Goal: Task Accomplishment & Management: Manage account settings

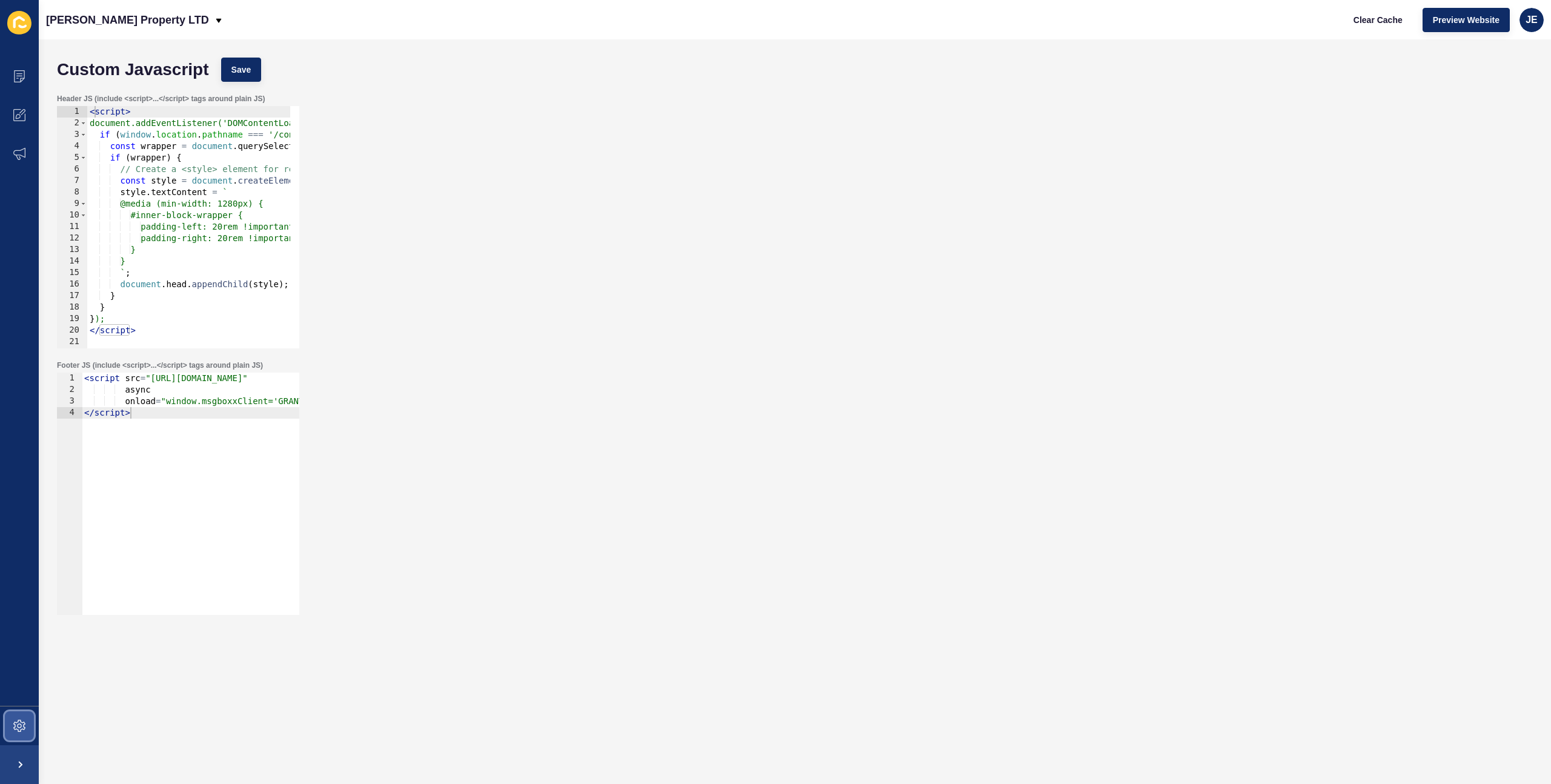
click at [20, 720] on icon at bounding box center [19, 725] width 12 height 12
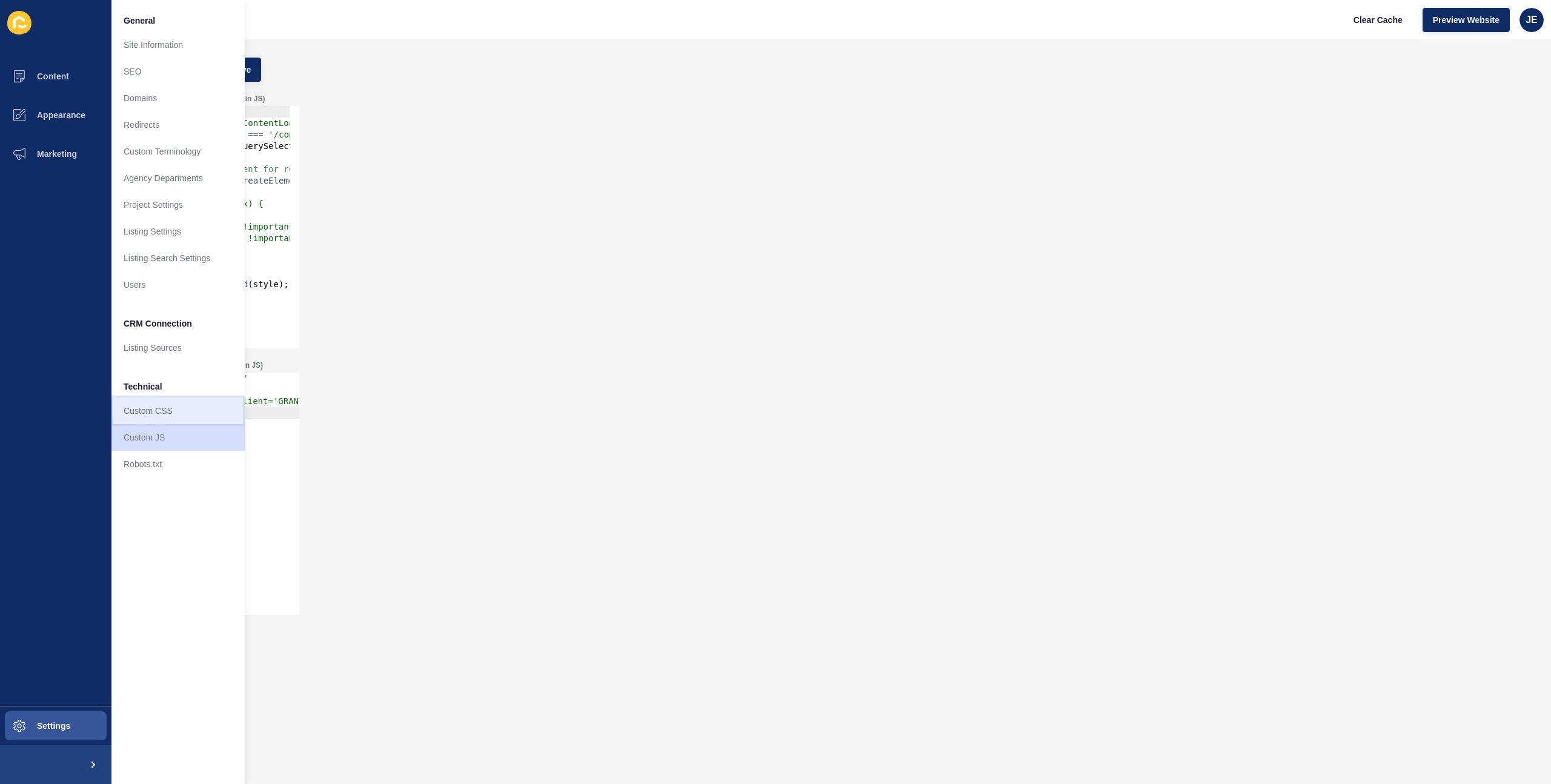
click at [137, 415] on link "Custom CSS" at bounding box center [178, 411] width 133 height 27
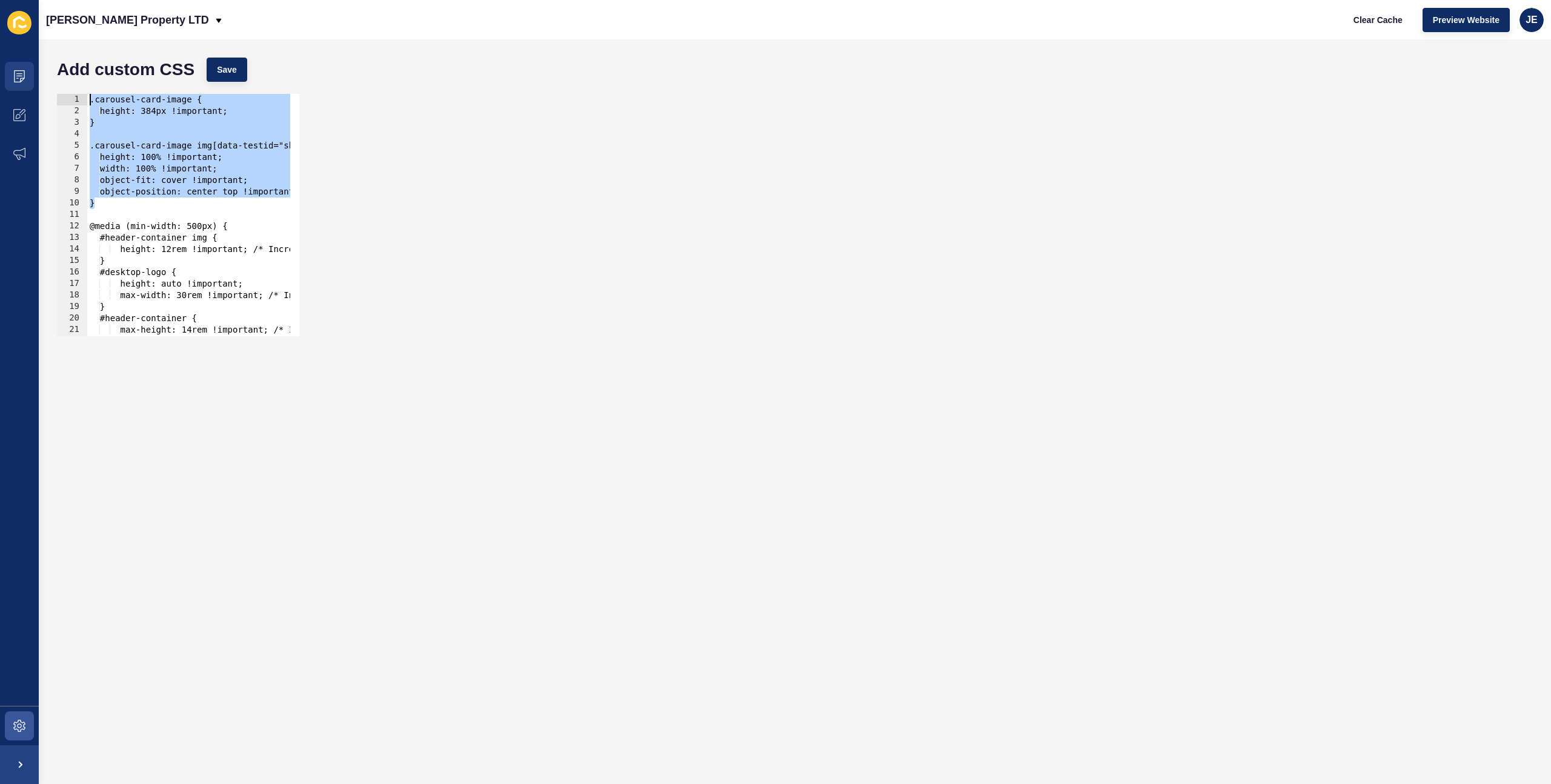
drag, startPoint x: 123, startPoint y: 207, endPoint x: 38, endPoint y: 86, distance: 147.9
click at [38, 86] on div "Content Appearance Marketing Settings Grant J Bates Property LTD Clear Cache Pr…" at bounding box center [775, 392] width 1551 height 784
type textarea ".carousel-card-image { height: 384px !important;"
click at [1528, 28] on div "JE" at bounding box center [1531, 20] width 24 height 24
click at [719, 97] on div ".carousel-card-image { height: 384px !important; 1 2 3 4 5 6 7 8 9 10 11 12 13 …" at bounding box center [795, 215] width 1488 height 254
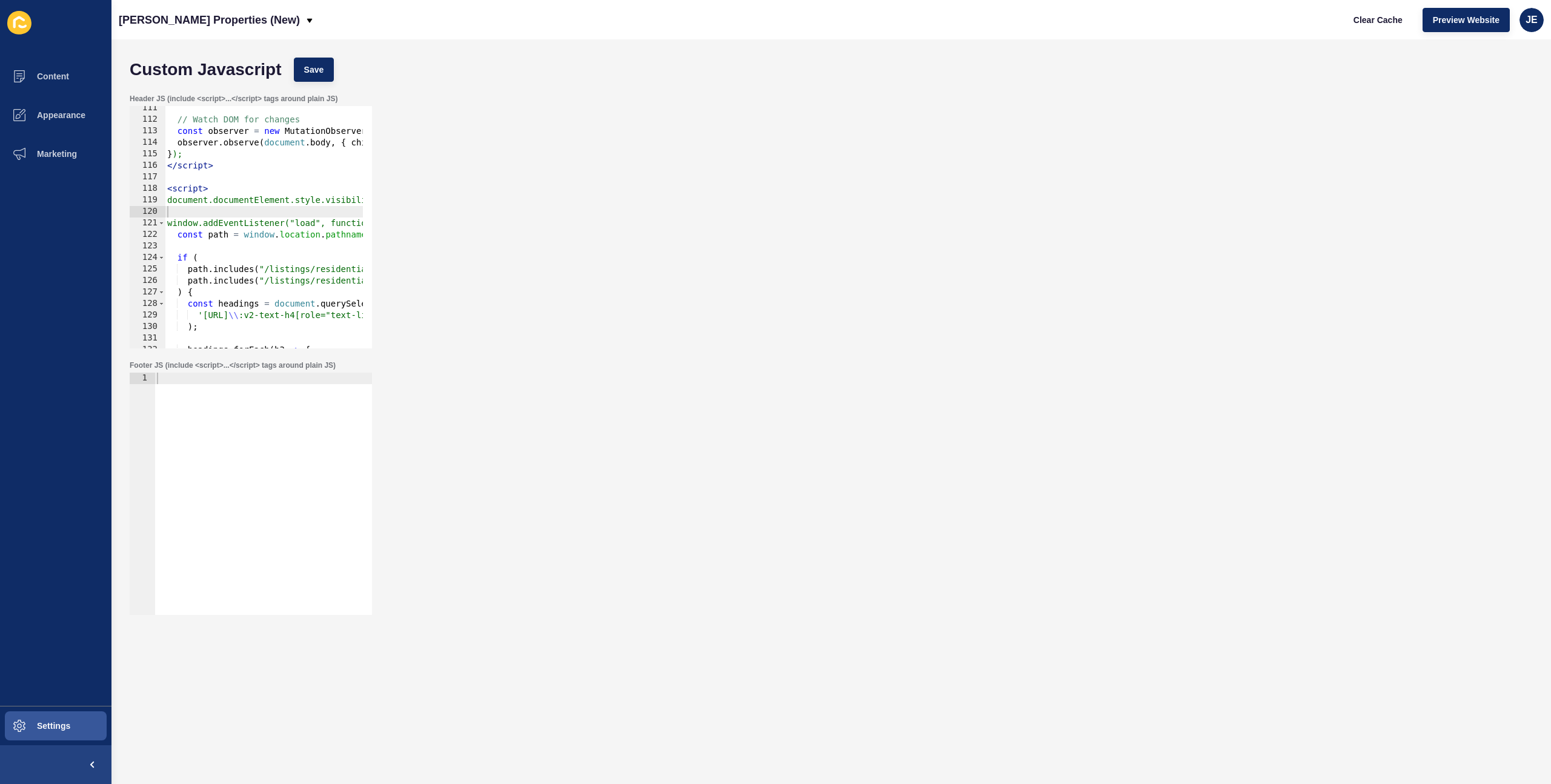
scroll to position [1270, 0]
click at [1519, 24] on div "Clear Cache Preview Website JE" at bounding box center [1443, 20] width 210 height 34
click at [1534, 23] on span "JE" at bounding box center [1531, 20] width 12 height 12
click at [1480, 105] on link "Logout" at bounding box center [1503, 101] width 89 height 27
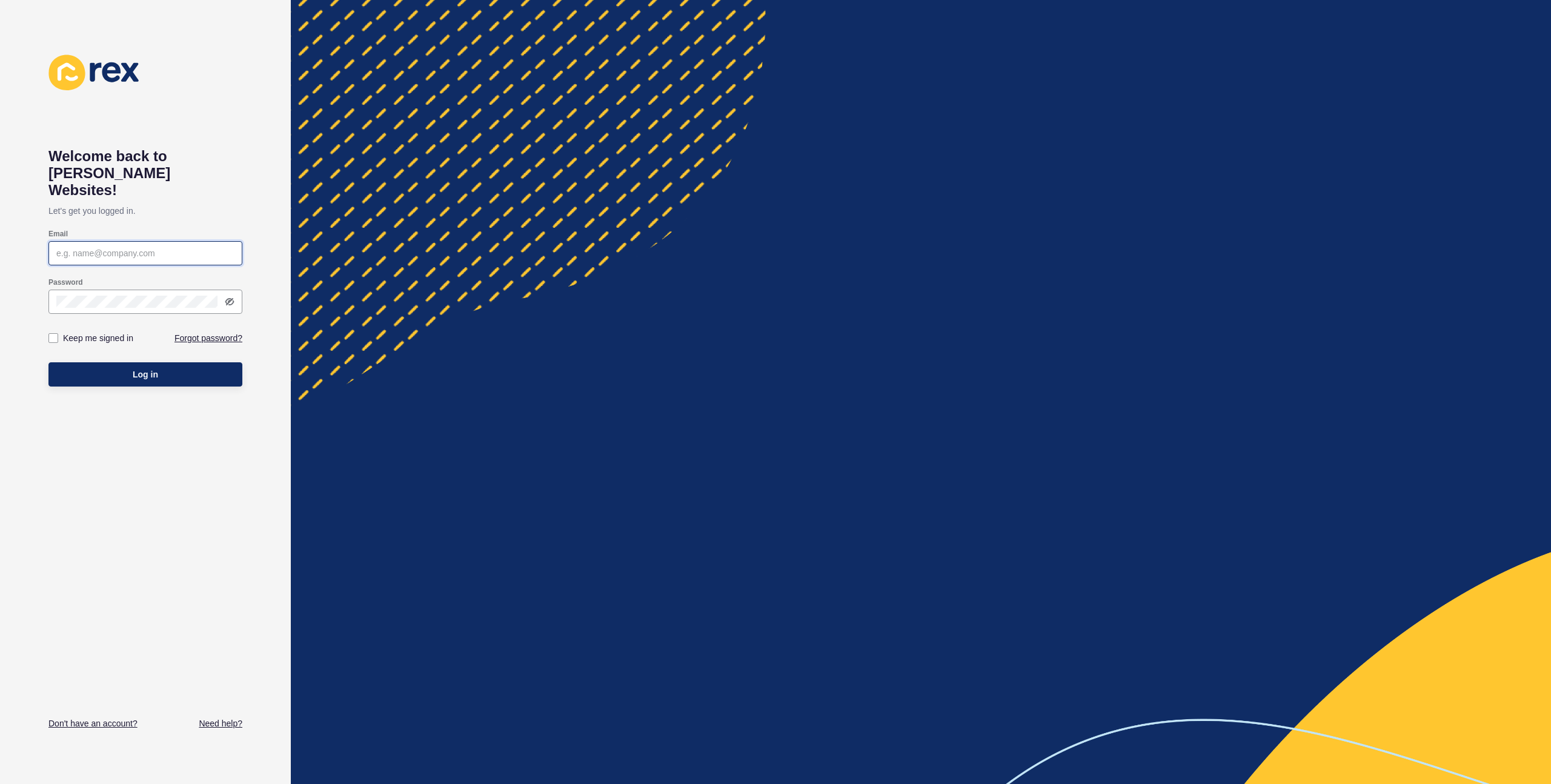
type input "[EMAIL_ADDRESS][PERSON_NAME][DOMAIN_NAME]"
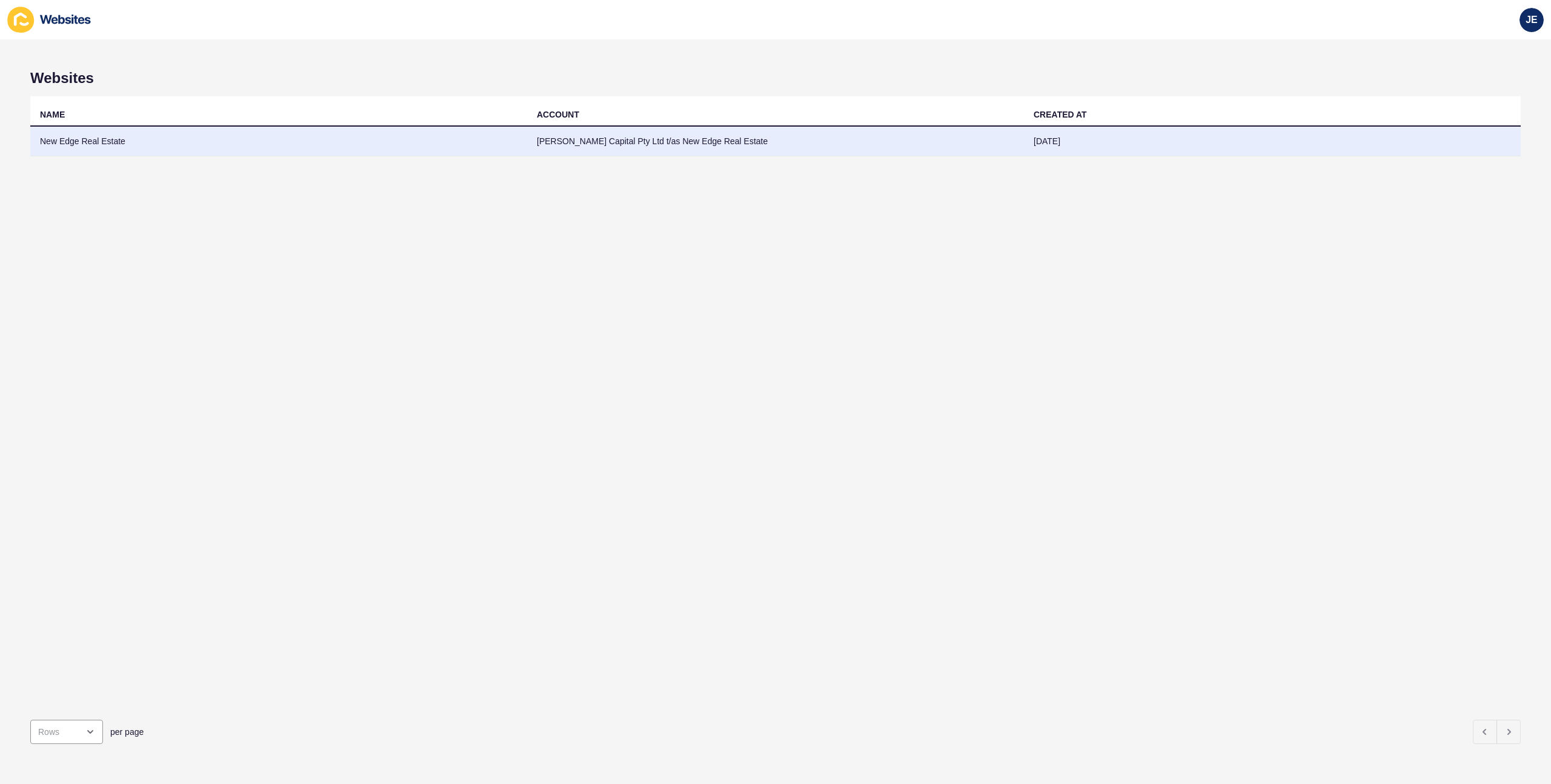
click at [407, 140] on td "New Edge Real Estate" at bounding box center [278, 141] width 497 height 30
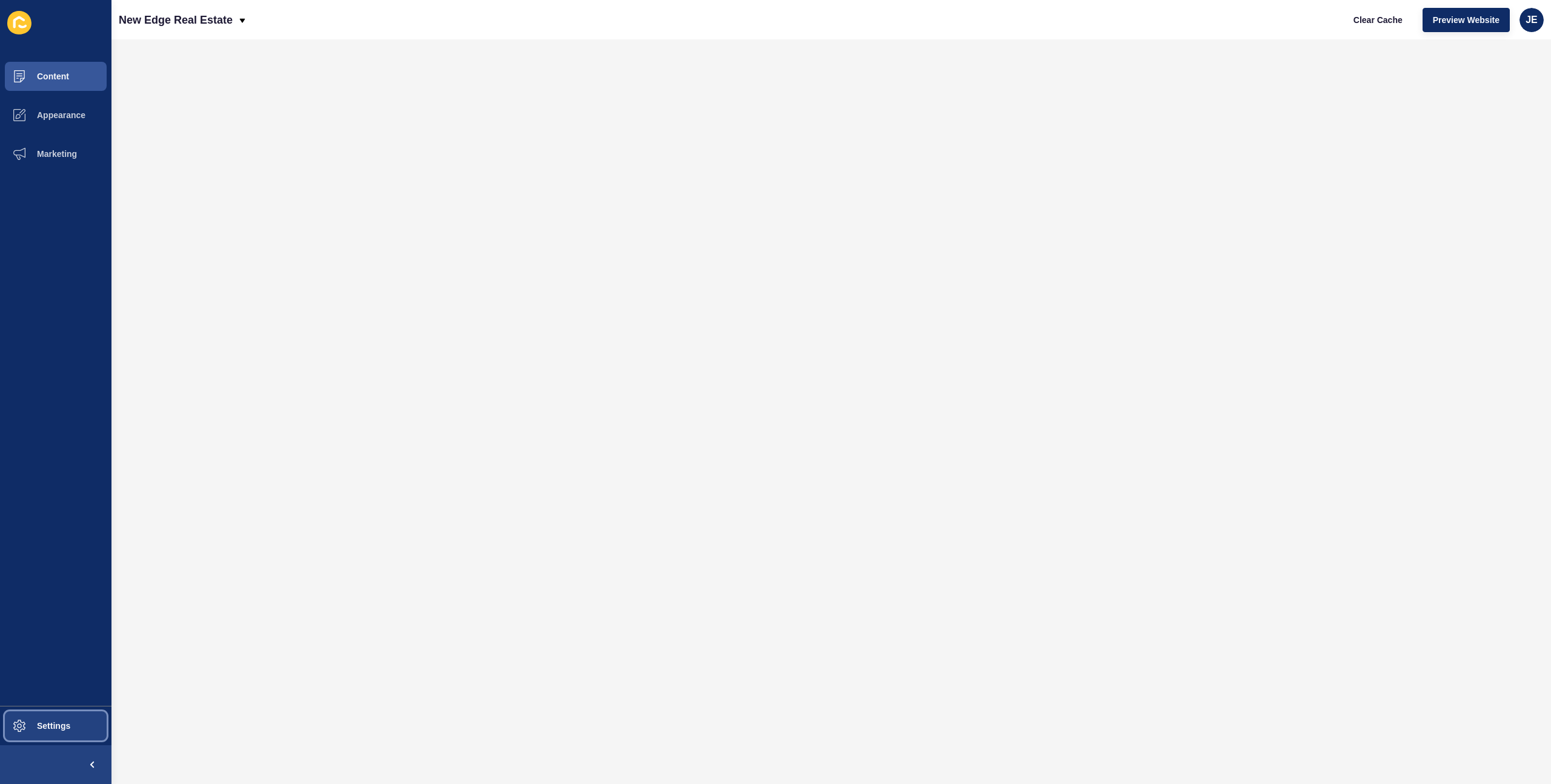
click at [49, 740] on button "Settings" at bounding box center [56, 725] width 112 height 39
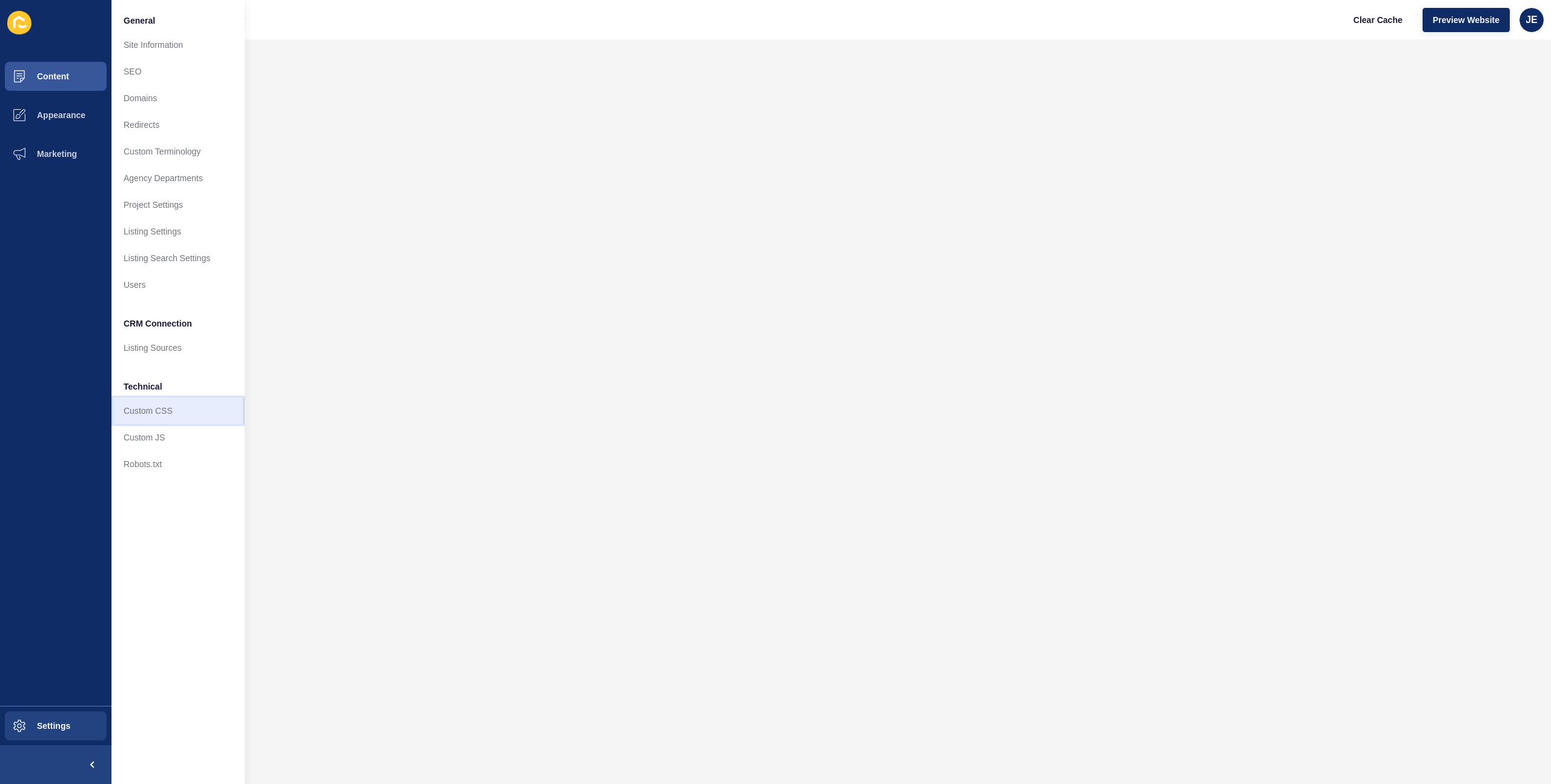
click at [189, 400] on link "Custom CSS" at bounding box center [178, 411] width 133 height 27
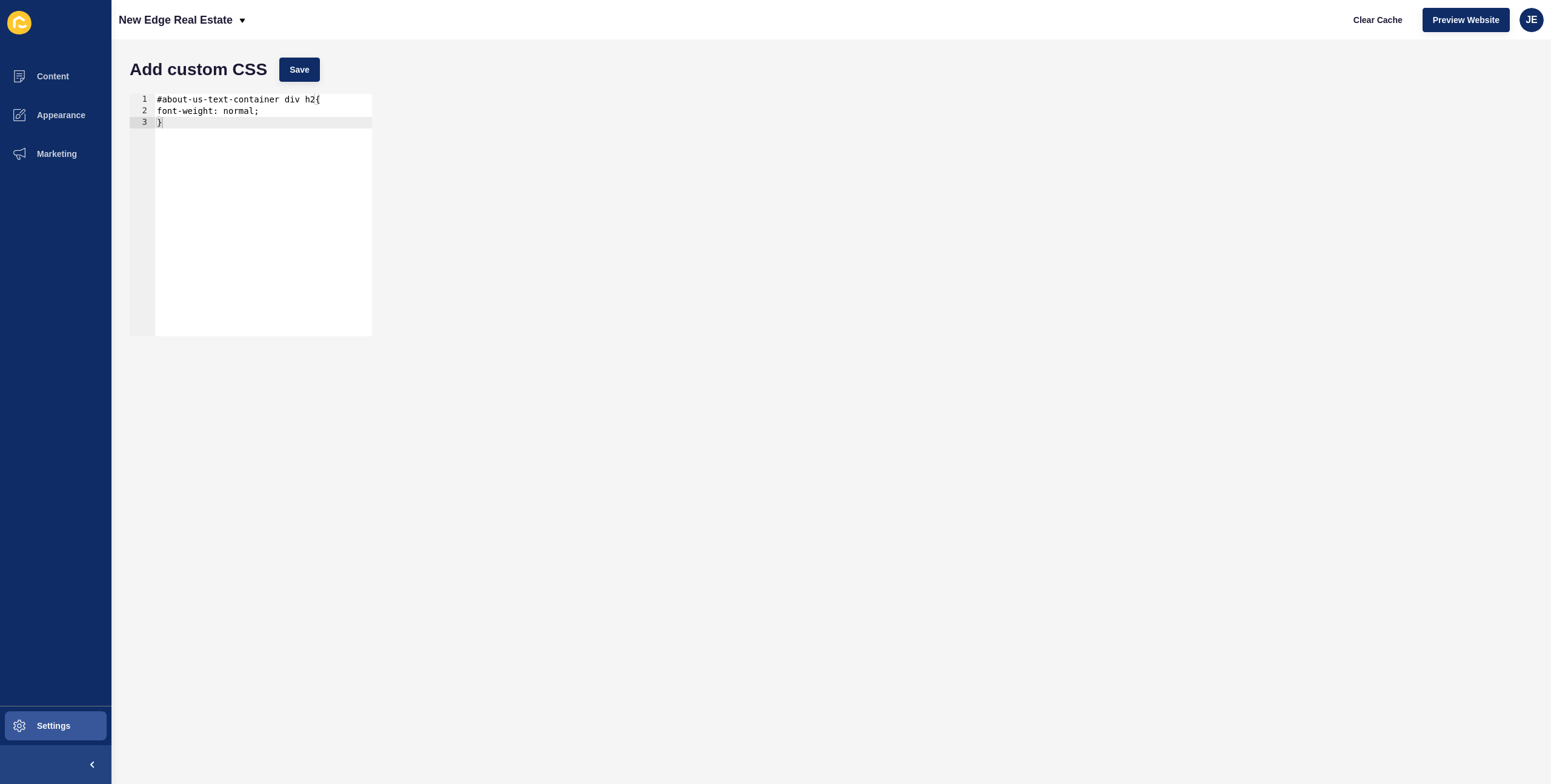
type textarea "}"
click at [266, 153] on div "#about-us-text-container div h2{ font-weight: normal; }" at bounding box center [263, 227] width 218 height 265
paste textarea "}"
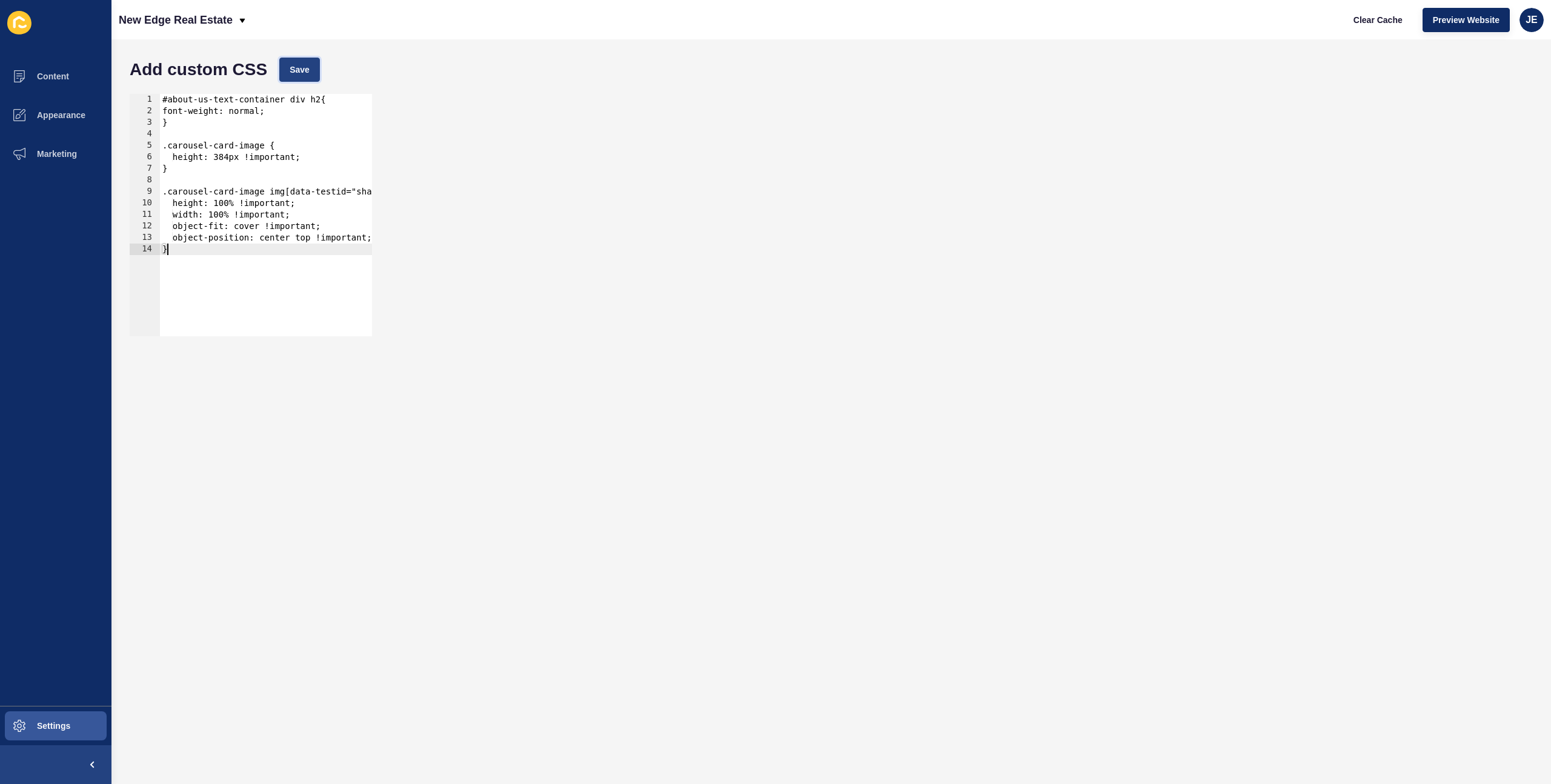
click at [304, 67] on span "Save" at bounding box center [300, 69] width 20 height 12
drag, startPoint x: 1364, startPoint y: 21, endPoint x: 1390, endPoint y: 20, distance: 26.0
click at [1364, 21] on span "Clear Cache" at bounding box center [1378, 20] width 49 height 12
click at [1457, 19] on span "Preview Website" at bounding box center [1466, 20] width 67 height 12
drag, startPoint x: 264, startPoint y: 148, endPoint x: 169, endPoint y: 143, distance: 95.1
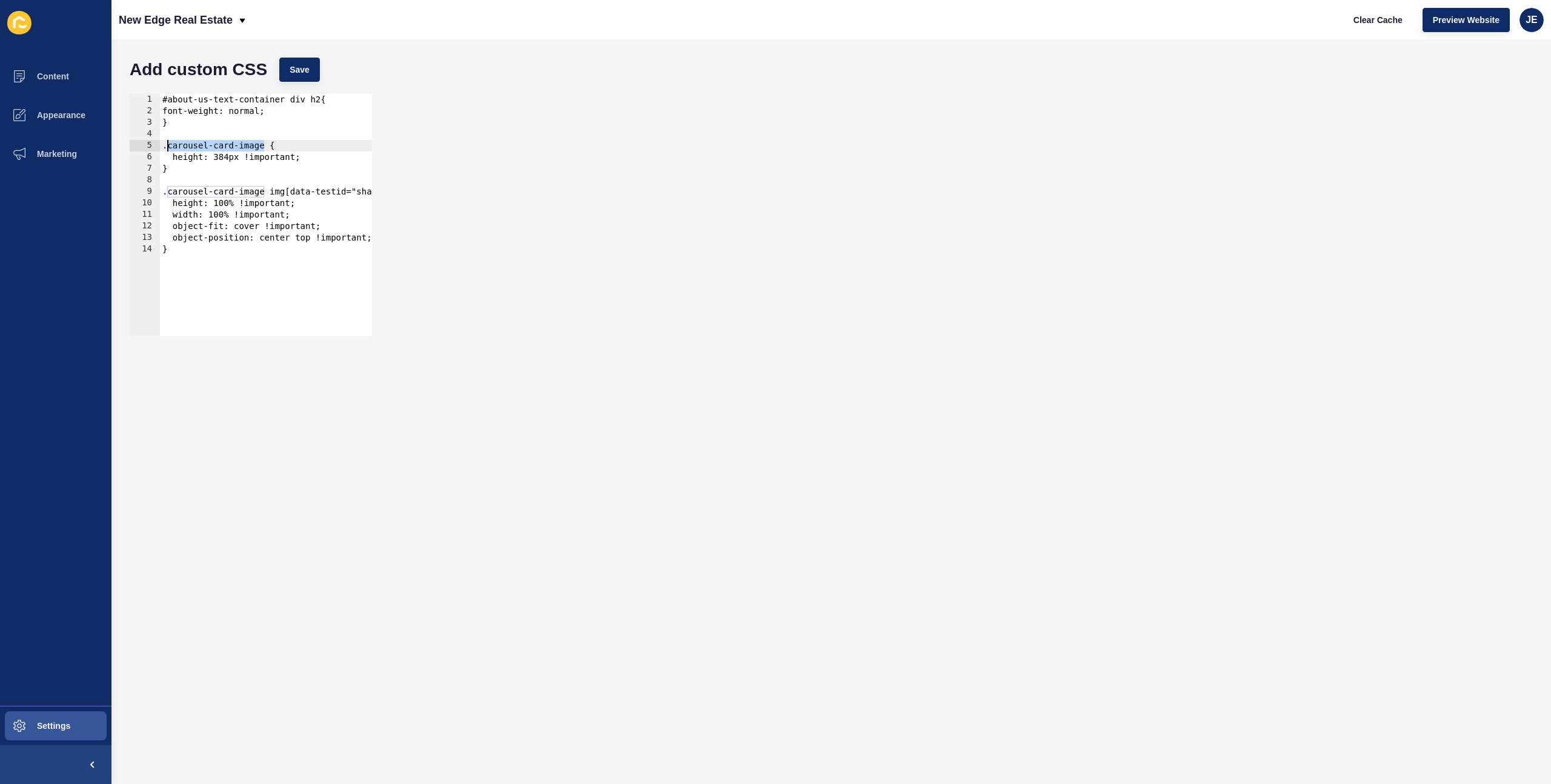
click at [169, 143] on div "#about-us-text-container div h2{ font-weight: normal; } .carousel-card-image { …" at bounding box center [325, 222] width 331 height 256
paste textarea "v2-staff-block__card-d8b40b02-6c43-11f0-b9e6-8ed7655d7607--arrow-target"
drag, startPoint x: 204, startPoint y: 175, endPoint x: 158, endPoint y: 173, distance: 46.0
click at [158, 173] on div ".v2-staff-block__card-d8b40b02-6c43-11f0-b9e6-8ed7655d7607--arrow-target { 1 2 …" at bounding box center [251, 215] width 242 height 242
click at [325, 147] on div "#about-us-text-container div h2{ font-weight: normal; } .v2-staff-block__card-d…" at bounding box center [353, 222] width 386 height 256
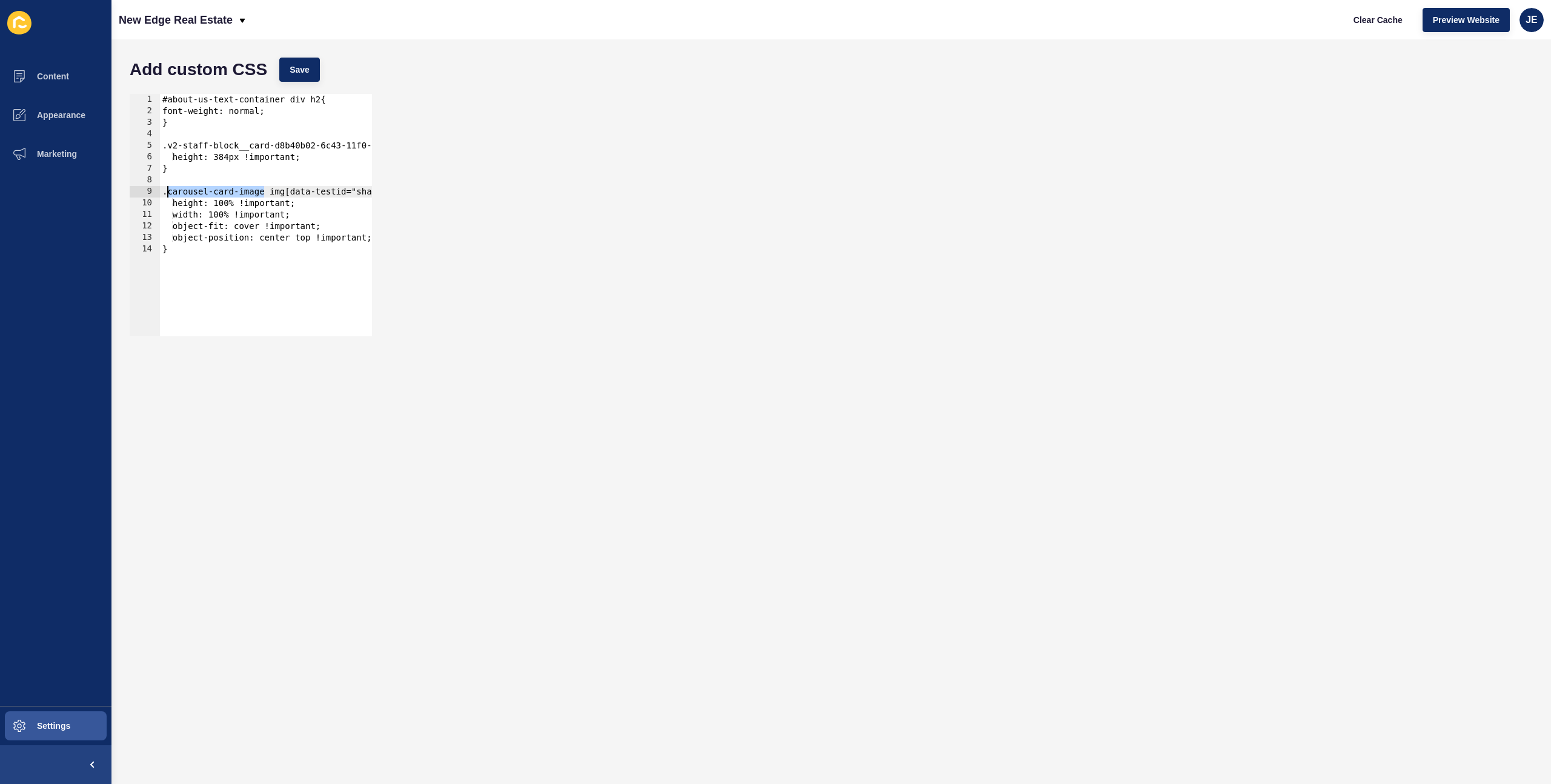
drag, startPoint x: 265, startPoint y: 189, endPoint x: 166, endPoint y: 190, distance: 99.0
click at [166, 190] on div "#about-us-text-container div h2{ font-weight: normal; } .v2-staff-block__card-d…" at bounding box center [353, 222] width 386 height 256
paste textarea "v2-staff-block__card-d8b40b02-6c43-11f0-b9e6-8ed7655d7607--arrow-target"
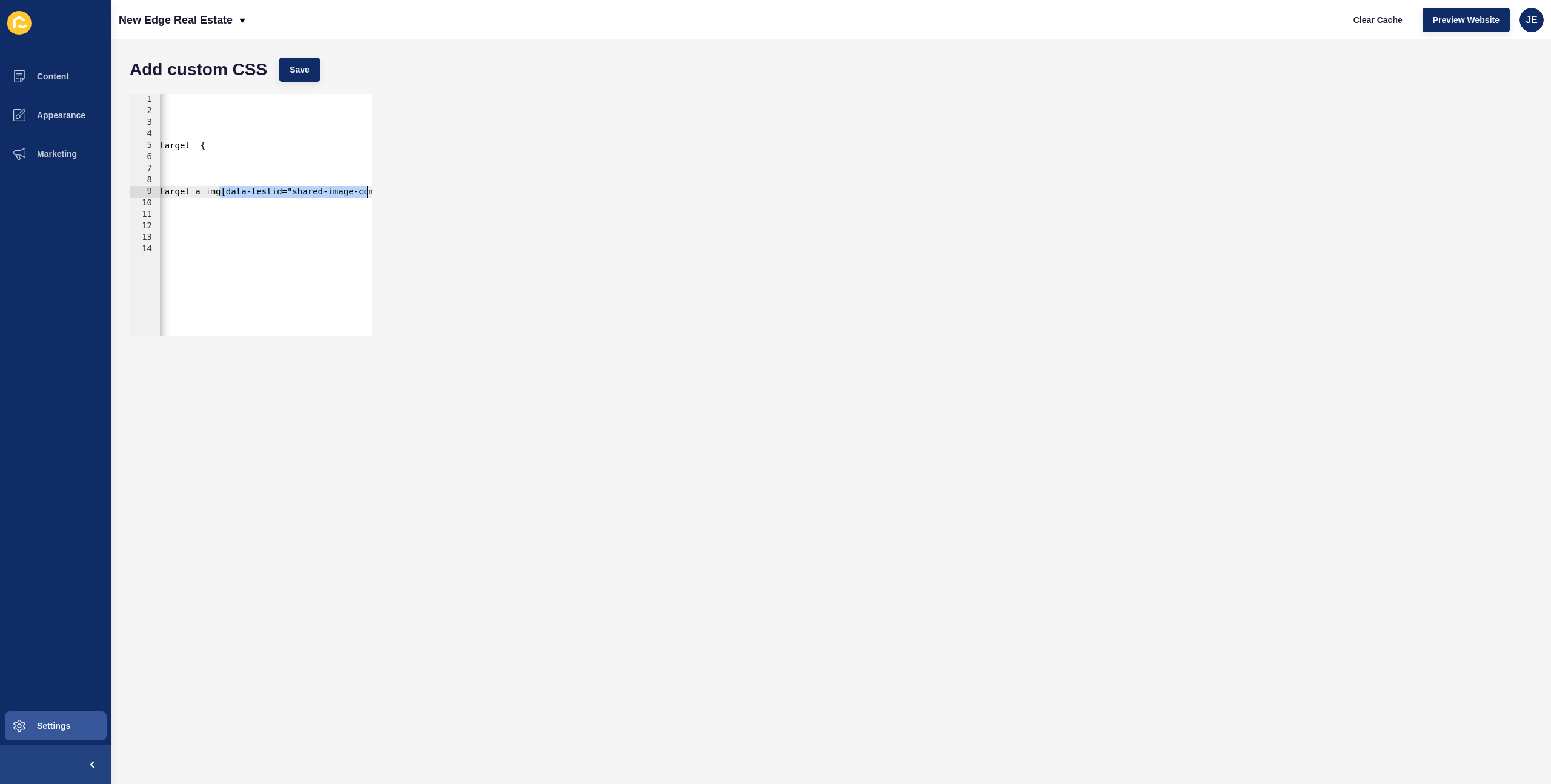
scroll to position [0, 393]
drag, startPoint x: 285, startPoint y: 196, endPoint x: 360, endPoint y: 193, distance: 75.1
click at [360, 193] on div "#about-us-text-container div h2{ font-weight: normal; } .v2-staff-block__card-d…" at bounding box center [69, 222] width 605 height 256
click at [312, 76] on button "Save" at bounding box center [299, 69] width 40 height 24
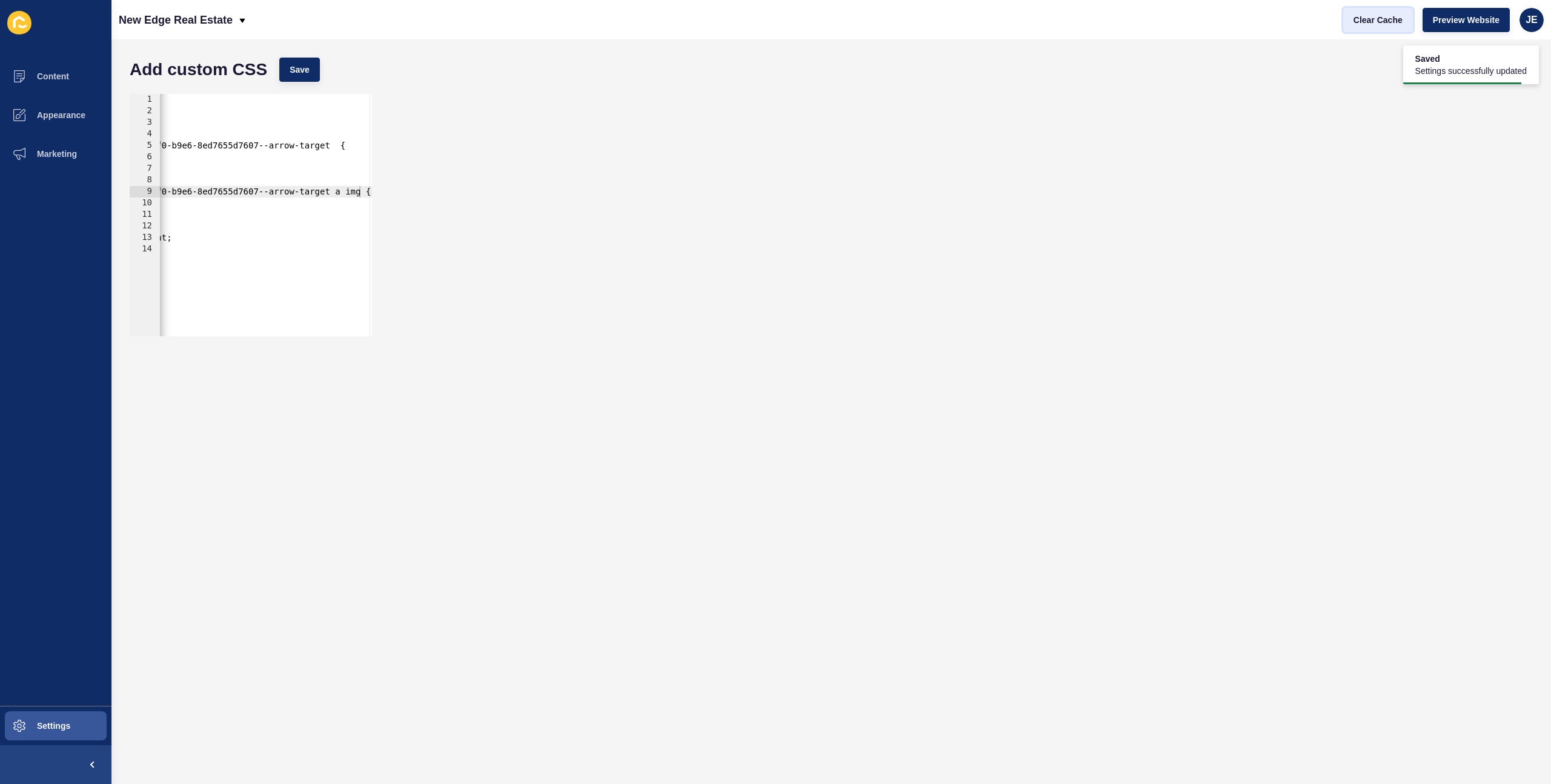
click at [1371, 18] on span "Clear Cache" at bounding box center [1378, 20] width 49 height 12
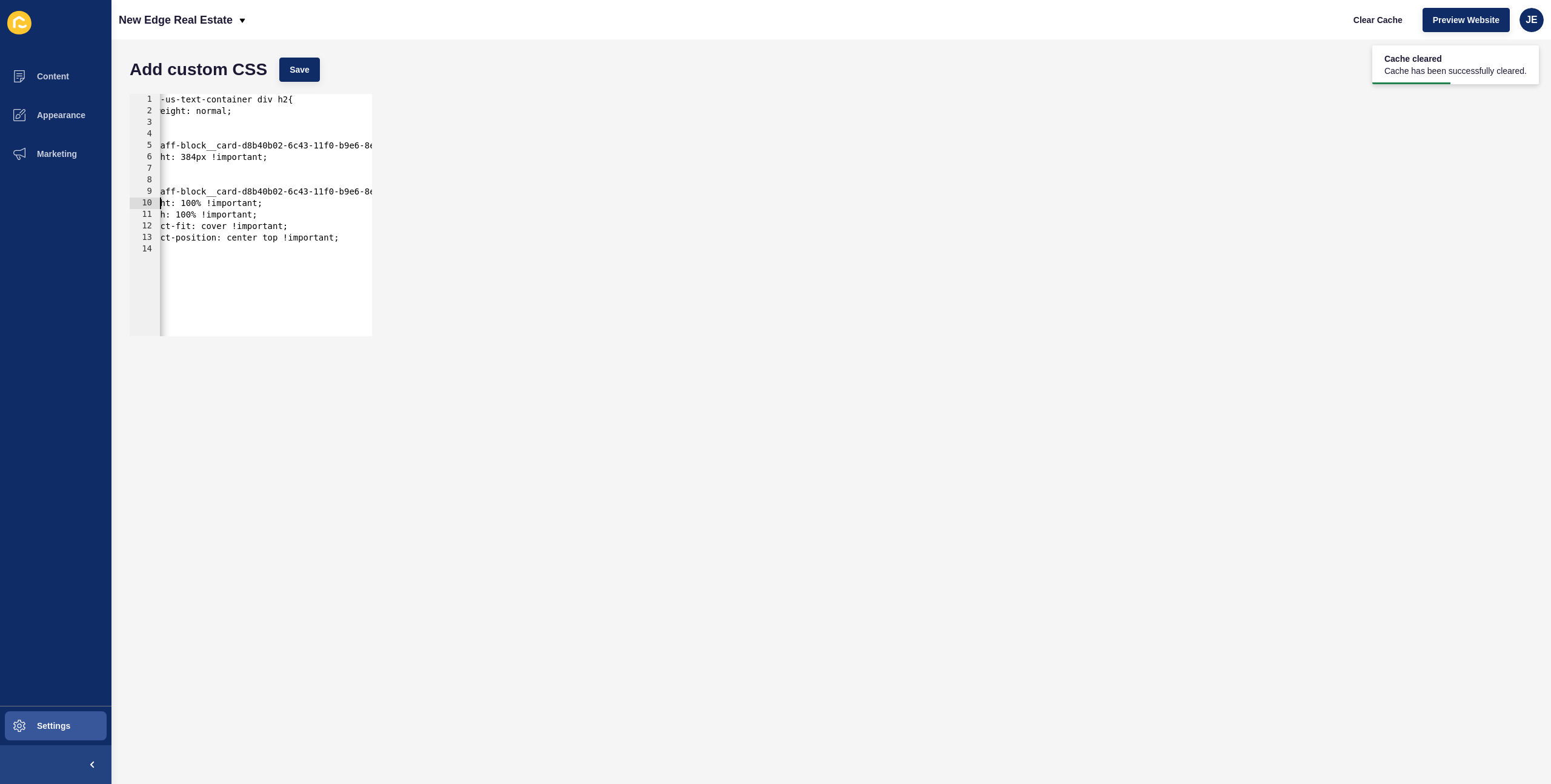
scroll to position [0, 0]
drag, startPoint x: 222, startPoint y: 197, endPoint x: 181, endPoint y: 190, distance: 41.6
click at [137, 200] on div ".v2-staff-block__card-d8b40b02-6c43-11f0-b9e6-8ed7655d7607--arrow-target a img …" at bounding box center [251, 215] width 242 height 242
click at [276, 158] on div "#about-us-text-container div h2{ font-weight: normal; } .v2-staff-block__card-d…" at bounding box center [365, 222] width 412 height 256
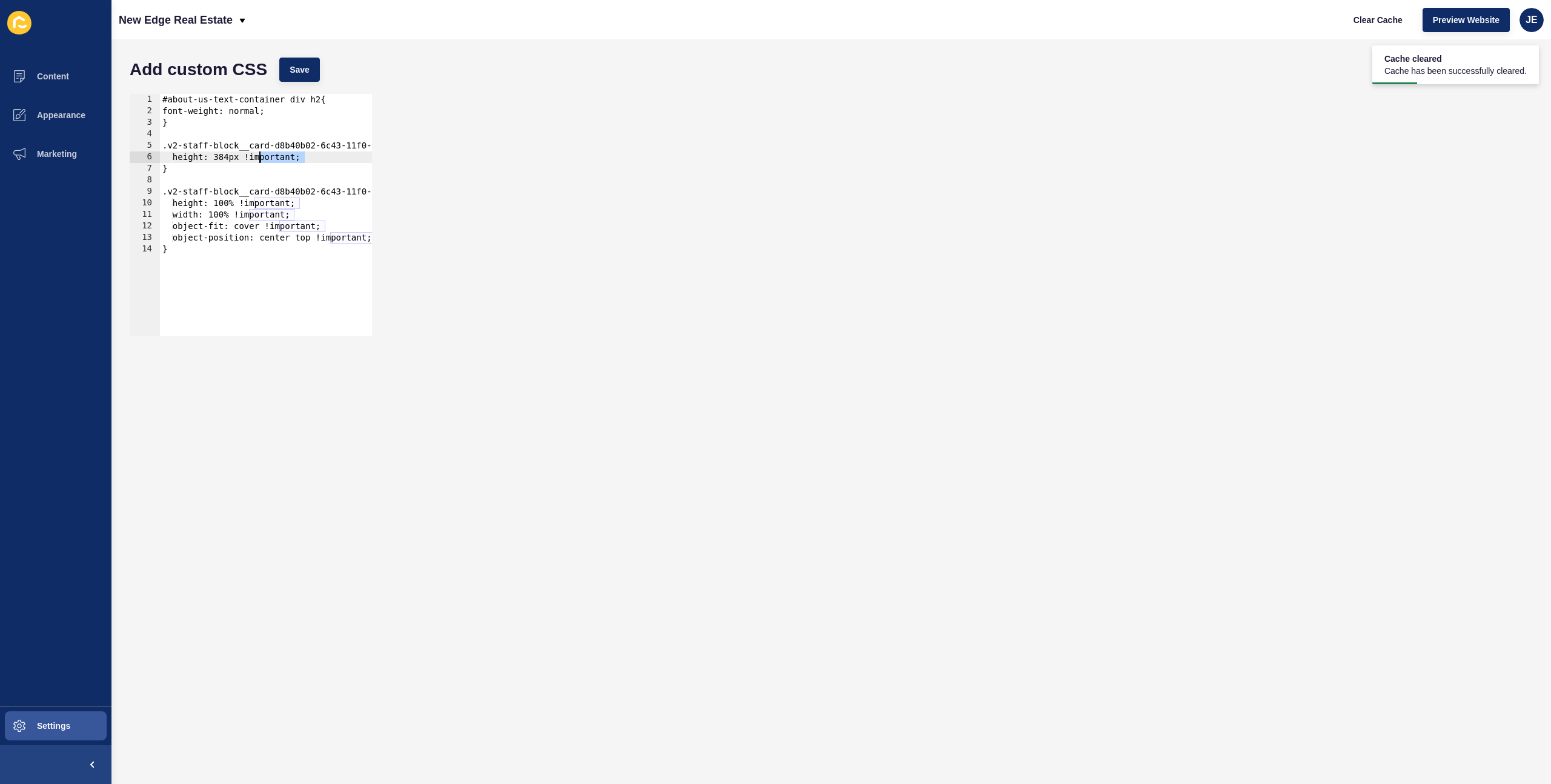
click at [276, 158] on div "#about-us-text-container div h2{ font-weight: normal; } .v2-staff-block__card-d…" at bounding box center [365, 222] width 412 height 256
click at [312, 70] on button "Save" at bounding box center [299, 69] width 40 height 24
click at [1361, 16] on span "Clear Cache" at bounding box center [1378, 20] width 49 height 12
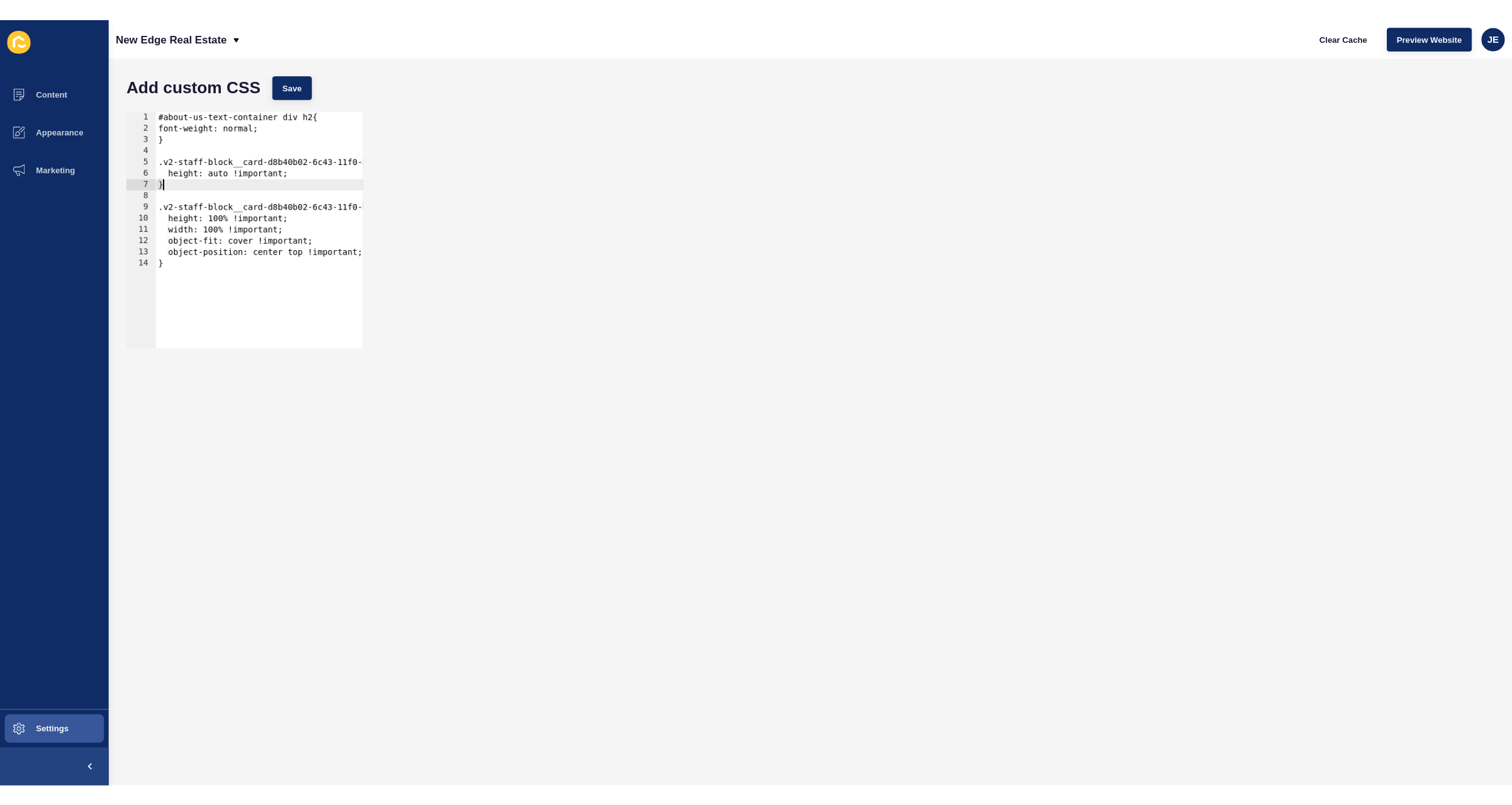
scroll to position [0, 0]
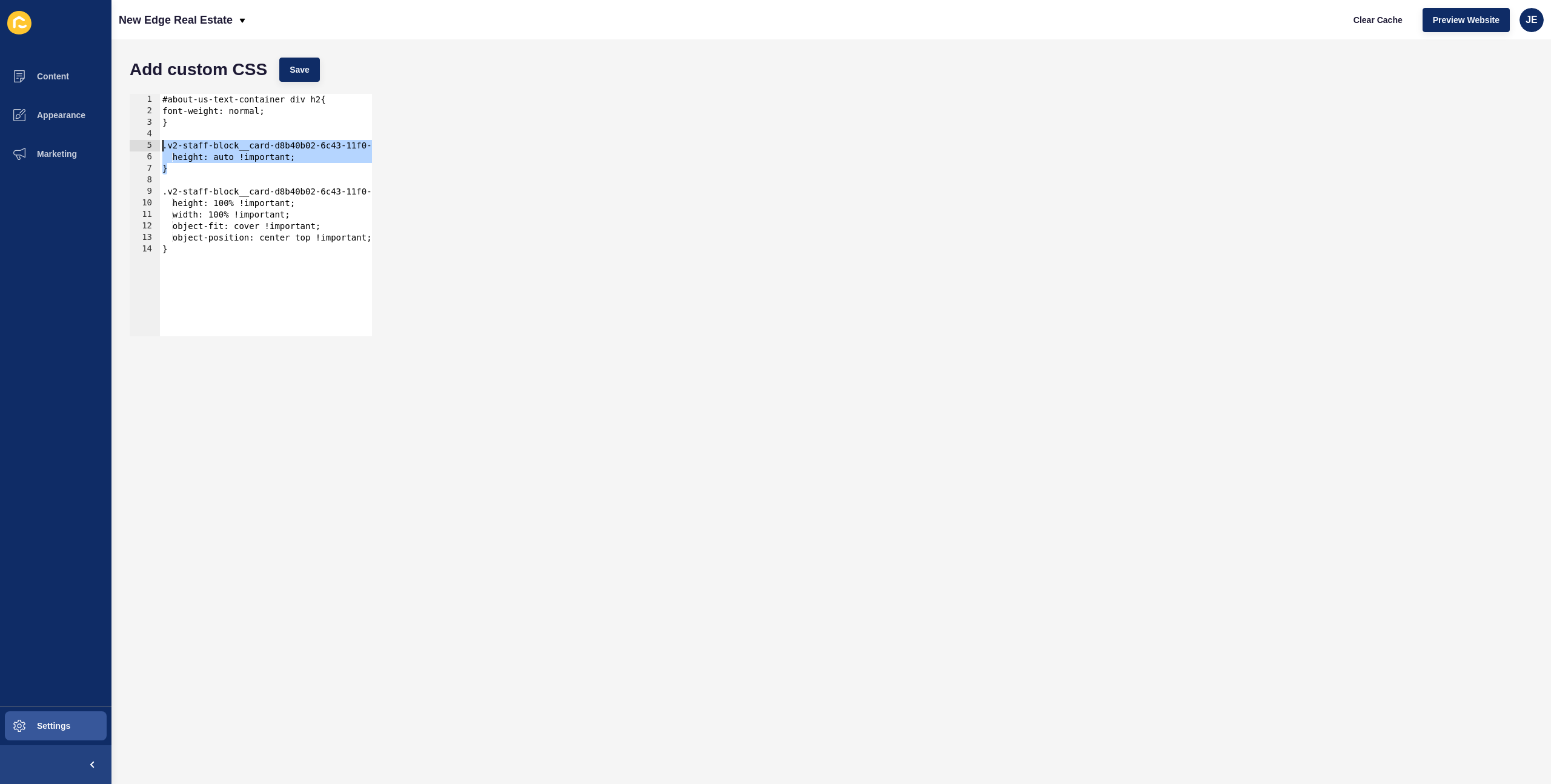
drag, startPoint x: 193, startPoint y: 172, endPoint x: 150, endPoint y: 145, distance: 50.8
click at [150, 145] on div "} 1 2 3 4 5 6 7 8 9 10 11 12 13 14 #about-us-text-container div h2{ font-weight…" at bounding box center [251, 215] width 242 height 242
type textarea ".v2-staff-block__card-d8b40b02-6c43-11f0-b9e6-8ed7655d7607--arrow-target { heig…"
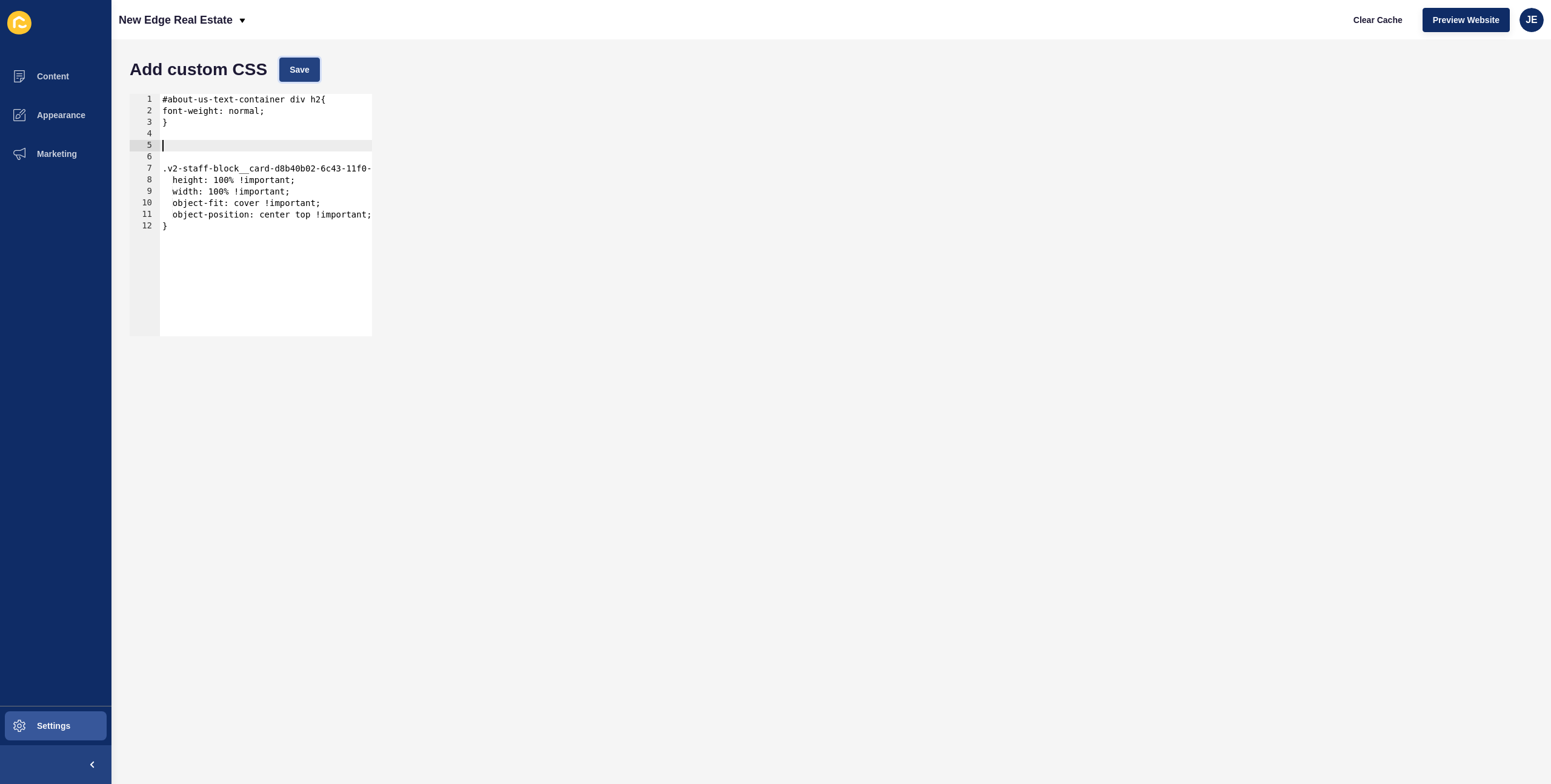
click at [298, 66] on span "Save" at bounding box center [300, 69] width 20 height 12
click at [1366, 25] on span "Clear Cache" at bounding box center [1378, 20] width 49 height 12
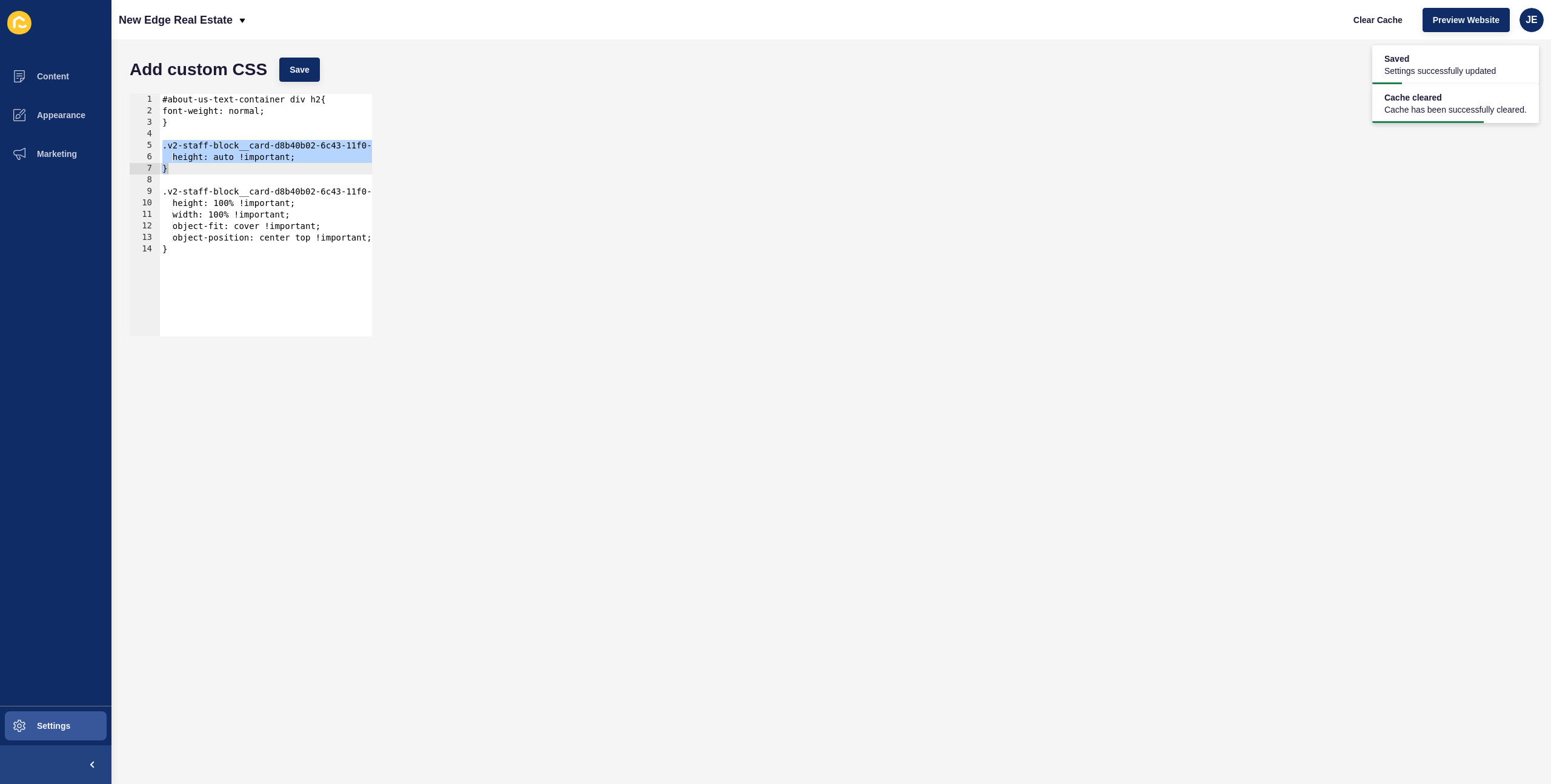
click at [222, 258] on div "#about-us-text-container div h2{ font-weight: normal; } .v2-staff-block__card-d…" at bounding box center [365, 222] width 412 height 256
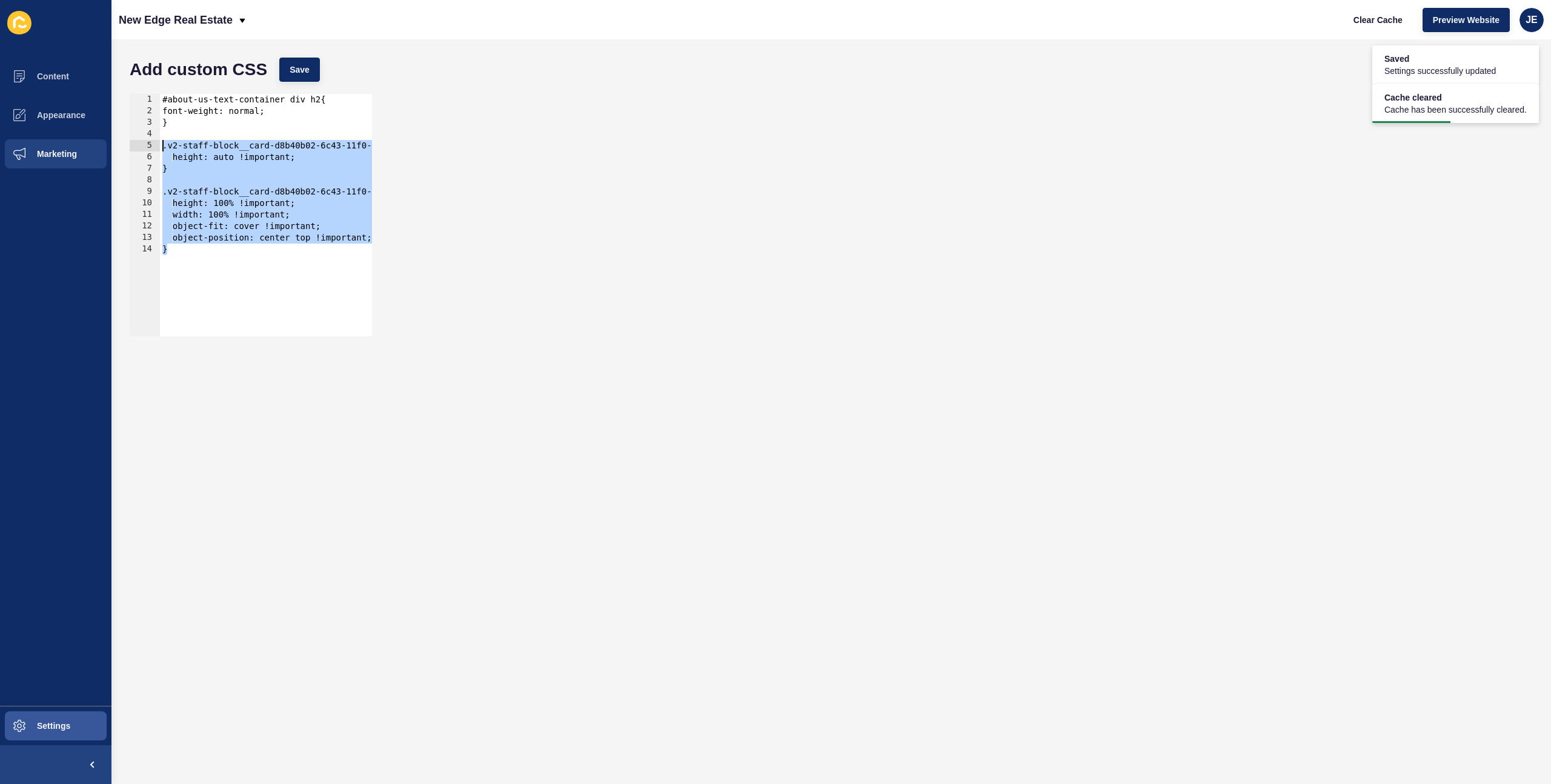
drag, startPoint x: 213, startPoint y: 256, endPoint x: 107, endPoint y: 143, distance: 154.9
click at [107, 143] on div "Content Appearance Marketing Settings New Edge Real Estate Clear Cache Preview …" at bounding box center [775, 392] width 1551 height 784
type textarea ".v2-staff-block__card-d8b40b02-6c43-11f0-b9e6-8ed7655d7607--arrow-target { heig…"
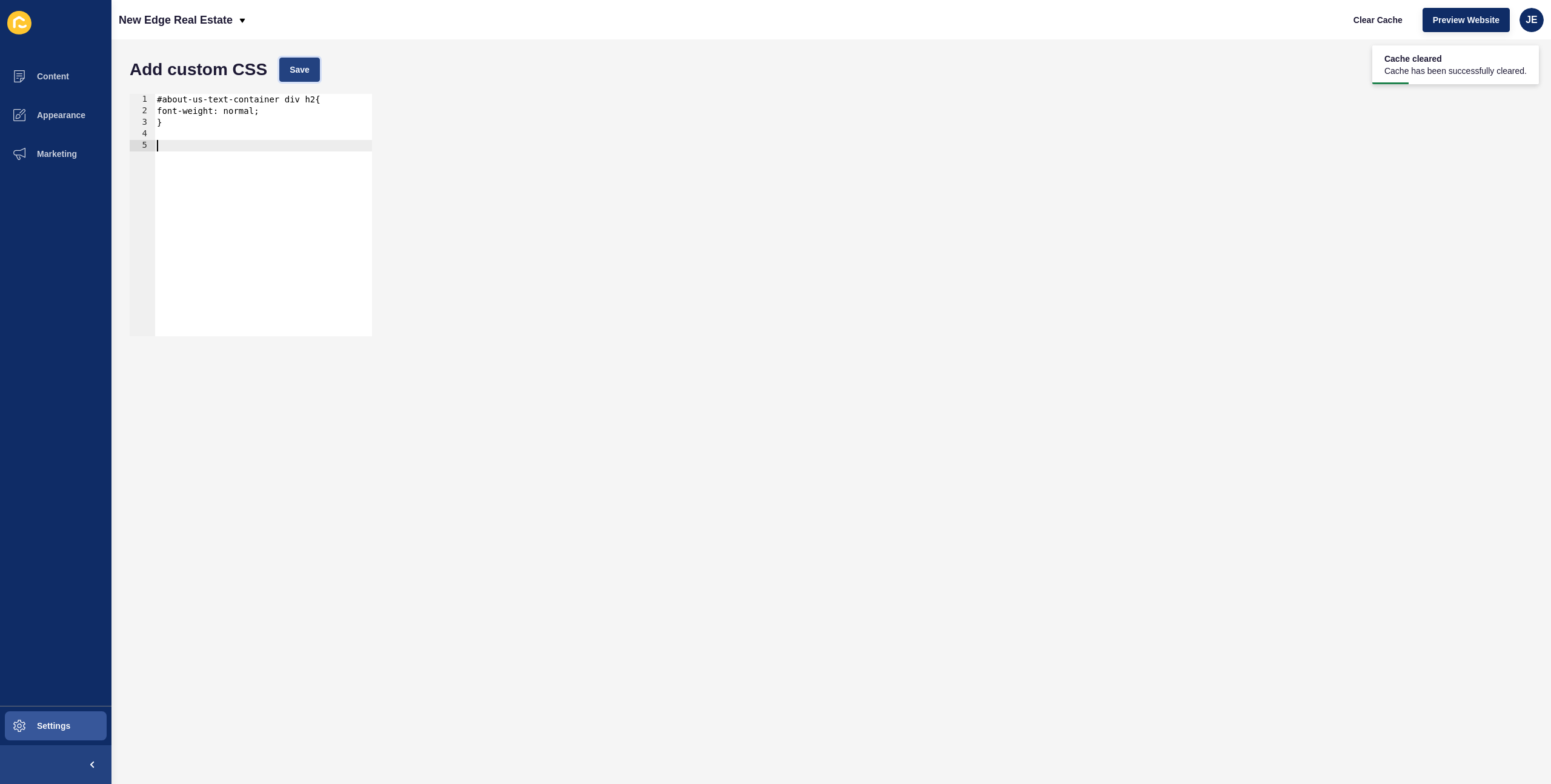
click at [303, 72] on span "Save" at bounding box center [300, 69] width 20 height 12
click at [1369, 24] on span "Clear Cache" at bounding box center [1378, 20] width 49 height 12
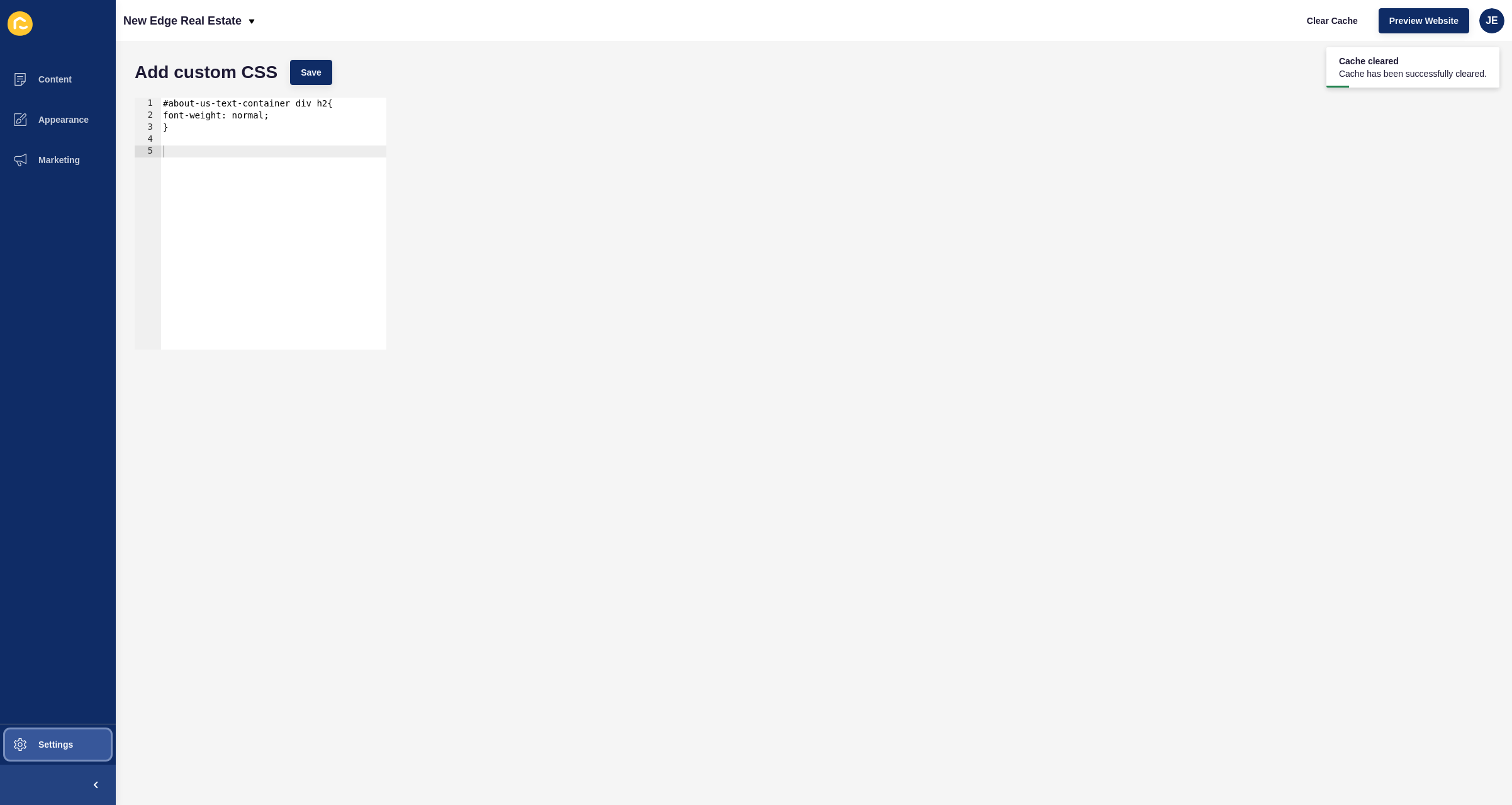
click at [52, 737] on button "Settings" at bounding box center [58, 744] width 116 height 40
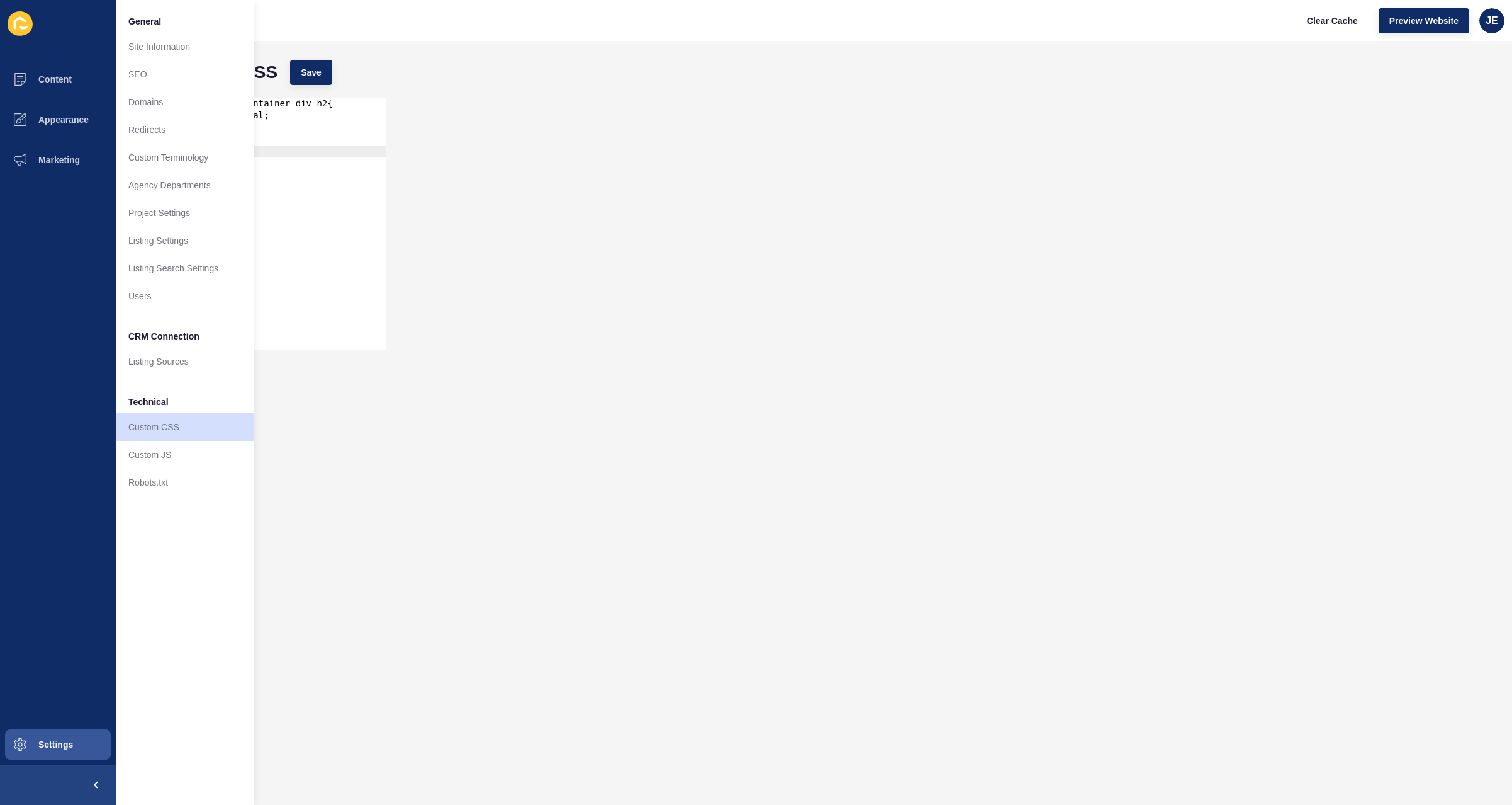
click at [338, 153] on div "#about-us-text-container div h2{ font-weight: normal; }" at bounding box center [273, 236] width 226 height 276
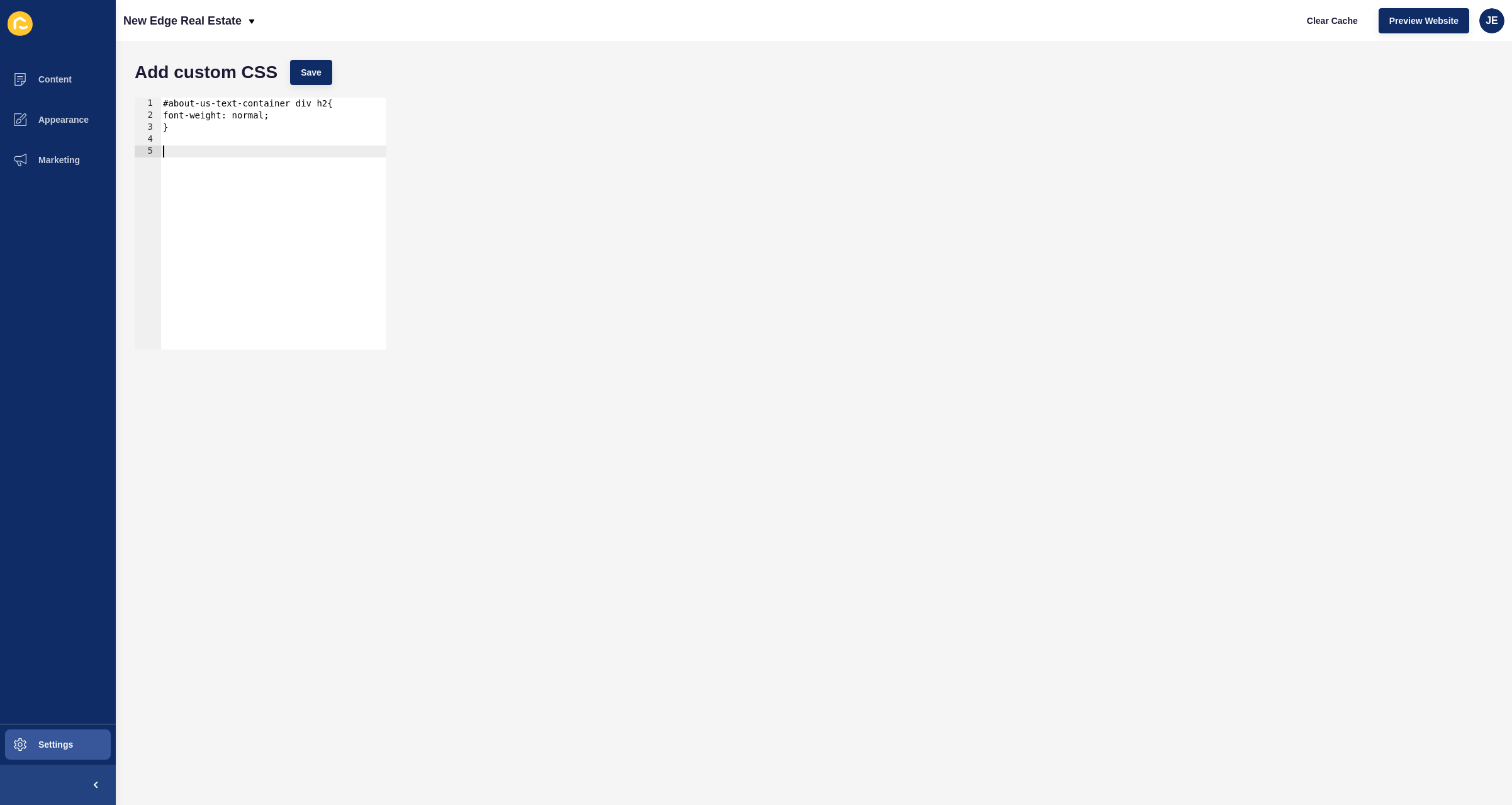
paste textarea "}"
type textarea "}"
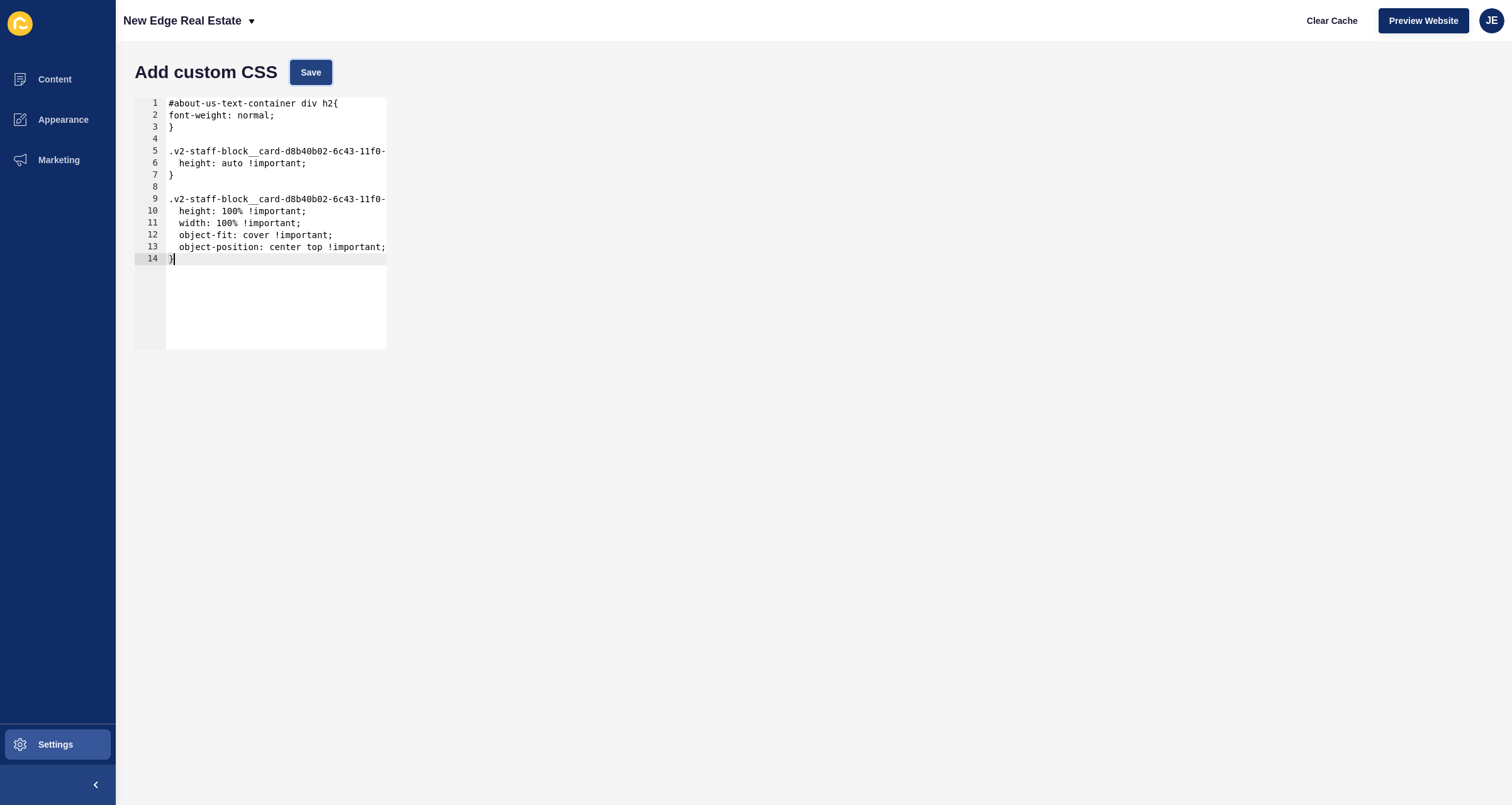
click at [301, 73] on span "Save" at bounding box center [311, 72] width 21 height 12
click at [1338, 28] on button "Clear Cache" at bounding box center [1332, 20] width 72 height 25
click at [243, 260] on div "#about-us-text-container div h2{ font-weight: normal; } .v2-staff-block__card-d…" at bounding box center [380, 231] width 428 height 266
paste textarea "}"
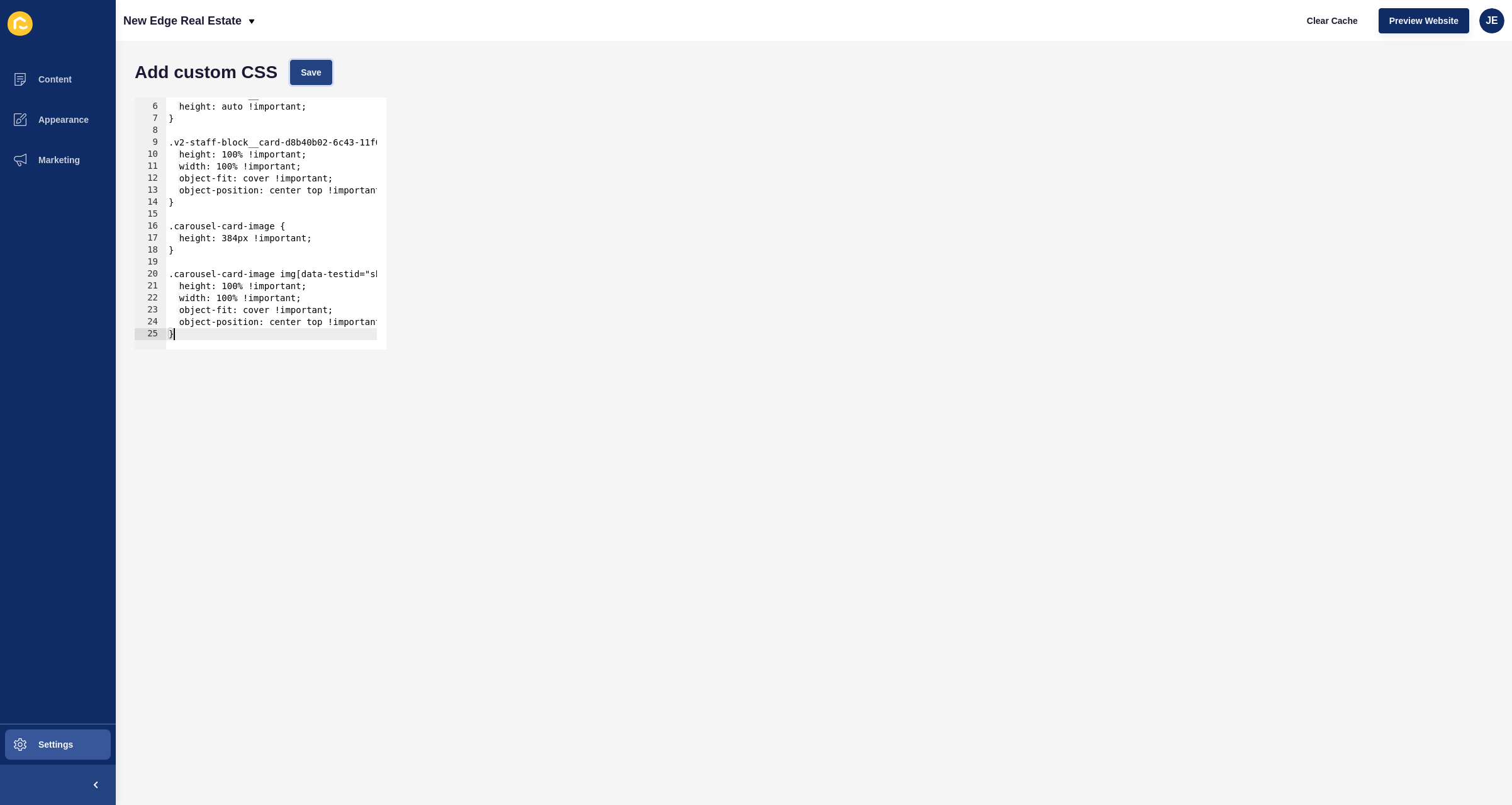
click at [301, 70] on span "Save" at bounding box center [311, 72] width 21 height 12
click at [1328, 20] on span "Clear Cache" at bounding box center [1332, 20] width 51 height 12
click at [242, 238] on div ".v2-staff-block__card-d8b40b02-6c43-11f0-b9e6-8ed7655d7607--arrow-target { heig…" at bounding box center [380, 222] width 428 height 266
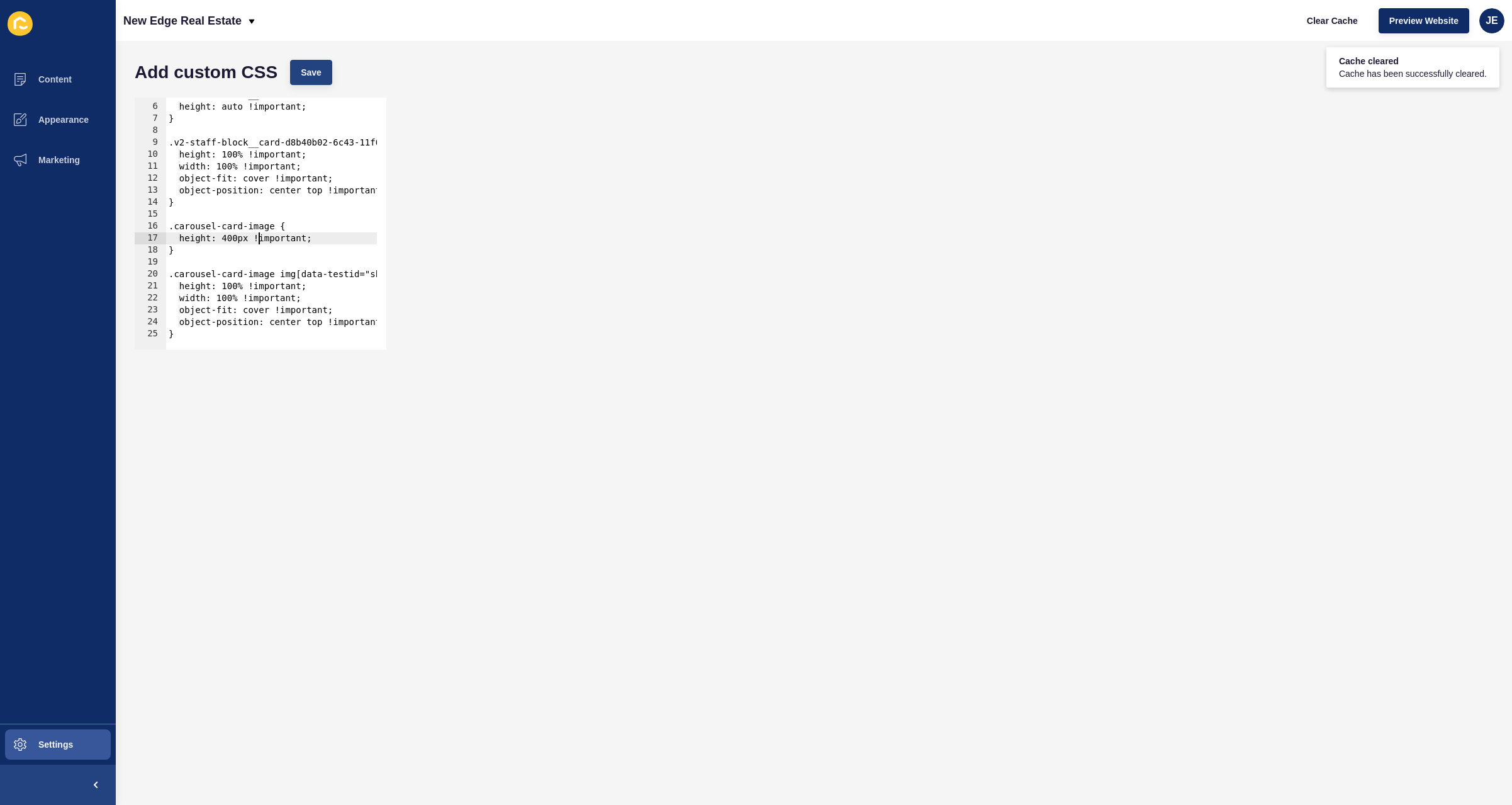
type textarea "height: 400px !important;"
click at [326, 70] on button "Save" at bounding box center [311, 72] width 42 height 25
click at [1304, 14] on button "Clear Cache" at bounding box center [1332, 20] width 72 height 25
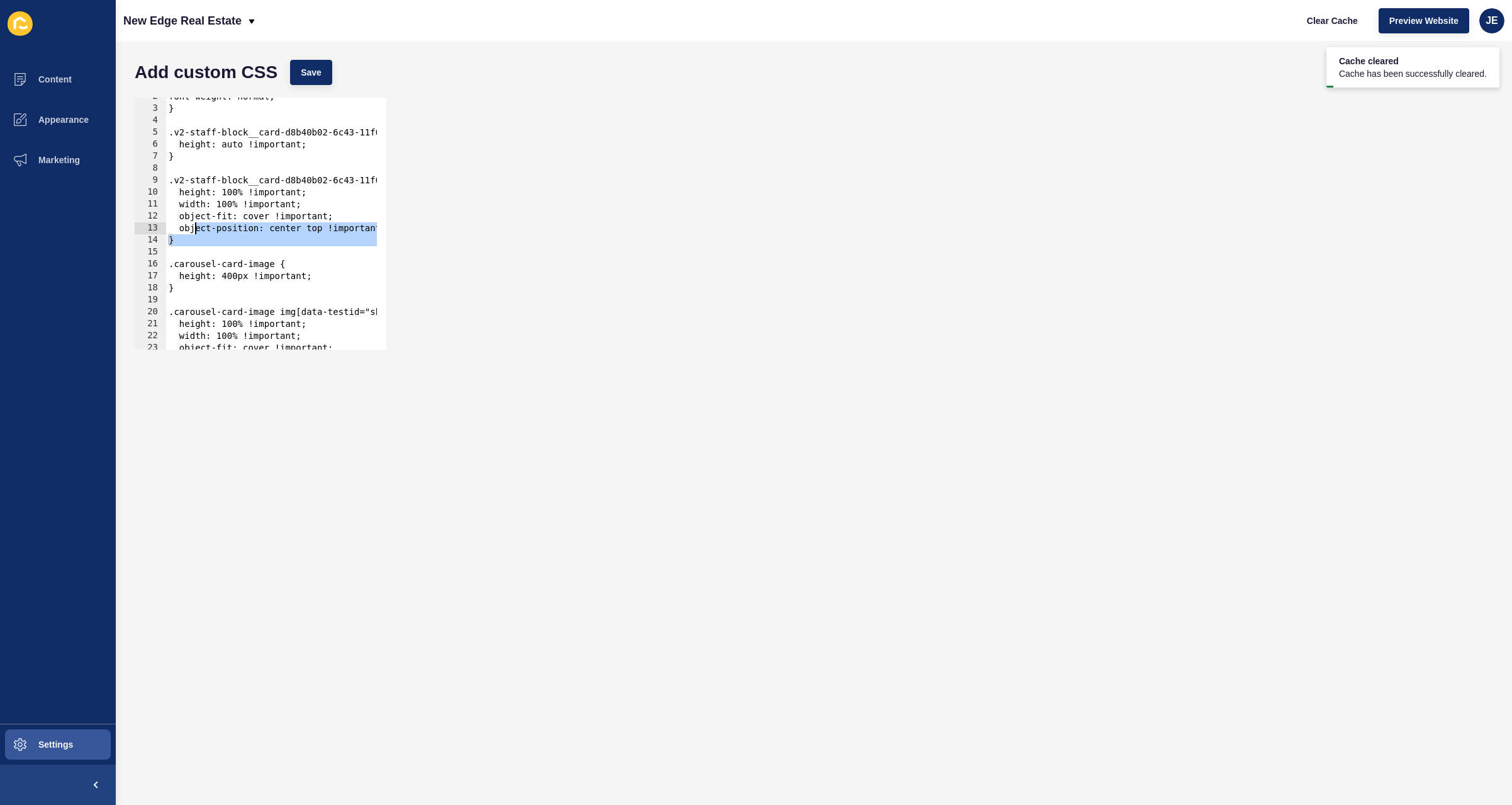
scroll to position [0, 0]
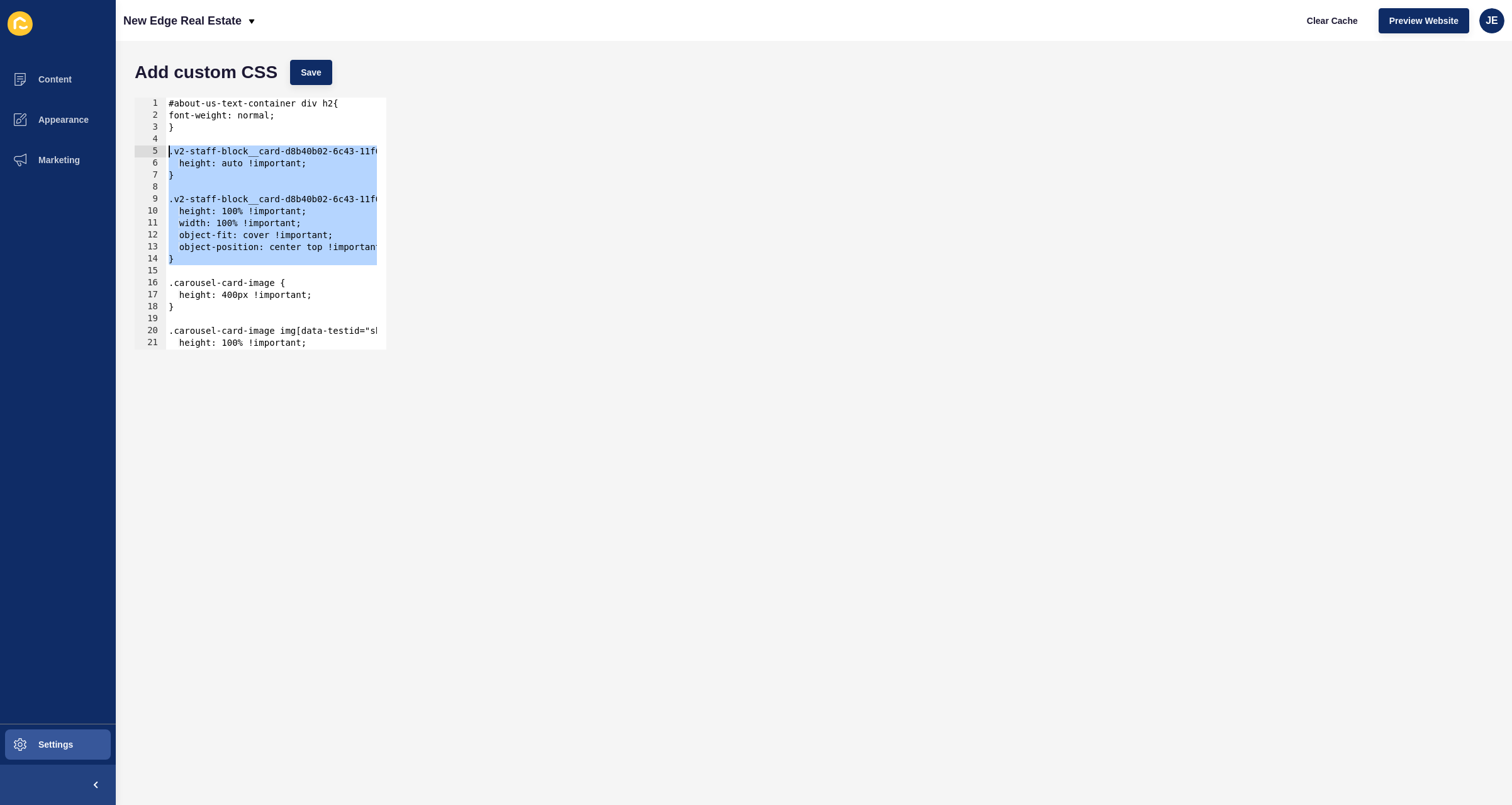
drag, startPoint x: 205, startPoint y: 209, endPoint x: 164, endPoint y: 148, distance: 73.5
click at [164, 148] on div "1 2 3 4 5 6 7 8 9 10 11 12 13 14 15 16 17 18 19 20 21 22 23 #about-us-text-cont…" at bounding box center [260, 224] width 252 height 252
type textarea ".v2-staff-block__card-d8b40b02-6c43-11f0-b9e6-8ed7655d7607--arrow-target { heig…"
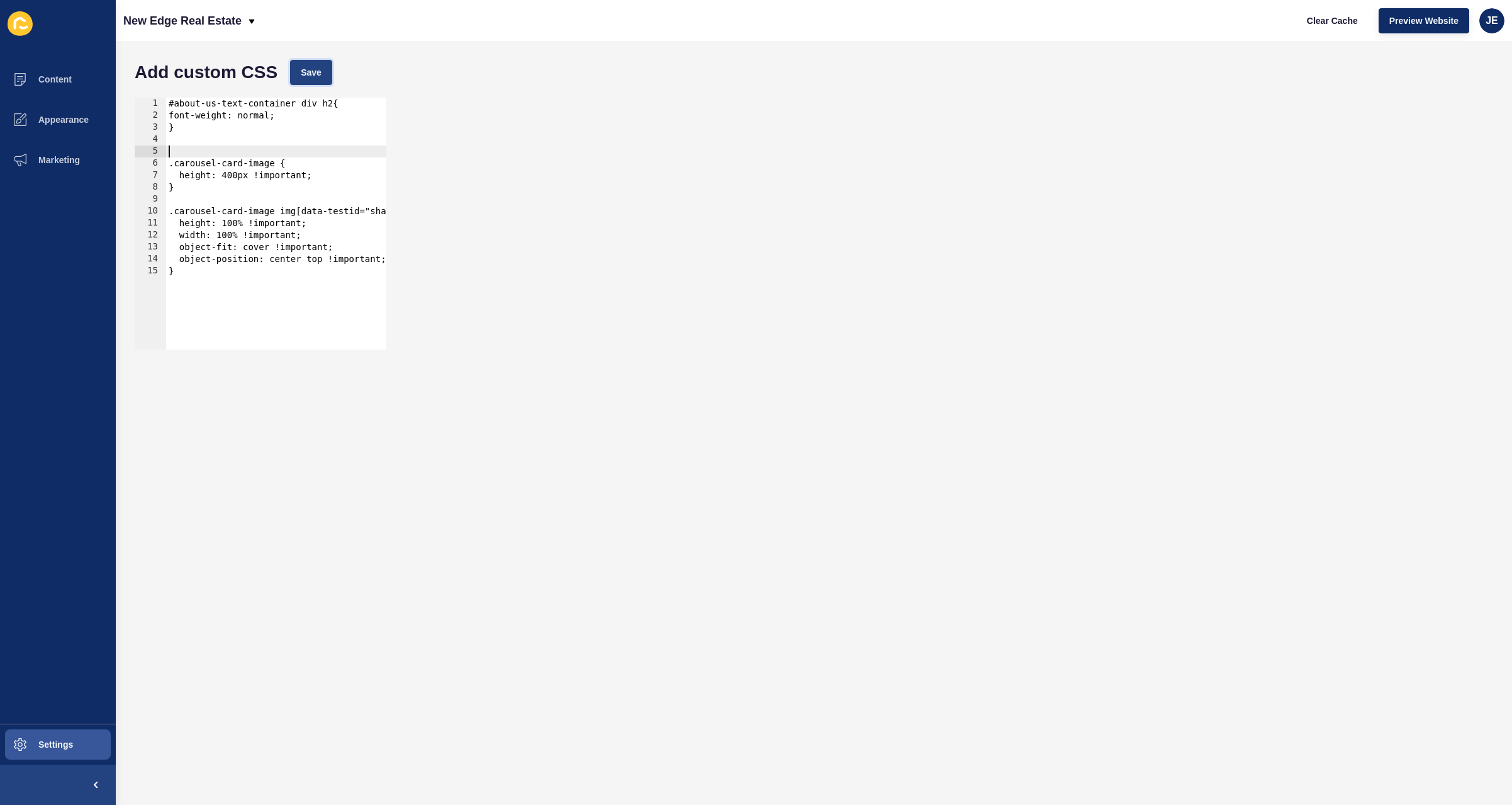
click at [311, 60] on button "Save" at bounding box center [311, 72] width 42 height 25
click at [1342, 23] on span "Clear Cache" at bounding box center [1332, 20] width 51 height 12
click at [298, 153] on div "#about-us-text-container div h2{ font-weight: normal; } .carousel-card-image { …" at bounding box center [338, 231] width 344 height 266
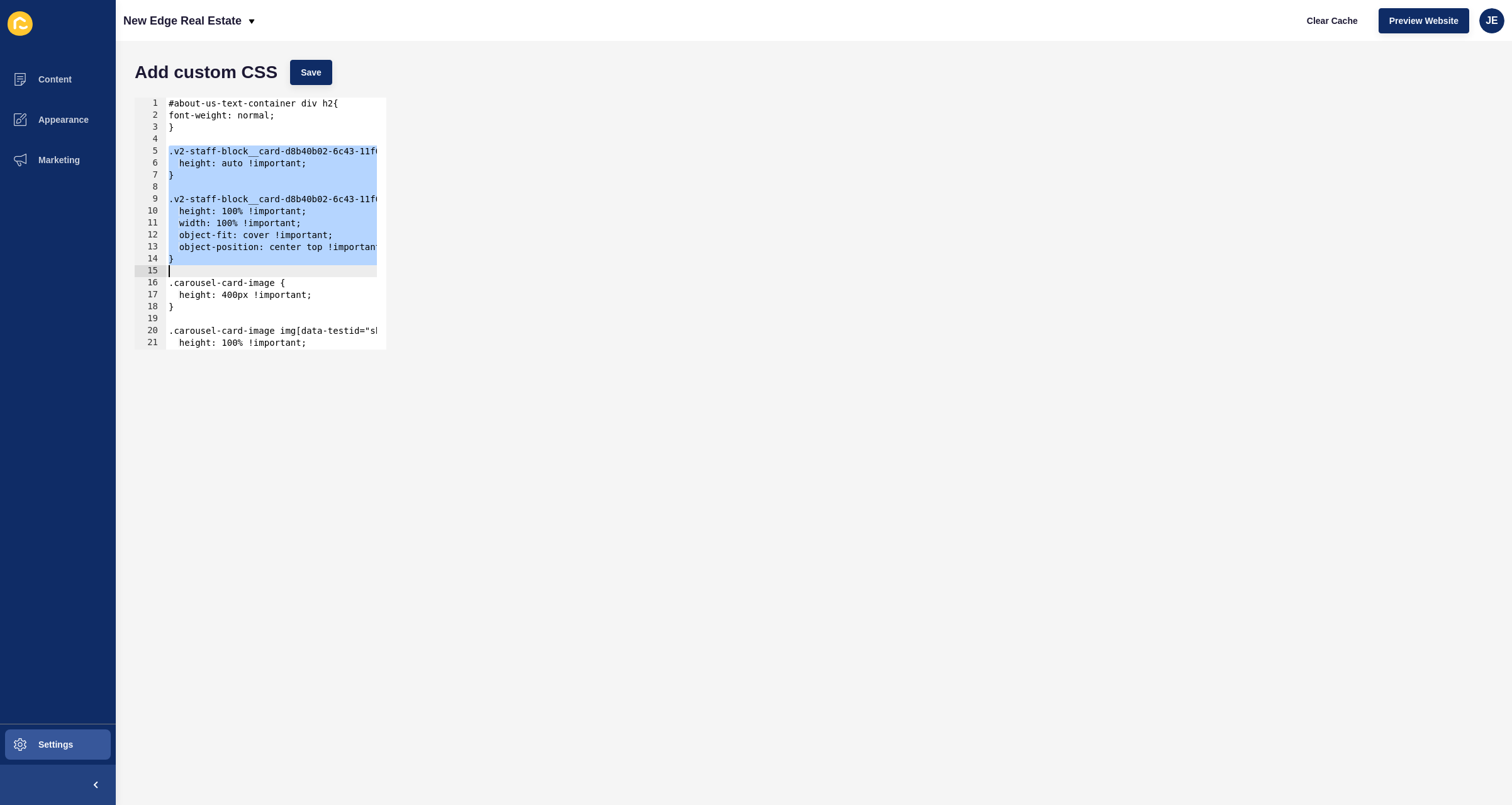
click at [216, 153] on div "#about-us-text-container div h2{ font-weight: normal; } .v2-staff-block__card-d…" at bounding box center [380, 231] width 428 height 266
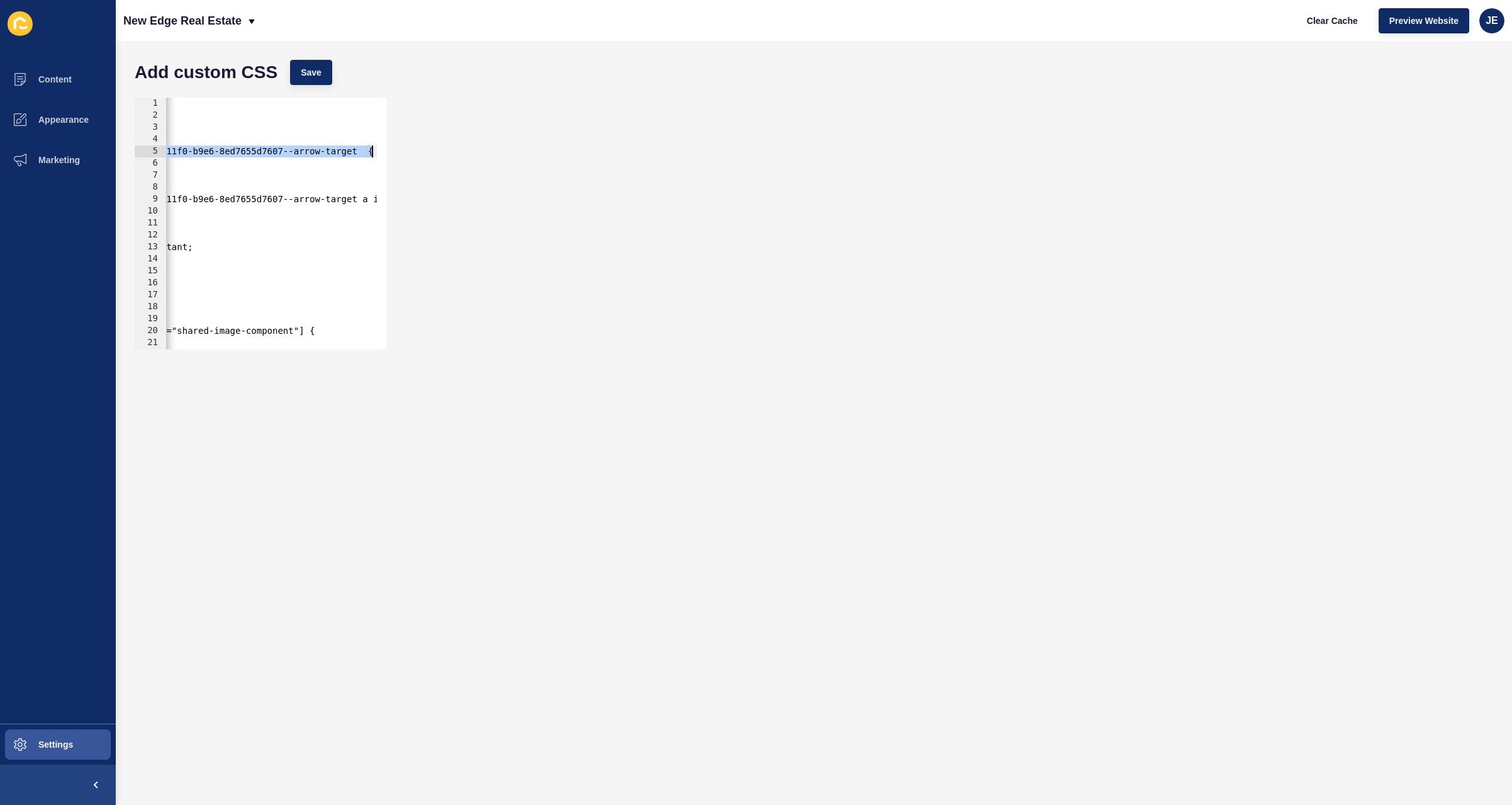
scroll to position [0, 193]
drag, startPoint x: 176, startPoint y: 152, endPoint x: 355, endPoint y: 153, distance: 179.0
click at [355, 153] on div "#about-us-text-container div h2{ font-weight: normal; } .v2-staff-block__card-d…" at bounding box center [187, 231] width 428 height 266
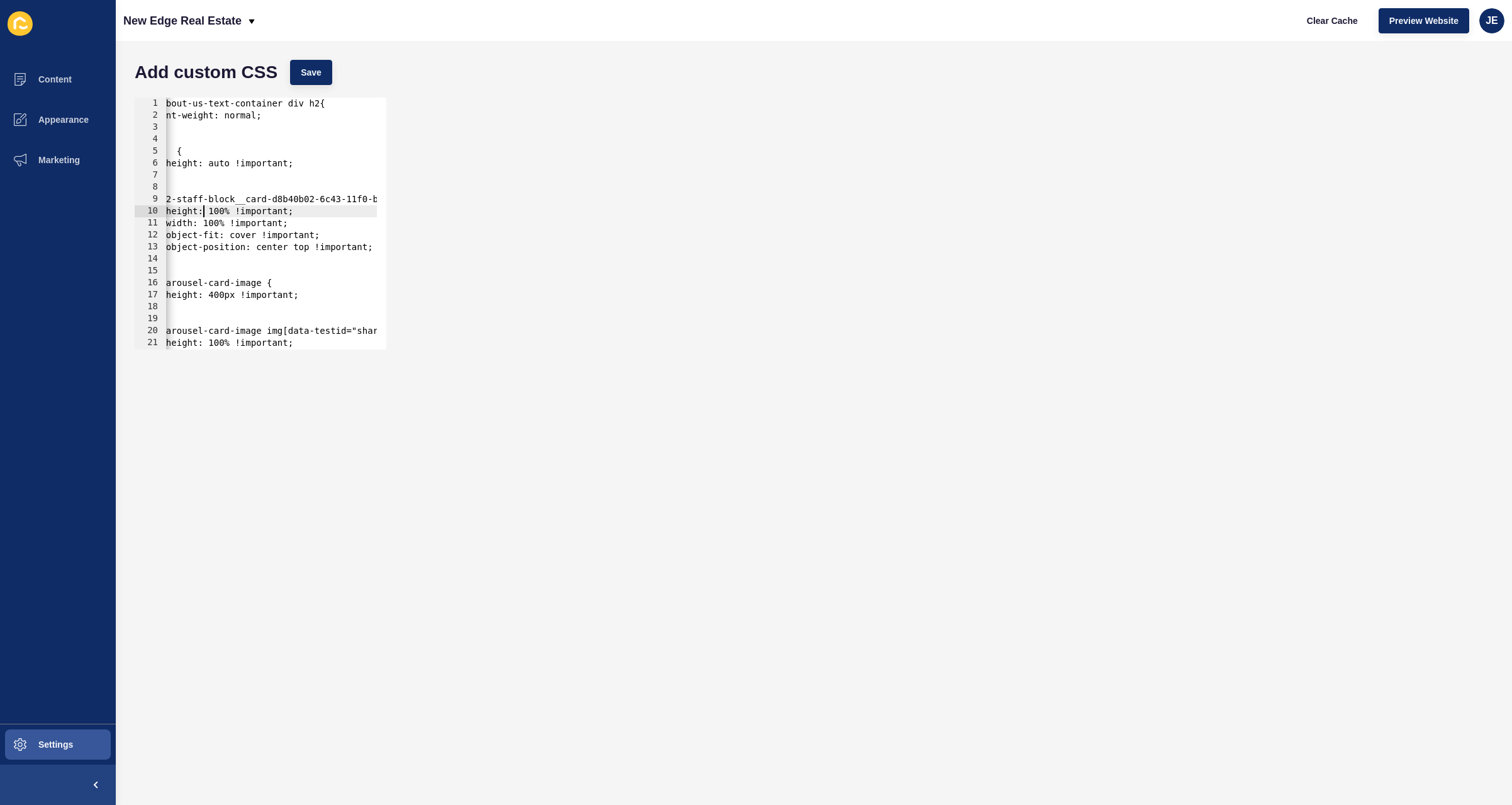
scroll to position [0, 0]
drag, startPoint x: 205, startPoint y: 207, endPoint x: 153, endPoint y: 207, distance: 52.0
click at [153, 207] on div ".# { 1 2 3 4 5 6 7 8 9 10 11 12 13 14 15 16 17 18 19 20 21 22 23 #about-us-text…" at bounding box center [260, 224] width 252 height 252
click at [181, 156] on div "#about-us-text-container div h2{ font-weight: normal; } .# { height: auto !impo…" at bounding box center [380, 231] width 428 height 266
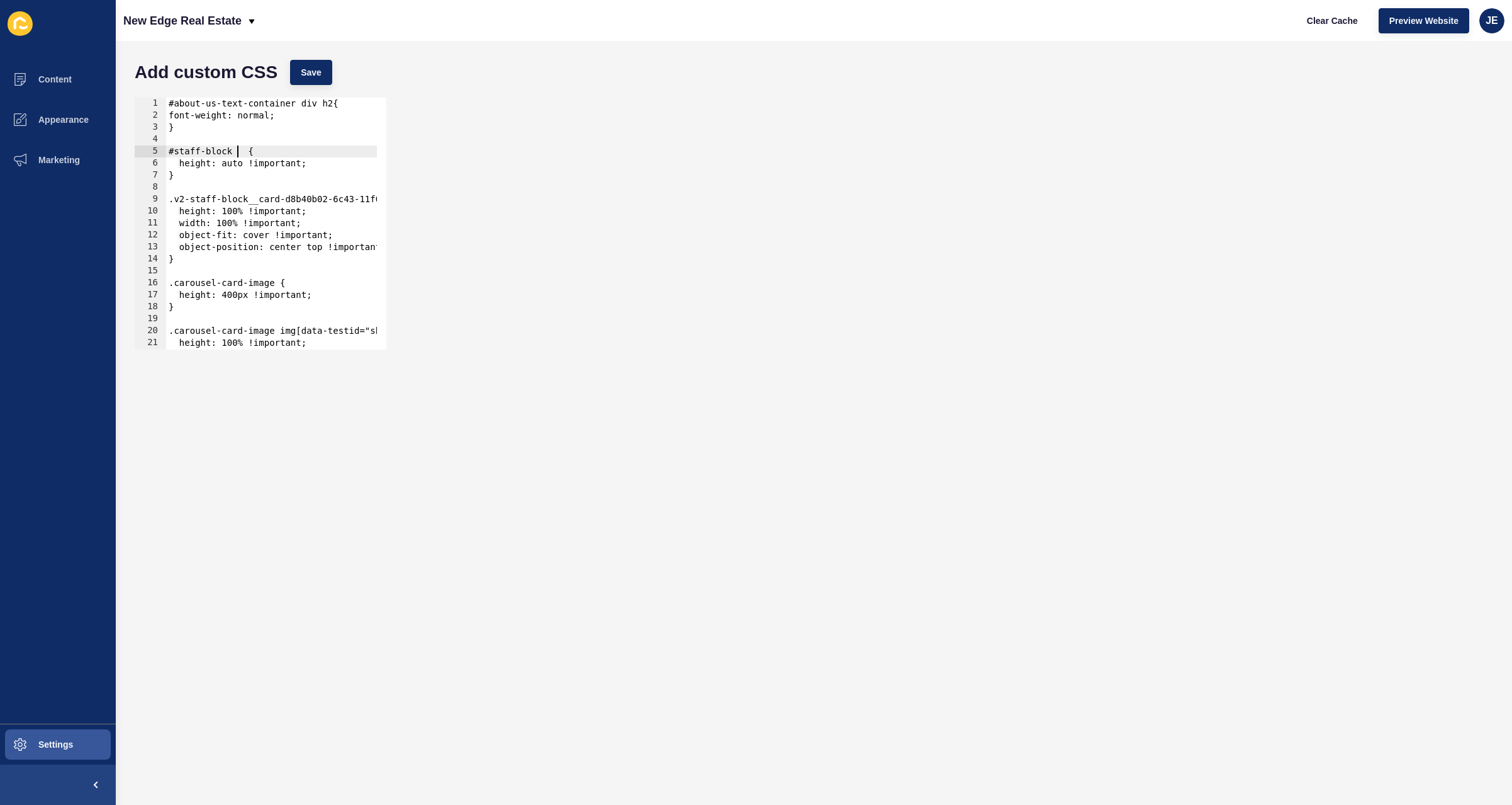
paste textarea "v2-image-container"
click at [237, 153] on div "#about-us-text-container div h2{ font-weight: normal; } #staff-block v2-image-c…" at bounding box center [380, 231] width 428 height 266
click at [245, 293] on div "#about-us-text-container div h2{ font-weight: normal; } #staff-block .v2-image-…" at bounding box center [380, 231] width 428 height 266
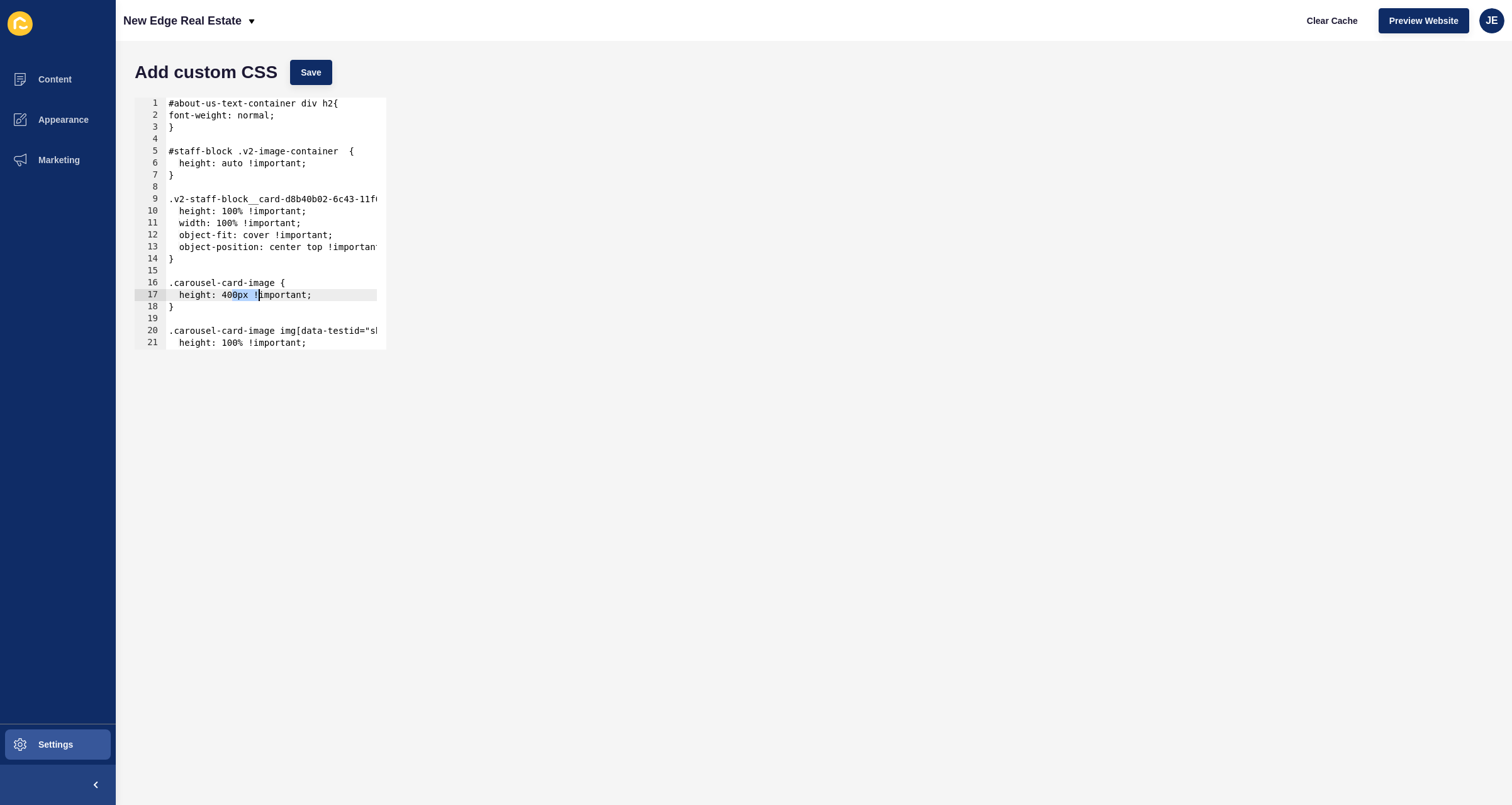
click at [241, 167] on div "#about-us-text-container div h2{ font-weight: normal; } #staff-block .v2-image-…" at bounding box center [380, 231] width 428 height 266
paste textarea "400px"
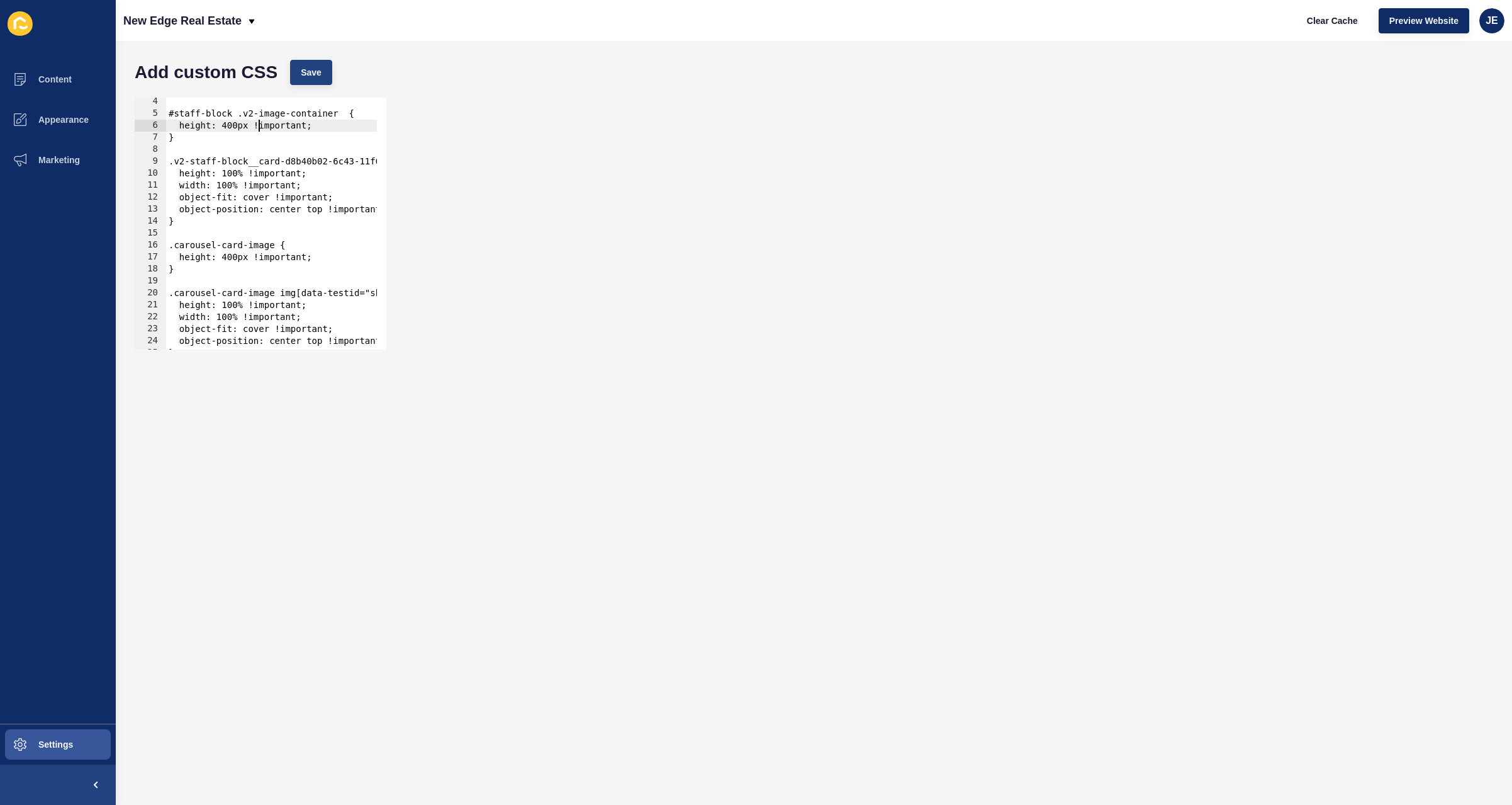
type textarea "height: 400px !important;"
click at [310, 66] on span "Save" at bounding box center [311, 72] width 21 height 12
click at [1334, 27] on button "Clear Cache" at bounding box center [1332, 20] width 72 height 25
click at [268, 144] on div "#staff-block .v2-image-container { height: 400px !important; } .v2-staff-block_…" at bounding box center [380, 229] width 428 height 266
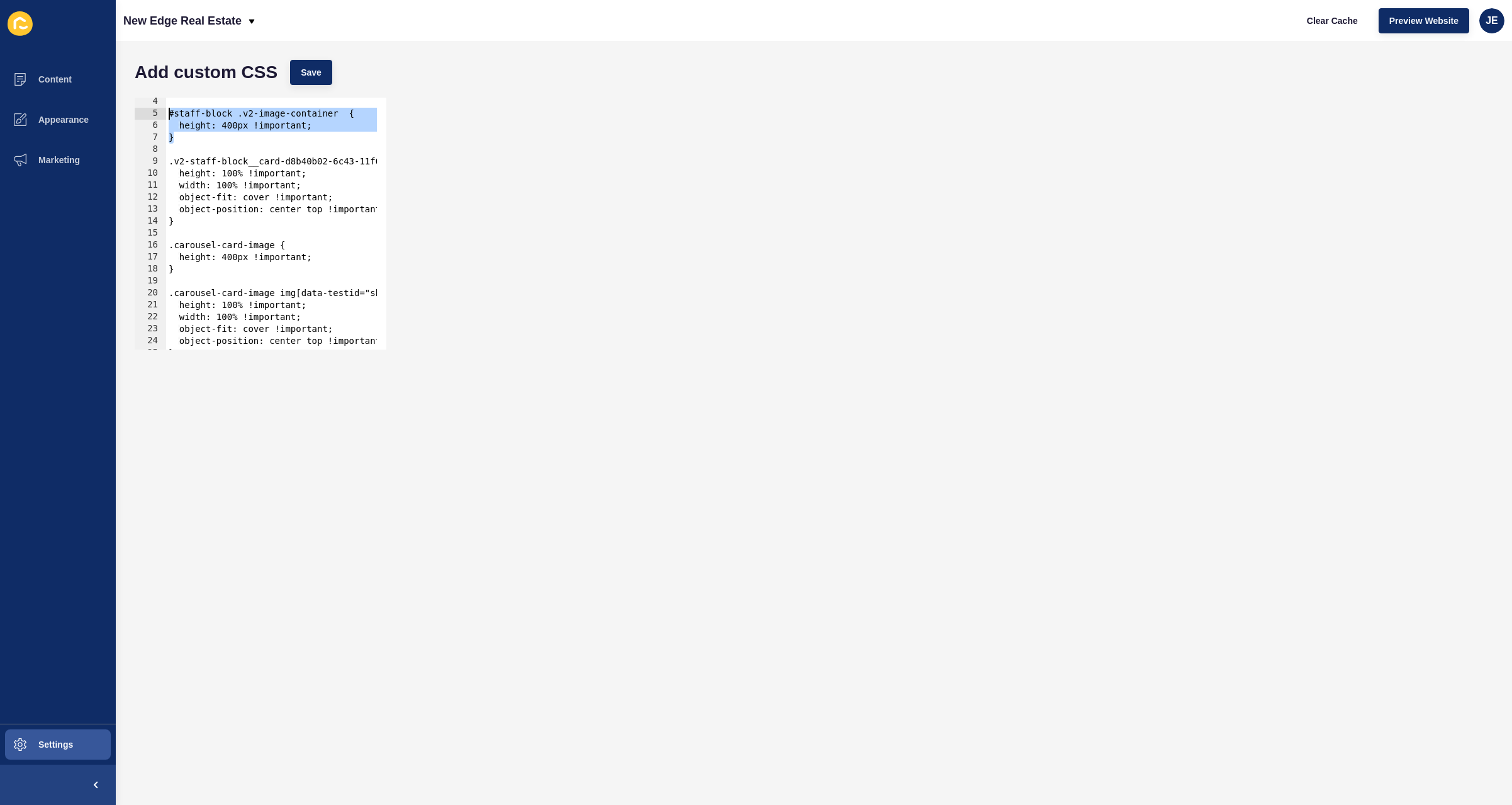
drag, startPoint x: 196, startPoint y: 135, endPoint x: 133, endPoint y: 115, distance: 66.1
click at [133, 115] on div "4 5 6 7 8 9 10 11 12 13 14 15 16 17 18 19 20 21 22 23 24 25 #staff-block .v2-im…" at bounding box center [260, 224] width 254 height 255
type textarea "#staff-block .v2-image-container { height: 400px !important;"
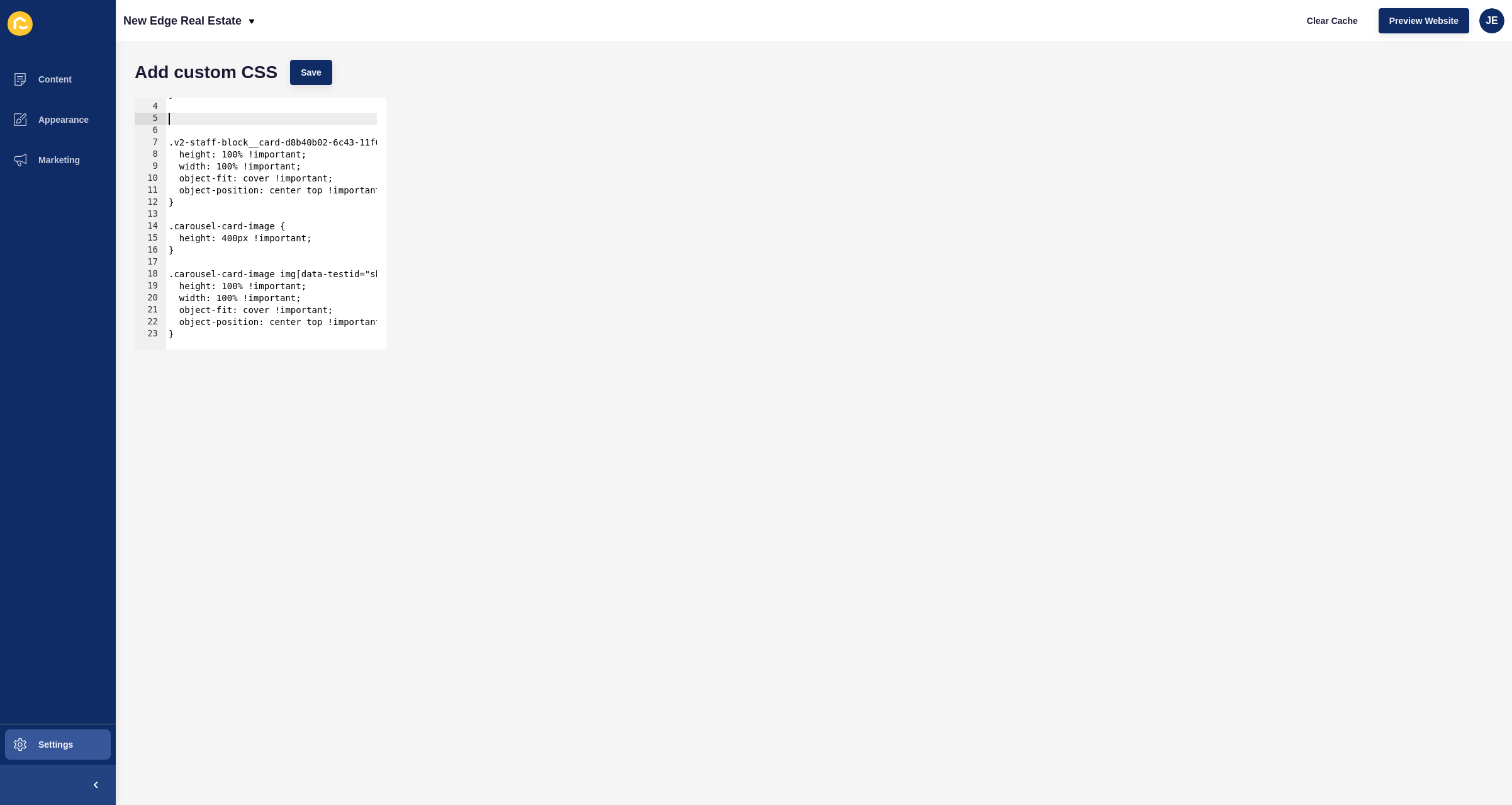
scroll to position [33, 0]
click at [314, 72] on span "Save" at bounding box center [311, 72] width 21 height 12
click at [289, 243] on div "} .v2-staff-block__card-d8b40b02-6c43-11f0-b9e6-8ed7655d7607--arrow-target a im…" at bounding box center [380, 222] width 428 height 266
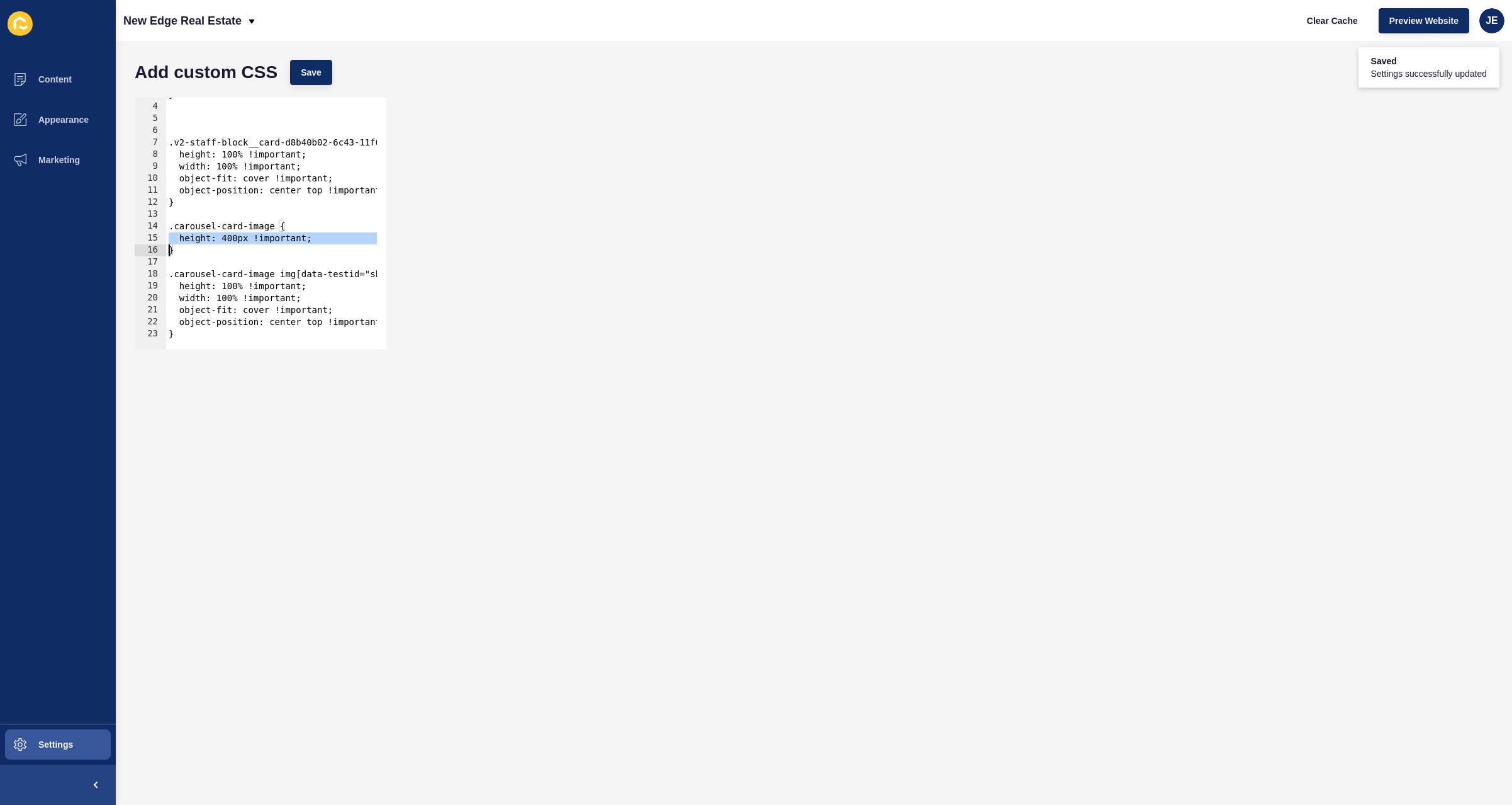
type textarea "}"
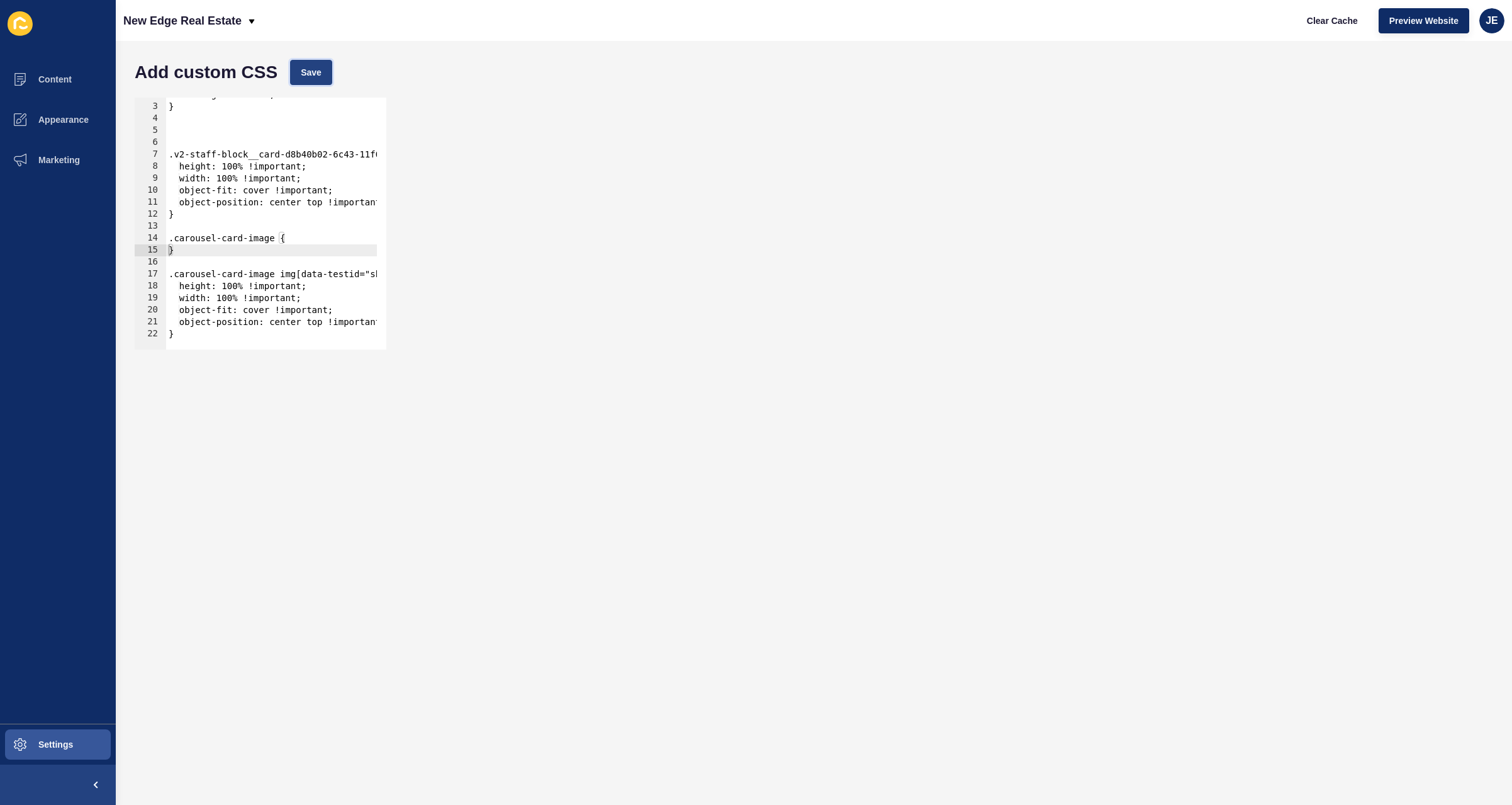
click at [318, 77] on span "Save" at bounding box center [311, 72] width 21 height 12
click at [1332, 24] on span "Clear Cache" at bounding box center [1332, 20] width 51 height 12
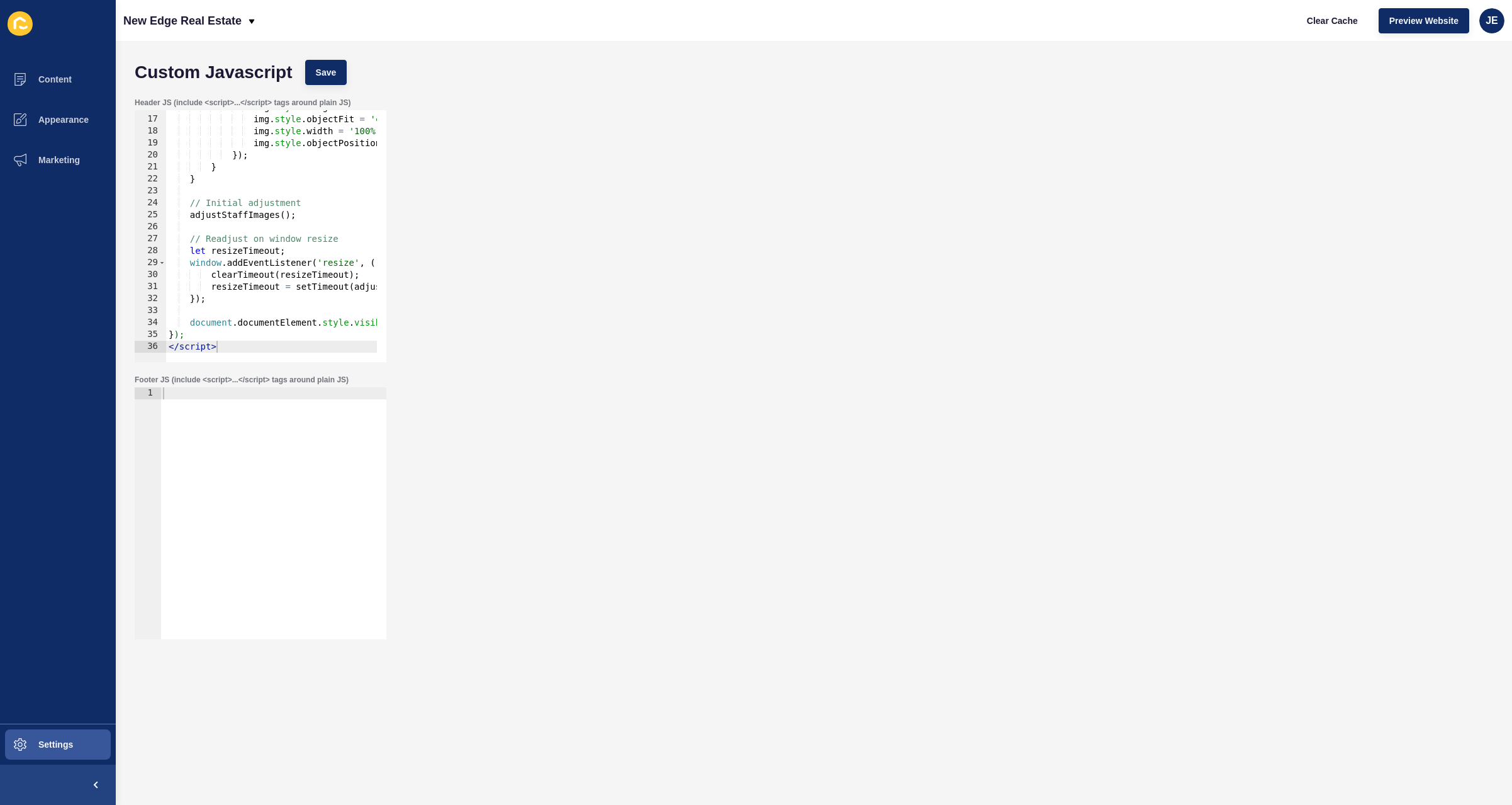
scroll to position [188, 0]
click at [248, 316] on div "img . style . height = maxHeight + 'px' ; img . style . objectFit = 'cover' ; i…" at bounding box center [467, 235] width 602 height 266
click at [240, 198] on div "img . style . height = maxHeight + 'px' ; img . style . objectFit = 'cover' ; i…" at bounding box center [467, 235] width 602 height 266
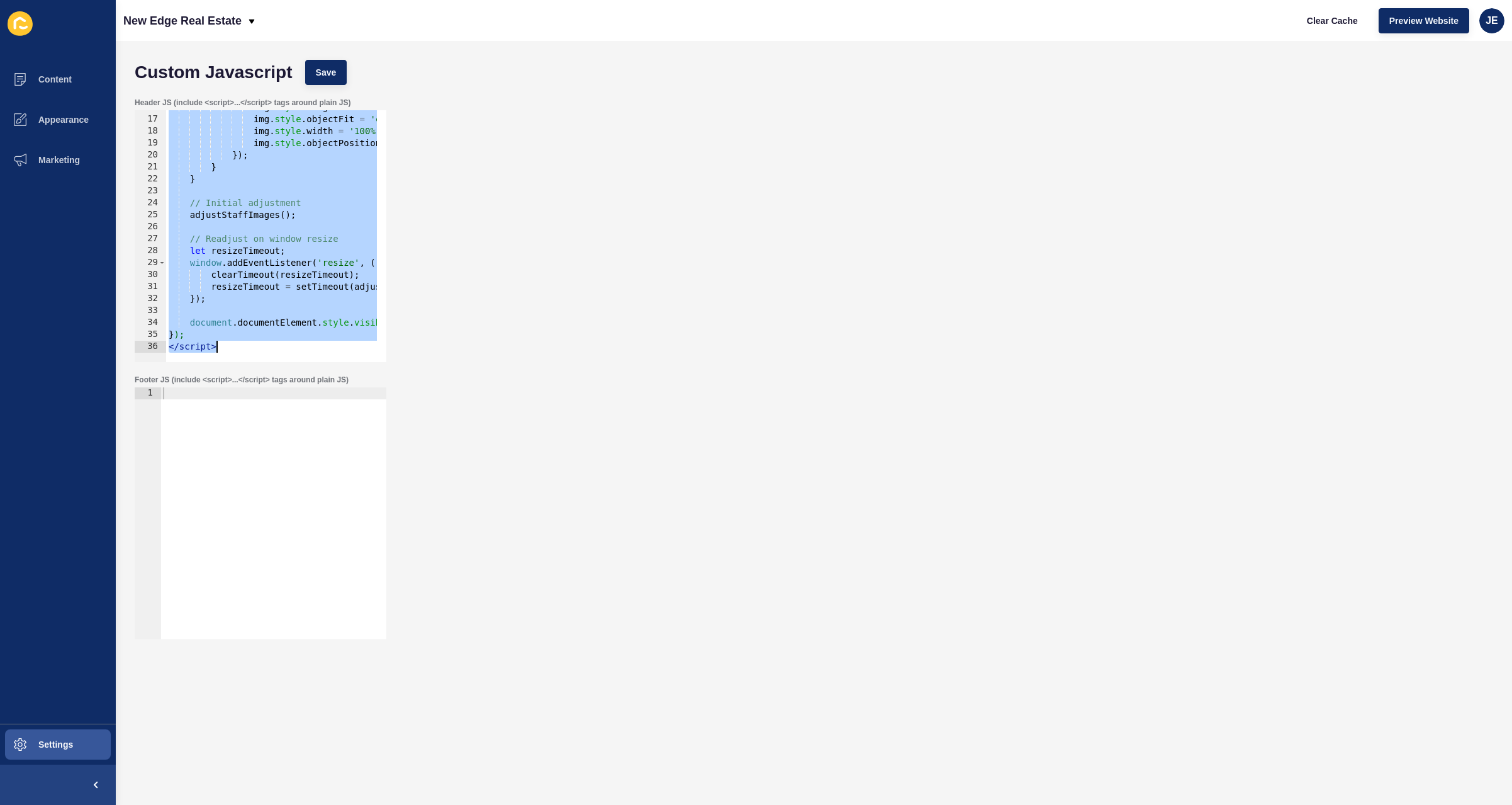
type textarea "// }); // </script>"
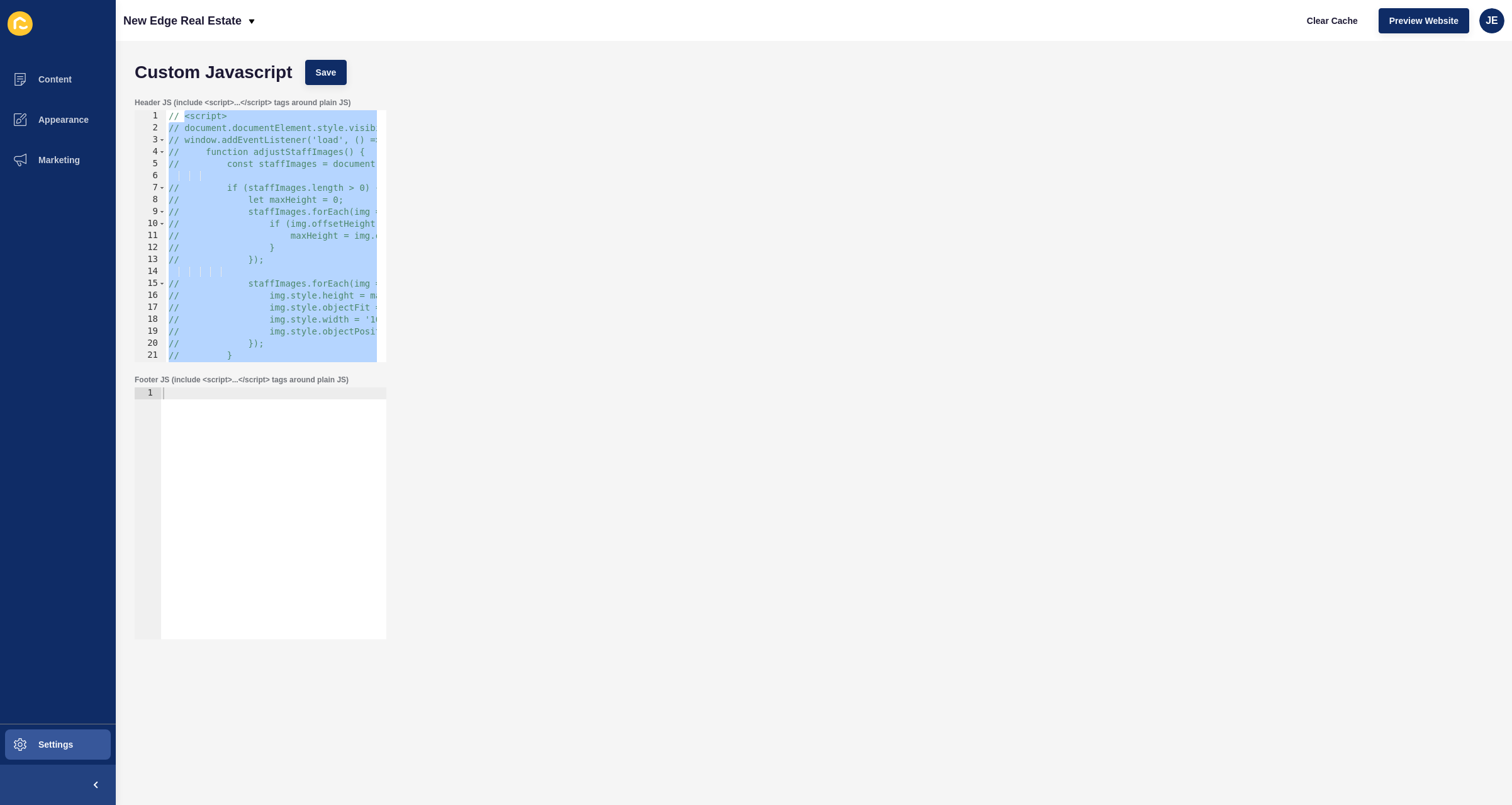
click at [319, 52] on div "Custom Javascript Save Header JS (include <script>...</script> tags around plai…" at bounding box center [814, 423] width 1397 height 764
click at [319, 64] on button "Save" at bounding box center [326, 72] width 42 height 25
click at [1307, 15] on span "Clear Cache" at bounding box center [1332, 20] width 51 height 12
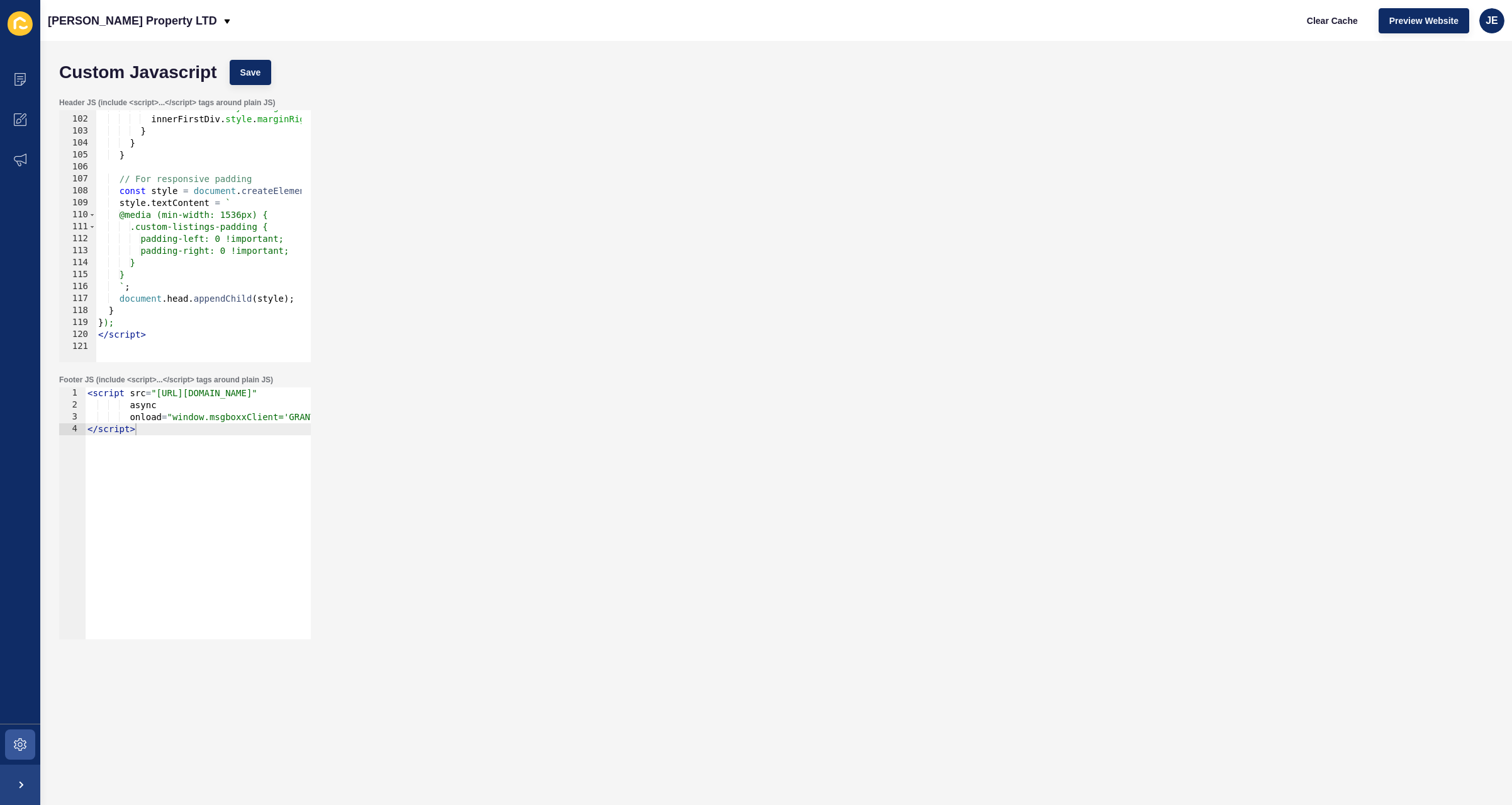
scroll to position [1205, 0]
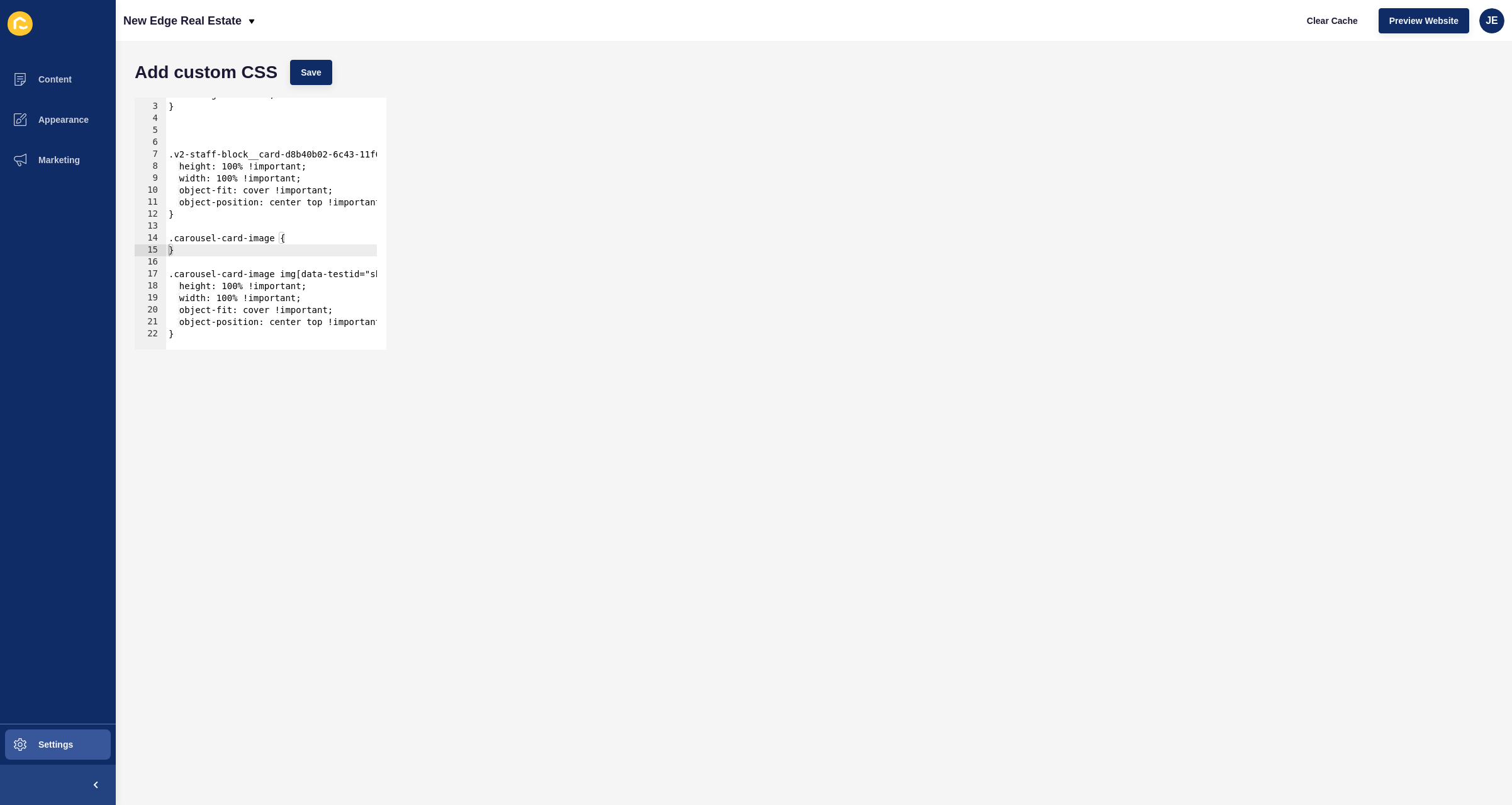
scroll to position [21, 0]
drag, startPoint x: 242, startPoint y: 249, endPoint x: 113, endPoint y: 235, distance: 129.8
click at [113, 235] on div "Content Appearance Marketing Settings New Edge Real Estate Clear Cache Preview …" at bounding box center [756, 402] width 1512 height 805
type textarea ".carousel-card-image { }"
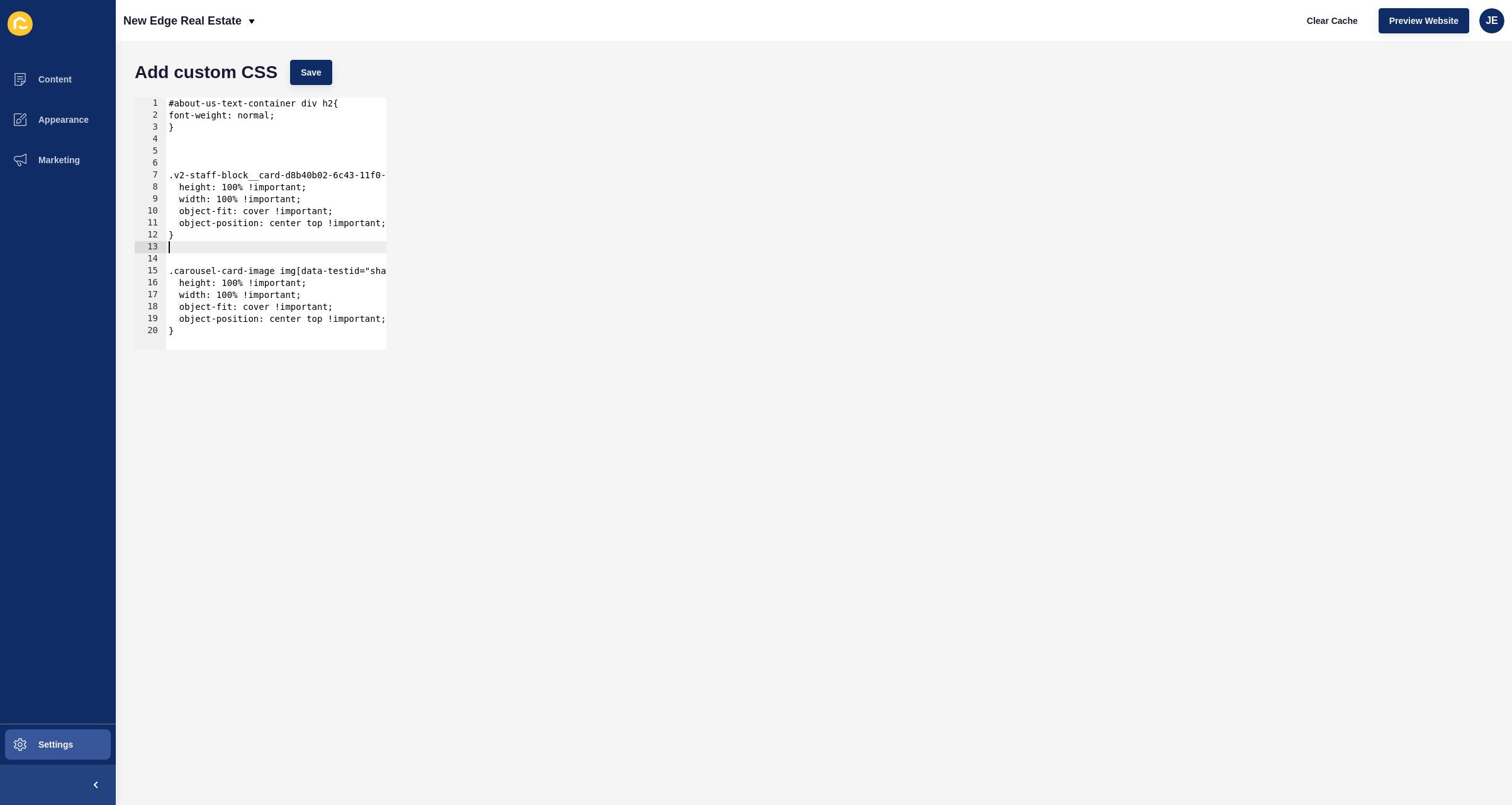
type textarea "}"
click at [227, 154] on div "#about-us-text-container div h2{ font-weight: normal; } .v2-staff-block__card-d…" at bounding box center [380, 231] width 428 height 266
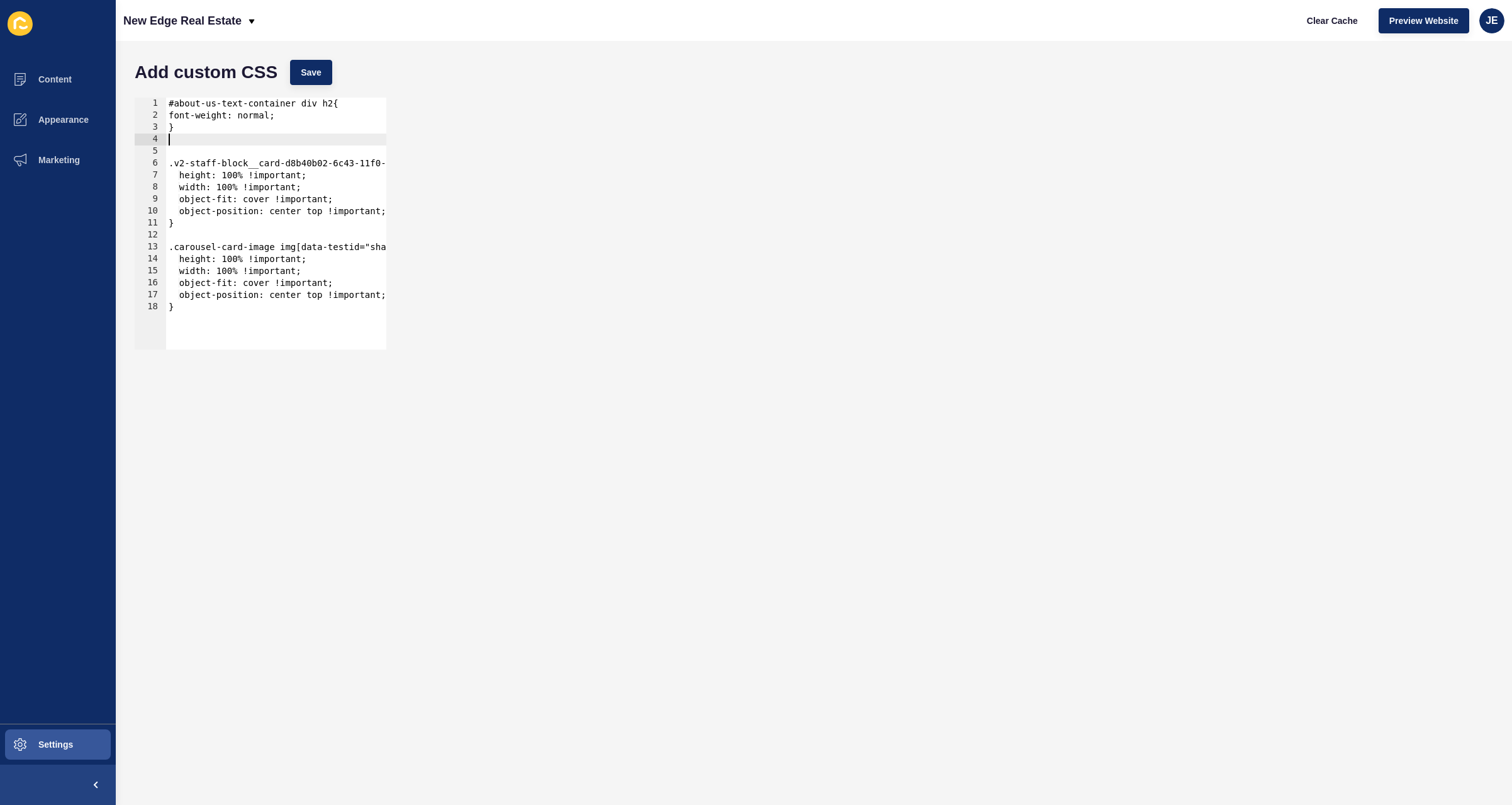
type textarea "}"
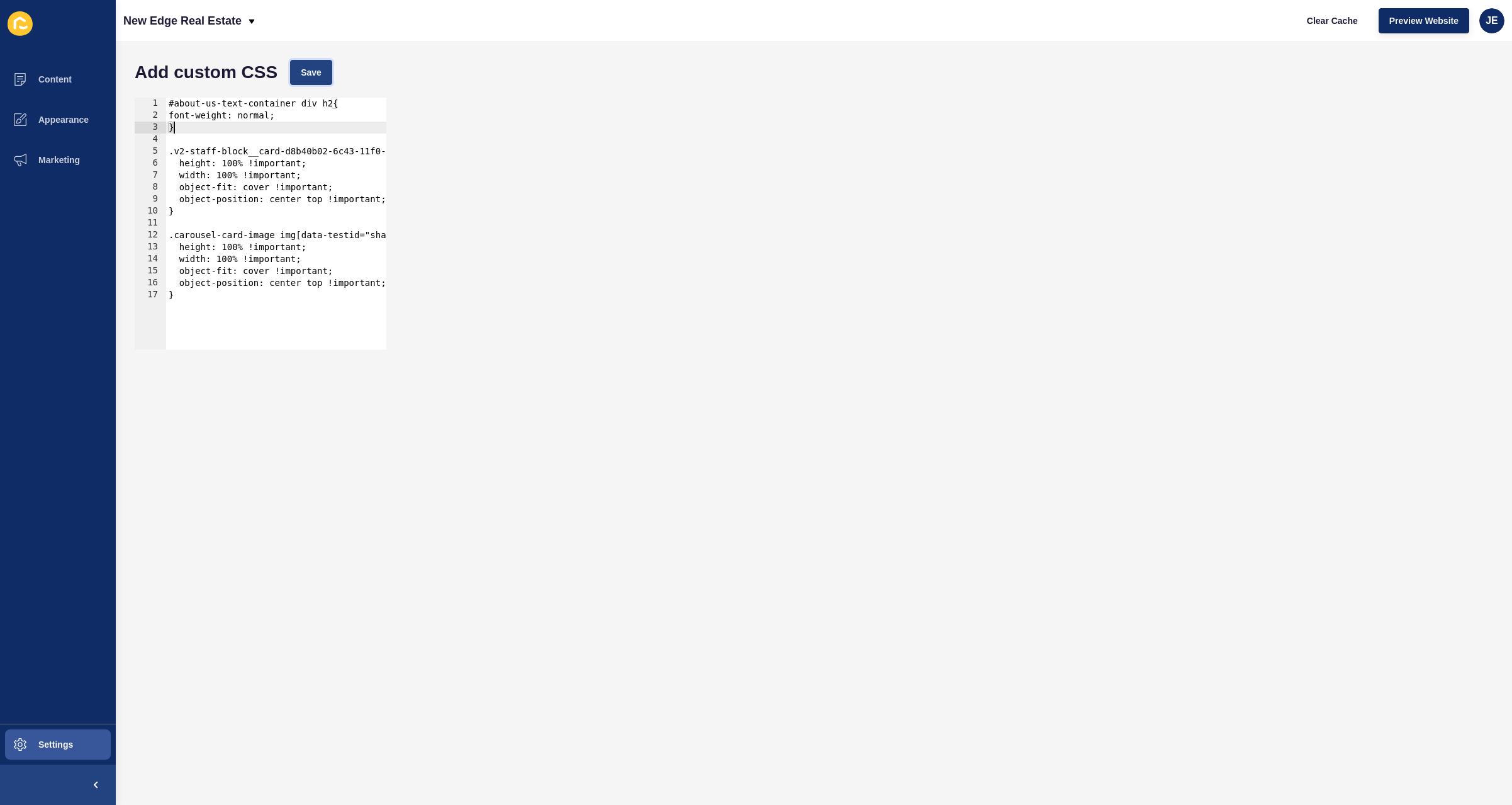
click at [317, 66] on span "Save" at bounding box center [311, 72] width 21 height 12
click at [1346, 25] on span "Clear Cache" at bounding box center [1332, 20] width 51 height 12
click at [1488, 23] on span "JE" at bounding box center [1492, 20] width 12 height 12
click at [1444, 113] on link "Logout" at bounding box center [1462, 105] width 92 height 28
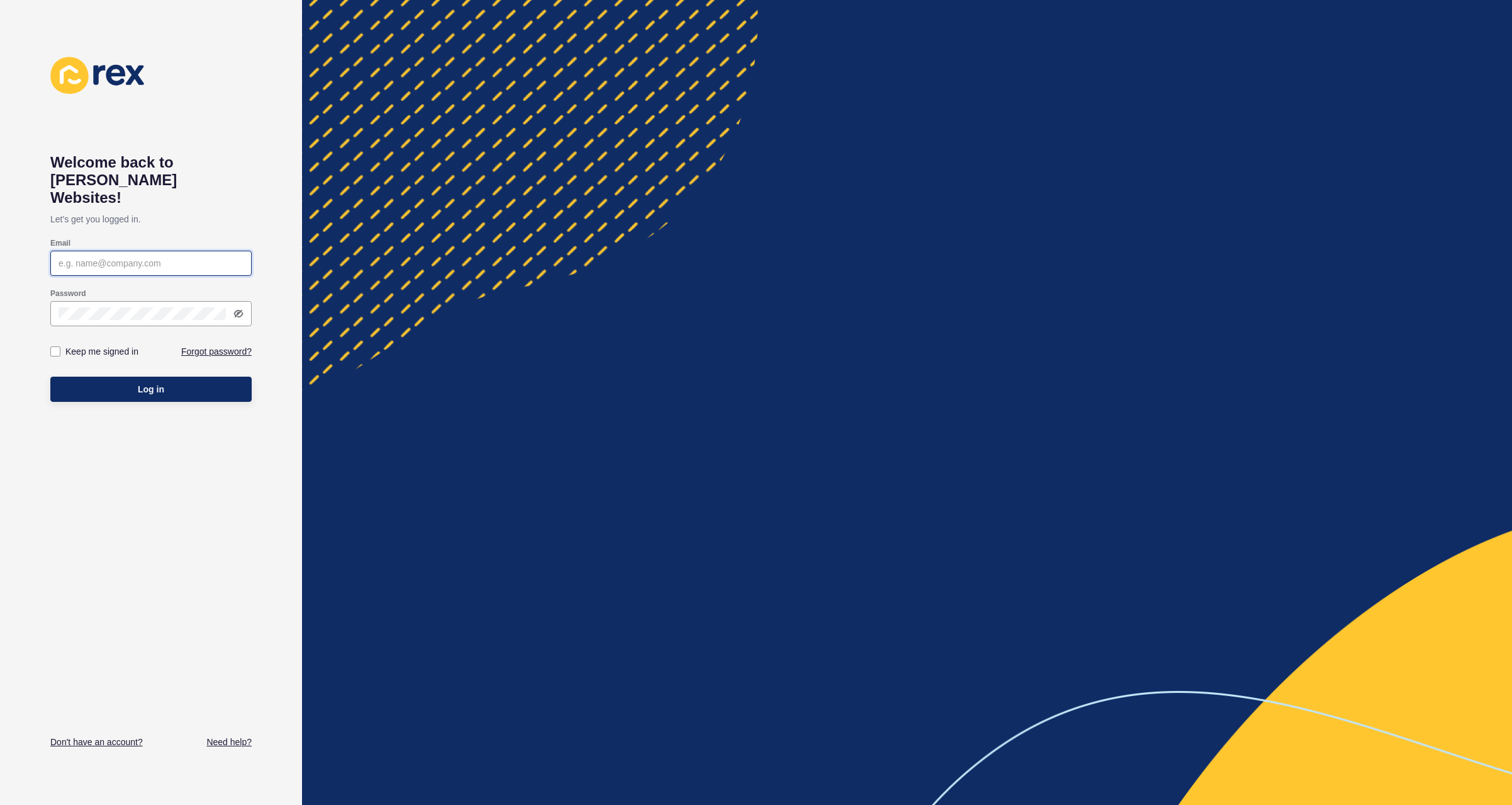
type input "justine.espinosa@rexsoftware.com.au"
type input "[EMAIL_ADDRESS][PERSON_NAME][DOMAIN_NAME]"
click at [222, 377] on button "Log in" at bounding box center [151, 389] width 201 height 25
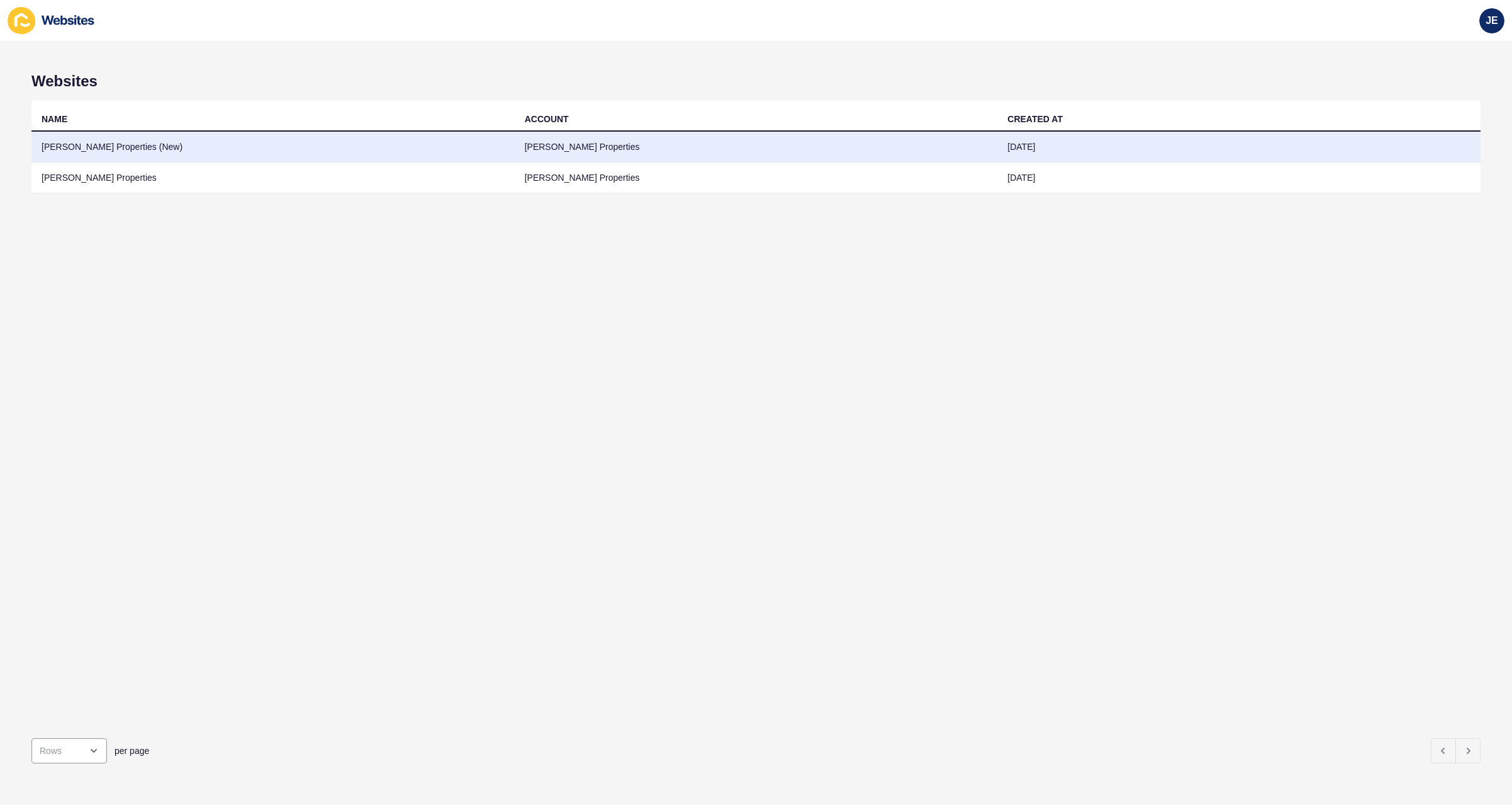
click at [144, 153] on td "[PERSON_NAME] Properties (New)" at bounding box center [273, 147] width 483 height 31
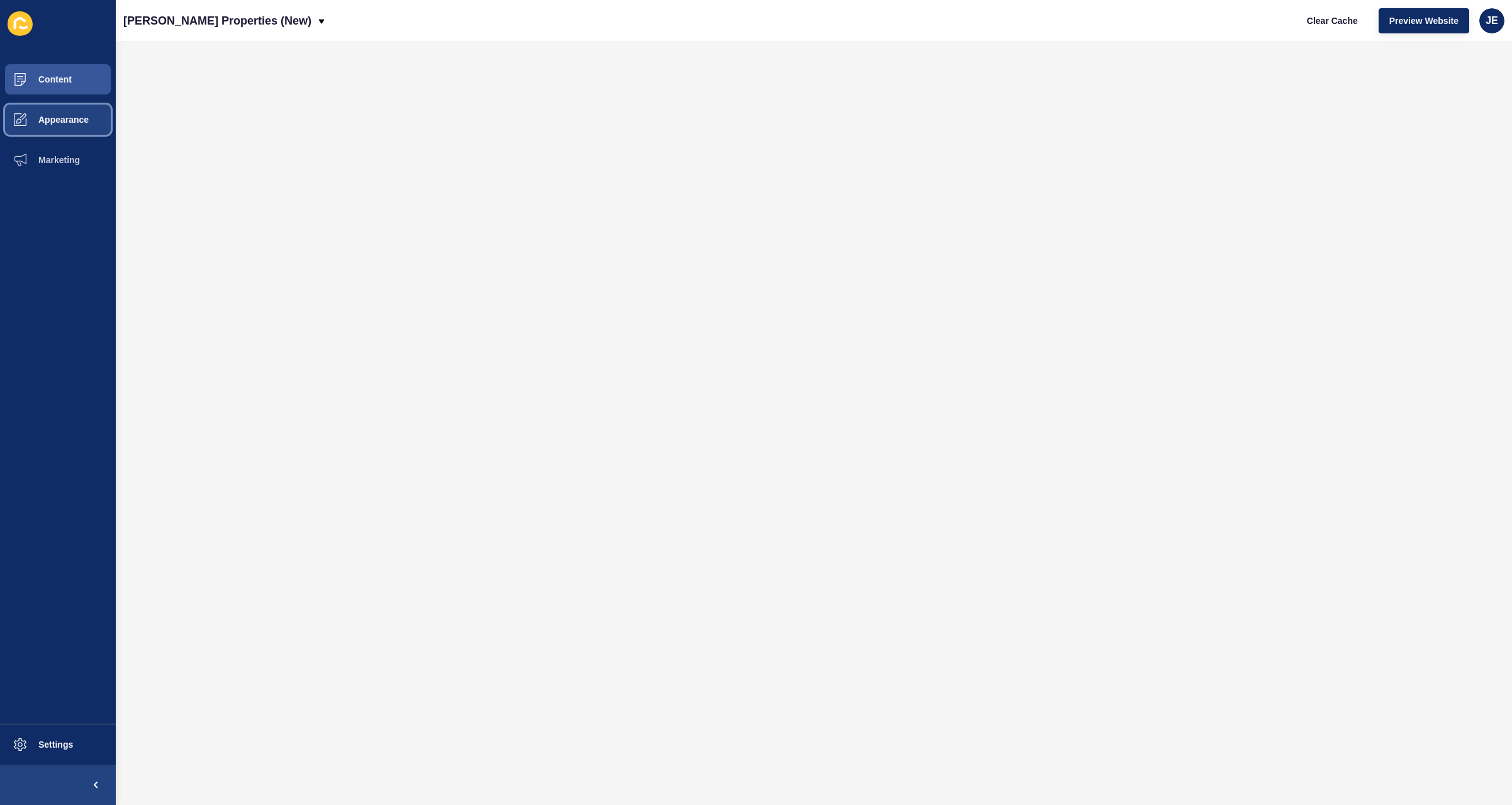
click at [70, 134] on button "Appearance" at bounding box center [58, 119] width 116 height 40
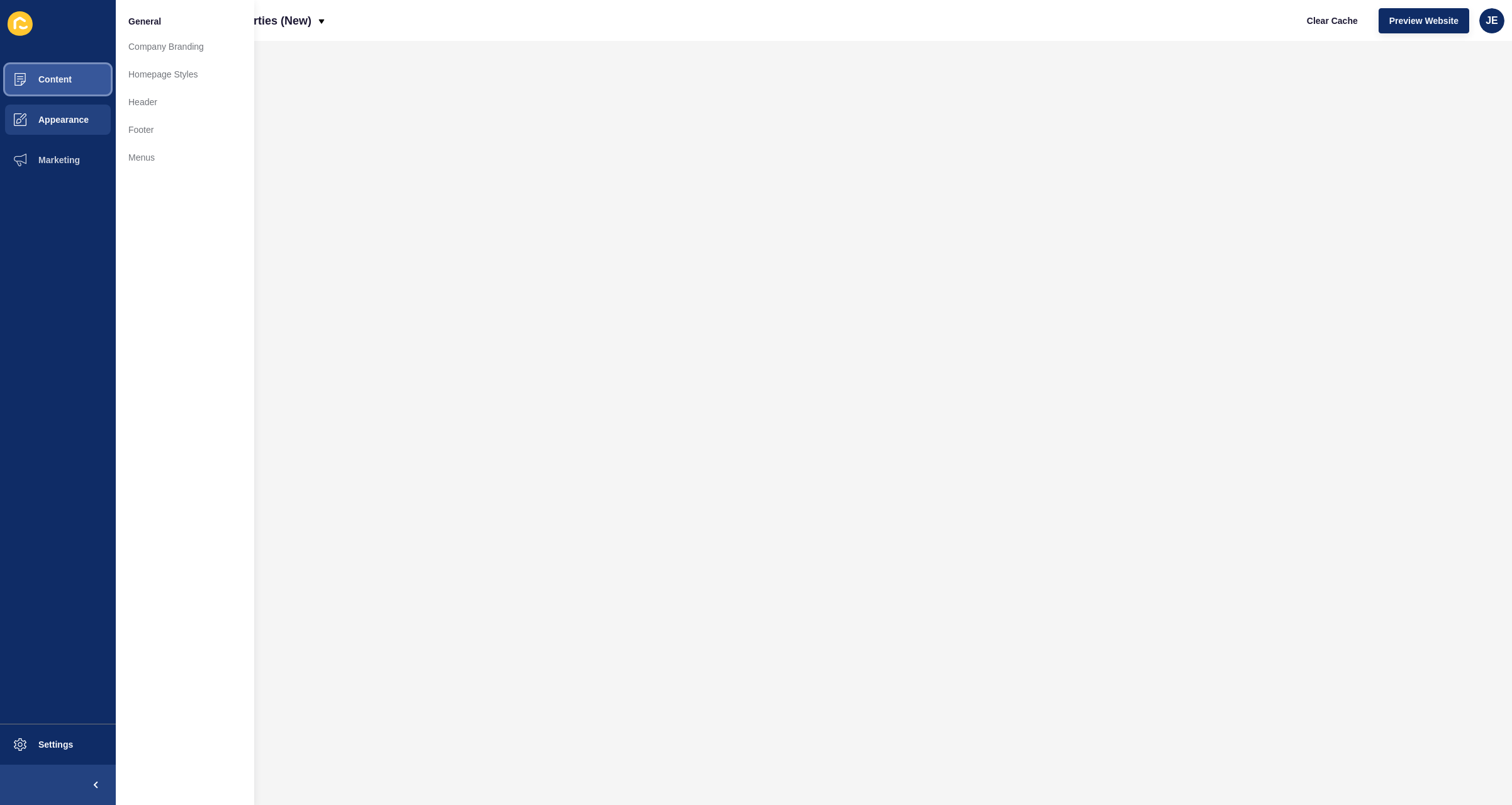
click at [64, 96] on button "Content" at bounding box center [58, 79] width 116 height 40
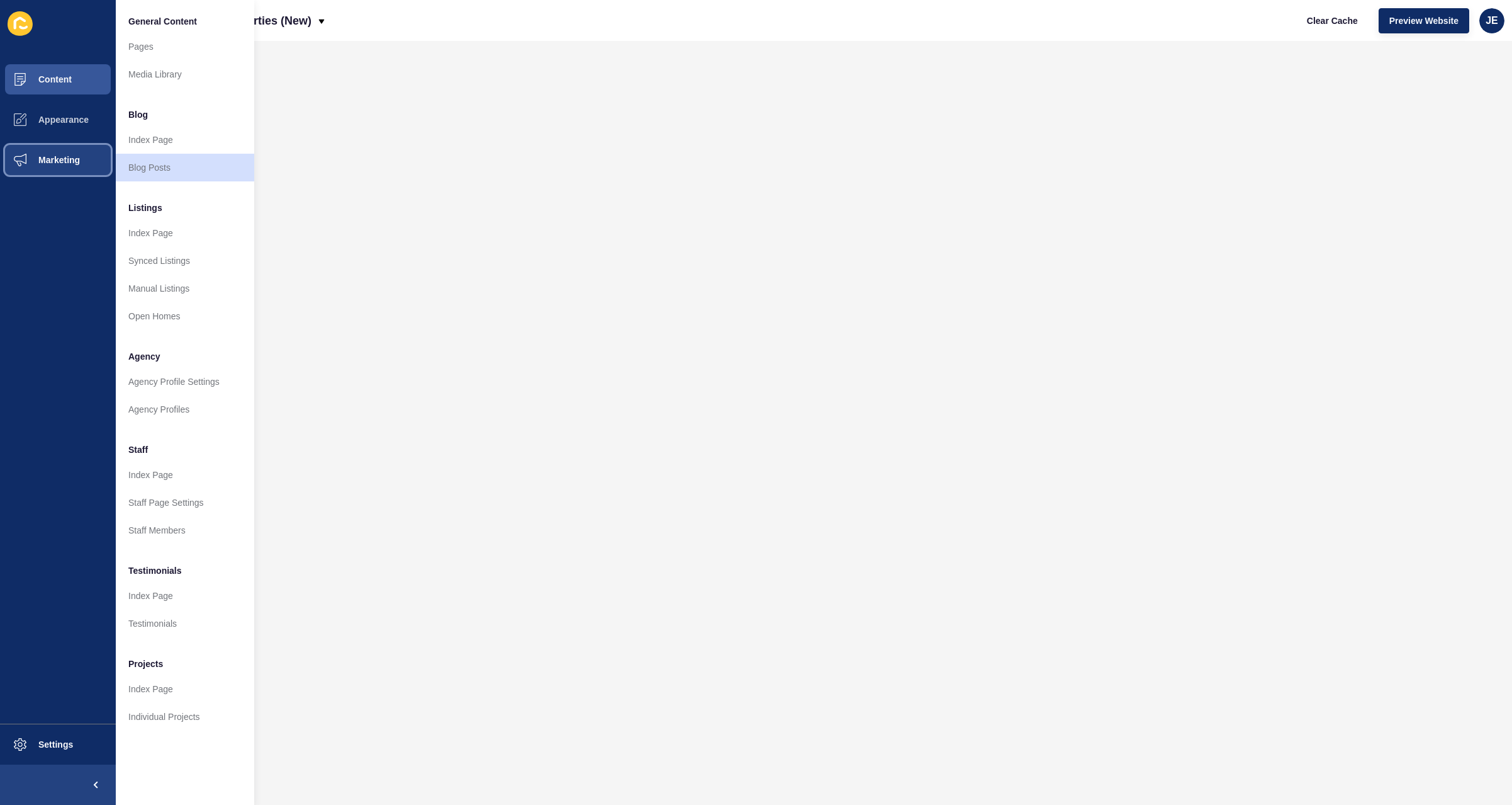
click at [70, 159] on span "Marketing" at bounding box center [39, 159] width 82 height 10
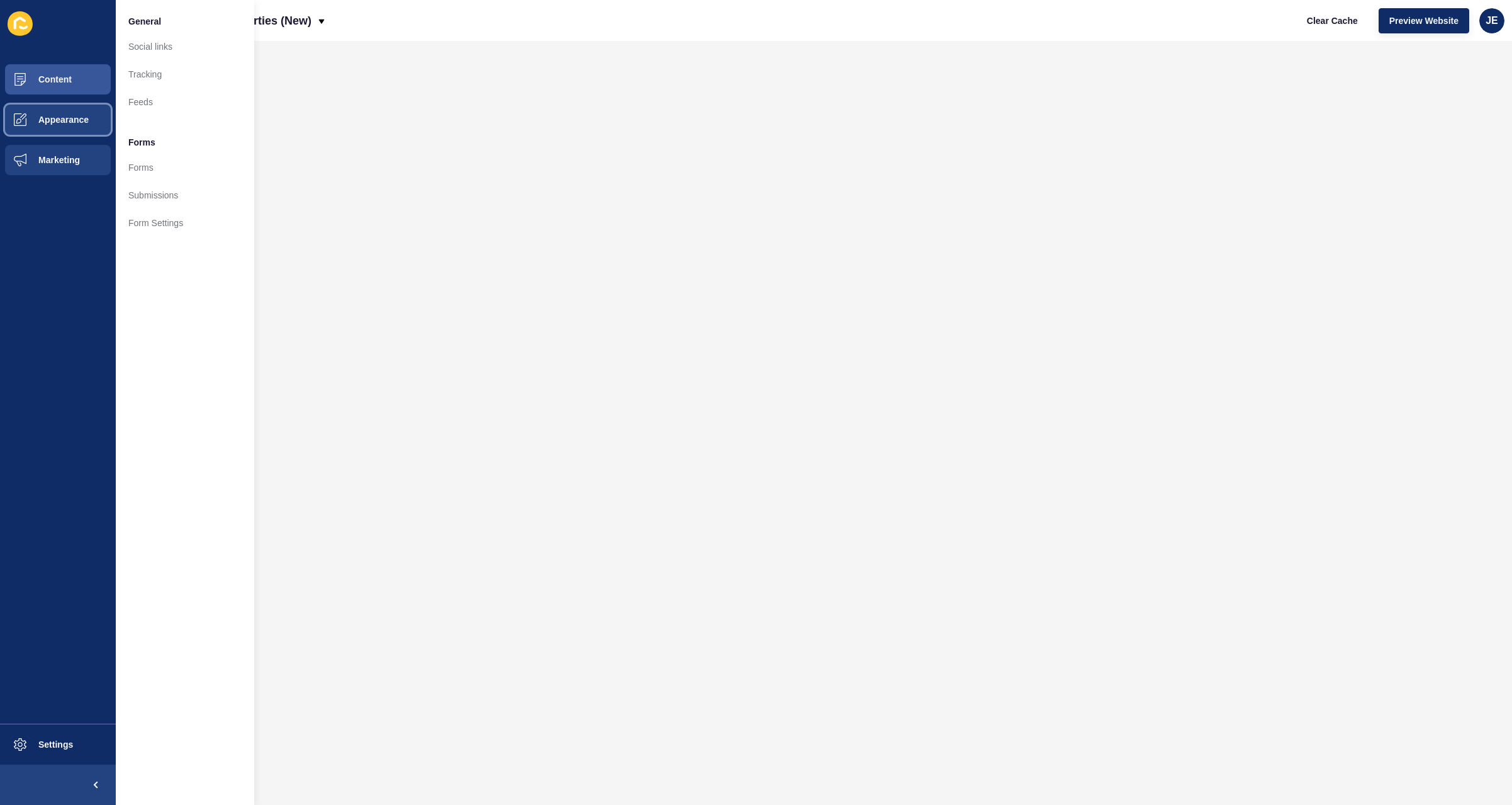
click at [73, 129] on button "Appearance" at bounding box center [58, 119] width 116 height 40
click at [81, 80] on button "Content" at bounding box center [58, 79] width 116 height 40
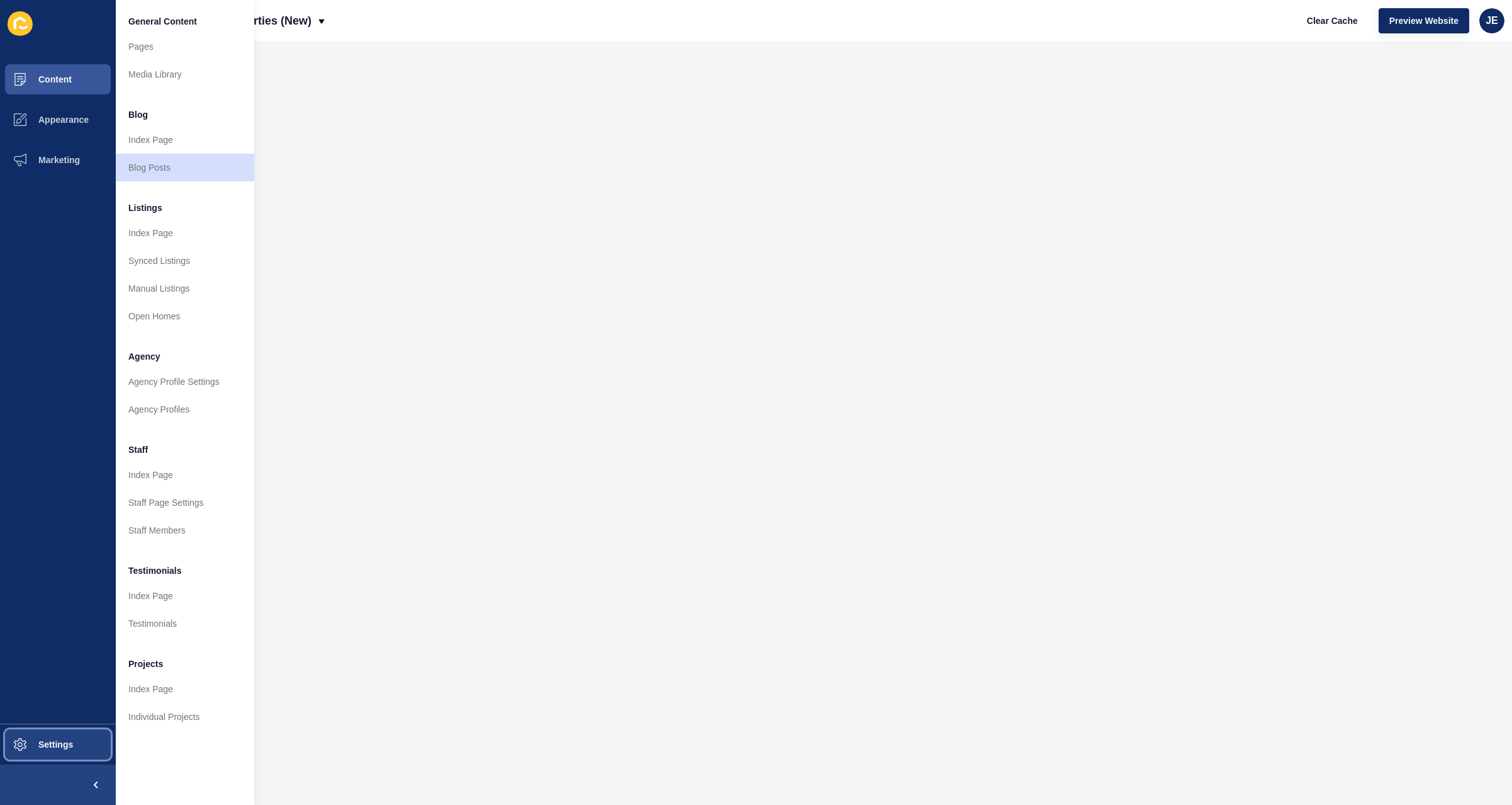
click at [58, 747] on span "Settings" at bounding box center [35, 744] width 75 height 10
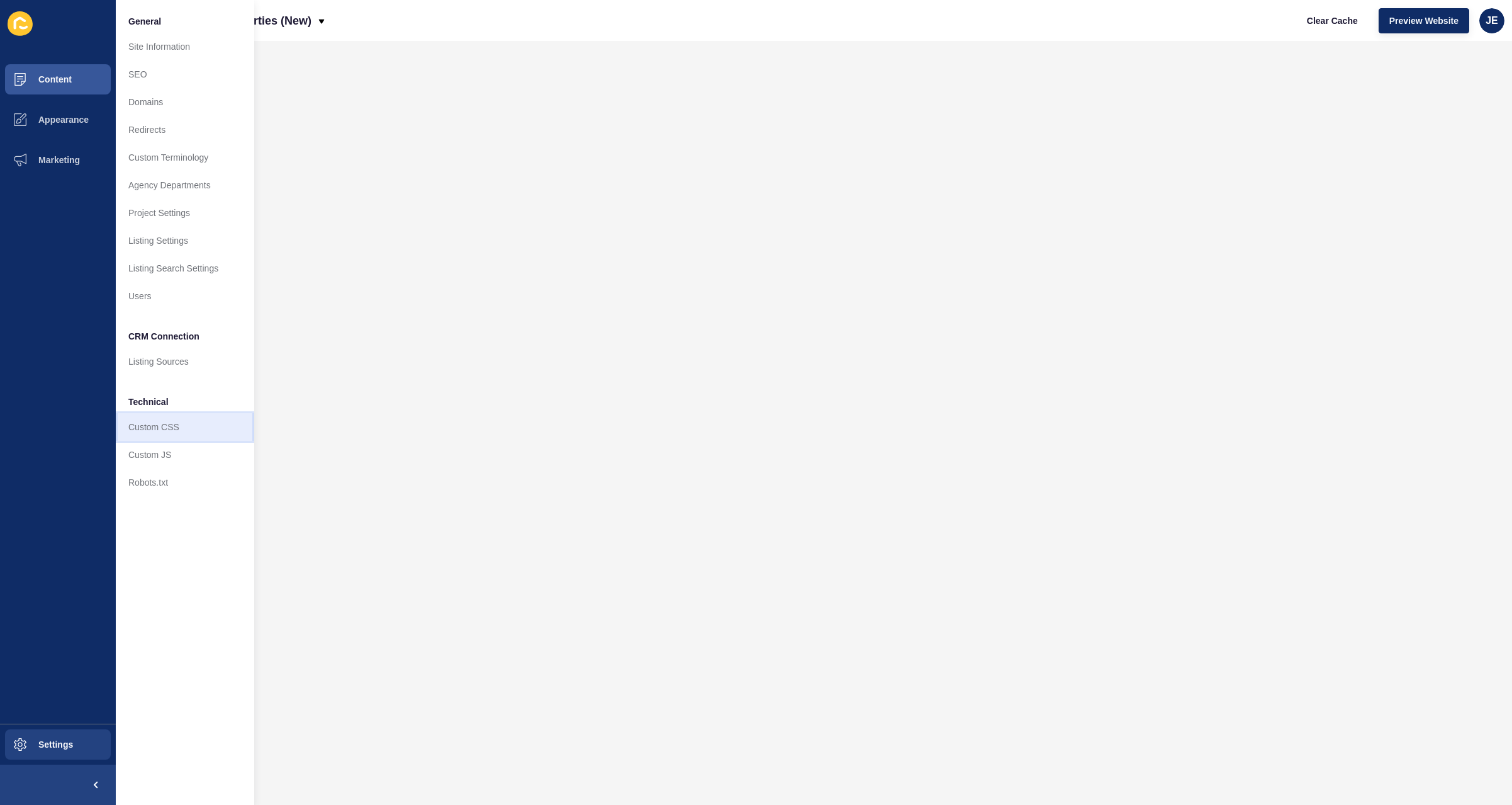
click at [170, 423] on link "Custom CSS" at bounding box center [185, 427] width 138 height 28
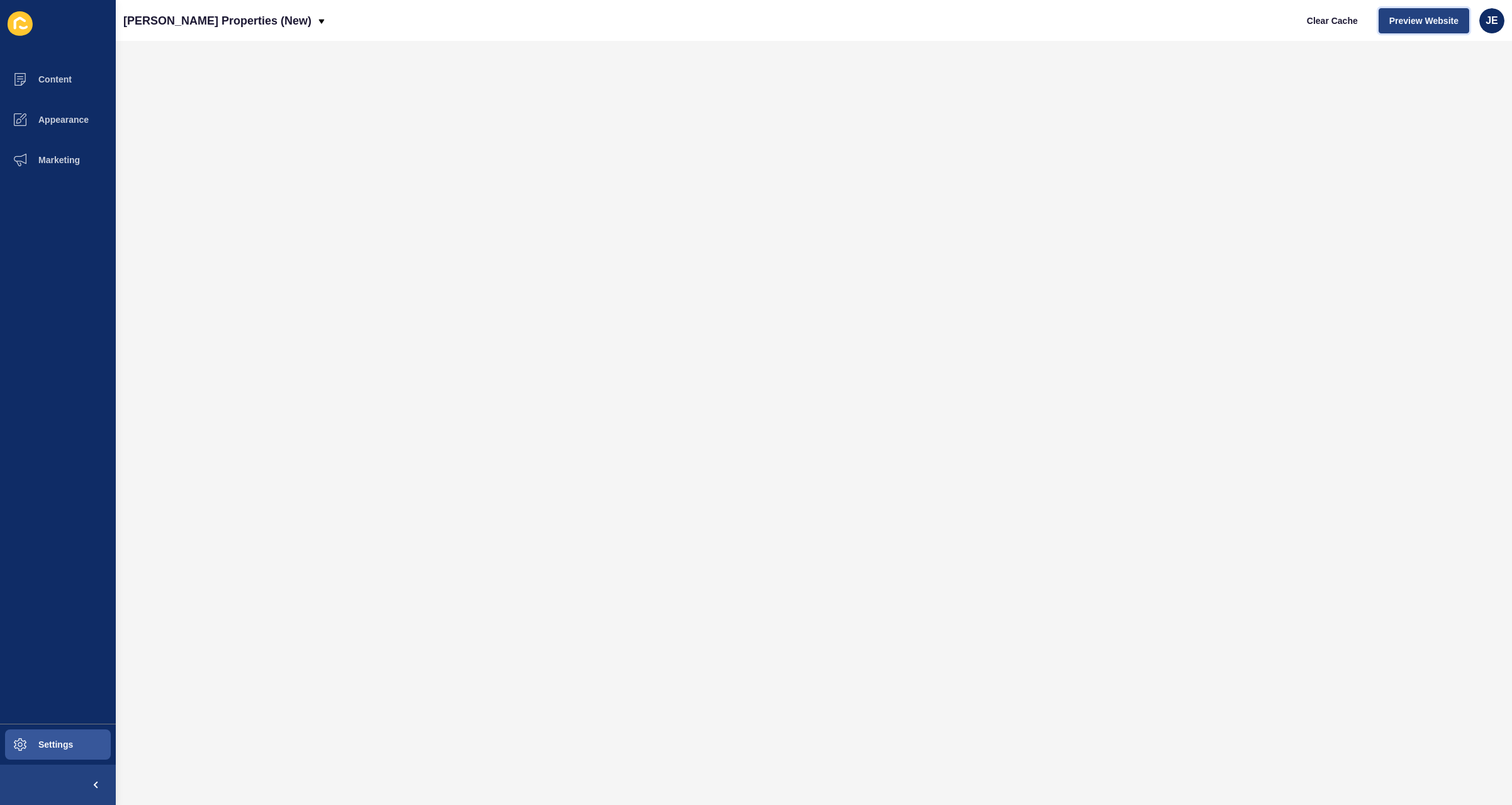
click at [1419, 25] on span "Preview Website" at bounding box center [1424, 20] width 70 height 12
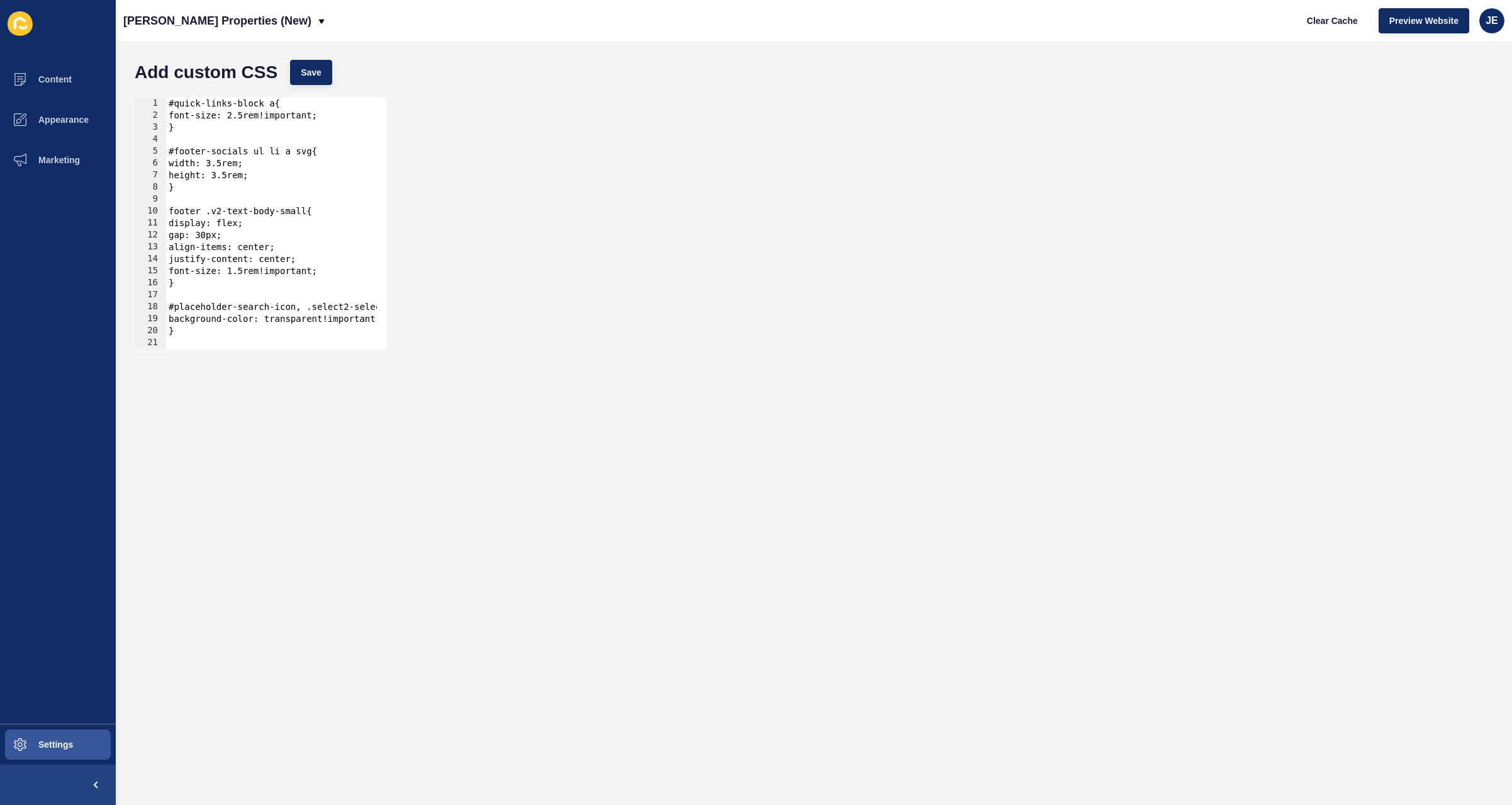
type textarea "}"
click at [176, 126] on div "#quick-links-block a{ font-size: 2.5rem!important; } #footer-socials ul li a sv…" at bounding box center [448, 231] width 566 height 266
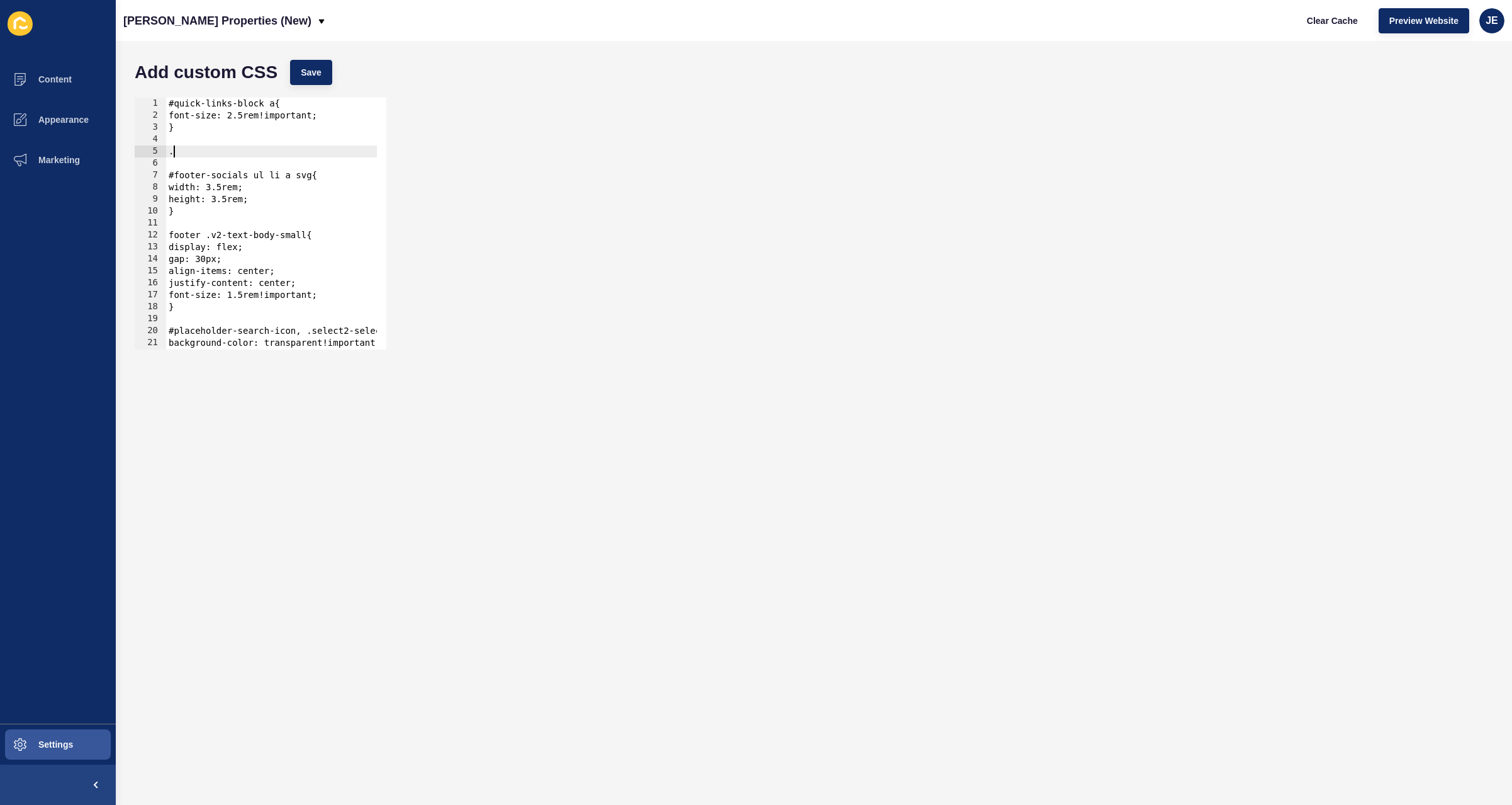
paste textarea "v2-image-container"
type textarea ".v2-image-container img{"
type textarea "}"
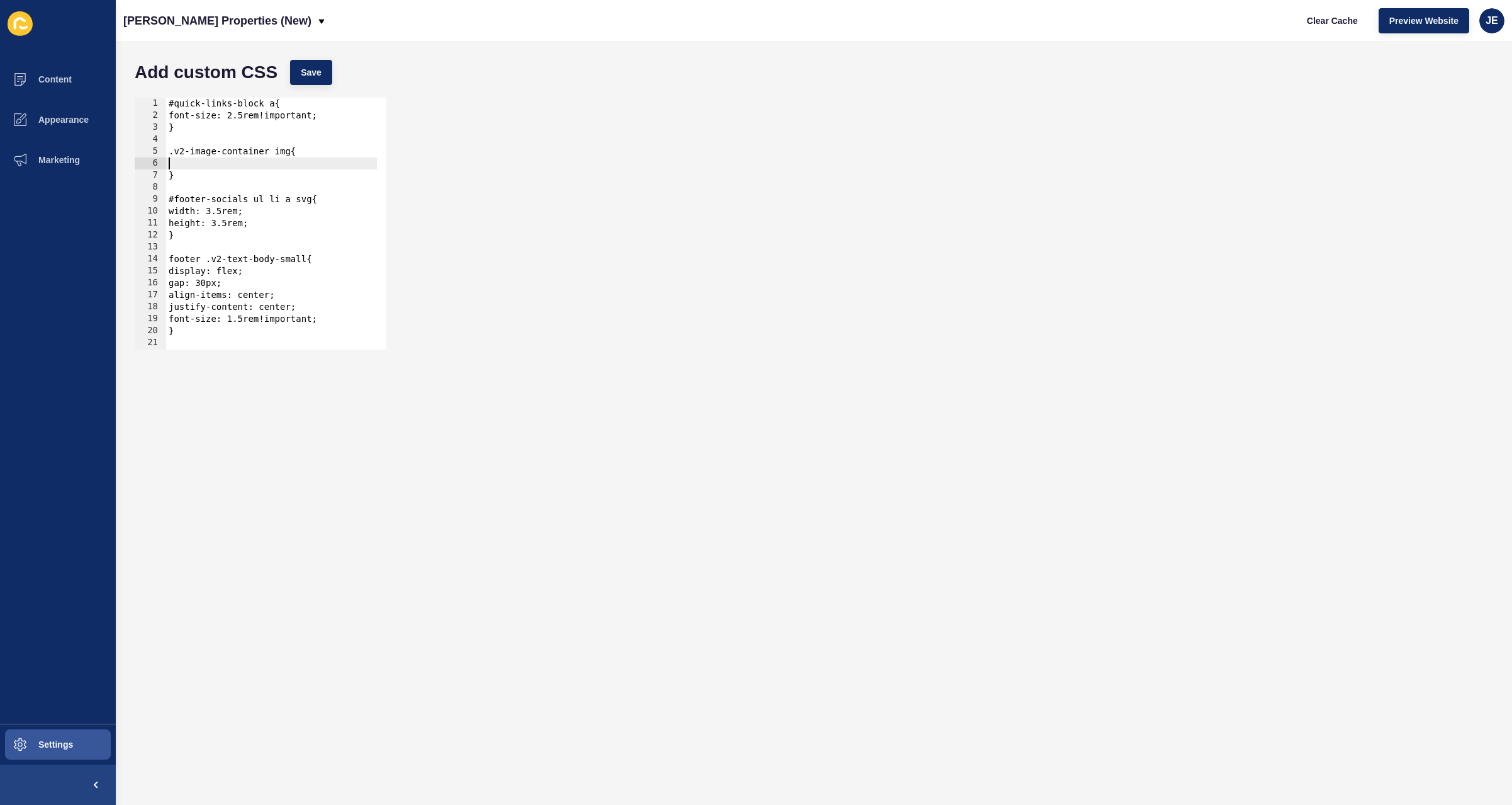
paste textarea "object-position: center top !important;"
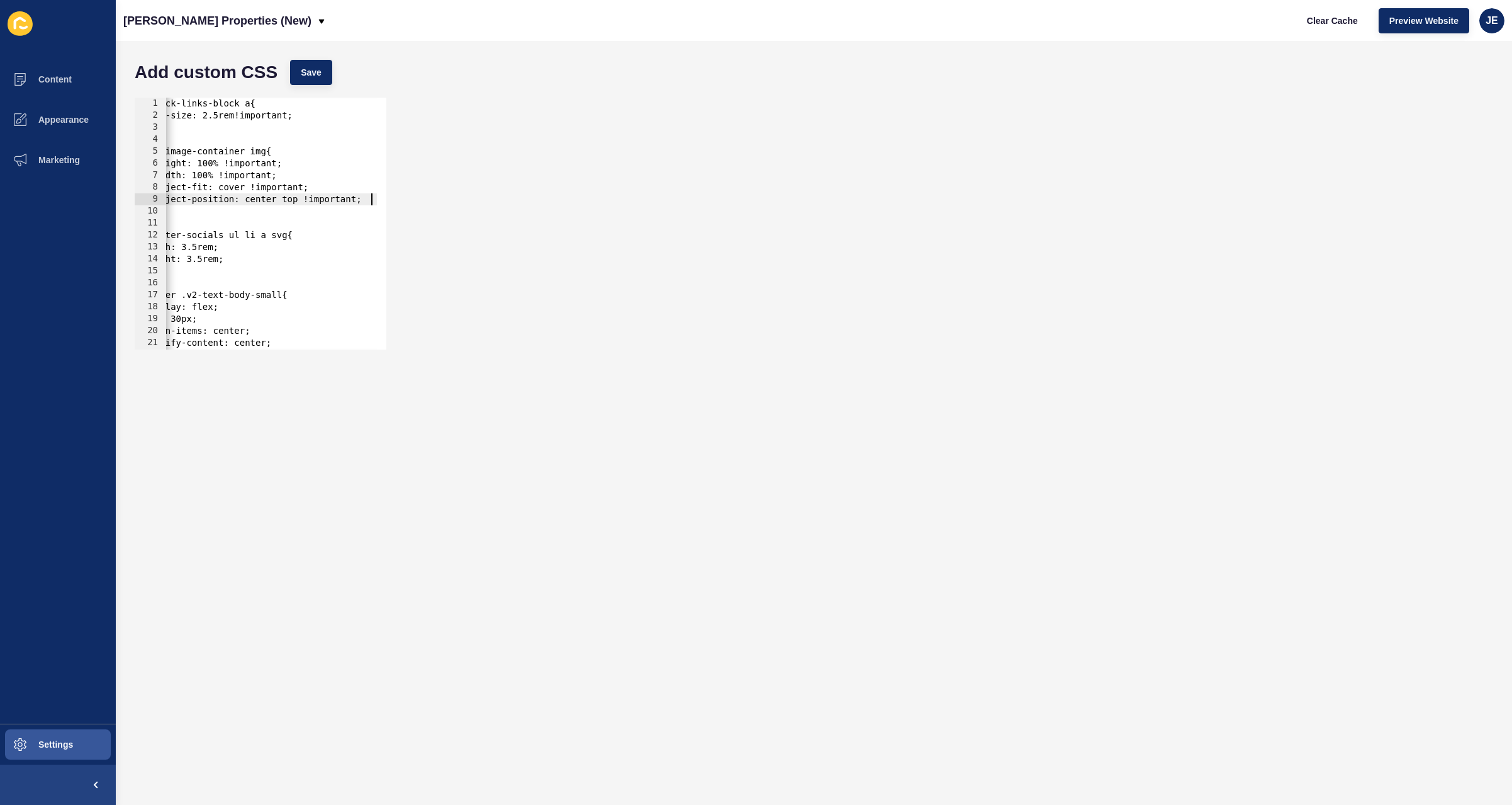
scroll to position [0, 24]
click at [314, 70] on span "Save" at bounding box center [311, 72] width 21 height 12
click at [1331, 24] on span "Clear Cache" at bounding box center [1332, 20] width 51 height 12
type textarea "}"
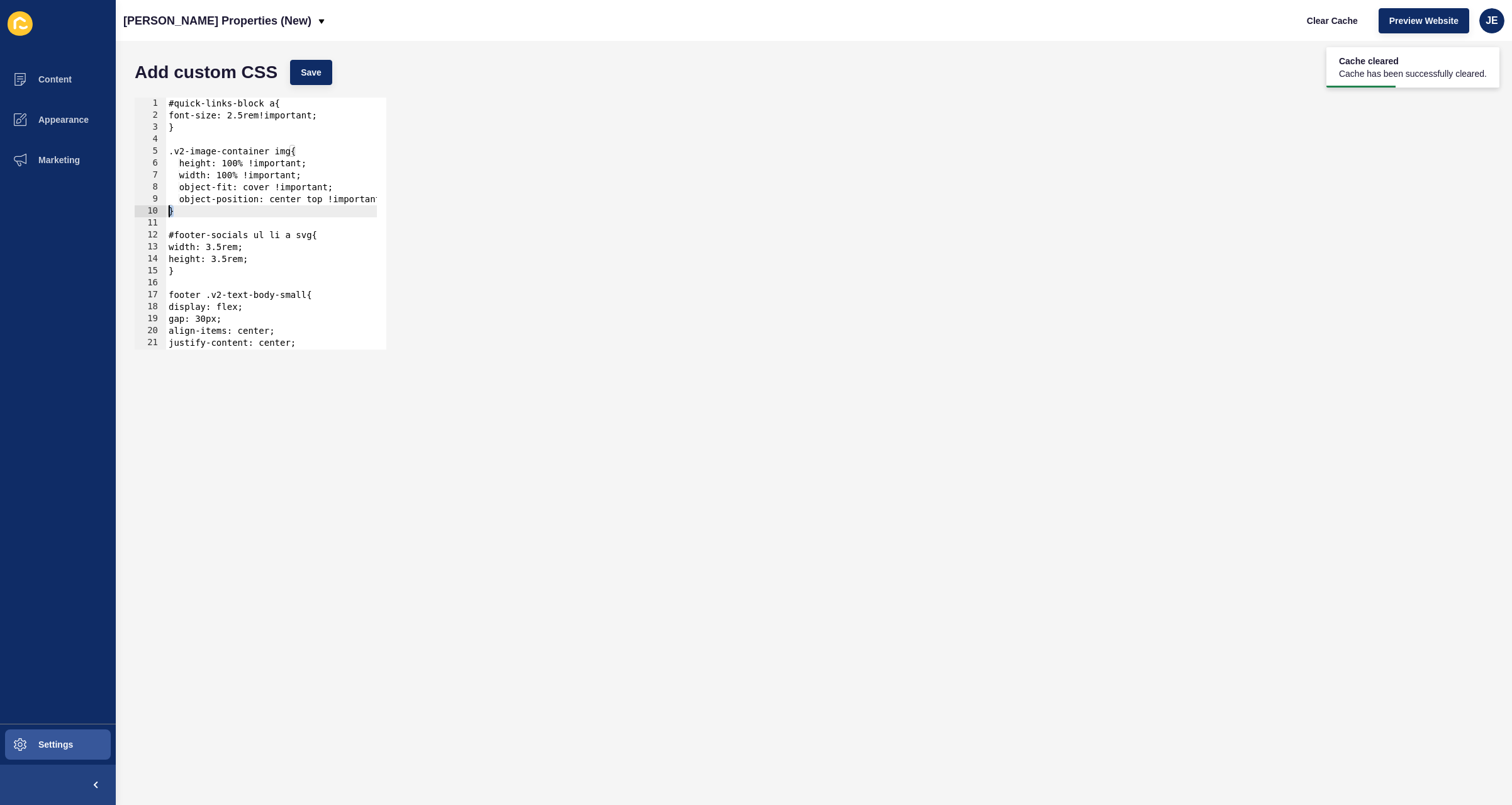
drag, startPoint x: 220, startPoint y: 216, endPoint x: 167, endPoint y: 195, distance: 57.0
click at [152, 209] on div "} 1 2 3 4 5 6 7 8 9 10 11 12 13 14 15 16 17 18 19 20 21 22 23 #quick-links-bloc…" at bounding box center [260, 224] width 252 height 252
click at [214, 136] on div "#quick-links-block a{ font-size: 2.5rem!important; } .v2-image-container img{ h…" at bounding box center [448, 231] width 566 height 266
type textarea "#"
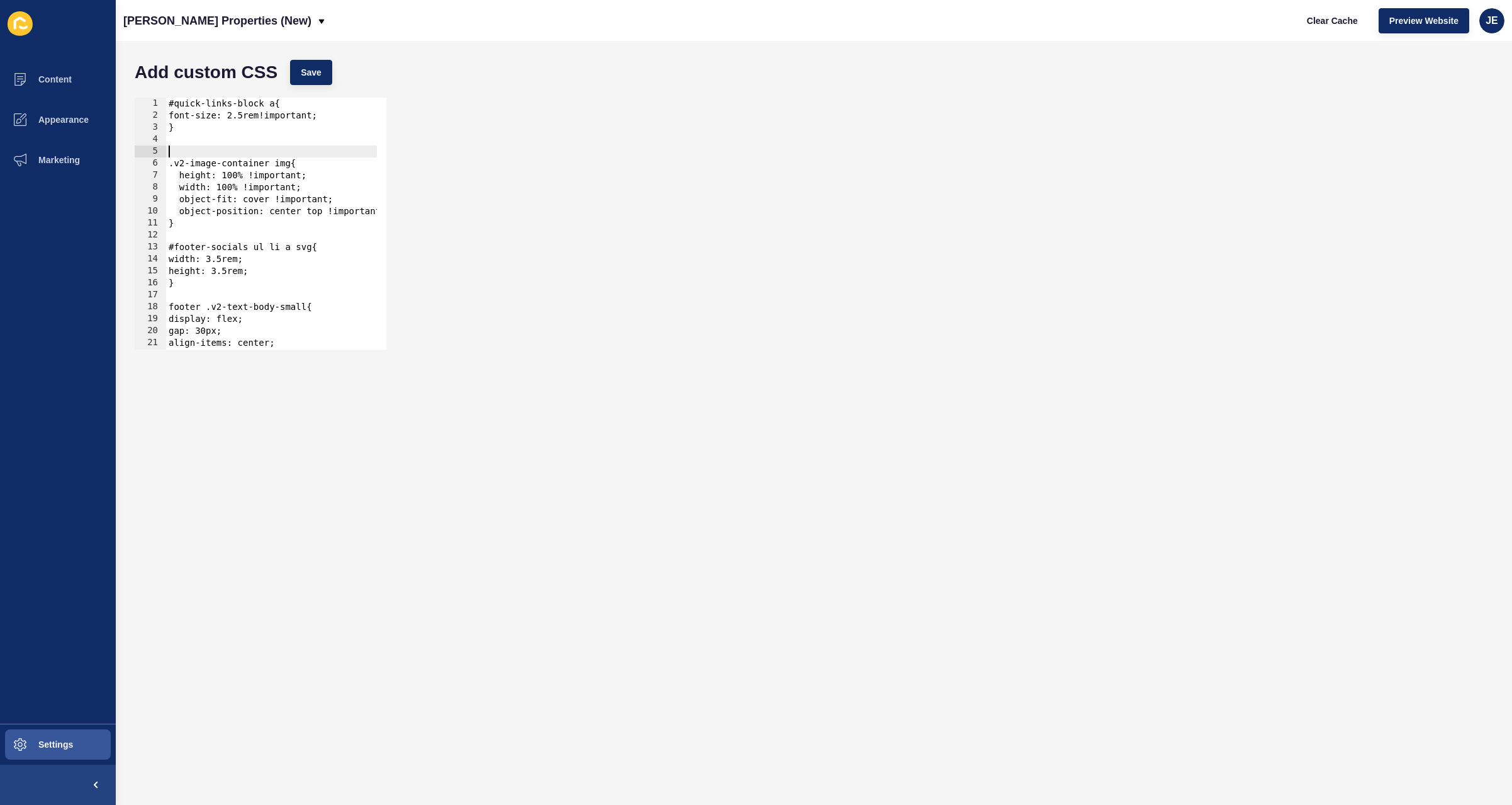
type textarea "#"
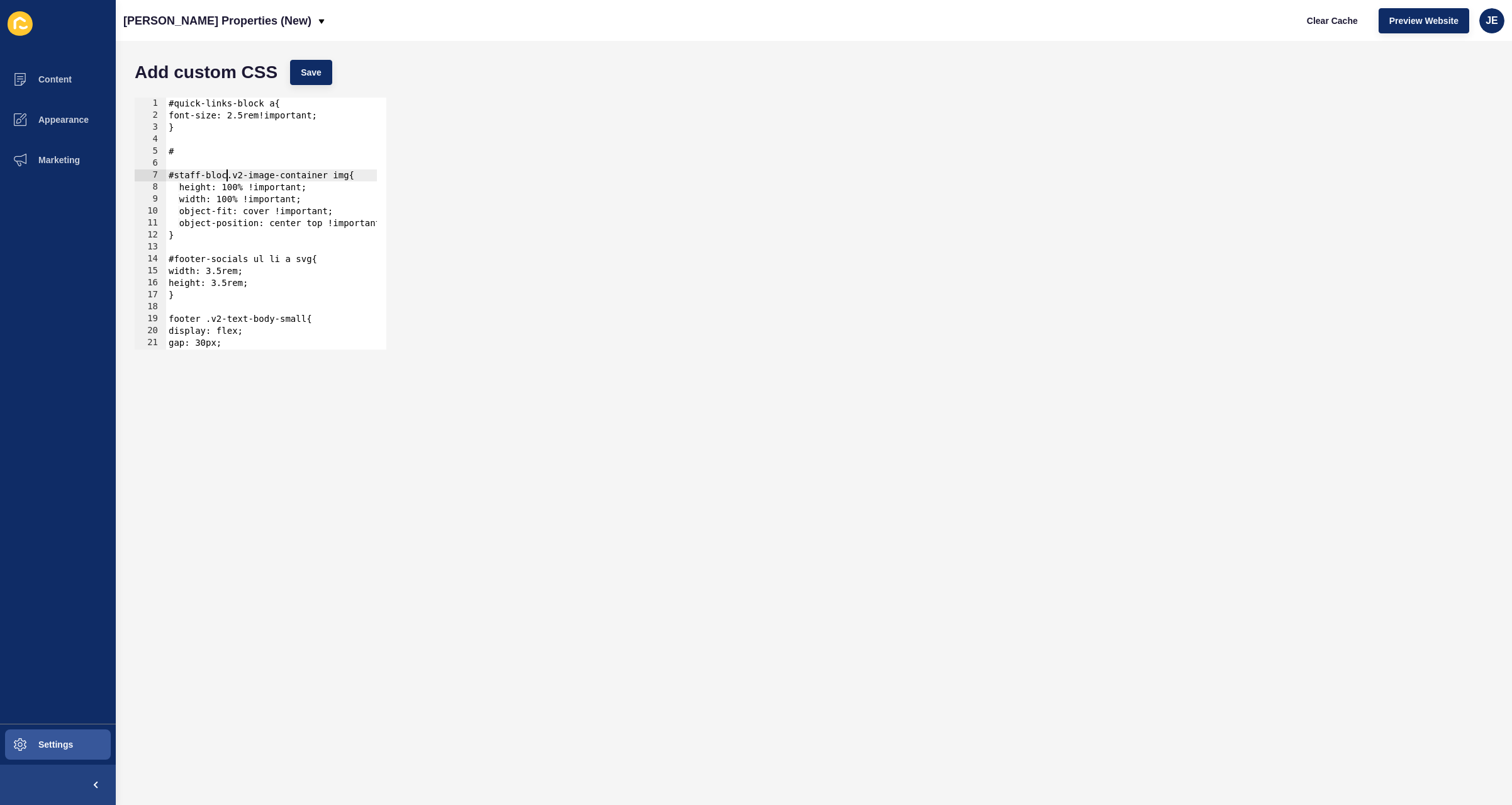
scroll to position [0, 5]
drag, startPoint x: 235, startPoint y: 176, endPoint x: 157, endPoint y: 175, distance: 78.0
click at [157, 175] on div "#staff-block .v2-image-container img{ 1 2 3 4 5 6 7 8 9 10 11 12 13 14 15 16 17…" at bounding box center [260, 224] width 252 height 252
drag, startPoint x: 189, startPoint y: 149, endPoint x: 134, endPoint y: 149, distance: 55.0
click at [134, 149] on div "#staff-block .v2-image-container img{ 1 2 3 4 5 6 7 8 9 10 11 12 13 14 15 16 17…" at bounding box center [260, 224] width 252 height 252
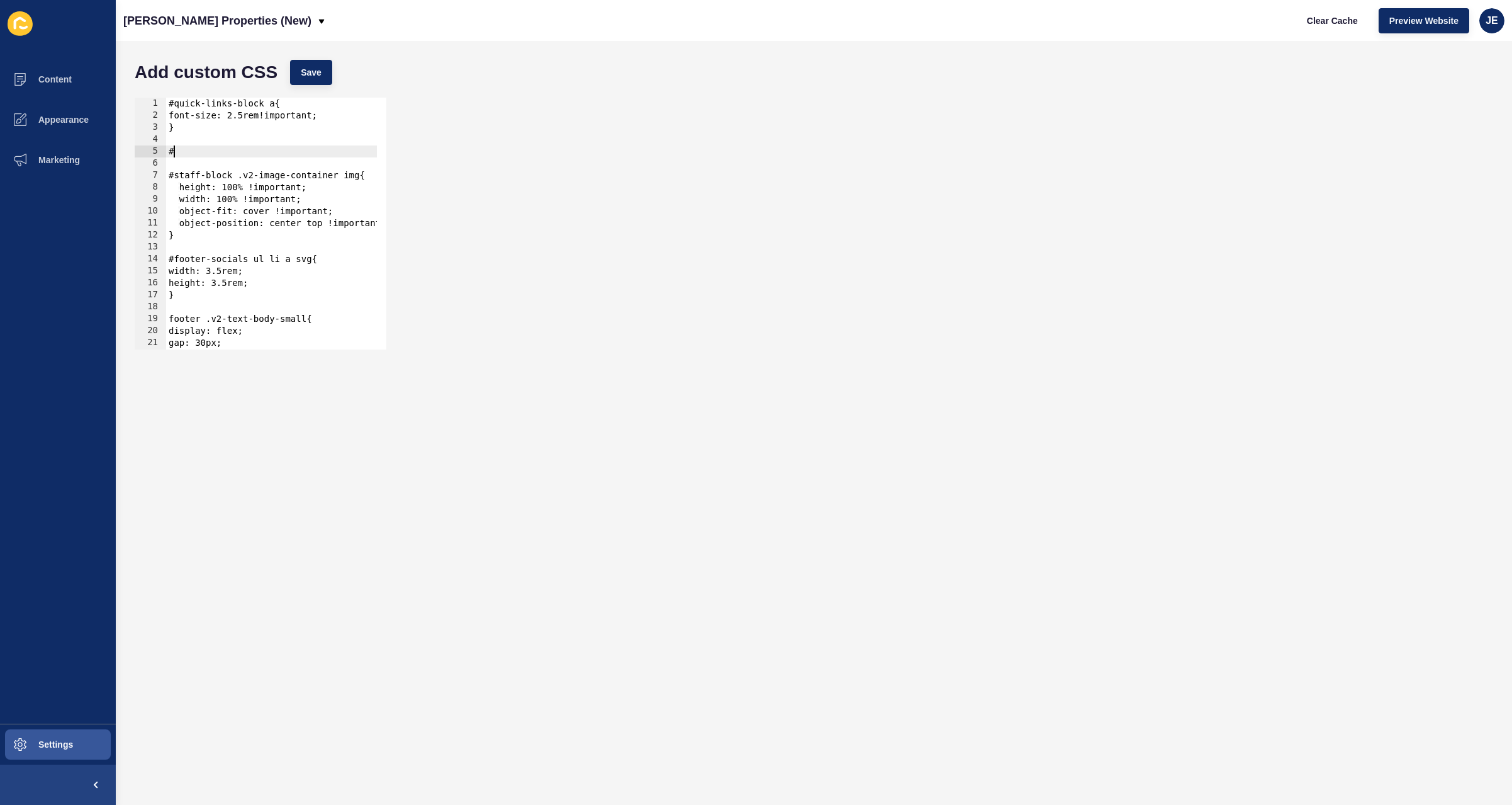
scroll to position [0, 0]
paste textarea "staff-block"
drag, startPoint x: 237, startPoint y: 178, endPoint x: 338, endPoint y: 174, distance: 101.1
click at [338, 174] on div "#quick-links-block a{ font-size: 2.5rem!important; } #staff-block #staff-block …" at bounding box center [448, 231] width 566 height 266
drag, startPoint x: 247, startPoint y: 148, endPoint x: 253, endPoint y: 152, distance: 7.2
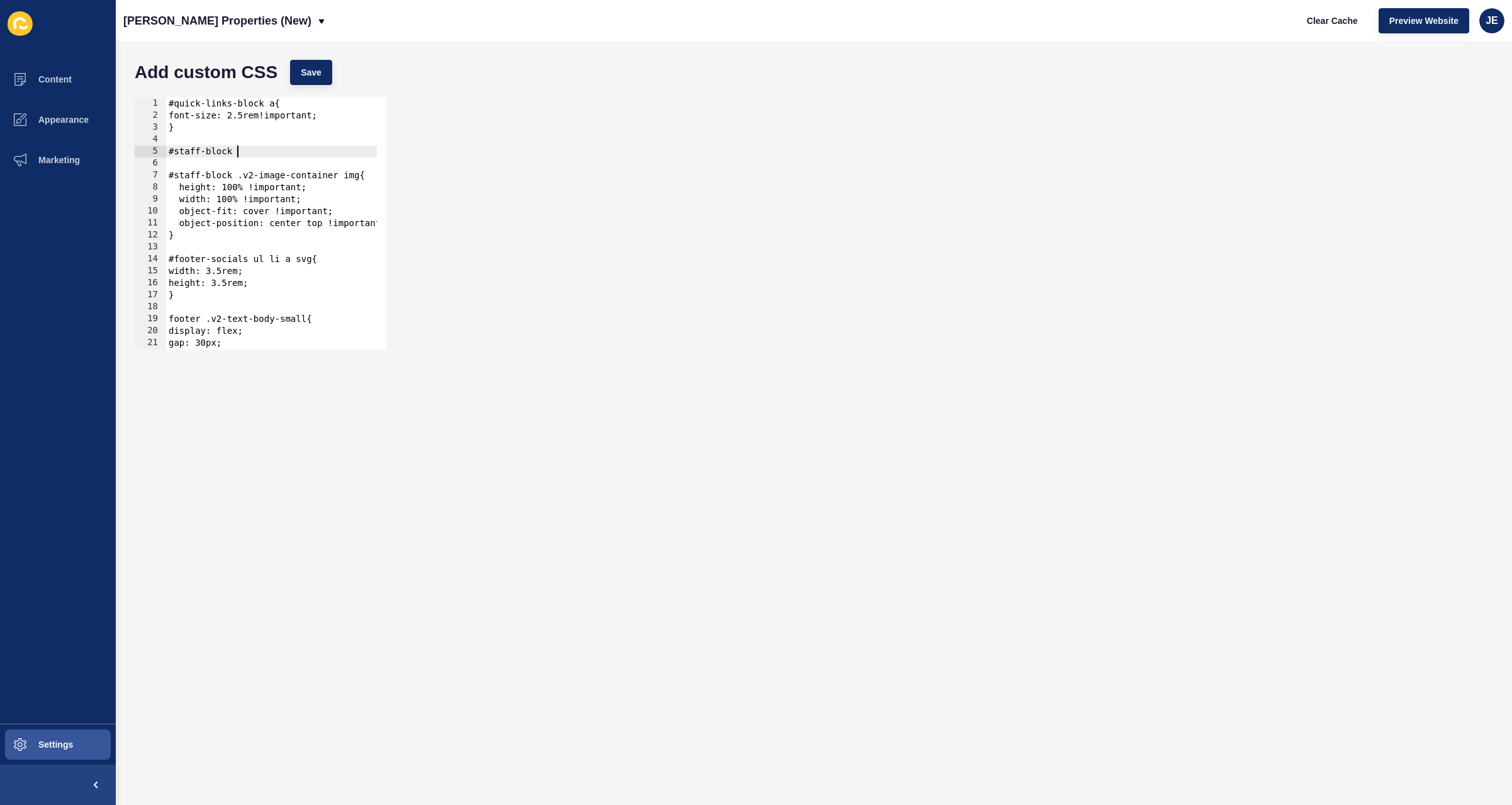
click at [247, 148] on div "#quick-links-block a{ font-size: 2.5rem!important; } #staff-block #staff-block …" at bounding box center [448, 231] width 566 height 266
paste textarea ".v2-image-container"
type textarea "}"
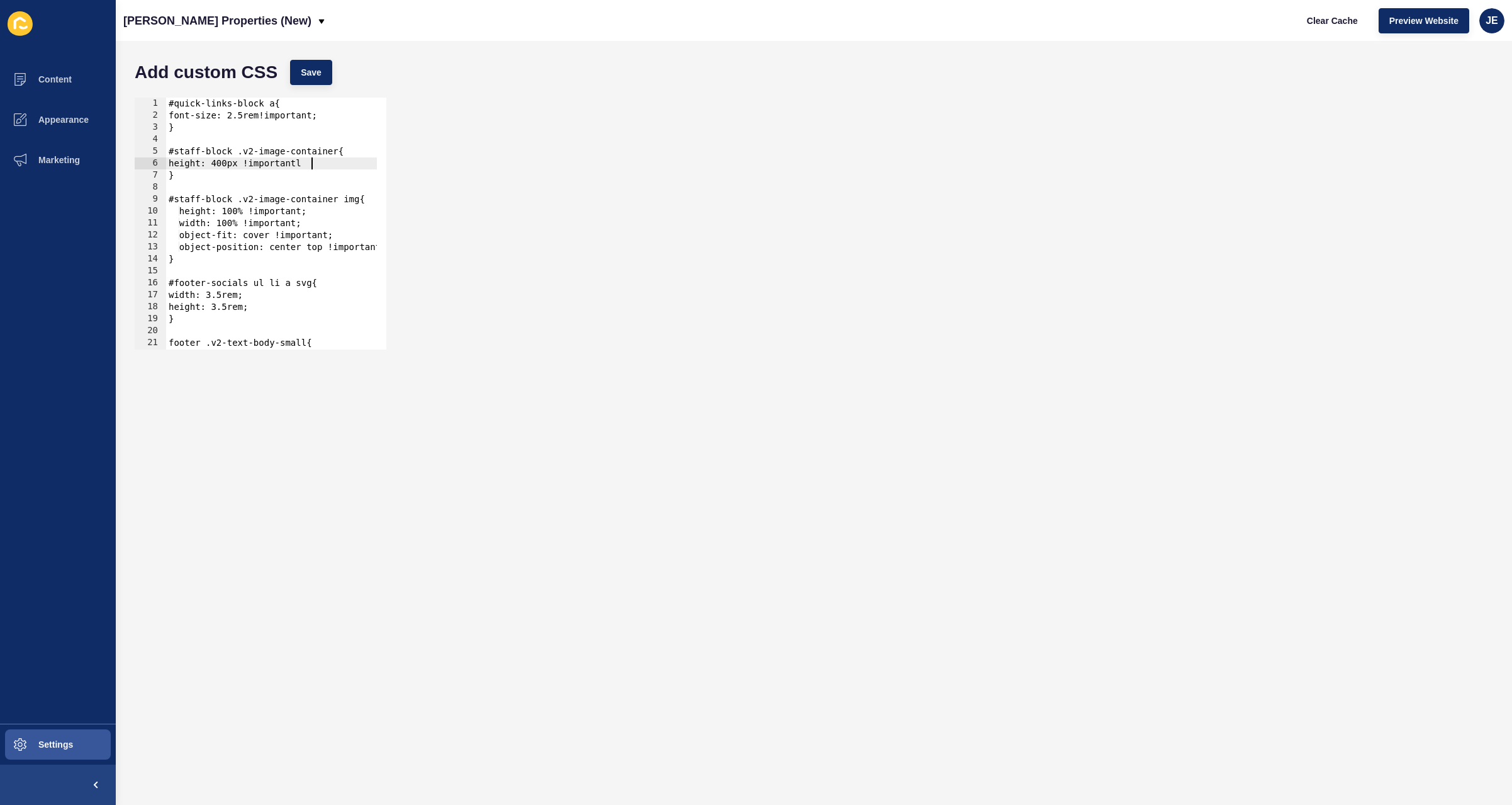
scroll to position [0, 9]
click at [317, 81] on button "Save" at bounding box center [311, 72] width 42 height 25
click at [1338, 24] on span "Clear Cache" at bounding box center [1332, 20] width 51 height 12
type textarea "}"
click at [197, 130] on div "#quick-links-block a{ font-size: 2.5rem!important; } #staff-block .v2-image-con…" at bounding box center [448, 231] width 566 height 266
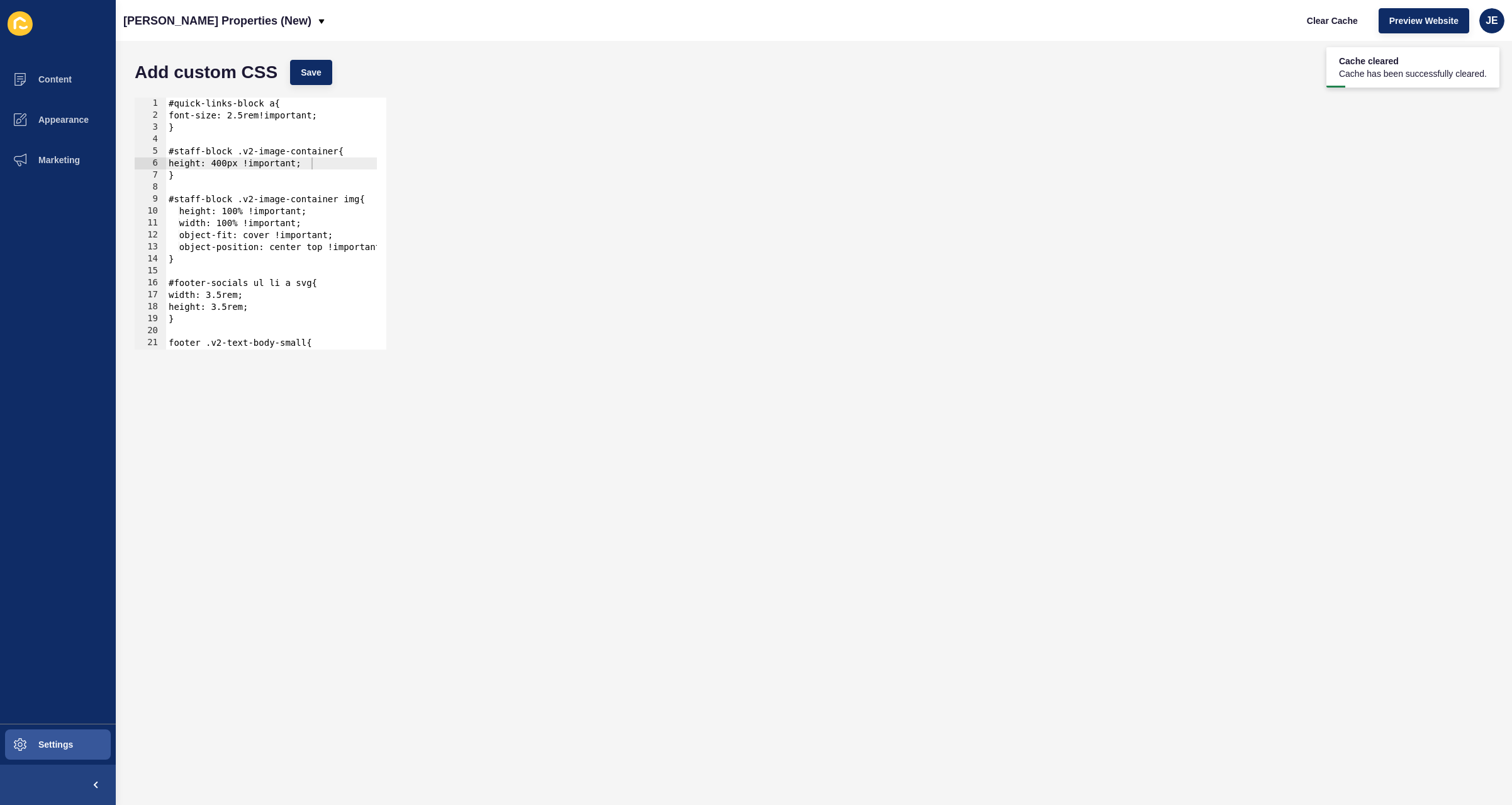
scroll to position [0, 0]
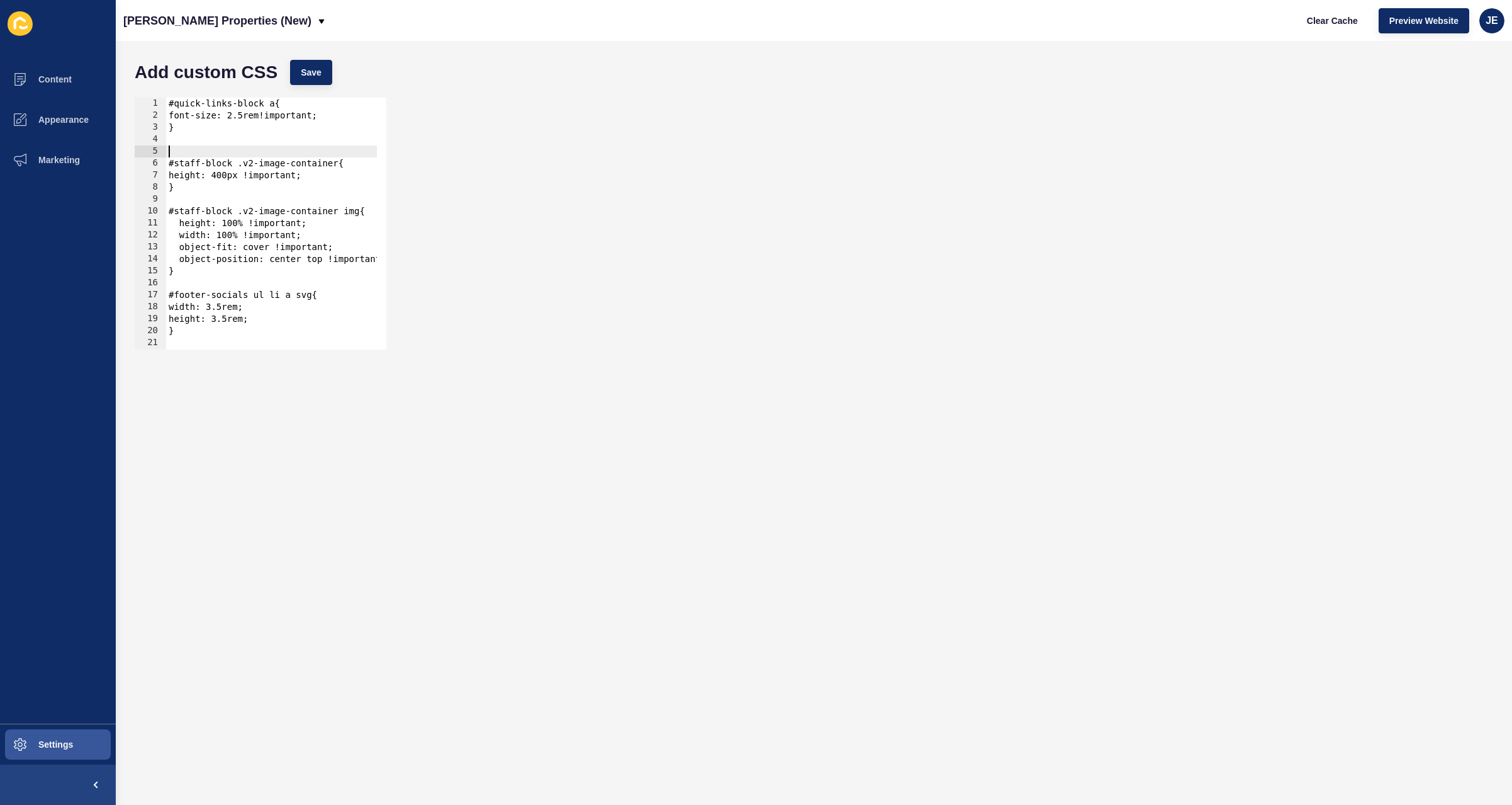
paste textarea "}"
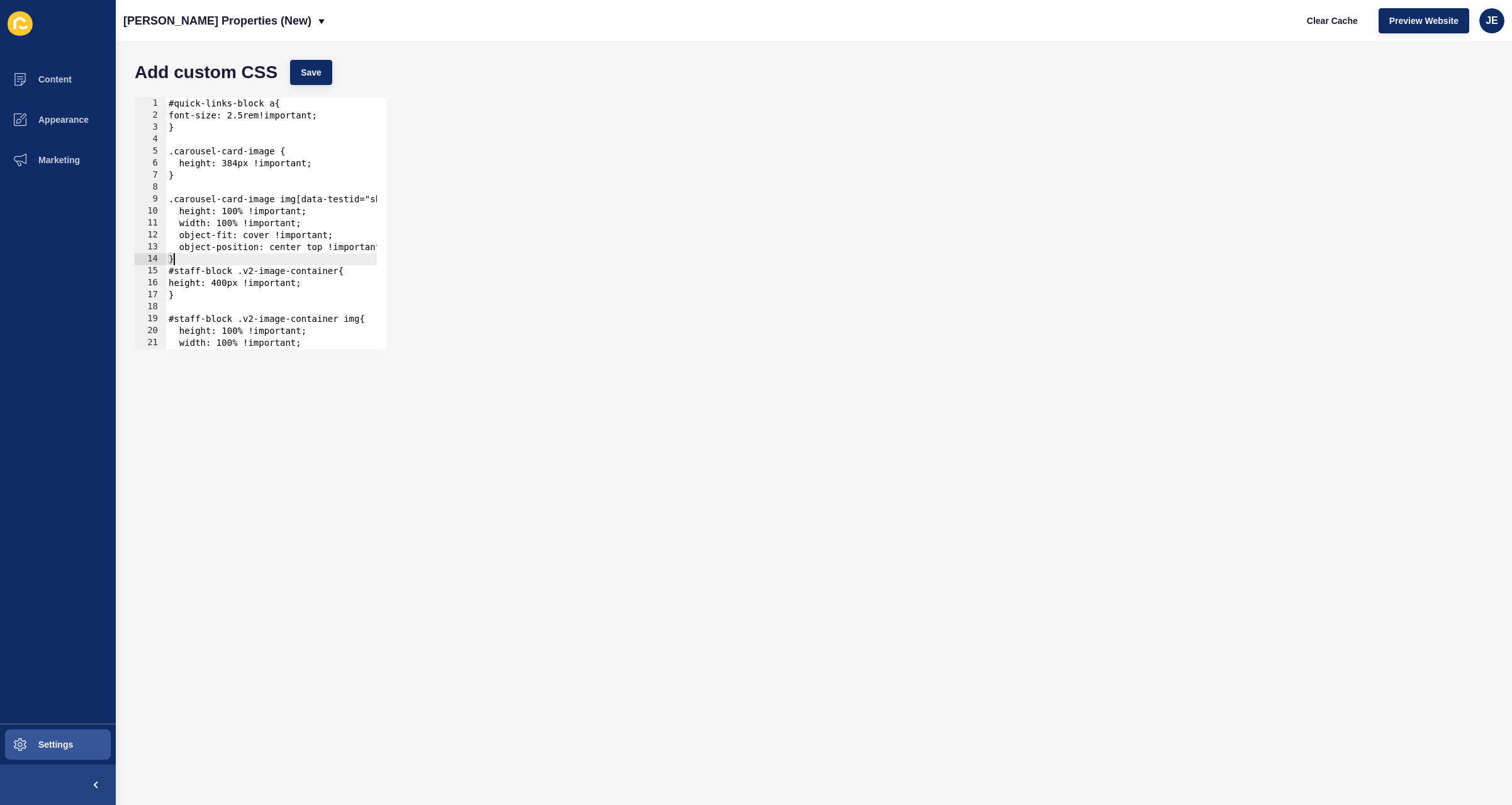
click at [169, 151] on div "#quick-links-block a{ font-size: 2.5rem!important; } .carousel-card-image { hei…" at bounding box center [448, 231] width 566 height 266
drag, startPoint x: 226, startPoint y: 148, endPoint x: 138, endPoint y: 143, distance: 88.1
click at [138, 143] on div "#staff-card .carousel-card-image { 1 2 3 4 5 6 7 8 9 10 11 12 13 14 15 16 17 18…" at bounding box center [260, 224] width 252 height 252
click at [186, 152] on div "#quick-links-block a{ font-size: 2.5rem!important; } #staff-card .carousel-card…" at bounding box center [448, 231] width 566 height 266
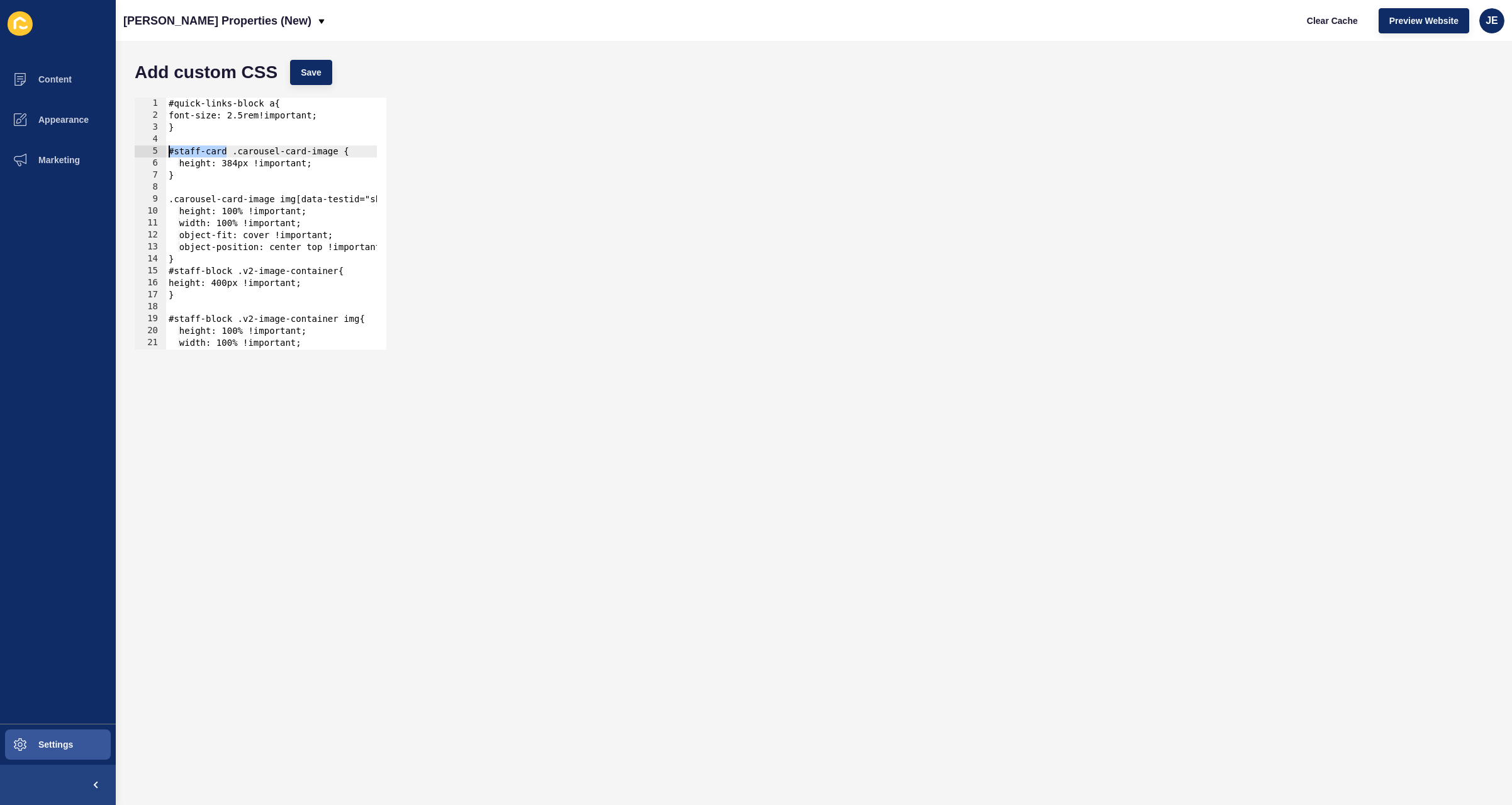
drag, startPoint x: 227, startPoint y: 153, endPoint x: 124, endPoint y: 148, distance: 103.1
click at [124, 148] on div "Add custom CSS Save #staff-card .carousel-card-image { 1 2 3 4 5 6 7 8 9 10 11 …" at bounding box center [814, 423] width 1397 height 764
click at [167, 197] on div "#quick-links-block a{ font-size: 2.5rem!important; } #staff-card .carousel-card…" at bounding box center [448, 231] width 566 height 266
paste textarea "#staff-card"
click at [178, 256] on div "#quick-links-block a{ font-size: 2.5rem!important; } #staff-card .carousel-card…" at bounding box center [448, 231] width 566 height 266
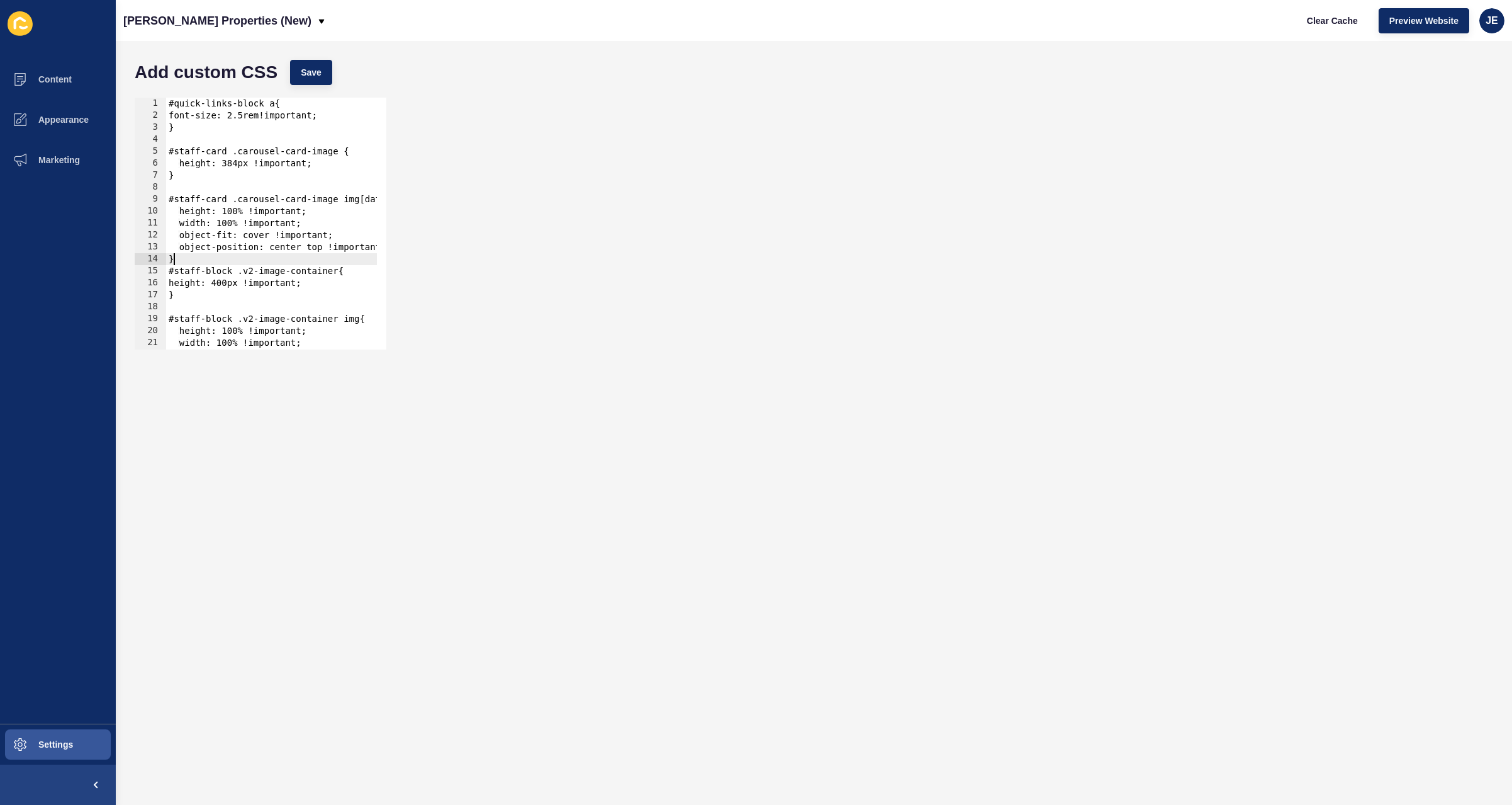
type textarea "}"
click at [220, 292] on div "#quick-links-block a{ font-size: 2.5rem!important; } #staff-card .carousel-card…" at bounding box center [448, 231] width 566 height 266
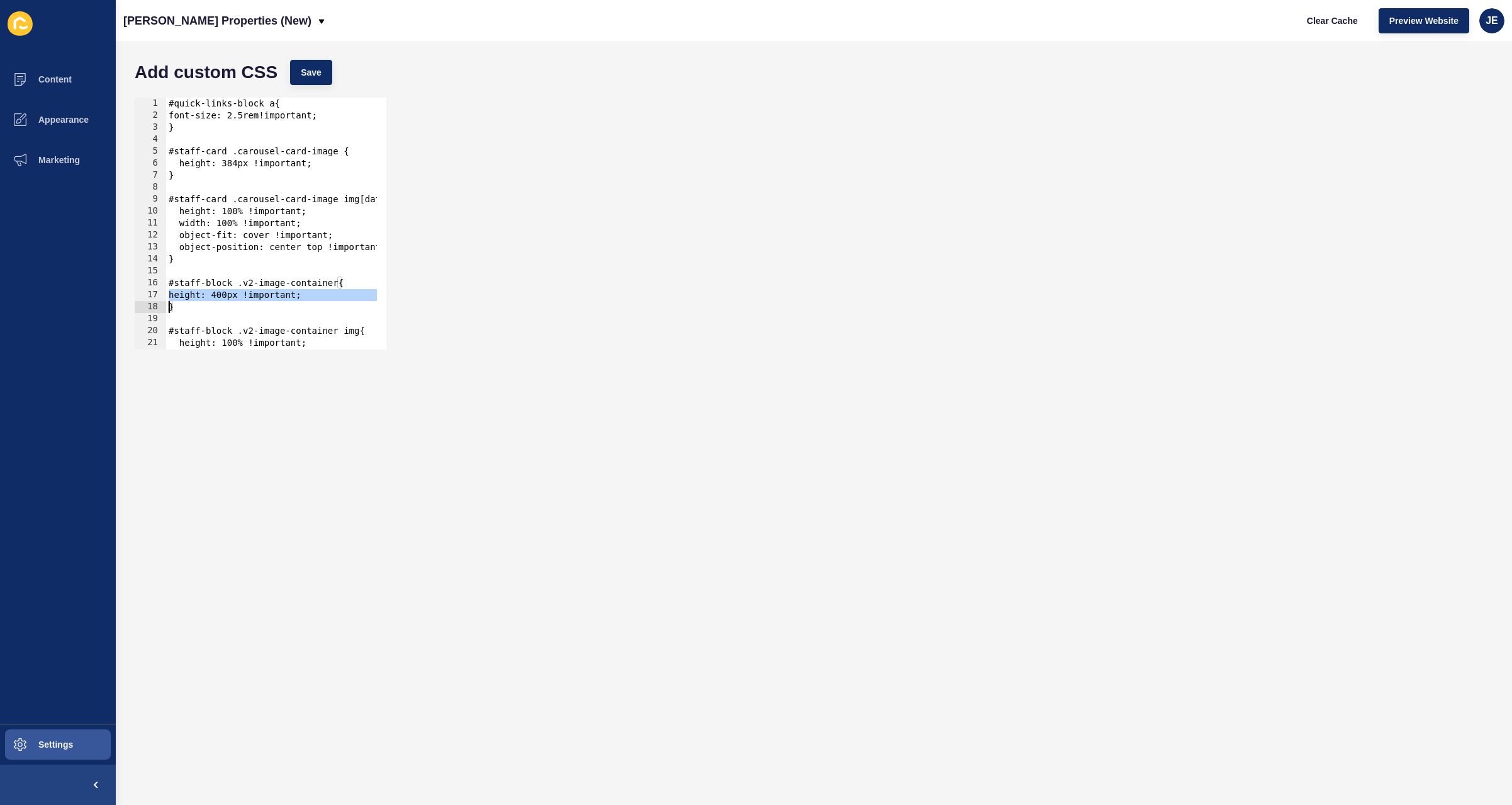
click at [239, 160] on div "#quick-links-block a{ font-size: 2.5rem!important; } #staff-card .carousel-card…" at bounding box center [448, 231] width 566 height 266
paste textarea
click at [313, 83] on button "Save" at bounding box center [311, 72] width 42 height 25
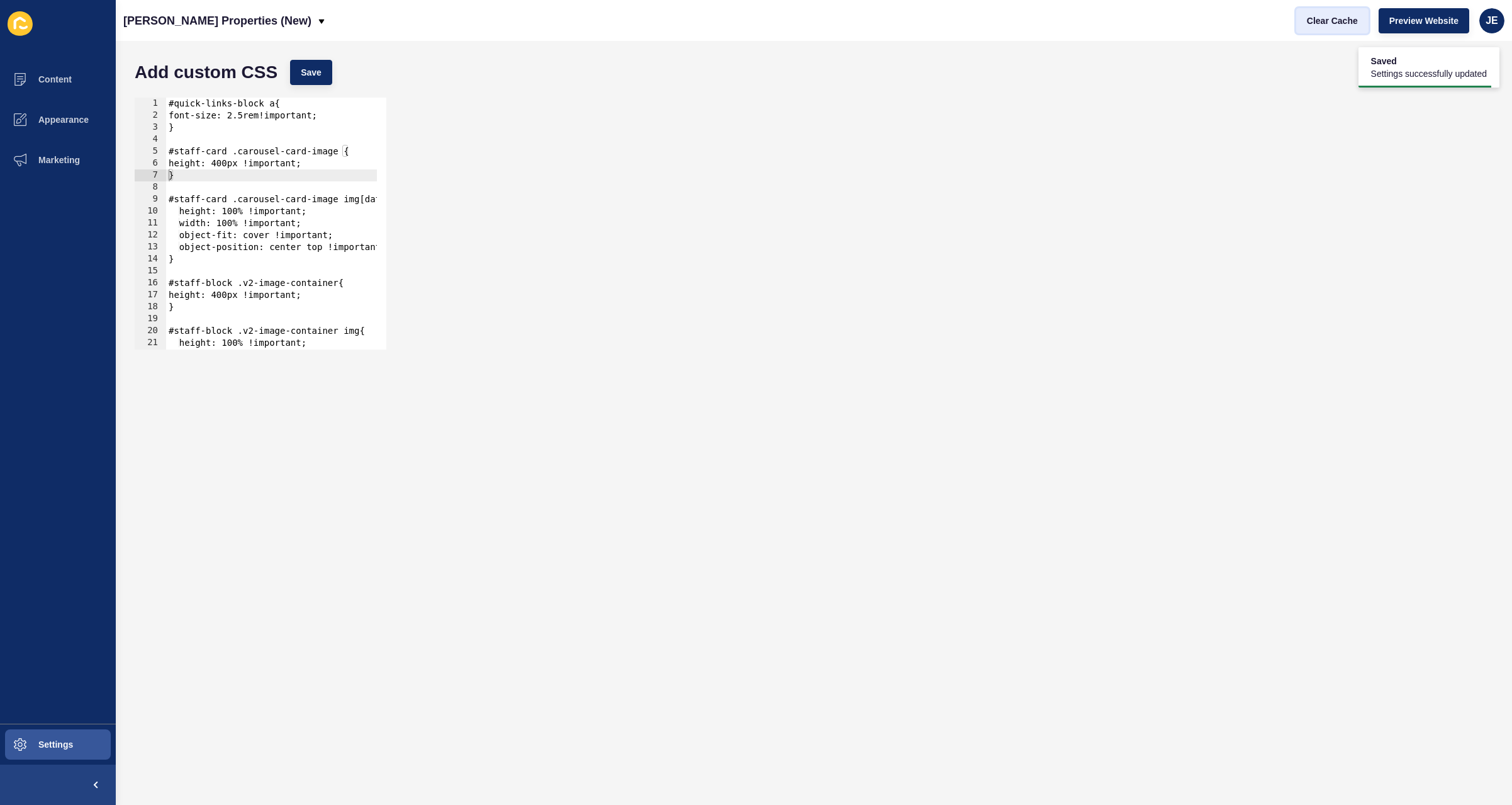
click at [1323, 22] on span "Clear Cache" at bounding box center [1332, 20] width 51 height 12
click at [228, 164] on div "#quick-links-block a{ font-size: 2.5rem!important; } #staff-card .carousel-card…" at bounding box center [448, 231] width 566 height 266
click at [309, 70] on span "Save" at bounding box center [311, 72] width 21 height 12
click at [1319, 26] on span "Clear Cache" at bounding box center [1332, 20] width 51 height 12
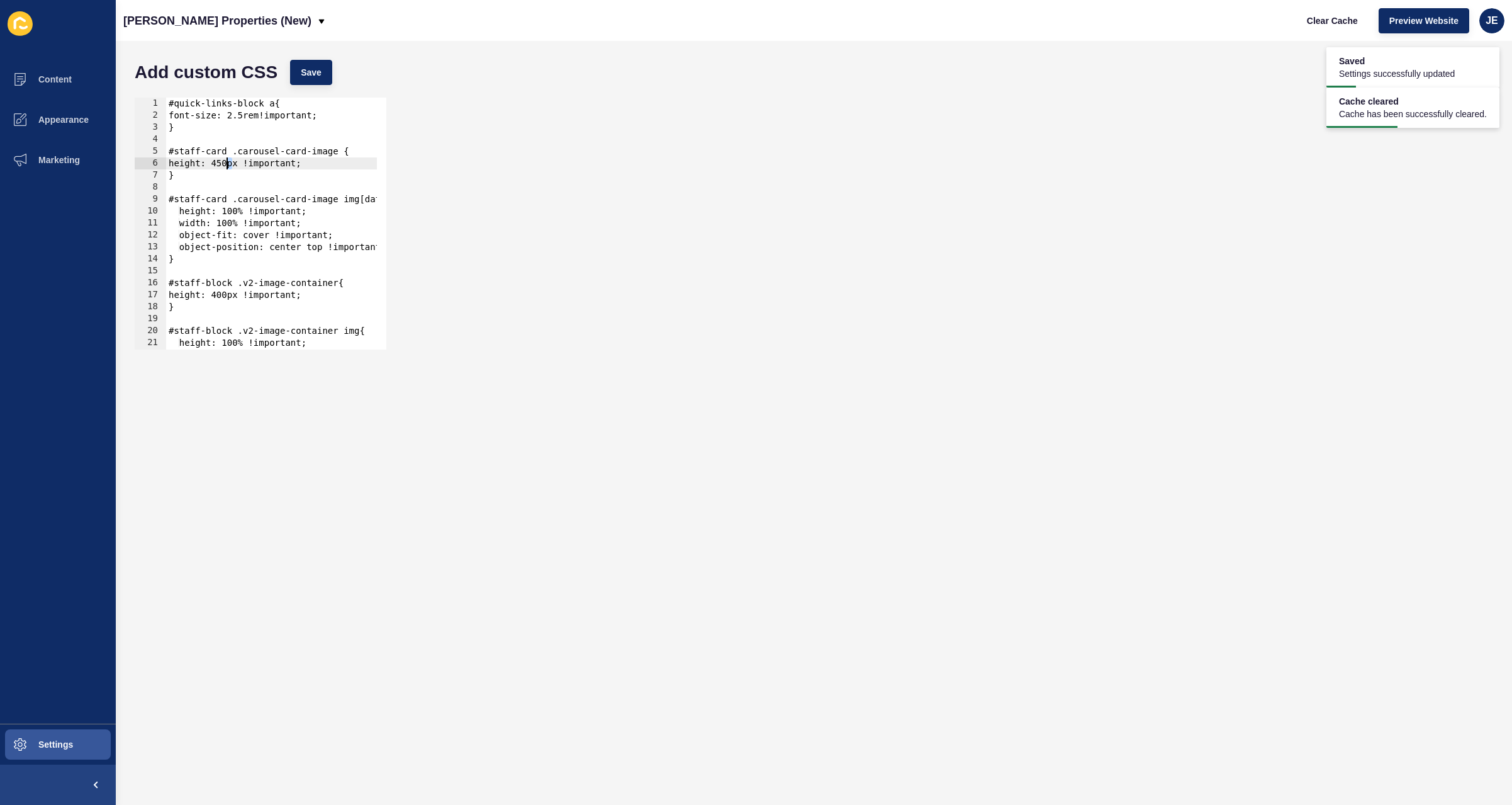
click at [228, 163] on div "#quick-links-block a{ font-size: 2.5rem!important; } #staff-card .carousel-card…" at bounding box center [448, 231] width 566 height 266
type textarea "height: 500px !important;"
click at [306, 89] on div "Add custom CSS Save" at bounding box center [814, 73] width 1371 height 38
click at [311, 72] on span "Save" at bounding box center [311, 72] width 21 height 12
click at [1312, 25] on span "Clear Cache" at bounding box center [1332, 20] width 51 height 12
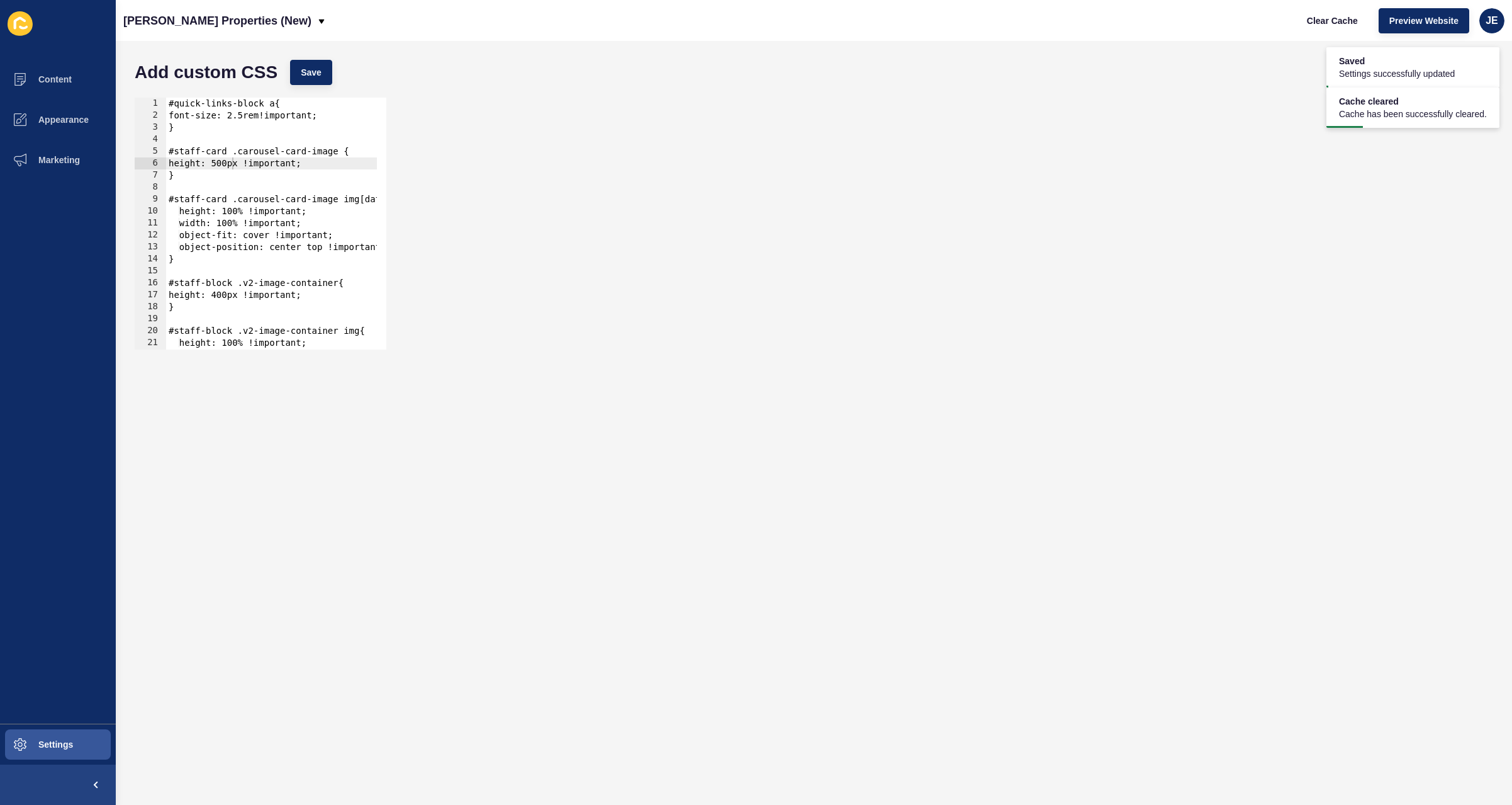
scroll to position [0, 0]
click at [280, 182] on div "#quick-links-block a{ font-size: 2.5rem!important; } #staff-card .carousel-card…" at bounding box center [448, 231] width 566 height 266
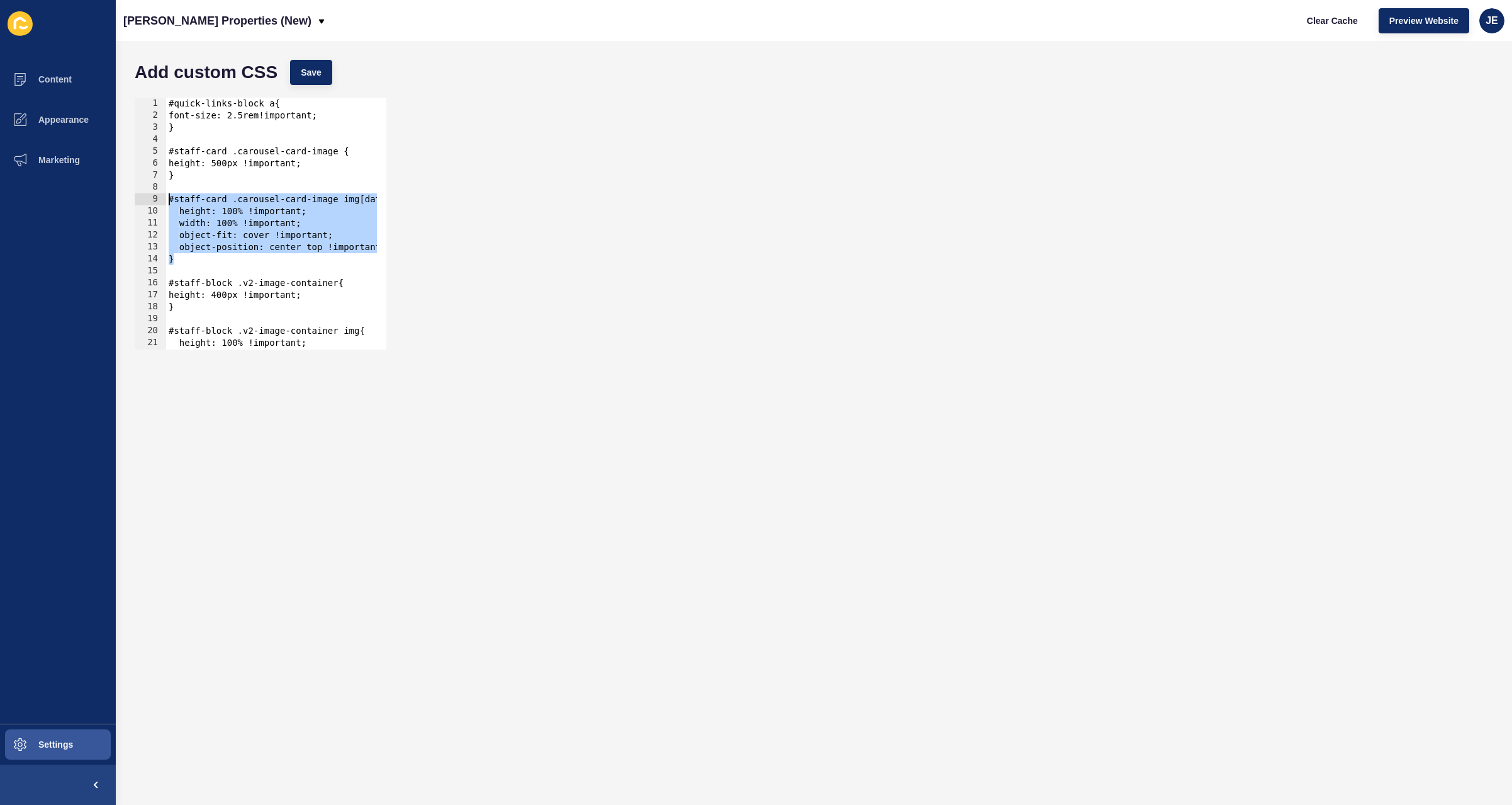
drag, startPoint x: 189, startPoint y: 256, endPoint x: 142, endPoint y: 201, distance: 72.3
click at [142, 201] on div "1 2 3 4 5 6 7 8 9 10 11 12 13 14 15 16 17 18 19 20 21 22 23 #quick-links-block …" at bounding box center [260, 224] width 252 height 252
click at [323, 249] on div "#quick-links-block a{ font-size: 2.5rem!important; } #staff-card .carousel-card…" at bounding box center [448, 231] width 566 height 266
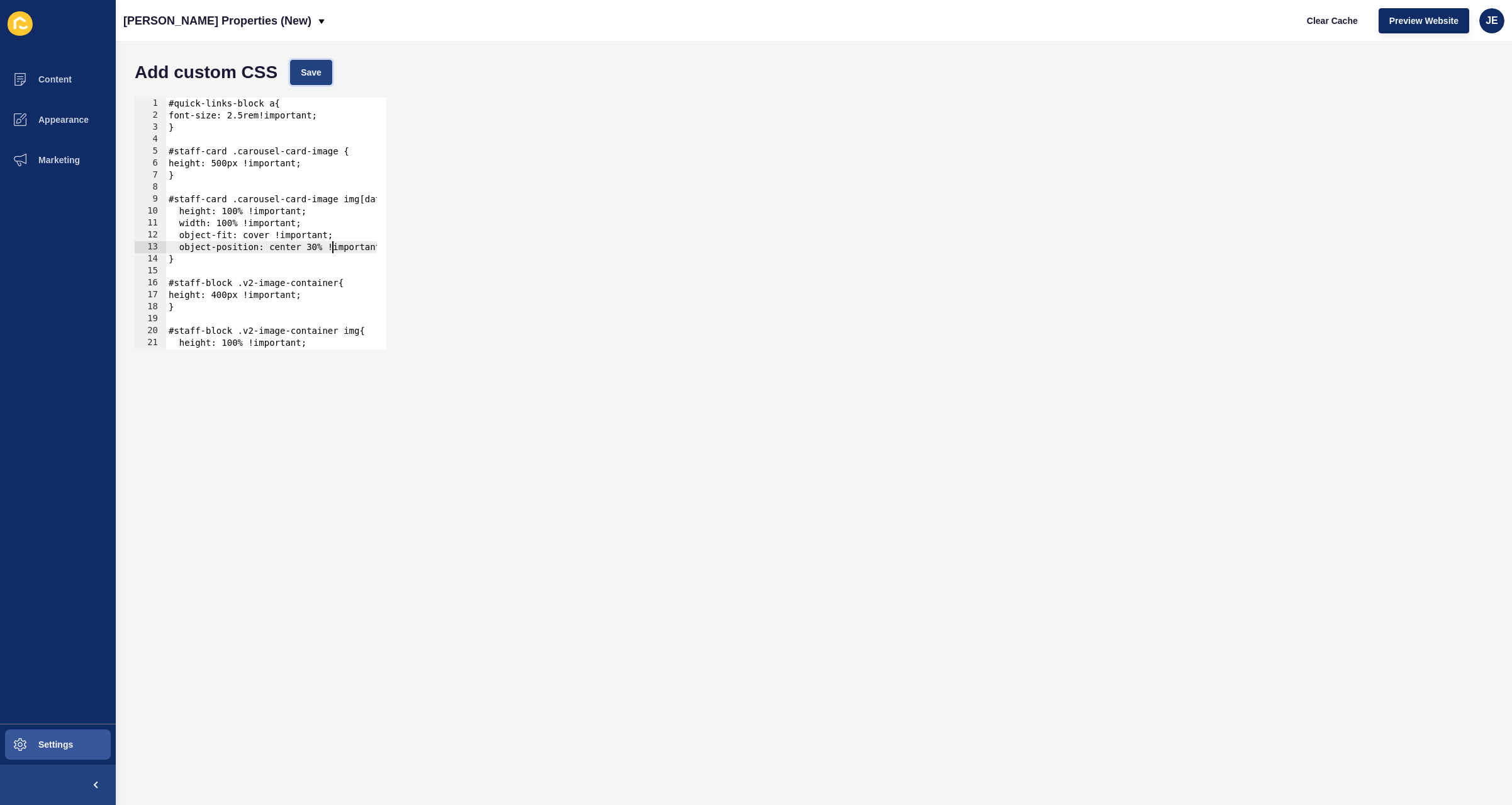
click at [315, 74] on span "Save" at bounding box center [311, 72] width 21 height 12
click at [1340, 25] on span "Clear Cache" at bounding box center [1332, 20] width 51 height 12
click at [325, 249] on div "#quick-links-block a{ font-size: 2.5rem!important; } #staff-card .carousel-card…" at bounding box center [448, 231] width 566 height 266
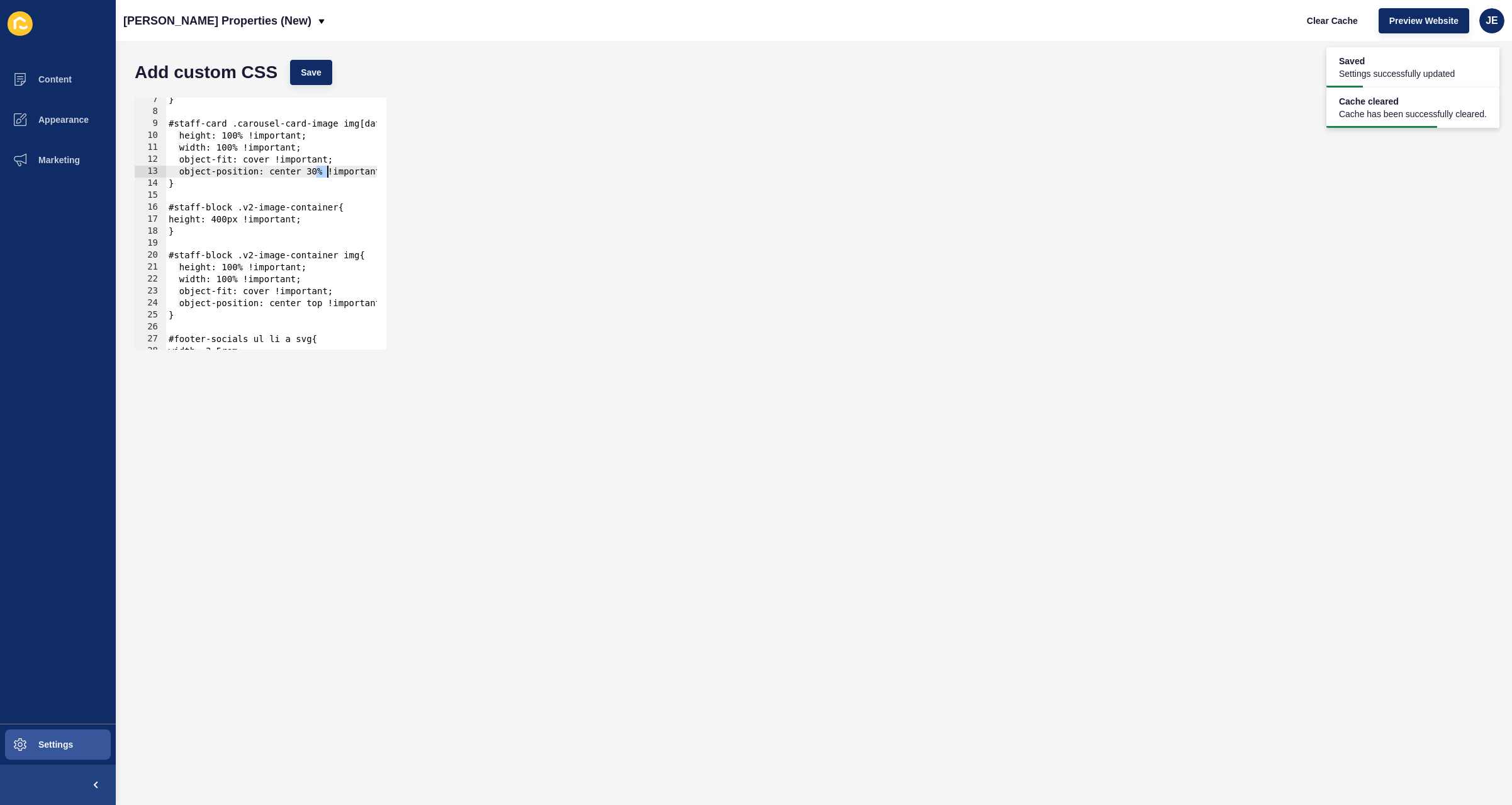
scroll to position [114, 0]
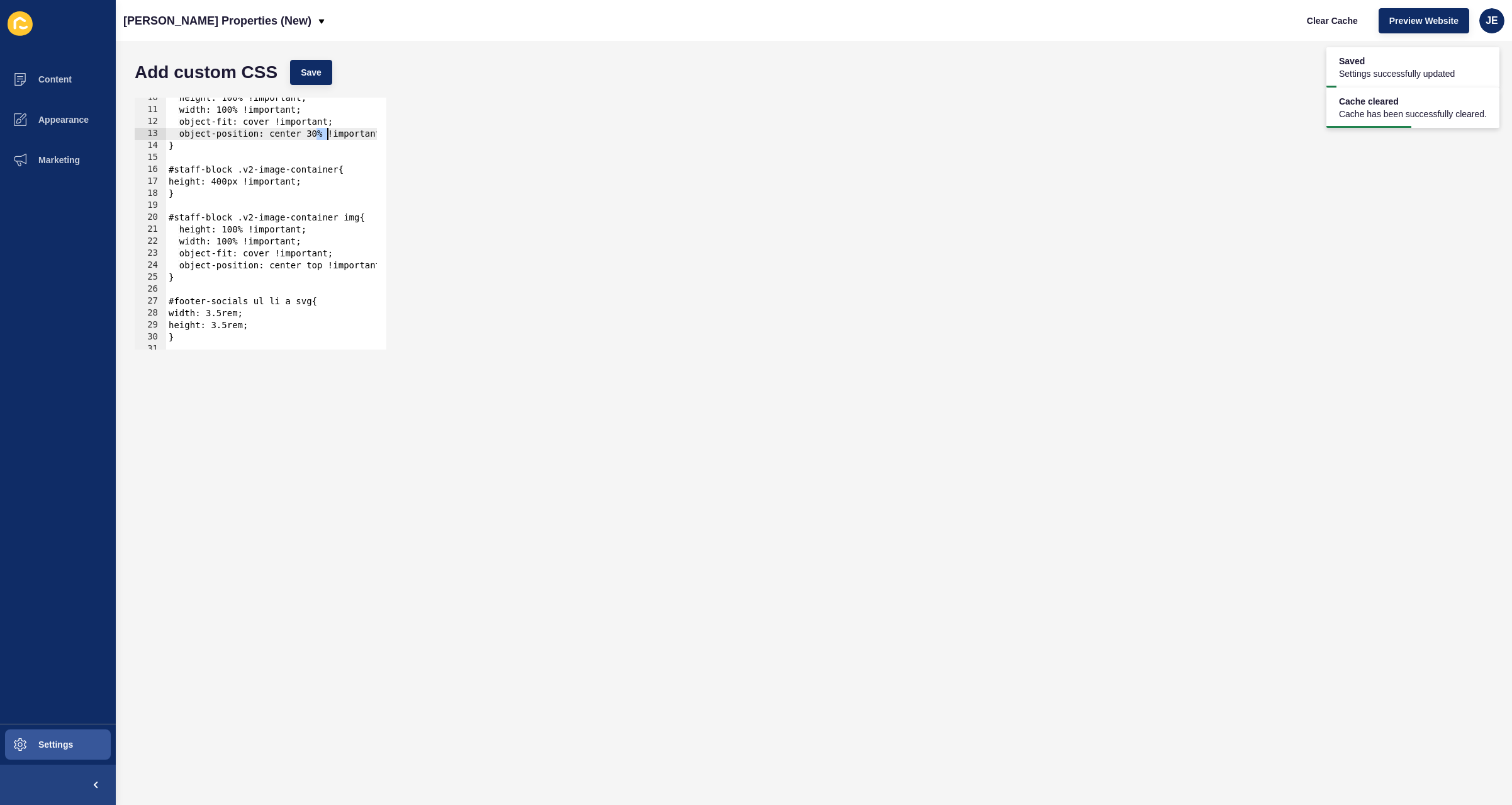
click at [325, 266] on div "height: 100% !important; width: 100% !important; object-fit: cover !important; …" at bounding box center [448, 225] width 566 height 266
click at [325, 266] on div "height: 100% !important; width: 100% !important; object-fit: cover !important; …" at bounding box center [448, 225] width 566 height 266
paste textarea "30"
click at [311, 75] on span "Save" at bounding box center [311, 72] width 21 height 12
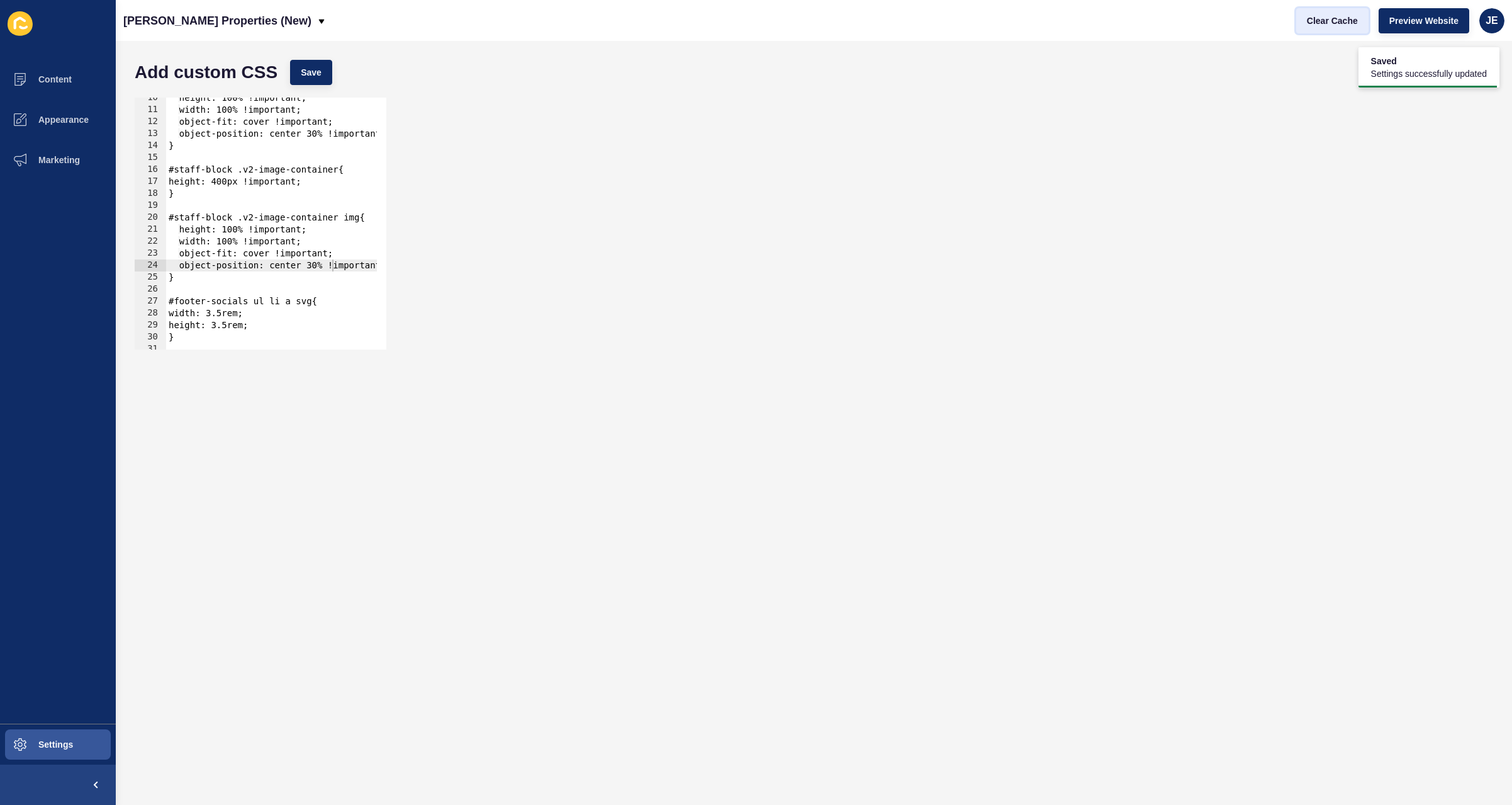
click at [1332, 22] on span "Clear Cache" at bounding box center [1332, 20] width 51 height 12
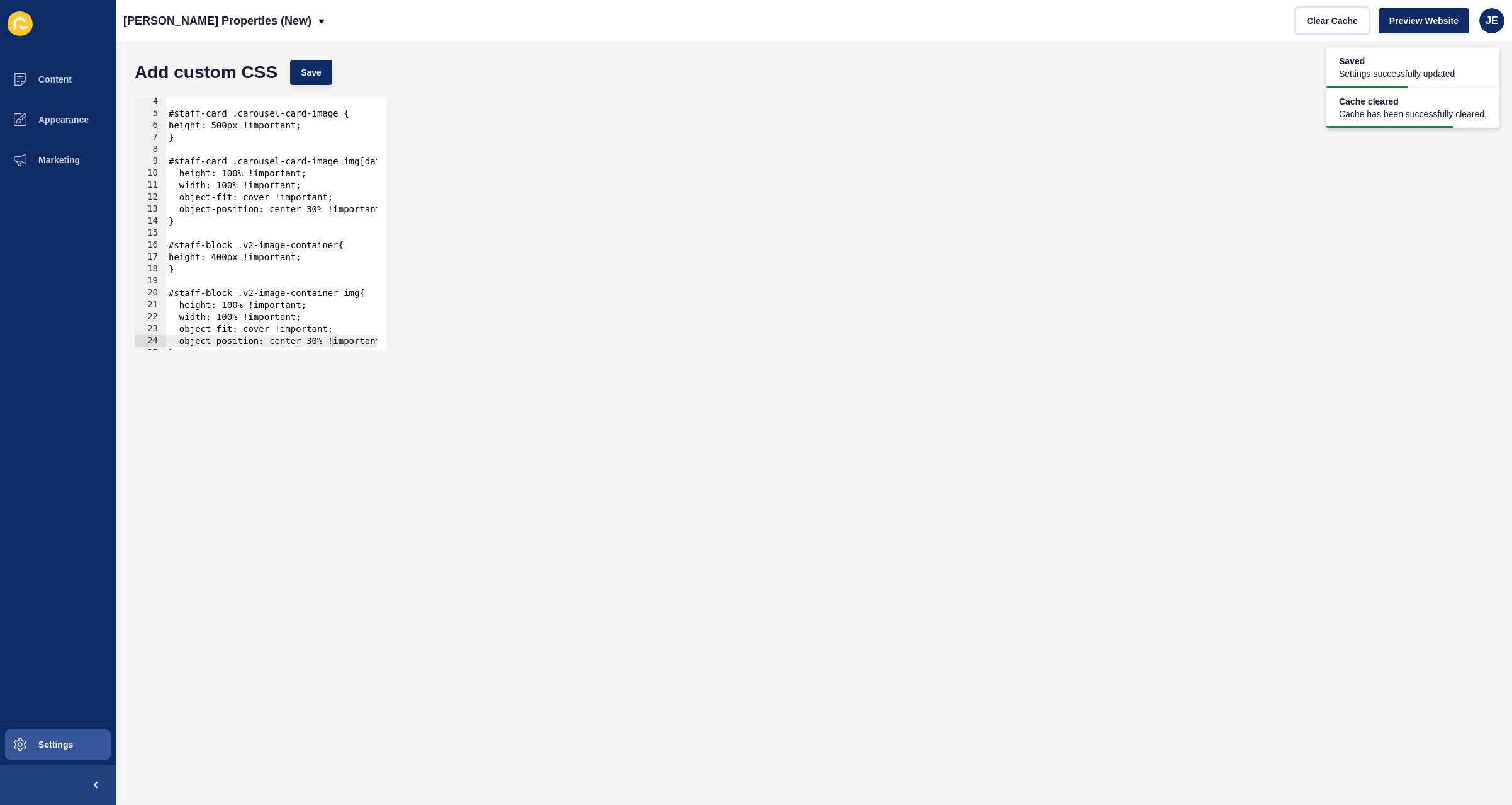
scroll to position [0, 0]
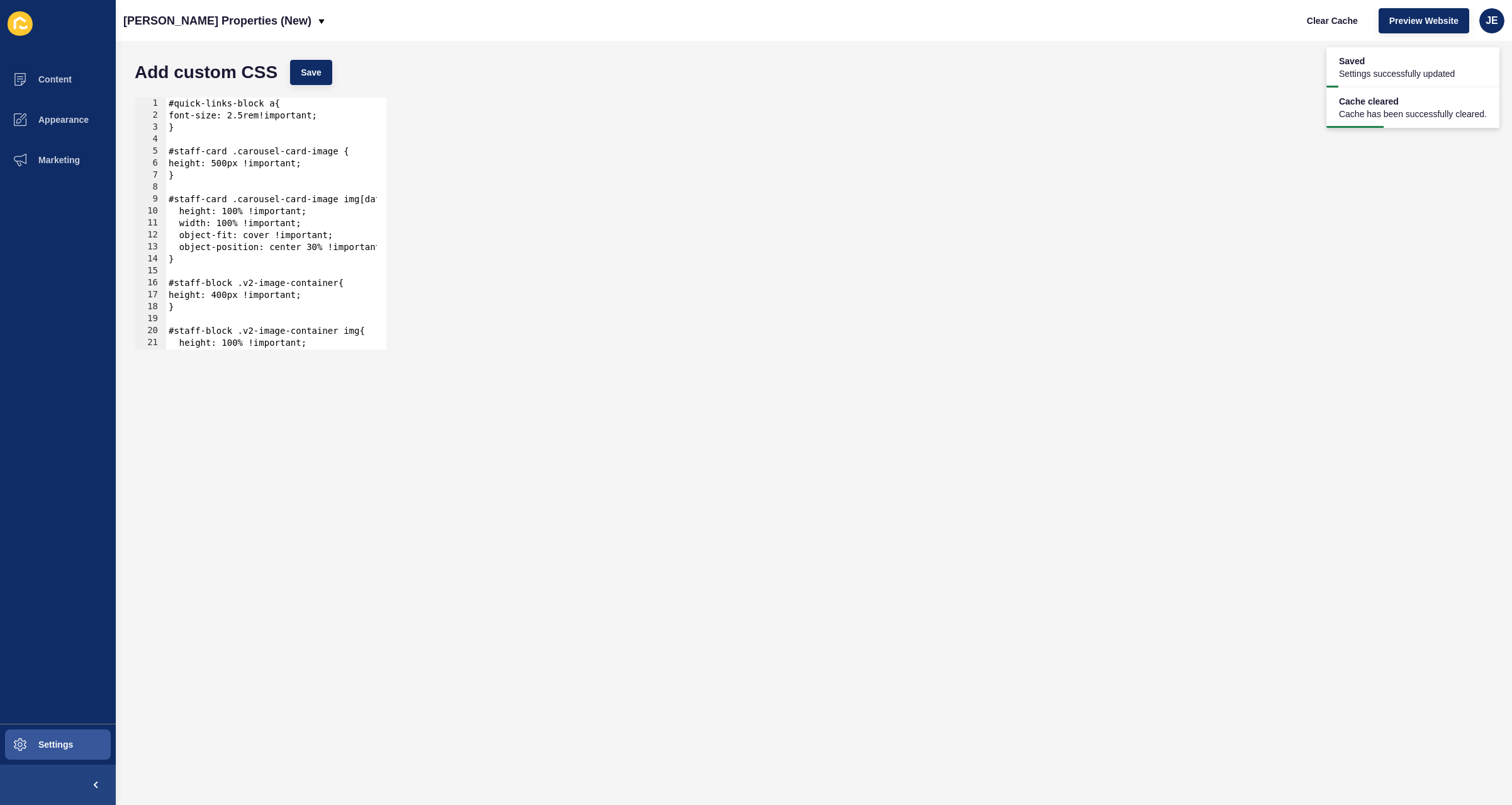
click at [209, 167] on div "#quick-links-block a{ font-size: 2.5rem!important; } #staff-card .carousel-card…" at bounding box center [448, 231] width 566 height 266
click at [209, 167] on div "#quick-links-block a{ font-size: 2.5rem!important; } #staff-card .carousel-card…" at bounding box center [448, 231] width 566 height 266
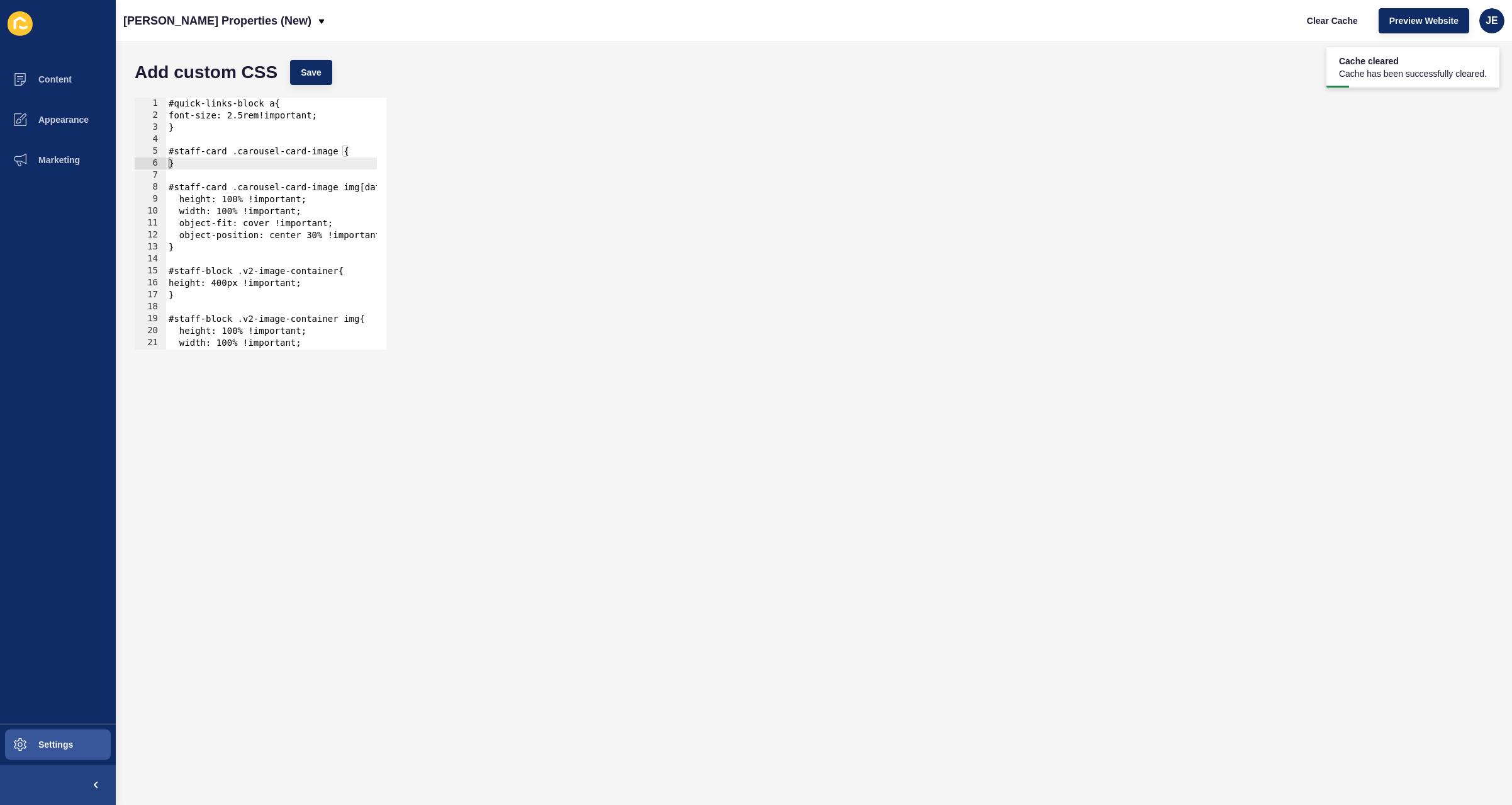
click at [312, 58] on div "Add custom CSS Save" at bounding box center [814, 73] width 1371 height 38
click at [311, 65] on button "Save" at bounding box center [311, 72] width 42 height 25
click at [1338, 20] on span "Clear Cache" at bounding box center [1332, 20] width 51 height 12
click at [246, 165] on div "#quick-links-block a{ font-size: 2.5rem!important; } #staff-card .carousel-card…" at bounding box center [448, 231] width 566 height 266
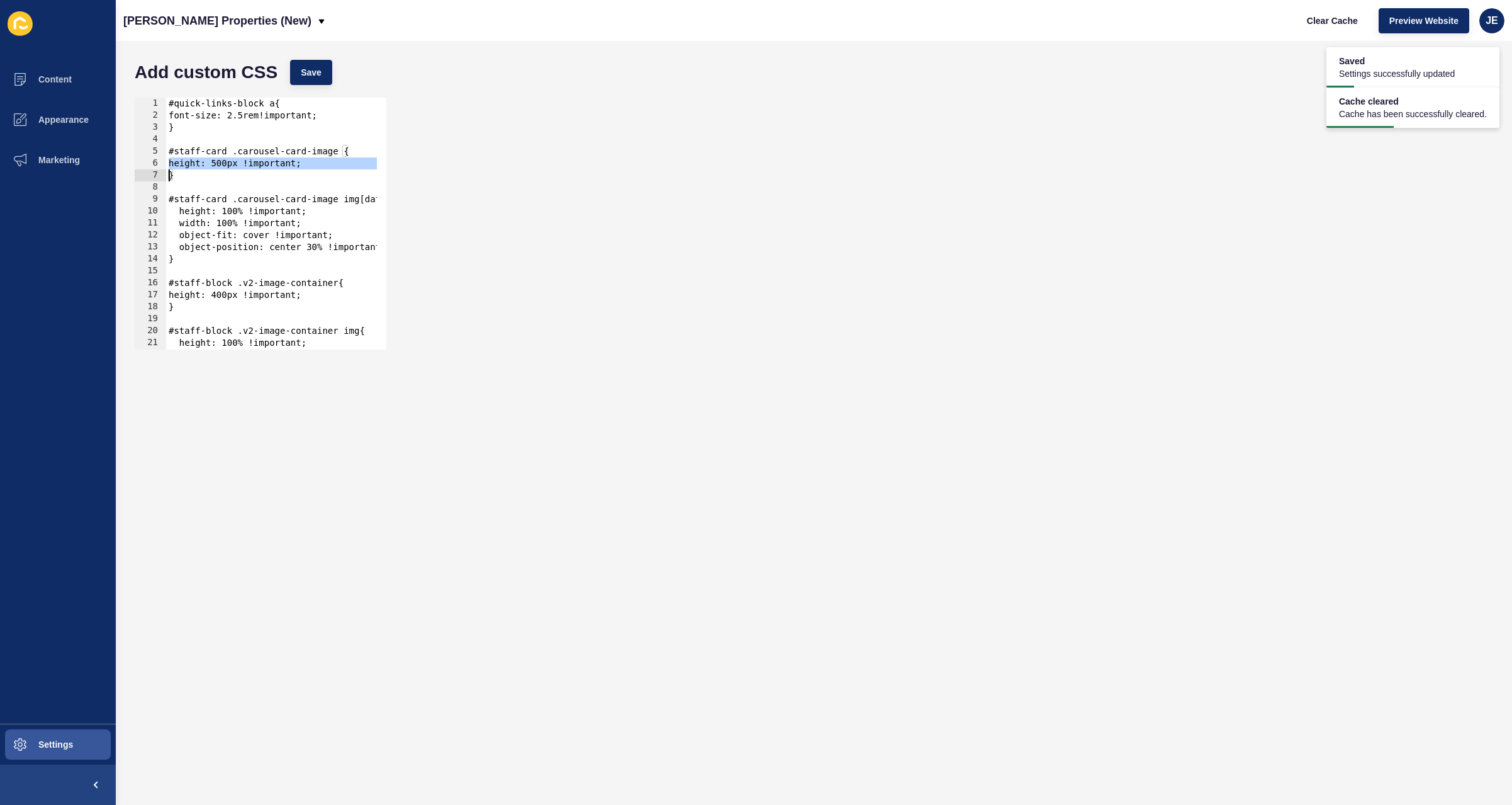
click at [237, 167] on div "#quick-links-block a{ font-size: 2.5rem!important; } #staff-card .carousel-card…" at bounding box center [448, 231] width 566 height 266
drag, startPoint x: 229, startPoint y: 166, endPoint x: 223, endPoint y: 165, distance: 6.1
click at [223, 165] on div "#quick-links-block a{ font-size: 2.5rem!important; } #staff-card .carousel-card…" at bounding box center [448, 231] width 566 height 266
click at [330, 68] on button "Save" at bounding box center [311, 72] width 42 height 25
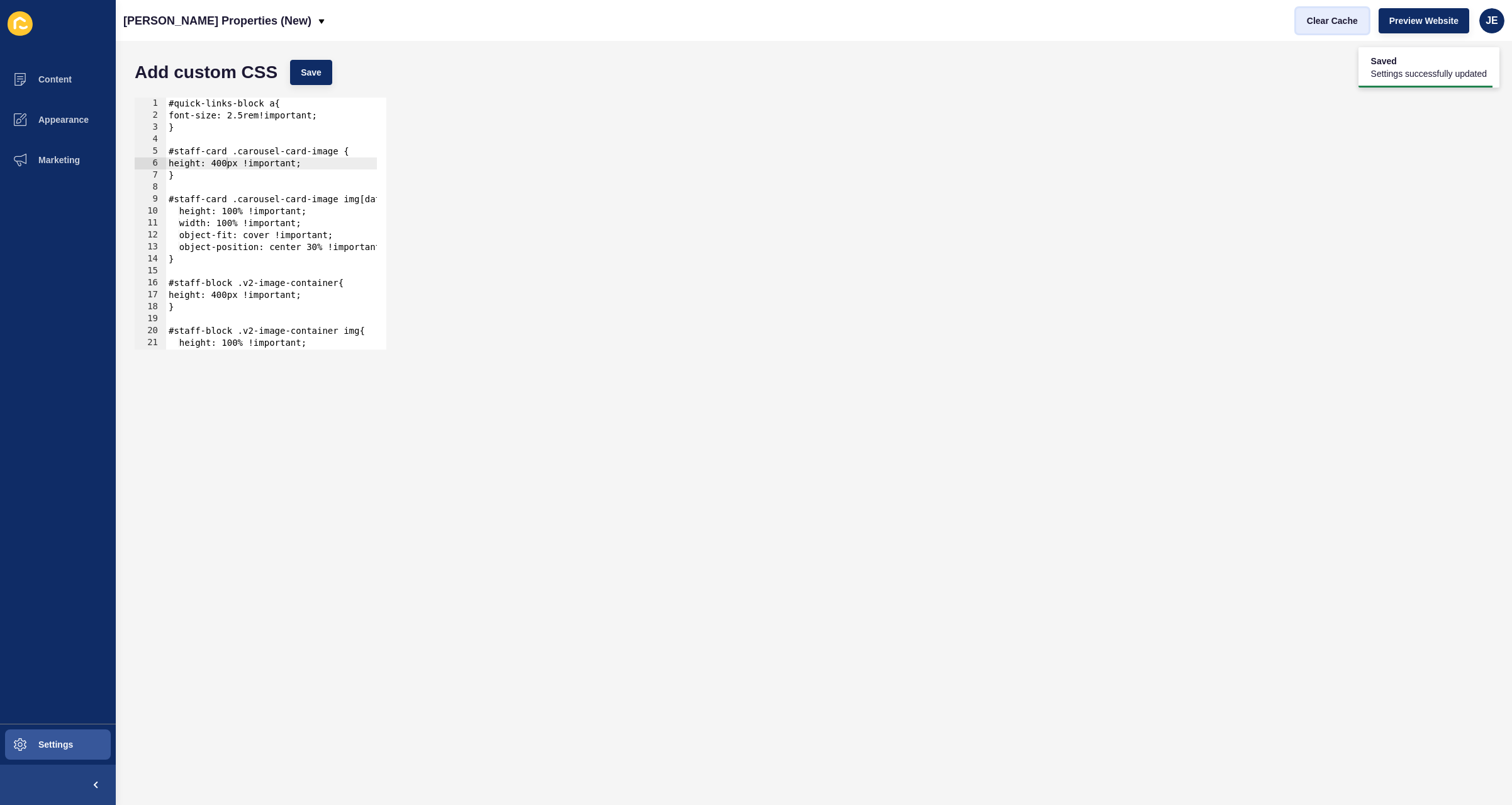
click at [1338, 26] on span "Clear Cache" at bounding box center [1332, 20] width 51 height 12
click at [228, 167] on div "#quick-links-block a{ font-size: 2.5rem!important; } #staff-card .carousel-card…" at bounding box center [448, 231] width 566 height 266
click at [227, 296] on div "#quick-links-block a{ font-size: 2.5rem!important; } #staff-card .carousel-card…" at bounding box center [448, 231] width 566 height 266
drag, startPoint x: 298, startPoint y: 75, endPoint x: 341, endPoint y: 73, distance: 43.0
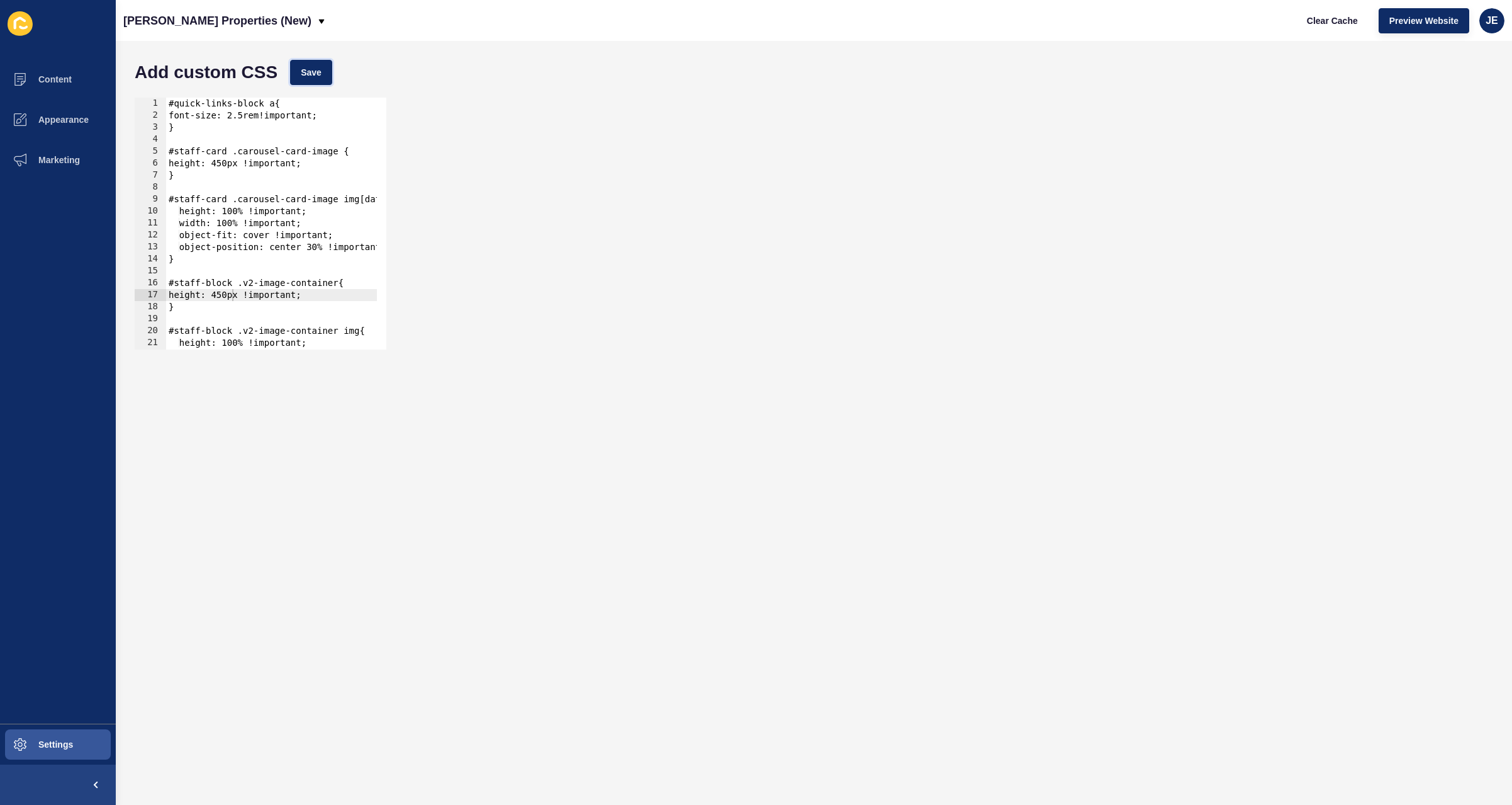
click at [298, 74] on button "Save" at bounding box center [311, 72] width 42 height 25
click at [1314, 20] on span "Clear Cache" at bounding box center [1332, 20] width 51 height 12
drag, startPoint x: 213, startPoint y: 180, endPoint x: 142, endPoint y: 150, distance: 77.1
click at [142, 150] on div "} 1 2 3 4 5 6 7 8 9 10 11 12 13 14 15 16 17 18 19 20 21 22 23 #quick-links-bloc…" at bounding box center [260, 224] width 252 height 252
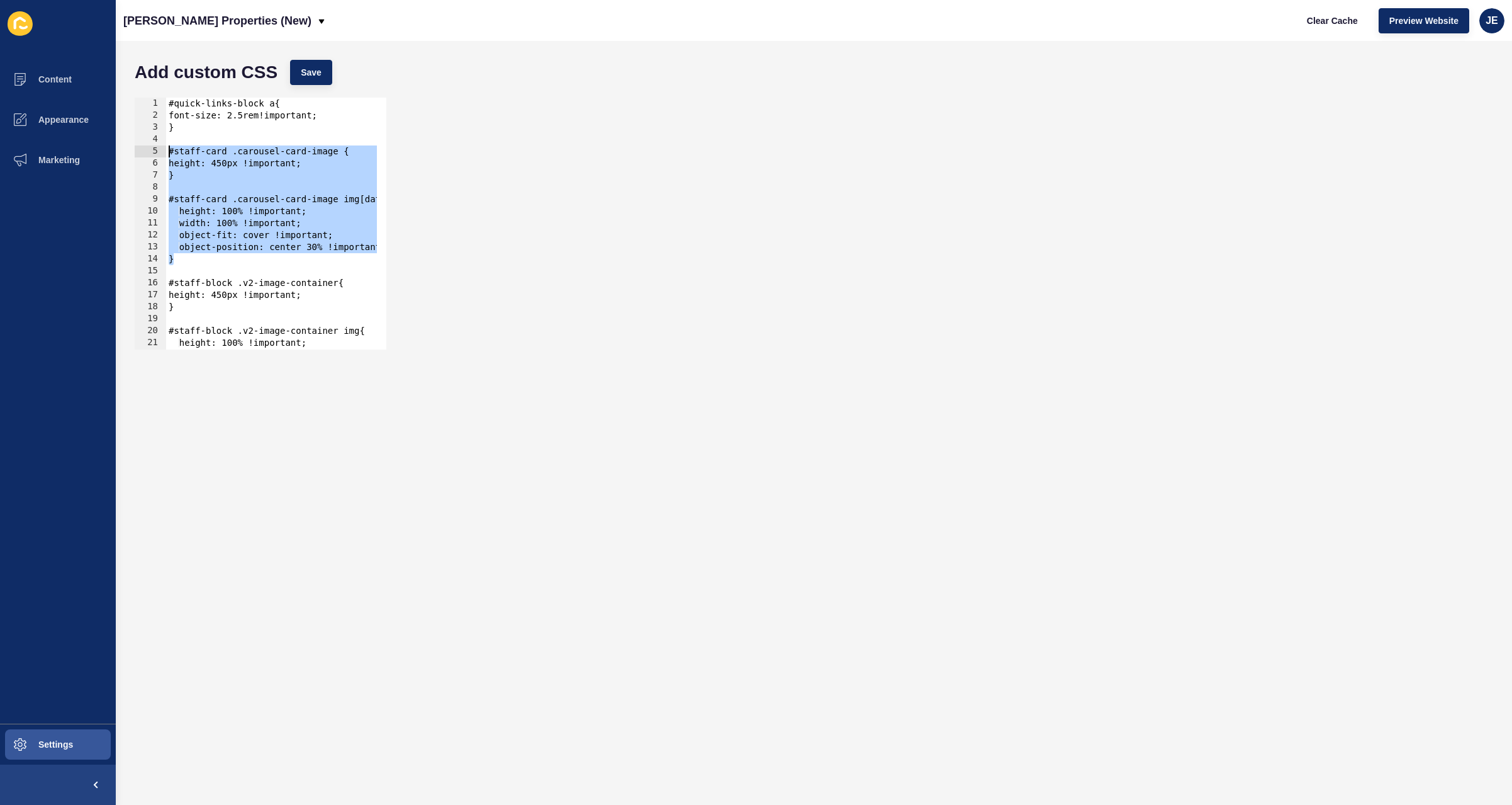
drag, startPoint x: 196, startPoint y: 264, endPoint x: 155, endPoint y: 154, distance: 117.4
click at [156, 154] on div "#staff-card .carousel-card-image { height: 450px !important; 1 2 3 4 5 6 7 8 9 …" at bounding box center [260, 224] width 252 height 252
click at [211, 242] on div "#quick-links-block a{ font-size: 2.5rem!important; } #staff-card .carousel-card…" at bounding box center [448, 231] width 566 height 266
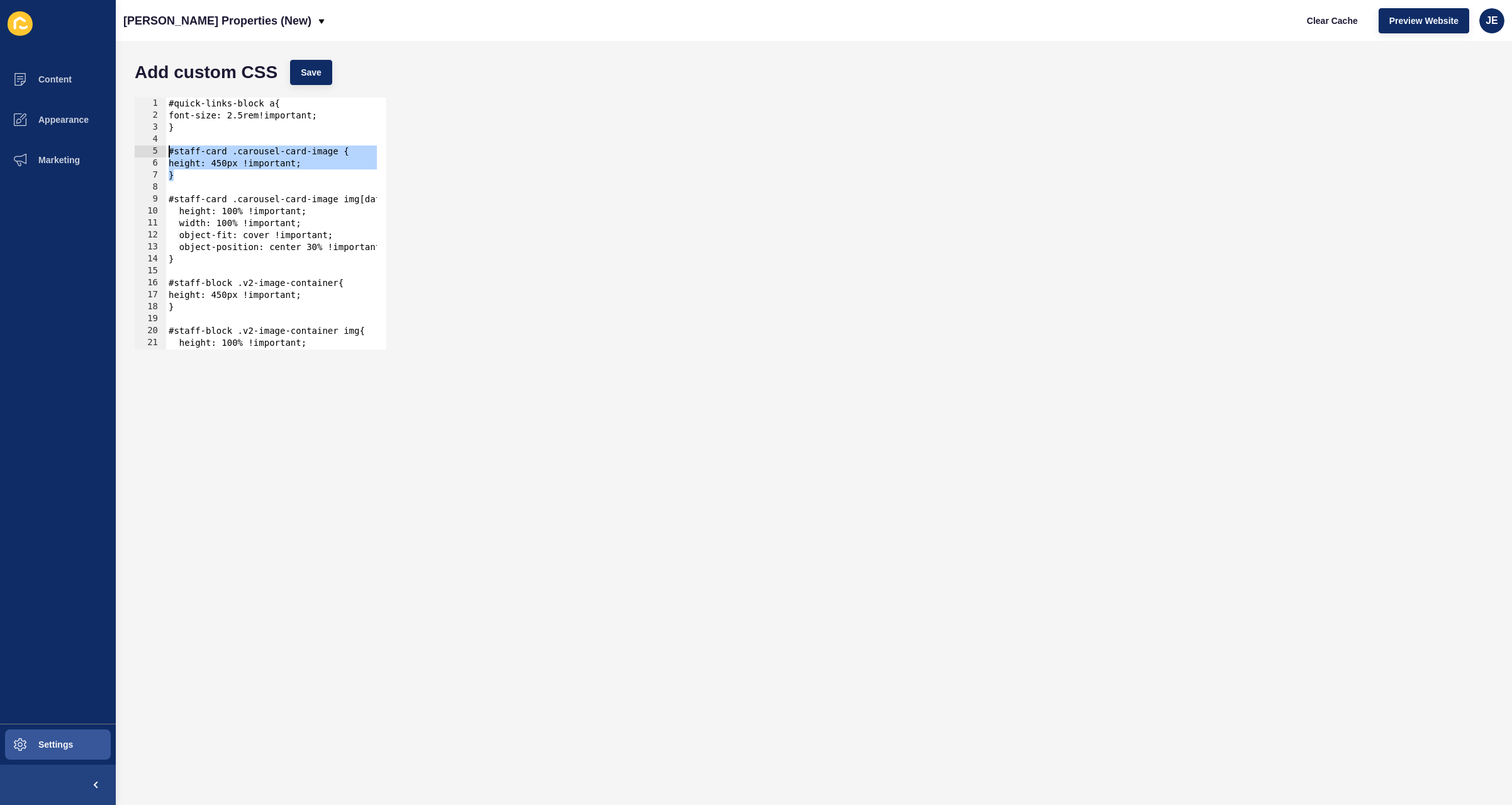
drag, startPoint x: 207, startPoint y: 173, endPoint x: 168, endPoint y: 153, distance: 43.8
click at [168, 153] on div "#quick-links-block a{ font-size: 2.5rem!important; } #staff-card .carousel-card…" at bounding box center [448, 231] width 566 height 266
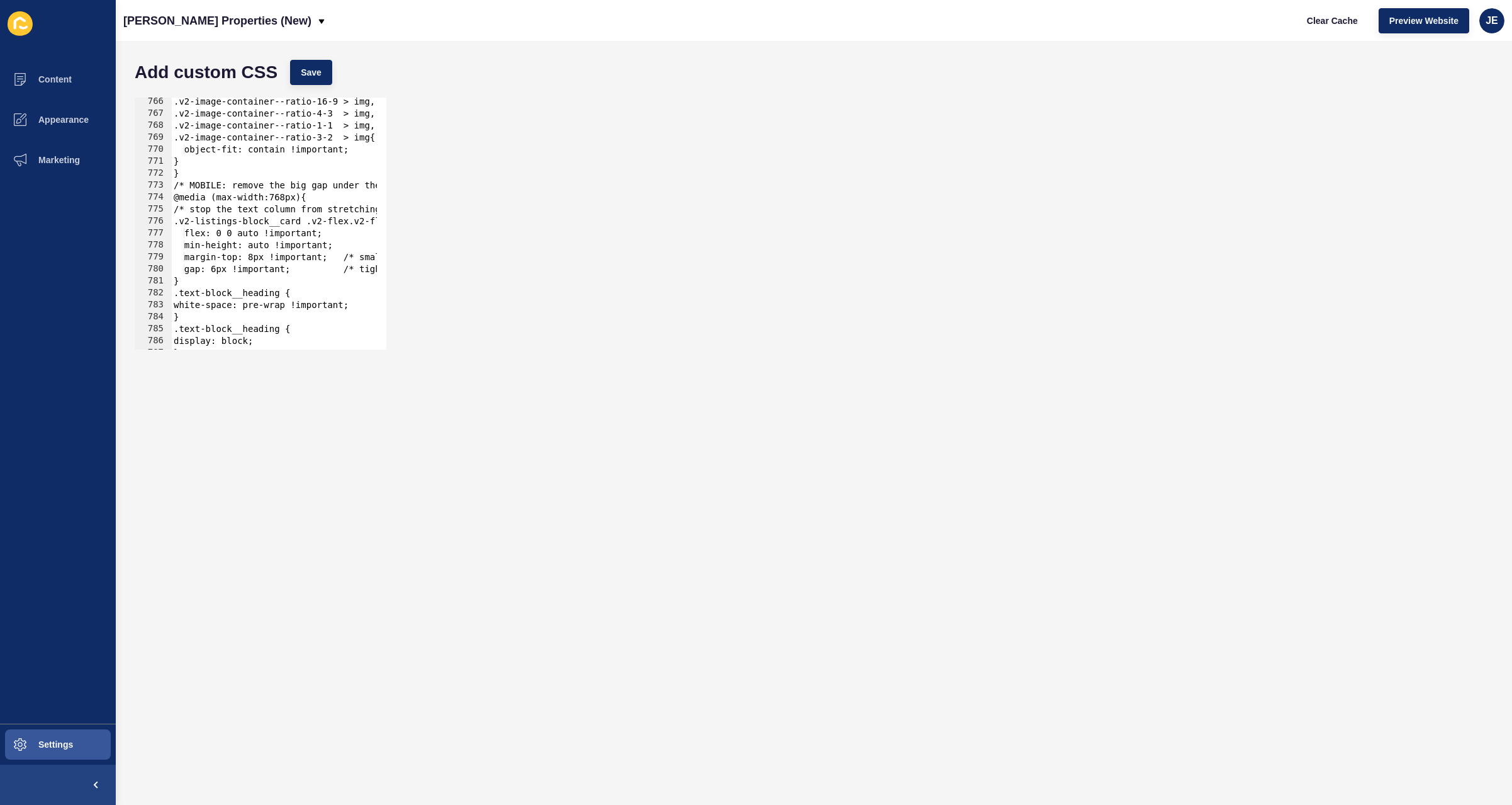
scroll to position [9229, 0]
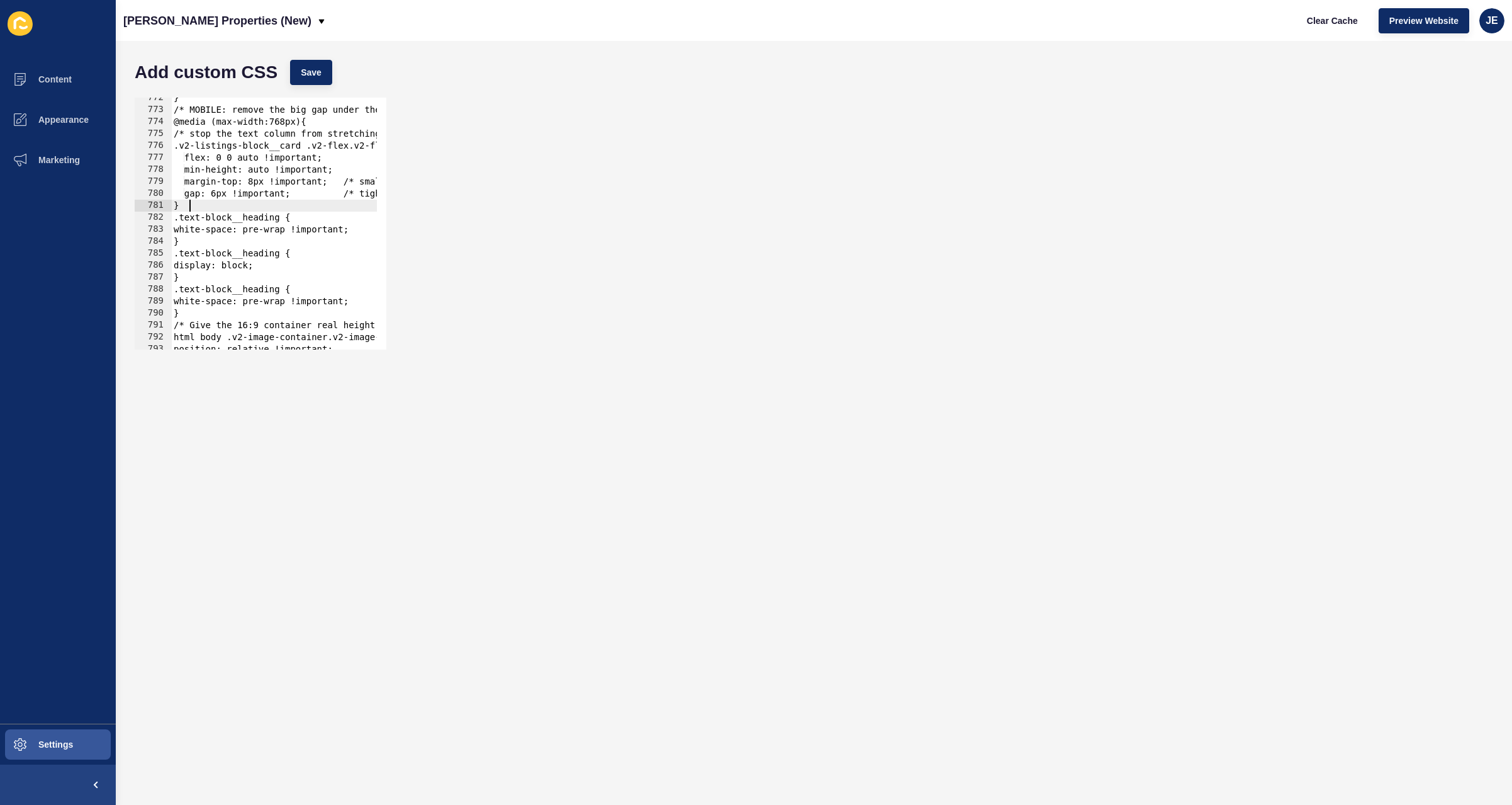
click at [216, 205] on div "} /* MOBILE: remove the big gap under the image on listing cards */ @media (max…" at bounding box center [454, 225] width 566 height 266
click at [321, 123] on div "} /* MOBILE: remove the big gap under the image on listing cards */ @media (max…" at bounding box center [454, 225] width 566 height 266
type textarea "@media (max-width:768px){"
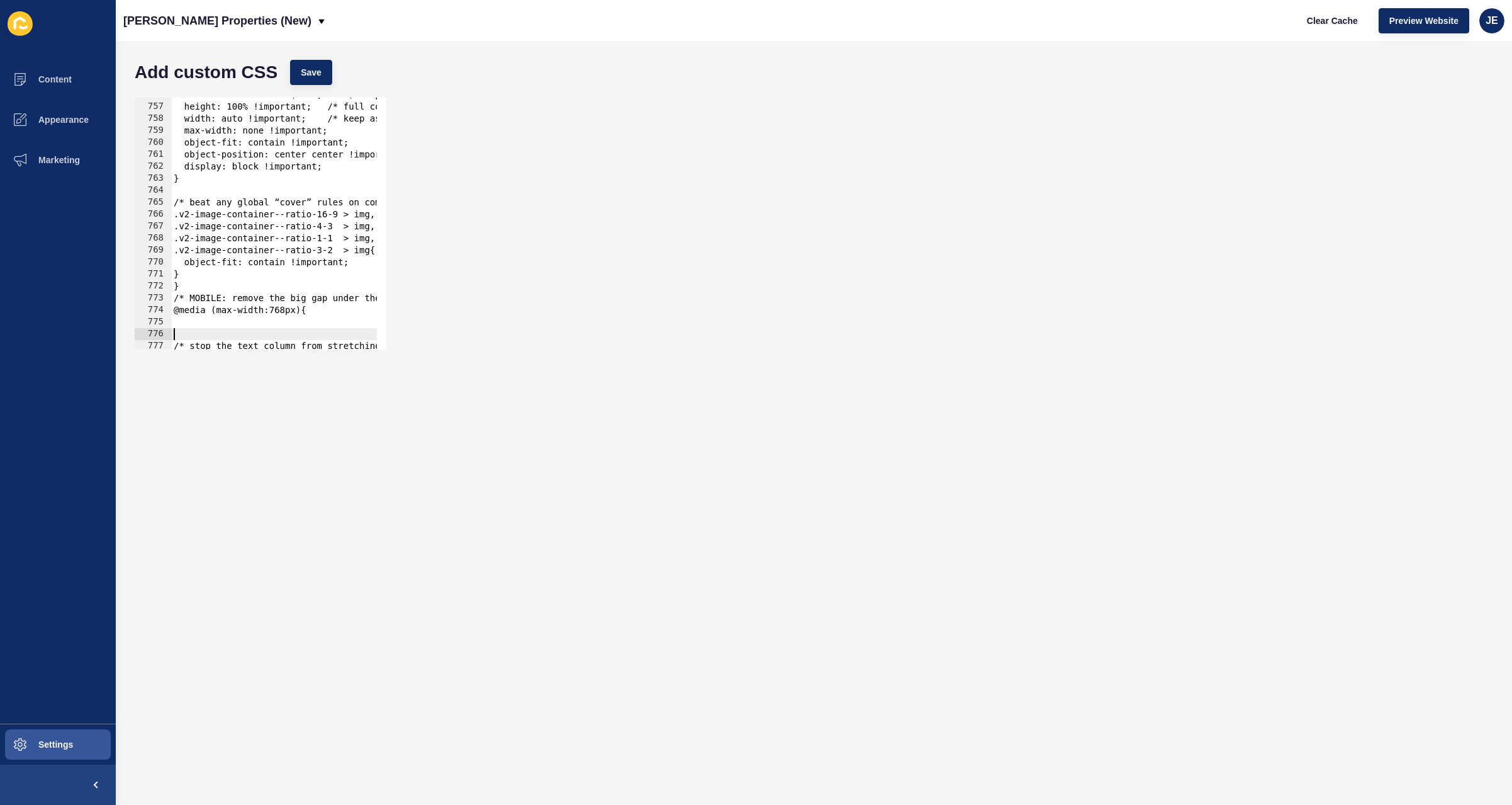
scroll to position [9117, 0]
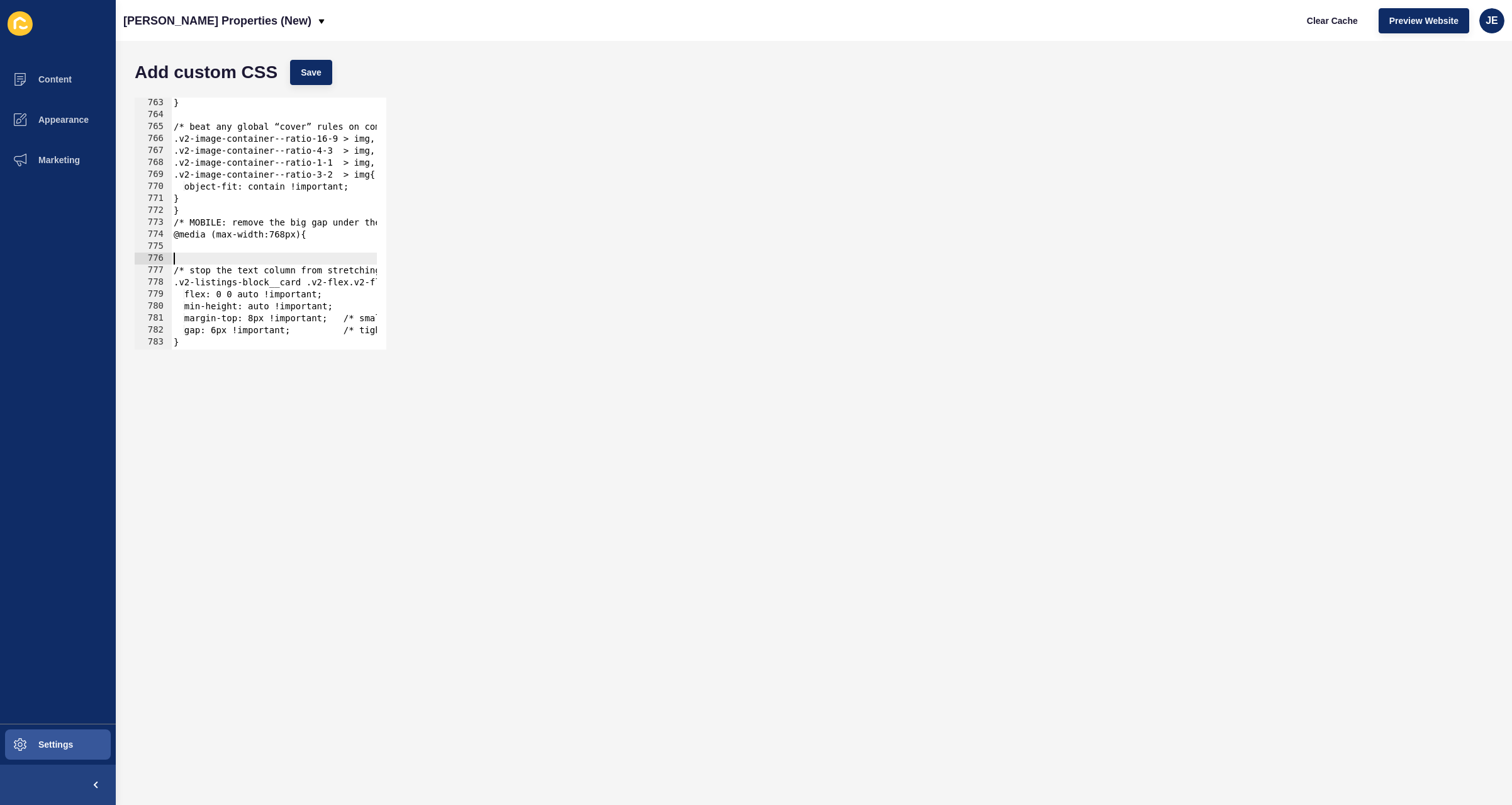
paste textarea "}"
drag, startPoint x: 183, startPoint y: 281, endPoint x: 172, endPoint y: 264, distance: 20.2
click at [172, 264] on div "} /* beat any global “cover” rules on common ratio classes */ .v2-image-contain…" at bounding box center [454, 230] width 566 height 266
click at [243, 282] on div "} /* beat any global “cover” rules on common ratio classes */ .v2-image-contain…" at bounding box center [454, 230] width 566 height 266
drag, startPoint x: 243, startPoint y: 273, endPoint x: 236, endPoint y: 272, distance: 7.1
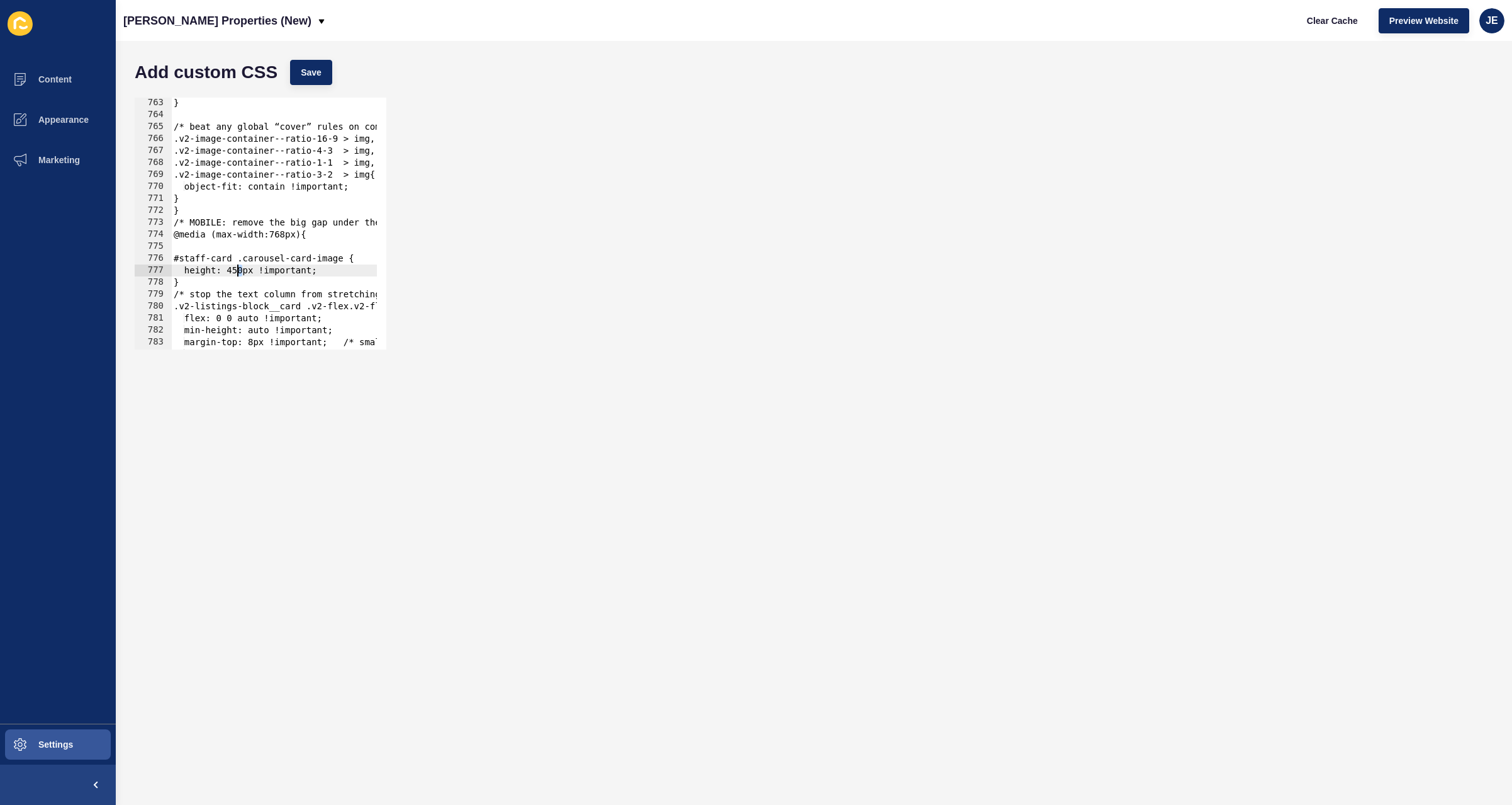
click at [236, 272] on div "} /* beat any global “cover” rules on common ratio classes */ .v2-image-contain…" at bounding box center [454, 230] width 566 height 266
click at [304, 65] on button "Save" at bounding box center [311, 72] width 42 height 25
click at [1315, 21] on span "Clear Cache" at bounding box center [1332, 20] width 51 height 12
click at [304, 70] on span "Save" at bounding box center [311, 72] width 21 height 12
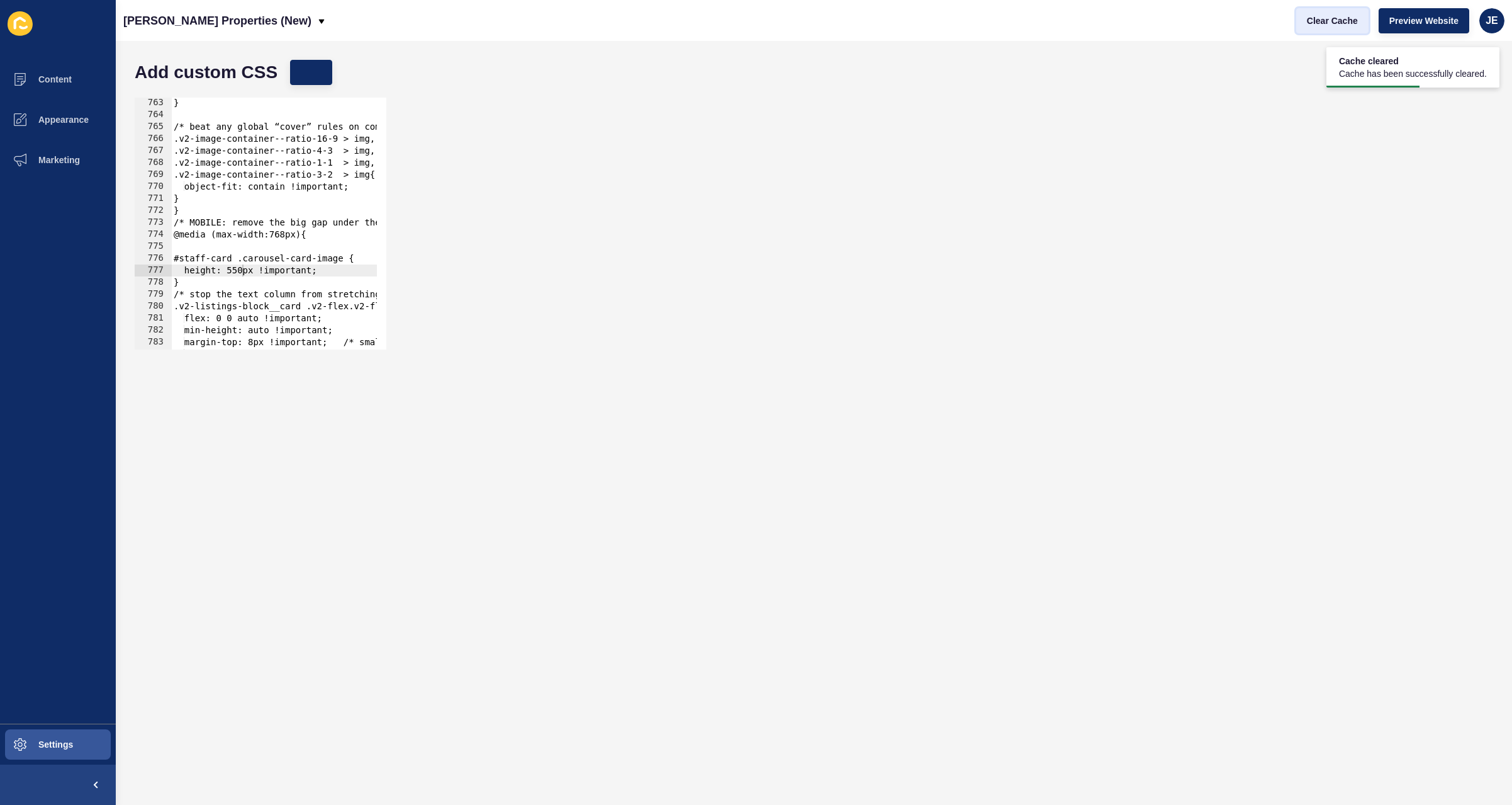
click at [1345, 23] on span "Clear Cache" at bounding box center [1332, 20] width 51 height 12
click at [192, 211] on div "} /* beat any global “cover” rules on common ratio classes */ .v2-image-contain…" at bounding box center [454, 230] width 566 height 266
click at [216, 283] on div "} /* beat any global “cover” rules on common ratio classes */ .v2-image-contain…" at bounding box center [454, 230] width 566 height 266
type textarea "}"
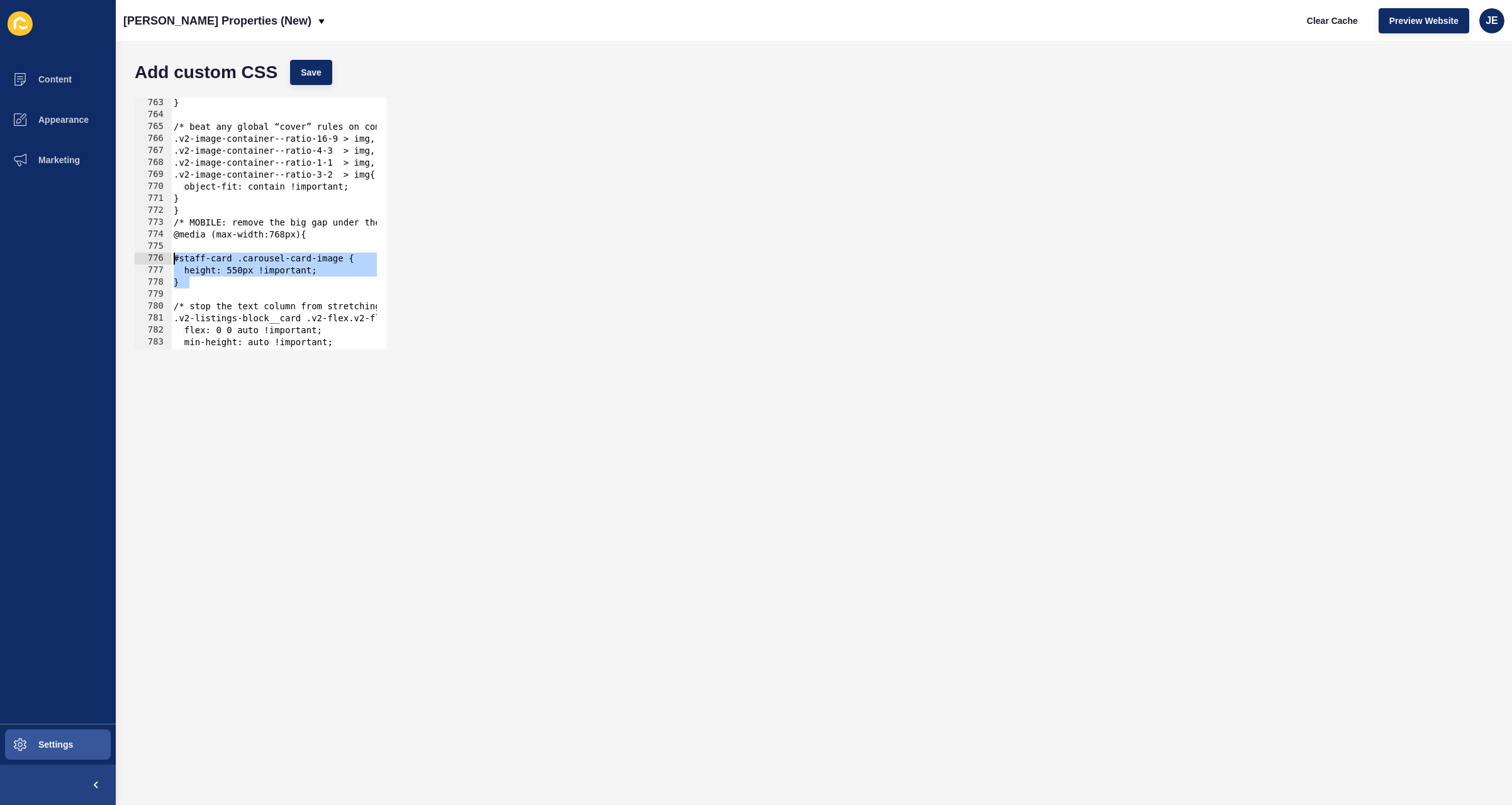
drag, startPoint x: 245, startPoint y: 280, endPoint x: 173, endPoint y: 261, distance: 74.5
click at [173, 261] on div "} /* beat any global “cover” rules on common ratio classes */ .v2-image-contain…" at bounding box center [454, 230] width 566 height 266
type textarea "#staff-card .carousel-card-image { height: 550px !important;"
click at [214, 272] on div "} /* beat any global “cover” rules on common ratio classes */ .v2-image-contain…" at bounding box center [454, 230] width 566 height 266
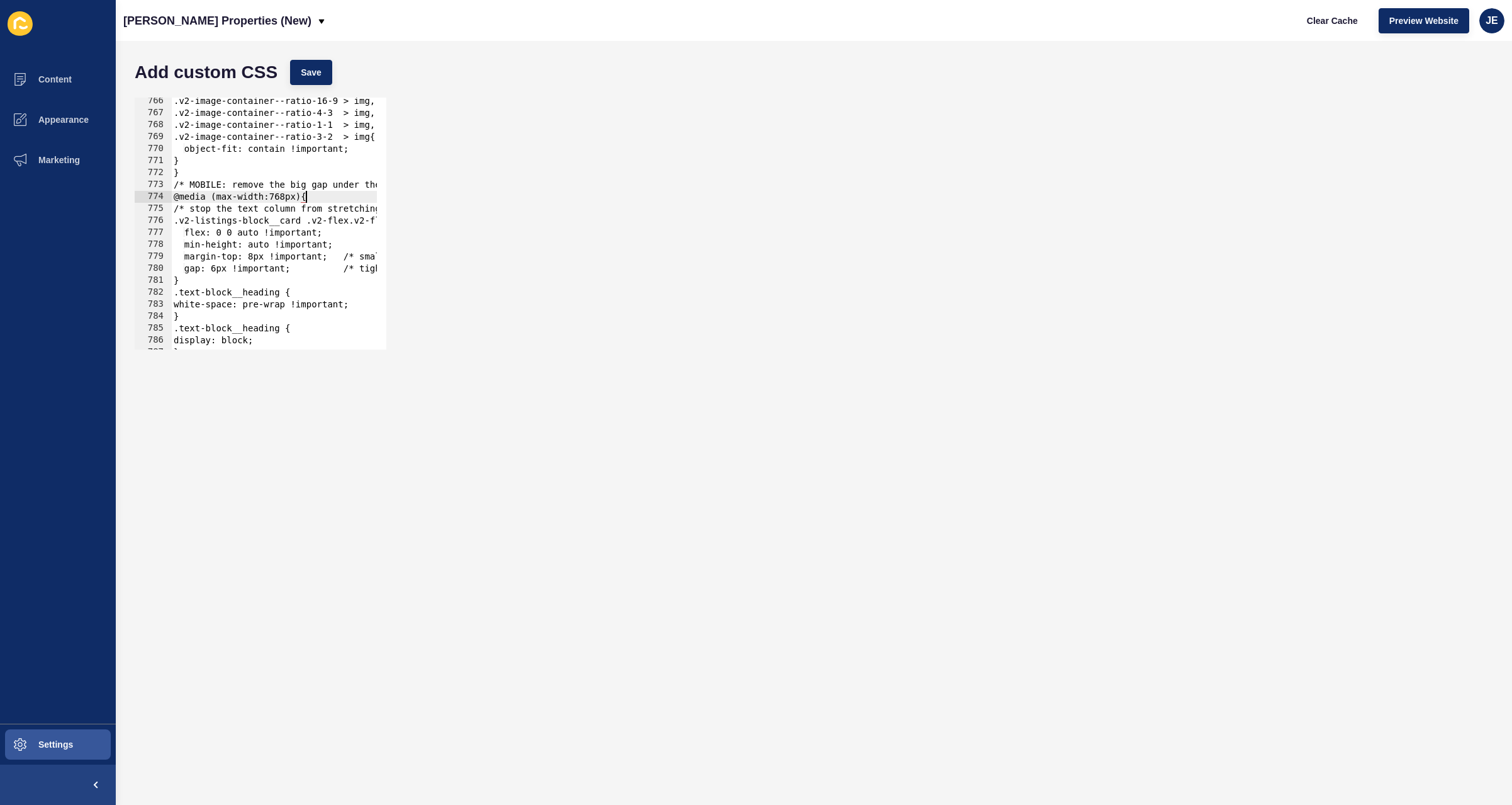
scroll to position [9079, 0]
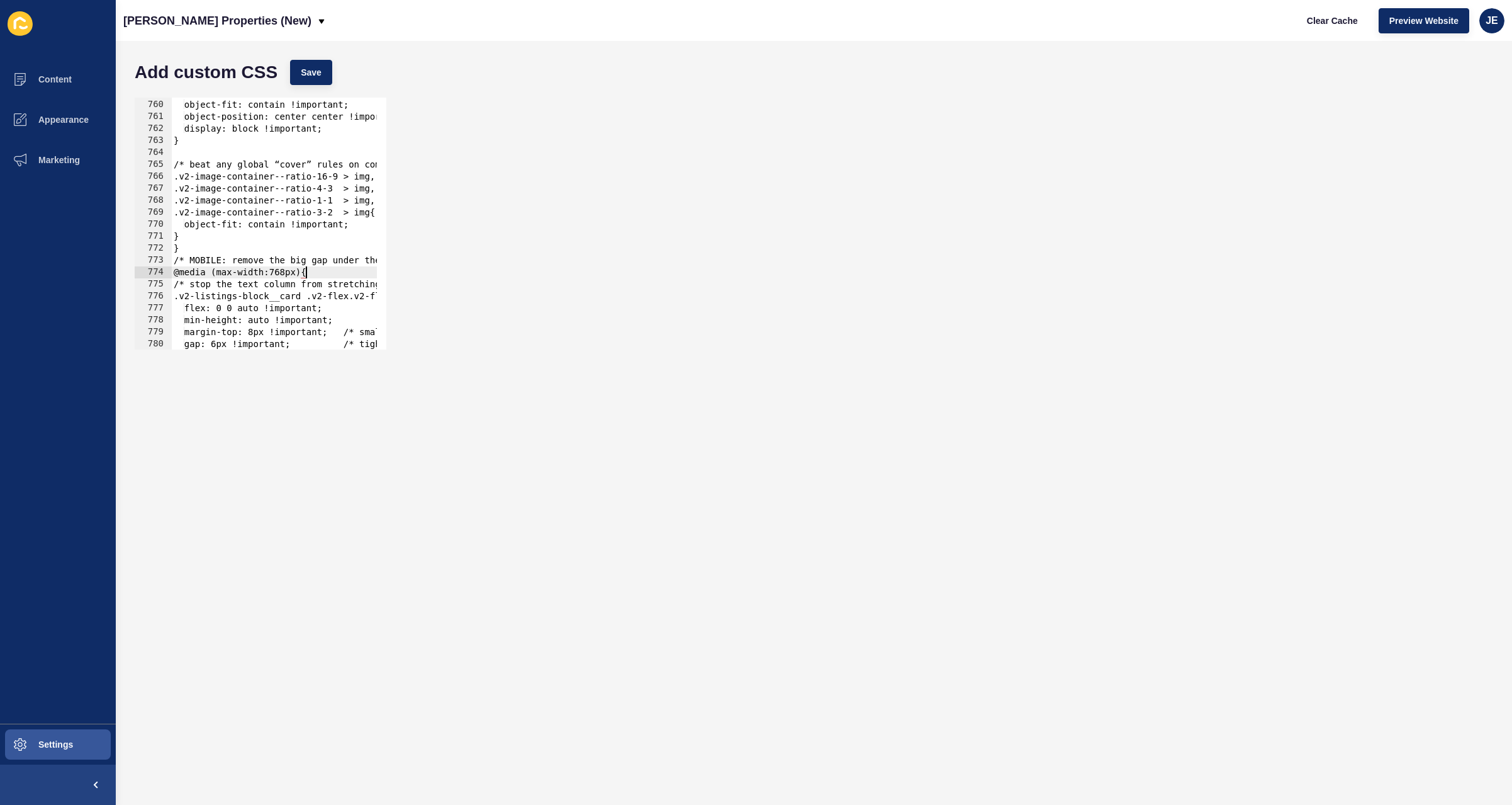
click at [321, 273] on div "max-width: none !important; object-fit: contain !important; object-position: ce…" at bounding box center [454, 220] width 566 height 266
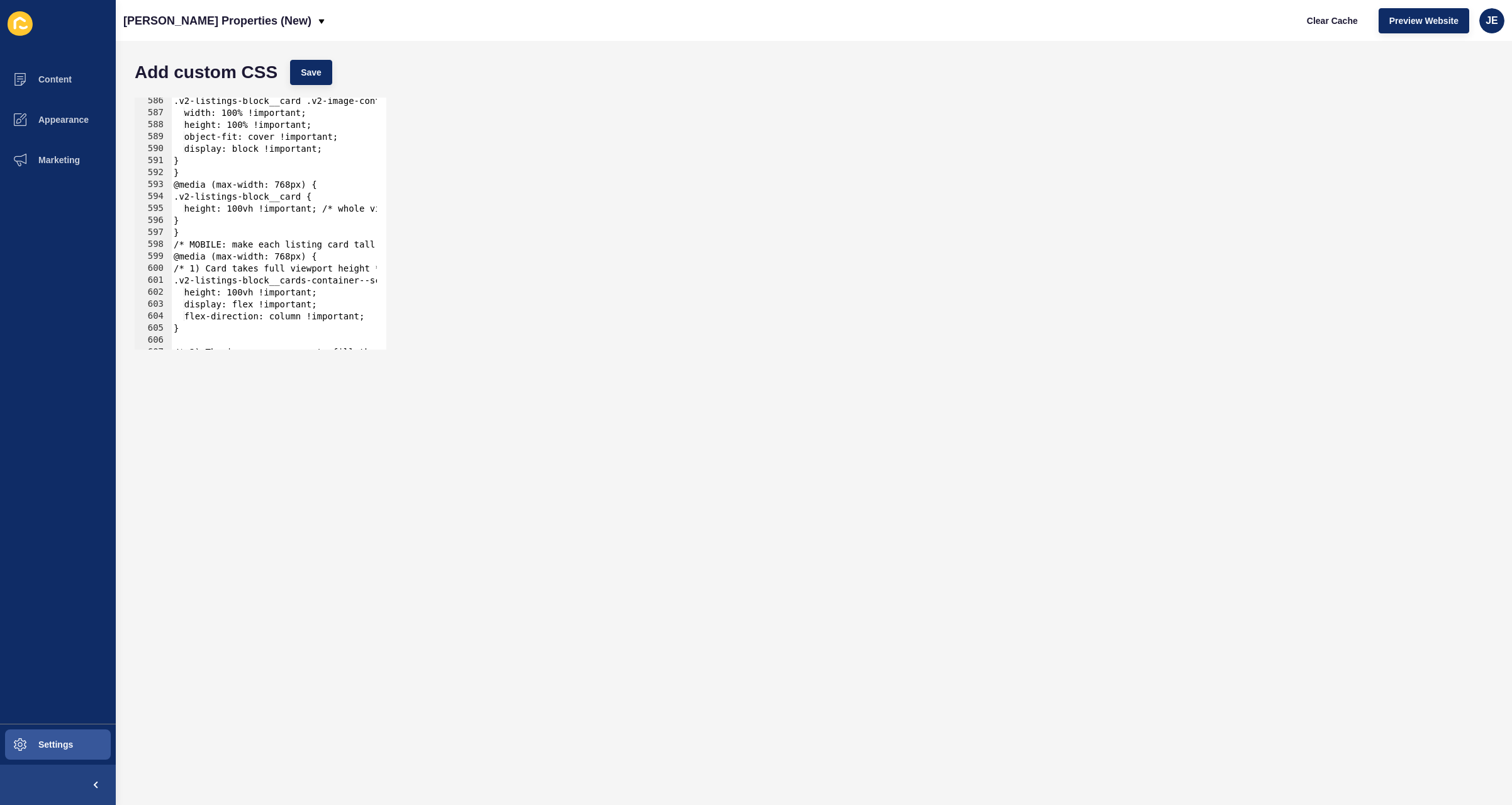
scroll to position [6963, 0]
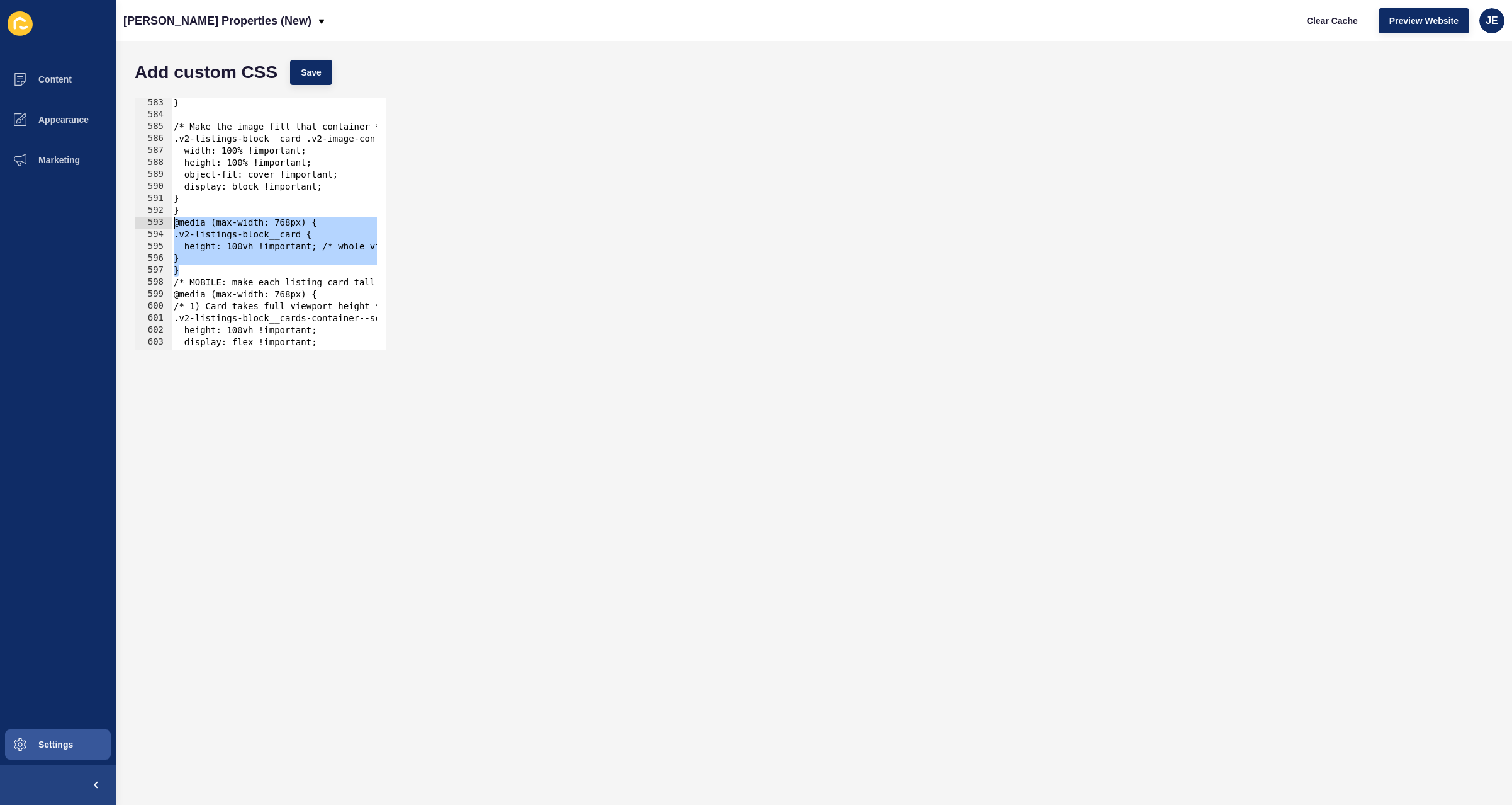
drag, startPoint x: 185, startPoint y: 270, endPoint x: 158, endPoint y: 225, distance: 52.5
click at [158, 225] on div "@media (max-width:768px){ 583 584 585 586 587 588 589 590 591 592 593 594 595 5…" at bounding box center [260, 224] width 252 height 252
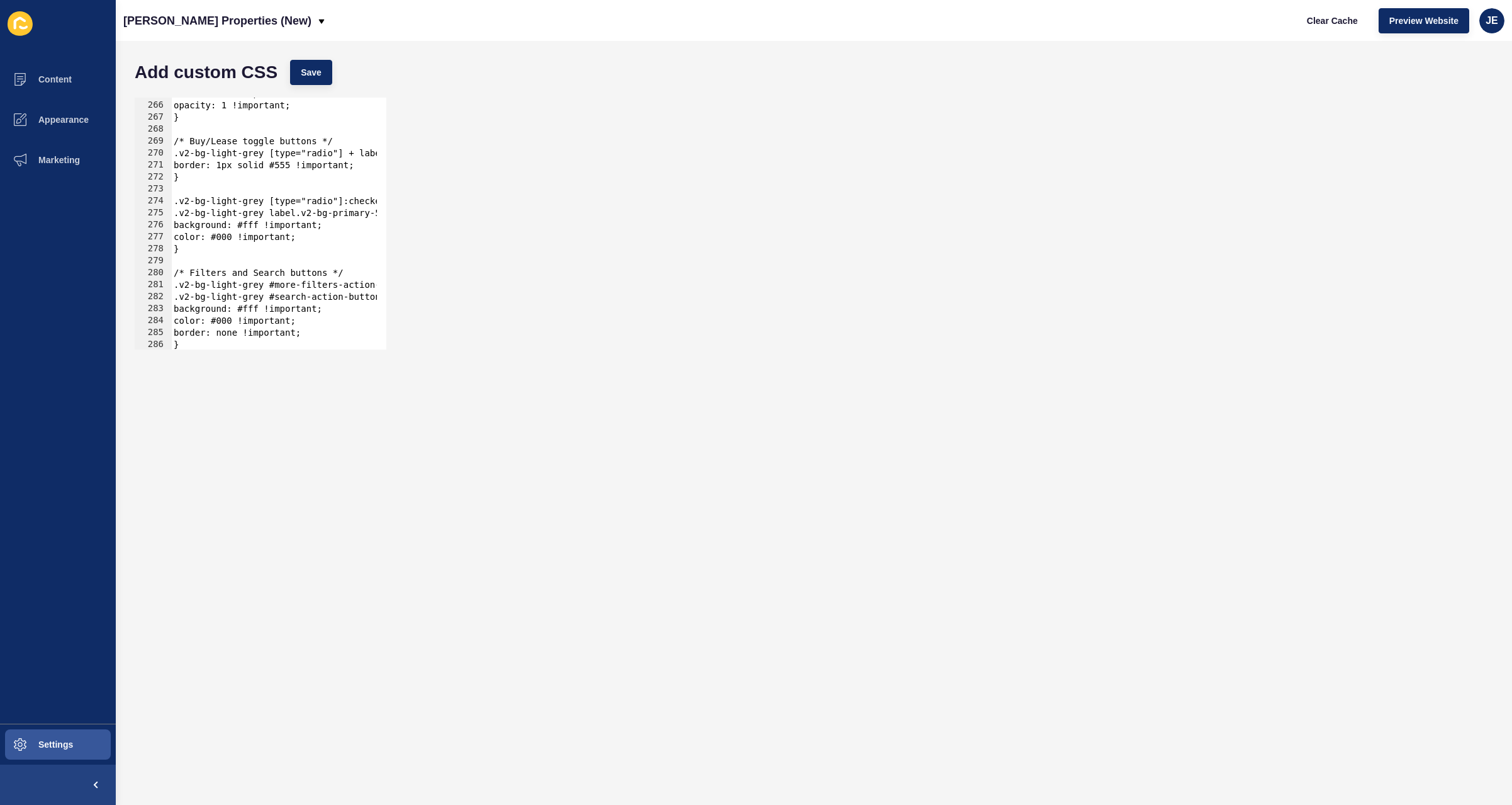
scroll to position [0, 0]
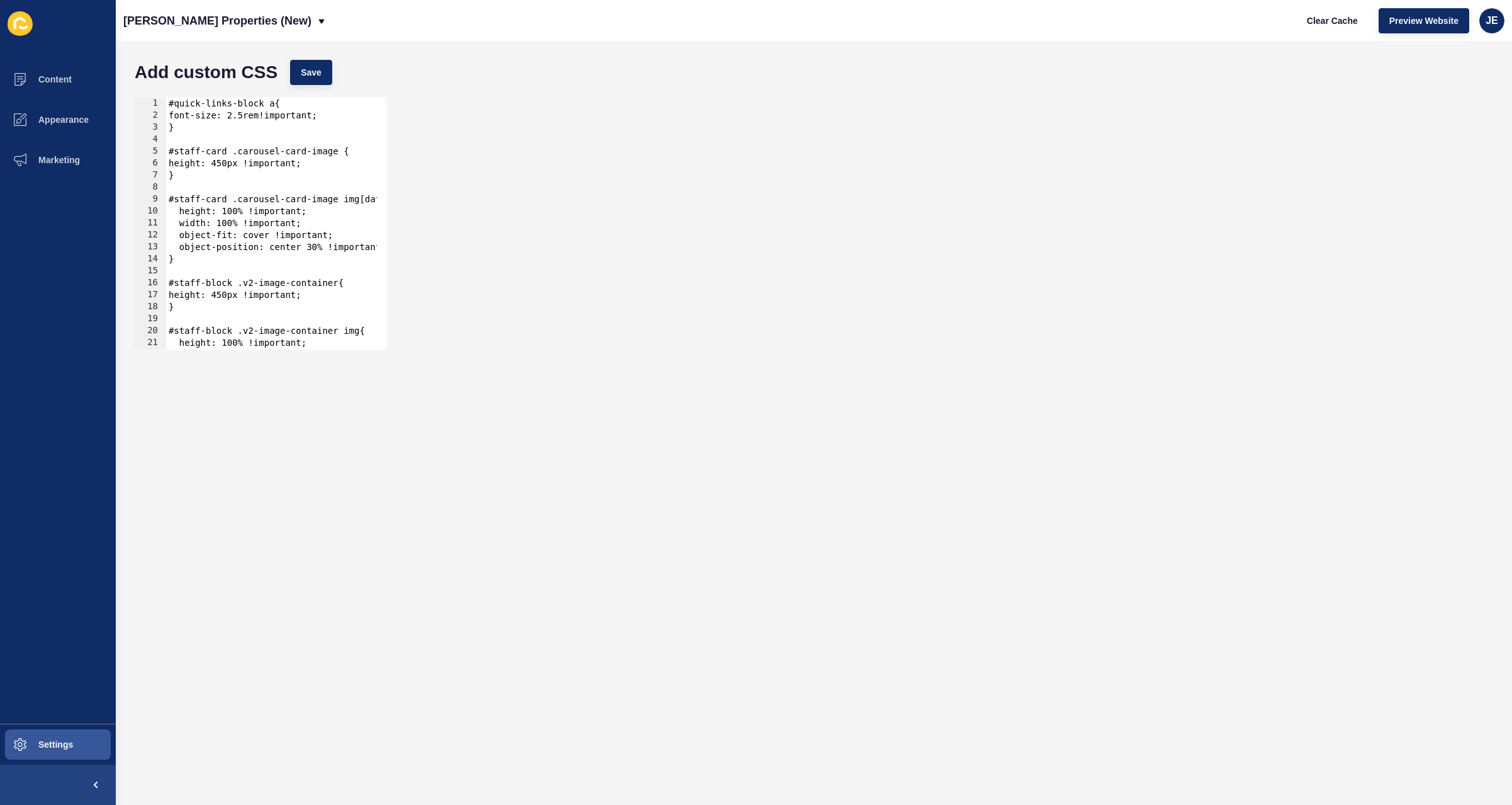
click at [210, 304] on div "#quick-links-block a{ font-size: 2.5rem!important; } #staff-card .carousel-card…" at bounding box center [448, 231] width 566 height 266
type textarea "}"
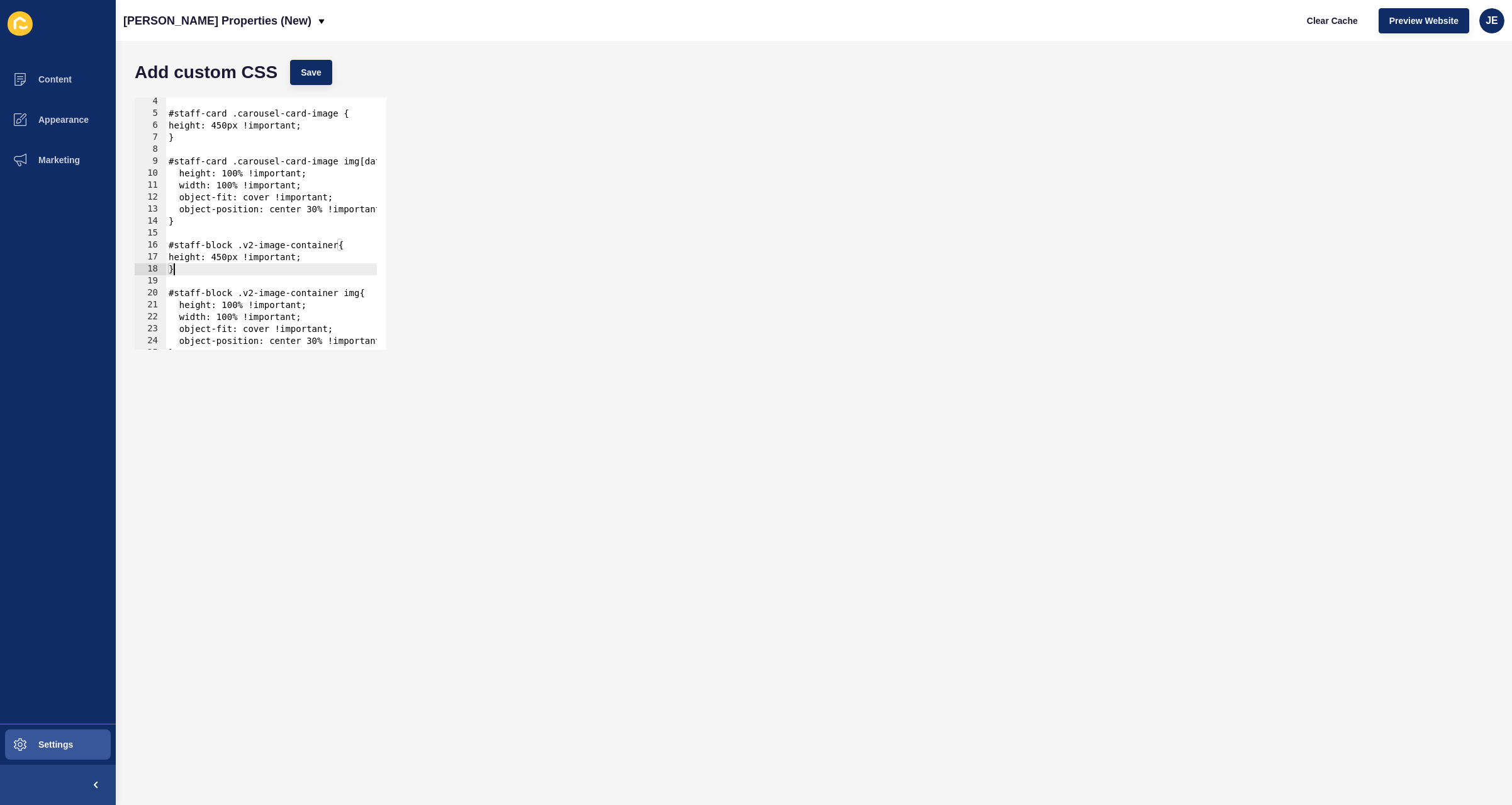
scroll to position [114, 0]
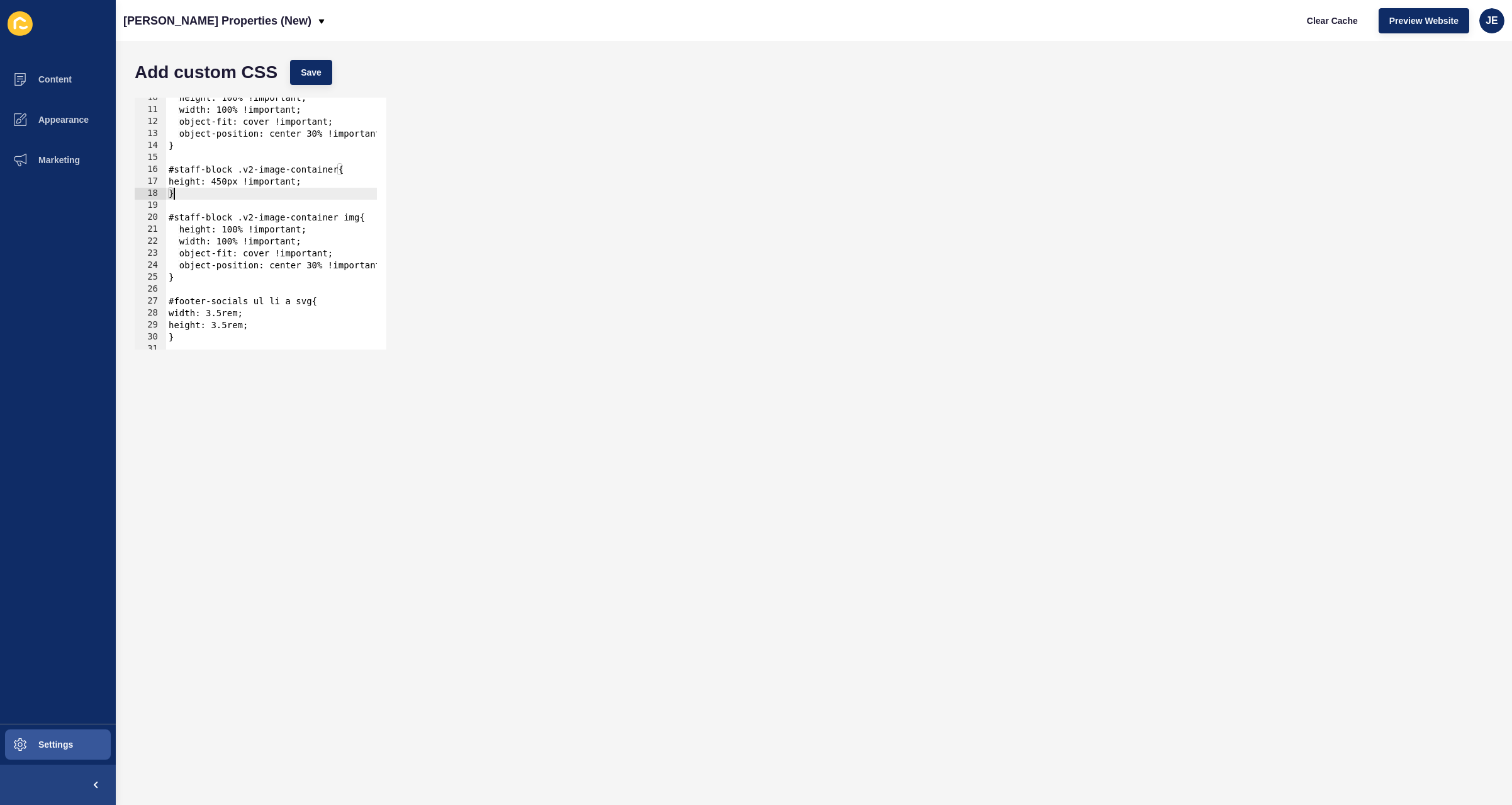
click at [212, 285] on div "height: 100% !important; width: 100% !important; object-fit: cover !important; …" at bounding box center [448, 225] width 566 height 266
click at [215, 283] on div "height: 100% !important; width: 100% !important; object-fit: cover !important; …" at bounding box center [448, 225] width 566 height 266
click at [223, 279] on div "height: 100% !important; width: 100% !important; object-fit: cover !important; …" at bounding box center [448, 225] width 566 height 266
type textarea "}"
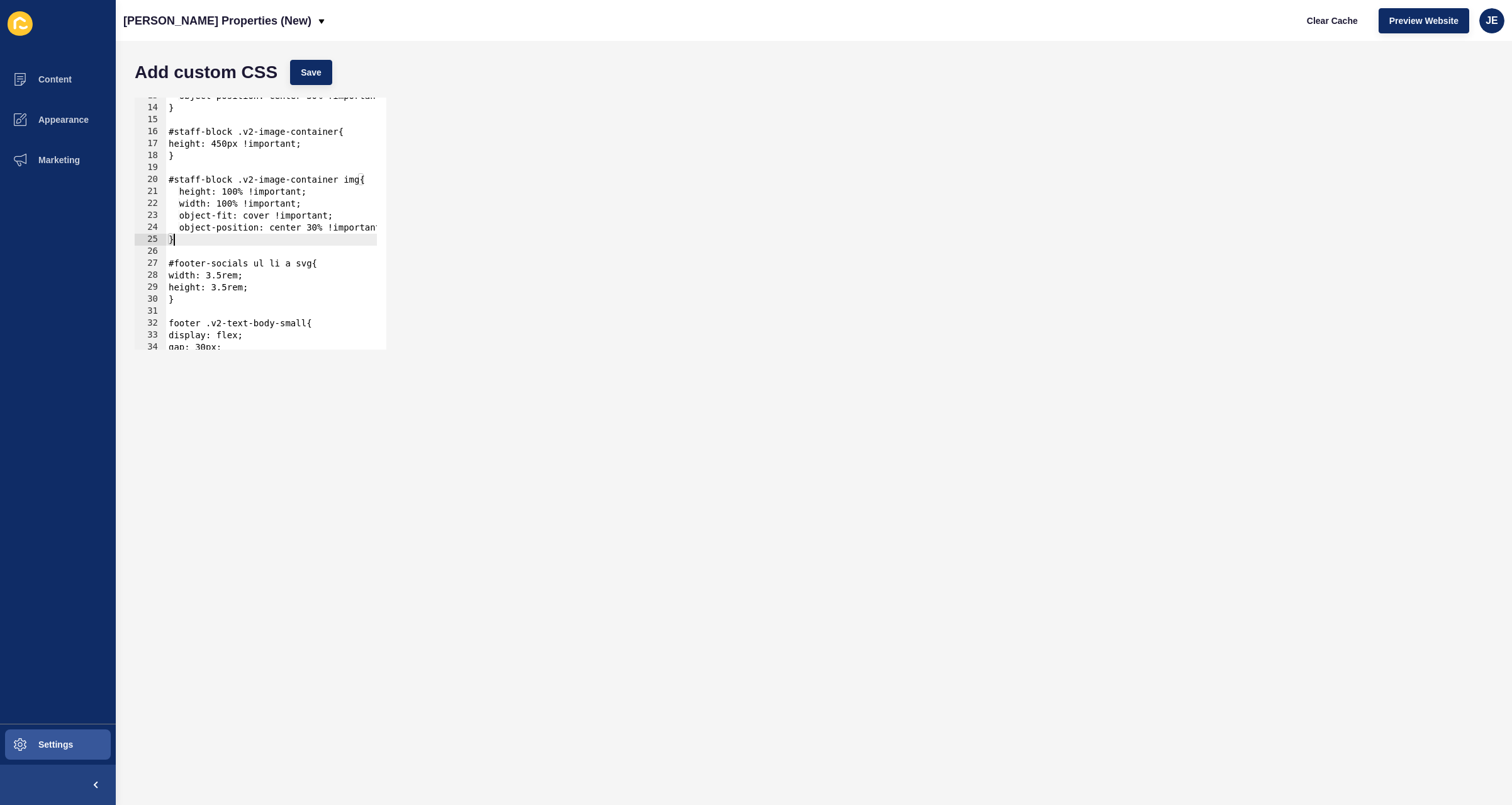
scroll to position [151, 0]
paste textarea "}"
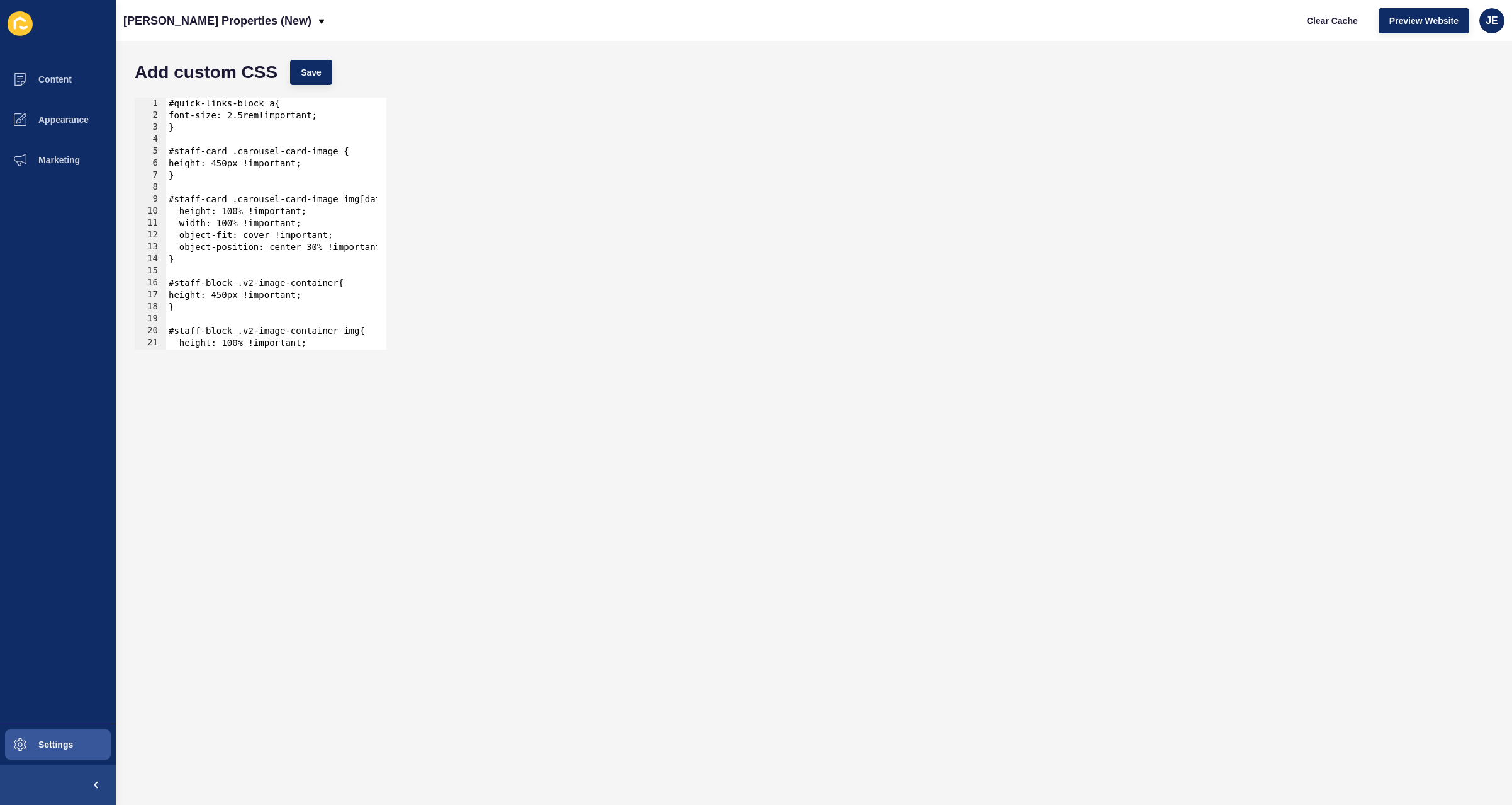
scroll to position [0, 0]
drag, startPoint x: 207, startPoint y: 176, endPoint x: 157, endPoint y: 153, distance: 55.0
click at [157, 153] on div "} 1 2 3 4 5 6 7 8 9 10 11 12 13 14 15 16 17 18 19 20 21 22 23 #quick-links-bloc…" at bounding box center [260, 224] width 252 height 252
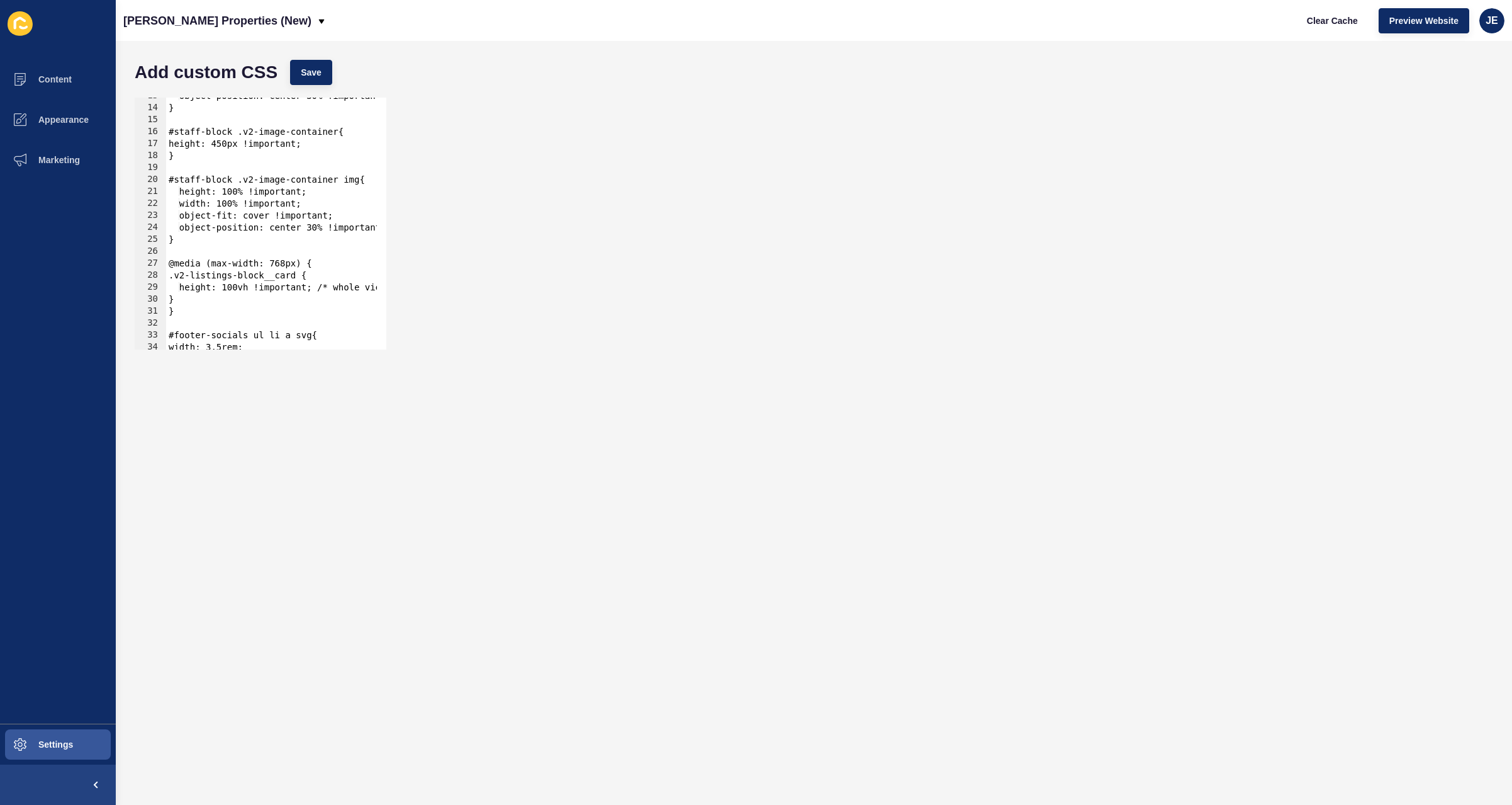
scroll to position [189, 0]
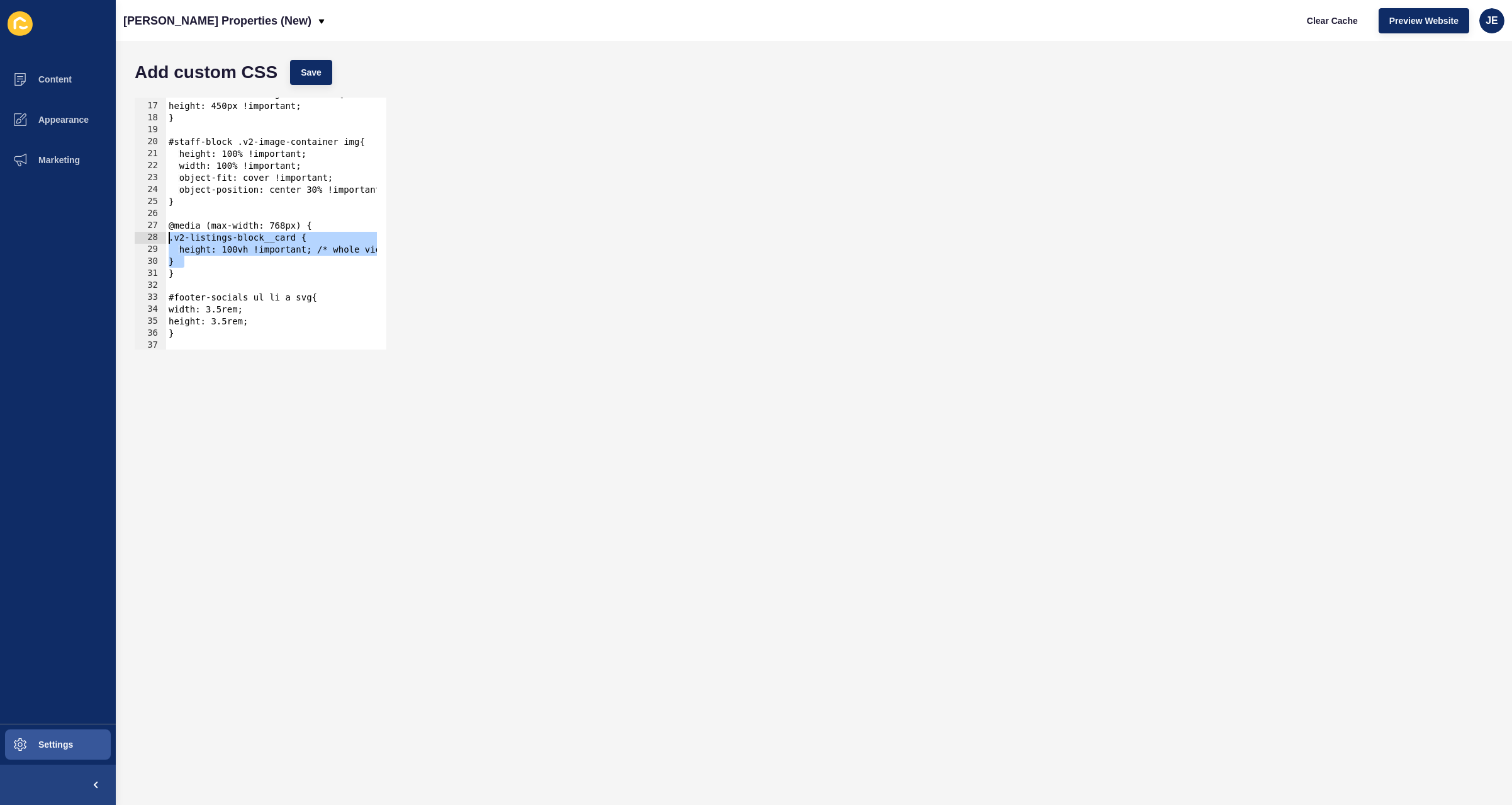
drag, startPoint x: 197, startPoint y: 260, endPoint x: 158, endPoint y: 238, distance: 44.8
click at [158, 238] on div "#staff-card .carousel-card-image { height: 450px !important; 16 17 18 19 20 21 …" at bounding box center [260, 224] width 252 height 252
paste textarea "}"
click at [223, 252] on div "#staff-block .v2-image-container{ height: 450px !important; } #staff-block .v2-…" at bounding box center [448, 221] width 566 height 266
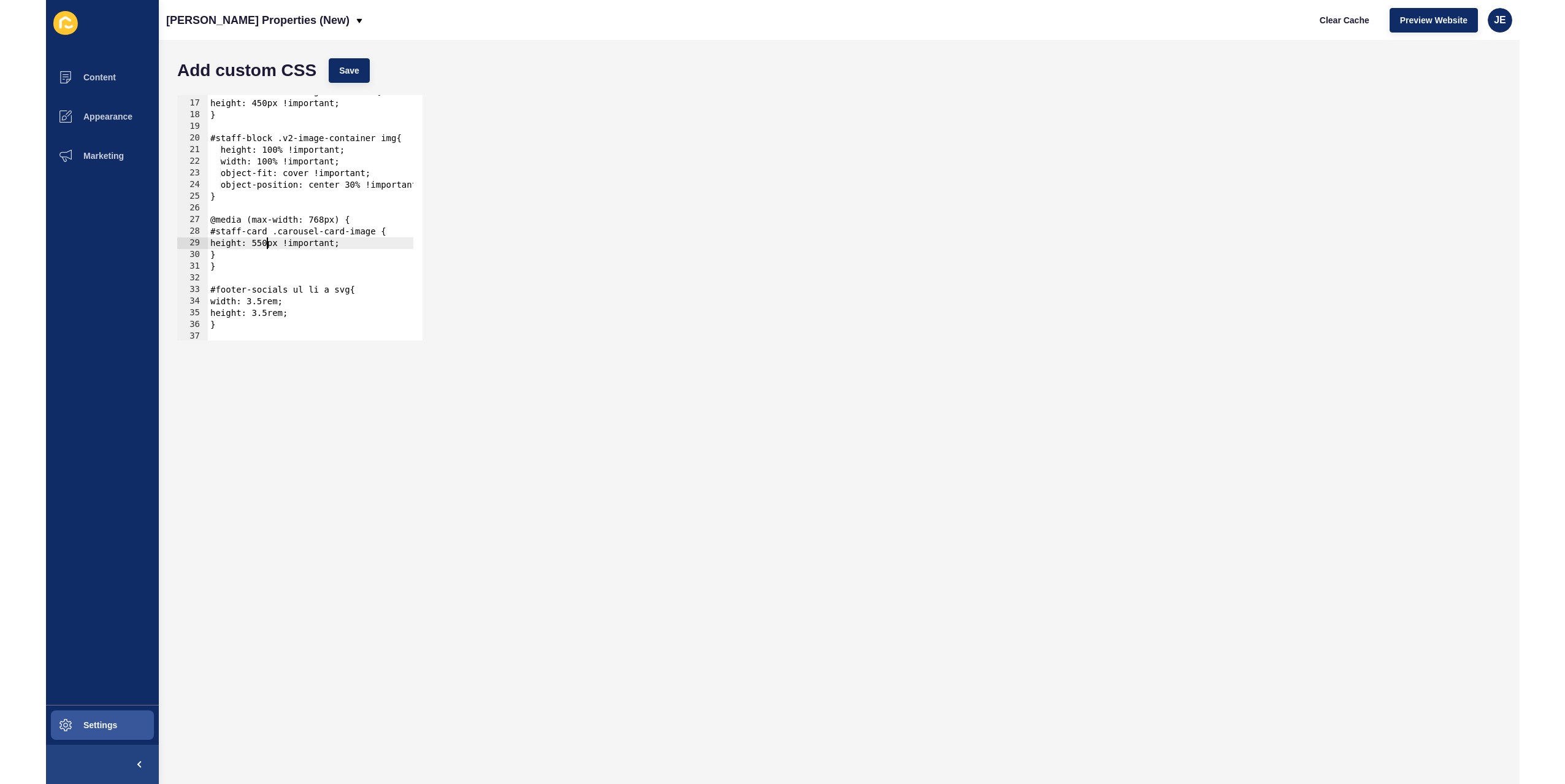
scroll to position [0, 4]
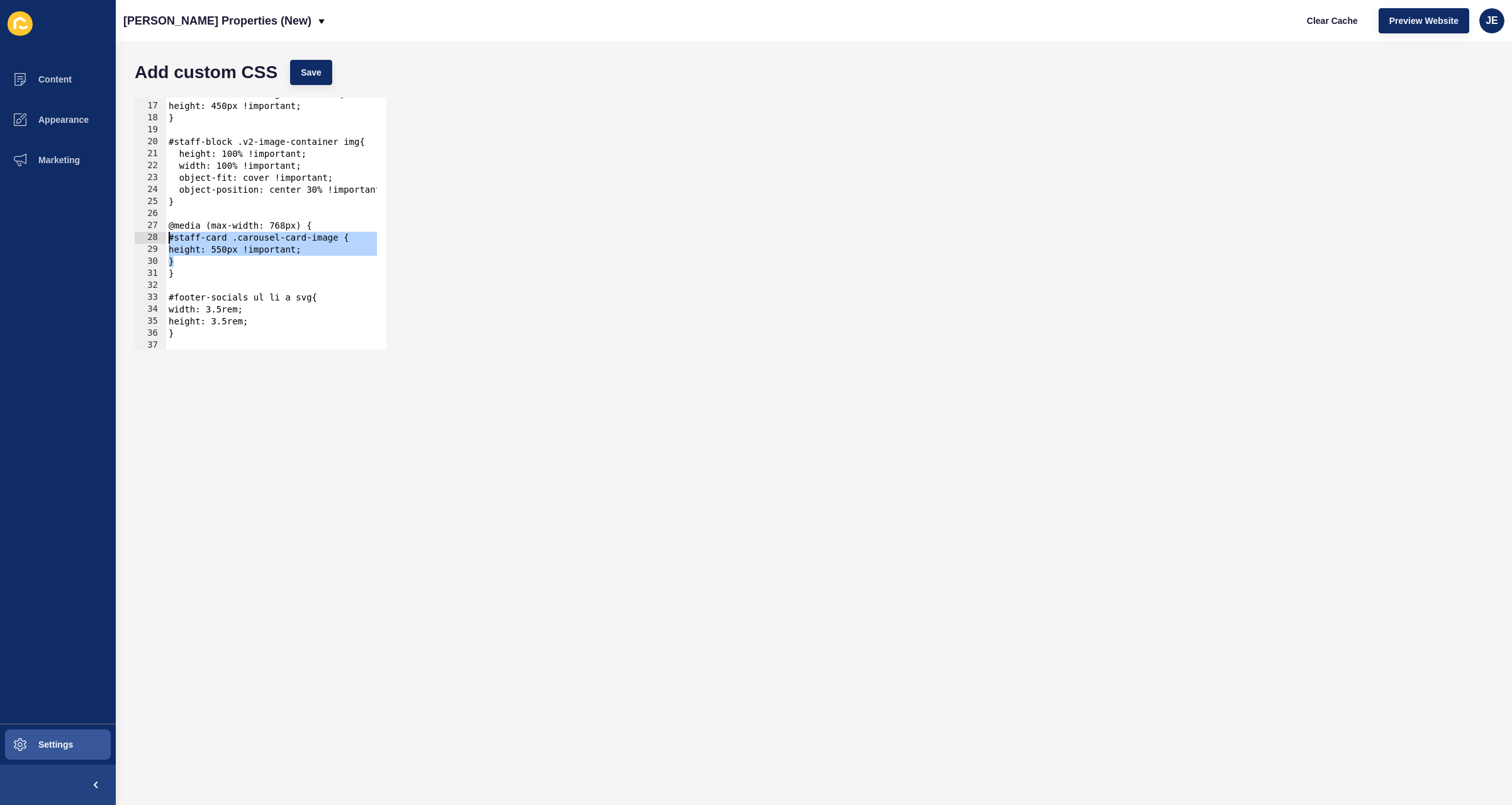
drag, startPoint x: 195, startPoint y: 260, endPoint x: 166, endPoint y: 237, distance: 37.0
click at [166, 237] on div "#staff-block .v2-image-container{ height: 450px !important; } #staff-block .v2-…" at bounding box center [448, 221] width 566 height 266
click at [302, 60] on button "Save" at bounding box center [311, 72] width 42 height 25
click at [1324, 26] on span "Clear Cache" at bounding box center [1332, 20] width 51 height 12
click at [1311, 24] on span "Clear Cache" at bounding box center [1332, 20] width 51 height 12
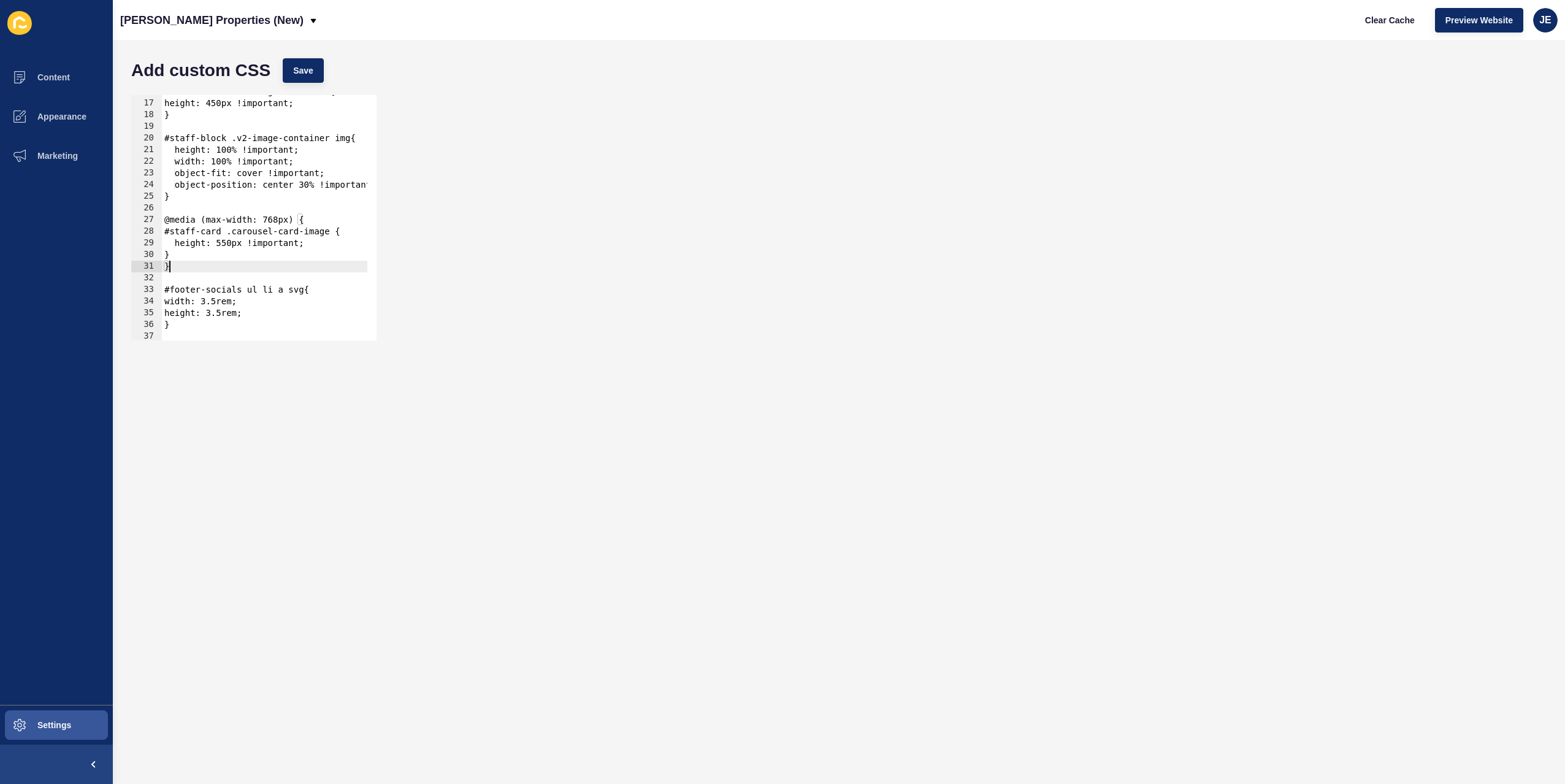
scroll to position [0, 0]
drag, startPoint x: 192, startPoint y: 266, endPoint x: 153, endPoint y: 220, distance: 60.3
click at [153, 220] on div "} 16 17 18 19 20 21 22 23 24 25 26 27 28 29 30 31 32 33 34 35 36 37 38 39 #staf…" at bounding box center [254, 218] width 245 height 245
click at [183, 268] on div "#staff-block .v2-image-container{ height: 450px !important; } #staff-block .v2-…" at bounding box center [437, 215] width 551 height 259
type textarea "}"
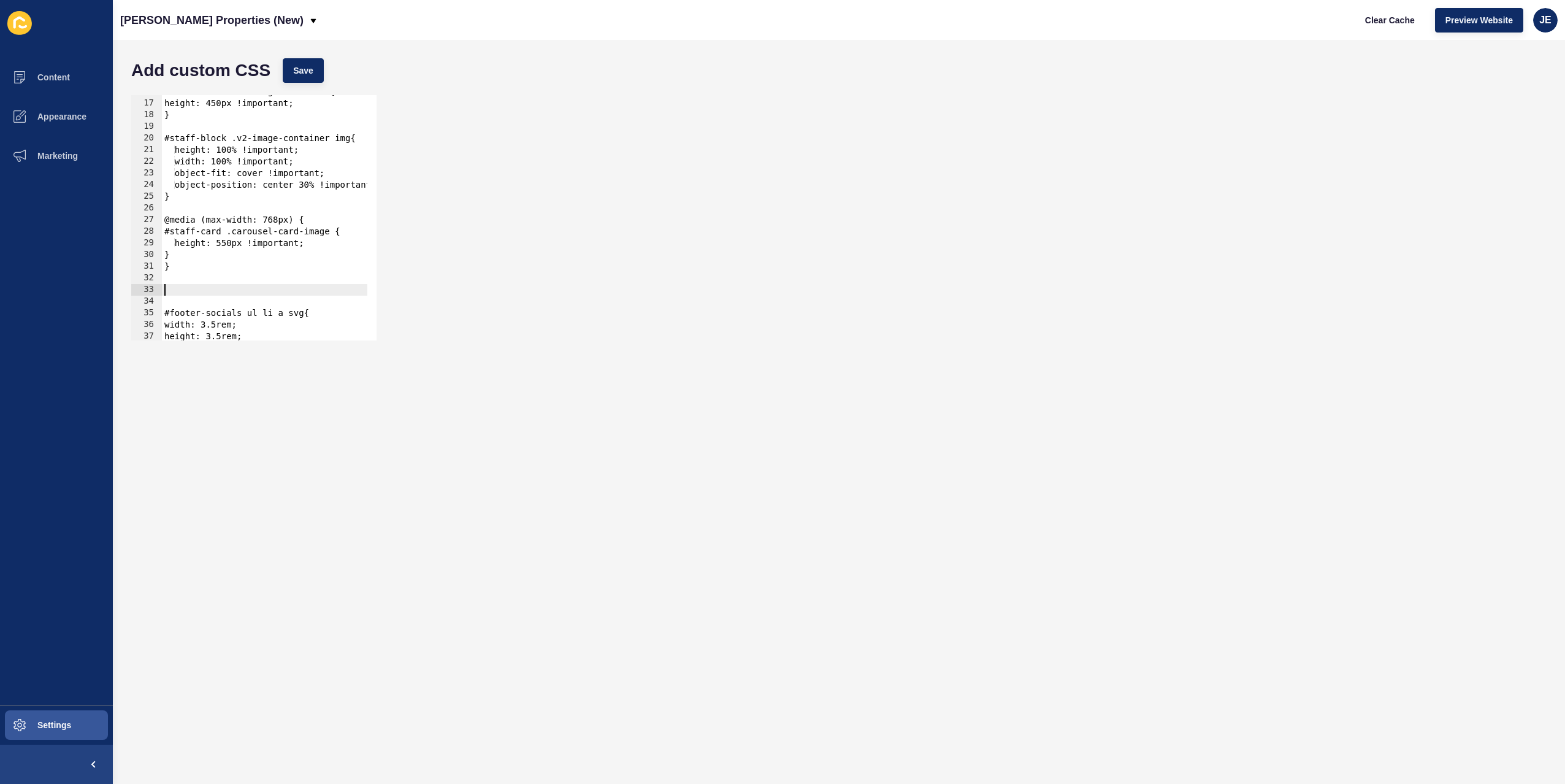
paste textarea "}"
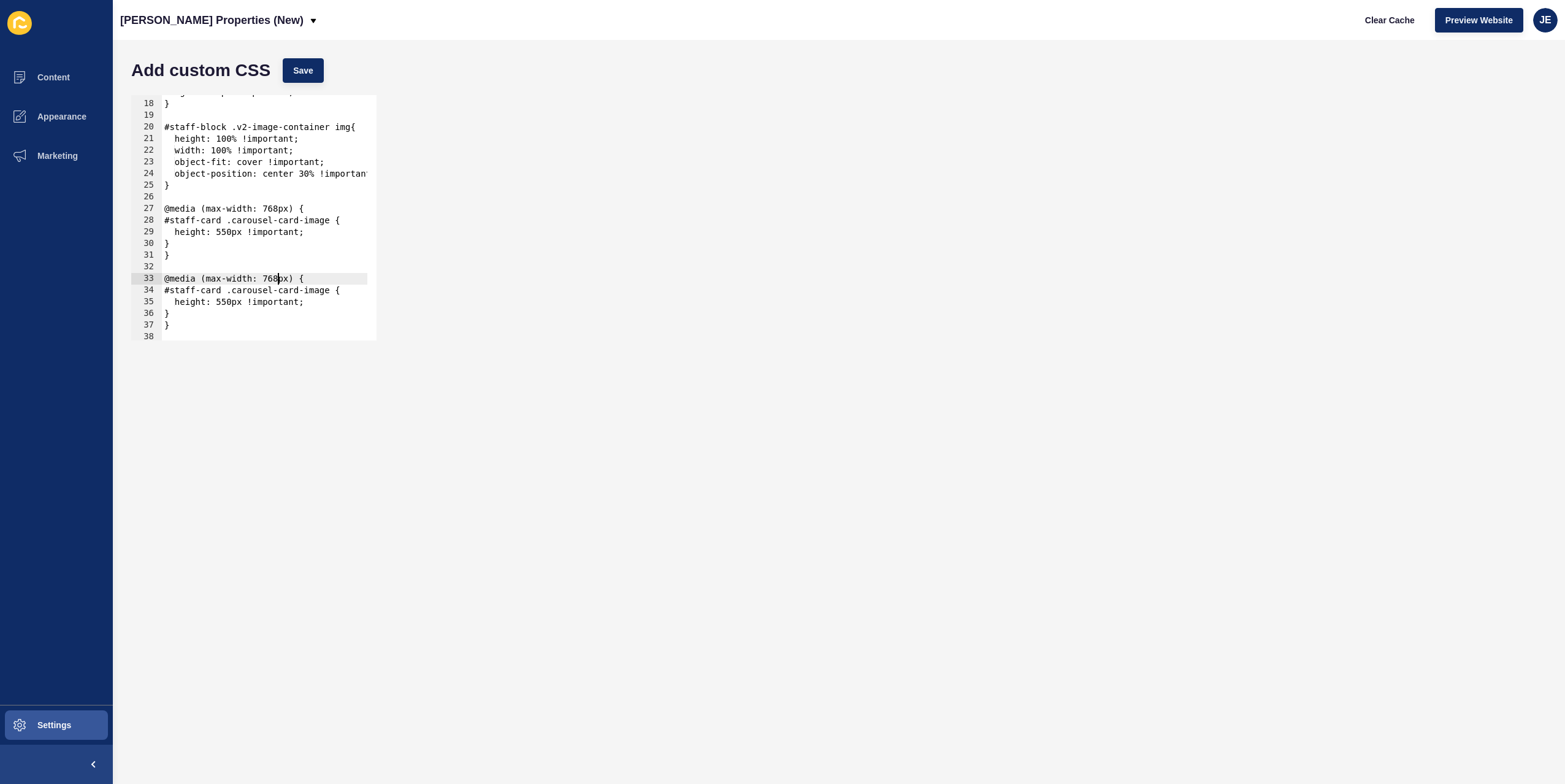
click at [276, 281] on div "height: 450px !important; } #staff-block .v2-image-container img{ height: 100% …" at bounding box center [437, 216] width 551 height 259
drag, startPoint x: 277, startPoint y: 281, endPoint x: 265, endPoint y: 277, distance: 12.6
click at [265, 277] on div "height: 450px !important; } #staff-block .v2-image-container img{ height: 100% …" at bounding box center [437, 216] width 551 height 259
click at [269, 281] on div "height: 450px !important; } #staff-block .v2-image-container img{ height: 100% …" at bounding box center [437, 216] width 551 height 259
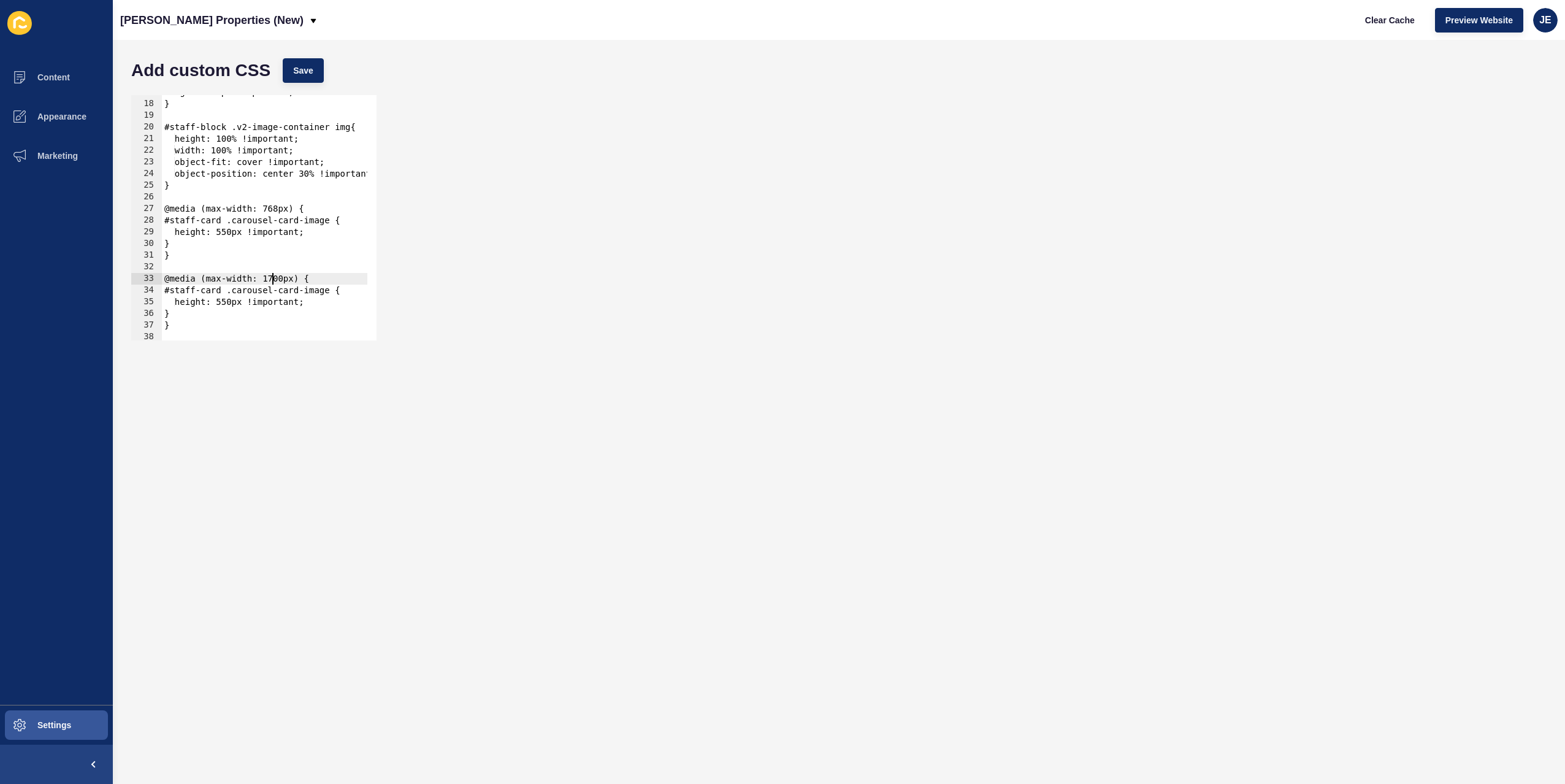
click at [238, 257] on div "height: 450px !important; } #staff-block .v2-image-container img{ height: 100% …" at bounding box center [437, 216] width 551 height 259
click at [213, 280] on div "height: 450px !important; } #staff-block .v2-image-container img{ height: 100% …" at bounding box center [437, 216] width 551 height 259
click at [213, 281] on div "height: 450px !important; } #staff-block .v2-image-container img{ height: 100% …" at bounding box center [437, 216] width 551 height 259
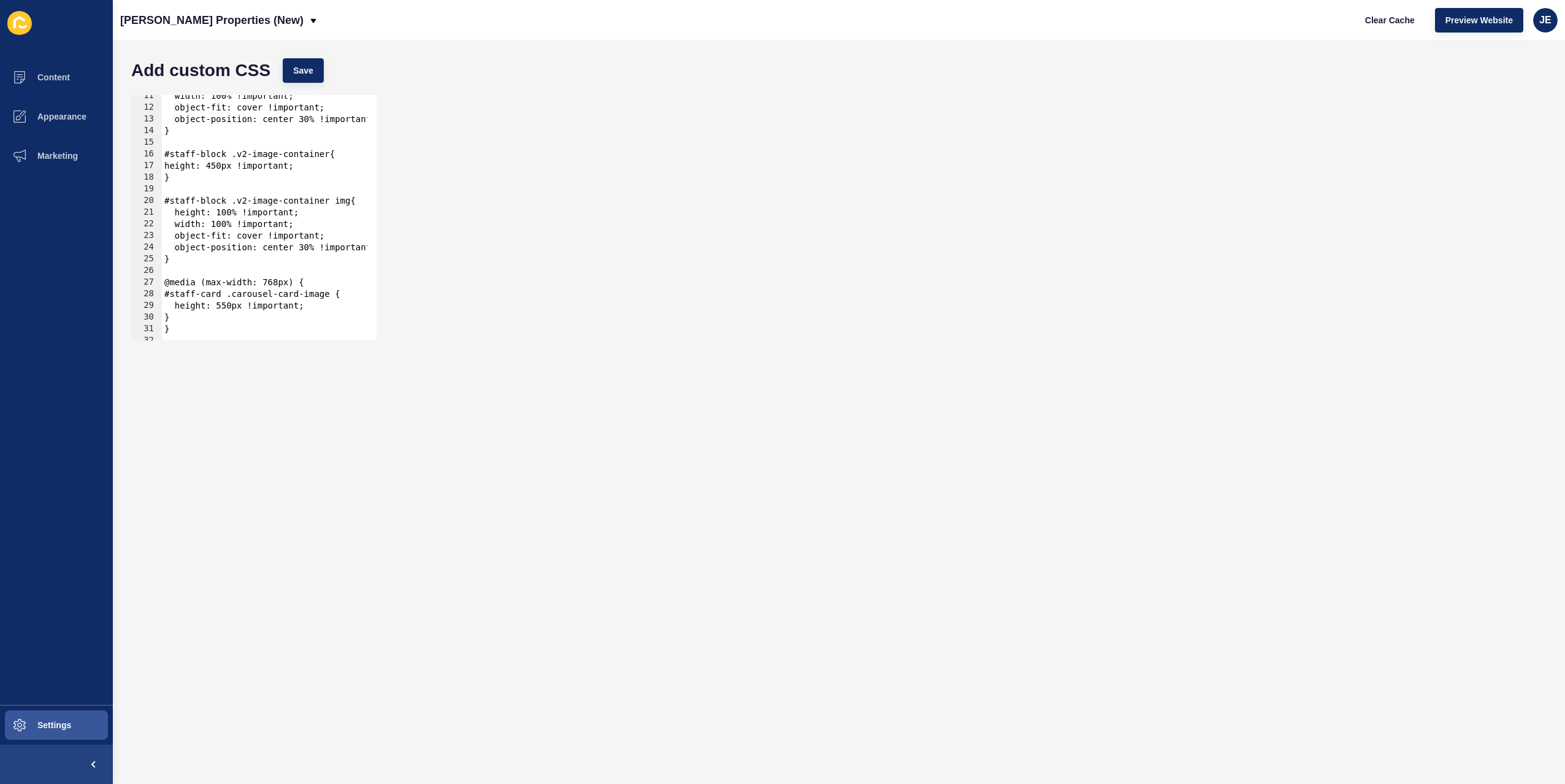
scroll to position [48, 0]
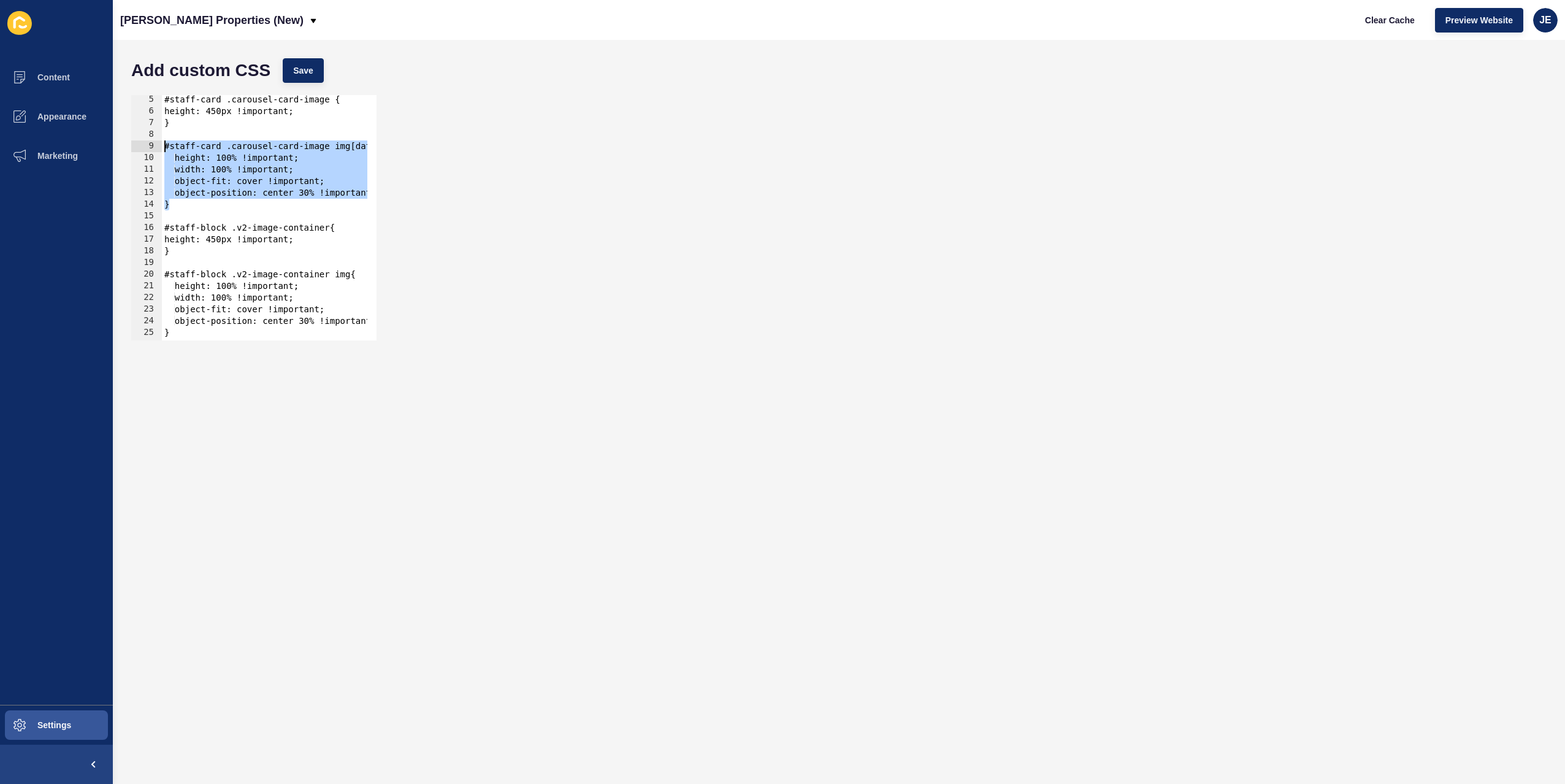
drag, startPoint x: 199, startPoint y: 206, endPoint x: 153, endPoint y: 144, distance: 77.2
click at [153, 144] on div "@media (min-width: 1700px) { 5 6 7 8 9 10 11 12 13 14 15 16 17 18 19 20 21 22 2…" at bounding box center [254, 218] width 245 height 245
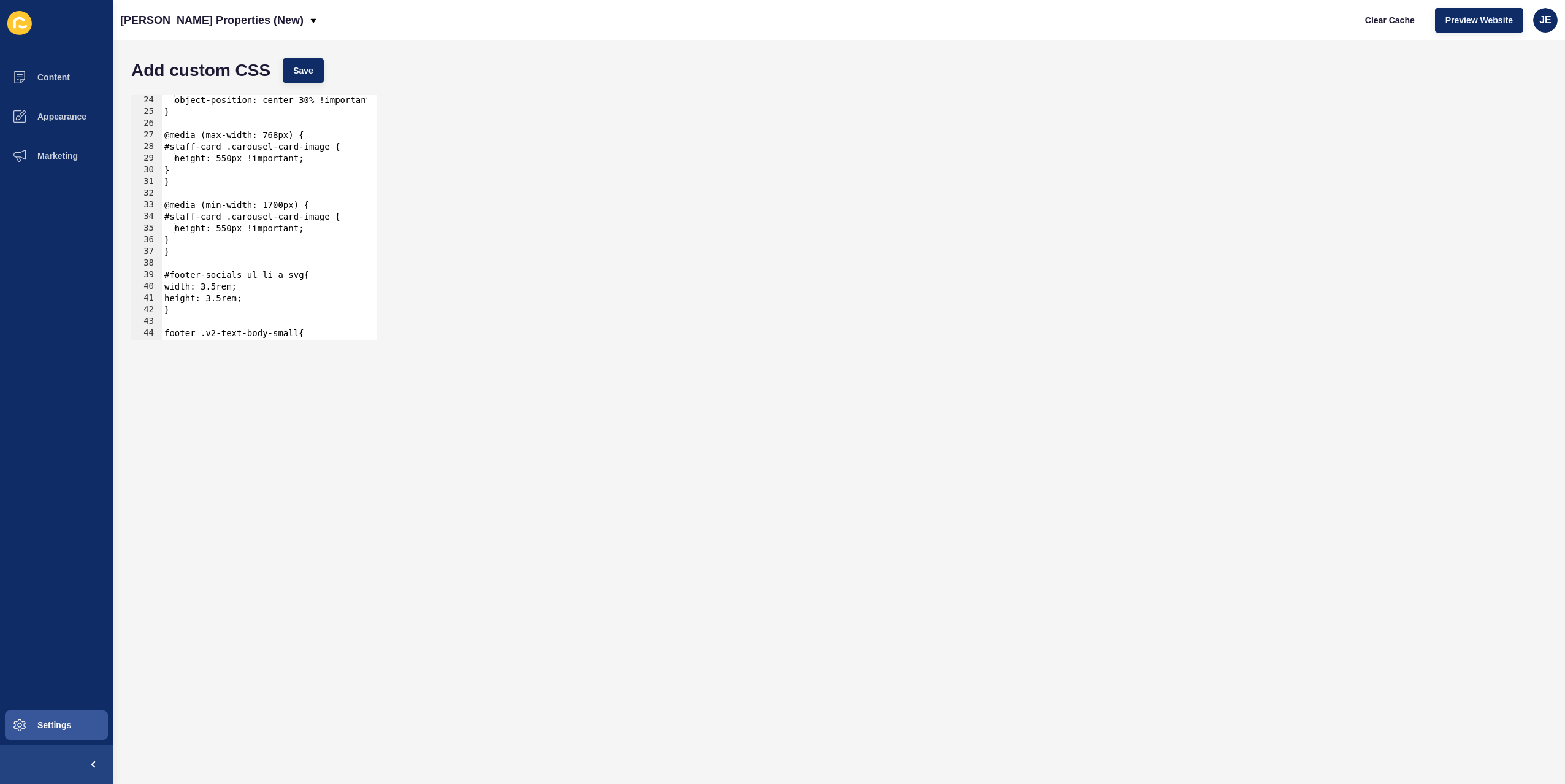
scroll to position [268, 0]
drag, startPoint x: 191, startPoint y: 239, endPoint x: 175, endPoint y: 217, distance: 27.2
click at [175, 217] on div "object-position: center 30% !important; } @media (max-width: 768px) { #staff-ca…" at bounding box center [437, 224] width 551 height 259
paste textarea "}"
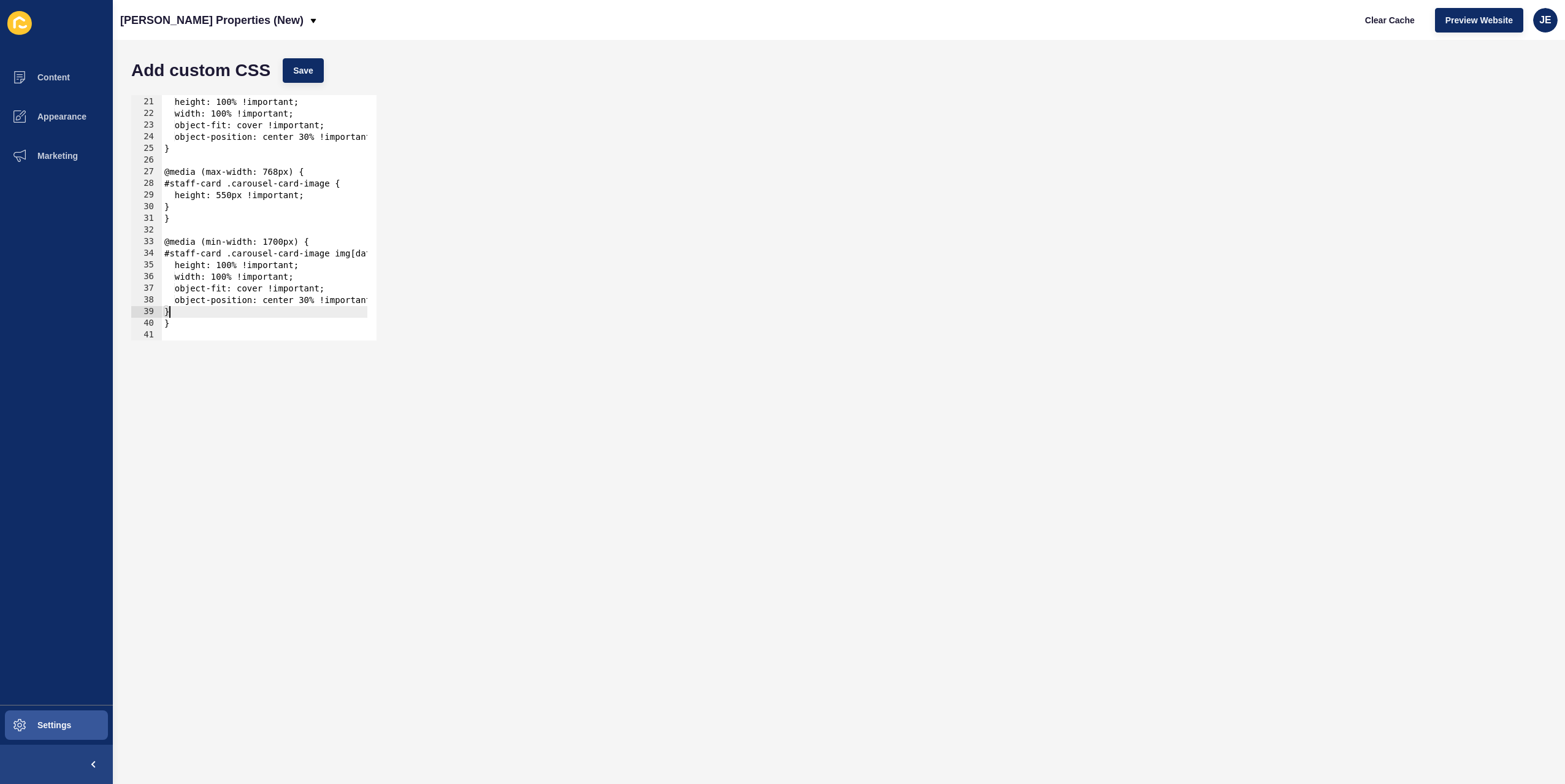
scroll to position [305, 0]
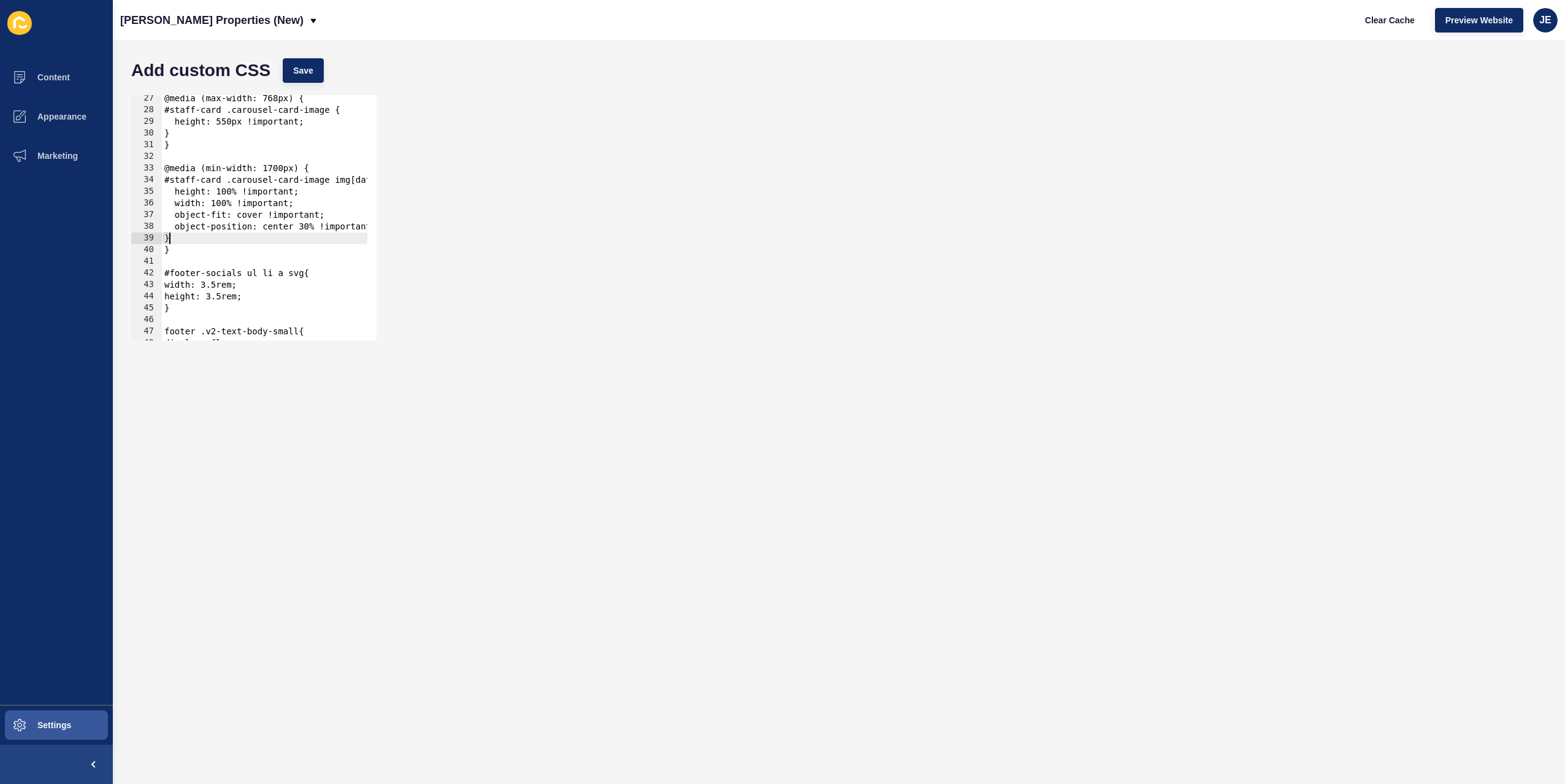
click at [318, 227] on div "@media (max-width: 768px) { #staff-card .carousel-card-image { height: 550px !i…" at bounding box center [437, 222] width 551 height 259
type textarea "}"
type textarea "cente"
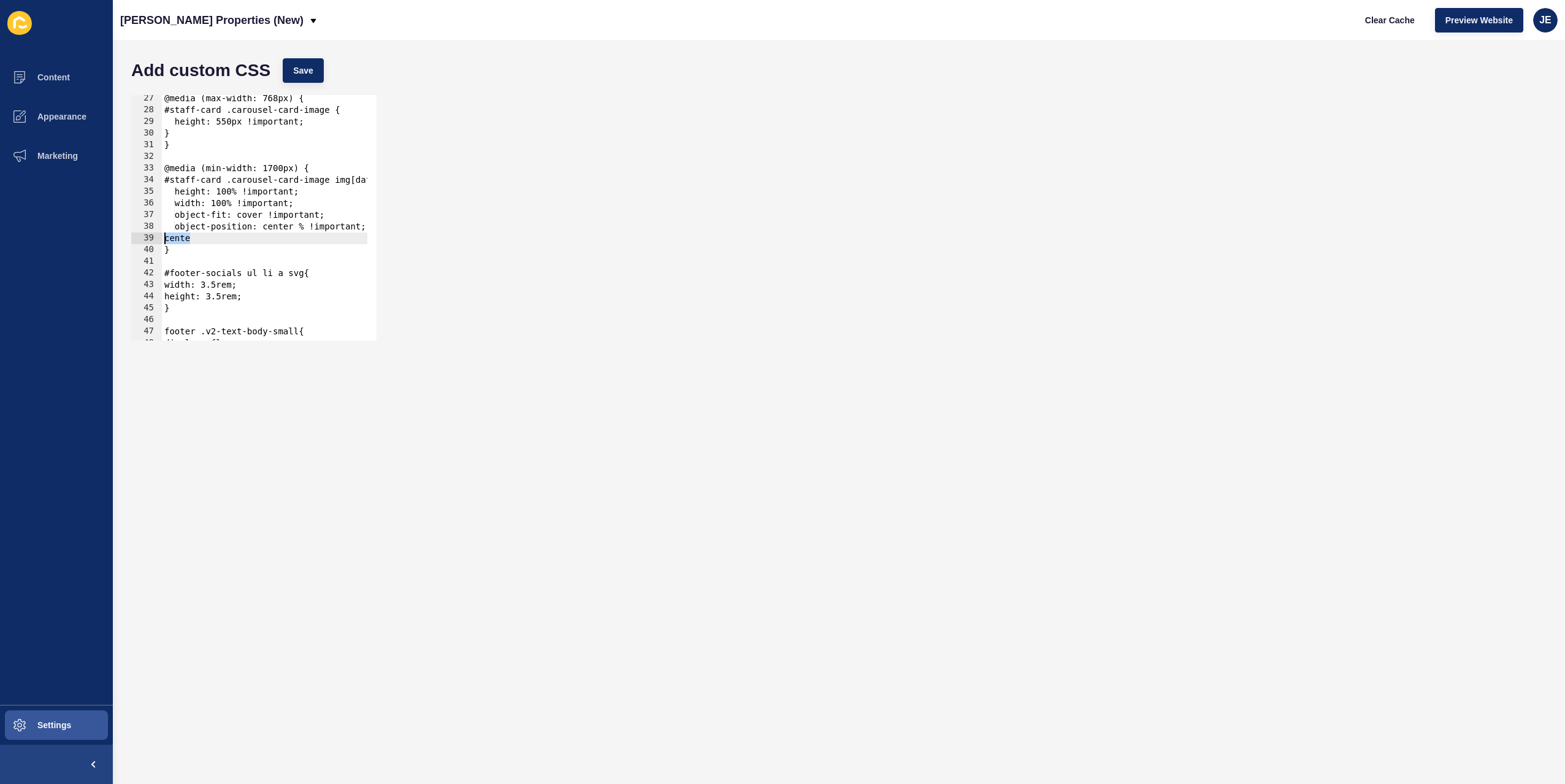
drag, startPoint x: 196, startPoint y: 233, endPoint x: 126, endPoint y: 233, distance: 70.0
click at [126, 233] on div "cente 27 28 29 30 31 32 33 34 35 36 37 38 39 40 41 42 43 44 45 46 47 48 49 @med…" at bounding box center [839, 217] width 1428 height 257
click at [289, 227] on div "@media (max-width: 768px) { #staff-card .carousel-card-image { height: 550px !i…" at bounding box center [437, 222] width 551 height 259
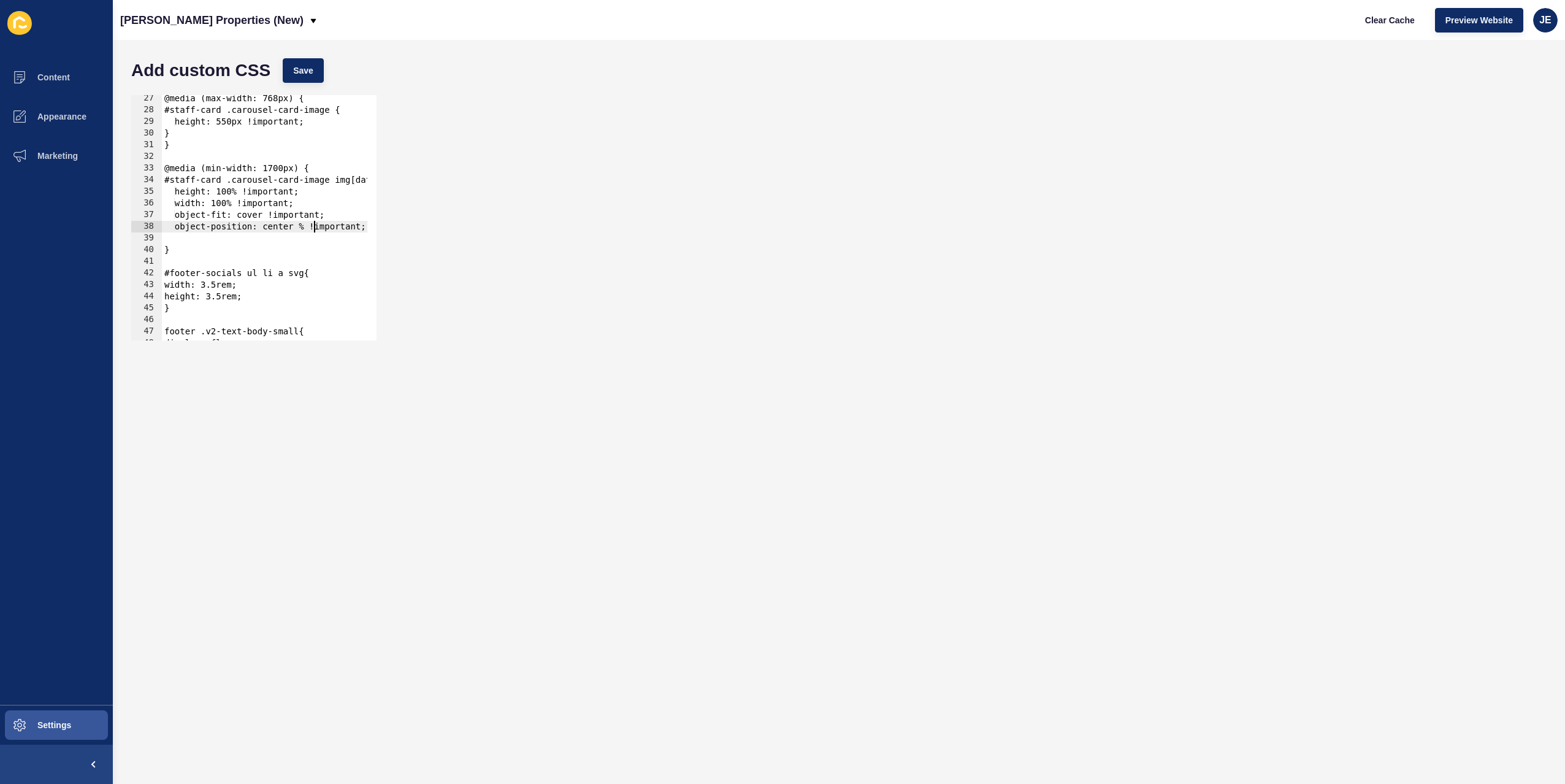
paste textarea "center"
type textarea "object-position: center center !important;"
click at [219, 232] on div "@media (max-width: 768px) { #staff-card .carousel-card-image { height: 550px !i…" at bounding box center [437, 222] width 551 height 259
click at [215, 239] on div "@media (max-width: 768px) { #staff-card .carousel-card-image { height: 550px !i…" at bounding box center [437, 222] width 551 height 259
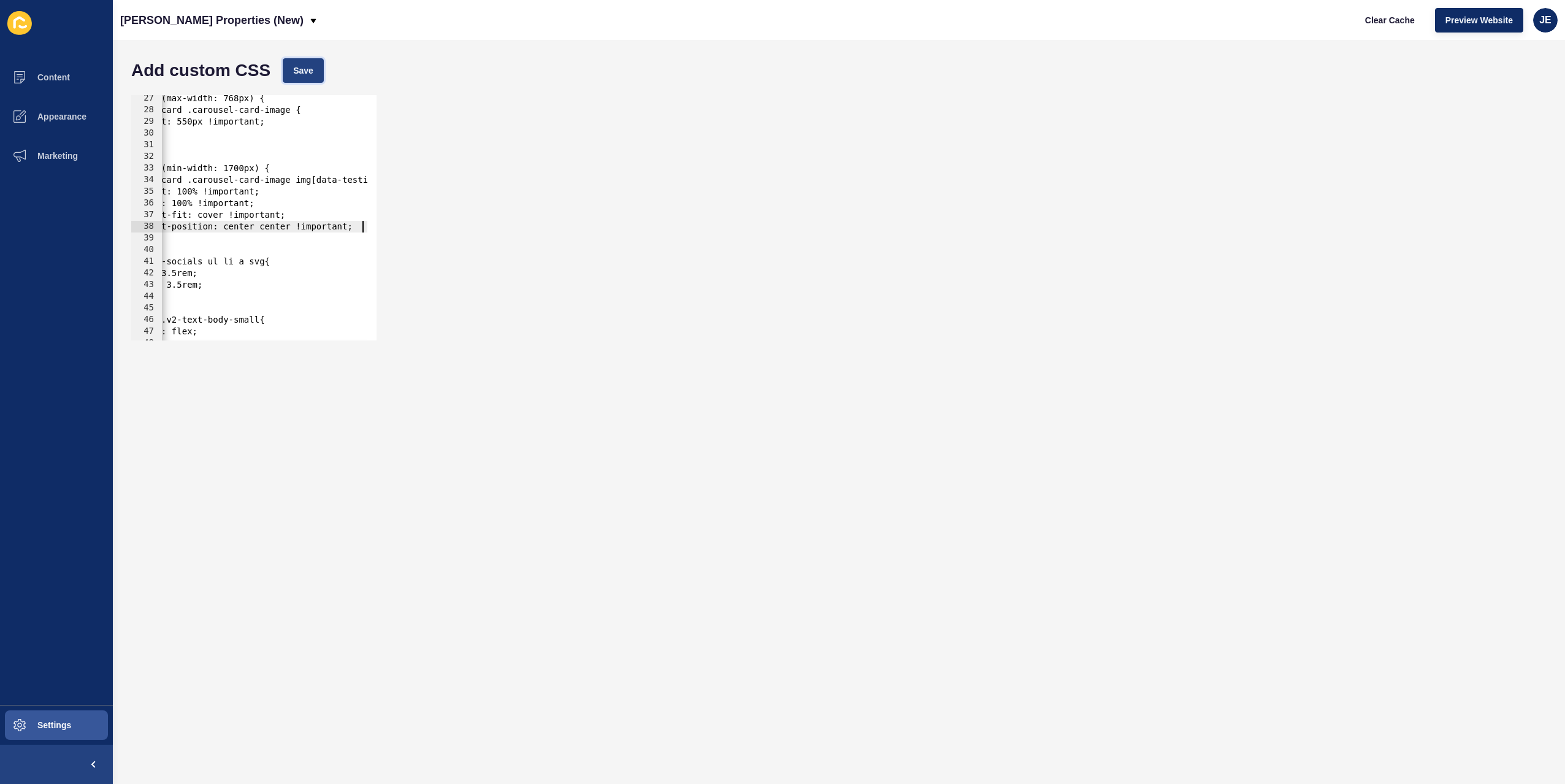
click at [311, 78] on button "Save" at bounding box center [303, 70] width 41 height 24
click at [1391, 24] on span "Clear Cache" at bounding box center [1390, 20] width 50 height 12
drag, startPoint x: 210, startPoint y: 238, endPoint x: 118, endPoint y: 232, distance: 92.2
click at [118, 232] on div "Add custom CSS Save } 27 28 29 30 31 32 33 34 35 36 37 38 39 40 41 42 43 44 45 …" at bounding box center [839, 411] width 1453 height 744
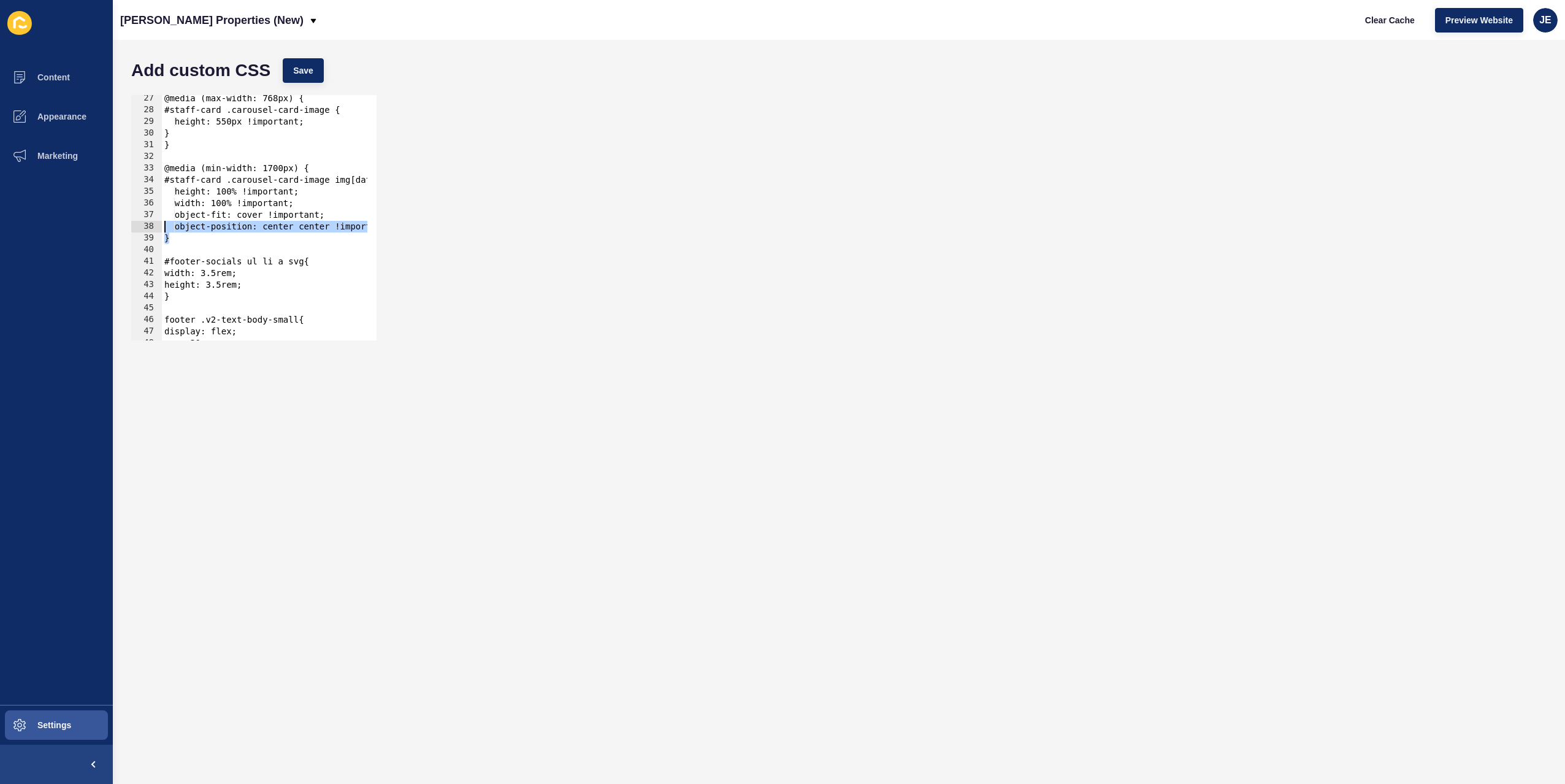
click at [181, 240] on div "@media (max-width: 768px) { #staff-card .carousel-card-image { height: 550px !i…" at bounding box center [437, 222] width 551 height 259
drag, startPoint x: 288, startPoint y: 226, endPoint x: 403, endPoint y: 227, distance: 115.0
click at [403, 227] on div "} 27 28 29 30 31 32 33 34 35 36 37 38 39 40 41 42 43 44 45 46 47 48 49 @media (…" at bounding box center [839, 217] width 1428 height 257
click at [329, 230] on div "@media (max-width: 768px) { #staff-card .carousel-card-image { height: 550px !i…" at bounding box center [398, 222] width 551 height 259
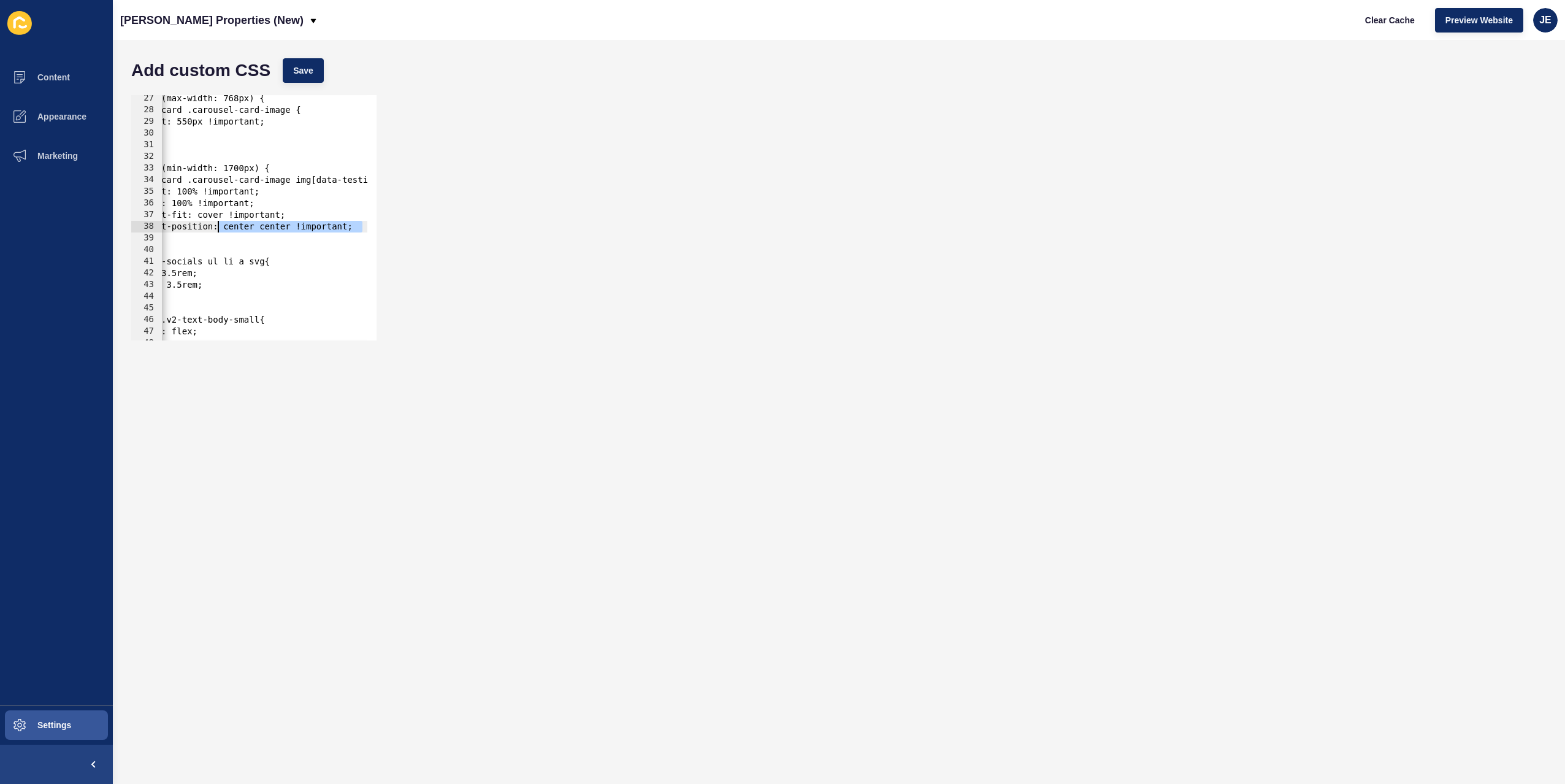
scroll to position [0, 0]
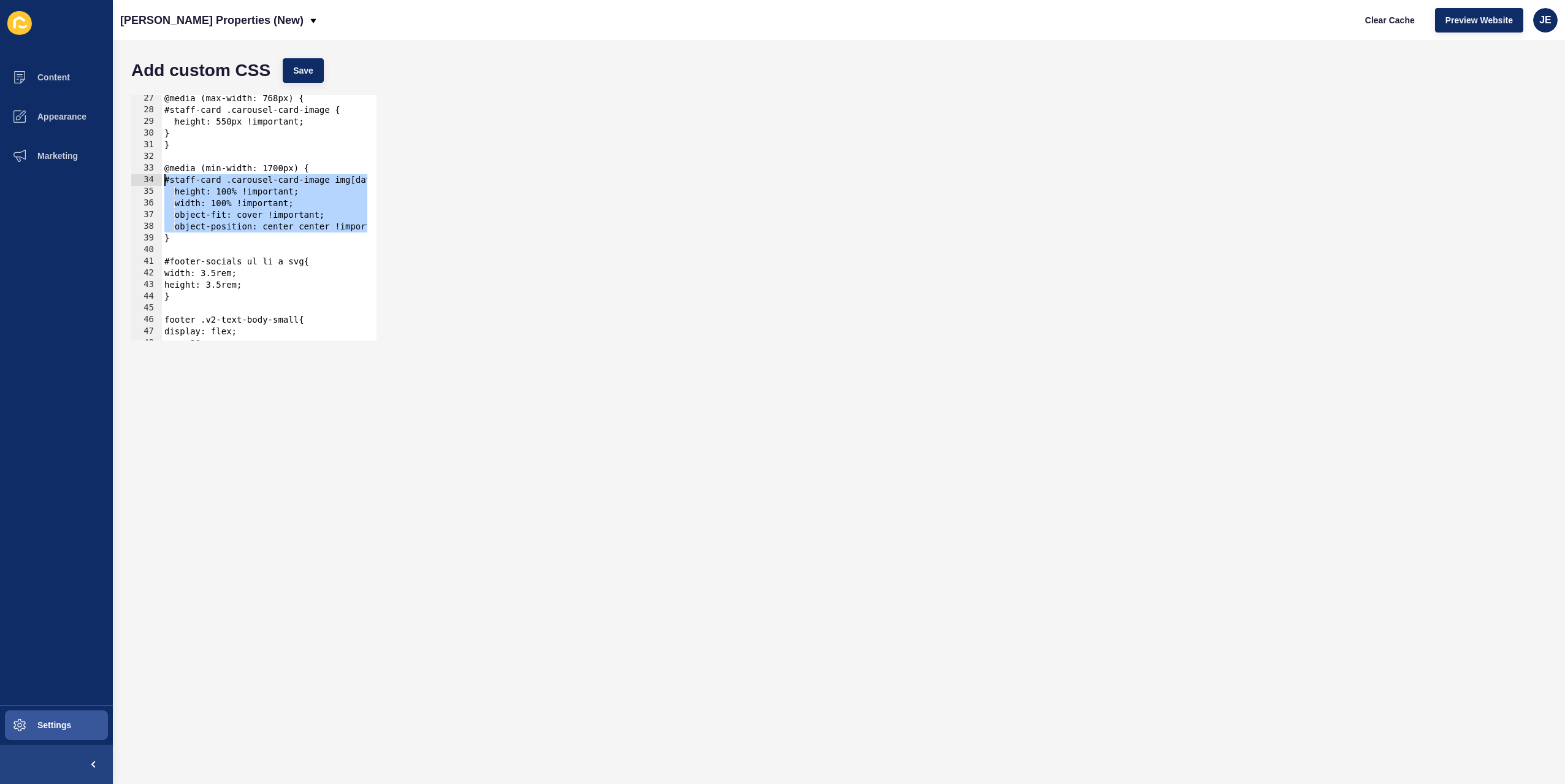
drag, startPoint x: 362, startPoint y: 229, endPoint x: 135, endPoint y: 179, distance: 232.4
click at [135, 179] on div "object-position: center center !important; 27 28 29 30 31 32 33 34 35 36 37 38 …" at bounding box center [254, 218] width 245 height 245
paste textarea "}"
type textarea "}"
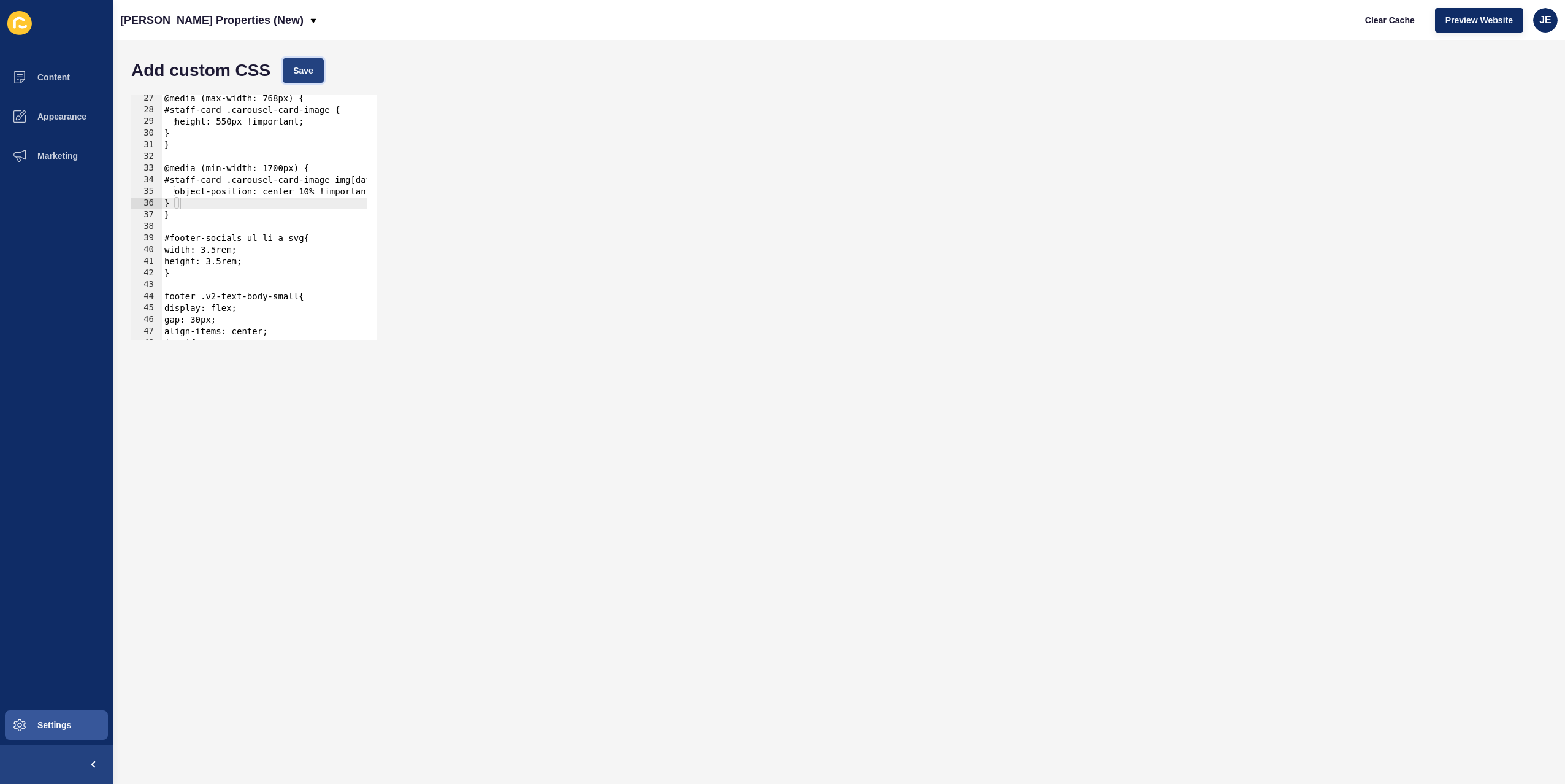
click at [298, 65] on span "Save" at bounding box center [304, 70] width 20 height 12
click at [1399, 20] on span "Clear Cache" at bounding box center [1390, 20] width 50 height 12
click at [293, 66] on span "Save" at bounding box center [304, 70] width 20 height 12
click at [49, 719] on button "Settings" at bounding box center [56, 725] width 113 height 39
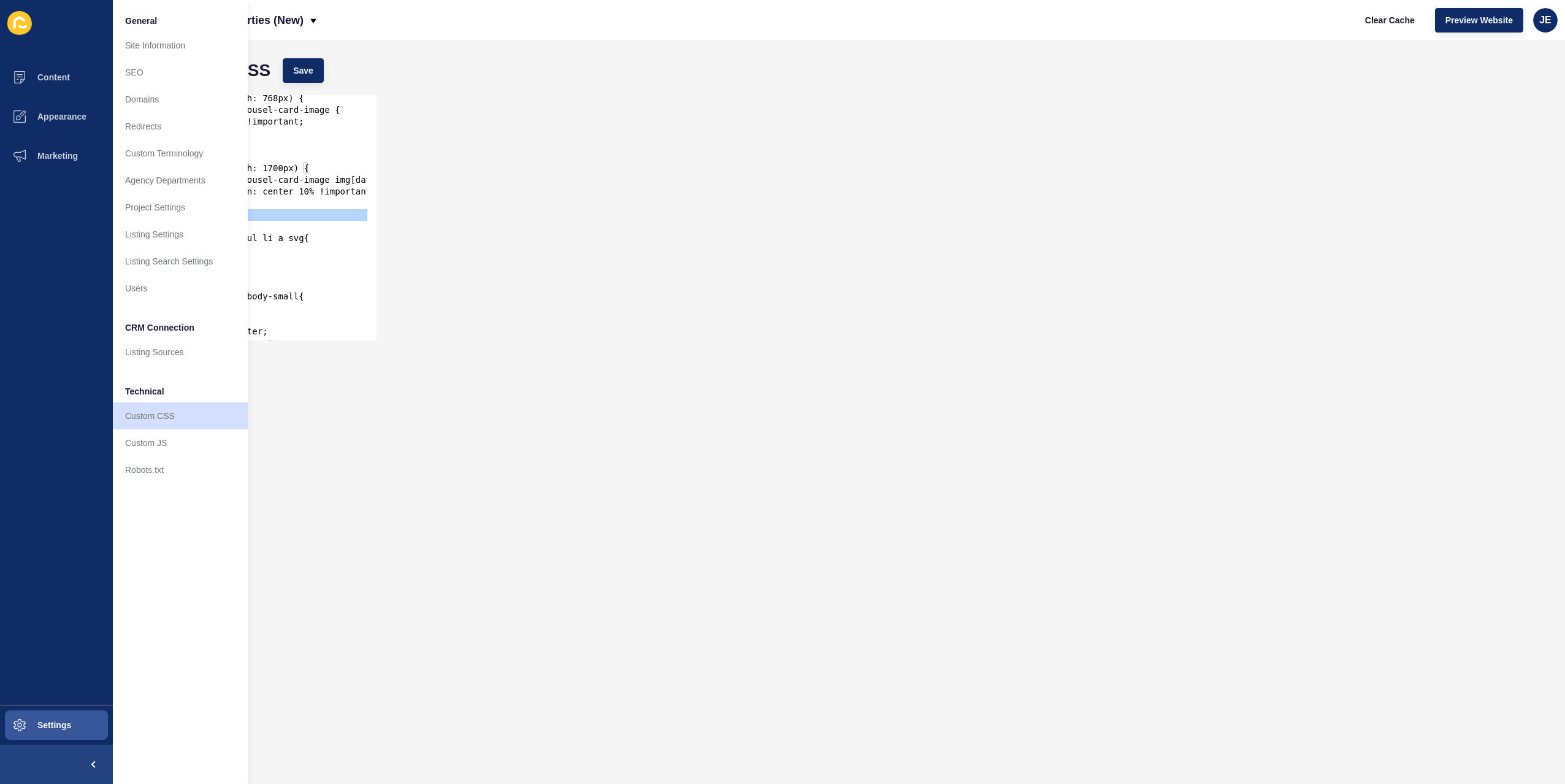
drag, startPoint x: 282, startPoint y: 225, endPoint x: 434, endPoint y: 35, distance: 243.3
click at [304, 208] on div "@media (max-width: 768px) { #staff-card .carousel-card-image { height: 550px !i…" at bounding box center [437, 222] width 551 height 259
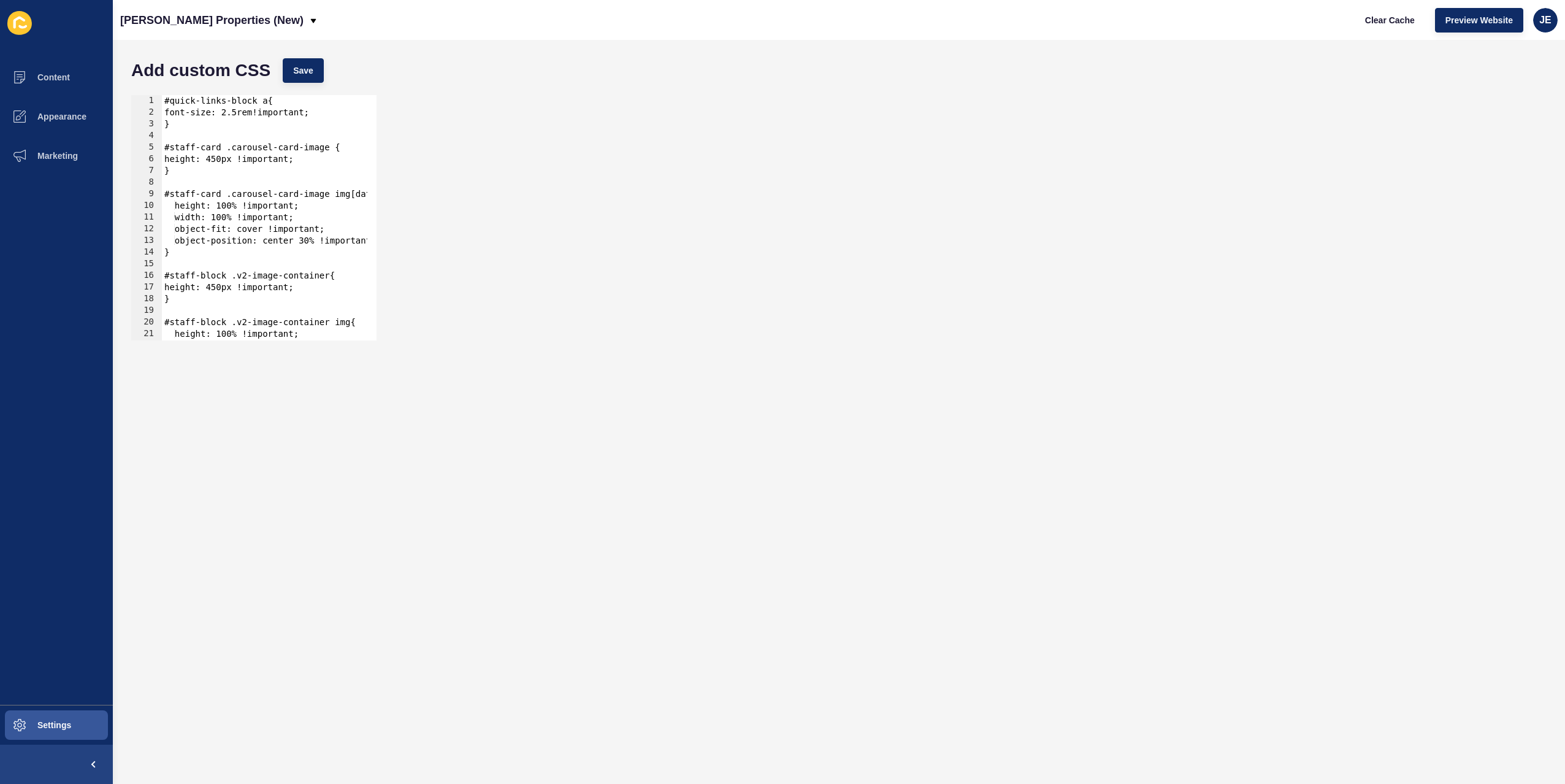
click at [335, 158] on div "#quick-links-block a{ font-size: 2.5rem!important; } #staff-card .carousel-card…" at bounding box center [437, 225] width 551 height 259
type textarea "height: 450px !important;"
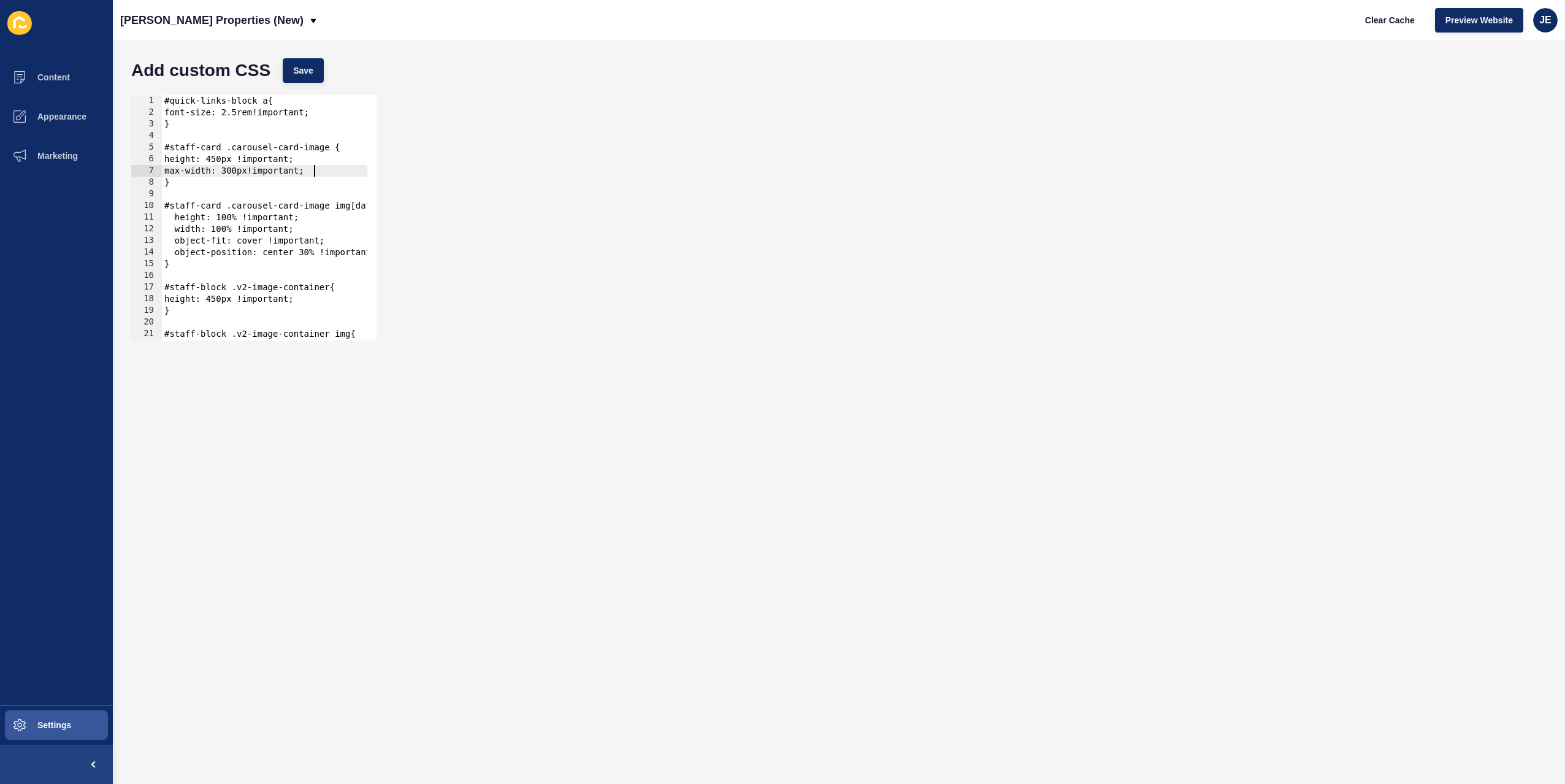
scroll to position [0, 10]
drag, startPoint x: 318, startPoint y: 174, endPoint x: 153, endPoint y: 173, distance: 165.0
click at [153, 173] on div "max-width: 300px!important; 1 2 3 4 5 6 7 8 9 10 11 12 13 14 15 16 17 18 19 20 …" at bounding box center [254, 218] width 245 height 245
click at [306, 73] on span "Save" at bounding box center [304, 70] width 20 height 12
click at [1385, 22] on span "Clear Cache" at bounding box center [1390, 20] width 50 height 12
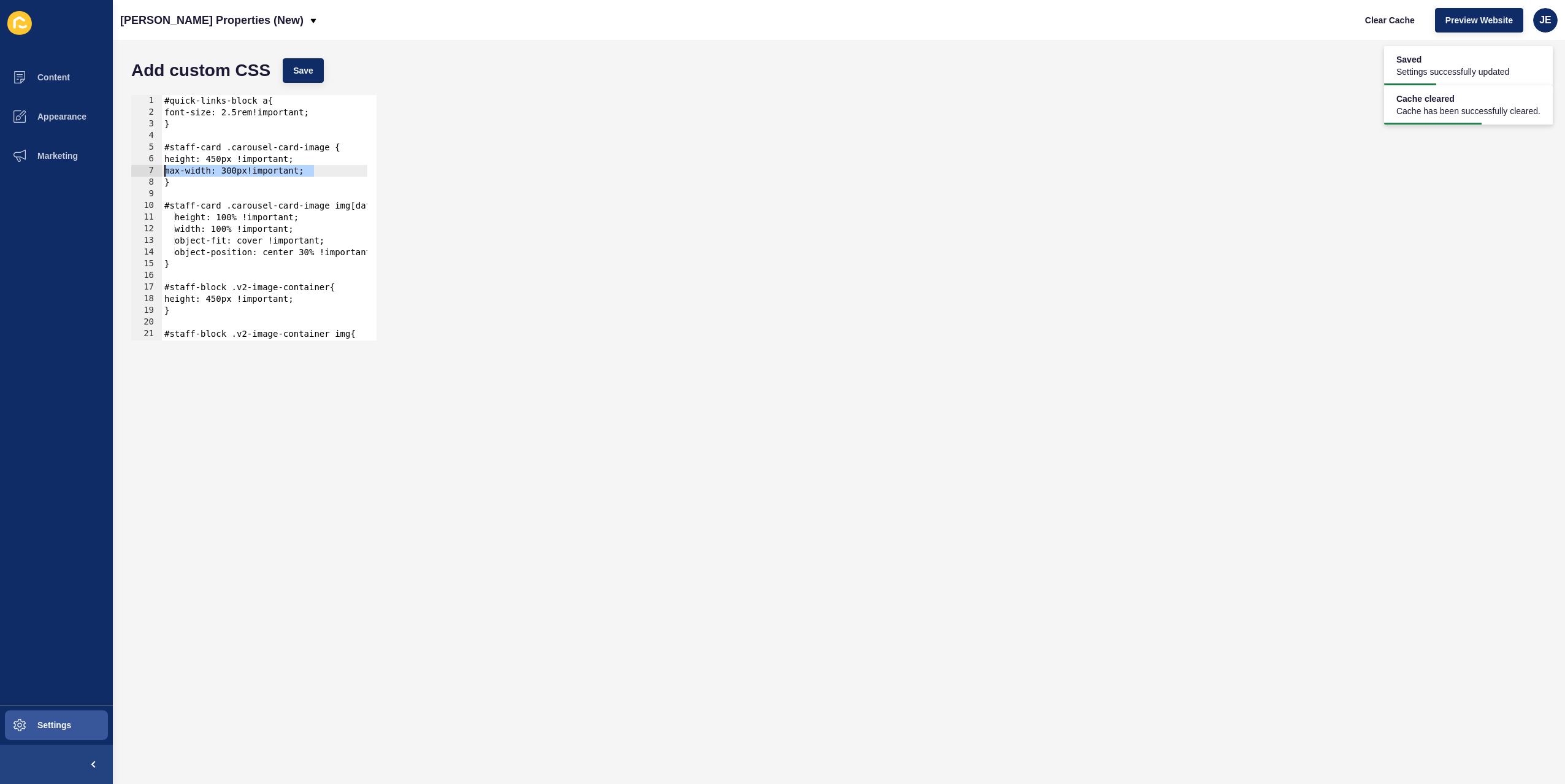
click at [242, 173] on div "#quick-links-block a{ font-size: 2.5rem!important; } #staff-card .carousel-card…" at bounding box center [437, 225] width 551 height 259
drag, startPoint x: 241, startPoint y: 172, endPoint x: 232, endPoint y: 169, distance: 9.5
click at [232, 169] on div "#quick-links-block a{ font-size: 2.5rem!important; } #staff-card .carousel-card…" at bounding box center [437, 225] width 551 height 259
type textarea "max-width: 500px!important;"
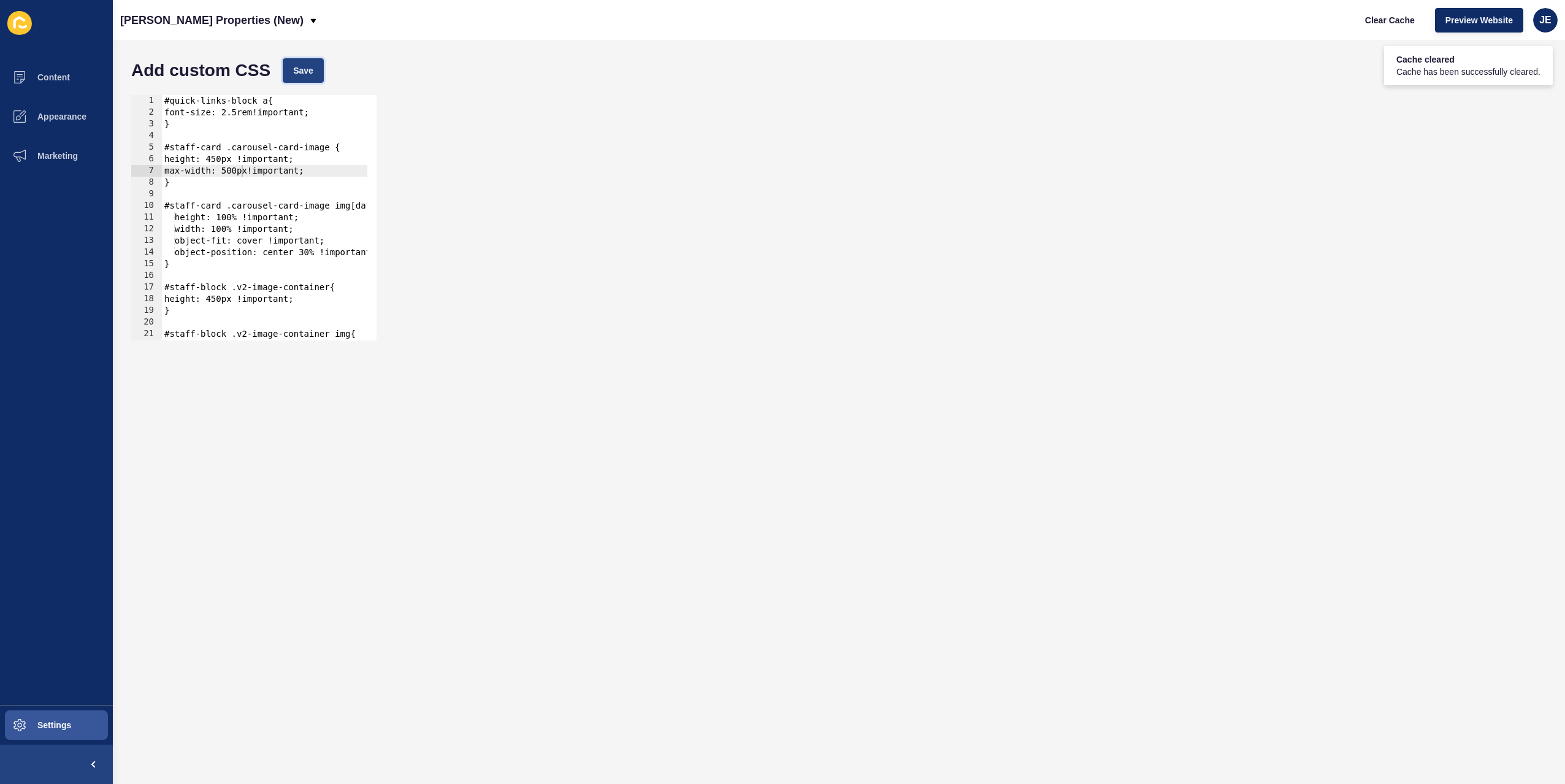
click at [315, 75] on button "Save" at bounding box center [303, 70] width 41 height 24
click at [1380, 24] on span "Clear Cache" at bounding box center [1390, 20] width 50 height 12
drag, startPoint x: 327, startPoint y: 169, endPoint x: 135, endPoint y: 170, distance: 192.0
click at [135, 170] on div "max-width: 500px!important; 1 2 3 4 5 6 7 8 9 10 11 12 13 14 15 16 17 18 19 20 …" at bounding box center [254, 218] width 245 height 245
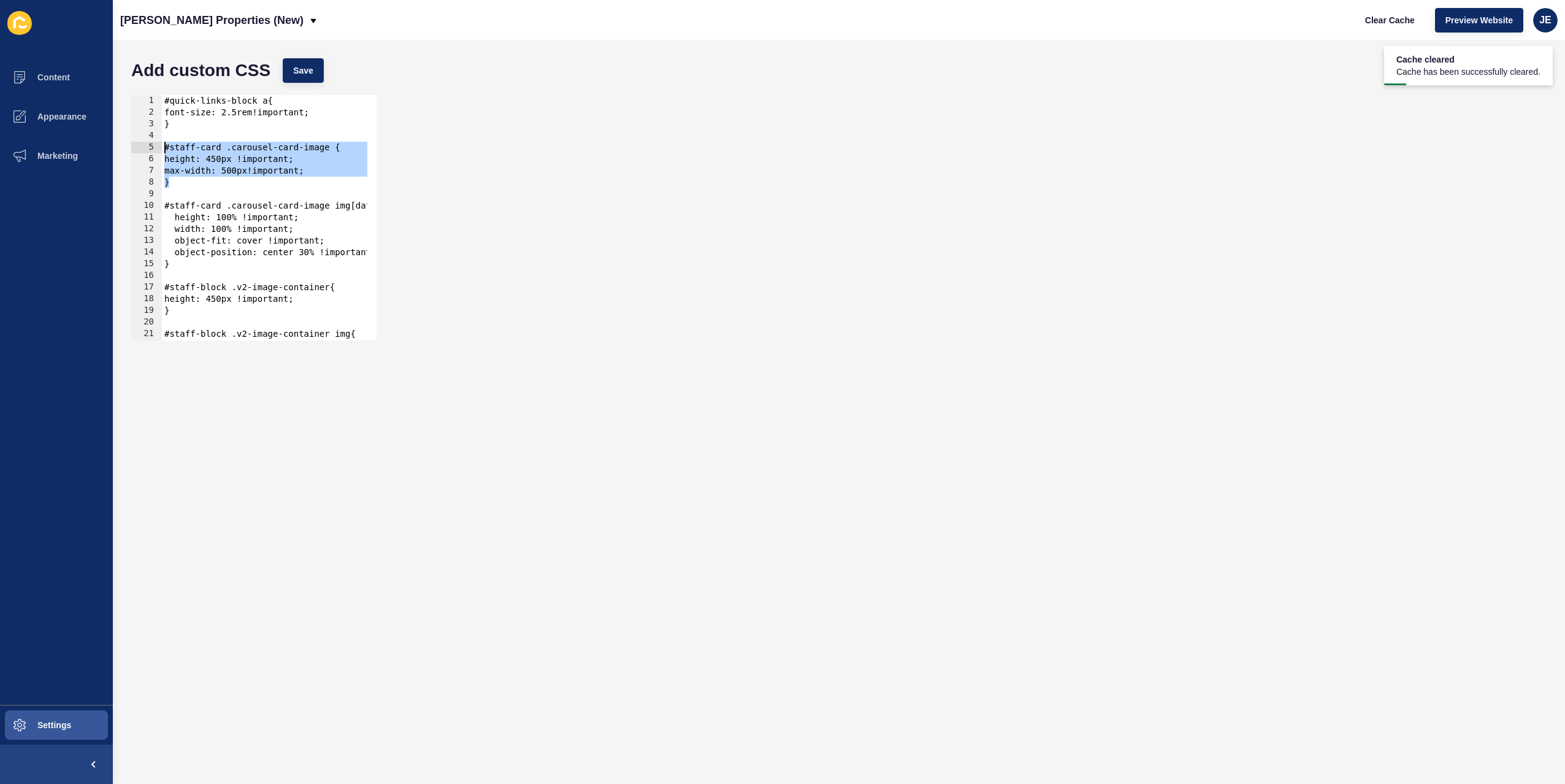
drag, startPoint x: 190, startPoint y: 186, endPoint x: 151, endPoint y: 151, distance: 52.4
click at [151, 151] on div "max-width: 500px!important; 1 2 3 4 5 6 7 8 9 10 11 12 13 14 15 16 17 18 19 20 …" at bounding box center [254, 218] width 245 height 245
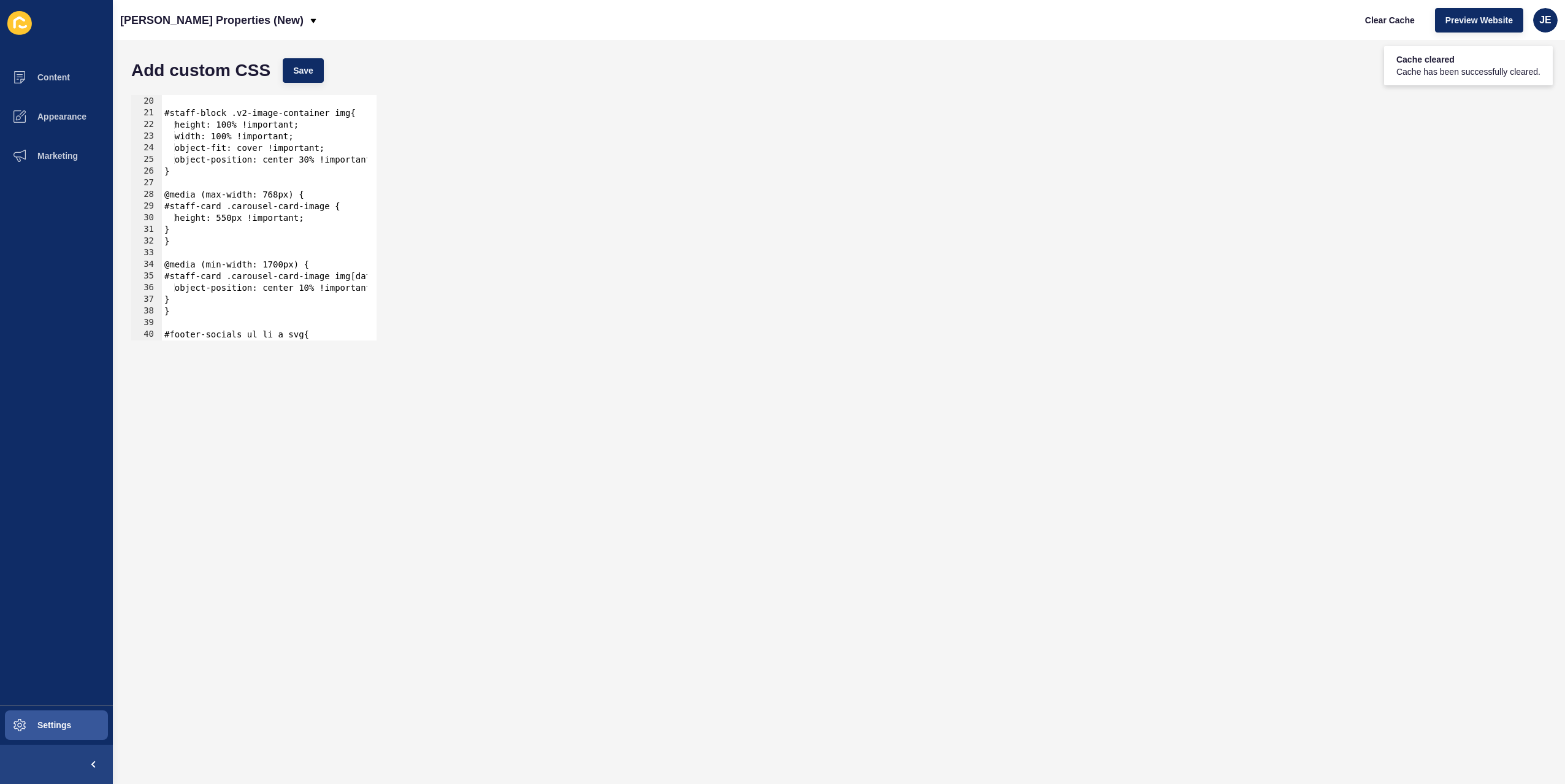
scroll to position [220, 0]
click at [200, 296] on div "} #staff-block .v2-image-container img{ height: 100% !important; width: 100% !i…" at bounding box center [437, 213] width 551 height 259
type textarea "}"
paste textarea "}"
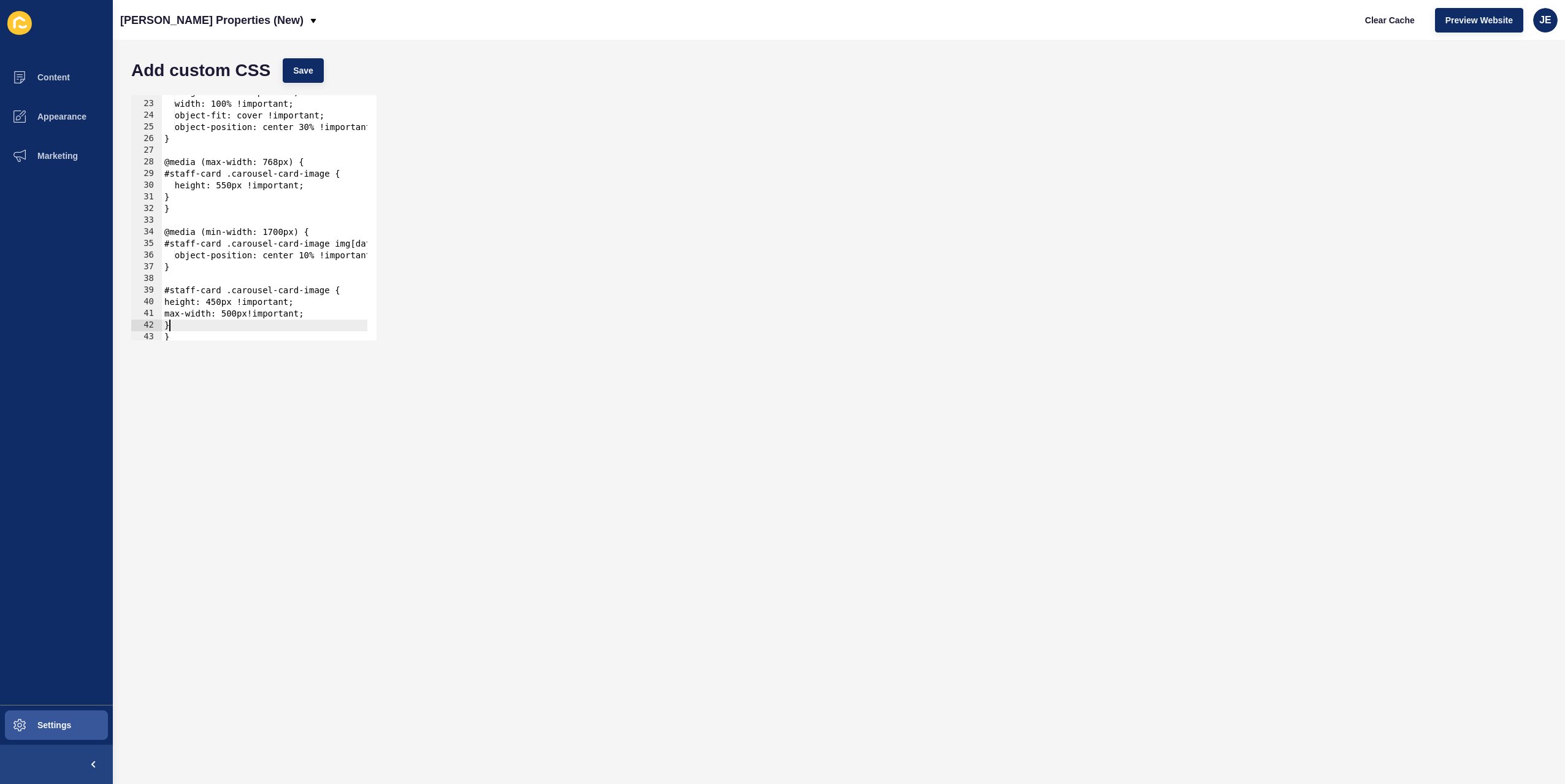
scroll to position [253, 0]
click at [176, 288] on div "height: 100% !important; width: 100% !important; object-fit: cover !important; …" at bounding box center [437, 216] width 551 height 259
click at [316, 313] on div "height: 100% !important; width: 100% !important; object-fit: cover !important; …" at bounding box center [437, 216] width 551 height 259
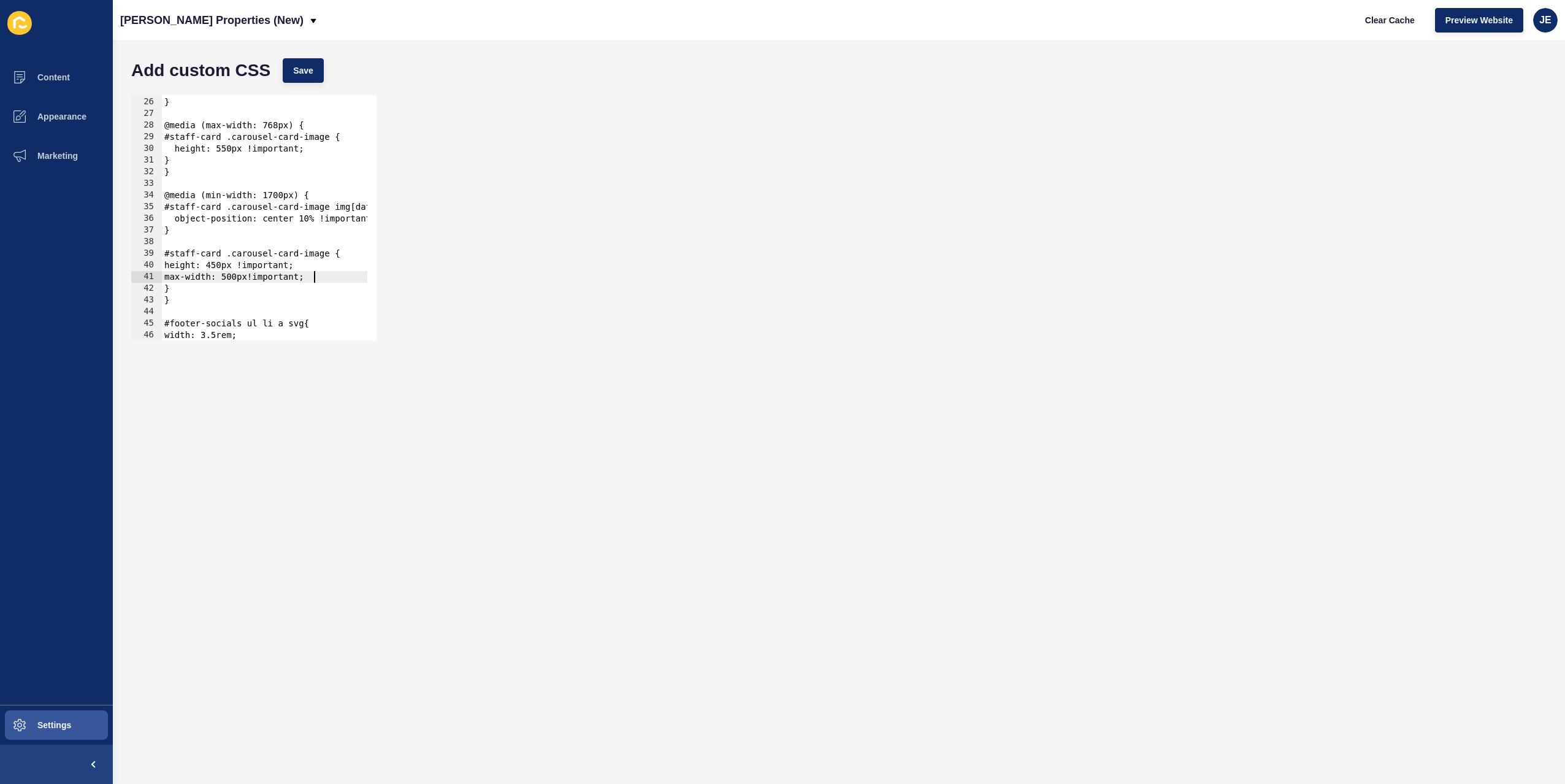
scroll to position [290, 0]
drag, startPoint x: 242, startPoint y: 279, endPoint x: 233, endPoint y: 277, distance: 9.2
click at [233, 277] on div "object-position: center 30% !important; } @media (max-width: 768px) { #staff-ca…" at bounding box center [437, 214] width 551 height 259
click at [305, 69] on span "Save" at bounding box center [304, 70] width 20 height 12
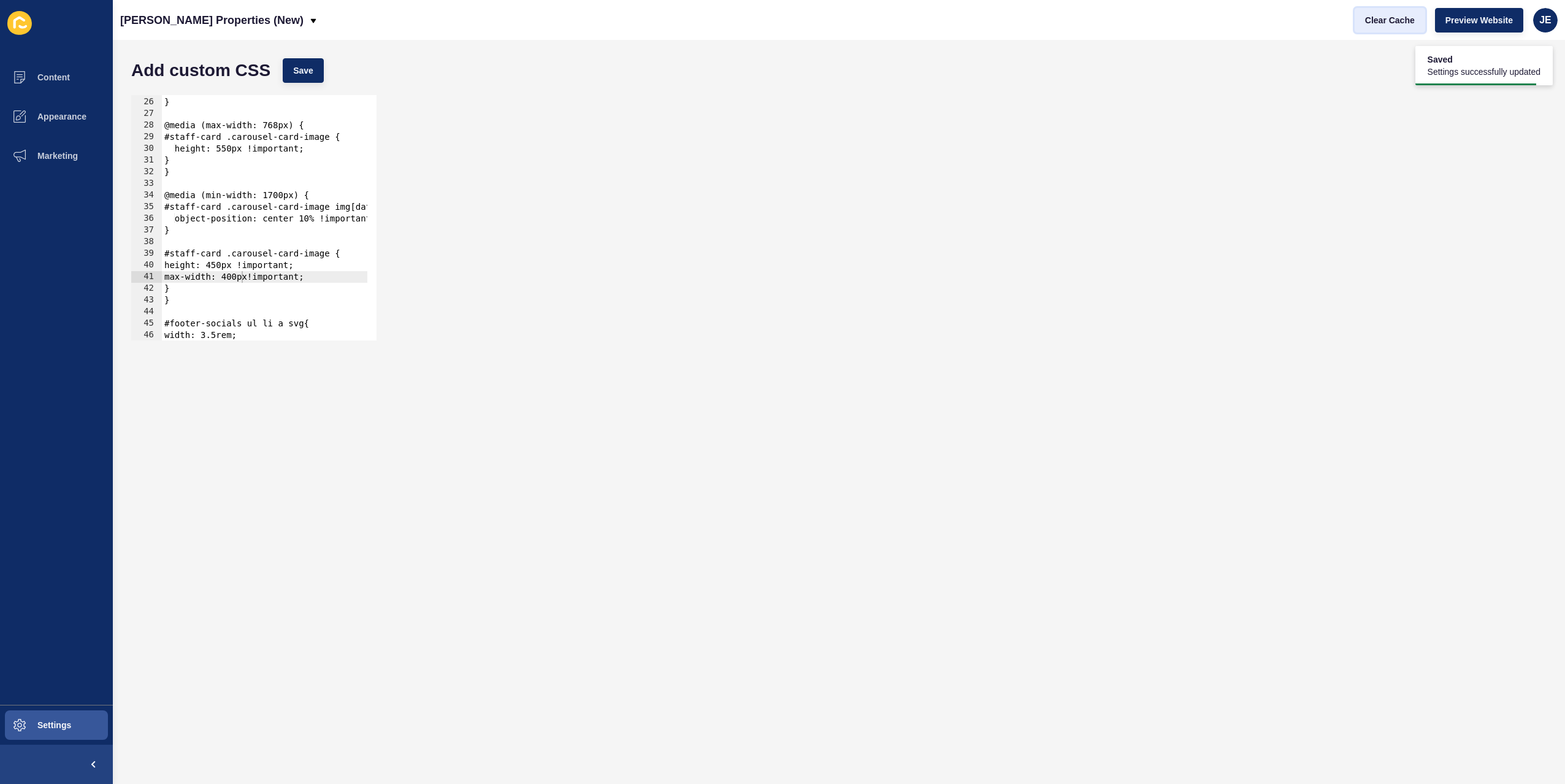
click at [1405, 22] on span "Clear Cache" at bounding box center [1390, 20] width 50 height 12
click at [242, 279] on div "object-position: center 30% !important; } @media (max-width: 768px) { #staff-ca…" at bounding box center [437, 214] width 551 height 259
drag, startPoint x: 176, startPoint y: 289, endPoint x: 164, endPoint y: 255, distance: 36.1
click at [164, 255] on div "object-position: center 30% !important; } @media (max-width: 768px) { #staff-ca…" at bounding box center [437, 214] width 551 height 259
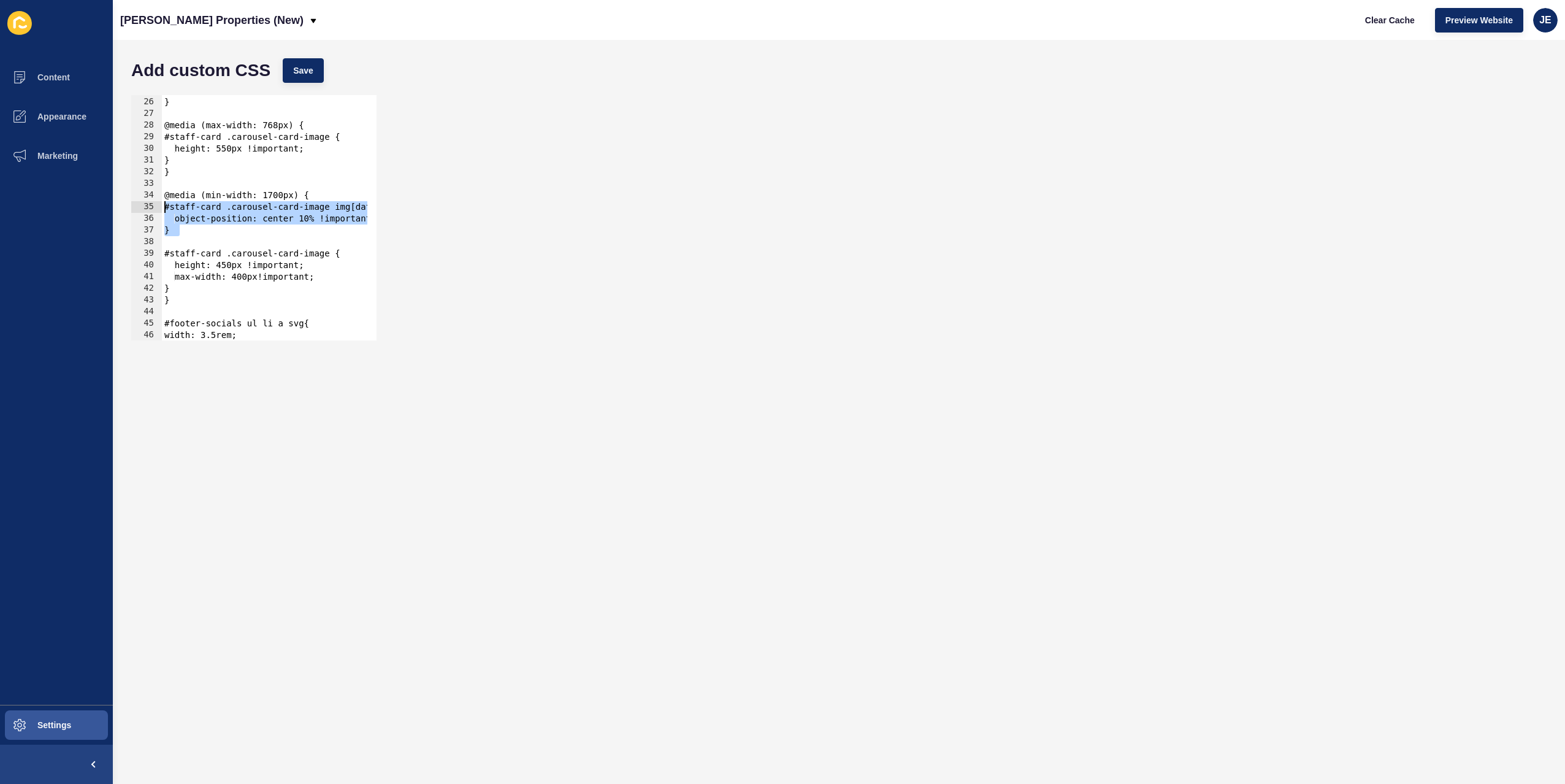
drag, startPoint x: 196, startPoint y: 231, endPoint x: 165, endPoint y: 209, distance: 38.0
click at [164, 209] on div "object-position: center 30% !important; } @media (max-width: 768px) { #staff-ca…" at bounding box center [437, 214] width 551 height 259
type textarea "#staff-card .carousel-card-image img[data-testid="shared-image-component"] { ob…"
click at [292, 89] on div "#staff-card .carousel-card-image img[data-testid="shared-image-component"] { ob…" at bounding box center [839, 217] width 1428 height 257
click at [298, 81] on button "Save" at bounding box center [303, 70] width 41 height 24
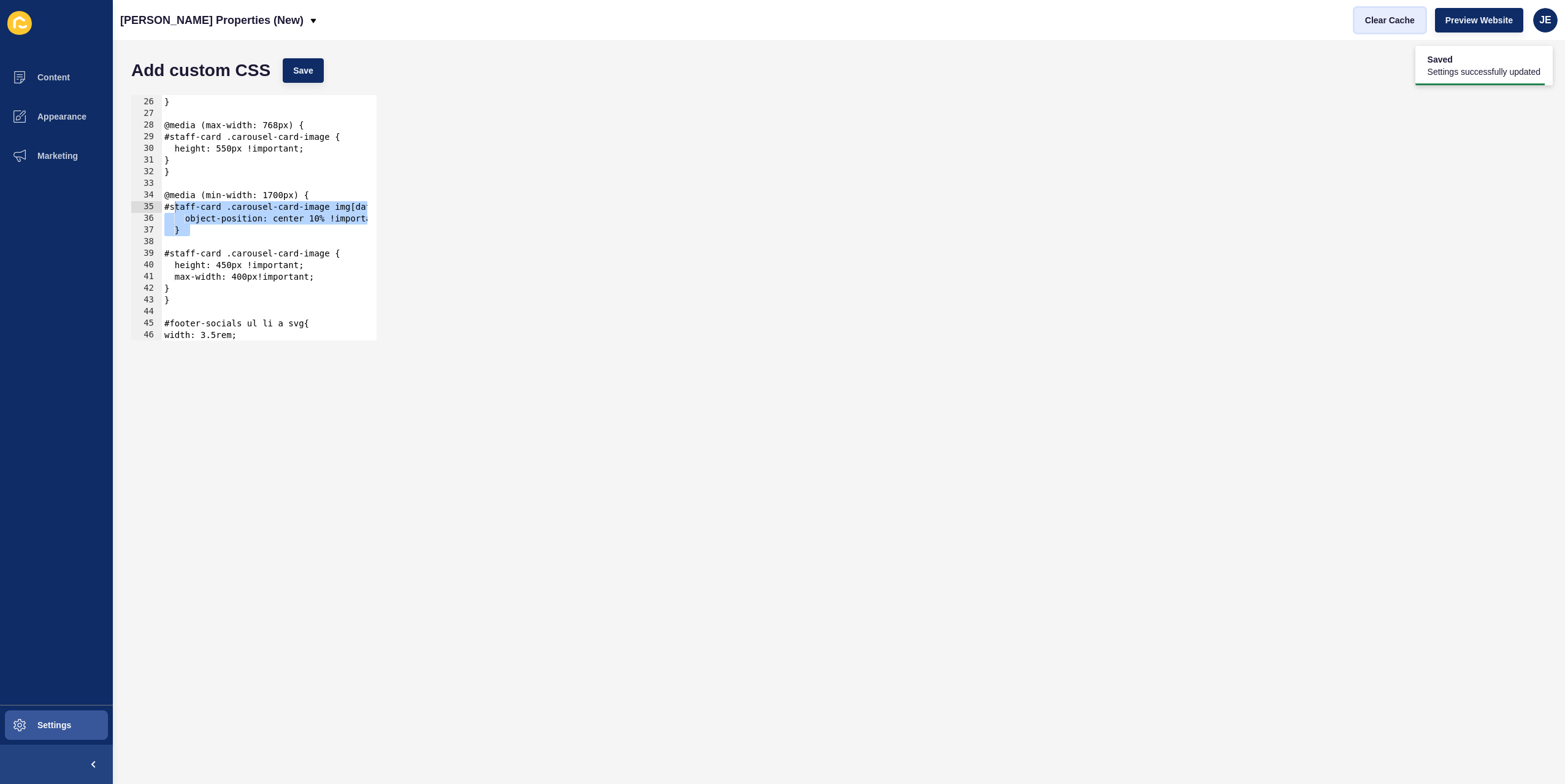
click at [1406, 22] on span "Clear Cache" at bounding box center [1390, 20] width 50 height 12
click at [233, 245] on div "object-position: center 30% !important; } @media (max-width: 768px) { #staff-ca…" at bounding box center [437, 214] width 551 height 259
drag, startPoint x: 251, startPoint y: 282, endPoint x: 243, endPoint y: 279, distance: 8.5
click at [243, 279] on div "object-position: center 30% !important; } @media (max-width: 768px) { #staff-ca…" at bounding box center [437, 214] width 551 height 259
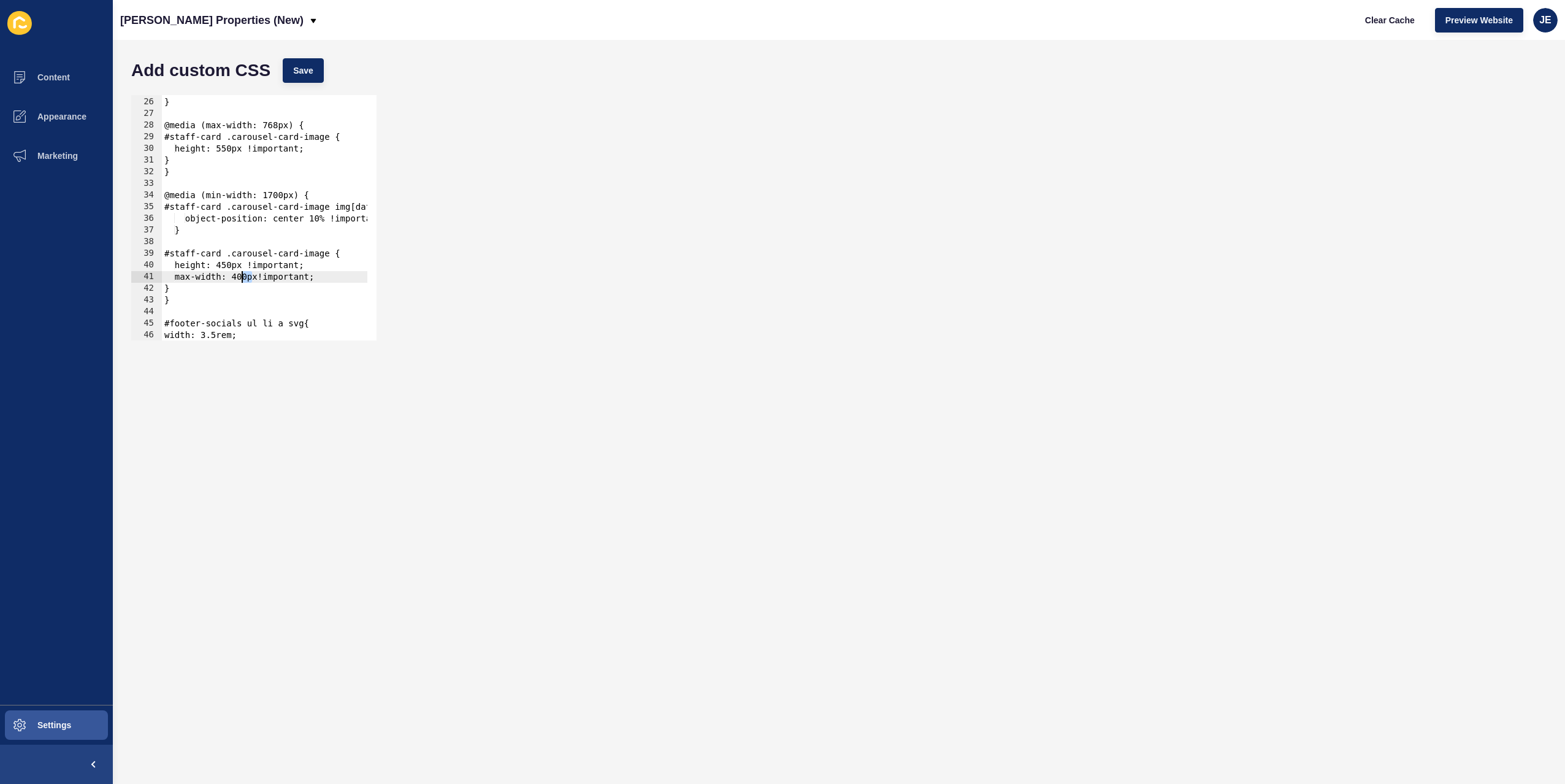
scroll to position [0, 6]
click at [187, 233] on div "object-position: center 30% !important; } @media (max-width: 768px) { #staff-ca…" at bounding box center [437, 214] width 551 height 259
click at [202, 261] on div "object-position: center 30% !important; } @media (max-width: 768px) { #staff-ca…" at bounding box center [437, 214] width 551 height 259
click at [202, 262] on div "object-position: center 30% !important; } @media (max-width: 768px) { #staff-ca…" at bounding box center [437, 214] width 551 height 259
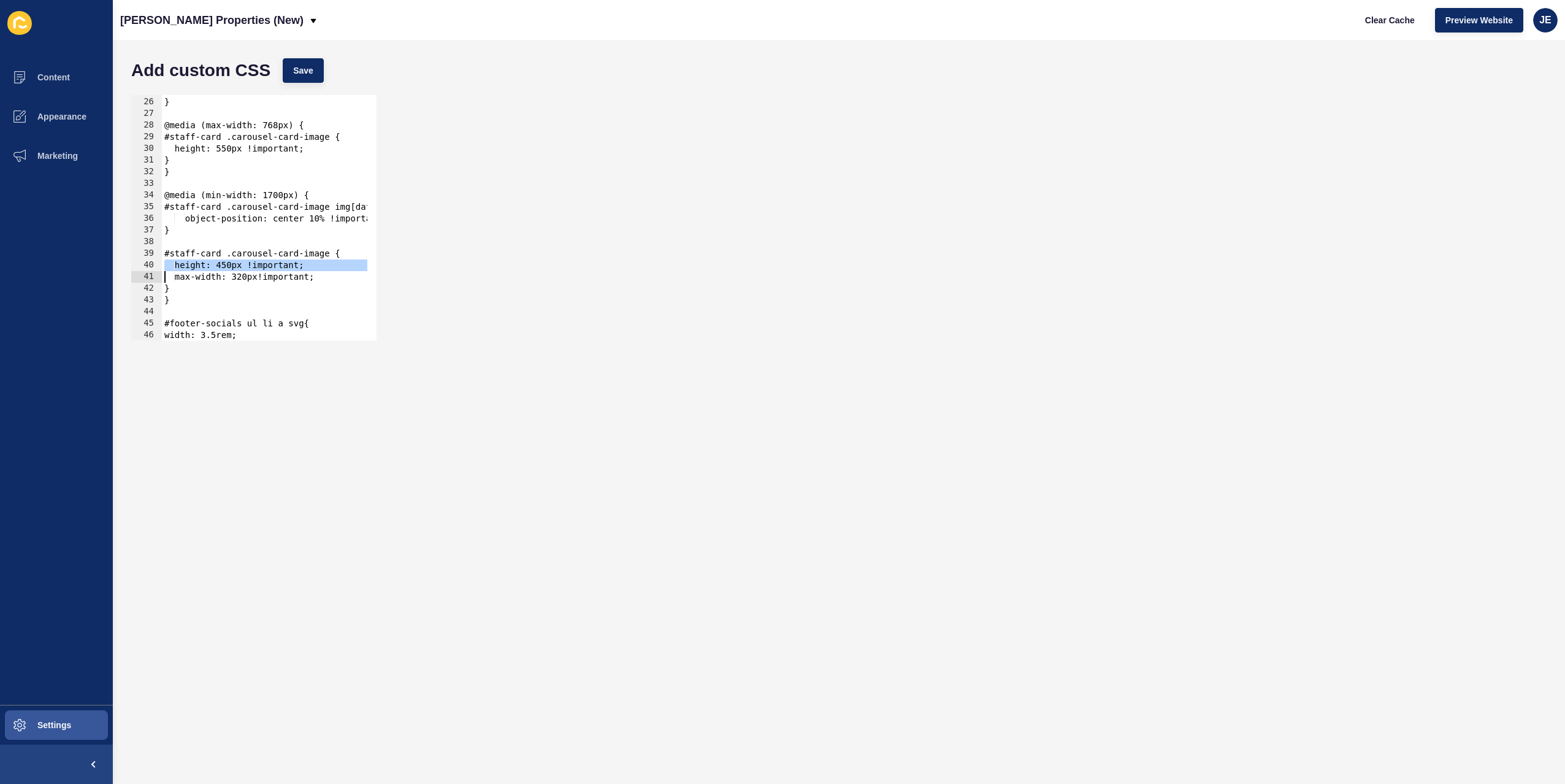
click at [202, 262] on div "object-position: center 30% !important; } @media (max-width: 768px) { #staff-ca…" at bounding box center [437, 214] width 551 height 259
click at [305, 65] on span "Save" at bounding box center [304, 70] width 20 height 12
click at [1408, 18] on span "Clear Cache" at bounding box center [1390, 20] width 50 height 12
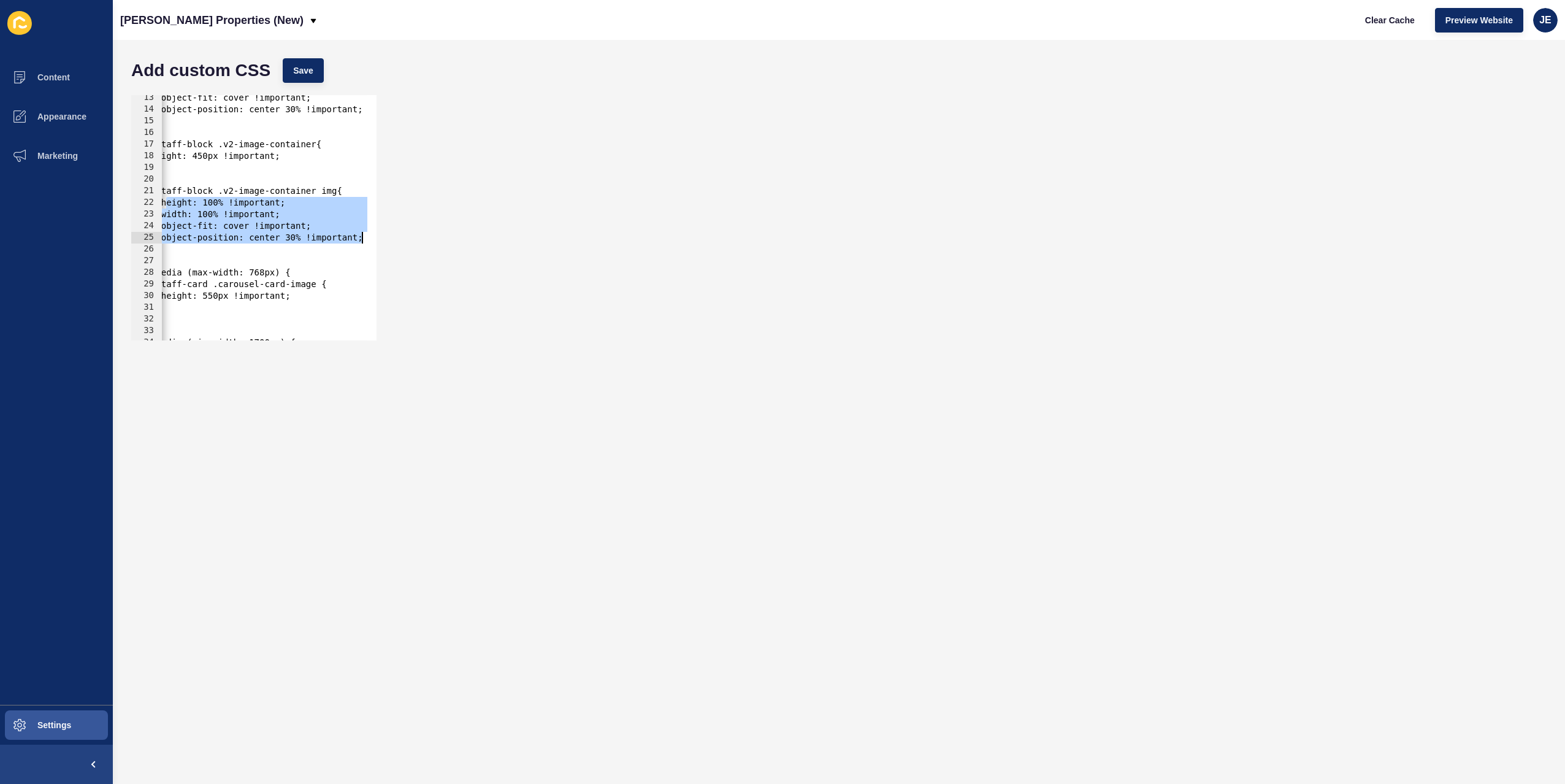
scroll to position [0, 24]
drag, startPoint x: 187, startPoint y: 206, endPoint x: 388, endPoint y: 234, distance: 202.9
click at [388, 234] on div "height: 100% !important; 13 14 15 16 17 18 19 20 21 22 23 24 25 26 27 28 29 30 …" at bounding box center [839, 217] width 1428 height 257
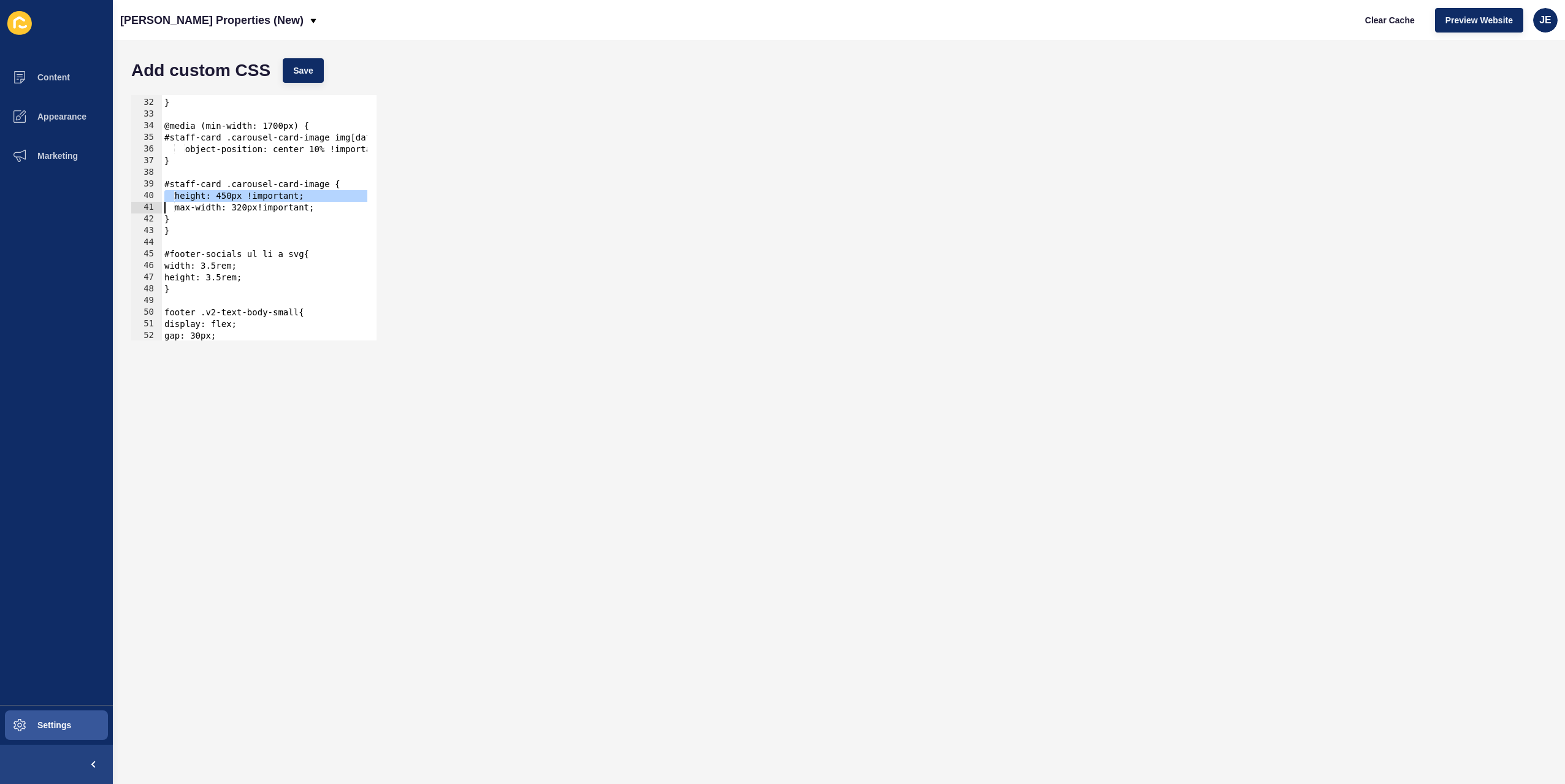
scroll to position [360, 0]
type textarea "max-width: 320px!important;"
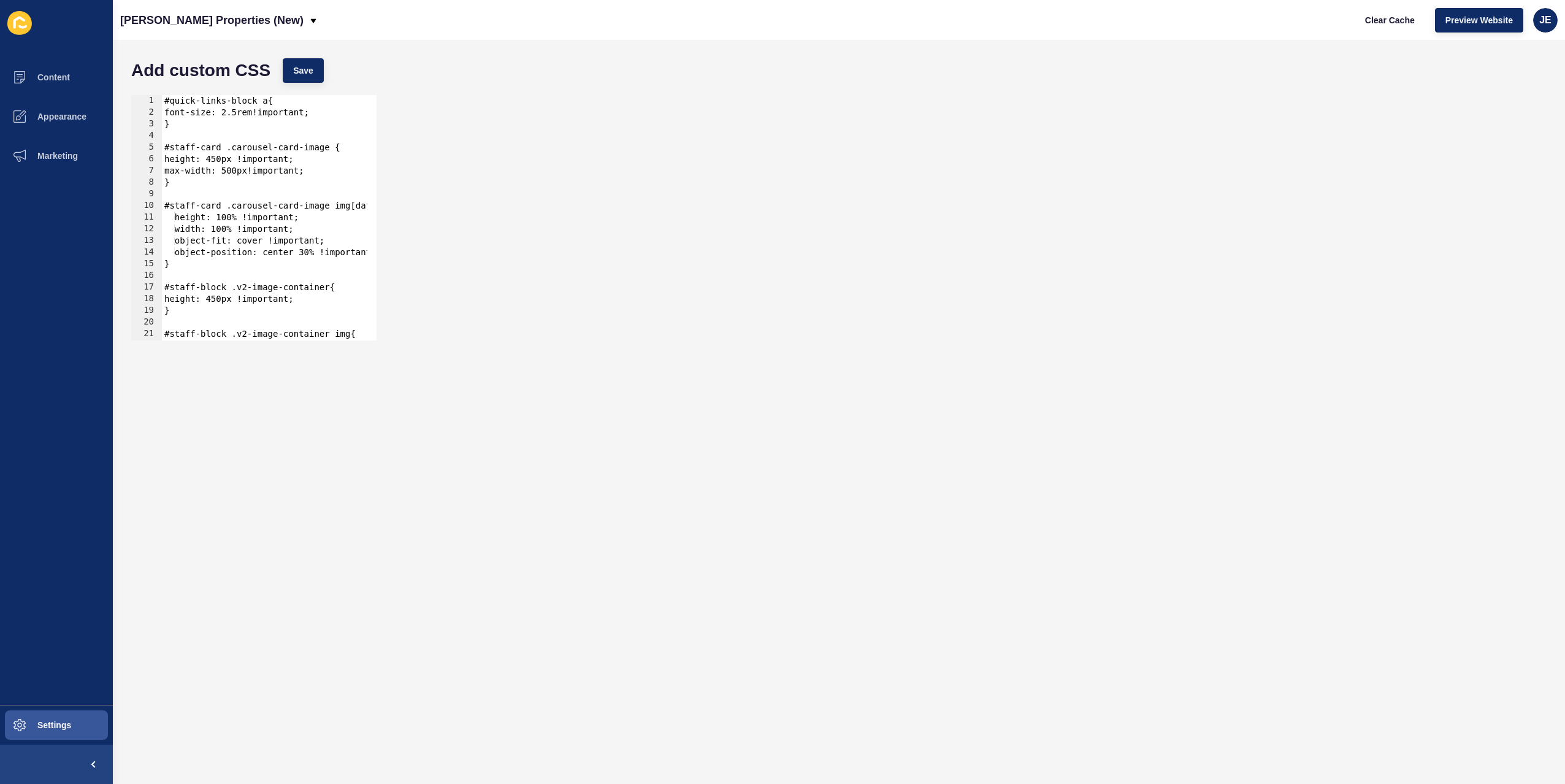
click at [199, 188] on div "#quick-links-block a{ font-size: 2.5rem!important; } #staff-card .carousel-card…" at bounding box center [437, 225] width 551 height 259
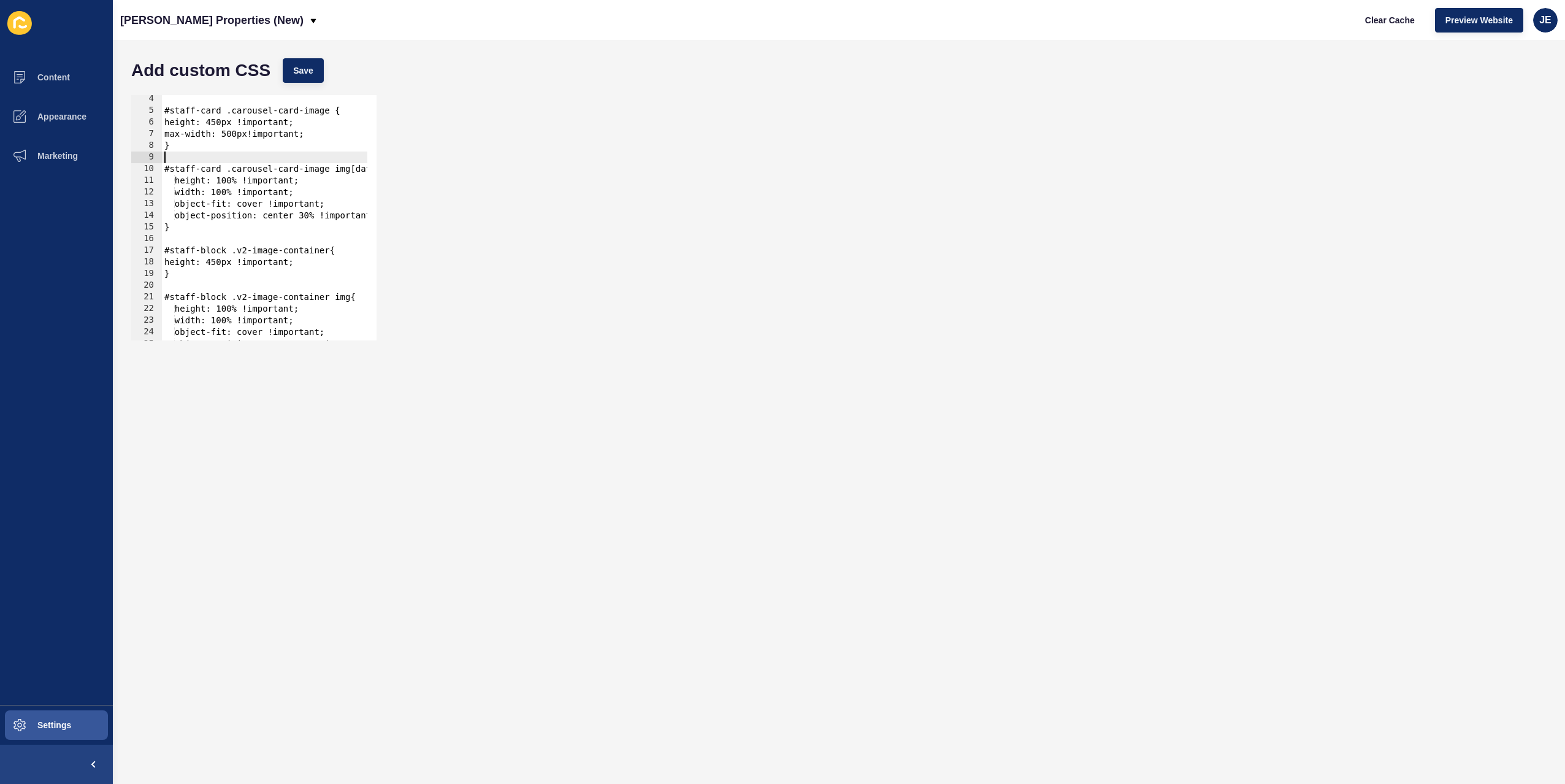
scroll to position [111, 0]
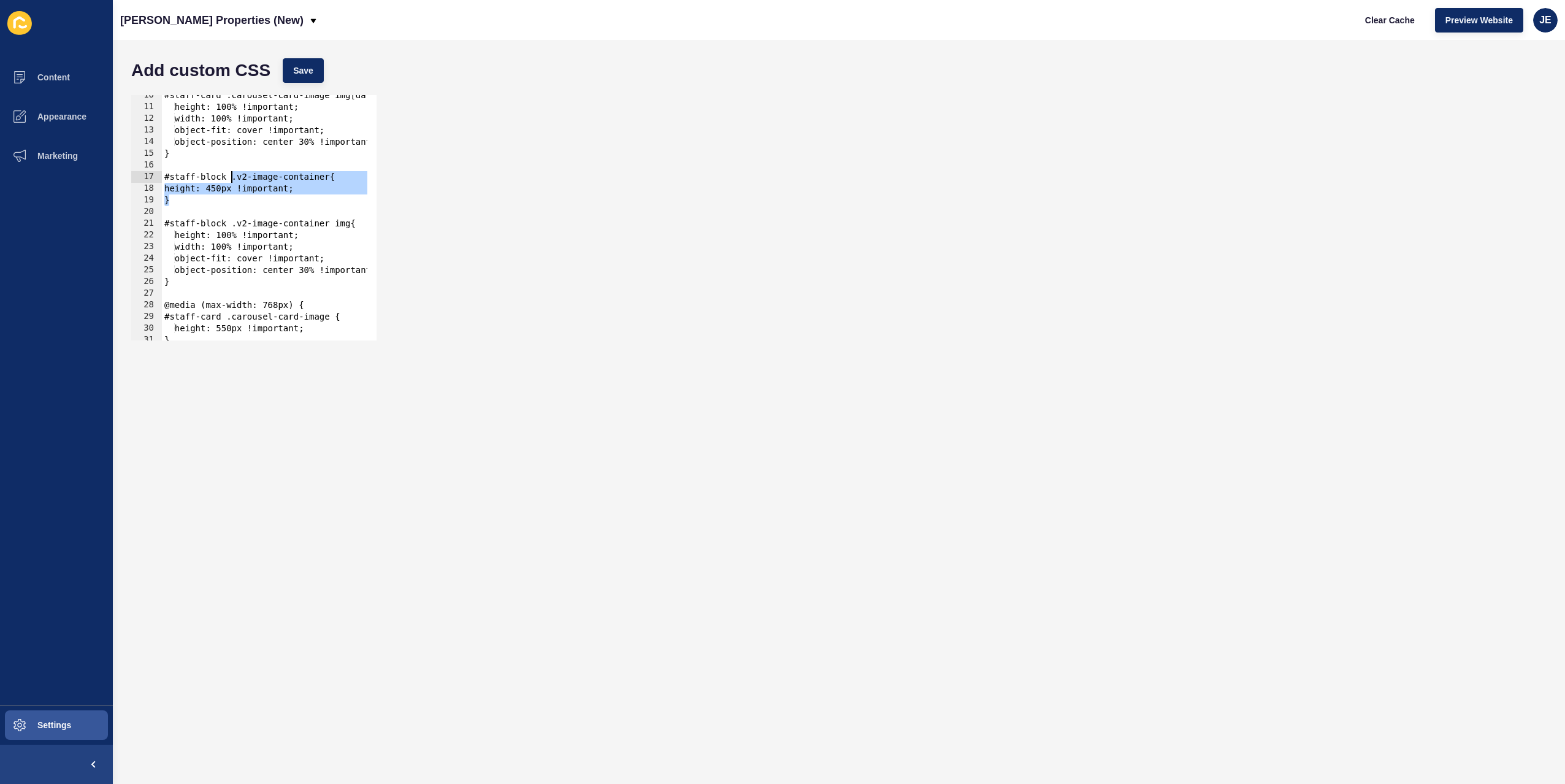
drag, startPoint x: 202, startPoint y: 202, endPoint x: 234, endPoint y: 181, distance: 38.3
click at [234, 181] on div "#staff-card .carousel-card-image img[data-testid="shared-image-component"] { he…" at bounding box center [437, 219] width 551 height 259
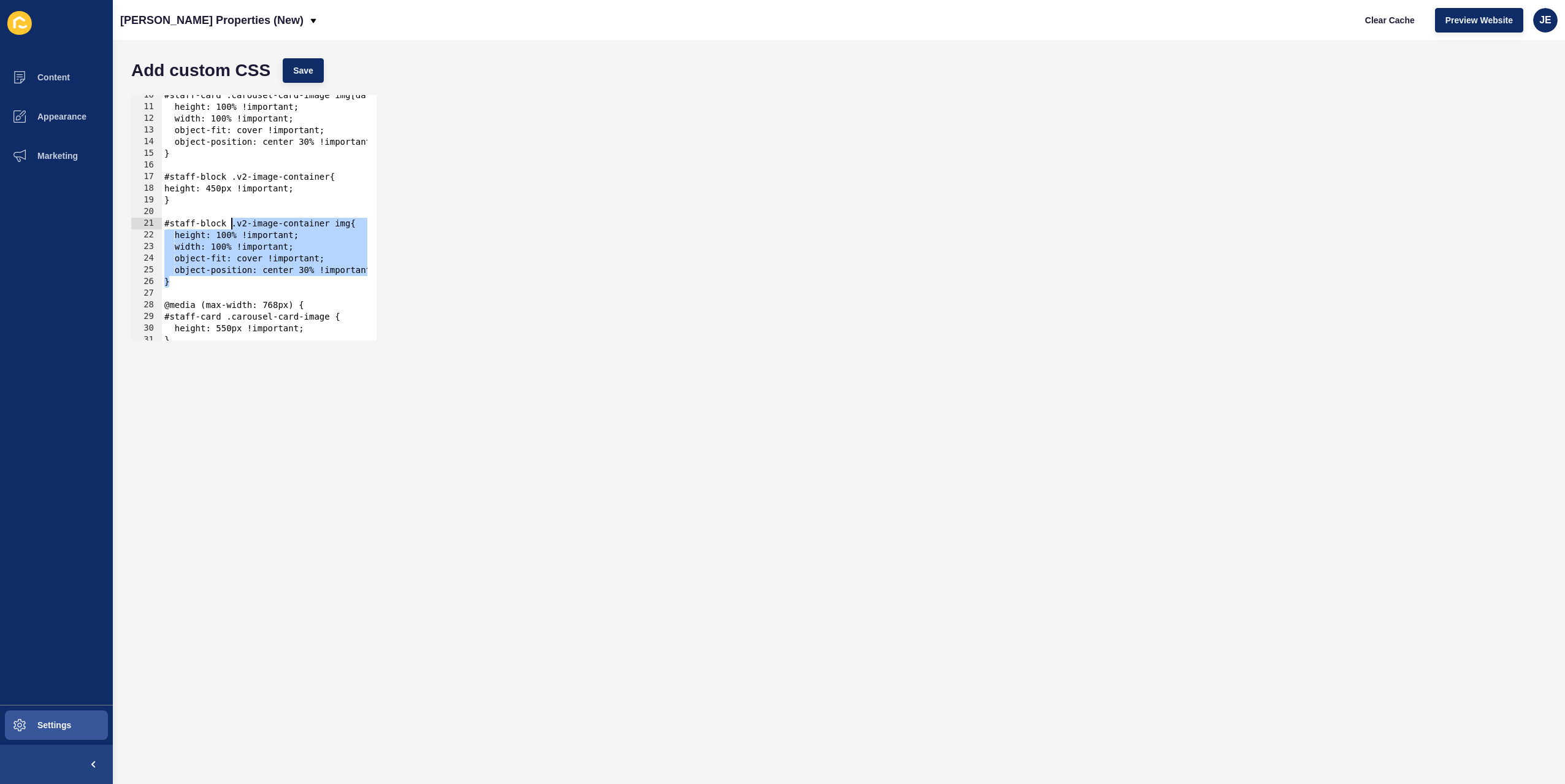
drag, startPoint x: 191, startPoint y: 280, endPoint x: 230, endPoint y: 227, distance: 65.8
click at [230, 227] on div "#staff-card .carousel-card-image img[data-testid="shared-image-component"] { he…" at bounding box center [437, 219] width 551 height 259
click at [190, 205] on div "#staff-card .carousel-card-image img[data-testid="shared-image-component"] { he…" at bounding box center [437, 219] width 551 height 259
type textarea "}"
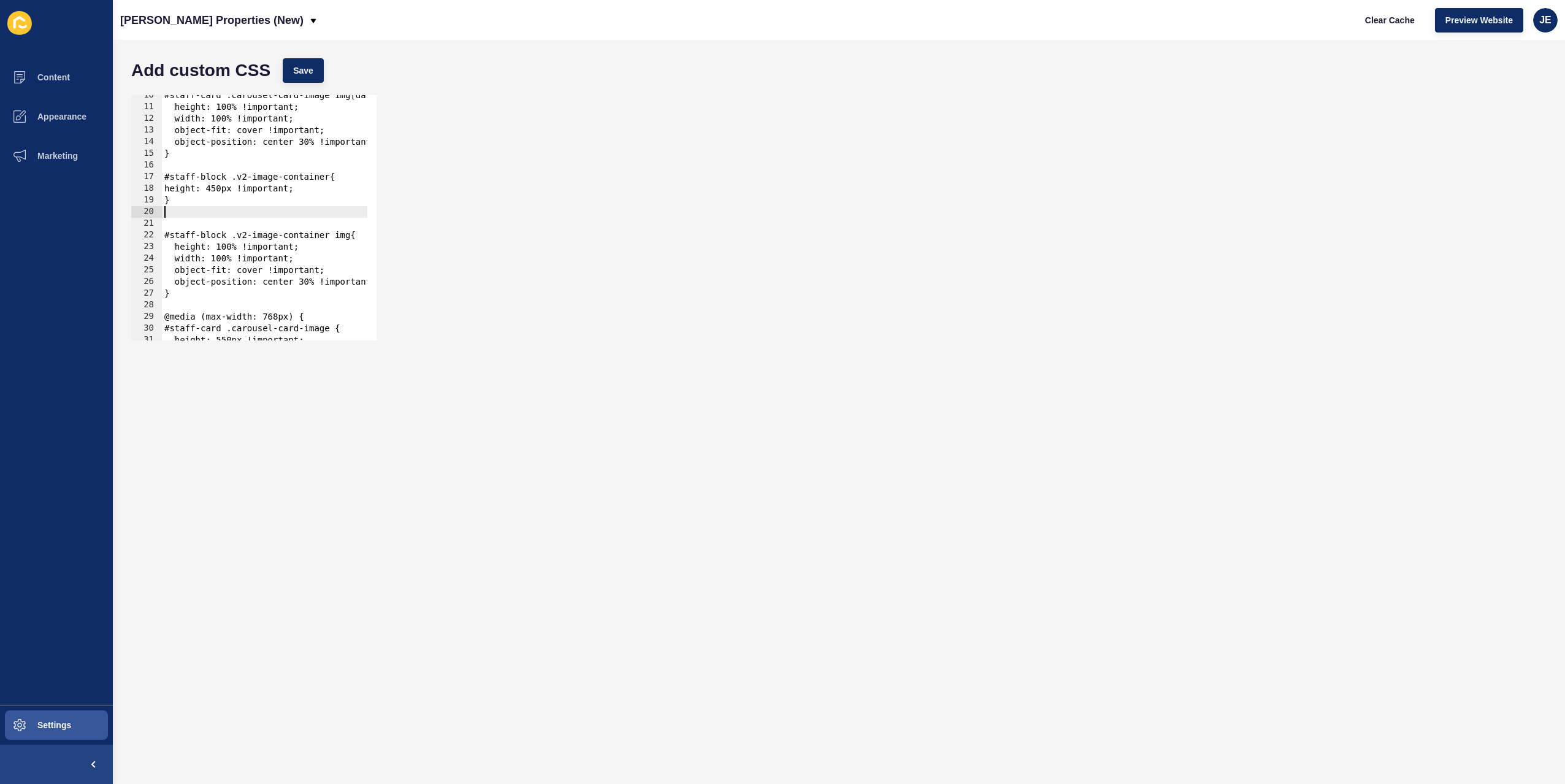
paste textarea "}"
type textarea "}"
click at [183, 205] on div "#staff-card .carousel-card-image img[data-testid="shared-image-component"] { he…" at bounding box center [437, 219] width 551 height 259
click at [286, 40] on div "Add custom CSS Save 10 11 12 13 14 15 16 17 18 19 20 21 22 23 24 25 26 27 28 29…" at bounding box center [839, 411] width 1453 height 744
click at [313, 62] on button "Save" at bounding box center [303, 70] width 41 height 24
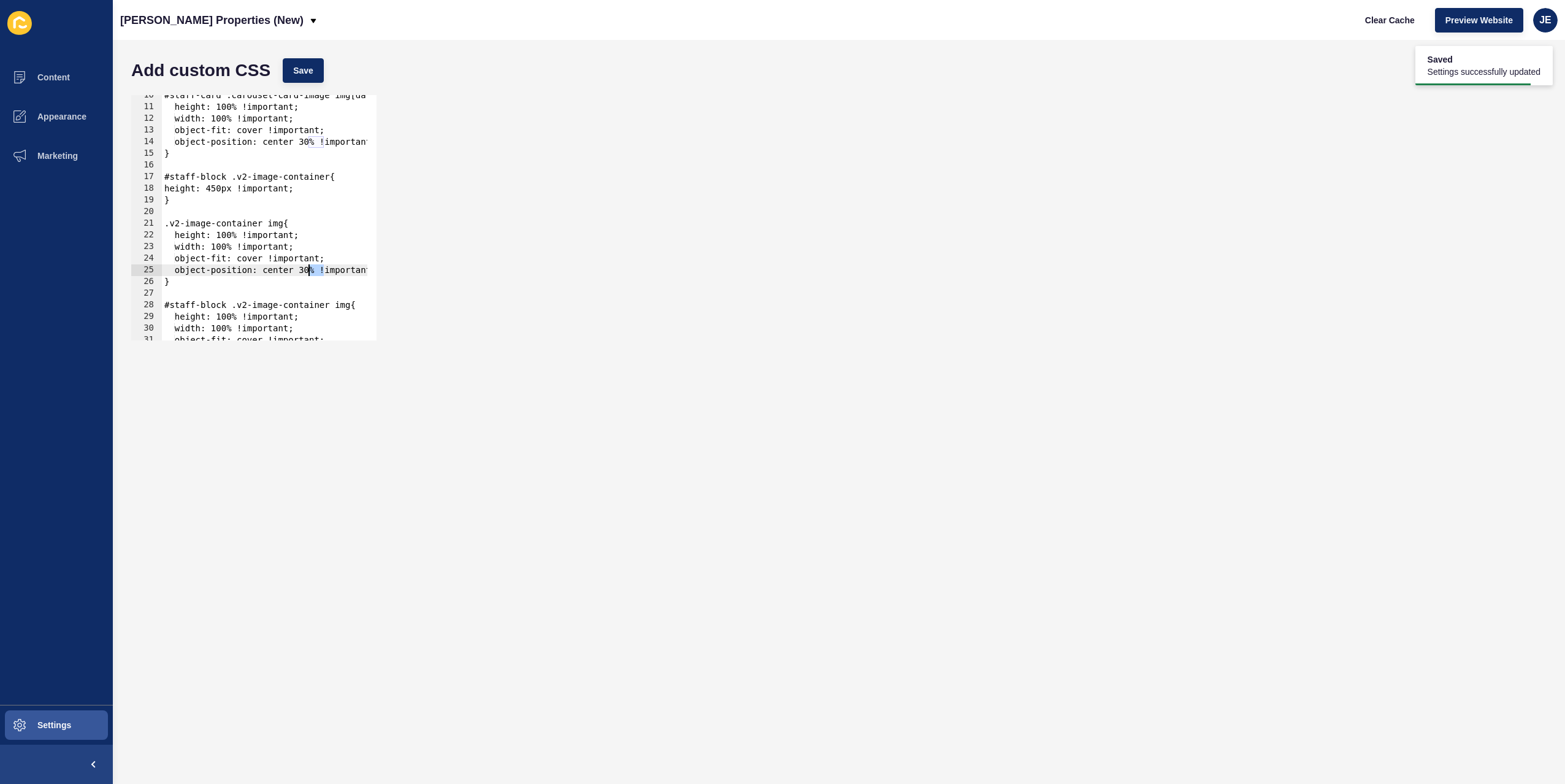
drag, startPoint x: 325, startPoint y: 270, endPoint x: 309, endPoint y: 268, distance: 16.1
click at [309, 268] on div "#staff-card .carousel-card-image img[data-testid="shared-image-component"] { he…" at bounding box center [437, 219] width 551 height 259
click at [318, 68] on button "Save" at bounding box center [303, 70] width 41 height 24
click at [1398, 24] on span "Clear Cache" at bounding box center [1390, 20] width 50 height 12
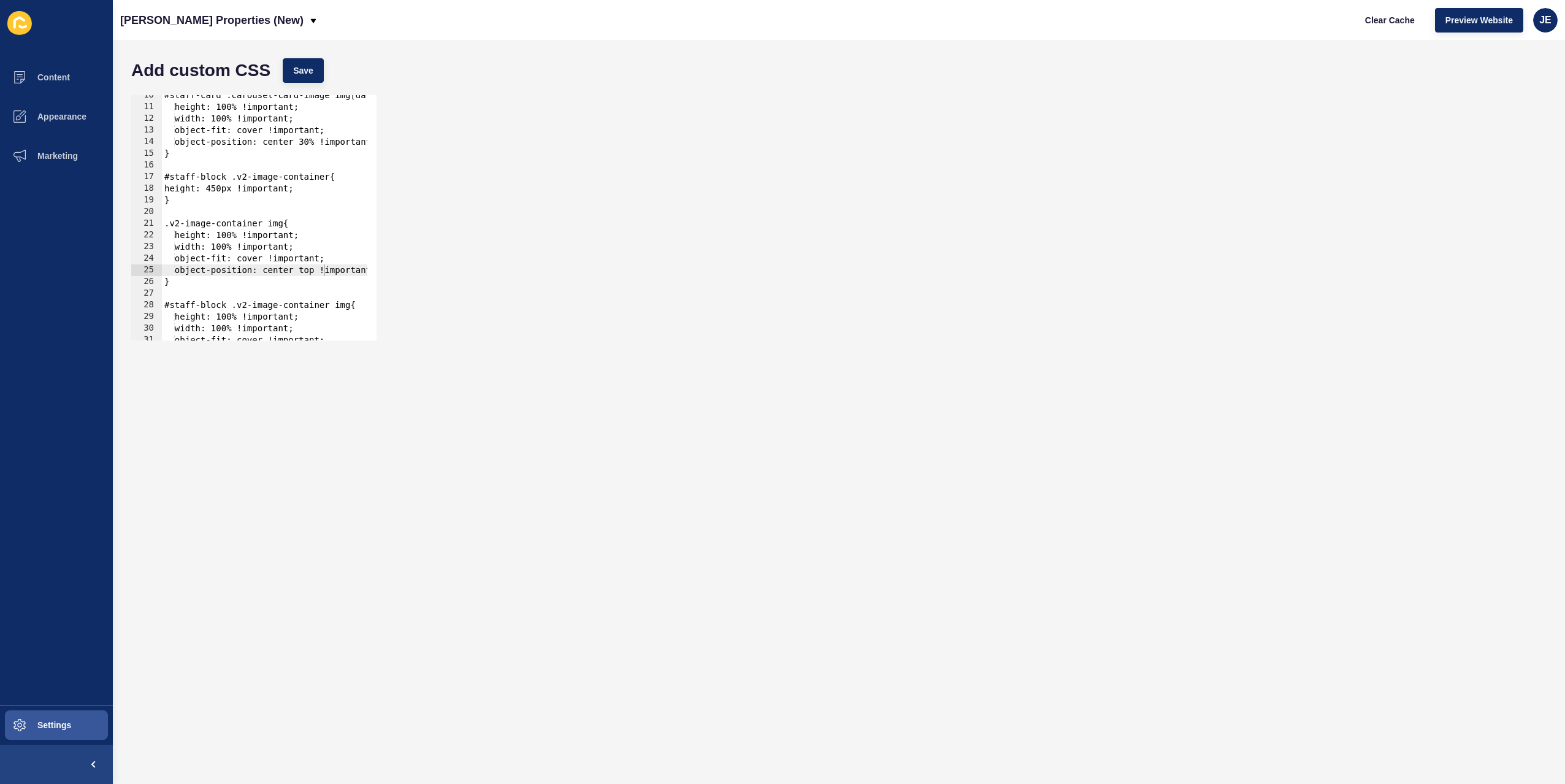
scroll to position [0, 0]
drag, startPoint x: 209, startPoint y: 281, endPoint x: 145, endPoint y: 226, distance: 84.4
click at [145, 226] on div "} 10 11 12 13 14 15 16 17 18 19 20 21 22 23 24 25 26 27 28 29 30 31 32 33 #staf…" at bounding box center [254, 218] width 245 height 245
type textarea ".v2-image-container img{ height: 100% !important;"
click at [306, 75] on span "Save" at bounding box center [304, 70] width 20 height 12
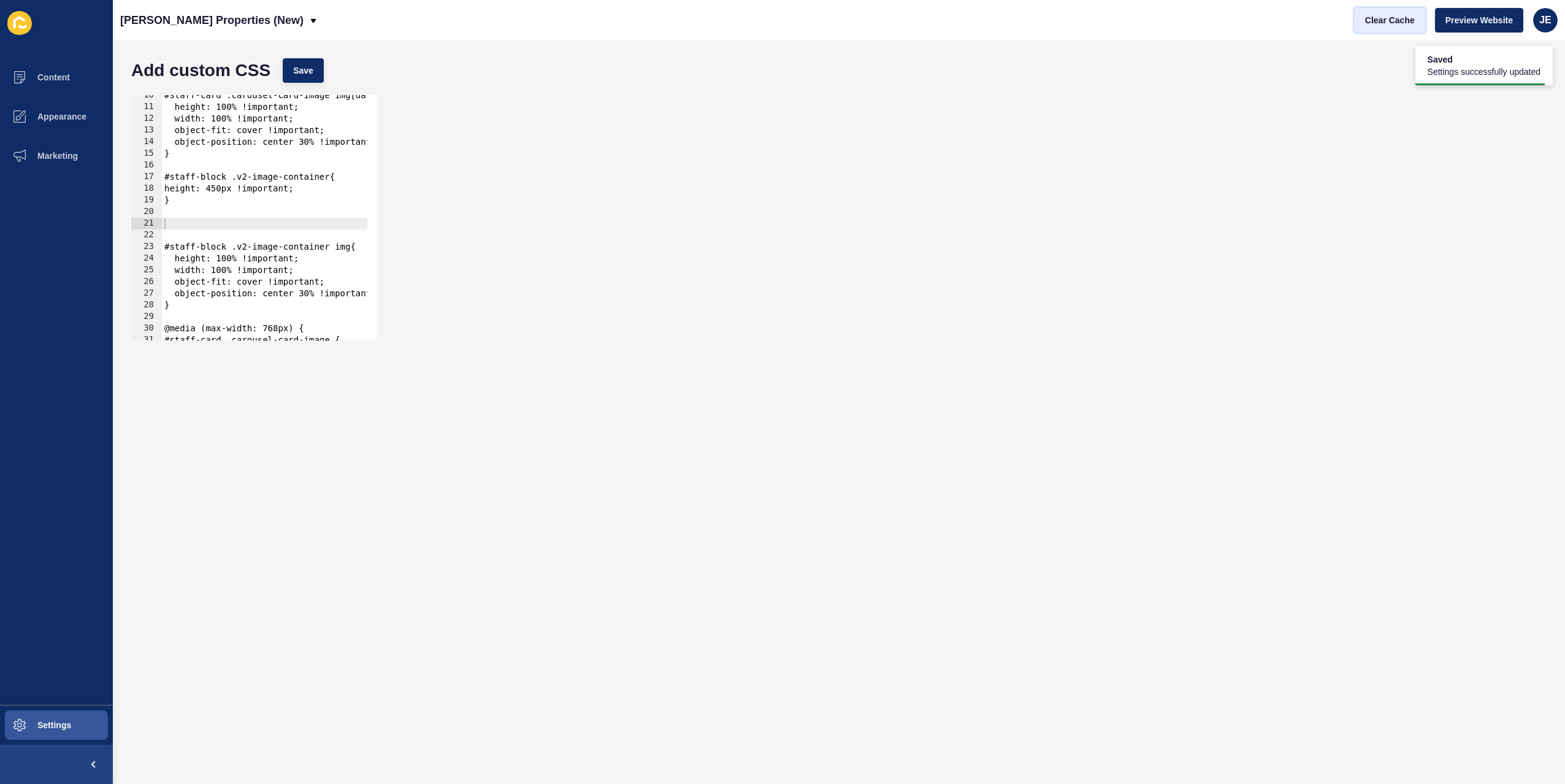
click at [1375, 19] on span "Clear Cache" at bounding box center [1390, 20] width 50 height 12
click at [306, 74] on span "Save" at bounding box center [304, 70] width 20 height 12
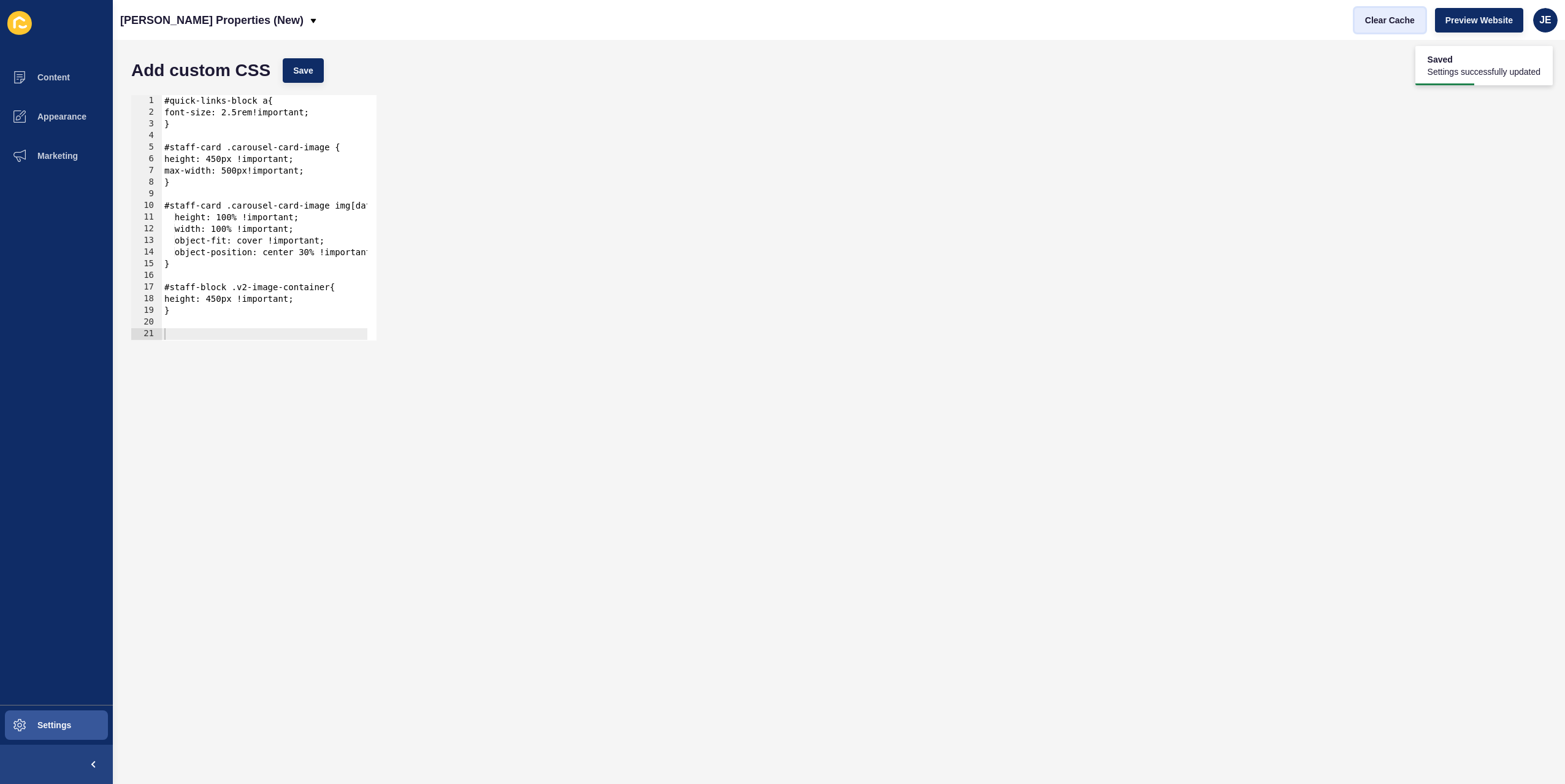
click at [1367, 17] on span "Clear Cache" at bounding box center [1390, 20] width 50 height 12
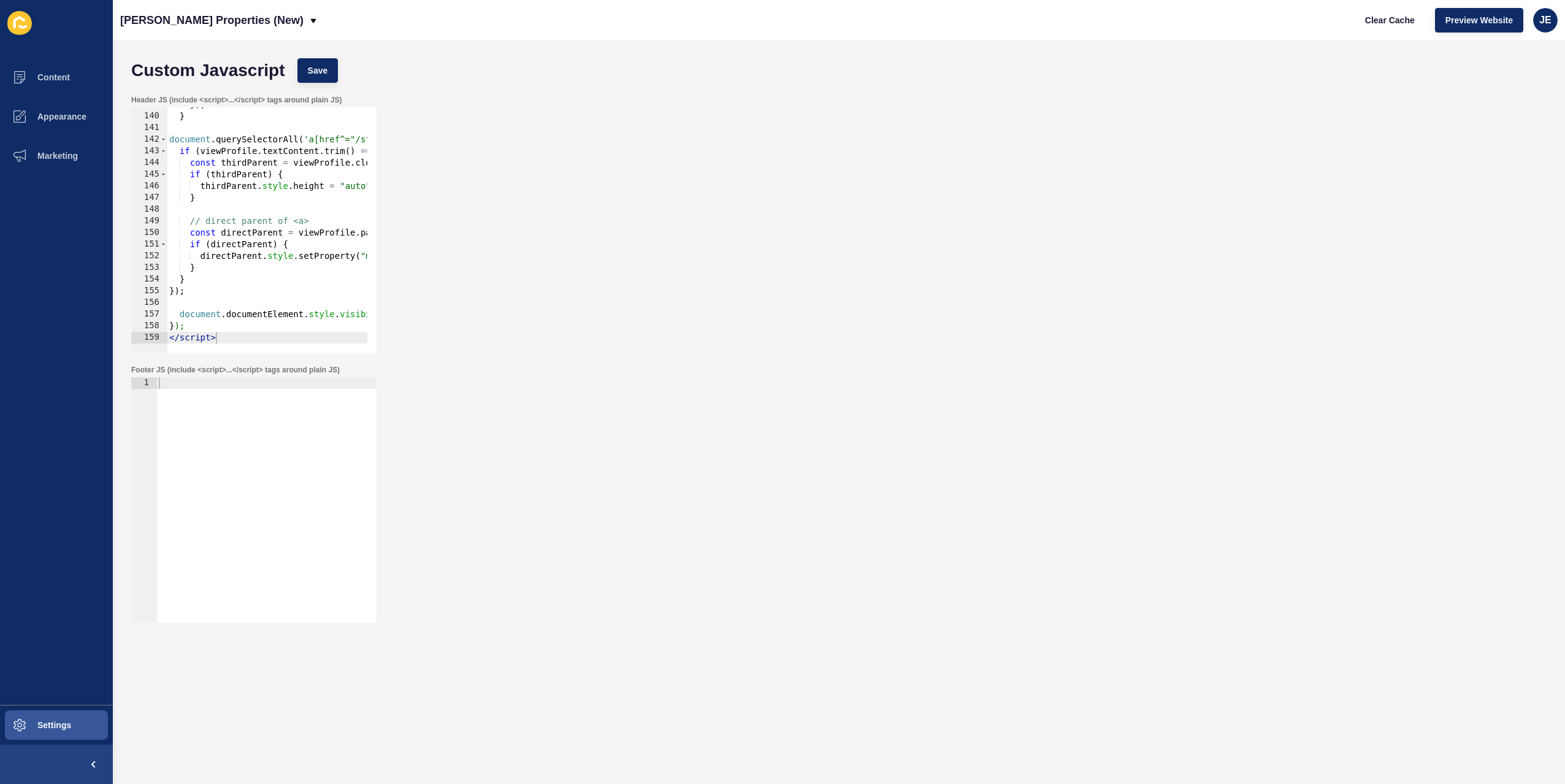
scroll to position [1617, 0]
click at [263, 431] on div at bounding box center [266, 511] width 220 height 268
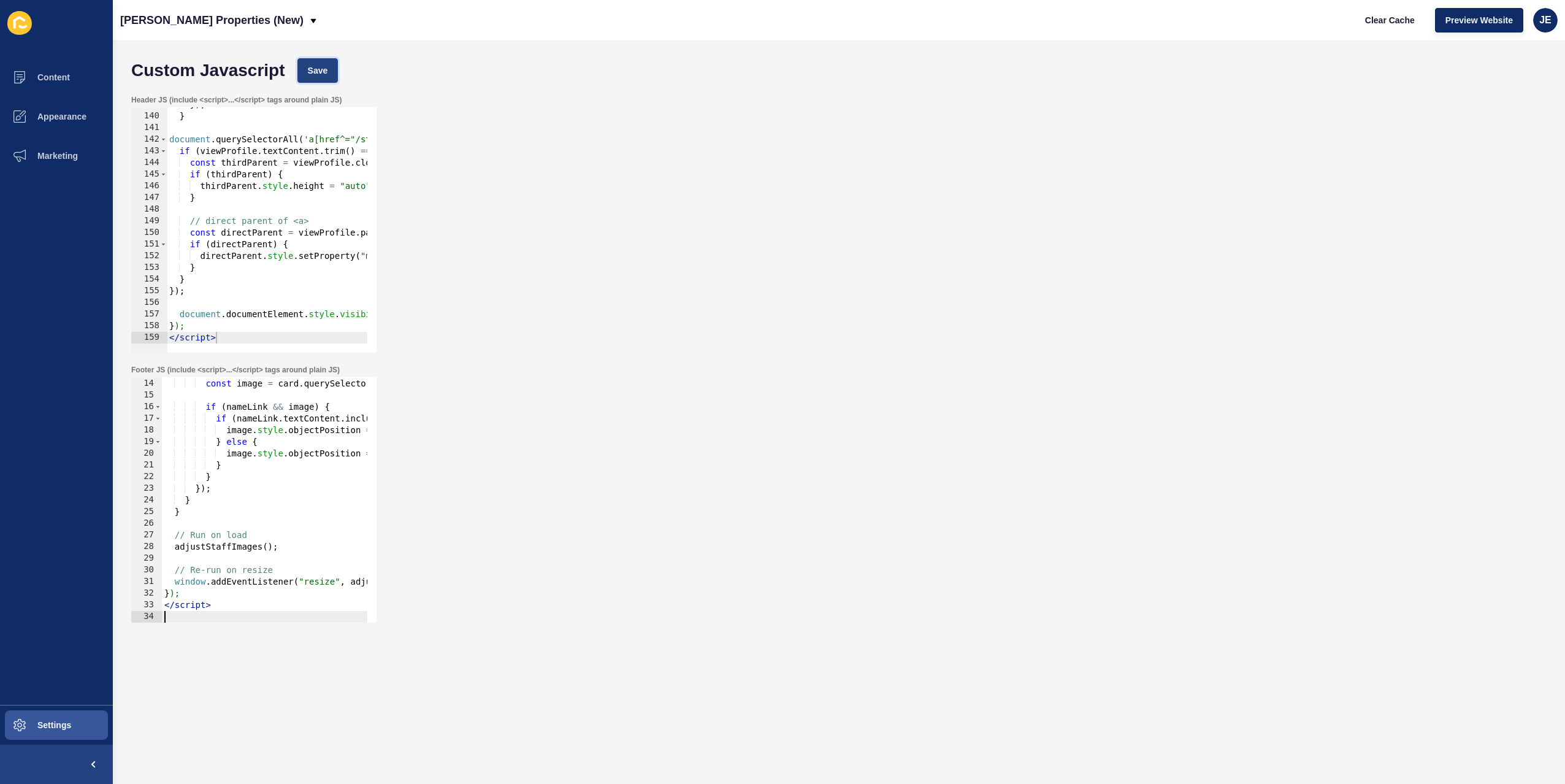
click at [316, 75] on span "Save" at bounding box center [318, 70] width 20 height 12
click at [1376, 20] on span "Clear Cache" at bounding box center [1390, 20] width 50 height 12
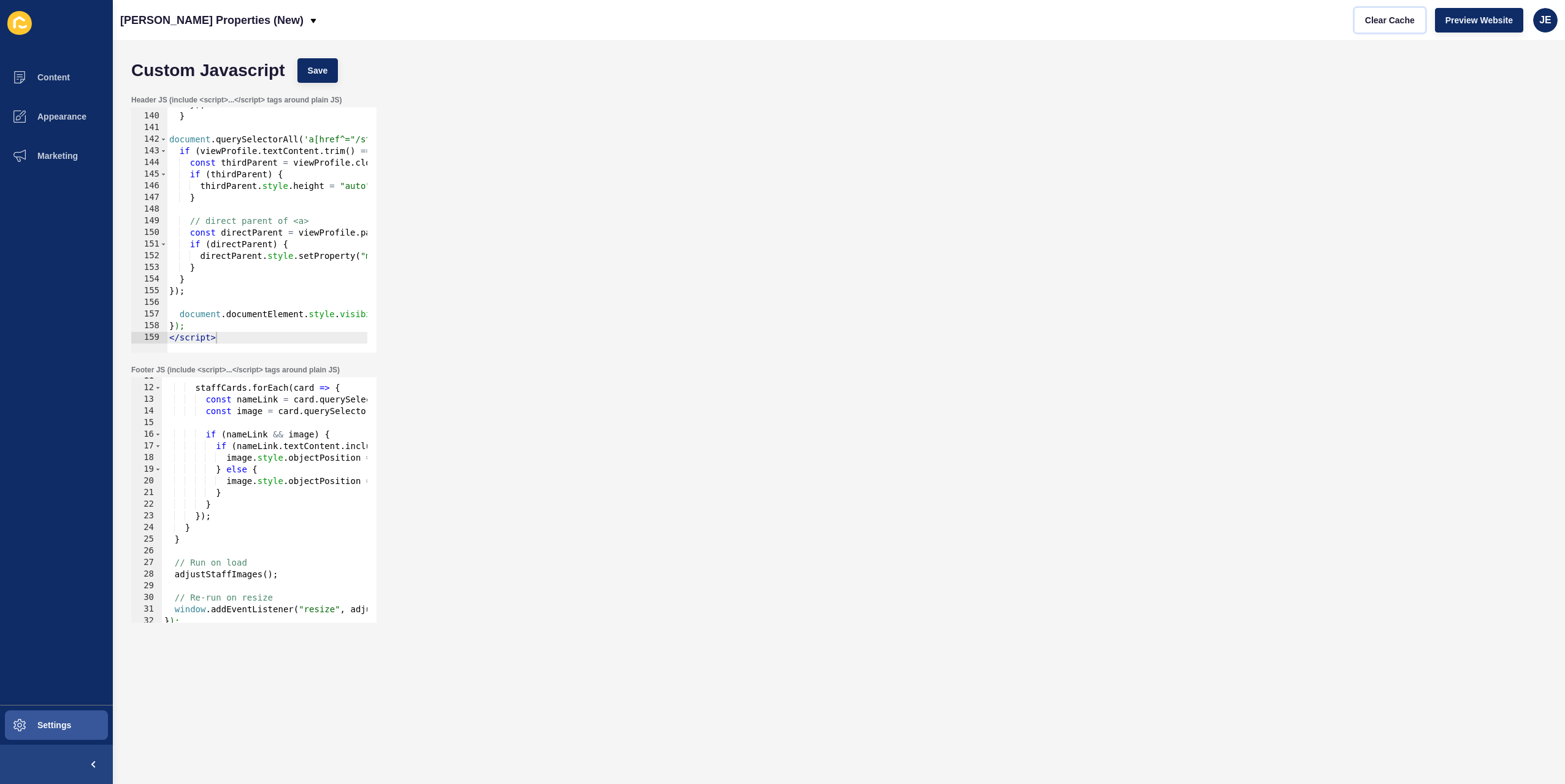
scroll to position [86, 0]
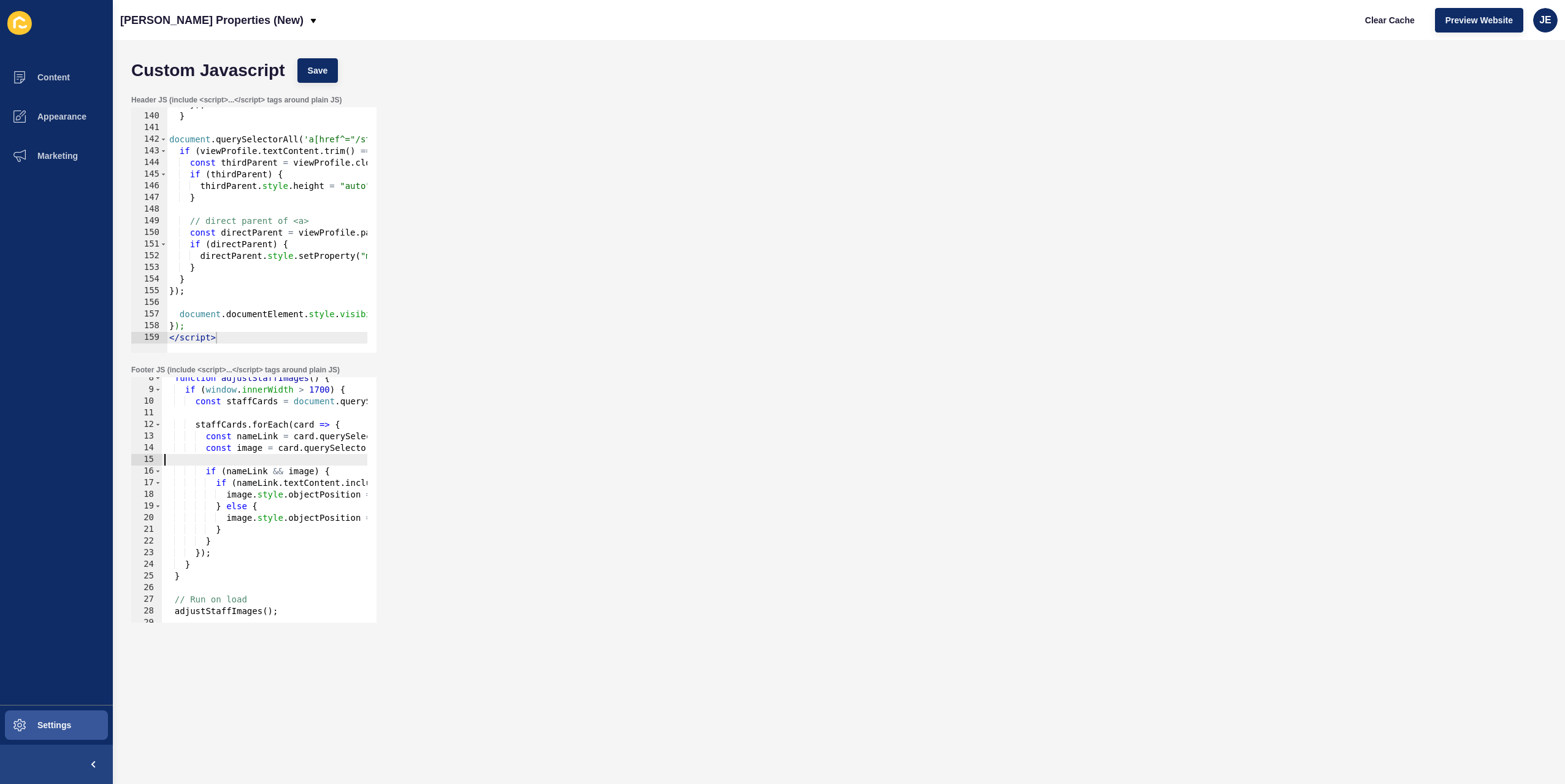
click at [278, 459] on div "function adjustStaffImages ( ) { if ( window . innerWidth > 1700 ) { const staf…" at bounding box center [440, 502] width 556 height 259
paste textarea "nameLink)"
click at [320, 65] on span "Save" at bounding box center [318, 70] width 20 height 12
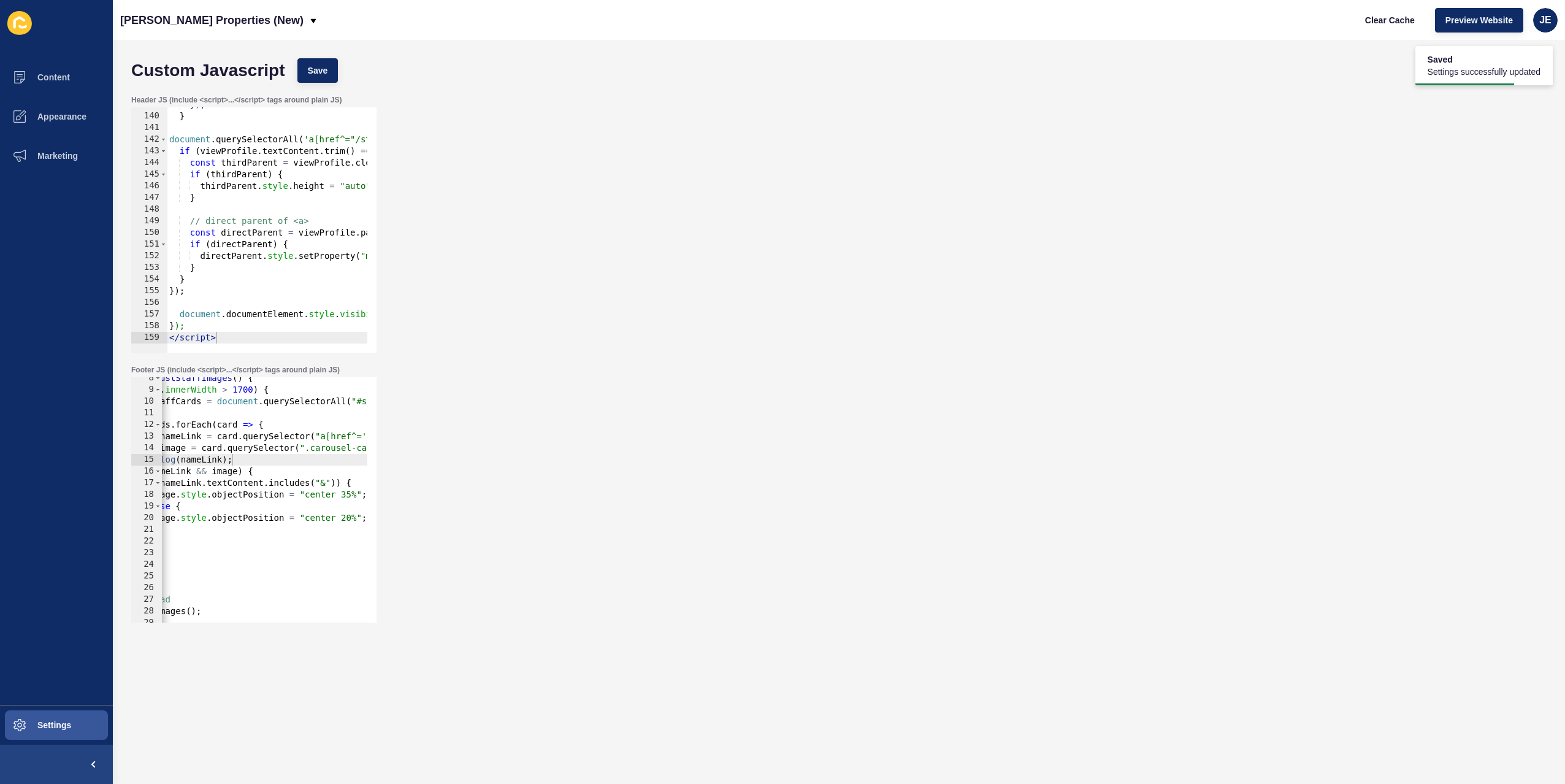
scroll to position [0, 13]
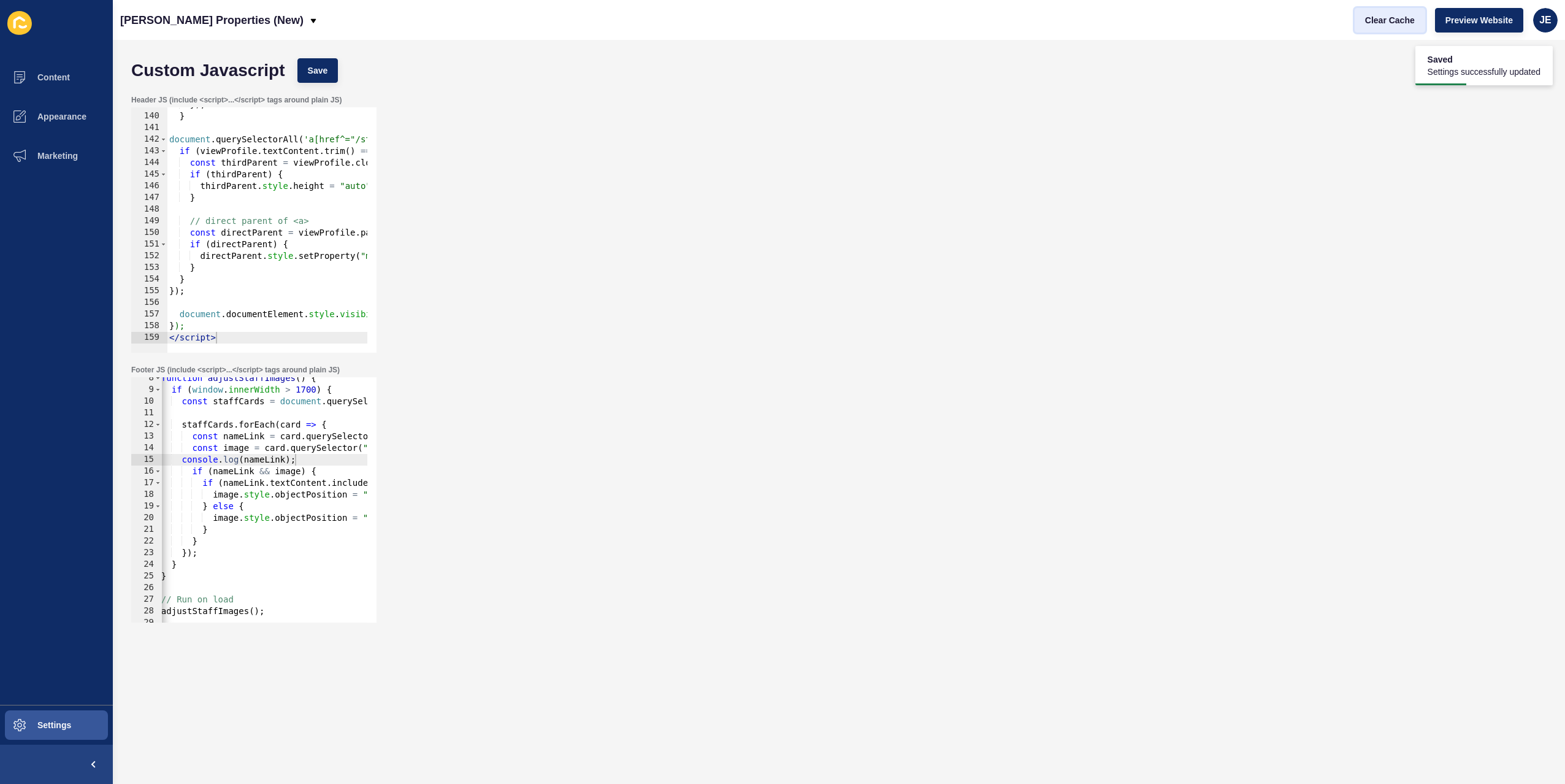
click at [1402, 27] on button "Clear Cache" at bounding box center [1390, 20] width 70 height 24
click at [282, 529] on div "function adjustStaffImages ( ) { if ( window . innerWidth > 1700 ) { const staf…" at bounding box center [426, 502] width 556 height 259
type textarea "</script>"
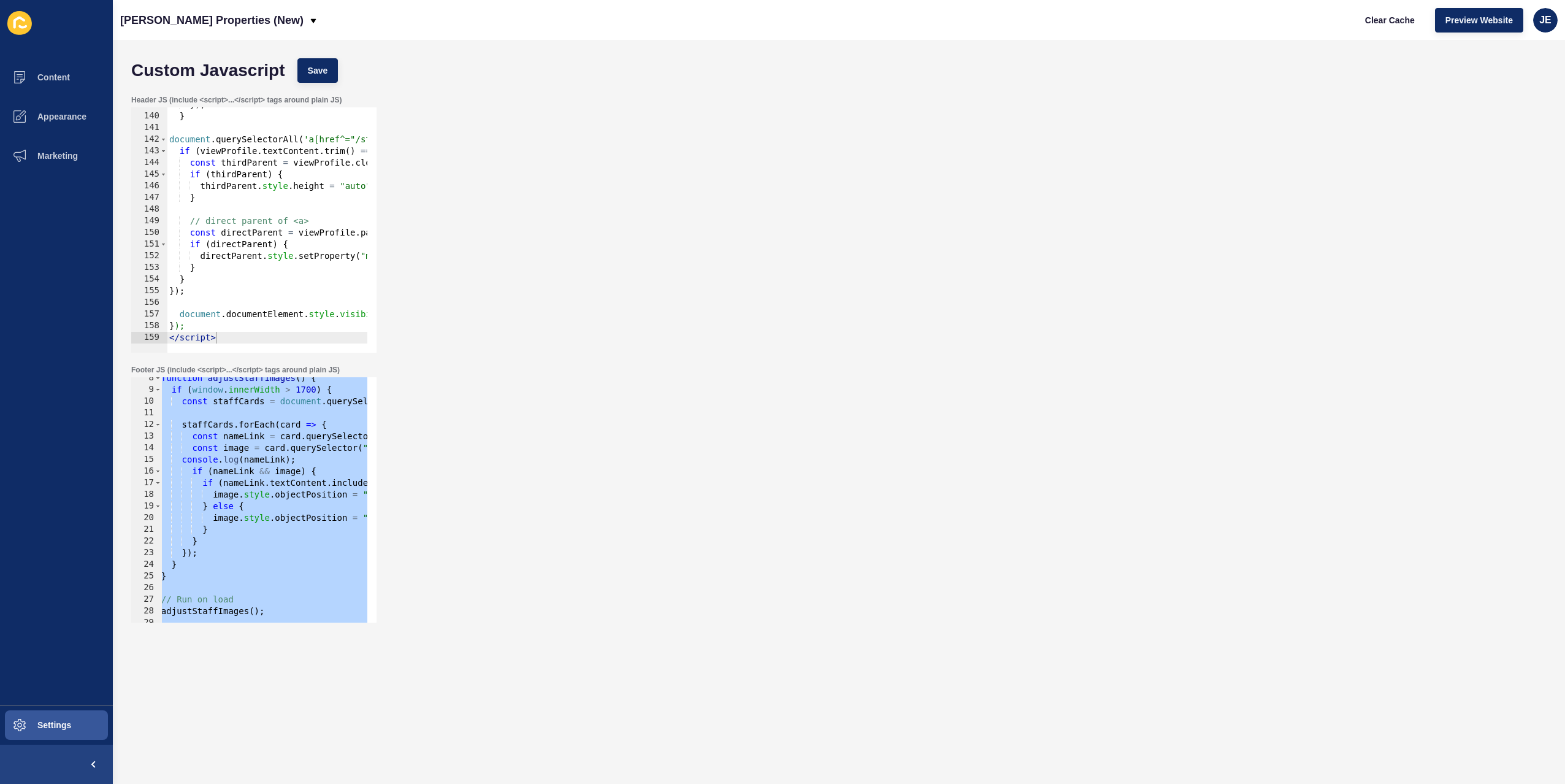
paste textarea
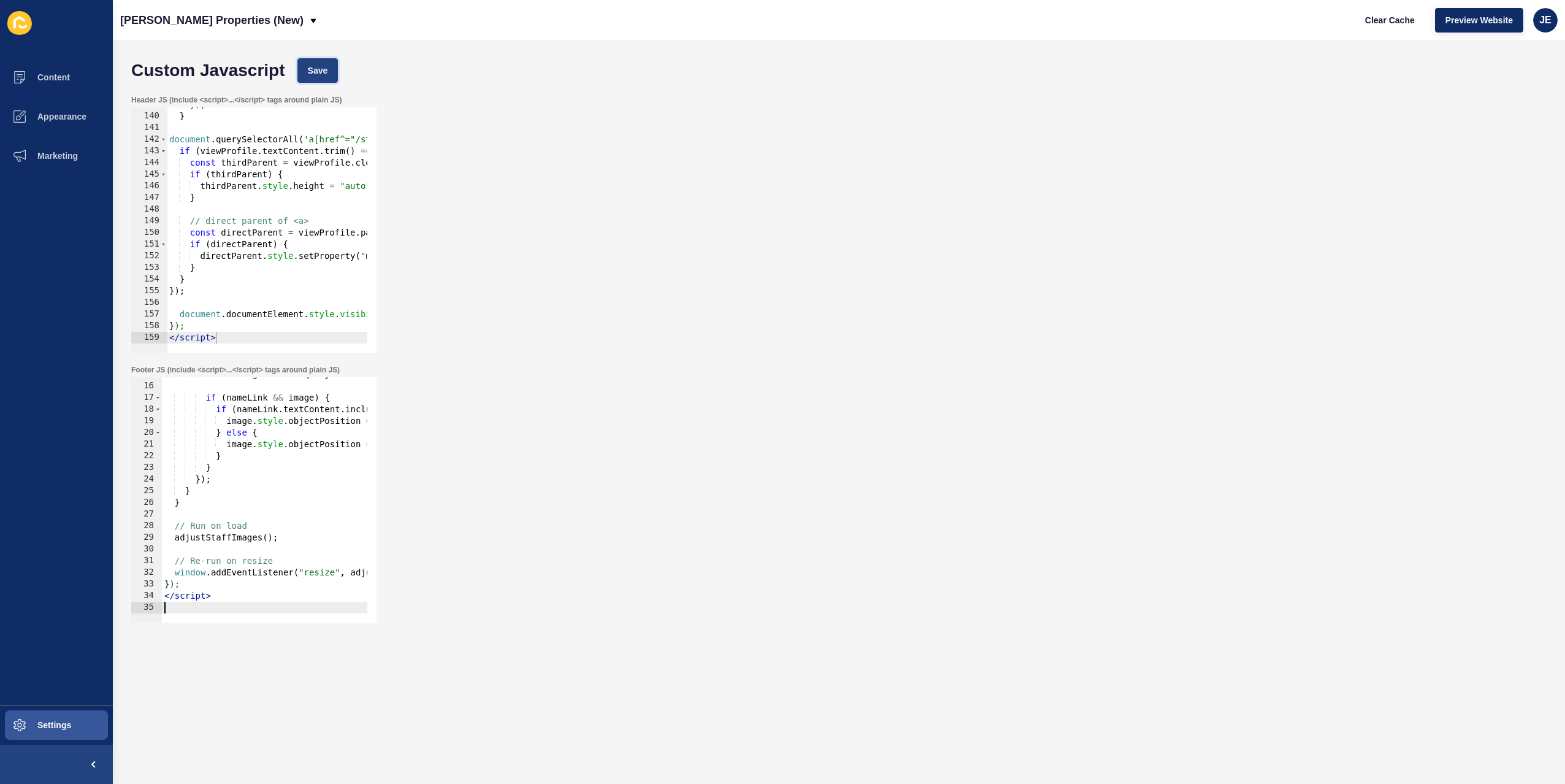
click at [330, 69] on button "Save" at bounding box center [318, 70] width 41 height 24
click at [1403, 23] on span "Clear Cache" at bounding box center [1390, 20] width 50 height 12
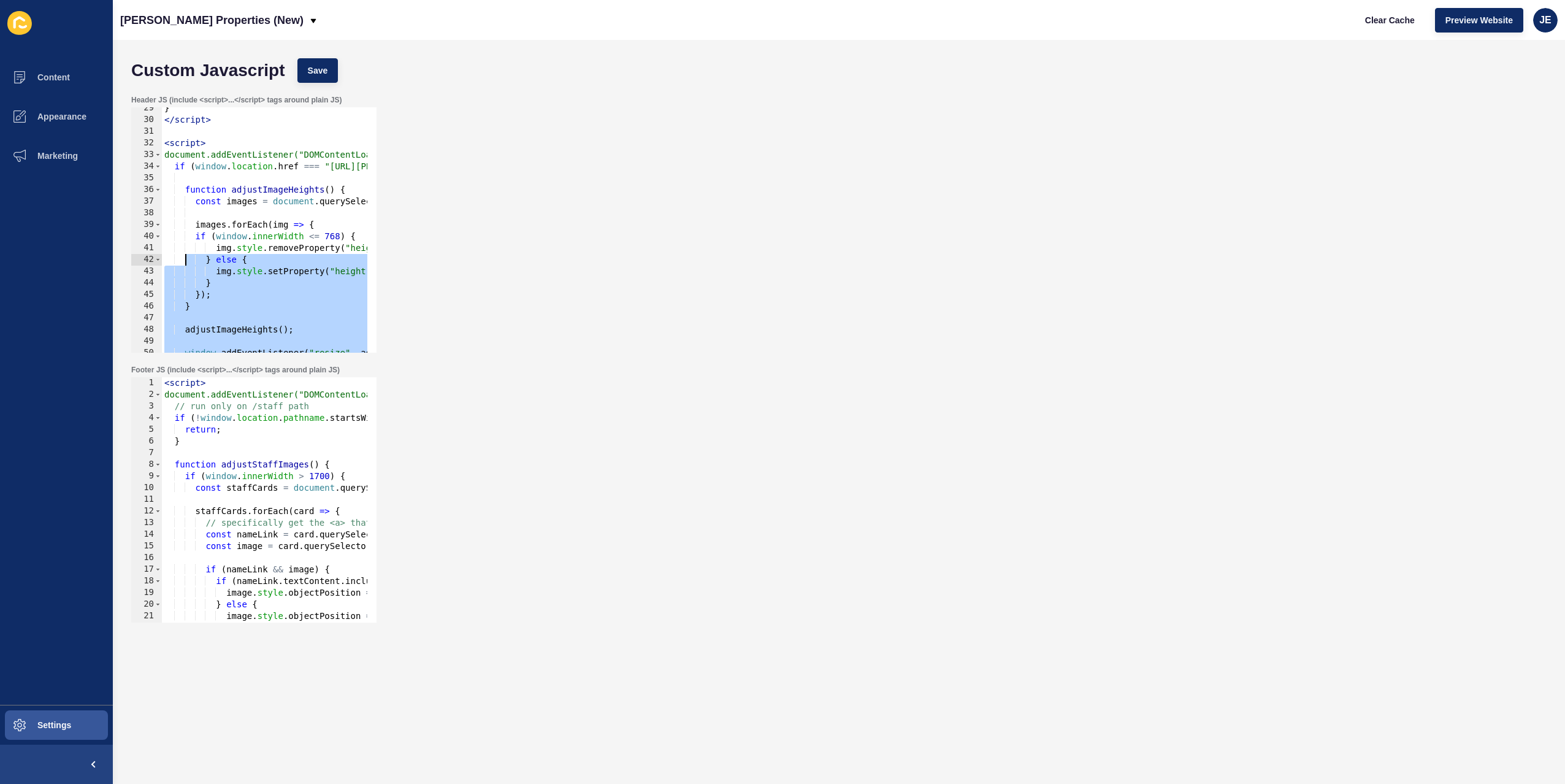
scroll to position [295, 0]
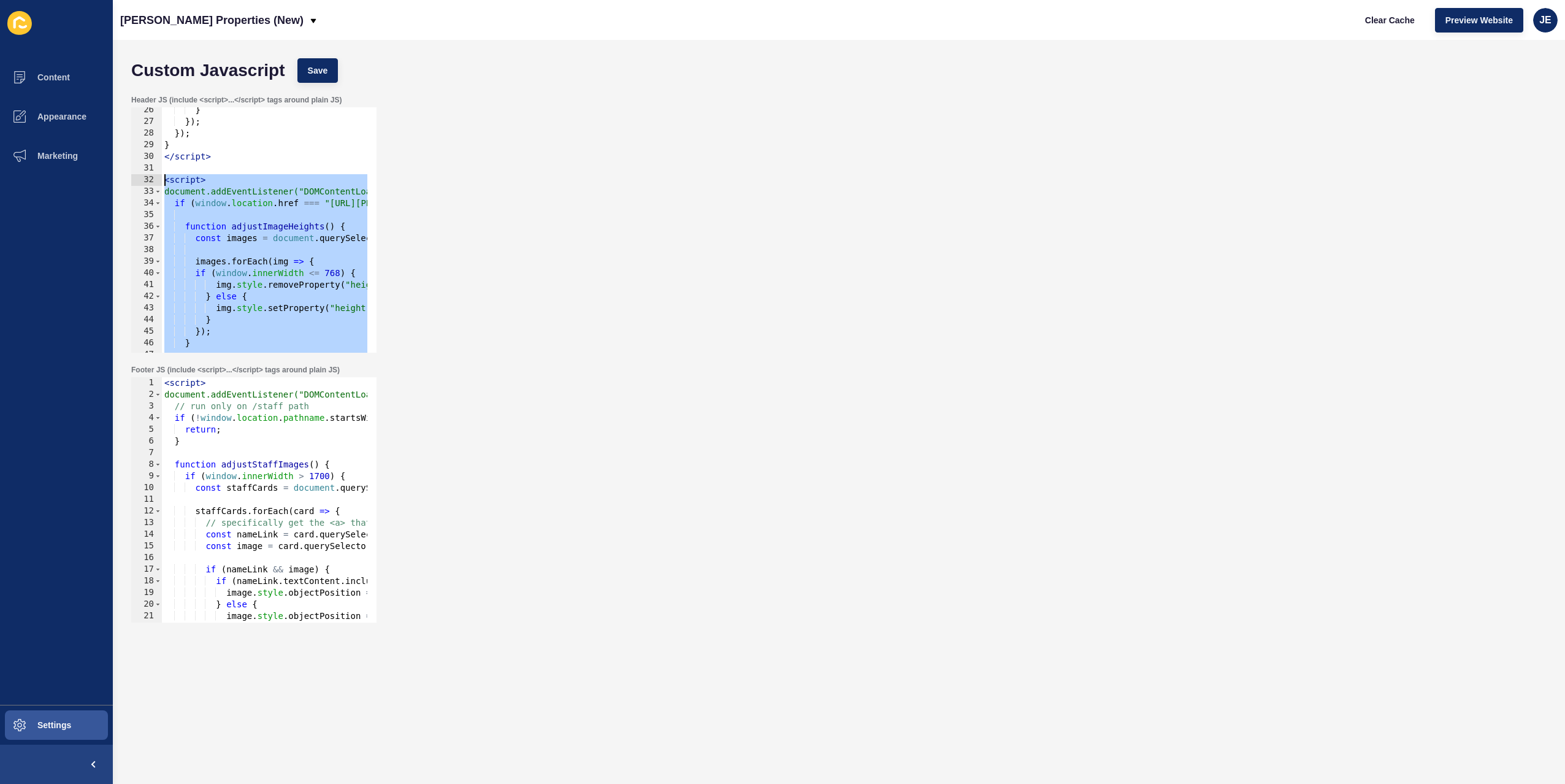
drag, startPoint x: 226, startPoint y: 277, endPoint x: 160, endPoint y: 183, distance: 114.9
click at [160, 183] on div "</script> 26 27 28 29 30 31 32 33 34 35 36 37 38 39 40 41 42 43 44 45 46 47 48 …" at bounding box center [254, 230] width 245 height 245
click at [304, 59] on button "Save" at bounding box center [318, 70] width 41 height 24
click at [1391, 27] on button "Clear Cache" at bounding box center [1390, 20] width 70 height 24
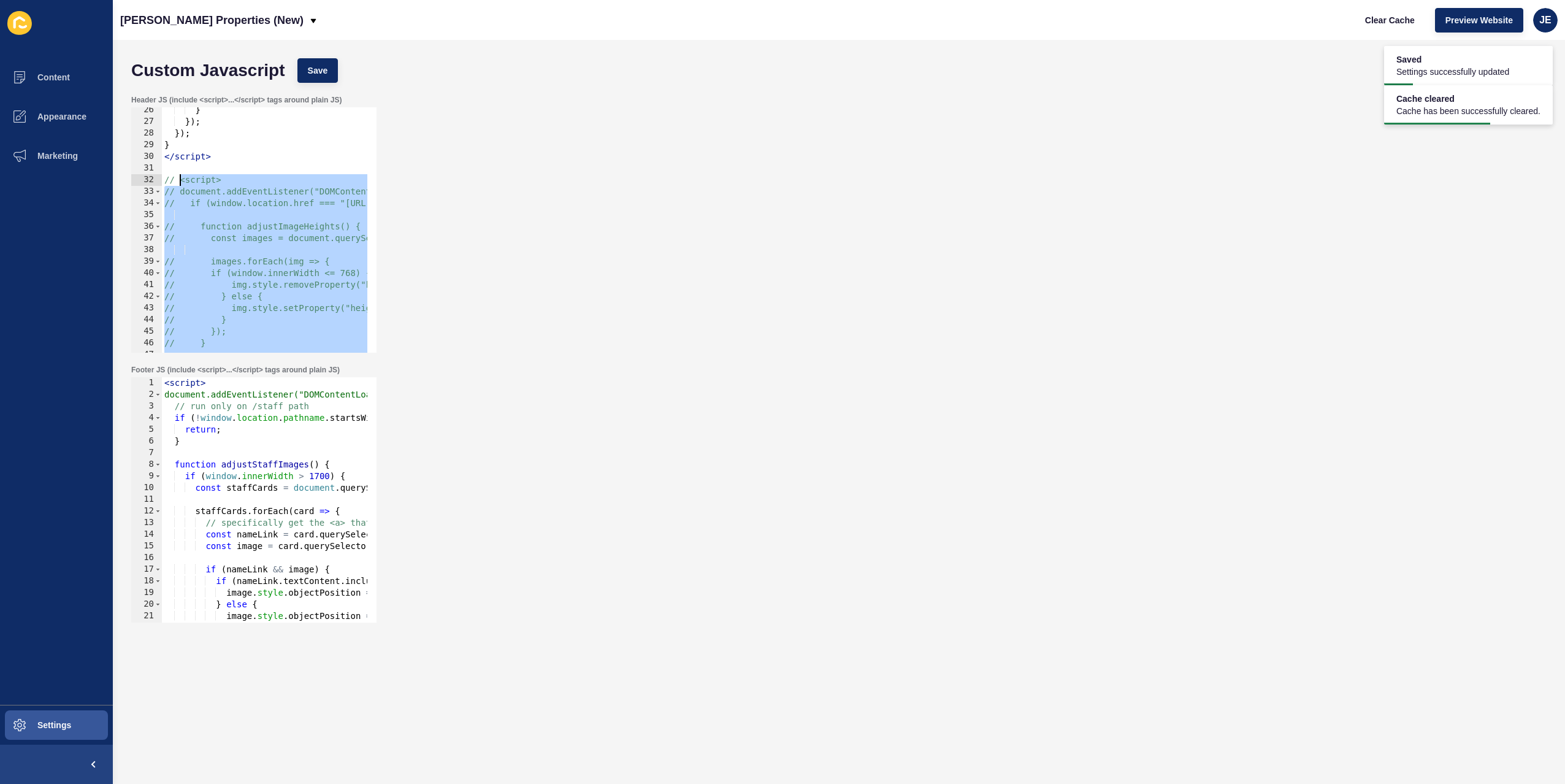
click at [266, 220] on div "} }) ; }) ; } </ script > // <script> // document.addEventListener("DOMContentL…" at bounding box center [452, 234] width 582 height 259
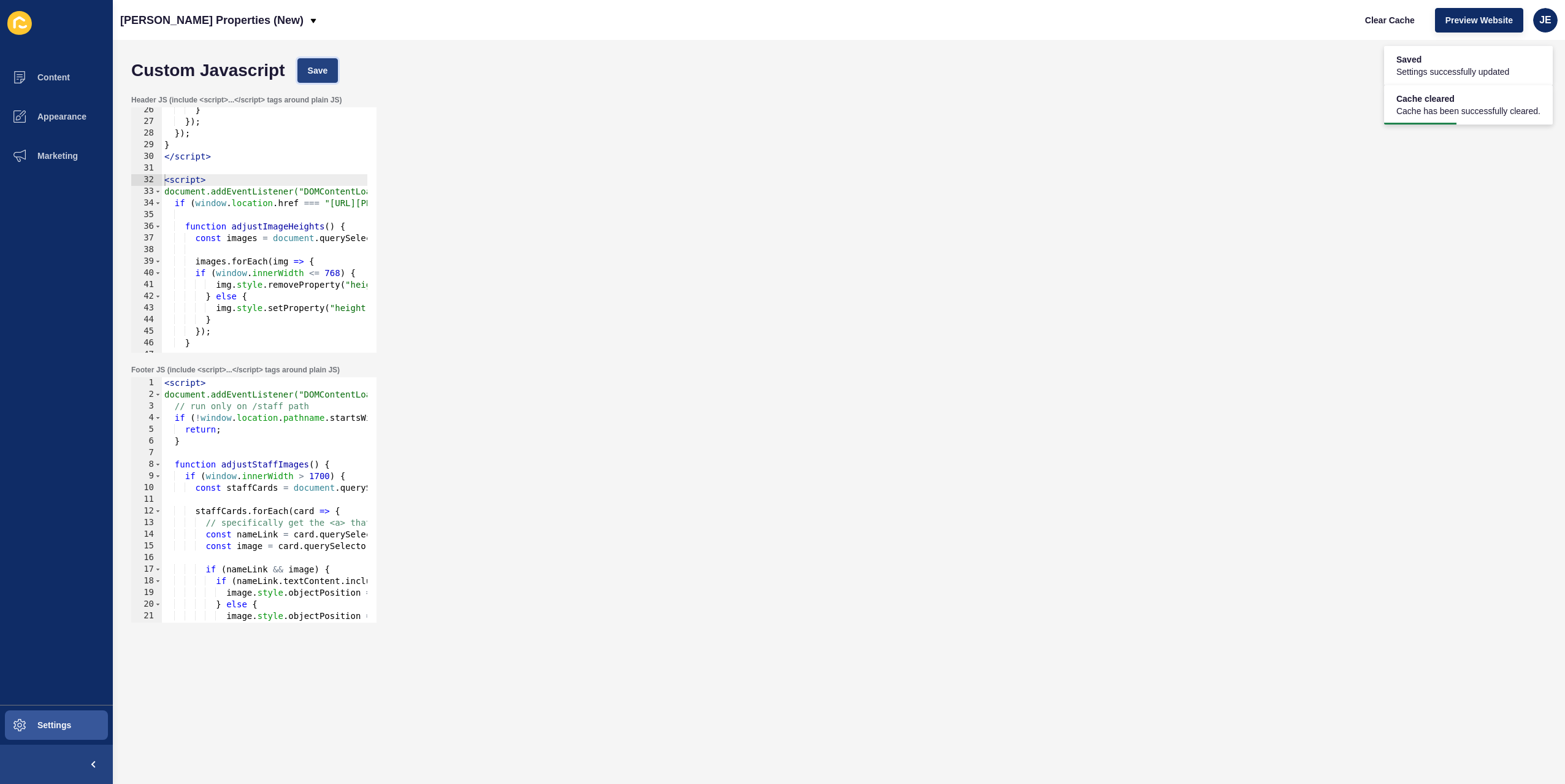
click at [332, 70] on button "Save" at bounding box center [318, 70] width 41 height 24
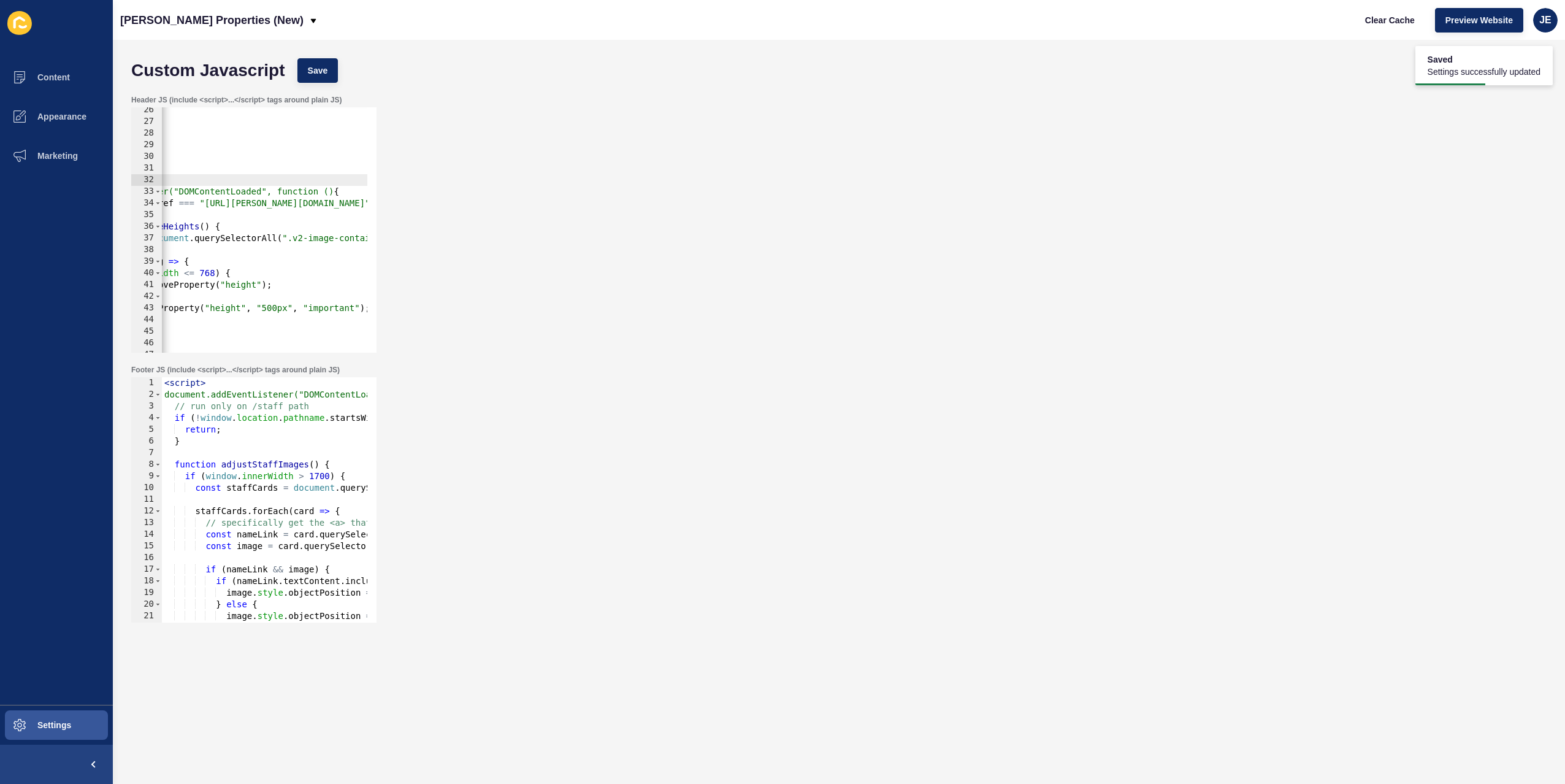
scroll to position [0, 0]
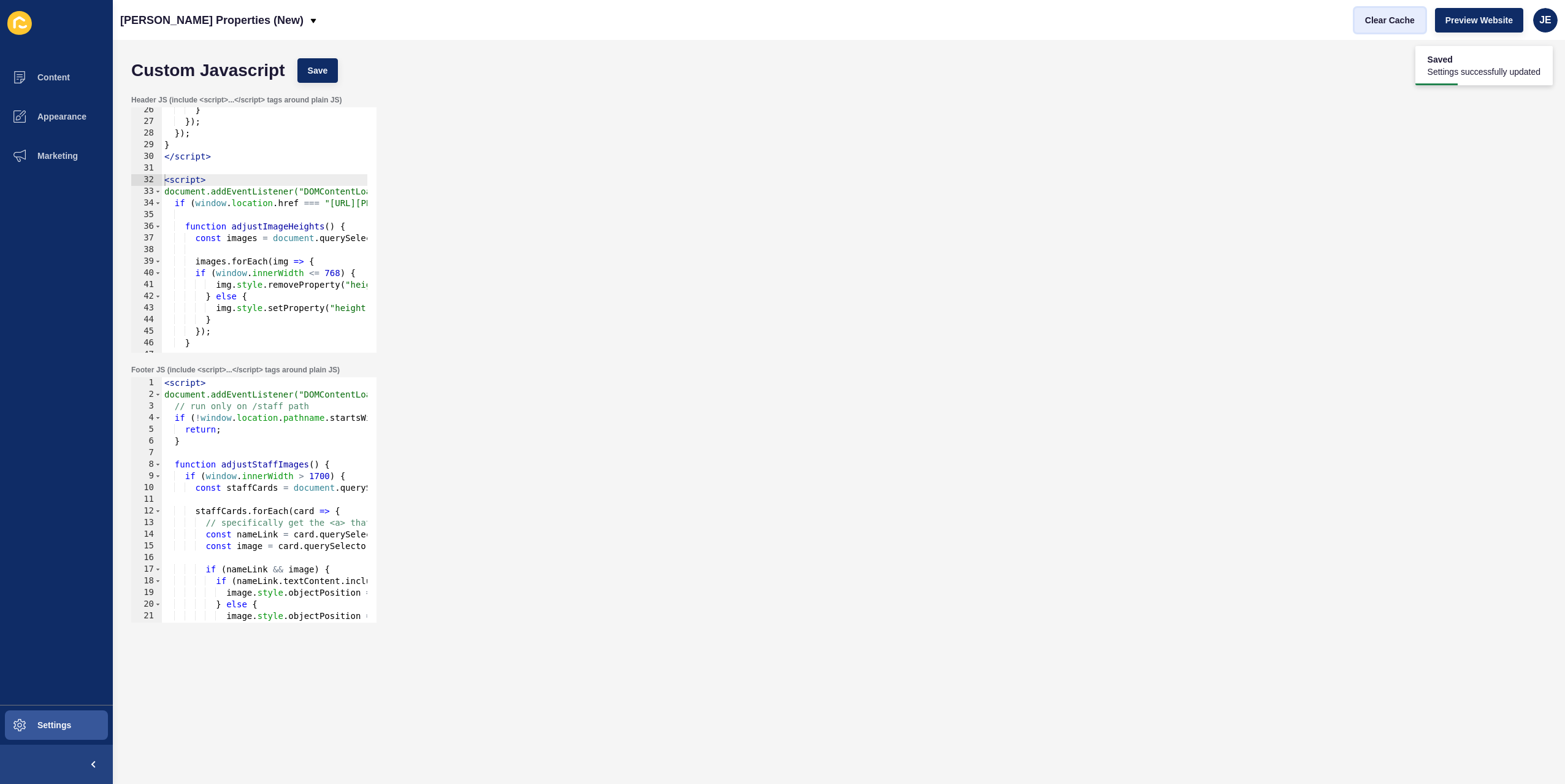
click at [1386, 29] on button "Clear Cache" at bounding box center [1390, 20] width 70 height 24
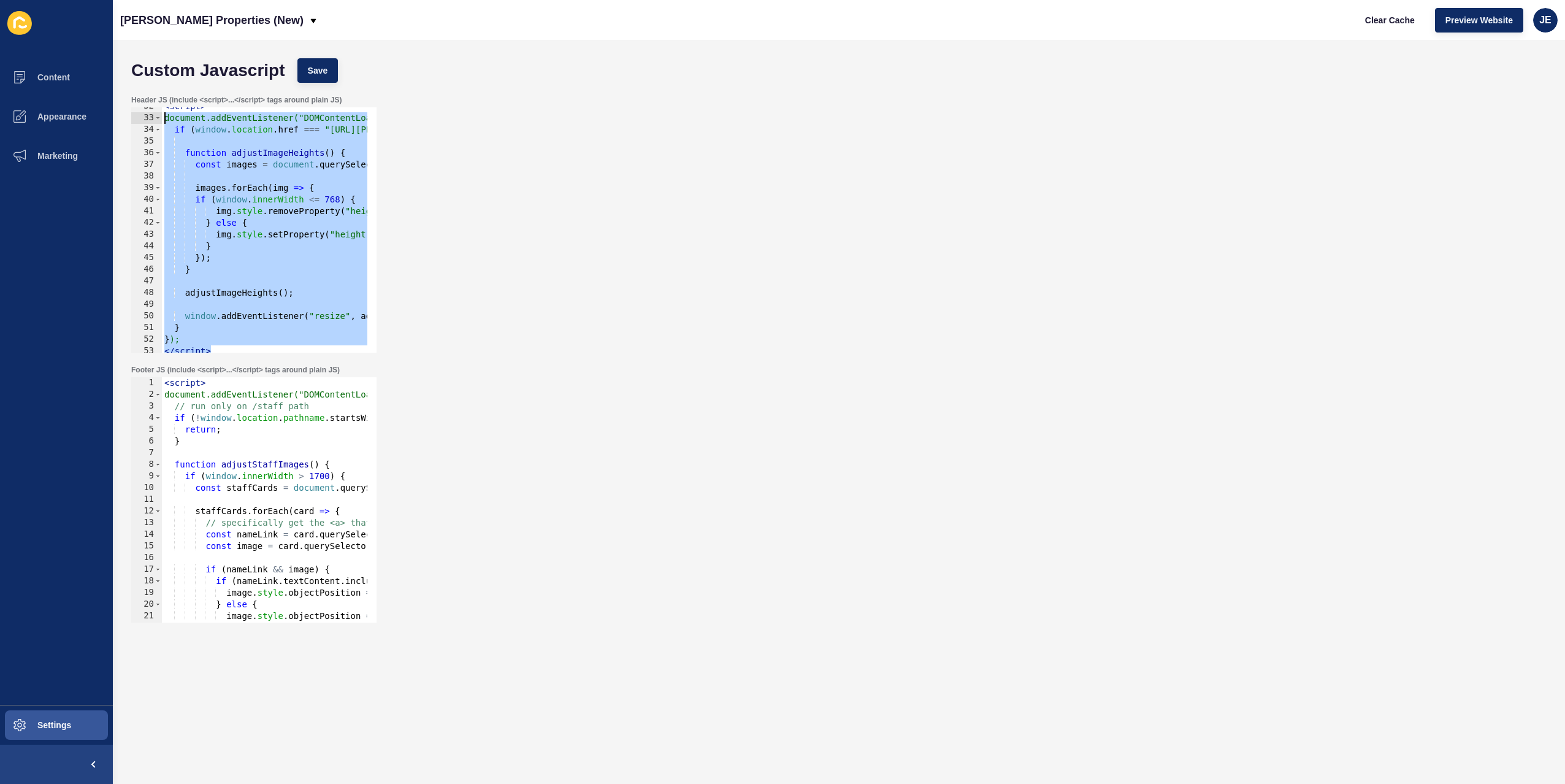
scroll to position [331, 0]
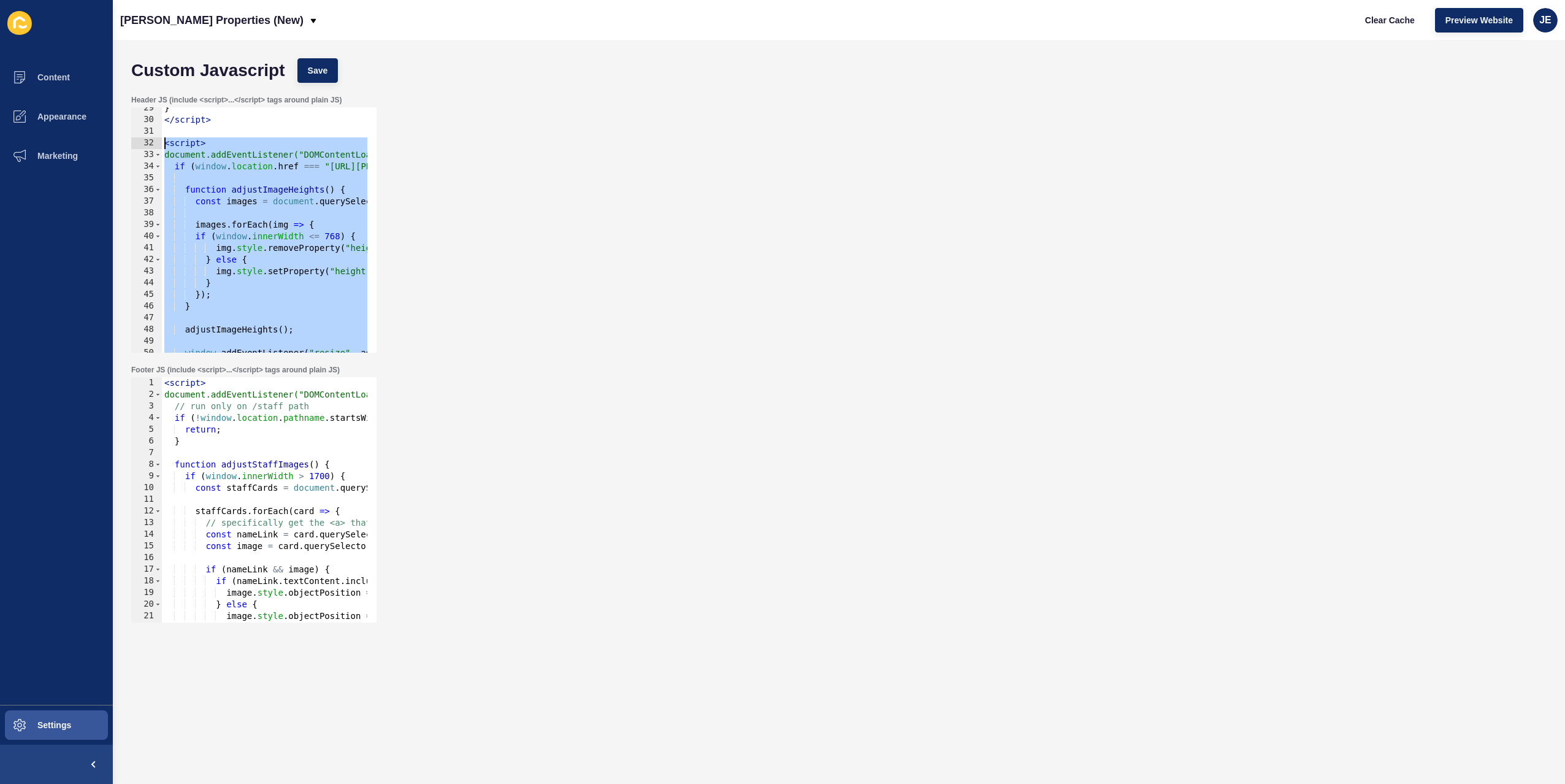
drag, startPoint x: 220, startPoint y: 240, endPoint x: 153, endPoint y: 142, distance: 118.7
click at [153, 142] on div "</script> 29 30 31 32 33 34 35 36 37 38 39 40 41 42 43 44 45 46 47 48 49 50 51 …" at bounding box center [254, 230] width 245 height 245
type textarea "// <script> // document.addEventListener("DOMContentLoaded", function () {"
click at [332, 77] on button "Save" at bounding box center [318, 70] width 41 height 24
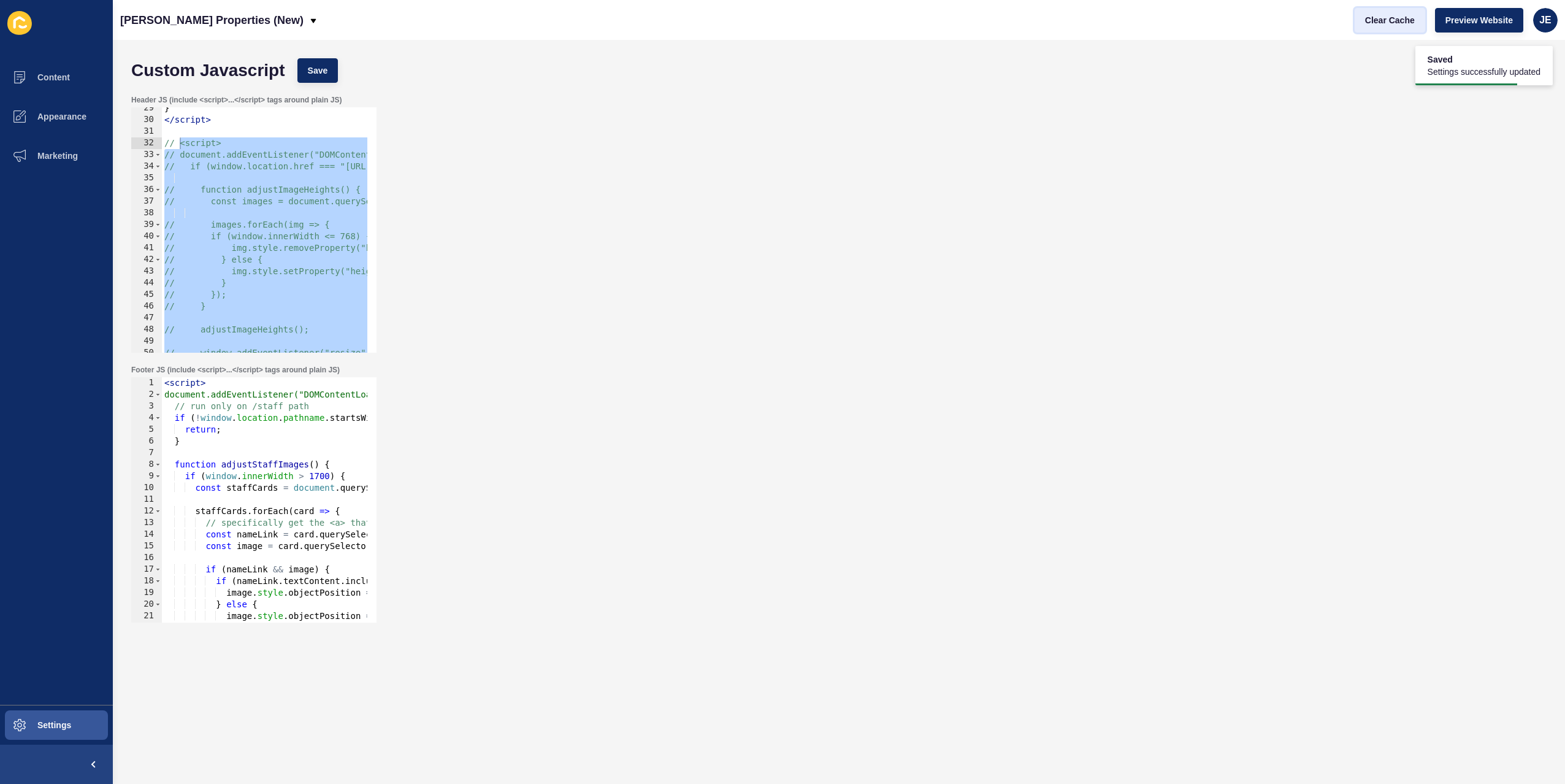
click at [1401, 19] on span "Clear Cache" at bounding box center [1390, 20] width 50 height 12
click at [293, 183] on div "} </ script > // <script> // document.addEventListener("DOMContentLoaded", func…" at bounding box center [452, 232] width 582 height 259
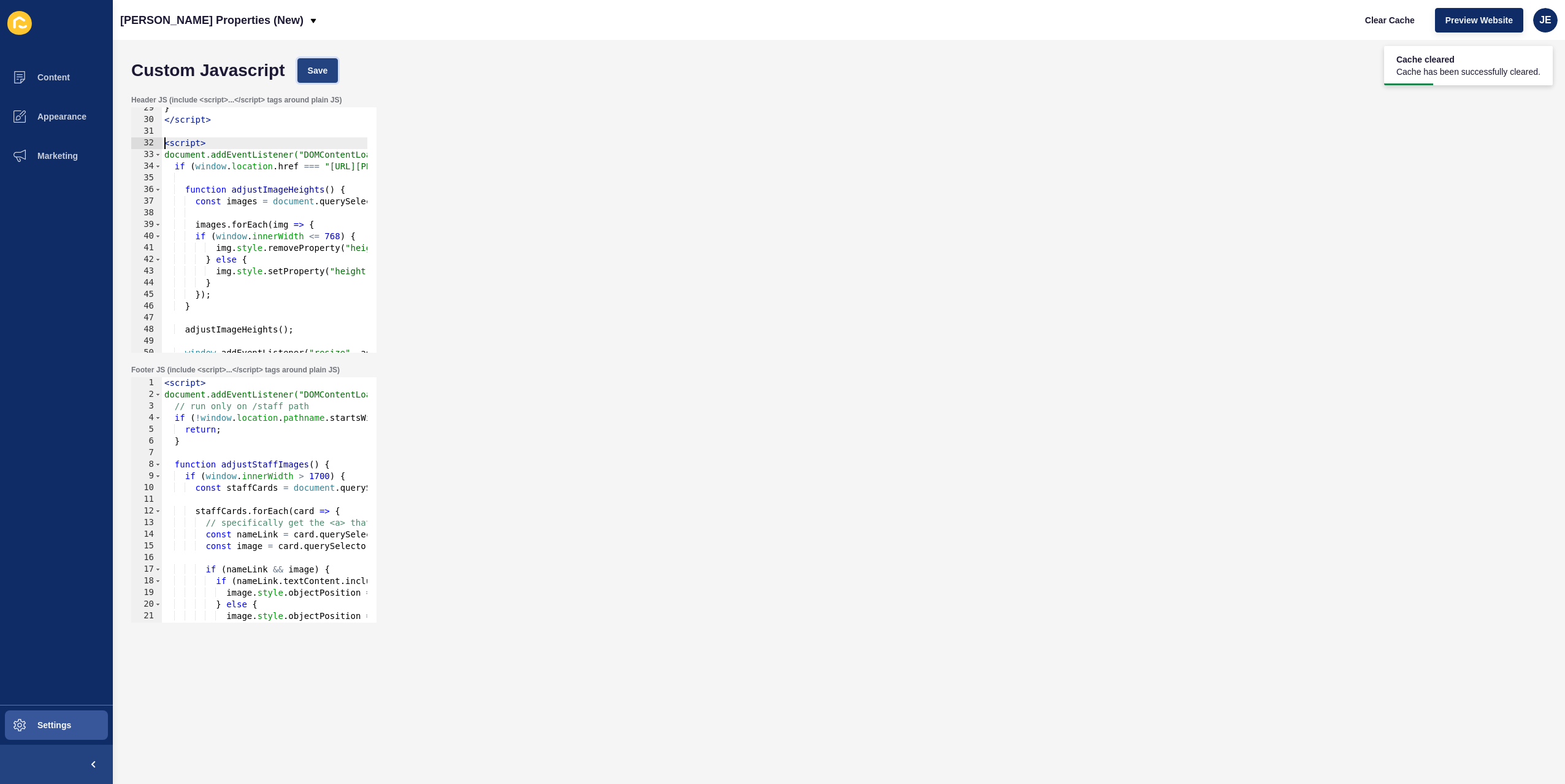
click at [309, 69] on span "Save" at bounding box center [318, 70] width 20 height 12
click at [1368, 22] on span "Clear Cache" at bounding box center [1390, 20] width 50 height 12
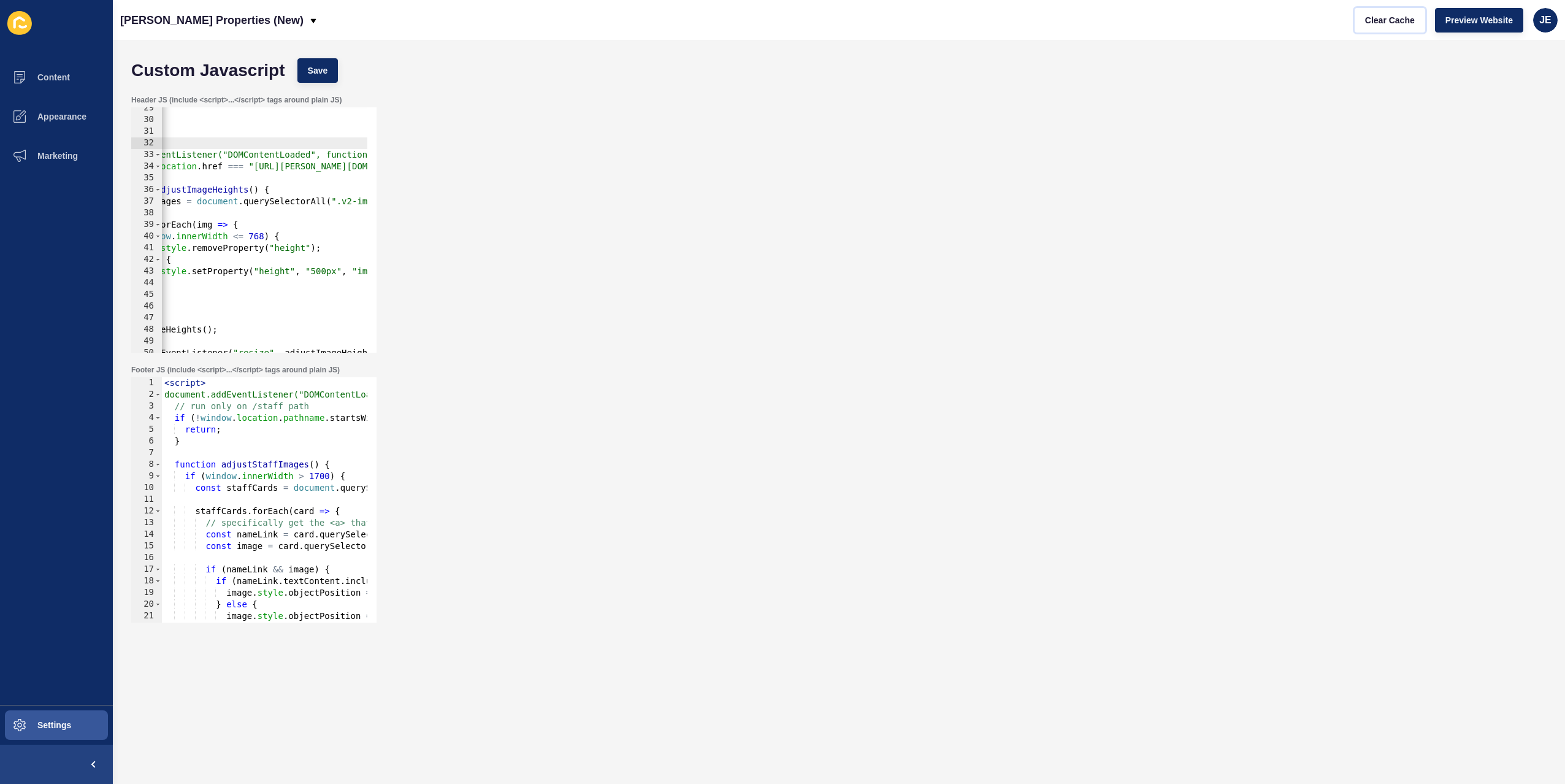
scroll to position [0, 83]
click at [259, 272] on div "} </ script > < script > document.addEventListener("DOMContentLoaded", function…" at bounding box center [370, 232] width 582 height 259
click at [343, 269] on div "} </ script > < script > document.addEventListener("DOMContentLoaded", function…" at bounding box center [370, 232] width 582 height 259
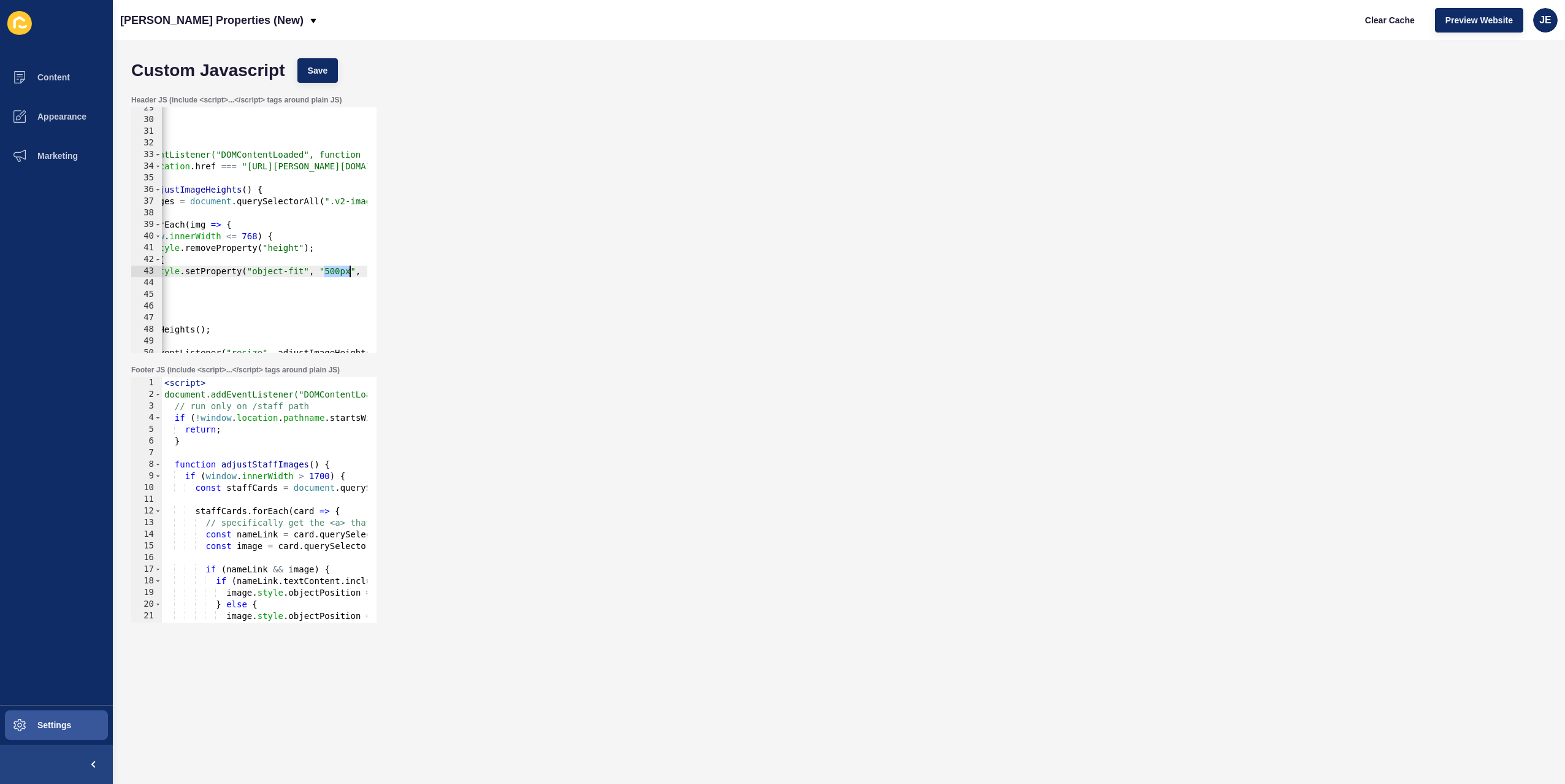
click at [343, 269] on div "} </ script > < script > document.addEventListener("DOMContentLoaded", function…" at bounding box center [370, 232] width 582 height 259
drag, startPoint x: 305, startPoint y: 270, endPoint x: 253, endPoint y: 269, distance: 52.0
click at [253, 269] on div "} </ script > < script > document.addEventListener("DOMContentLoaded", function…" at bounding box center [370, 232] width 582 height 259
click at [286, 248] on div "} </ script > < script > document.addEventListener("DOMContentLoaded", function…" at bounding box center [370, 232] width 582 height 259
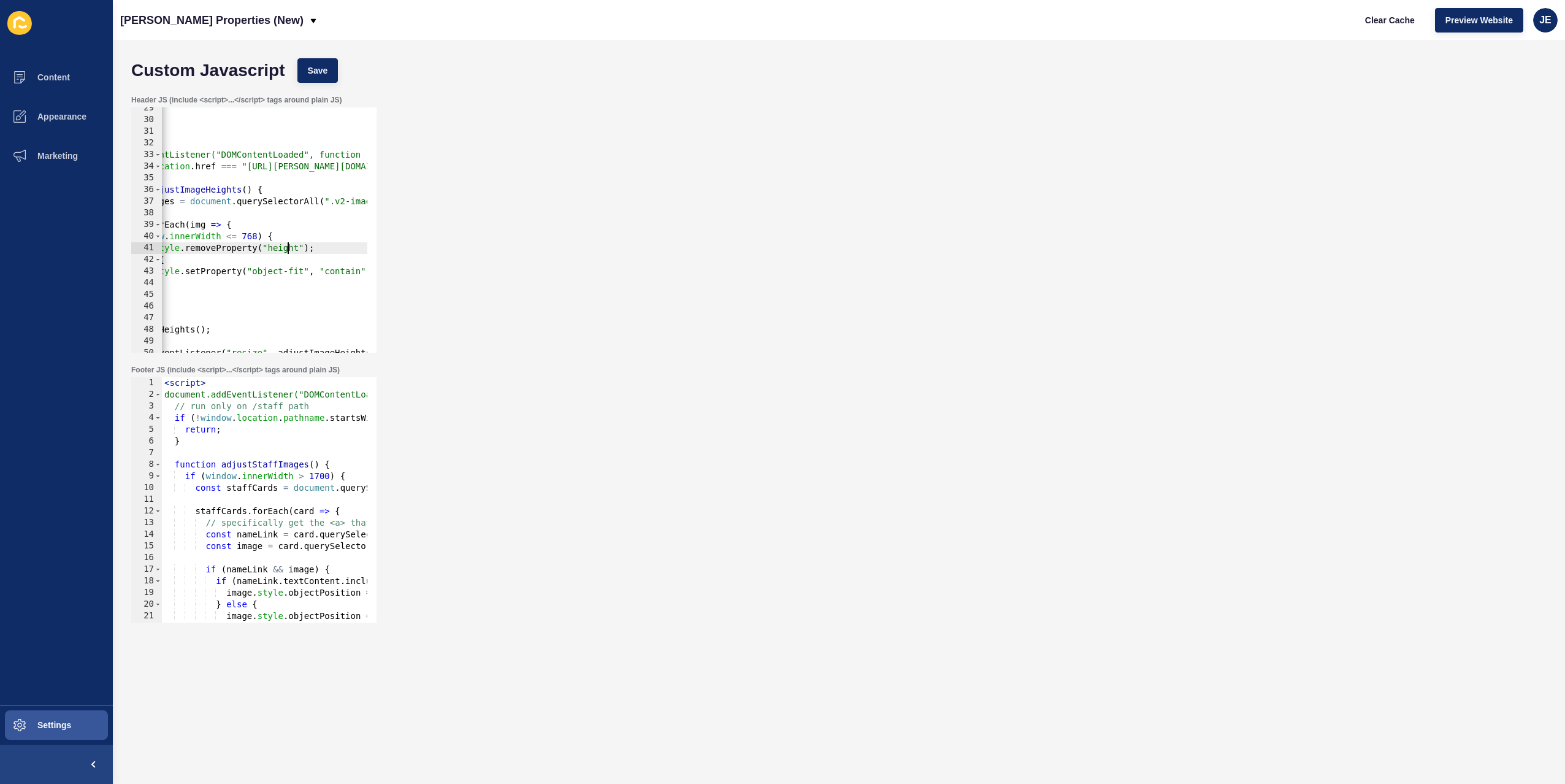
scroll to position [0, 16]
click at [286, 248] on div "} </ script > < script > document.addEventListener("DOMContentLoaded", function…" at bounding box center [370, 232] width 582 height 259
paste textarea "object-fi"
drag, startPoint x: 294, startPoint y: 275, endPoint x: 284, endPoint y: 274, distance: 10.0
click at [284, 274] on div "} </ script > < script > document.addEventListener("DOMContentLoaded", function…" at bounding box center [370, 232] width 582 height 259
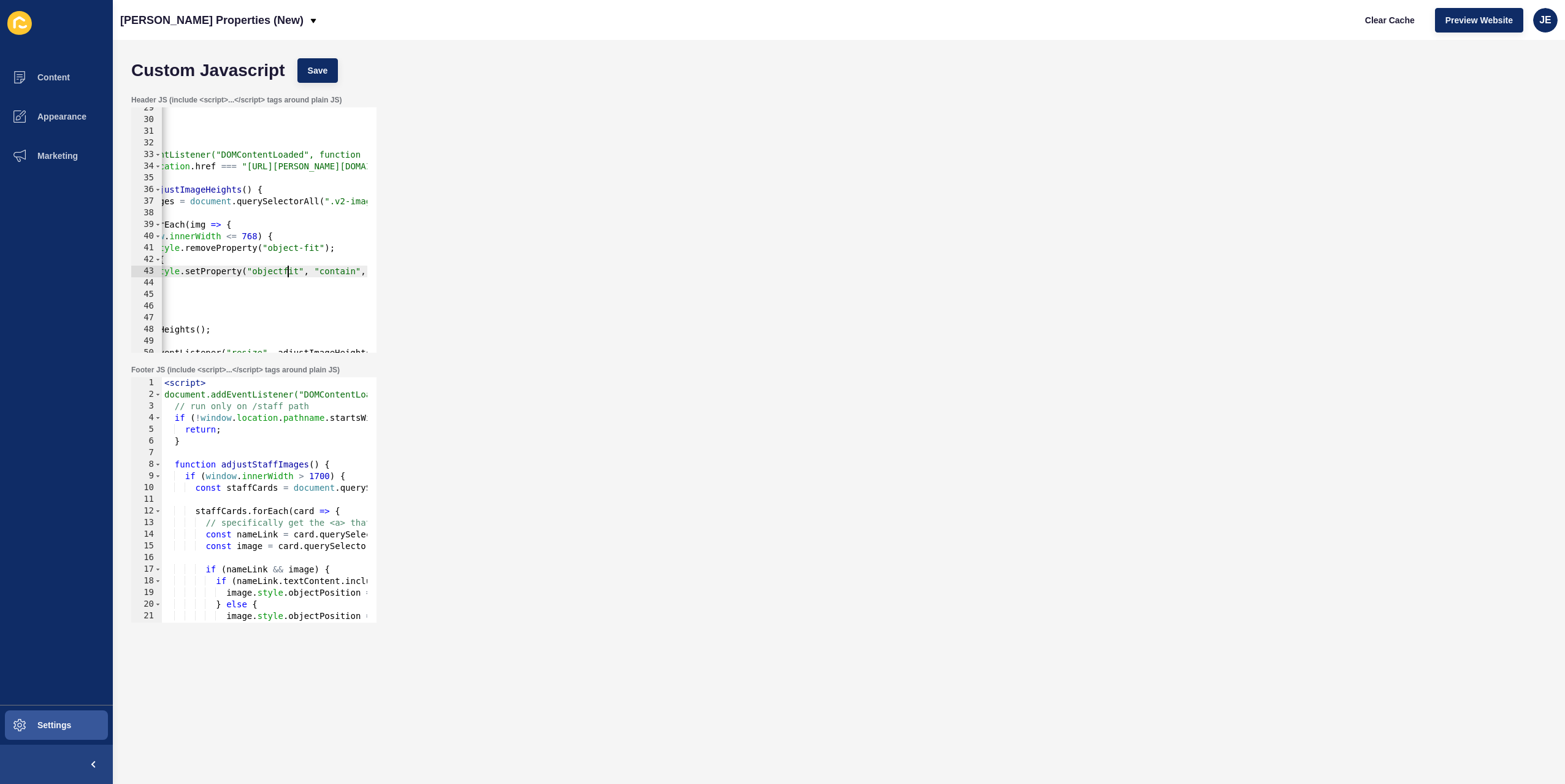
scroll to position [0, 15]
click at [308, 246] on div "} </ script > < script > document.addEventListener("DOMContentLoaded", function…" at bounding box center [370, 232] width 582 height 259
drag, startPoint x: 306, startPoint y: 248, endPoint x: 297, endPoint y: 249, distance: 9.1
click at [297, 249] on div "} </ script > < script > document.addEventListener("DOMContentLoaded", function…" at bounding box center [370, 232] width 582 height 259
click at [319, 65] on span "Save" at bounding box center [318, 70] width 20 height 12
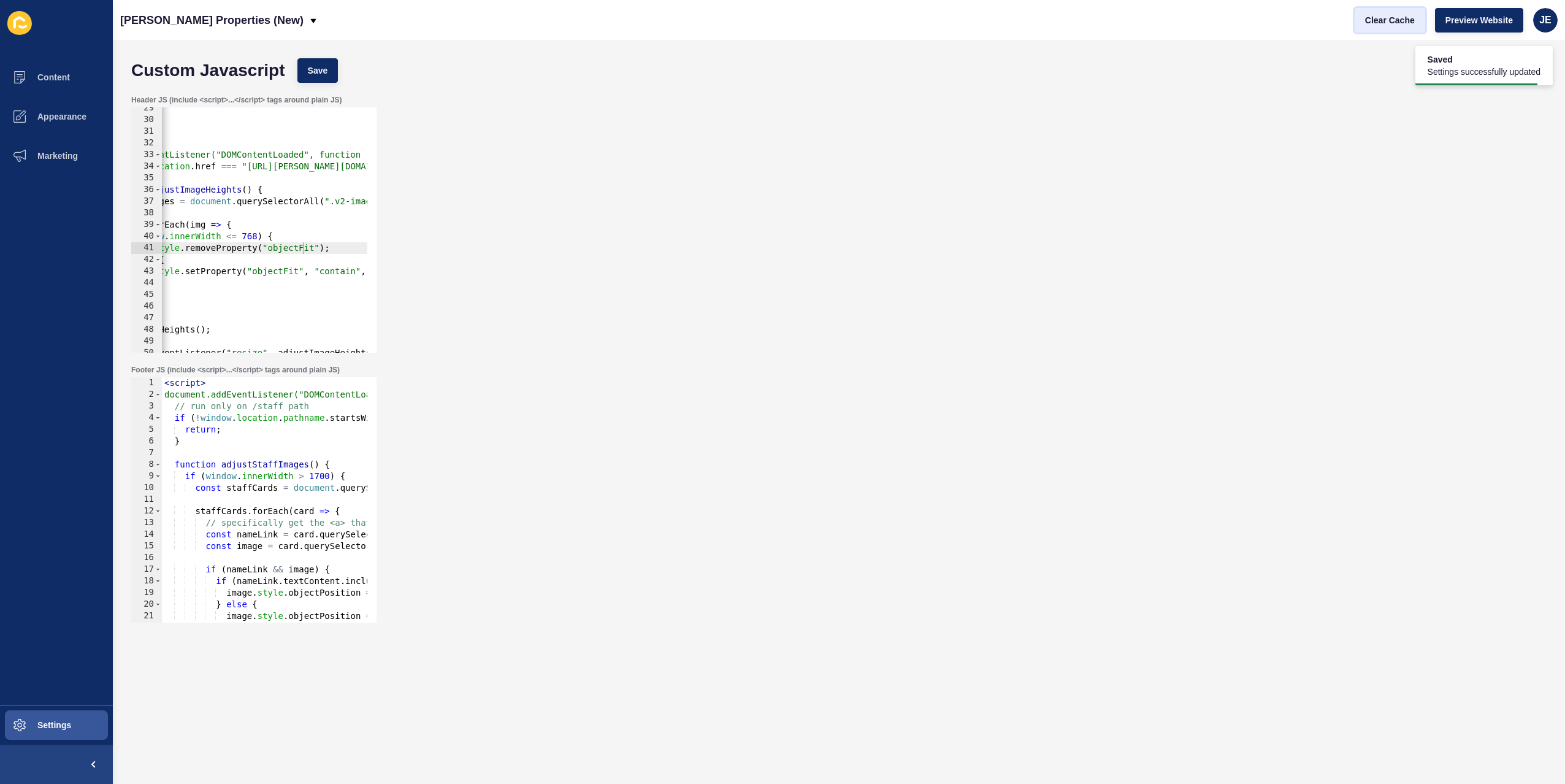
click at [1371, 21] on span "Clear Cache" at bounding box center [1390, 20] width 50 height 12
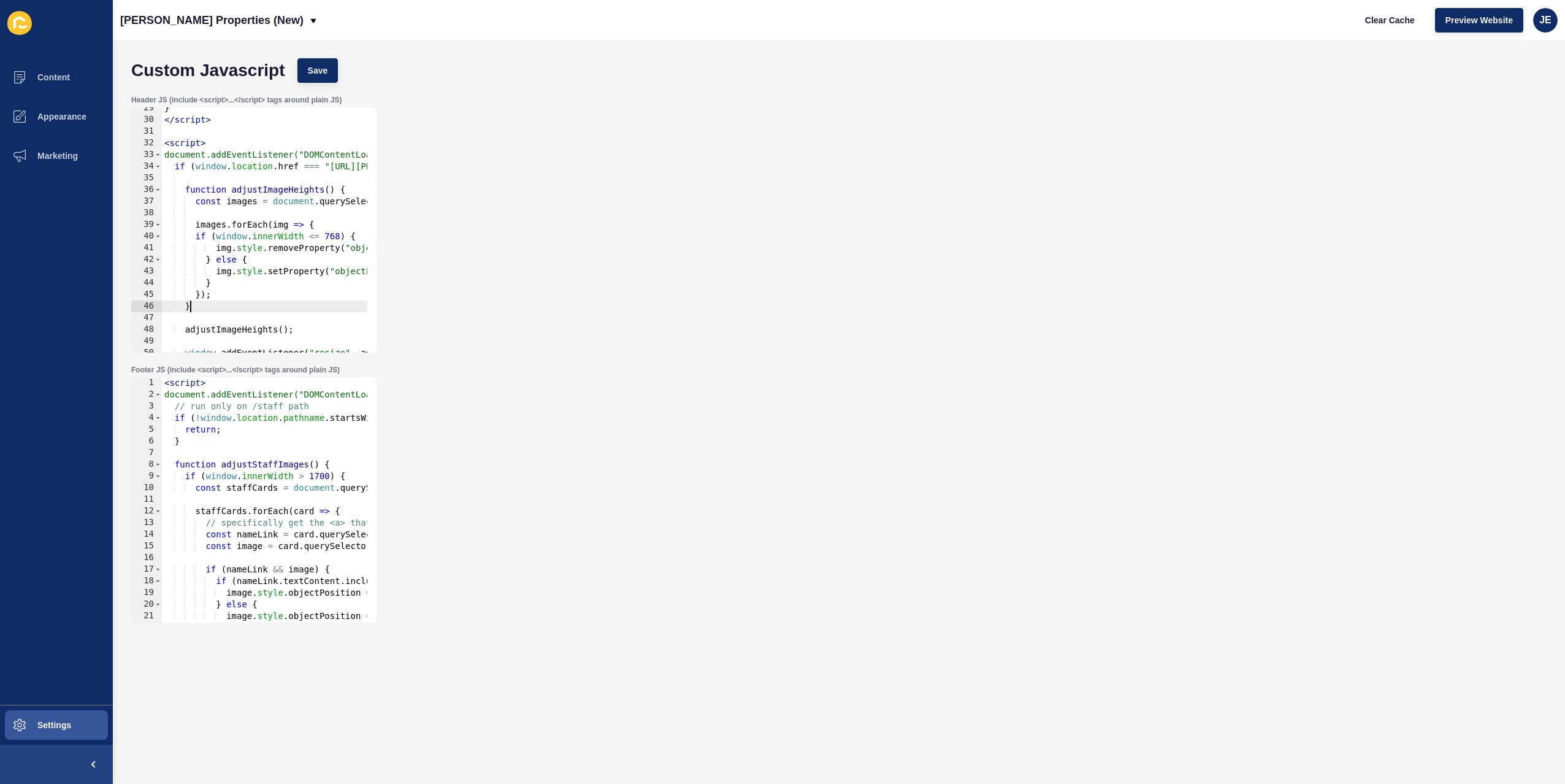
scroll to position [0, 1]
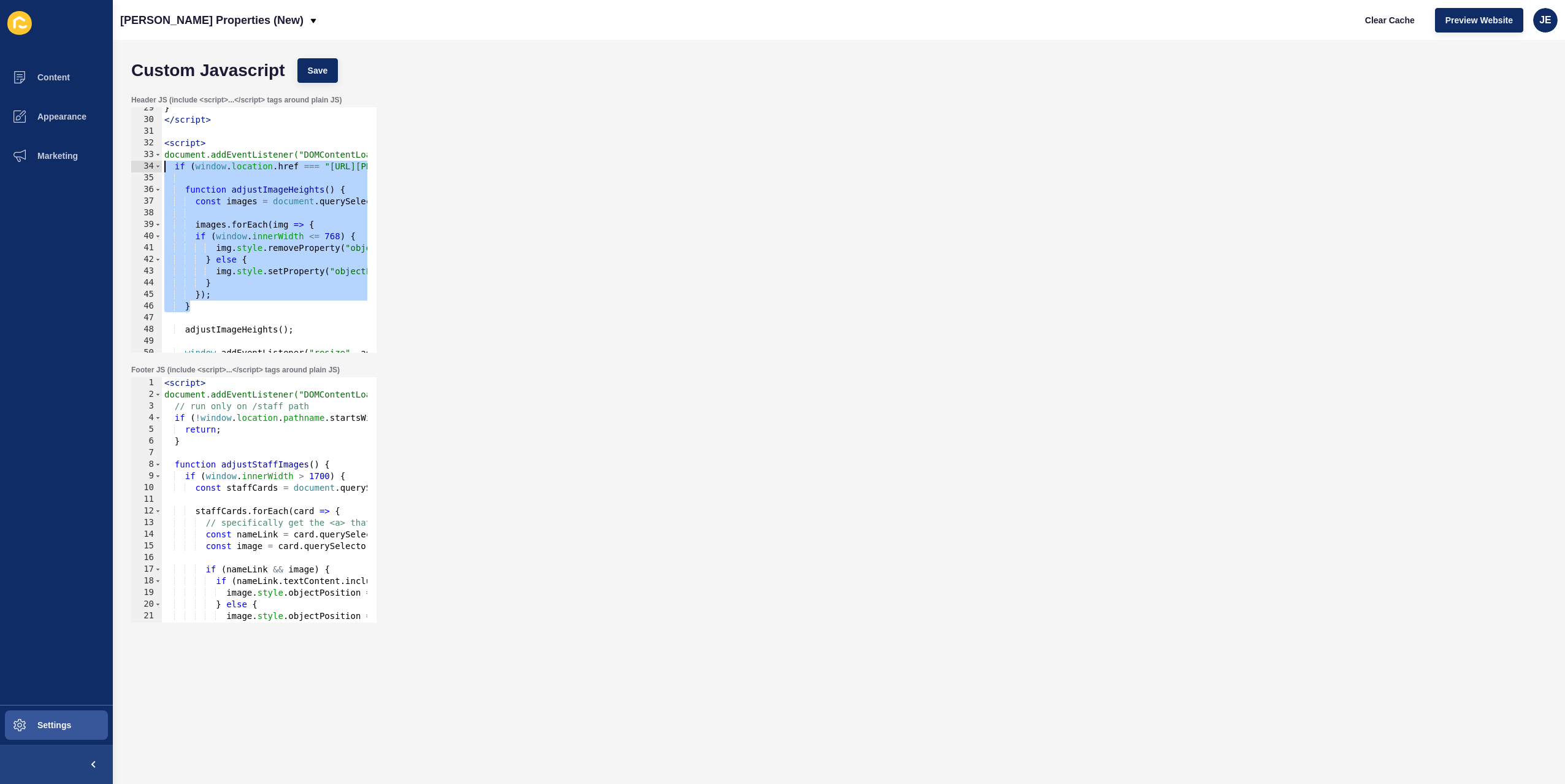
drag, startPoint x: 220, startPoint y: 308, endPoint x: 162, endPoint y: 169, distance: 150.6
click at [162, 169] on div "} </ script > < script > document.addEventListener("DOMContentLoaded", function…" at bounding box center [452, 232] width 582 height 259
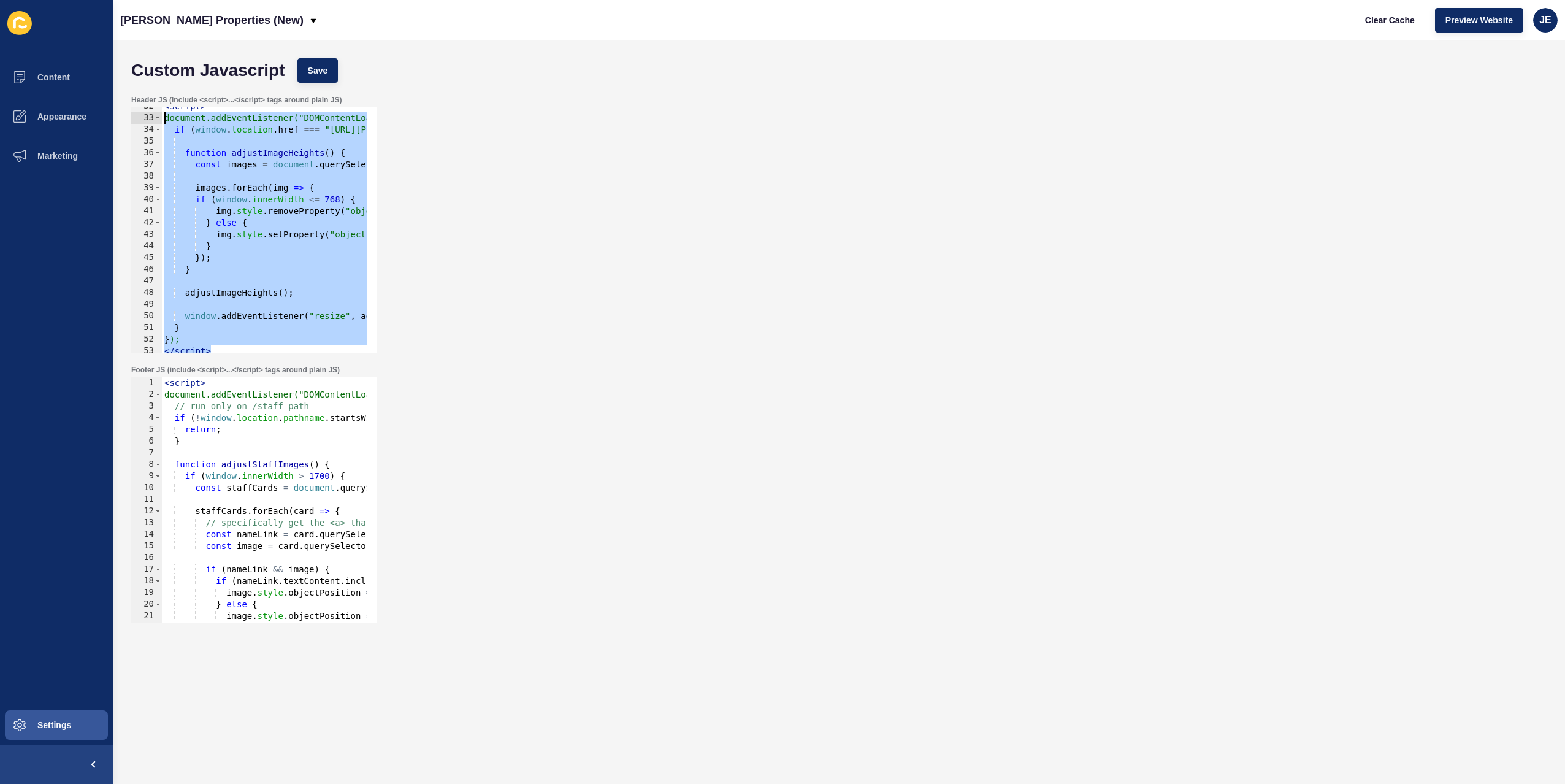
scroll to position [331, 0]
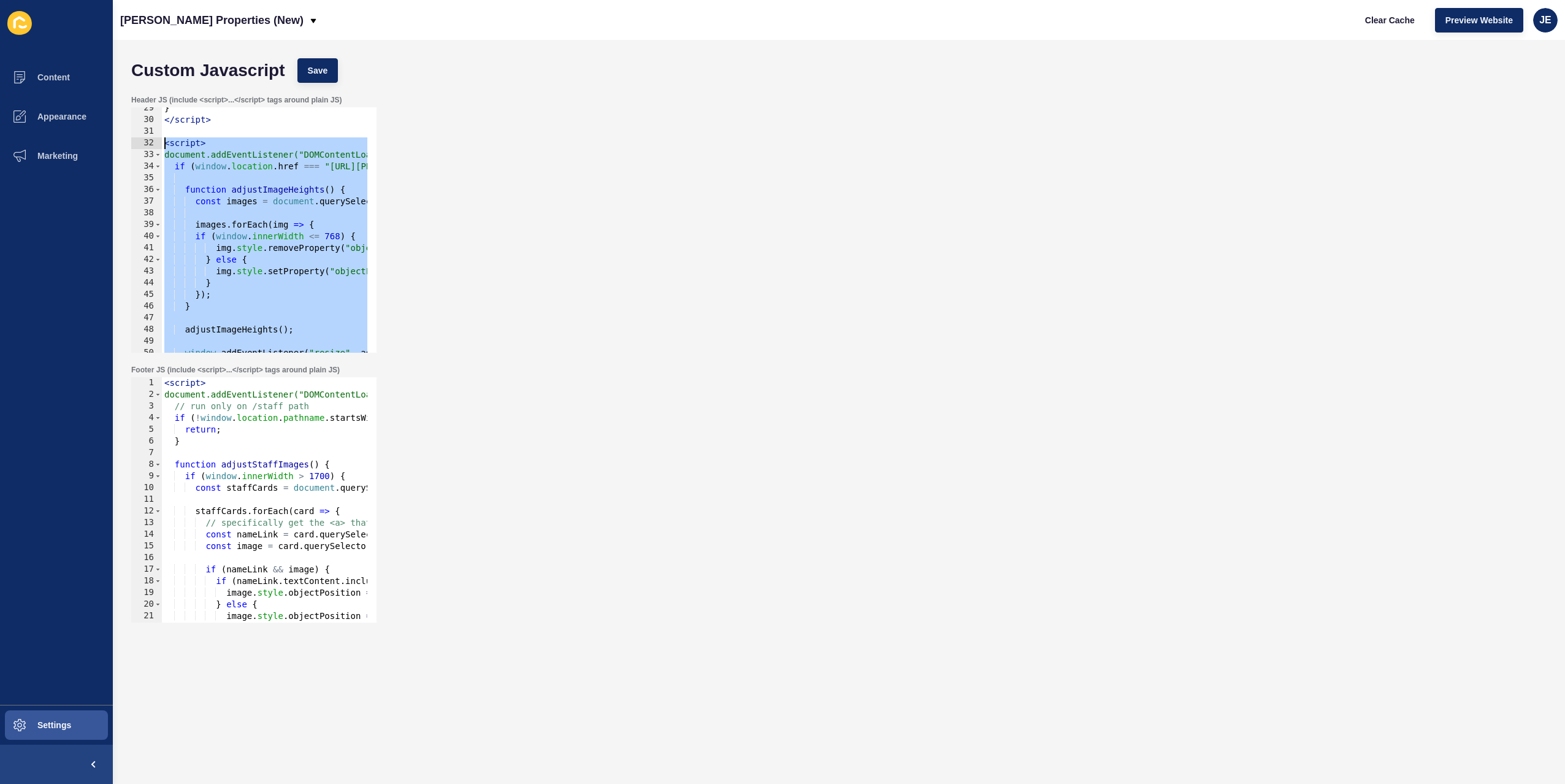
drag, startPoint x: 223, startPoint y: 240, endPoint x: 144, endPoint y: 139, distance: 128.2
click at [144, 139] on div "if (window.location.href === "https://novak.com.au/" || window.location.href ==…" at bounding box center [254, 230] width 245 height 245
click at [366, 250] on div at bounding box center [370, 702] width 12 height 1852
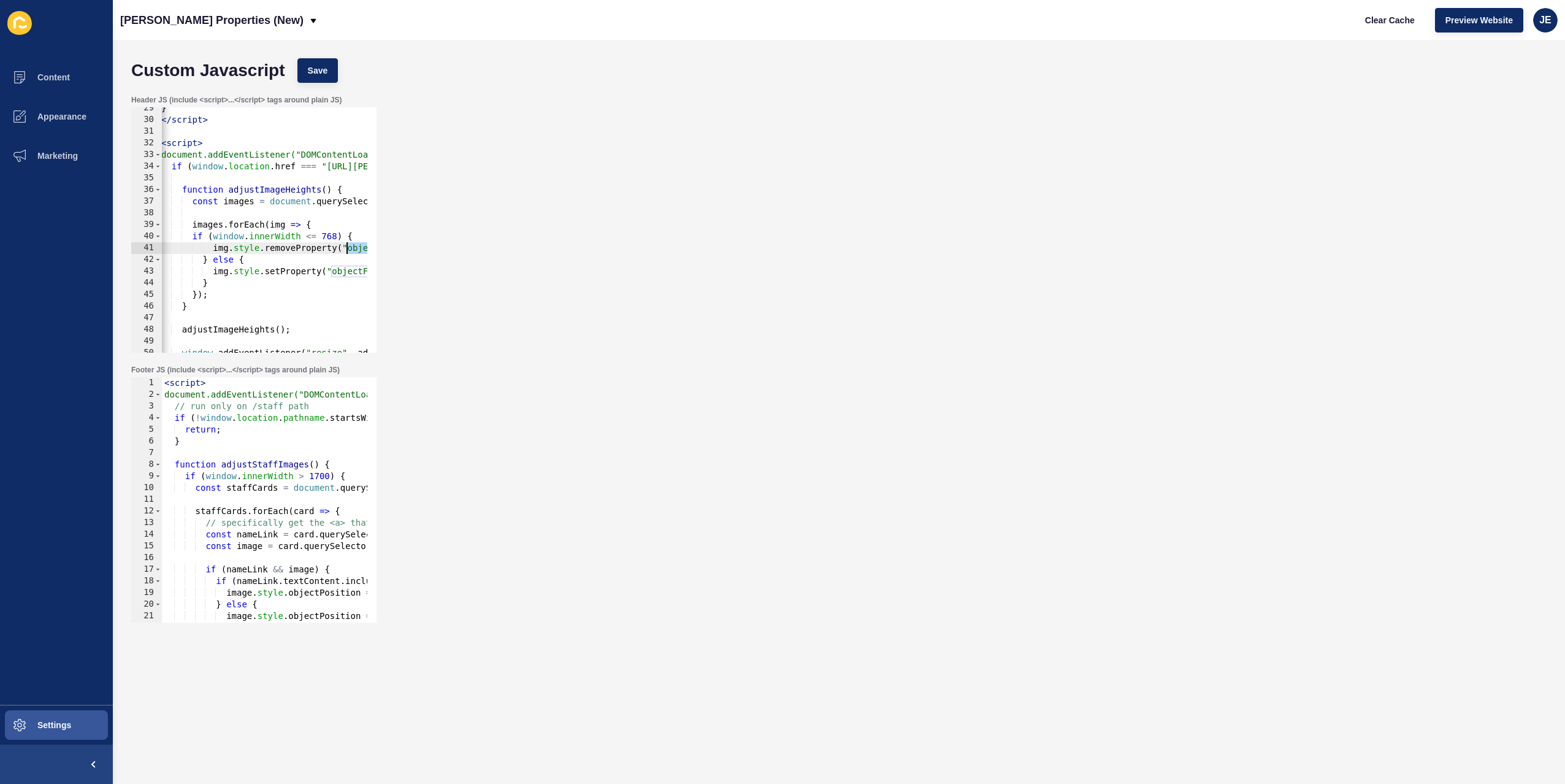
click at [366, 250] on div at bounding box center [370, 702] width 12 height 1852
click at [329, 75] on button "Save" at bounding box center [318, 70] width 41 height 24
click at [1409, 24] on span "Clear Cache" at bounding box center [1390, 20] width 50 height 12
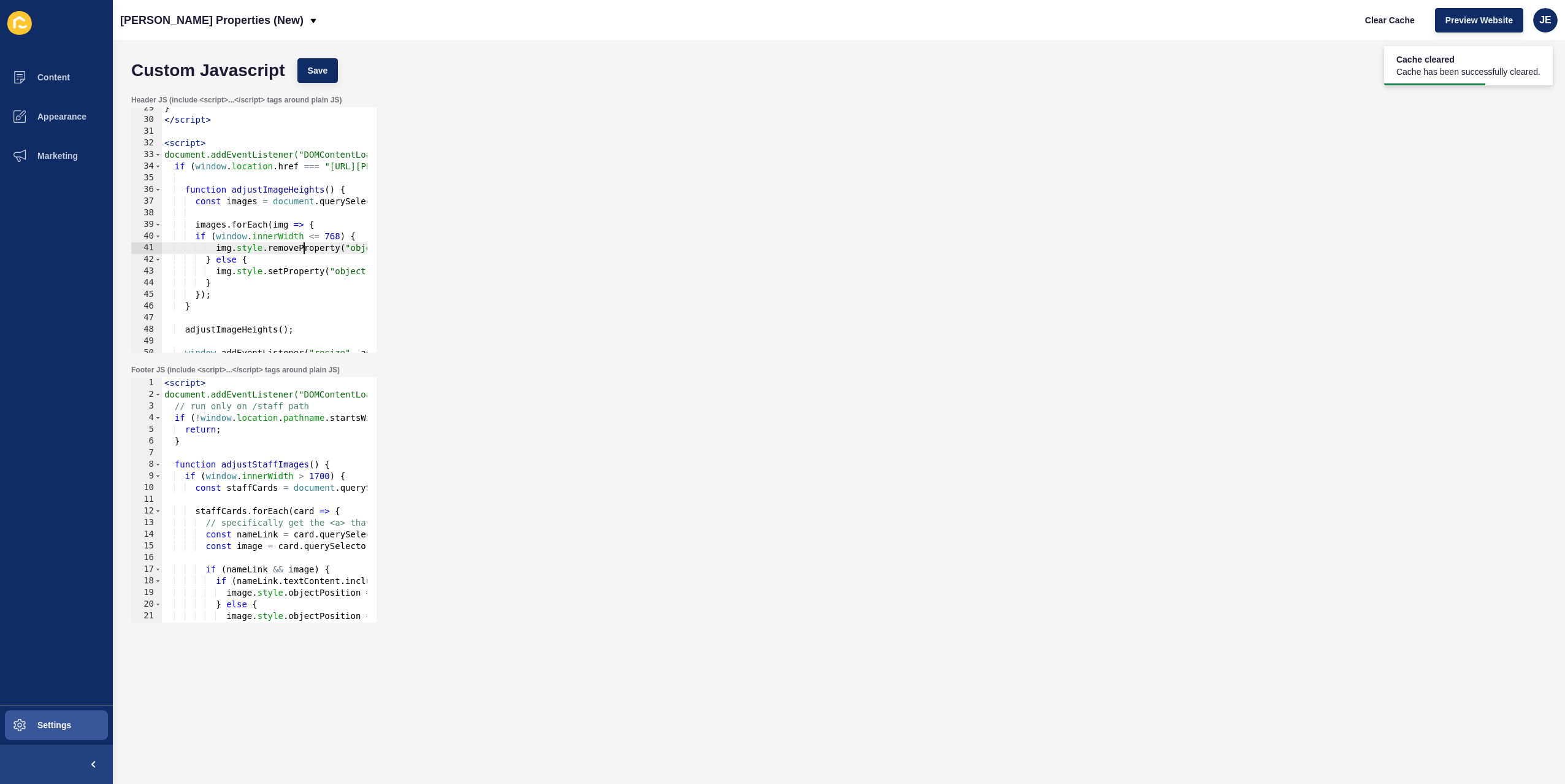
click at [303, 246] on div "} </ script > < script > document.addEventListener("DOMContentLoaded", function…" at bounding box center [452, 232] width 582 height 259
type textarea "} else {"
paste textarea "img.style.setProperty("object-fit", "contain", "important");"
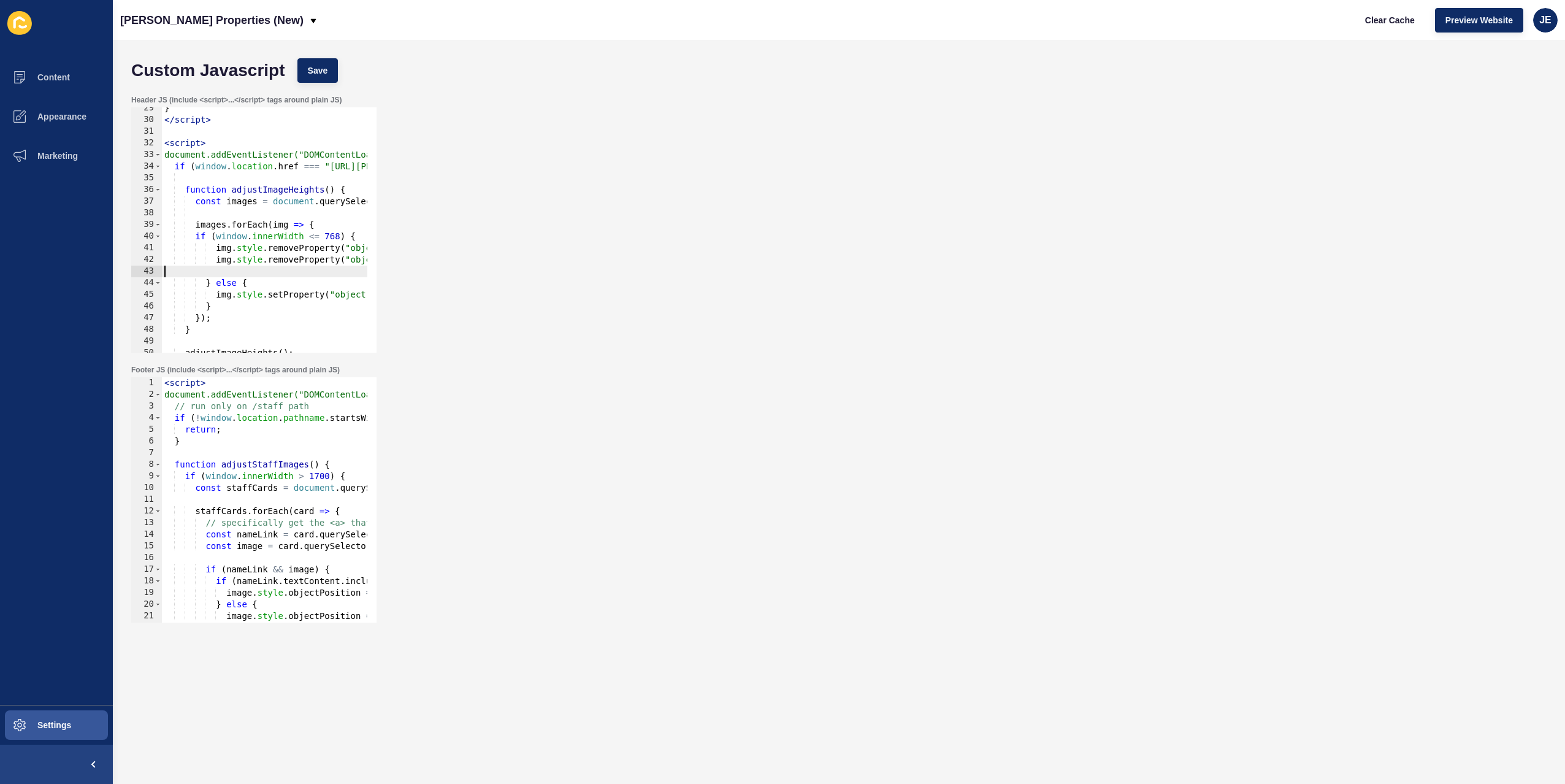
click at [231, 295] on div "} </ script > < script > document.addEventListener("DOMContentLoaded", function…" at bounding box center [452, 232] width 582 height 259
type textarea "}"
paste textarea "img.style.setProperty("object-fit", "contain", "important");"
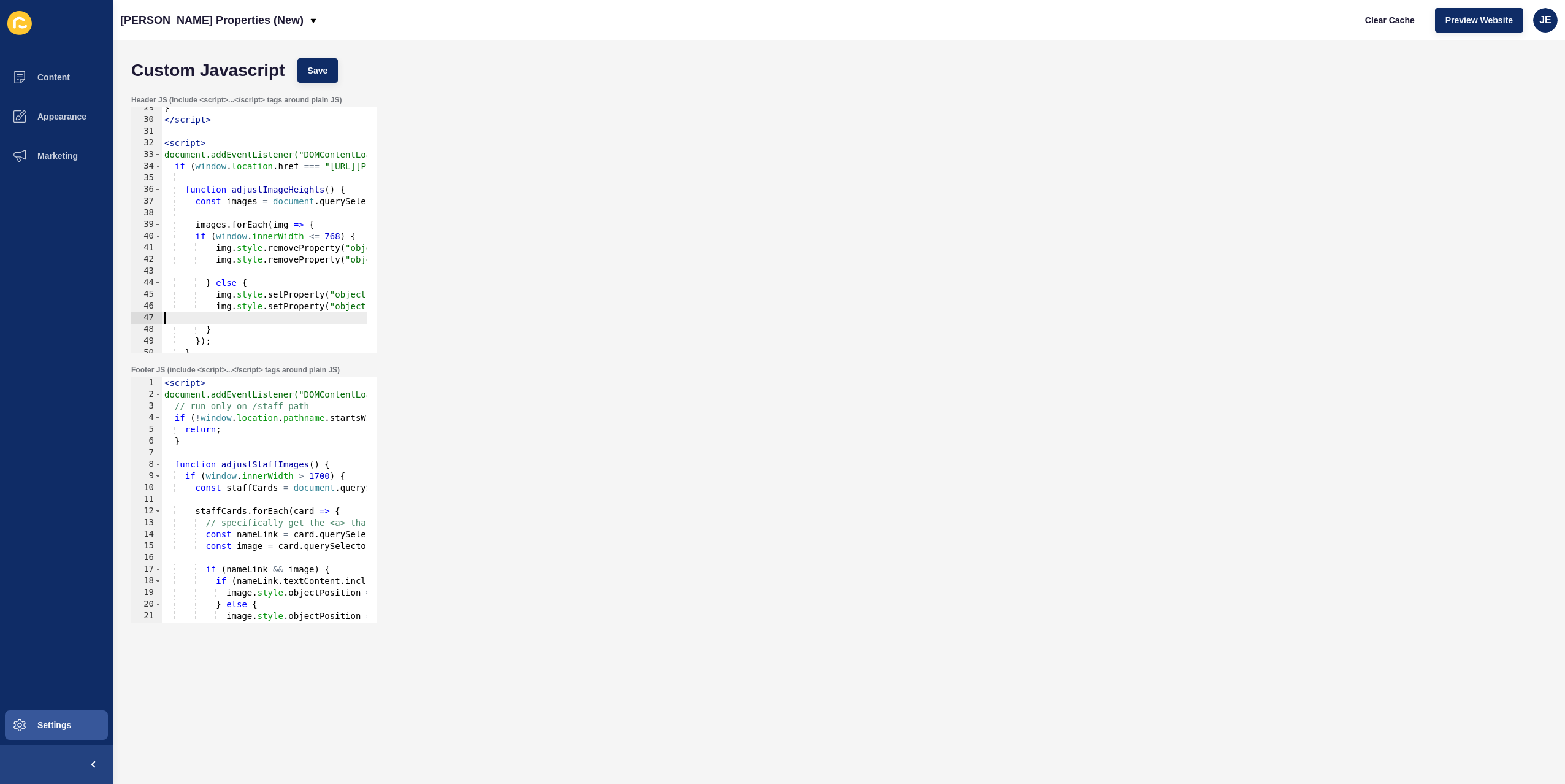
click at [356, 306] on div "} </ script > < script > document.addEventListener("DOMContentLoaded", function…" at bounding box center [452, 232] width 582 height 259
click at [356, 306] on div "} </ script > < script > document.addEventListener("DOMContentLoaded", function…" at bounding box center [450, 232] width 582 height 259
click at [344, 302] on div "} </ script > < script > document.addEventListener("DOMContentLoaded", function…" at bounding box center [450, 232] width 582 height 259
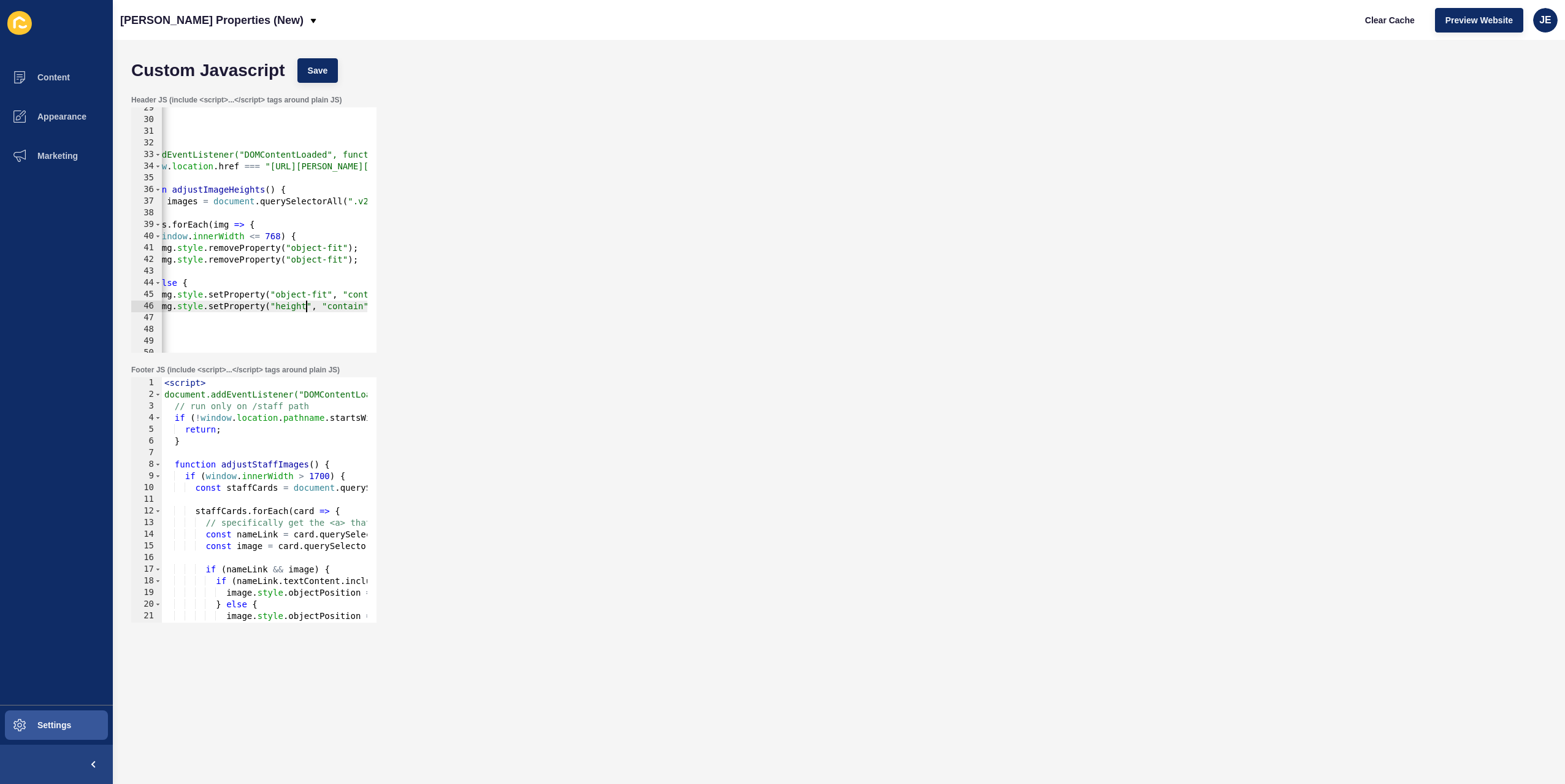
scroll to position [0, 84]
click at [274, 307] on div "} </ script > < script > document.addEventListener("DOMContentLoaded", function…" at bounding box center [369, 232] width 582 height 259
click at [284, 265] on div "} </ script > < script > document.addEventListener("DOMContentLoaded", function…" at bounding box center [369, 232] width 582 height 259
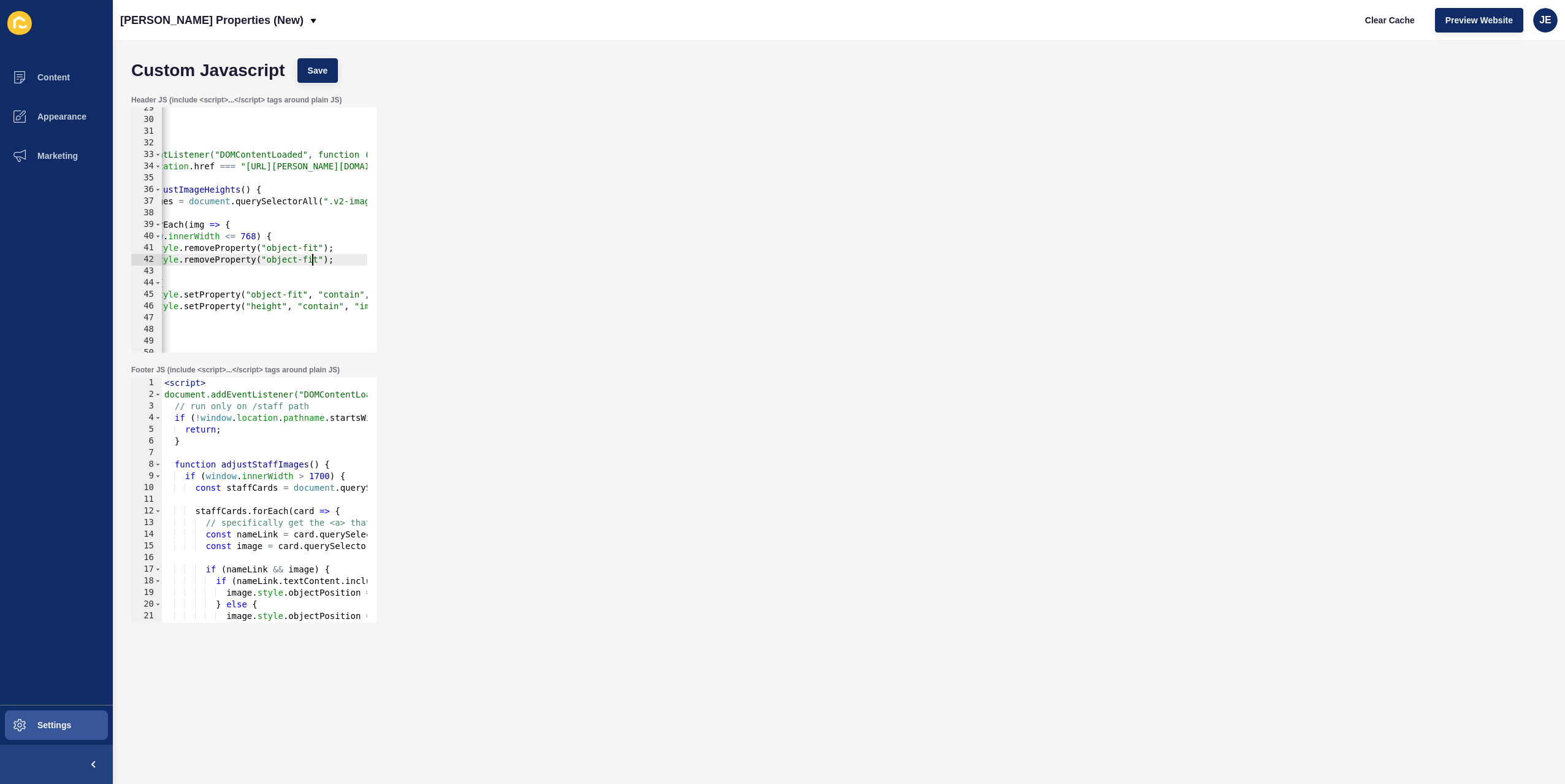
click at [312, 259] on div "} </ script > < script > document.addEventListener("DOMContentLoaded", function…" at bounding box center [369, 232] width 582 height 259
click at [293, 263] on div "} </ script > < script > document.addEventListener("DOMContentLoaded", function…" at bounding box center [369, 232] width 582 height 259
paste textarea "heigh"
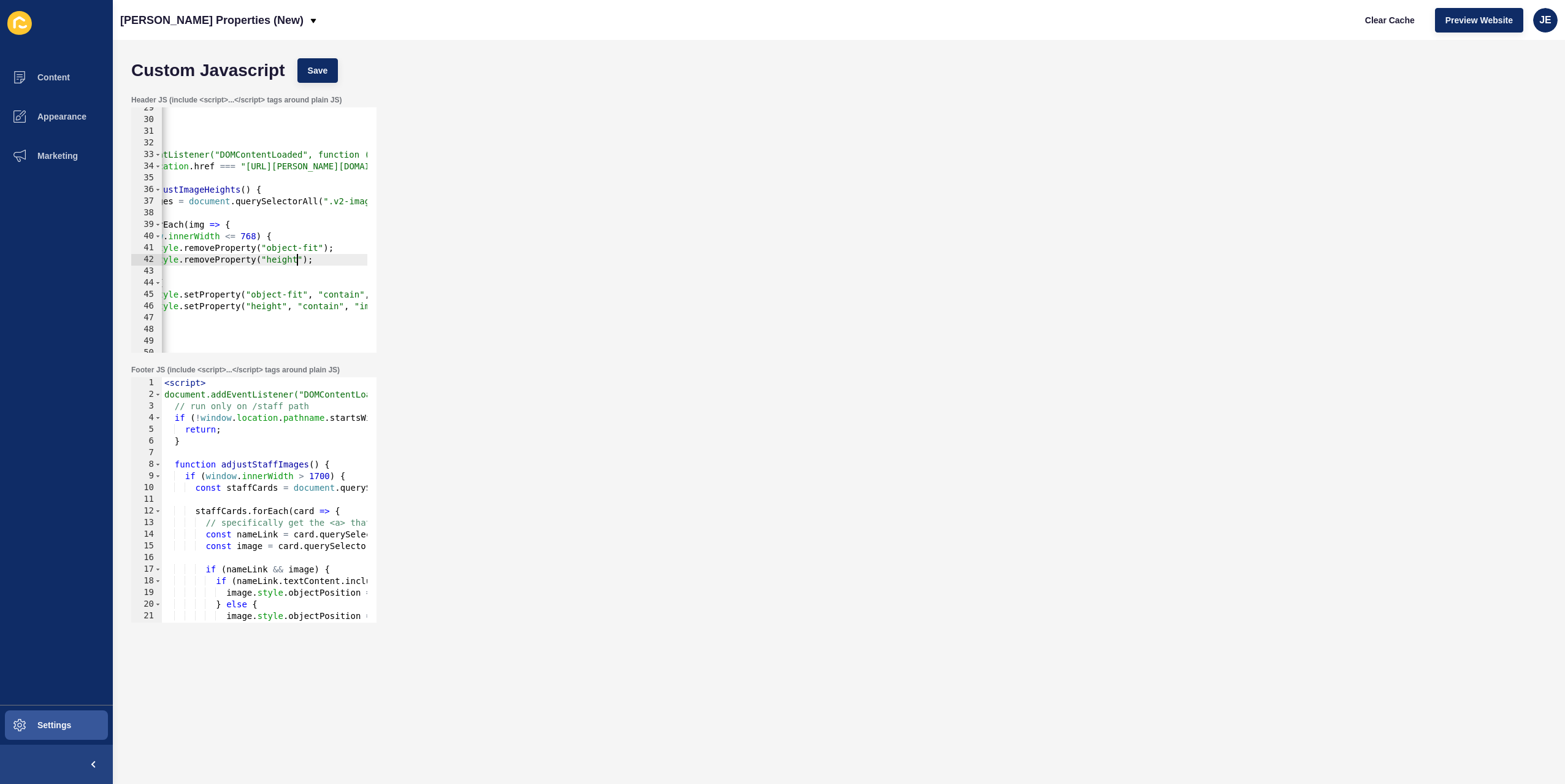
click at [320, 309] on div "} </ script > < script > document.addEventListener("DOMContentLoaded", function…" at bounding box center [369, 232] width 582 height 259
click at [334, 75] on button "Save" at bounding box center [318, 70] width 41 height 24
click at [1383, 21] on span "Clear Cache" at bounding box center [1390, 20] width 50 height 12
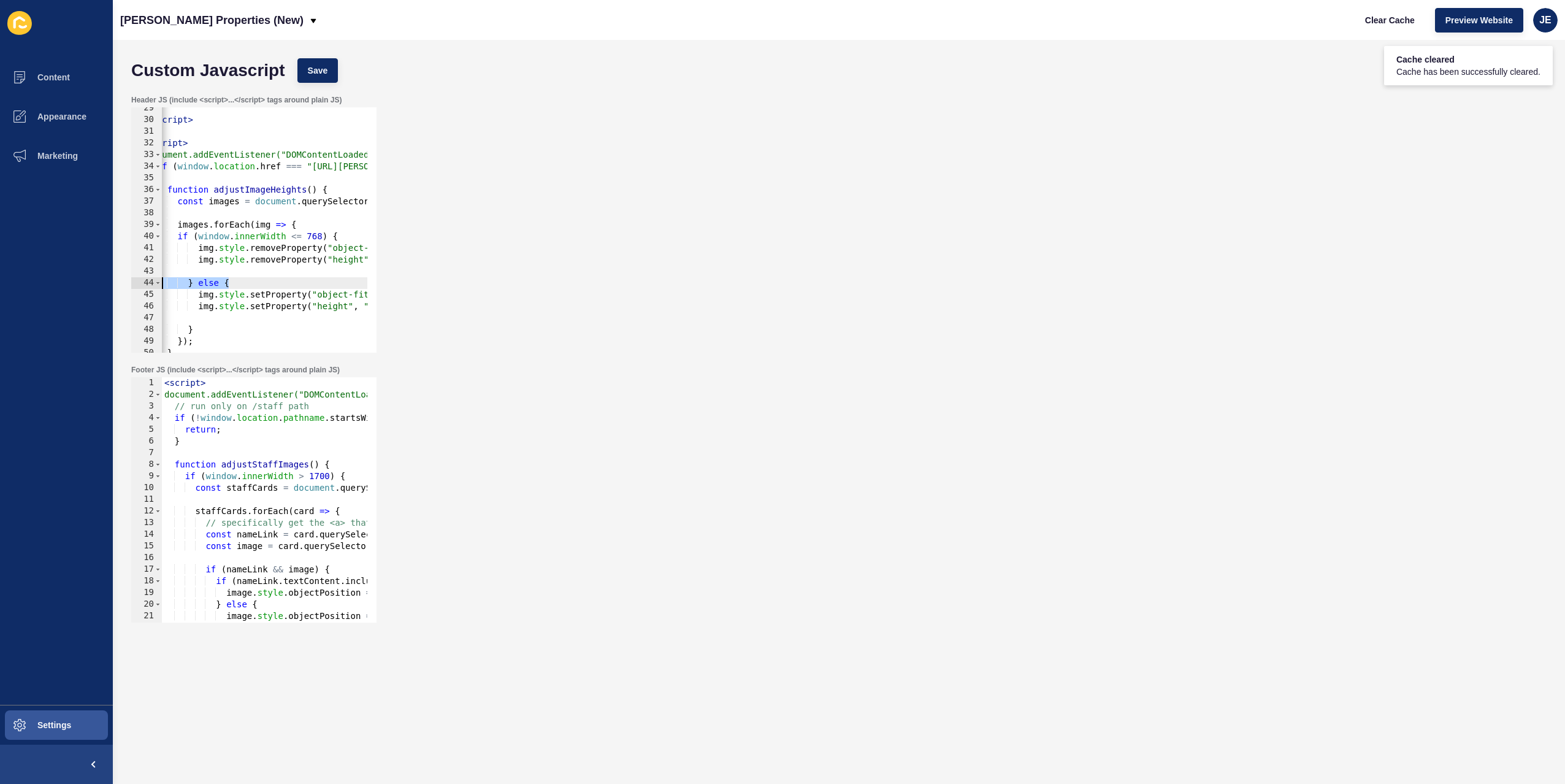
scroll to position [0, 0]
drag, startPoint x: 203, startPoint y: 279, endPoint x: 179, endPoint y: 268, distance: 26.4
click at [155, 279] on div "} else { 29 30 31 32 33 34 35 36 37 38 39 40 41 42 43 44 45 46 47 48 49 50 51 5…" at bounding box center [254, 230] width 245 height 245
drag, startPoint x: 337, startPoint y: 222, endPoint x: 335, endPoint y: 228, distance: 6.3
click at [337, 222] on div "} </ script > < script > document.addEventListener("DOMContentLoaded", function…" at bounding box center [452, 232] width 582 height 259
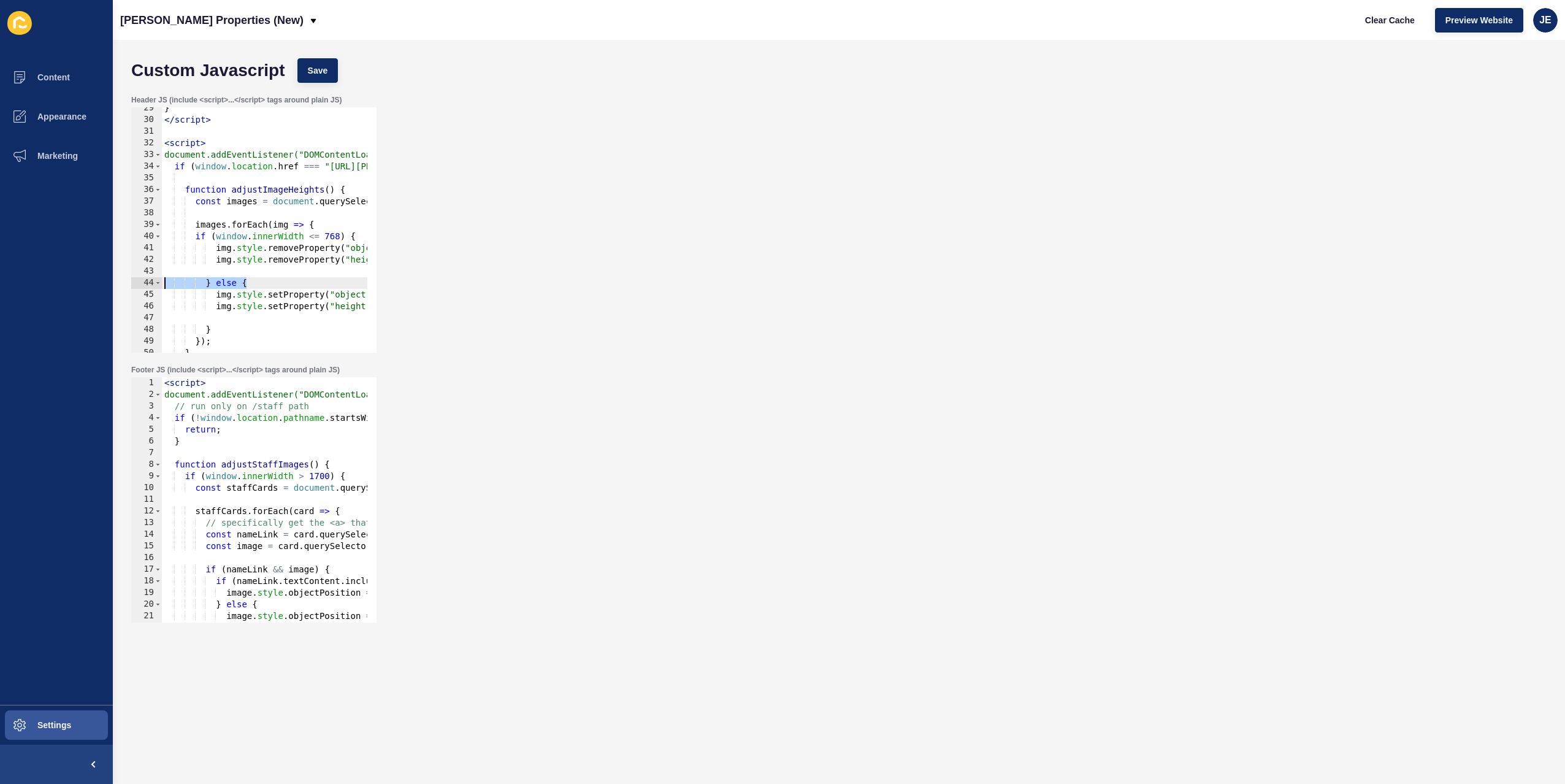
type textarea "images.forEach(img => {"
paste textarea "}"
type textarea "}"
click at [320, 65] on span "Save" at bounding box center [318, 70] width 20 height 12
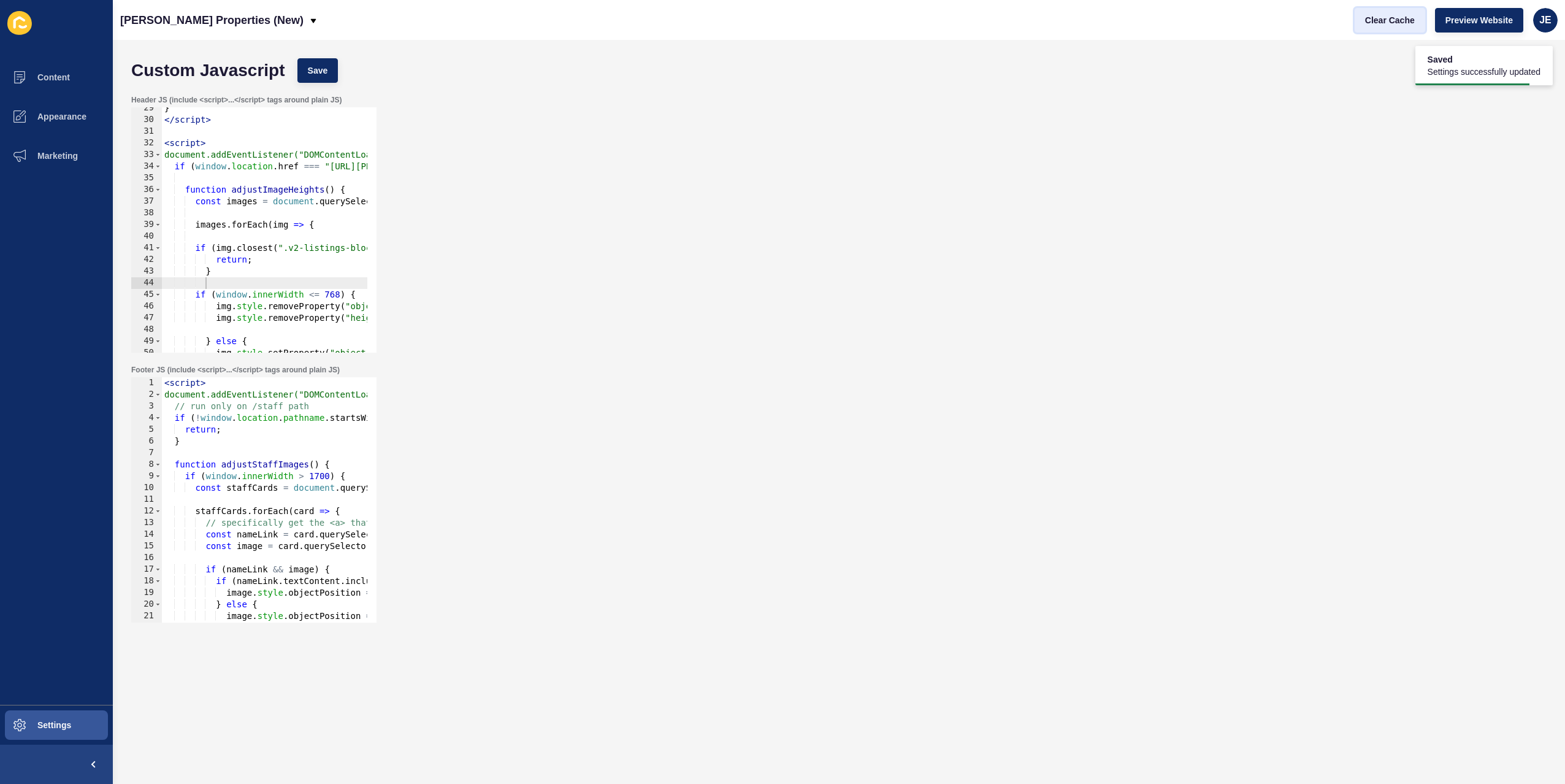
click at [1364, 28] on button "Clear Cache" at bounding box center [1390, 20] width 70 height 24
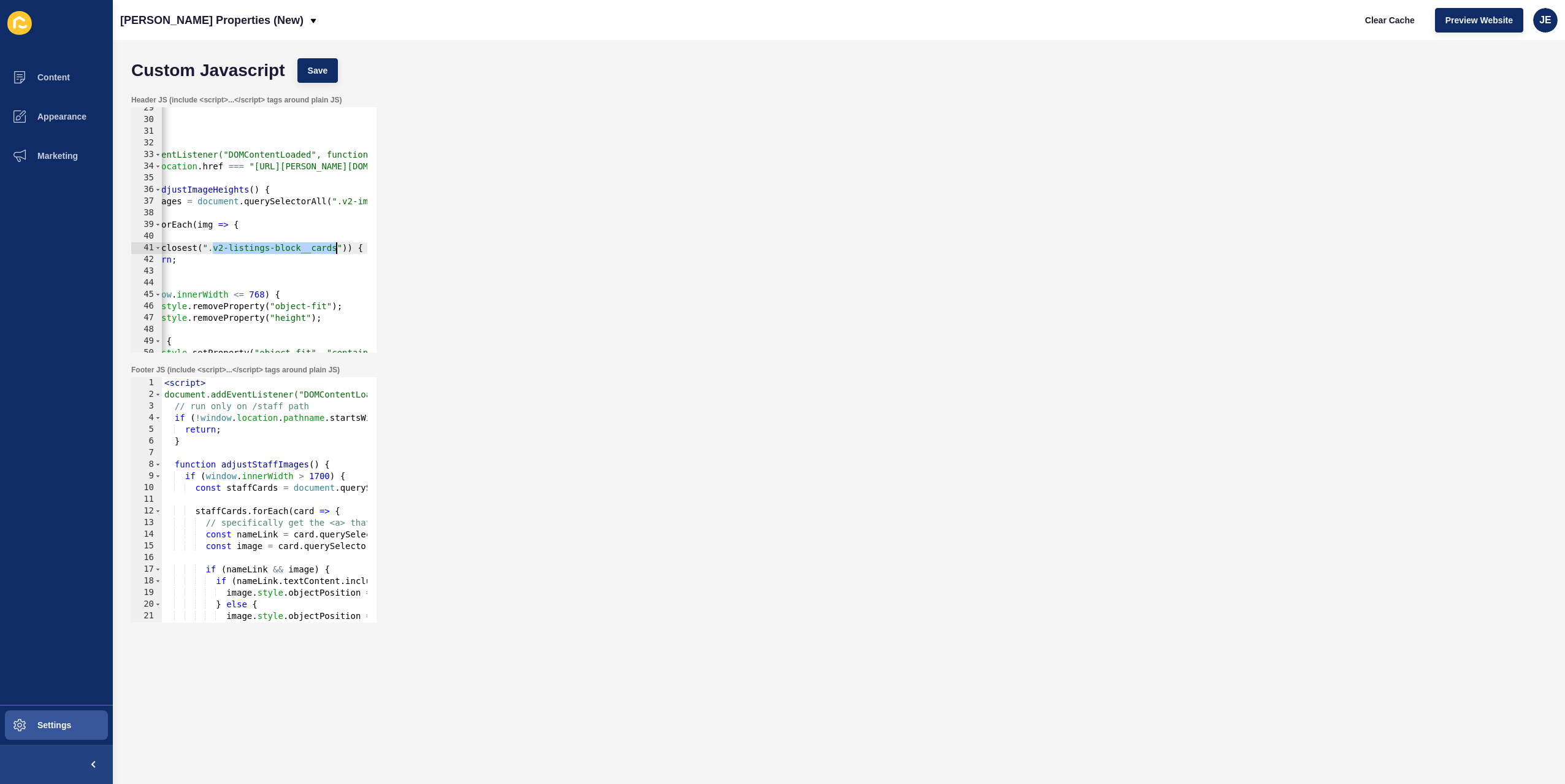
drag, startPoint x: 288, startPoint y: 250, endPoint x: 338, endPoint y: 251, distance: 50.0
click at [338, 251] on div "} </ script > < script > document.addEventListener("DOMContentLoaded", function…" at bounding box center [377, 232] width 582 height 259
paste textarea "-container"
click at [320, 70] on span "Save" at bounding box center [318, 70] width 20 height 12
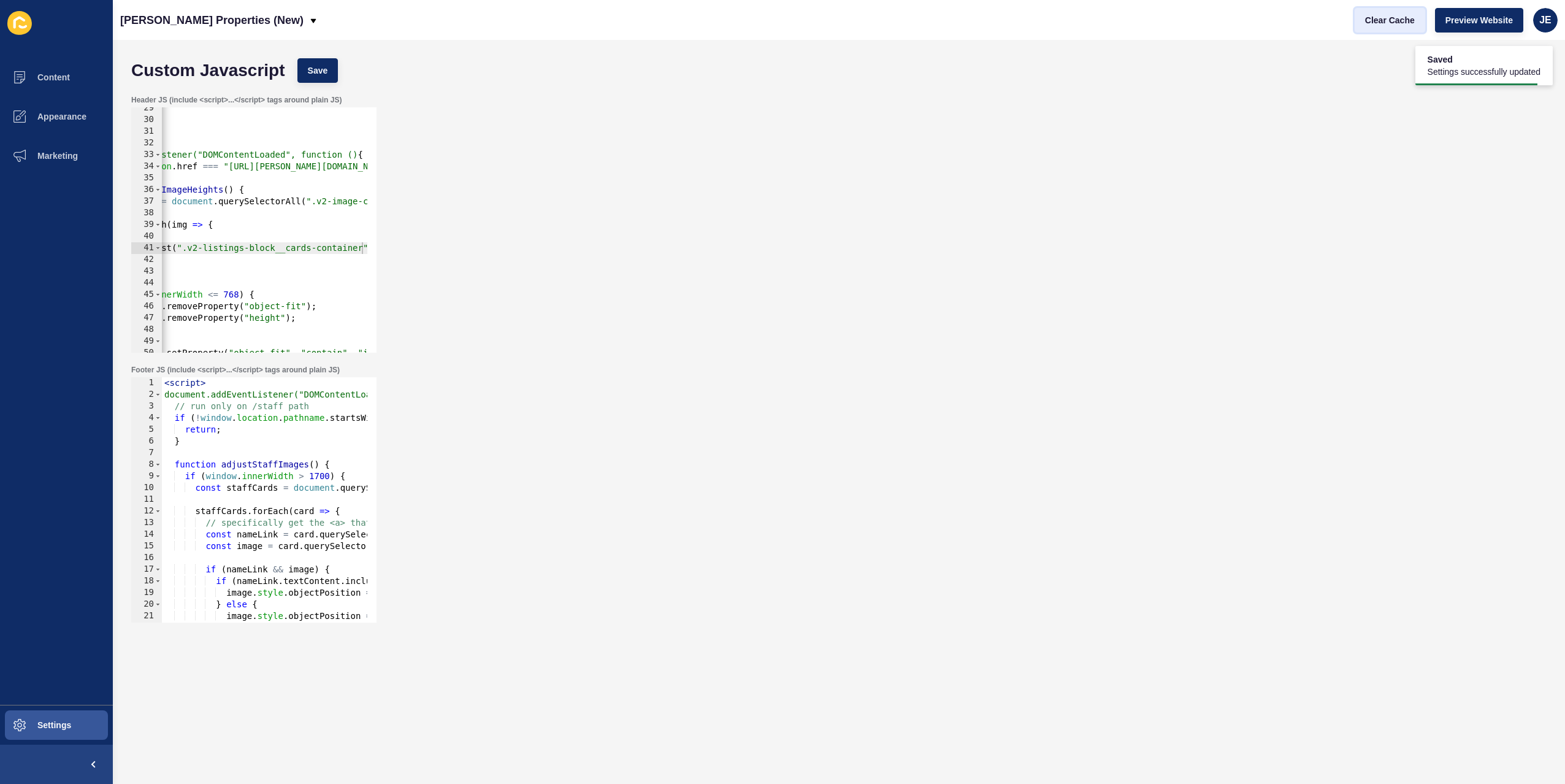
click at [1408, 13] on button "Clear Cache" at bounding box center [1390, 20] width 70 height 24
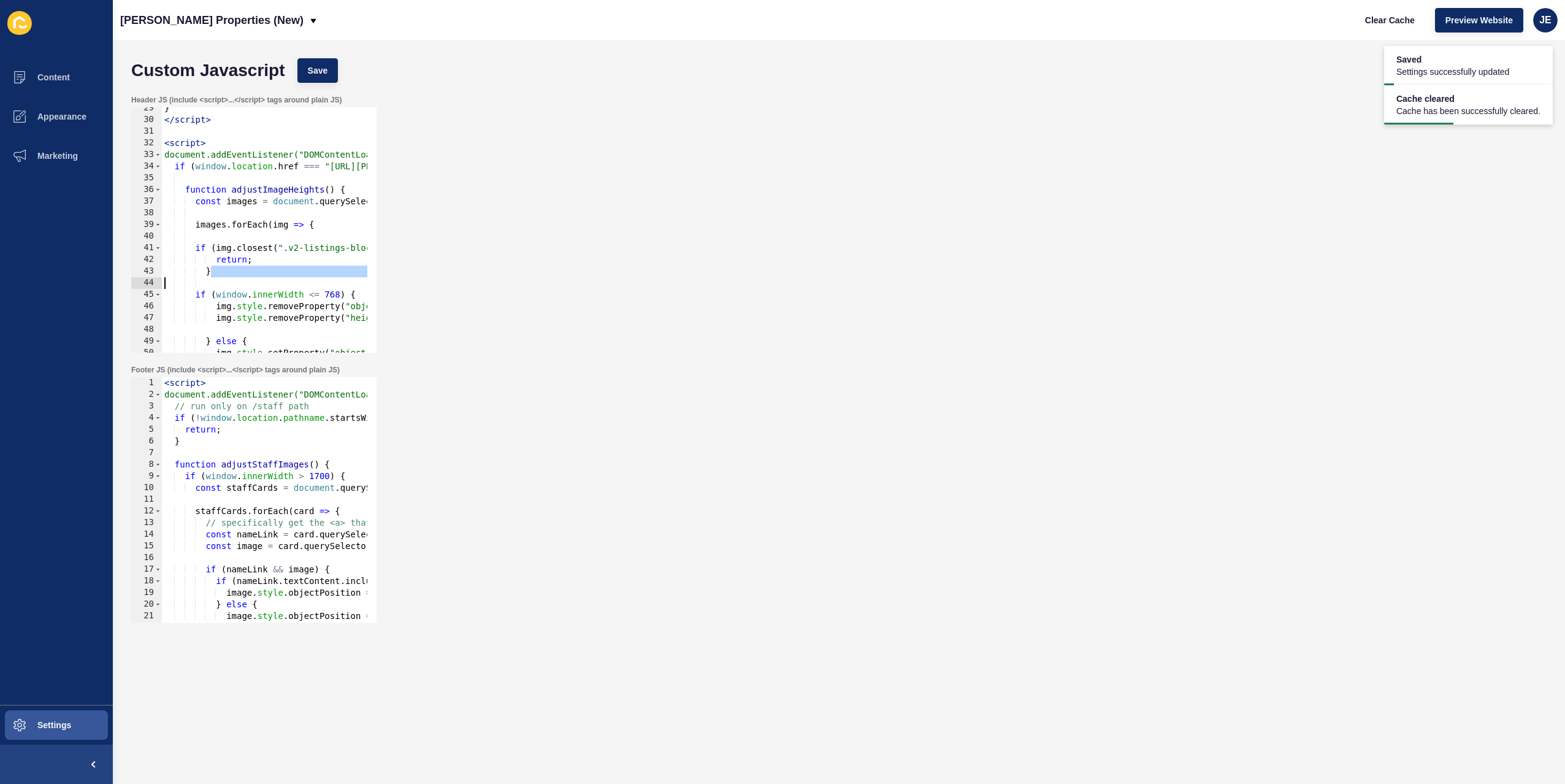
scroll to position [0, 0]
drag, startPoint x: 189, startPoint y: 275, endPoint x: 173, endPoint y: 275, distance: 16.0
click at [135, 280] on div "} 29 30 31 32 33 34 35 36 37 38 39 40 41 42 43 44 45 46 47 48 49 50 51 52 } </ …" at bounding box center [254, 230] width 245 height 245
click at [208, 261] on div "} </ script > < script > document.addEventListener("DOMContentLoaded", function…" at bounding box center [452, 232] width 582 height 259
type textarea "return;"
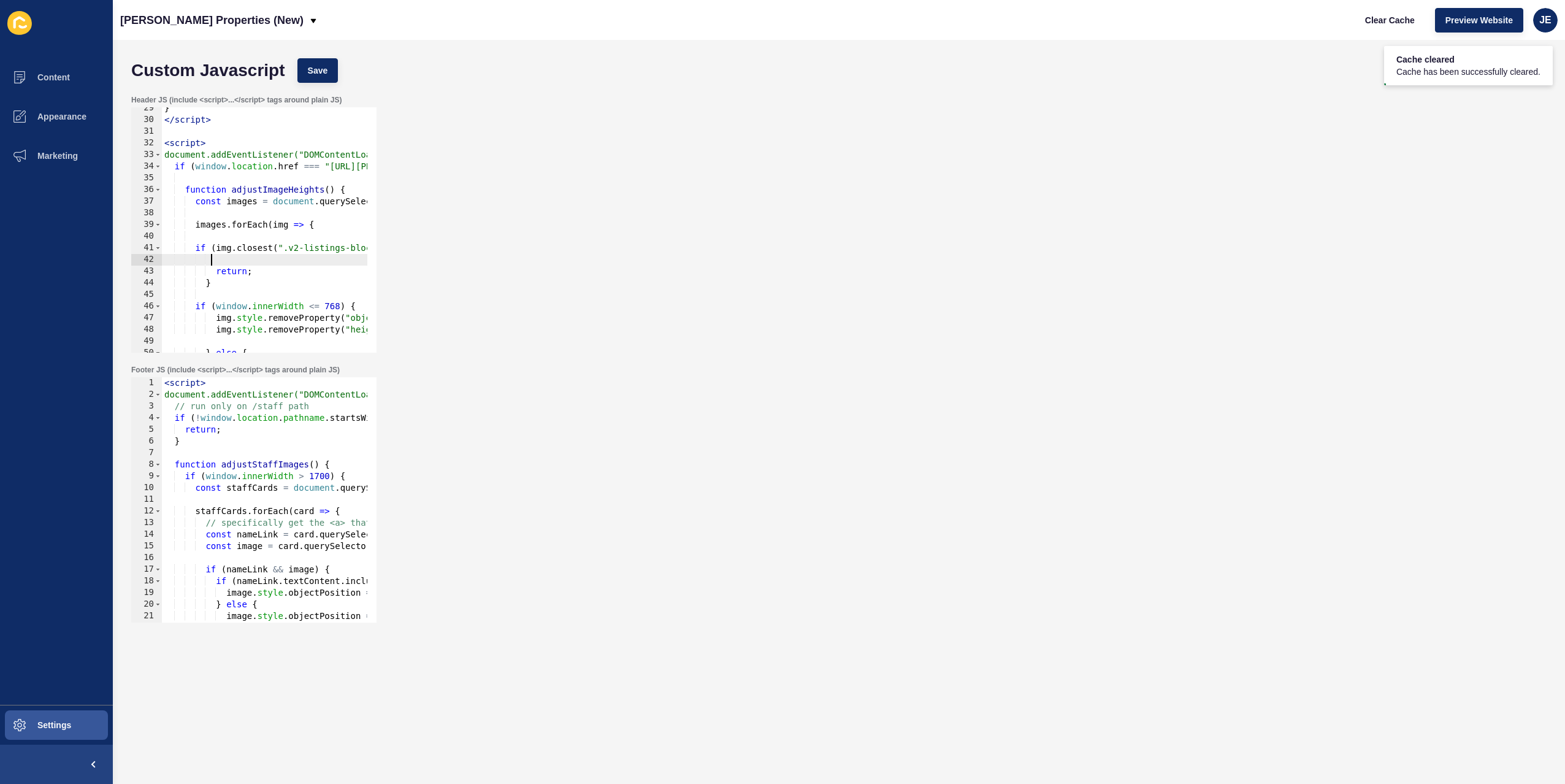
type textarea "co"
type textarea "n"
click at [324, 70] on span "Save" at bounding box center [318, 70] width 20 height 12
click at [1361, 20] on button "Clear Cache" at bounding box center [1390, 20] width 70 height 24
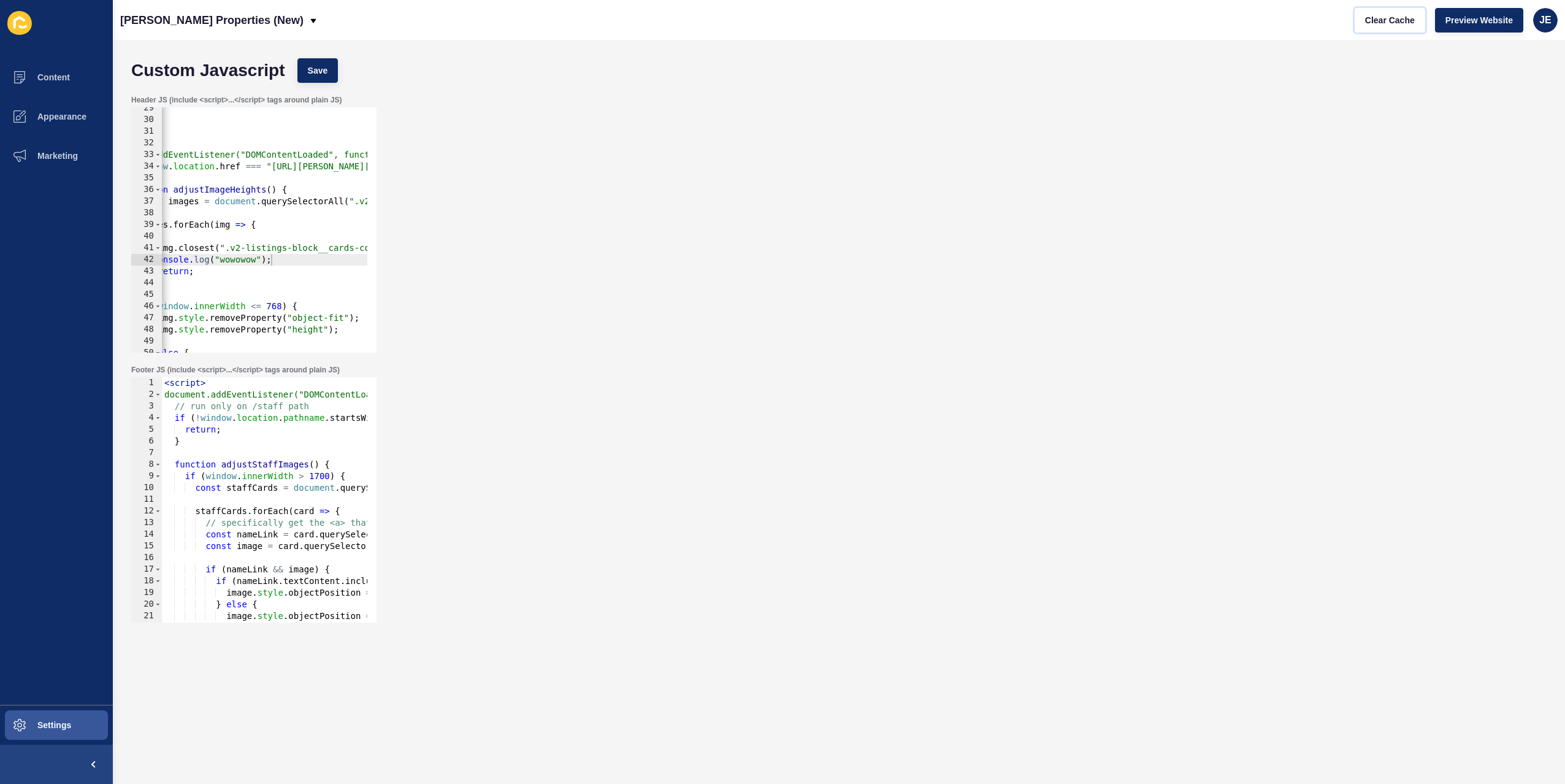
scroll to position [0, 0]
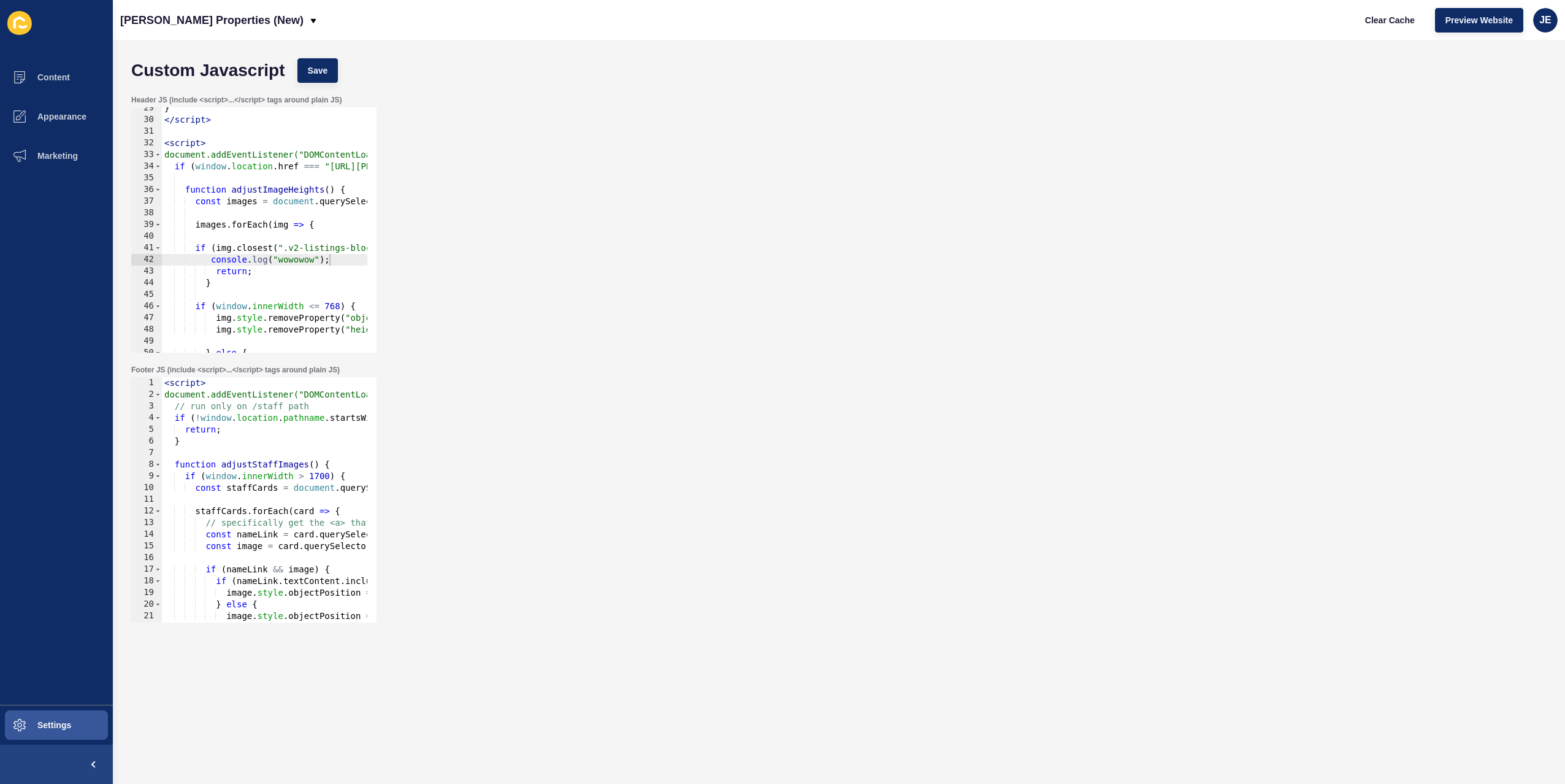
click at [275, 263] on div "} </ script > < script > document.addEventListener("DOMContentLoaded", function…" at bounding box center [452, 232] width 582 height 259
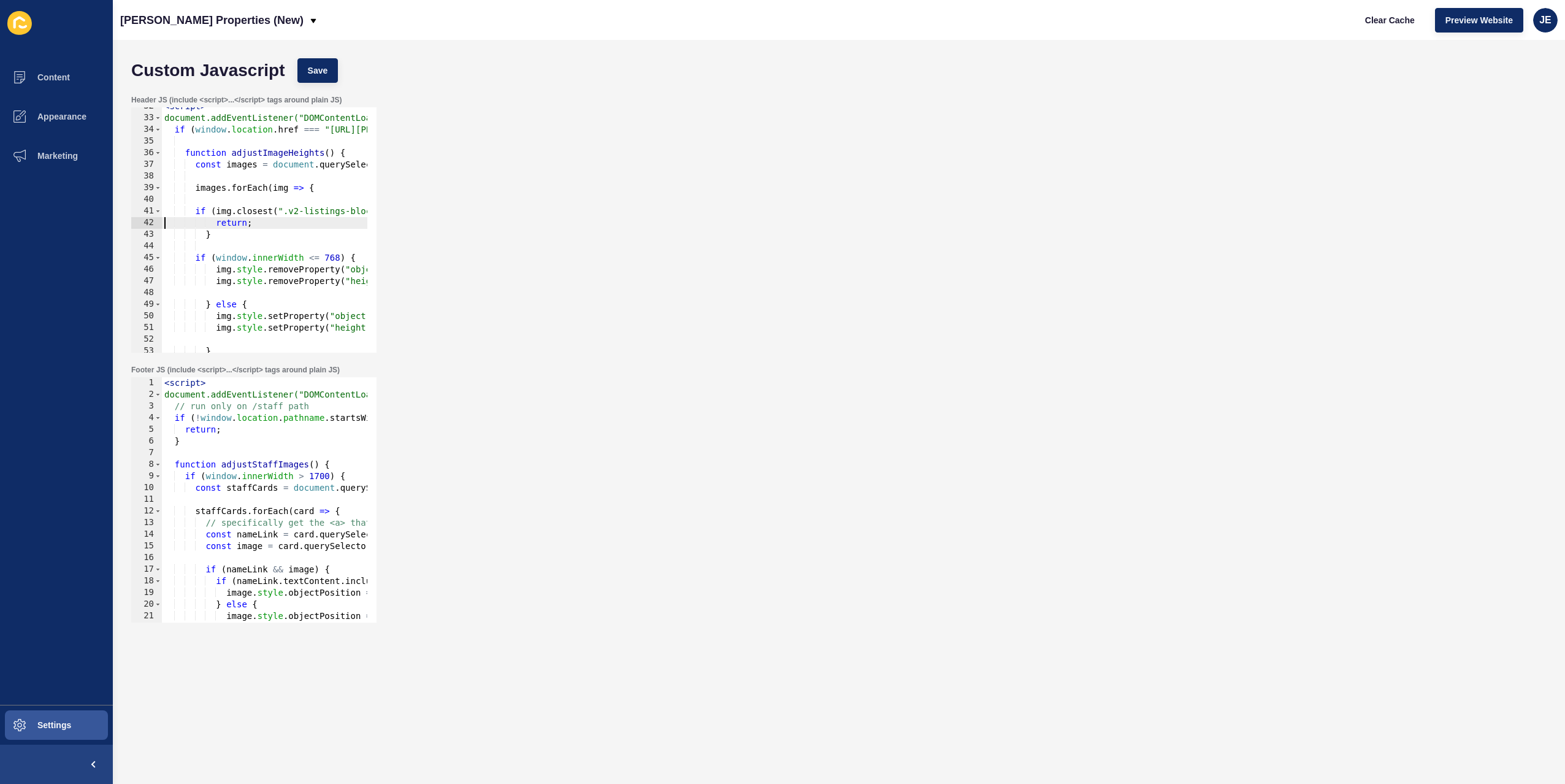
scroll to position [442, 0]
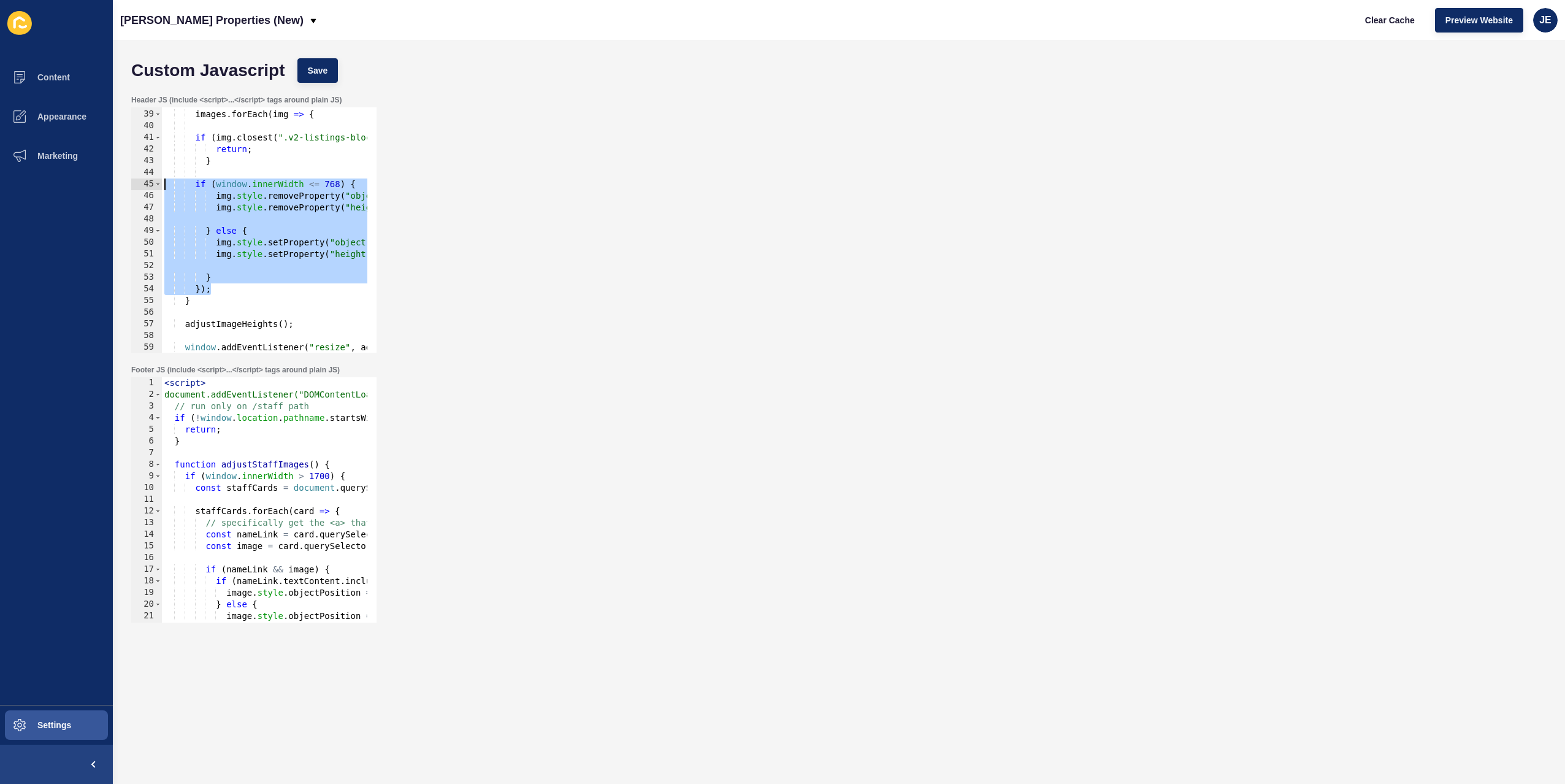
drag, startPoint x: 219, startPoint y: 291, endPoint x: 148, endPoint y: 188, distance: 125.1
click at [148, 188] on div "return; 38 39 40 41 42 43 44 45 46 47 48 49 50 51 52 53 54 55 56 57 58 59 60 61…" at bounding box center [254, 230] width 245 height 245
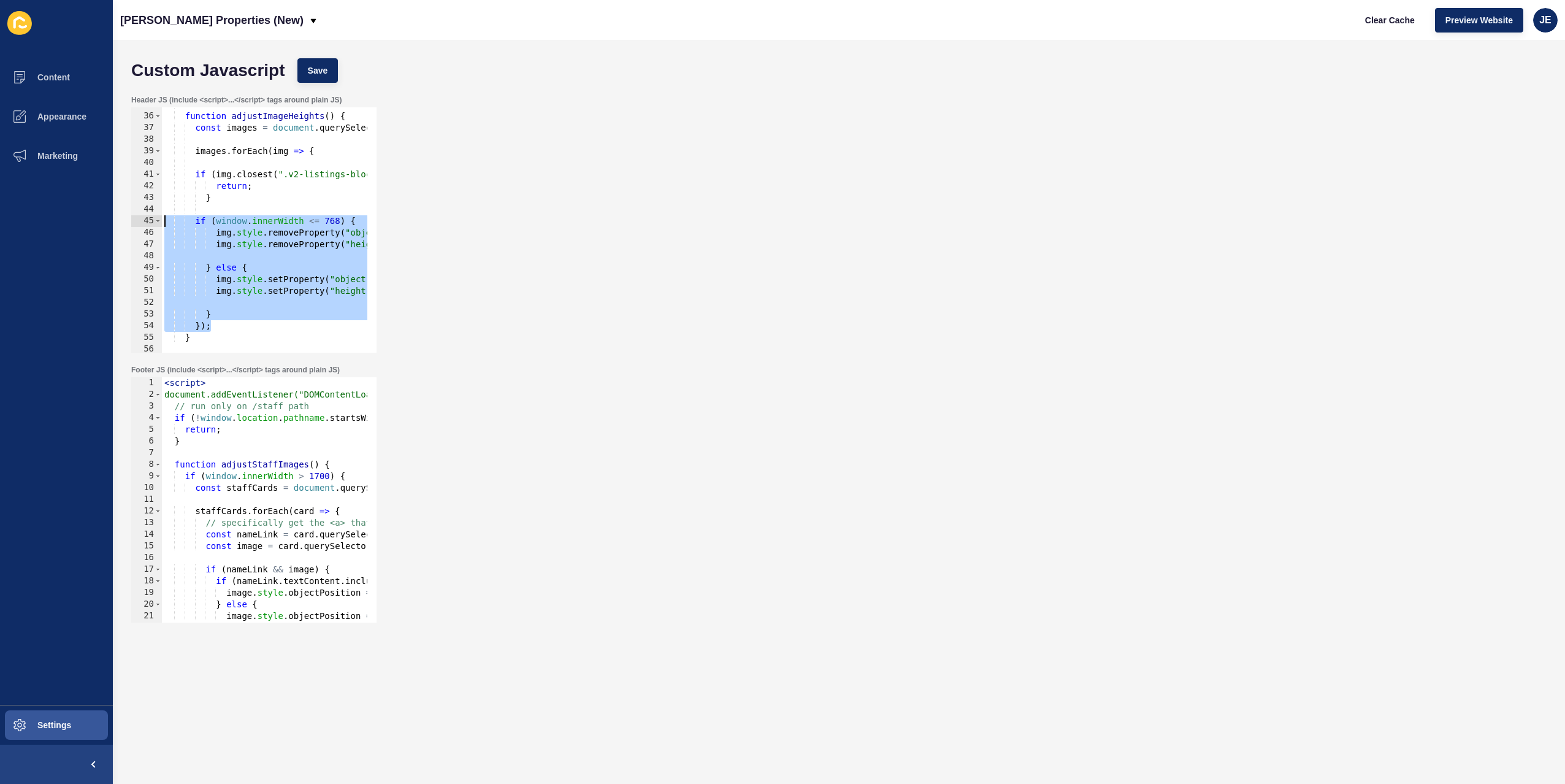
click at [217, 187] on div "function adjustImageHeights ( ) { const images = document . querySelectorAll ( …" at bounding box center [452, 229] width 582 height 259
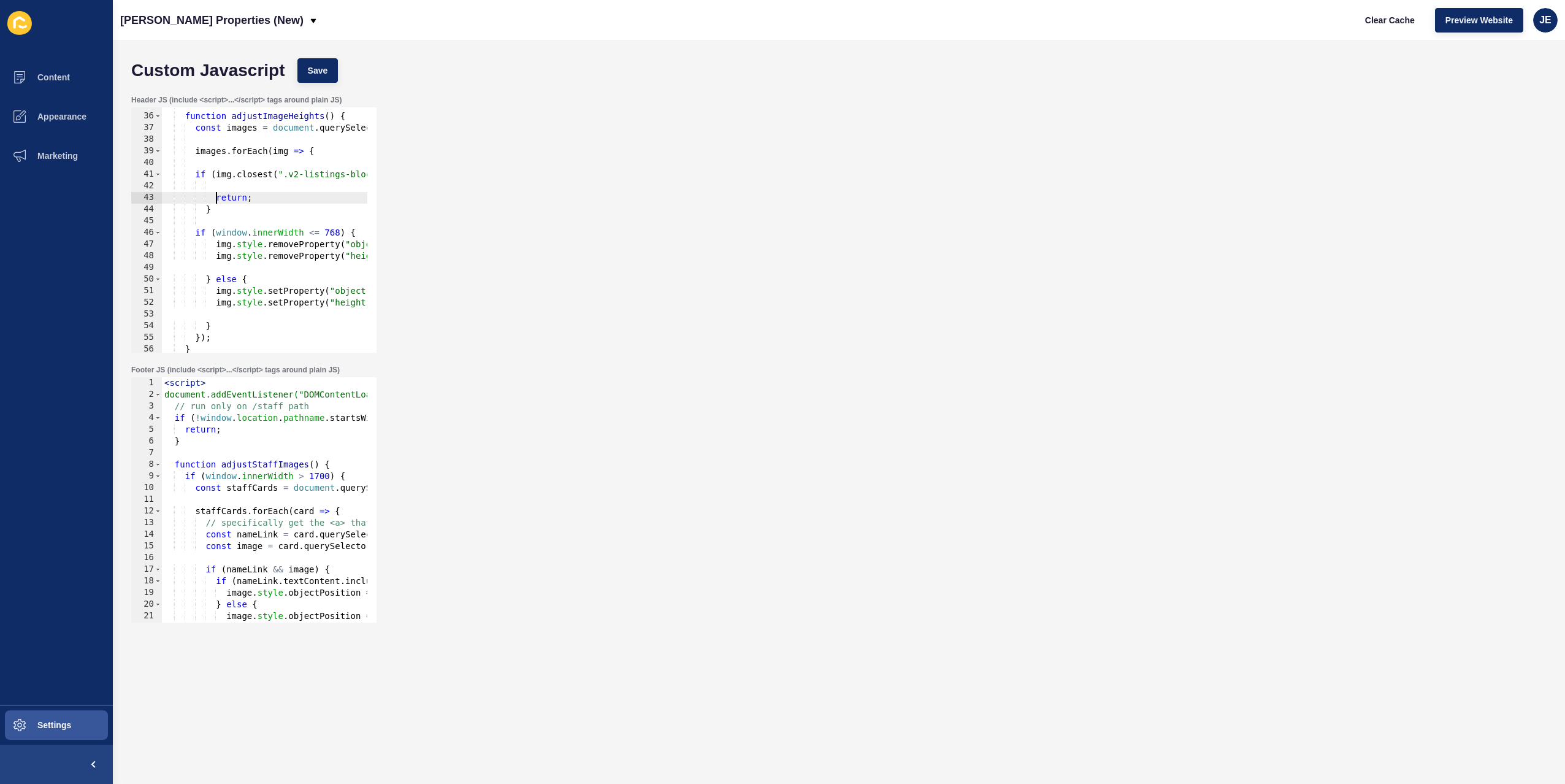
type textarea "return;"
paste textarea "});"
click at [226, 289] on div "function adjustImageHeights ( ) { const images = document . querySelectorAll ( …" at bounding box center [452, 229] width 582 height 259
drag, startPoint x: 249, startPoint y: 189, endPoint x: 201, endPoint y: 187, distance: 48.0
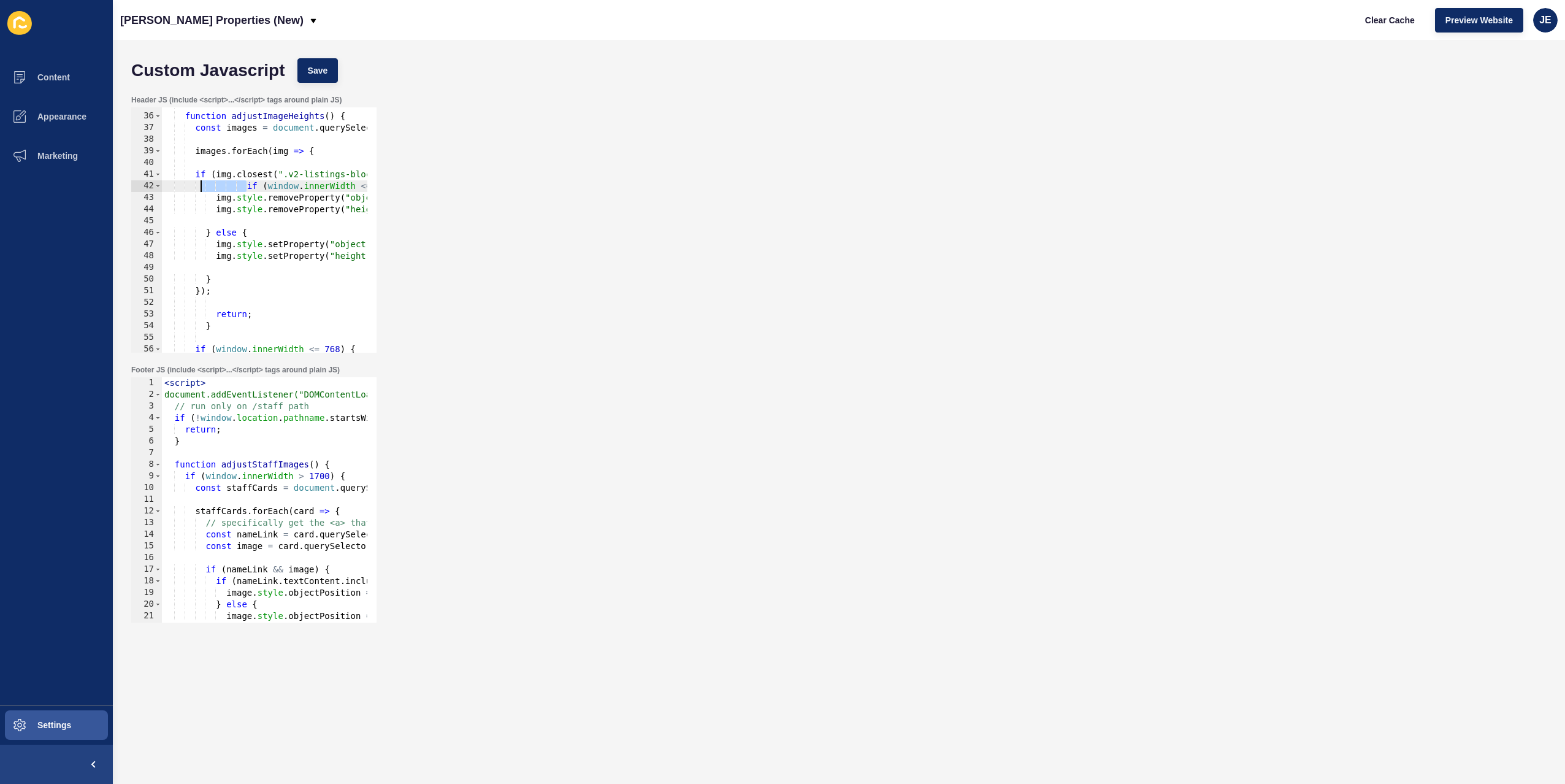
click at [201, 187] on div "function adjustImageHeights ( ) { const images = document . querySelectorAll ( …" at bounding box center [452, 229] width 582 height 259
click at [297, 257] on div "function adjustImageHeights ( ) { const images = document . querySelectorAll ( …" at bounding box center [452, 229] width 582 height 259
click at [302, 250] on div "function adjustImageHeights ( ) { const images = document . querySelectorAll ( …" at bounding box center [452, 229] width 582 height 259
click at [302, 245] on div "function adjustImageHeights ( ) { const images = document . querySelectorAll ( …" at bounding box center [452, 229] width 582 height 259
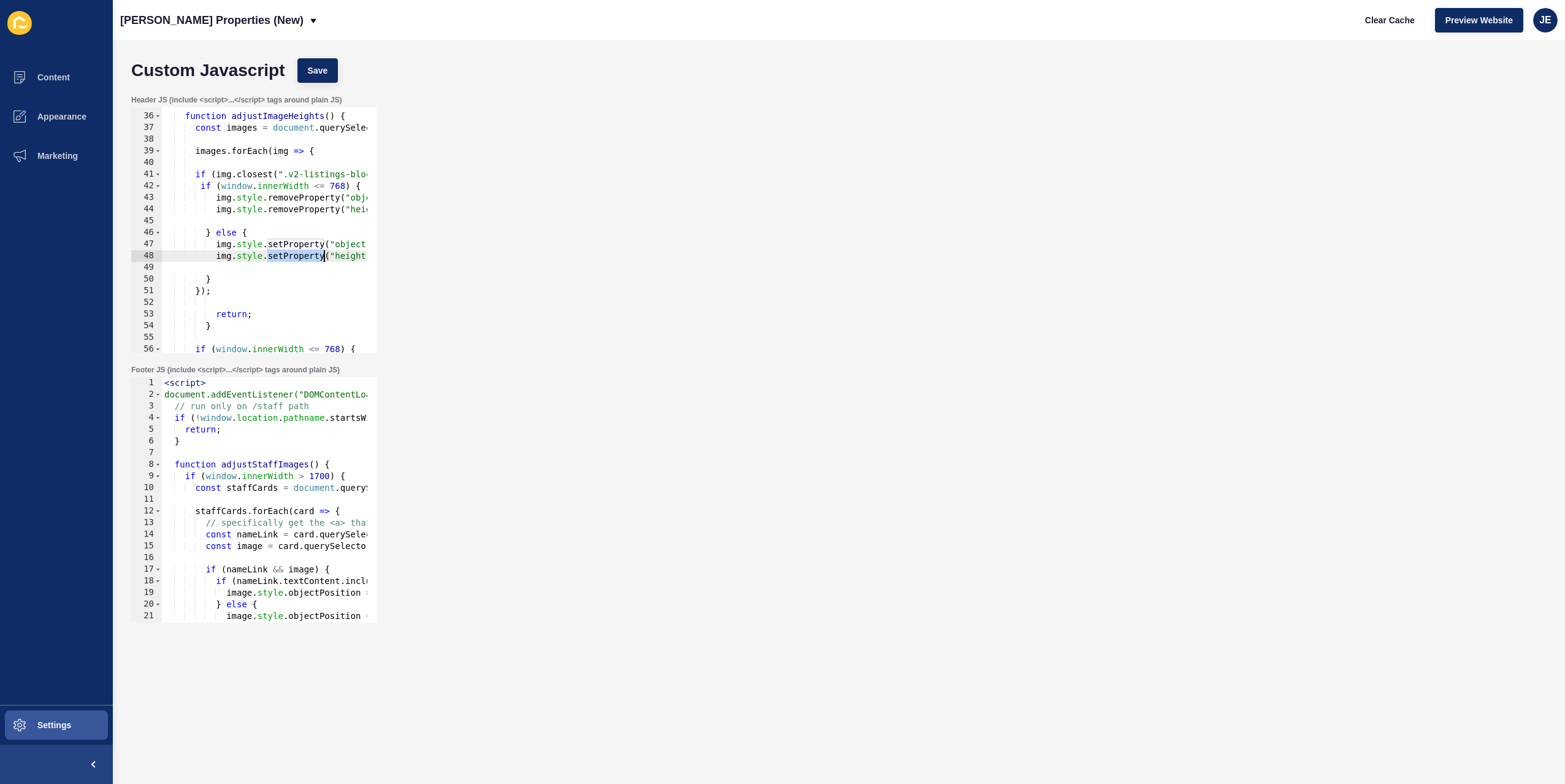
click at [302, 245] on div "function adjustImageHeights ( ) { const images = document . querySelectorAll ( …" at bounding box center [452, 229] width 582 height 259
click at [315, 200] on div "function adjustImageHeights ( ) { const images = document . querySelectorAll ( …" at bounding box center [452, 229] width 582 height 259
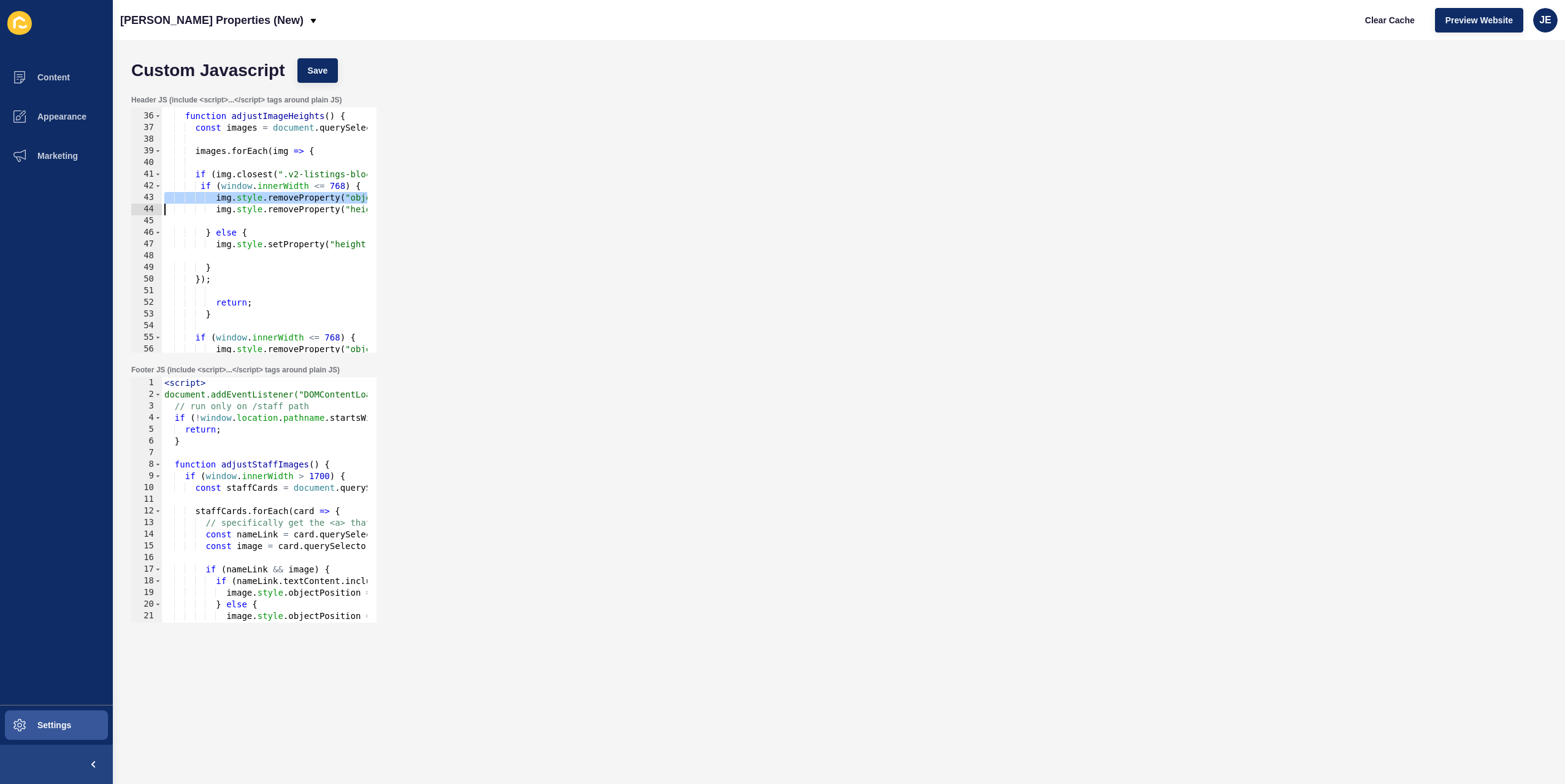
type textarea "img.style.removeProperty("height");"
click at [231, 247] on div "function adjustImageHeights ( ) { const images = document . querySelectorAll ( …" at bounding box center [452, 229] width 582 height 259
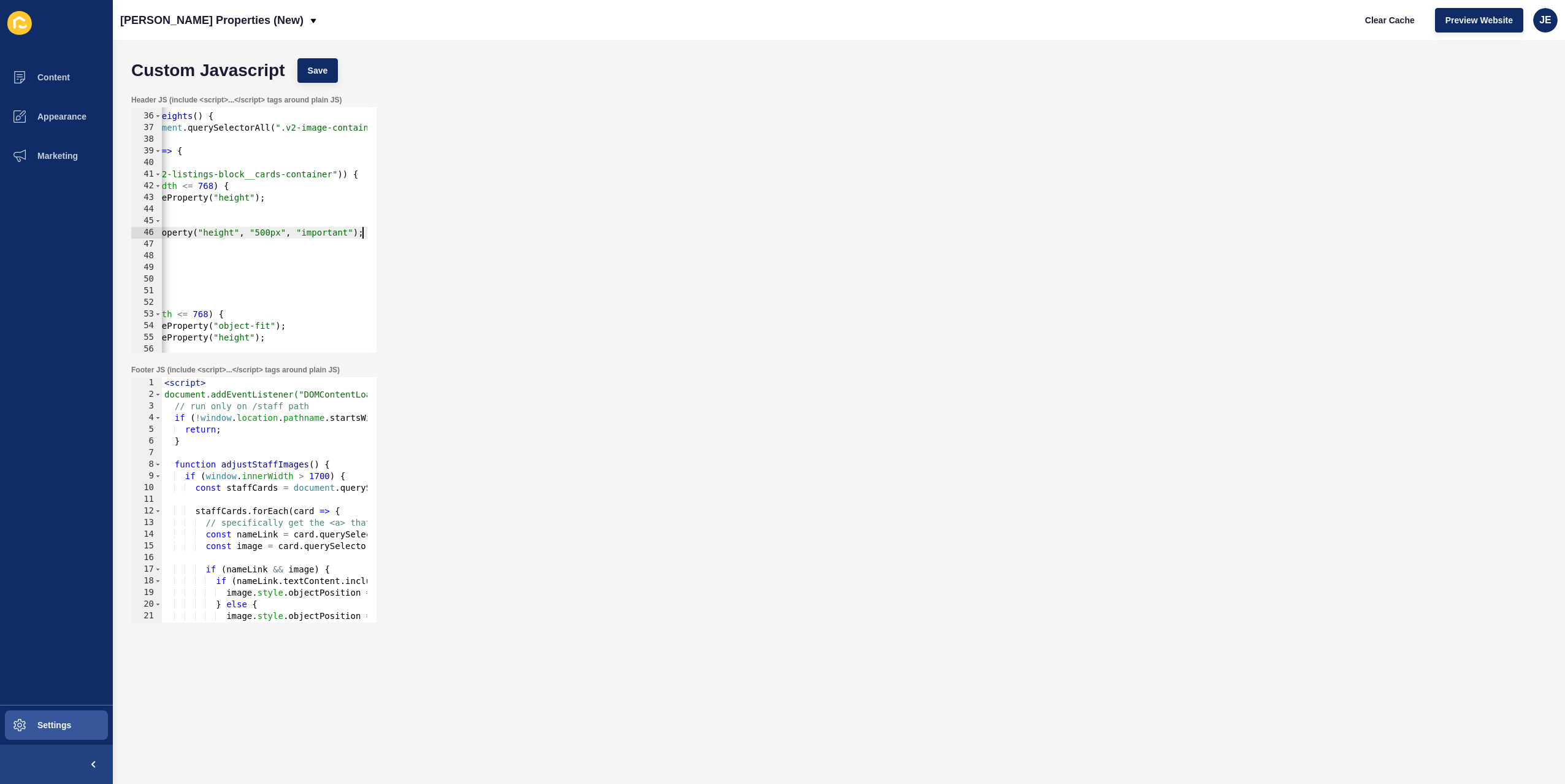
type textarea "img.style.setProperty("height", "500px", "important");"
click at [319, 56] on div "Custom Javascript Save" at bounding box center [839, 71] width 1428 height 37
click at [318, 81] on button "Save" at bounding box center [318, 70] width 41 height 24
click at [1411, 23] on span "Clear Cache" at bounding box center [1390, 20] width 50 height 12
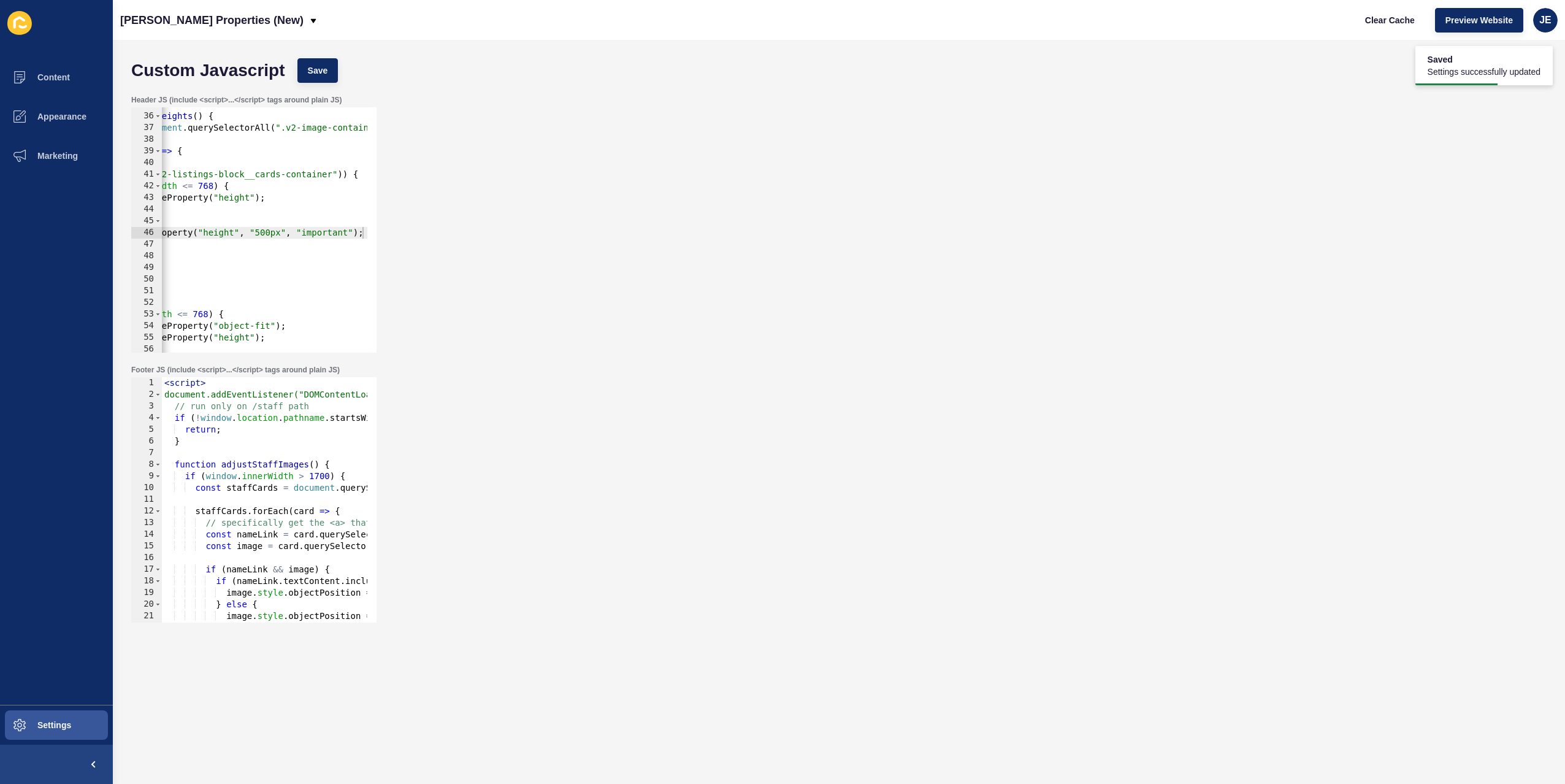
scroll to position [0, 0]
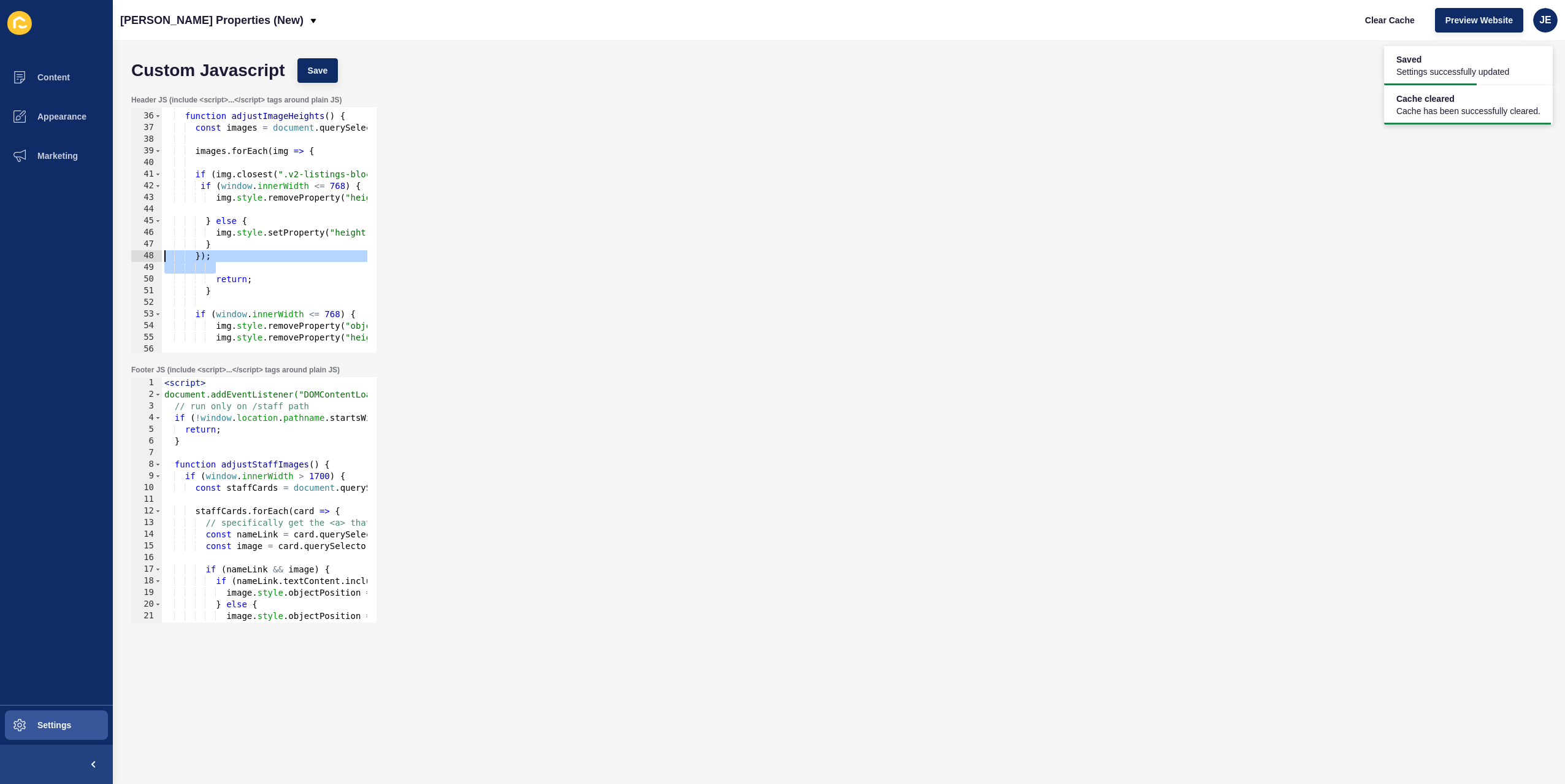
drag, startPoint x: 161, startPoint y: 259, endPoint x: 275, endPoint y: 311, distance: 125.3
click at [85, 258] on div "Content Appearance Marketing Settings Novak Properties (New) Clear Cache Previe…" at bounding box center [782, 392] width 1565 height 784
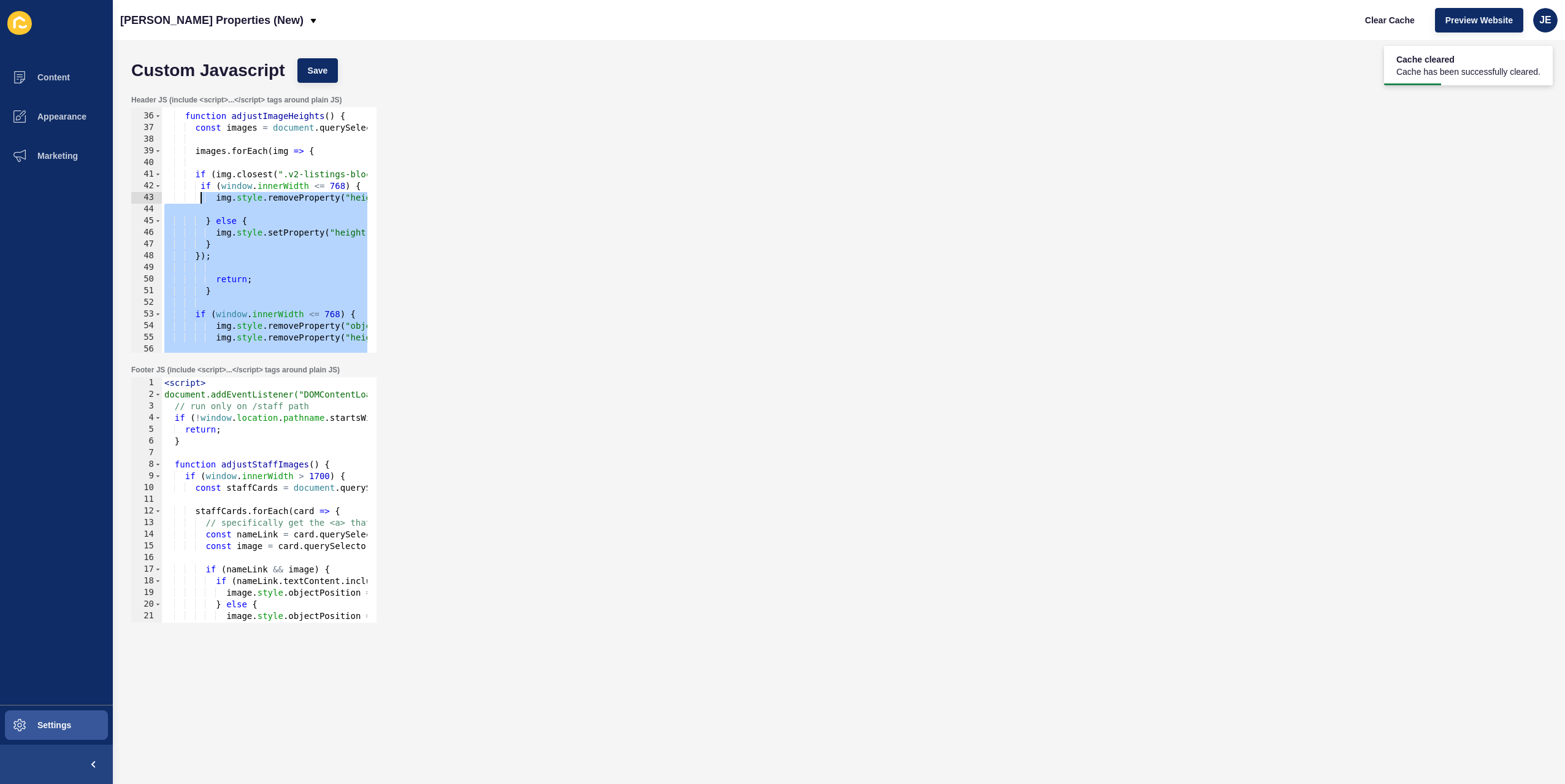
scroll to position [257, 0]
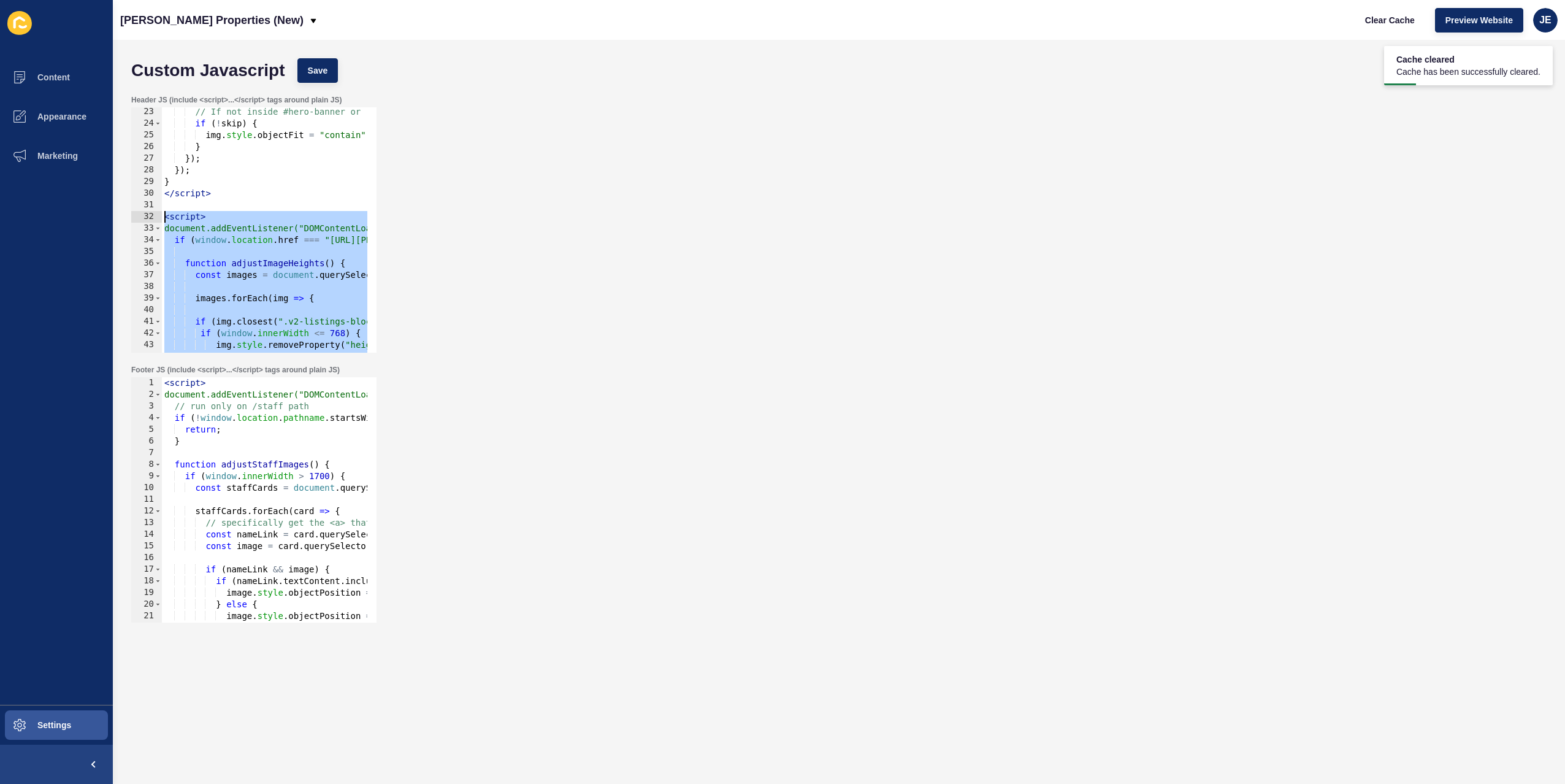
drag, startPoint x: 229, startPoint y: 217, endPoint x: 158, endPoint y: 219, distance: 71.0
click at [158, 219] on div "}); 23 24 25 26 27 28 29 30 31 32 33 34 35 36 37 38 39 40 41 42 43 44 45 // If …" at bounding box center [254, 230] width 245 height 245
click at [328, 79] on button "Save" at bounding box center [318, 70] width 41 height 24
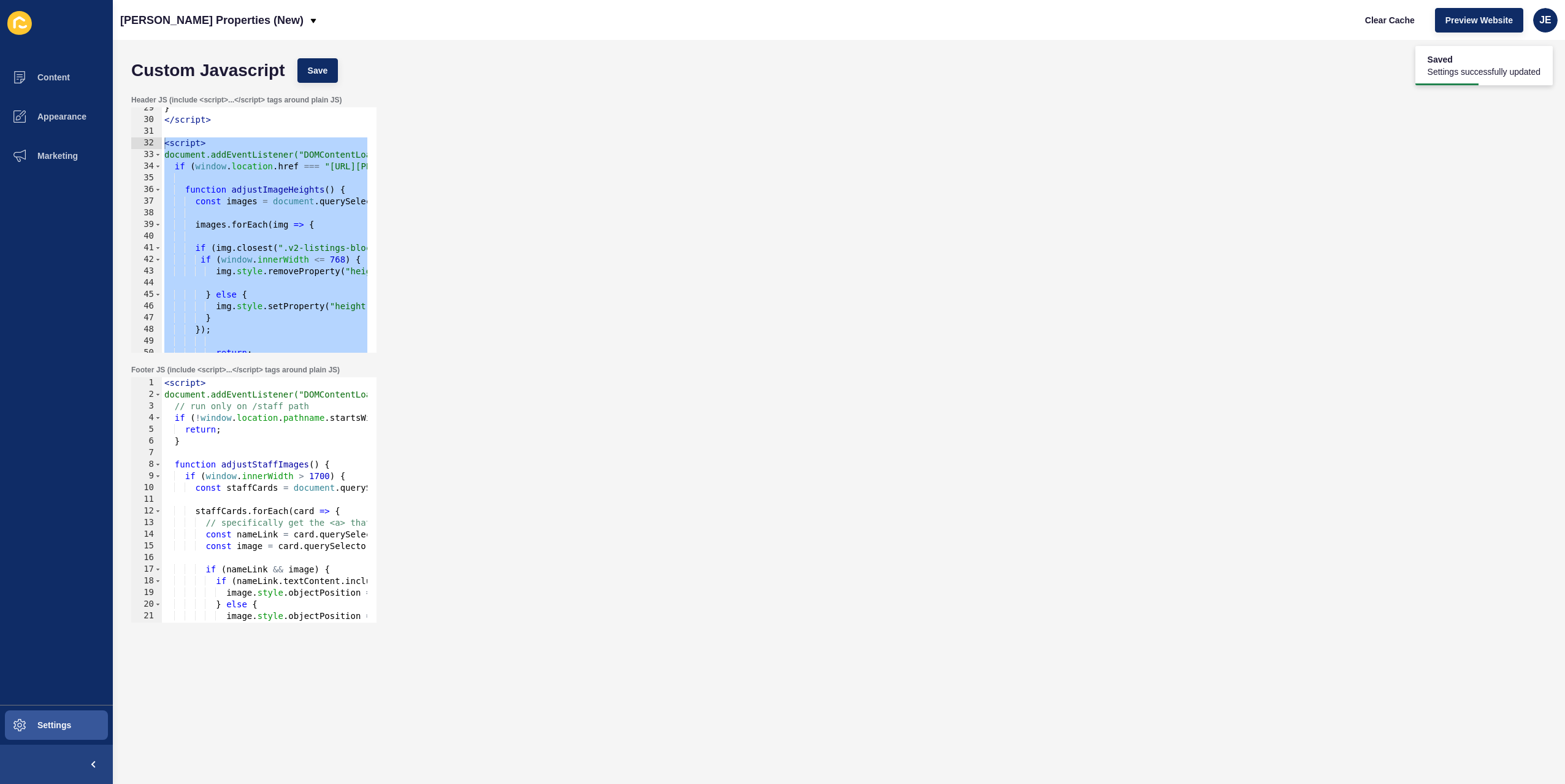
scroll to position [368, 0]
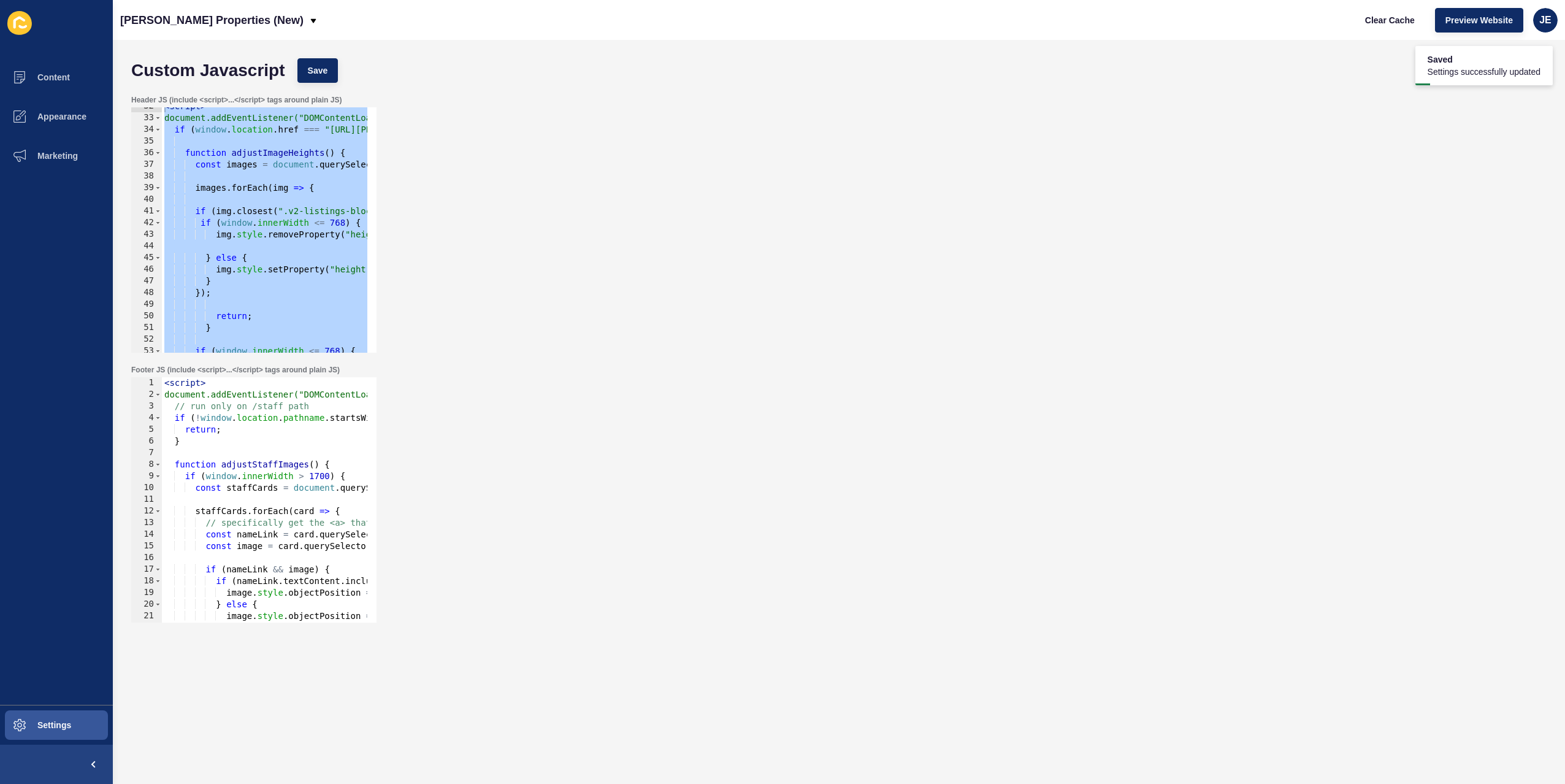
click at [323, 53] on div "Custom Javascript Save" at bounding box center [839, 71] width 1428 height 37
click at [325, 65] on span "Save" at bounding box center [318, 70] width 20 height 12
click at [1385, 25] on span "Clear Cache" at bounding box center [1390, 20] width 50 height 12
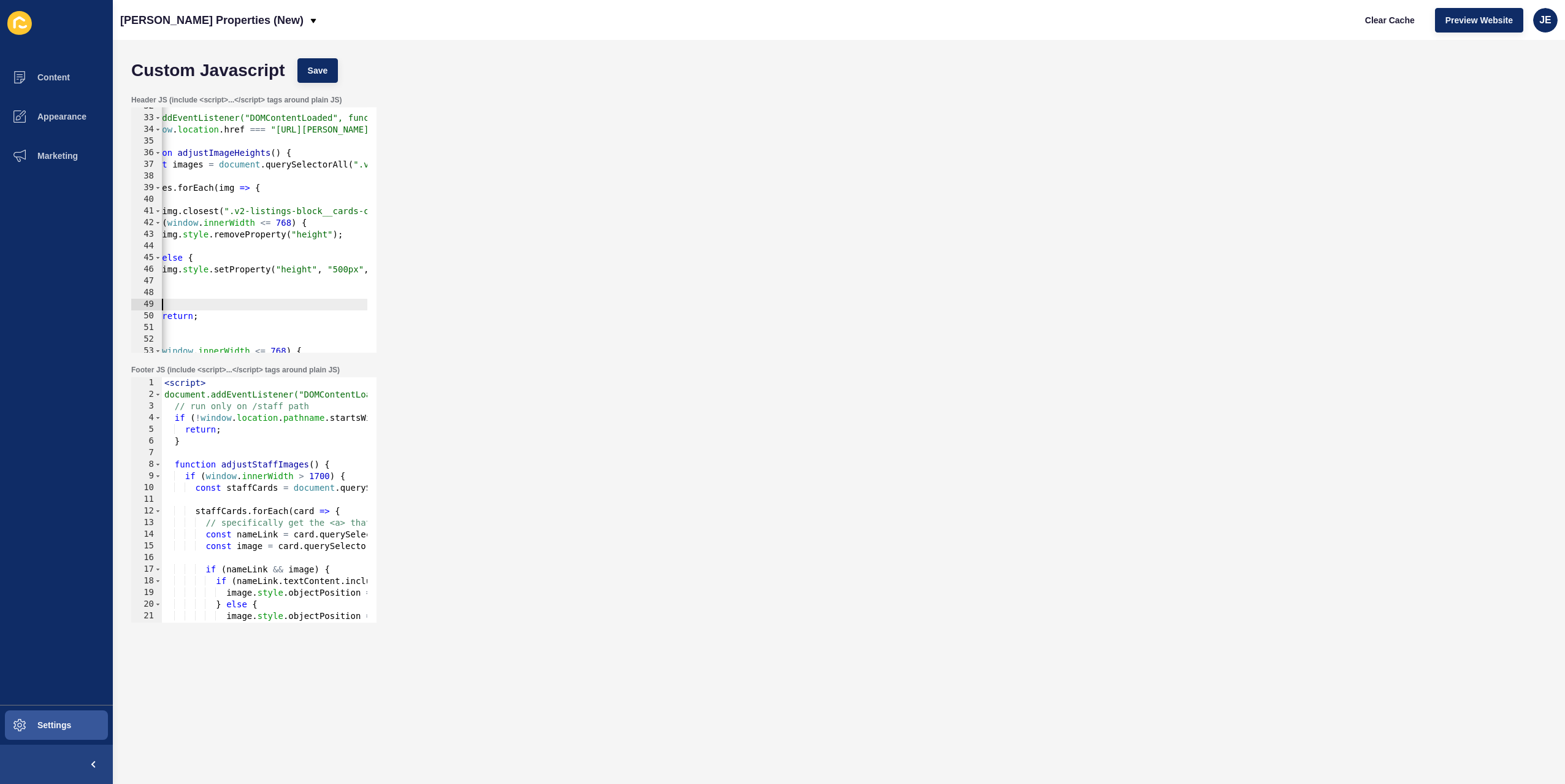
scroll to position [0, 0]
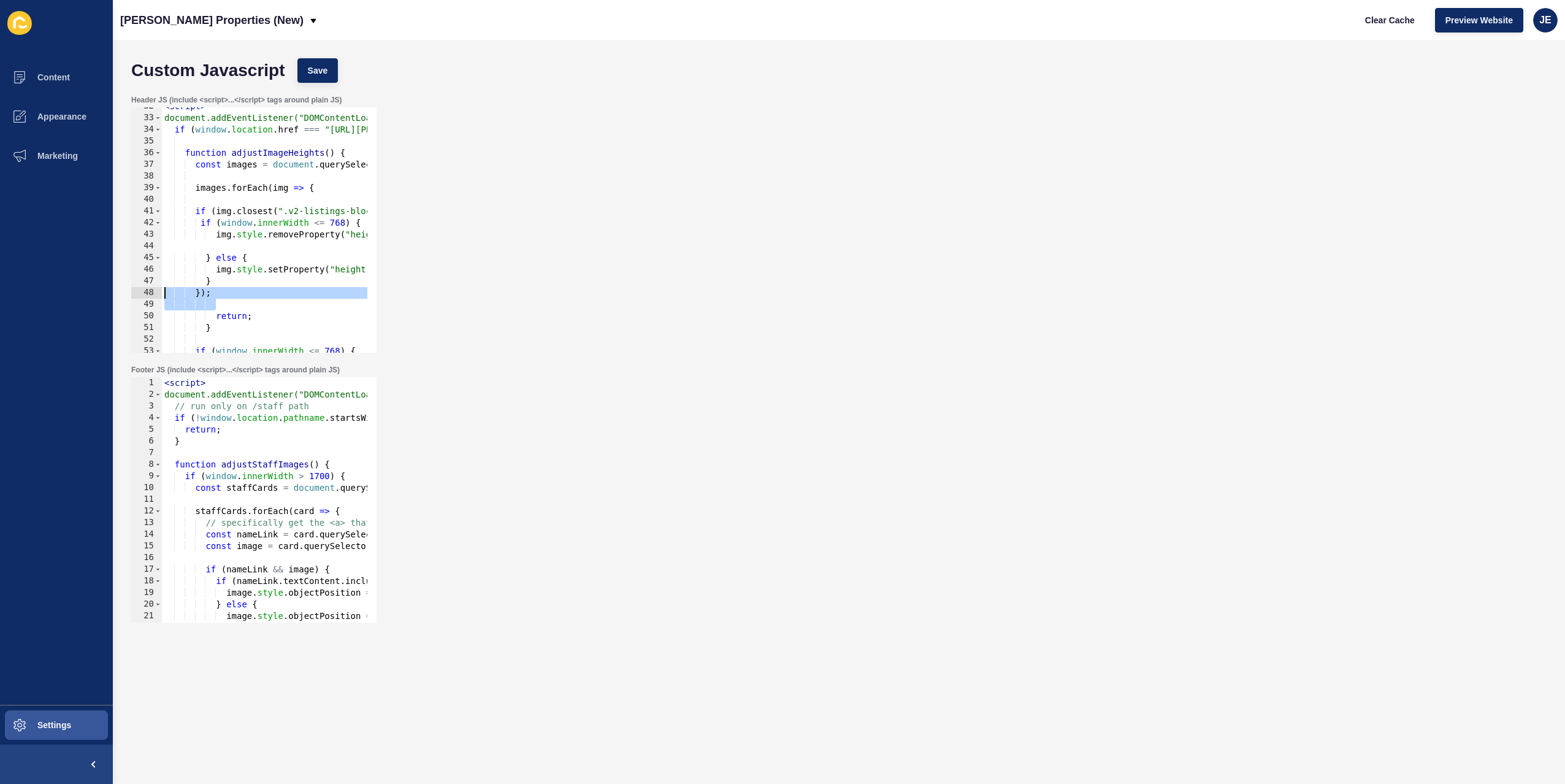
drag, startPoint x: 235, startPoint y: 301, endPoint x: 81, endPoint y: 292, distance: 154.3
click at [81, 292] on div "Content Appearance Marketing Settings Novak Properties (New) Clear Cache Previe…" at bounding box center [782, 392] width 1565 height 784
click at [300, 234] on div "< script > document.addEventListener("DOMContentLoaded", function () { if ( win…" at bounding box center [452, 230] width 582 height 259
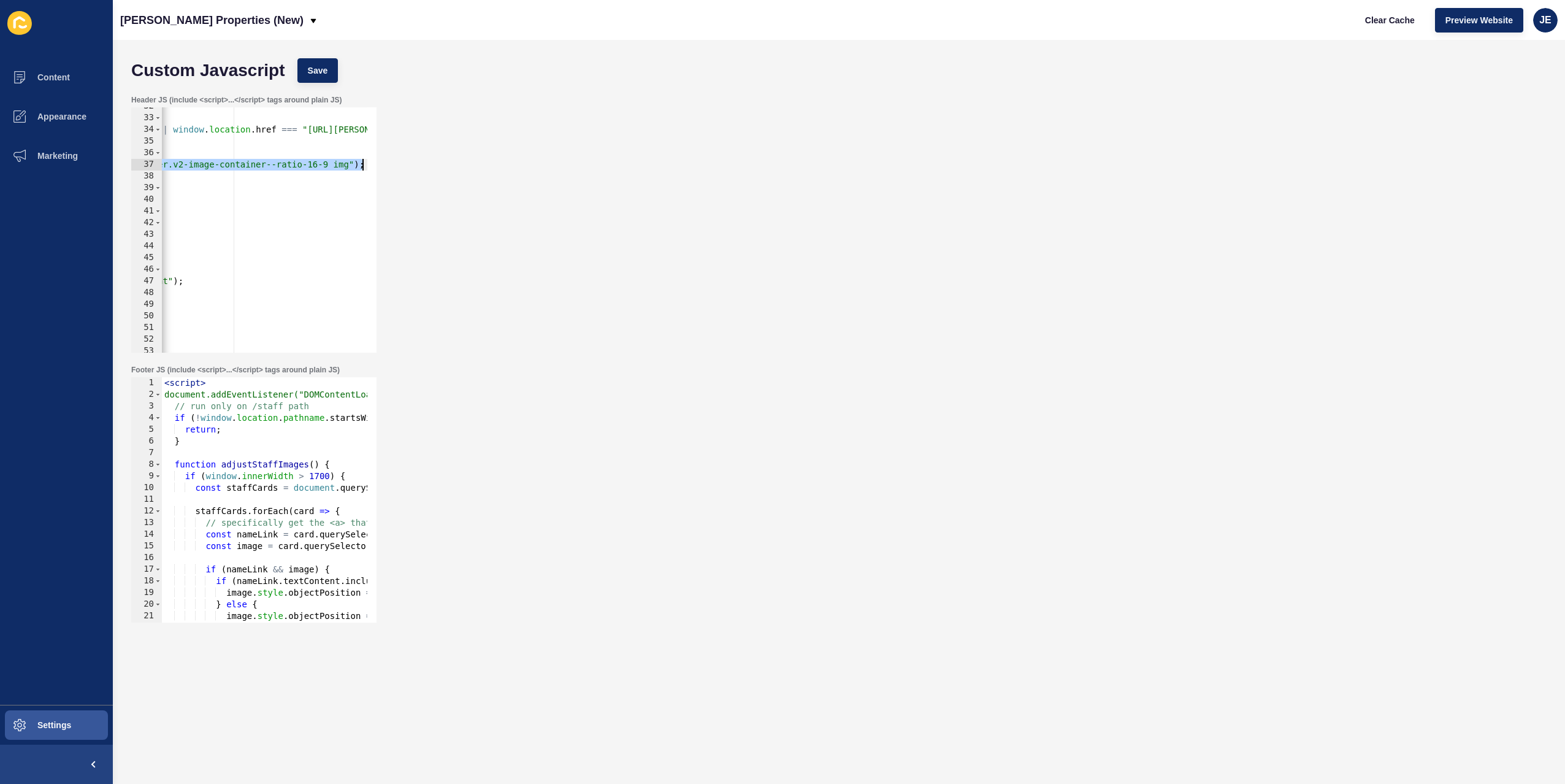
scroll to position [0, 343]
drag, startPoint x: 344, startPoint y: 166, endPoint x: 419, endPoint y: 164, distance: 75.0
click at [419, 164] on div "Header JS (include <script>...</script> tags around plain JS) const images = do…" at bounding box center [839, 224] width 1428 height 270
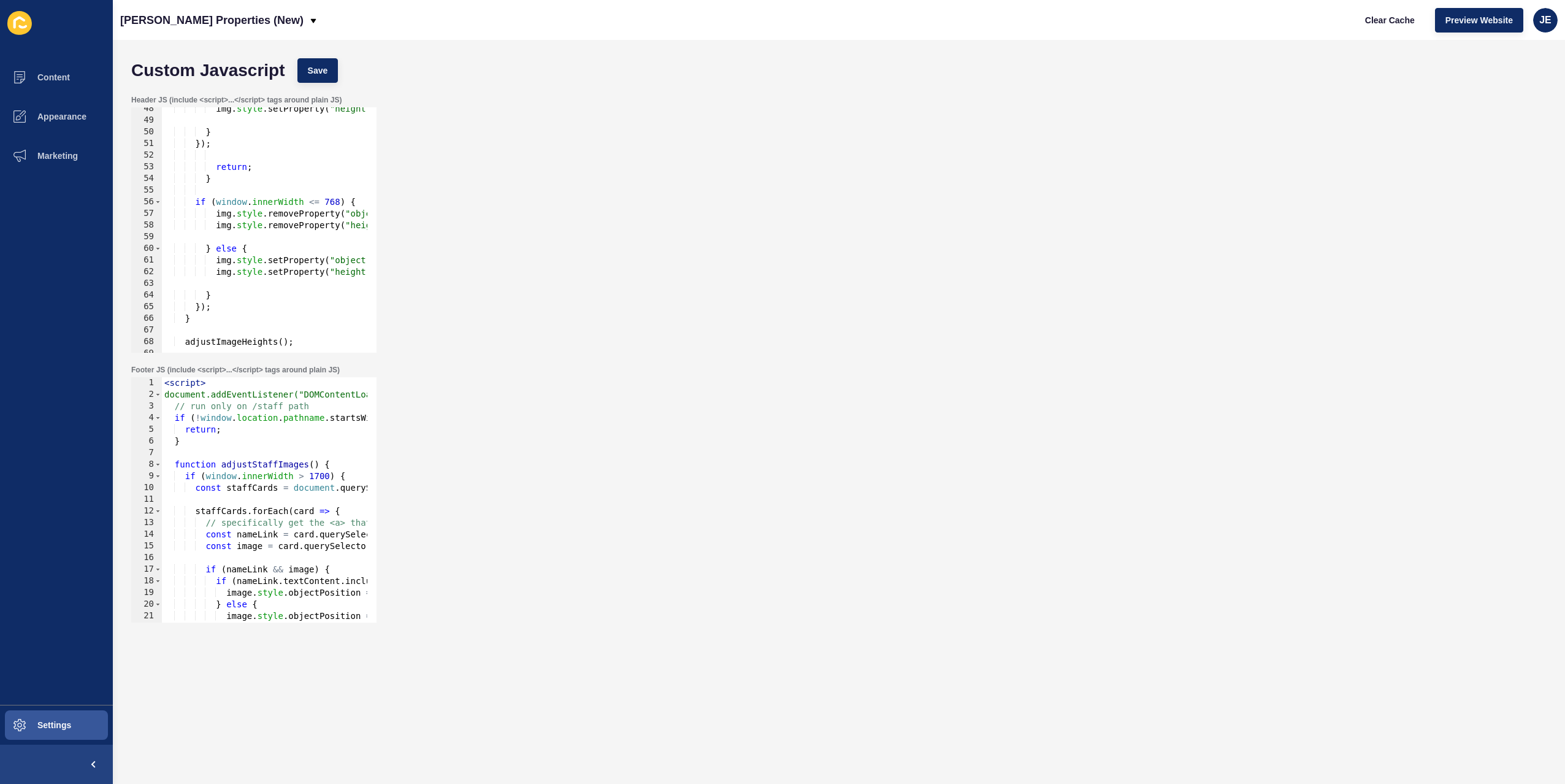
scroll to position [626, 0]
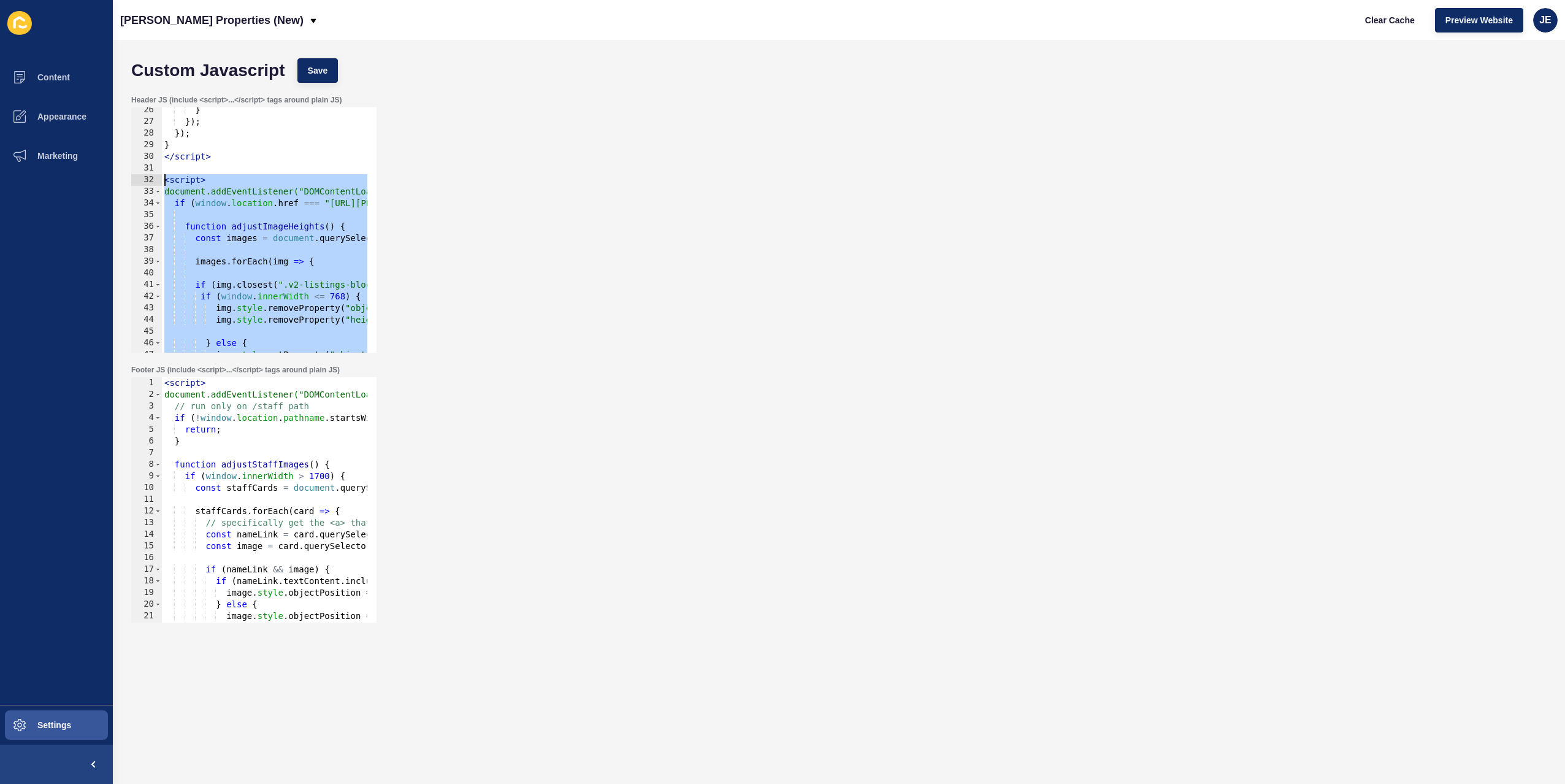
drag, startPoint x: 222, startPoint y: 325, endPoint x: 143, endPoint y: 178, distance: 166.9
click at [143, 178] on div "const images = document.querySelectorAll(".v2-image-container.v2-image-containe…" at bounding box center [254, 230] width 245 height 245
type textarea "<script> document.addEventListener("DOMContentLoaded", function () {"
paste textarea
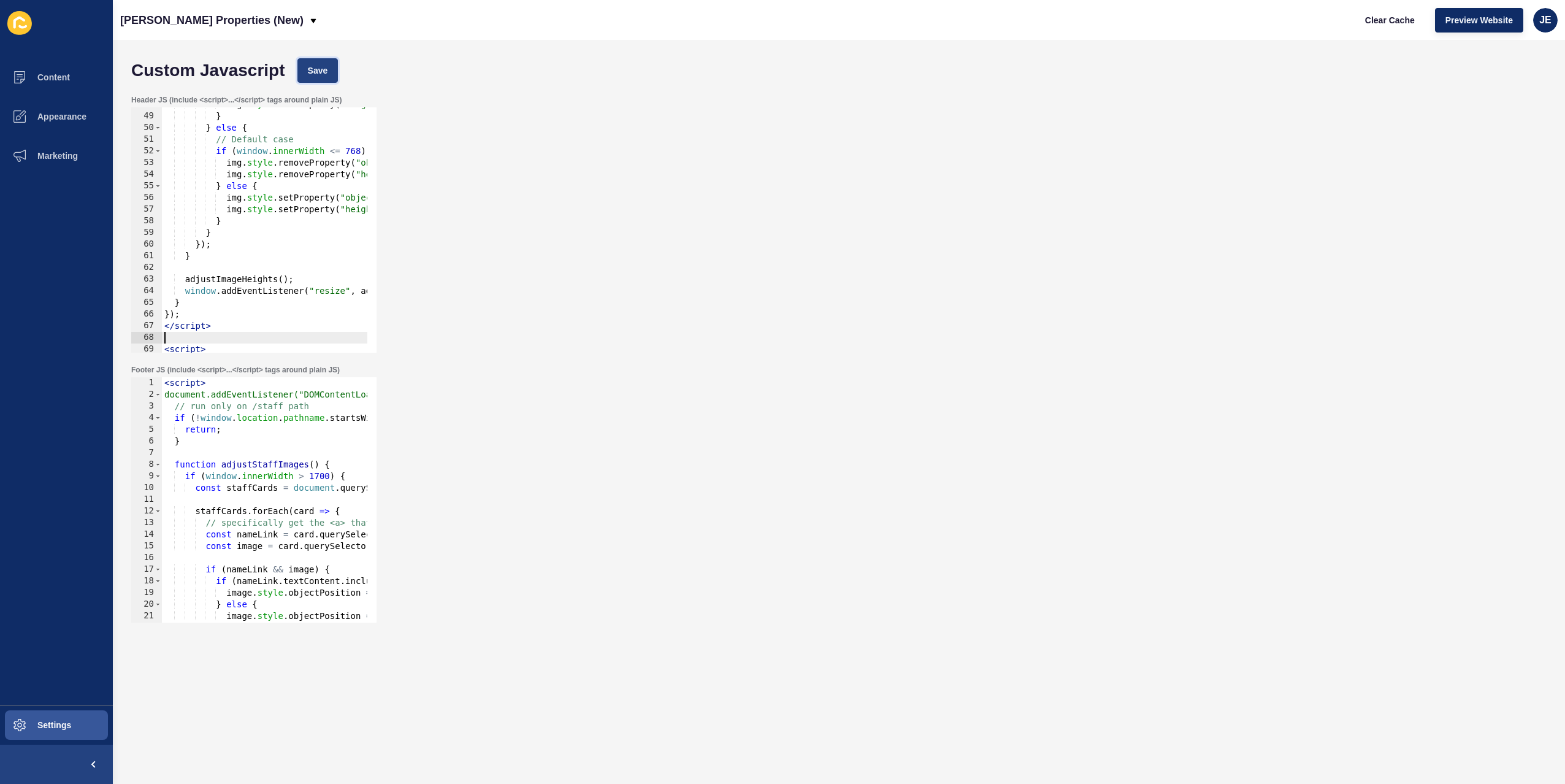
click at [304, 66] on button "Save" at bounding box center [318, 70] width 41 height 24
drag, startPoint x: 305, startPoint y: 281, endPoint x: 115, endPoint y: 275, distance: 190.1
click at [115, 275] on div "Custom Javascript Save Header JS (include <script>...</script> tags around plai…" at bounding box center [839, 411] width 1453 height 744
paste textarea "runAdjustmen"
type textarea "runAdjustments();"
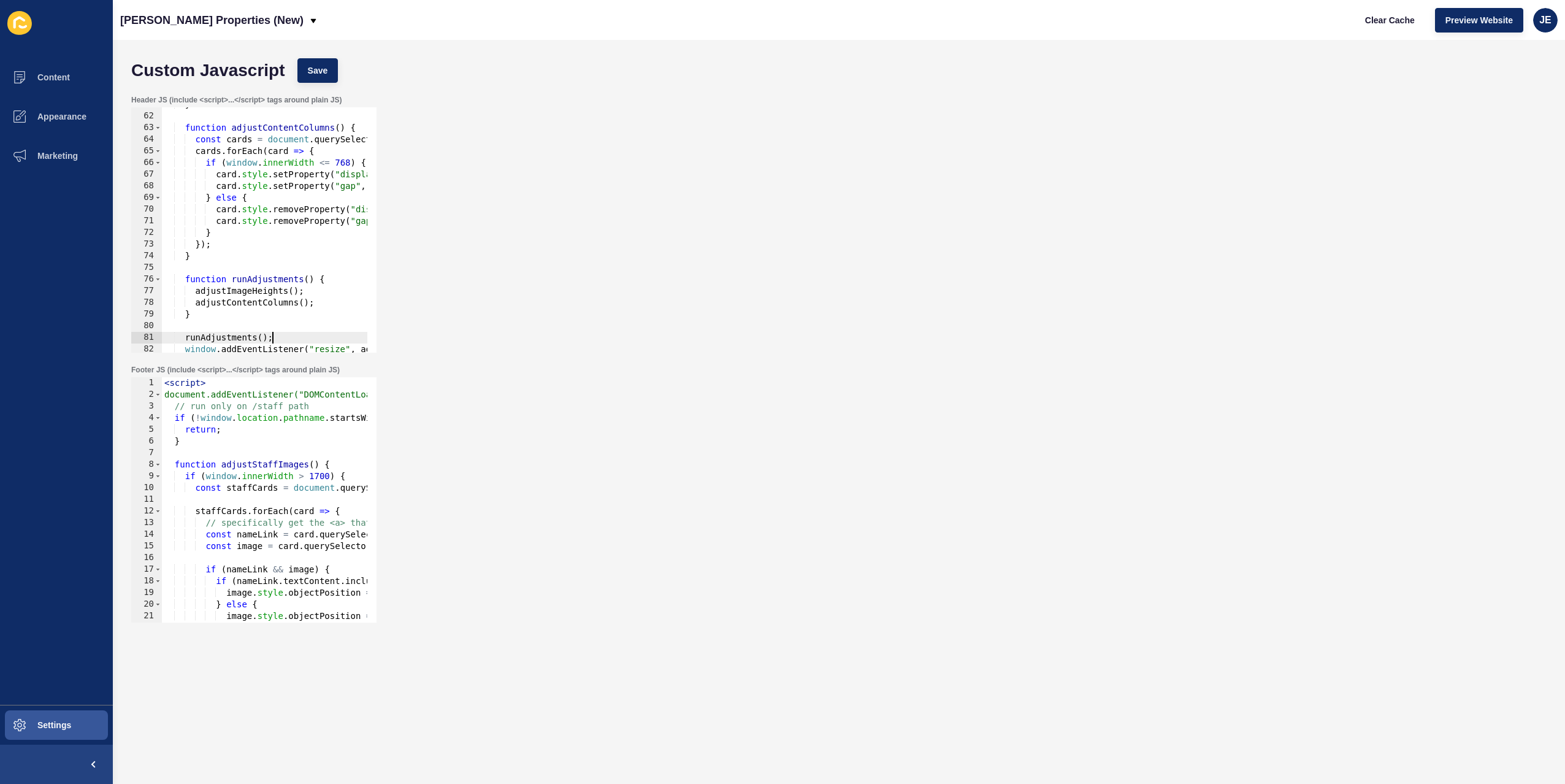
scroll to position [719, 0]
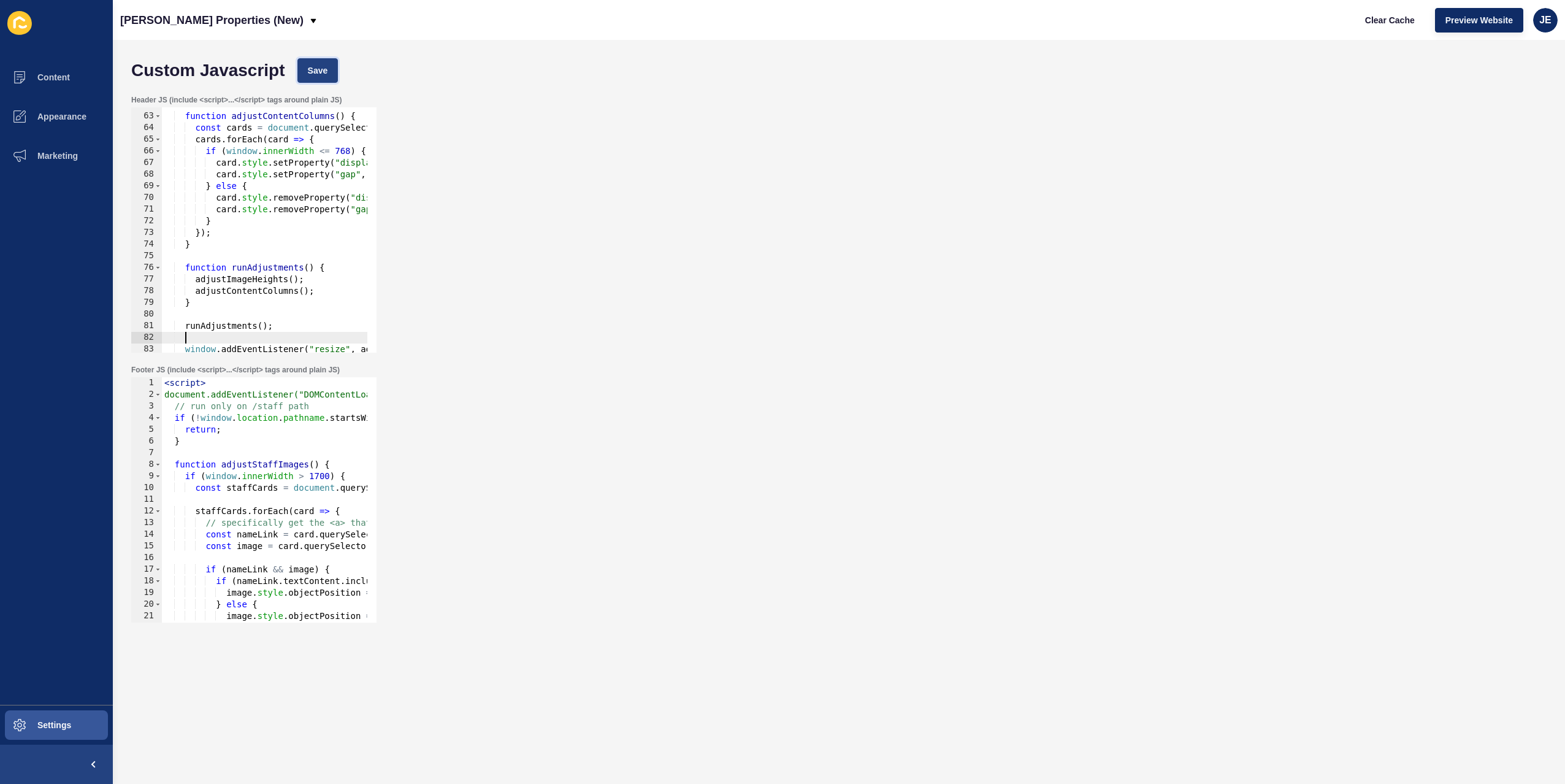
click at [332, 68] on button "Save" at bounding box center [318, 70] width 41 height 24
click at [1384, 18] on span "Clear Cache" at bounding box center [1390, 20] width 50 height 12
click at [251, 334] on div "function adjustContentColumns ( ) { const cards = document . querySelectorAll (…" at bounding box center [452, 229] width 582 height 259
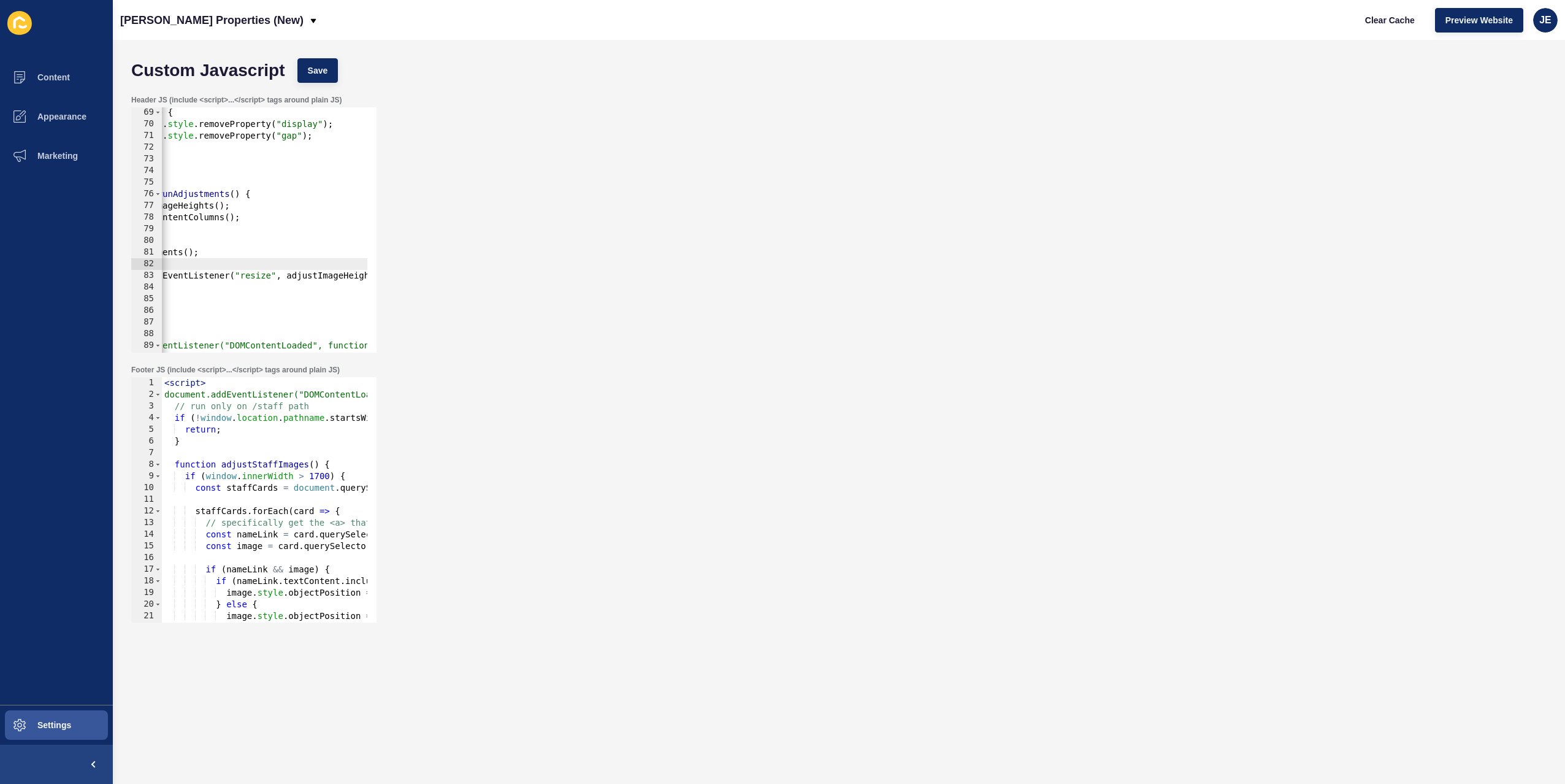
scroll to position [0, 0]
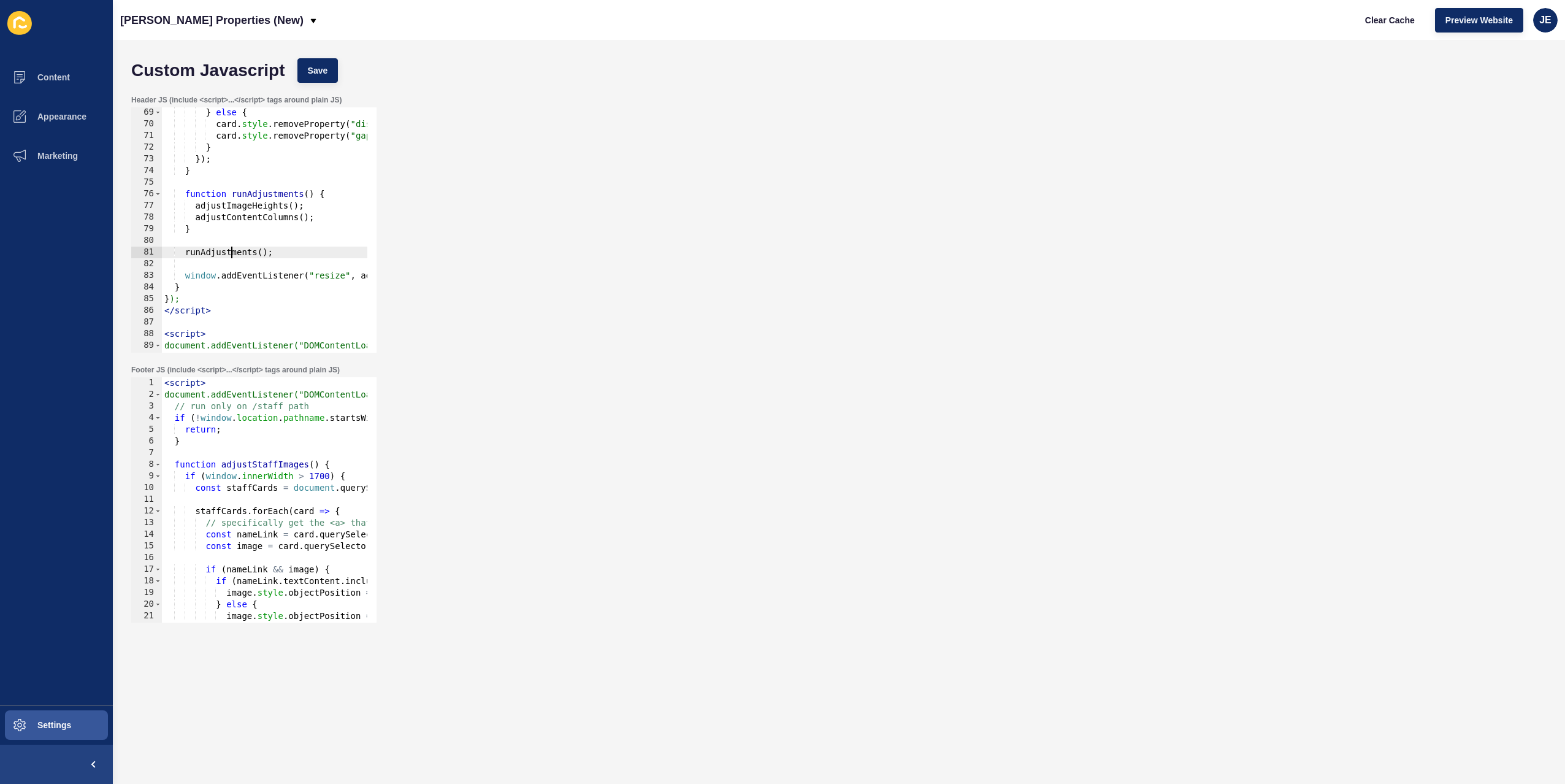
click at [231, 254] on div "} else { card . style . removeProperty ( "display" ) ; card . style . removePro…" at bounding box center [452, 236] width 582 height 259
click at [303, 282] on div "} else { card . style . removeProperty ( "display" ) ; card . style . removePro…" at bounding box center [435, 236] width 582 height 259
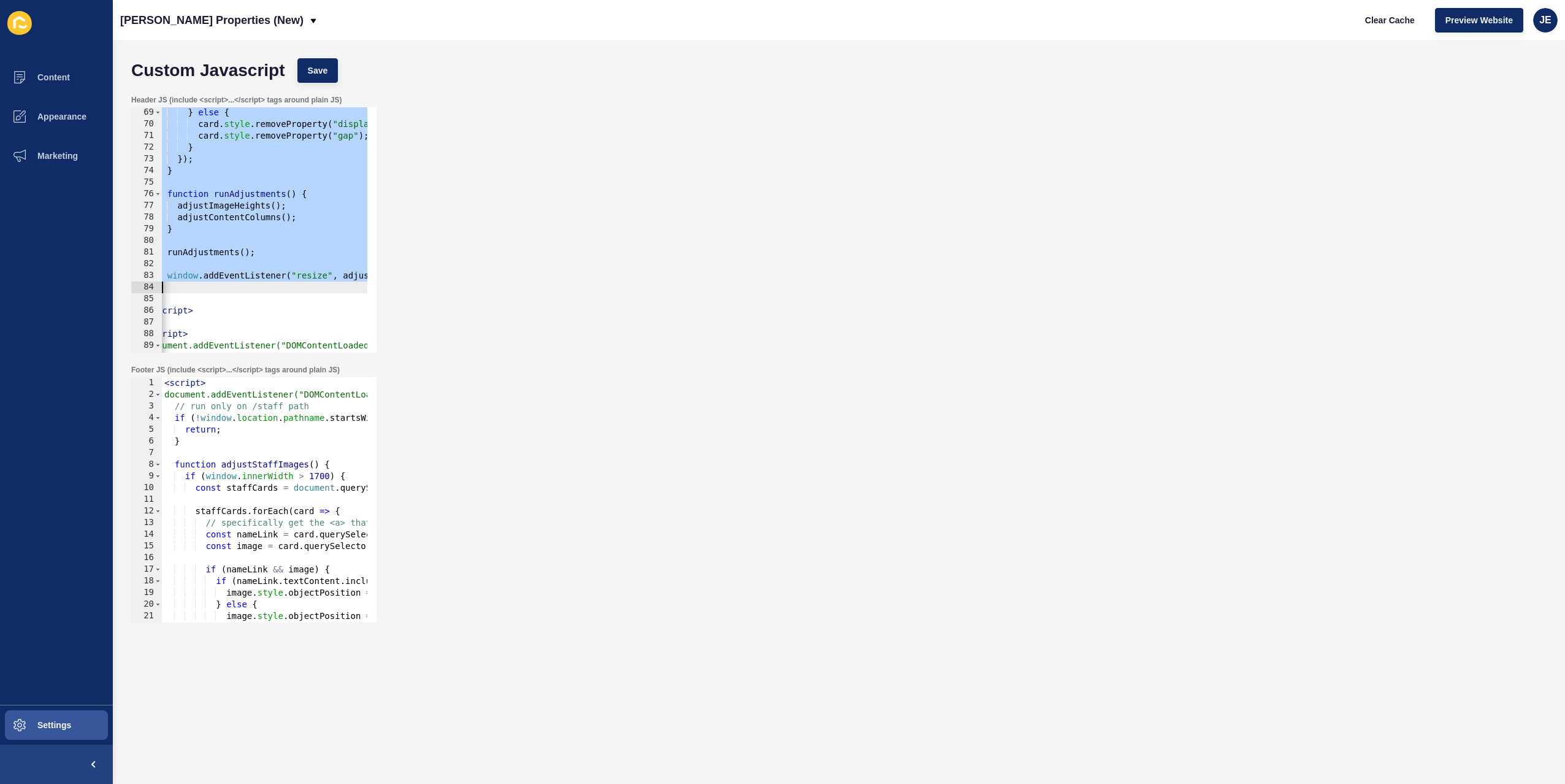
click at [364, 279] on div at bounding box center [370, 438] width 12 height 2248
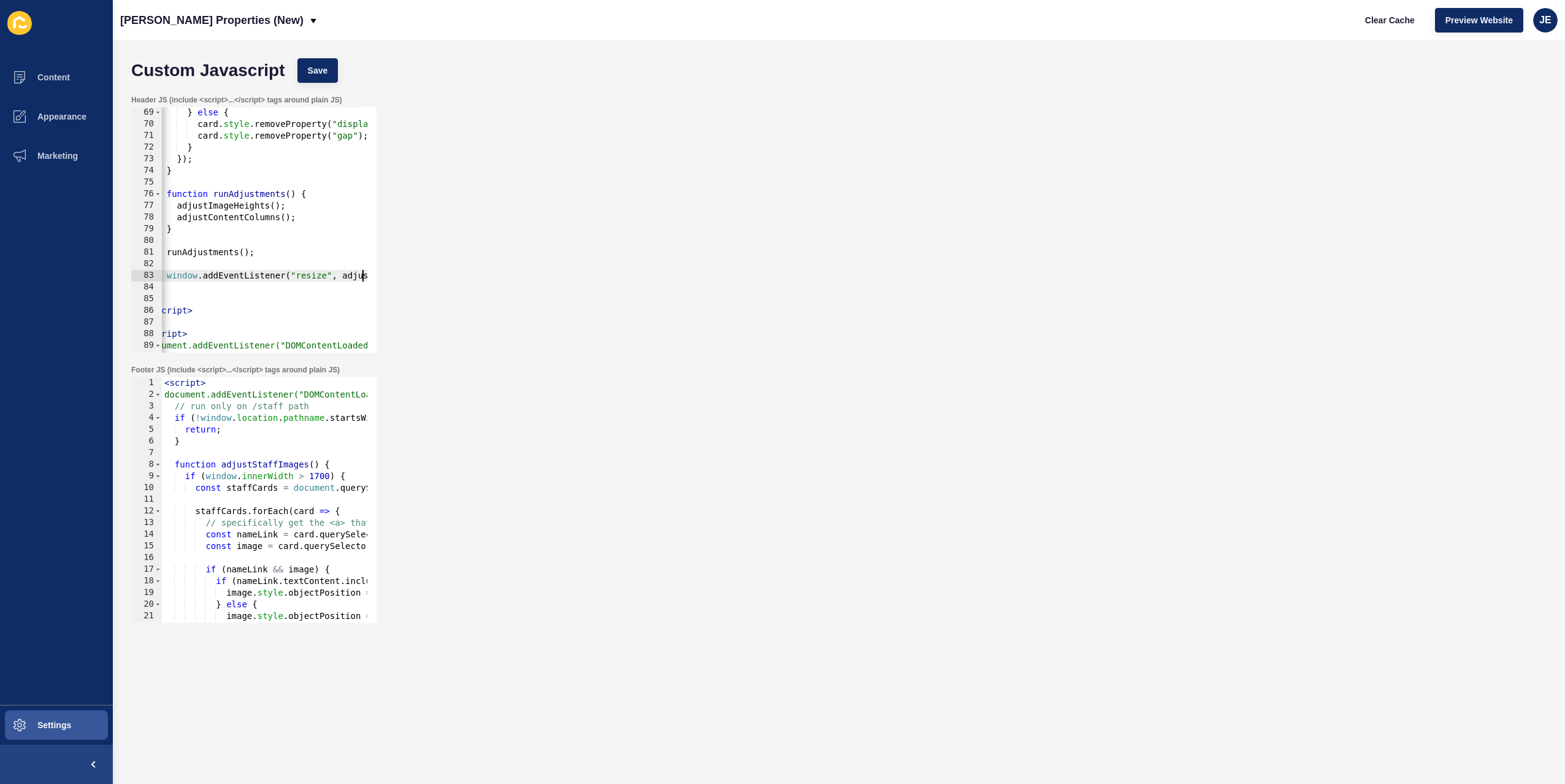
click at [364, 279] on div at bounding box center [370, 438] width 12 height 2248
paste textarea "runAdjustmen"
type textarea "window.addEventListener("resize", runAdjustments);"
click at [323, 69] on span "Save" at bounding box center [318, 70] width 20 height 12
click at [1391, 23] on span "Clear Cache" at bounding box center [1390, 20] width 50 height 12
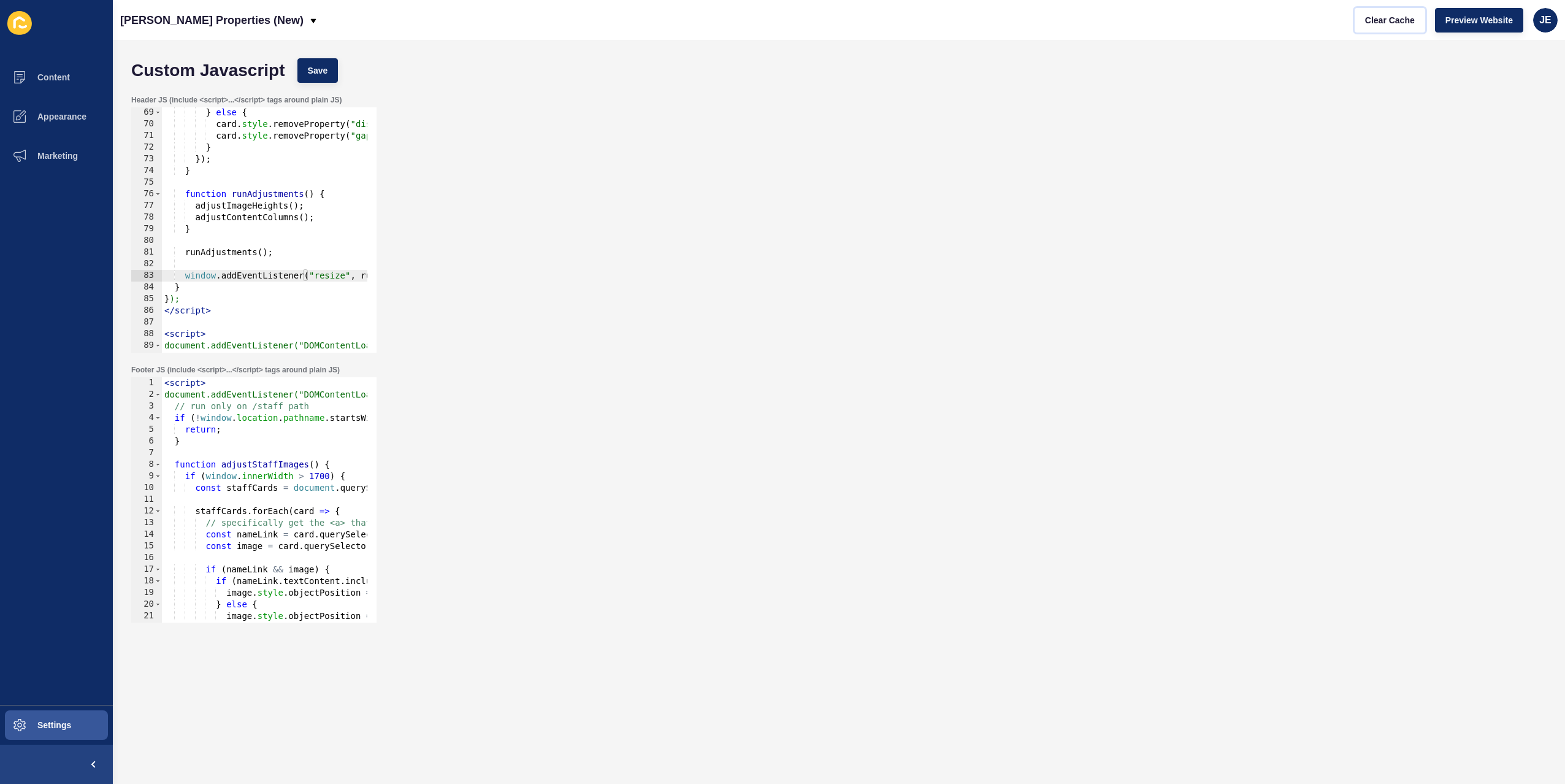
scroll to position [172, 0]
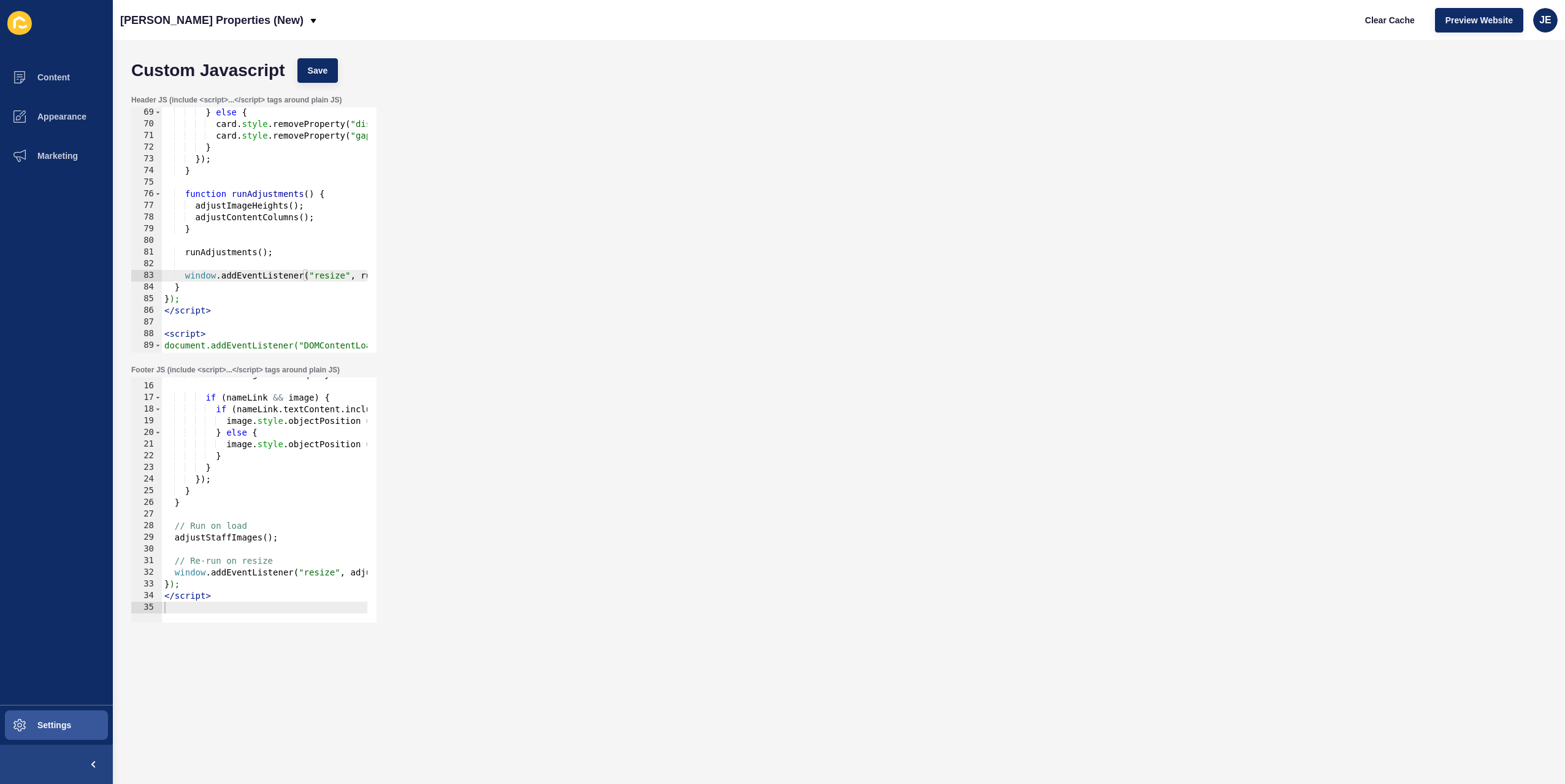
type textarea "</script>"
click at [228, 599] on div "const image = card . querySelector ( ".carousel-card-image img[data-testid='sha…" at bounding box center [440, 498] width 556 height 259
click at [233, 605] on div "const image = card . querySelector ( ".carousel-card-image img[data-testid='sha…" at bounding box center [440, 498] width 556 height 259
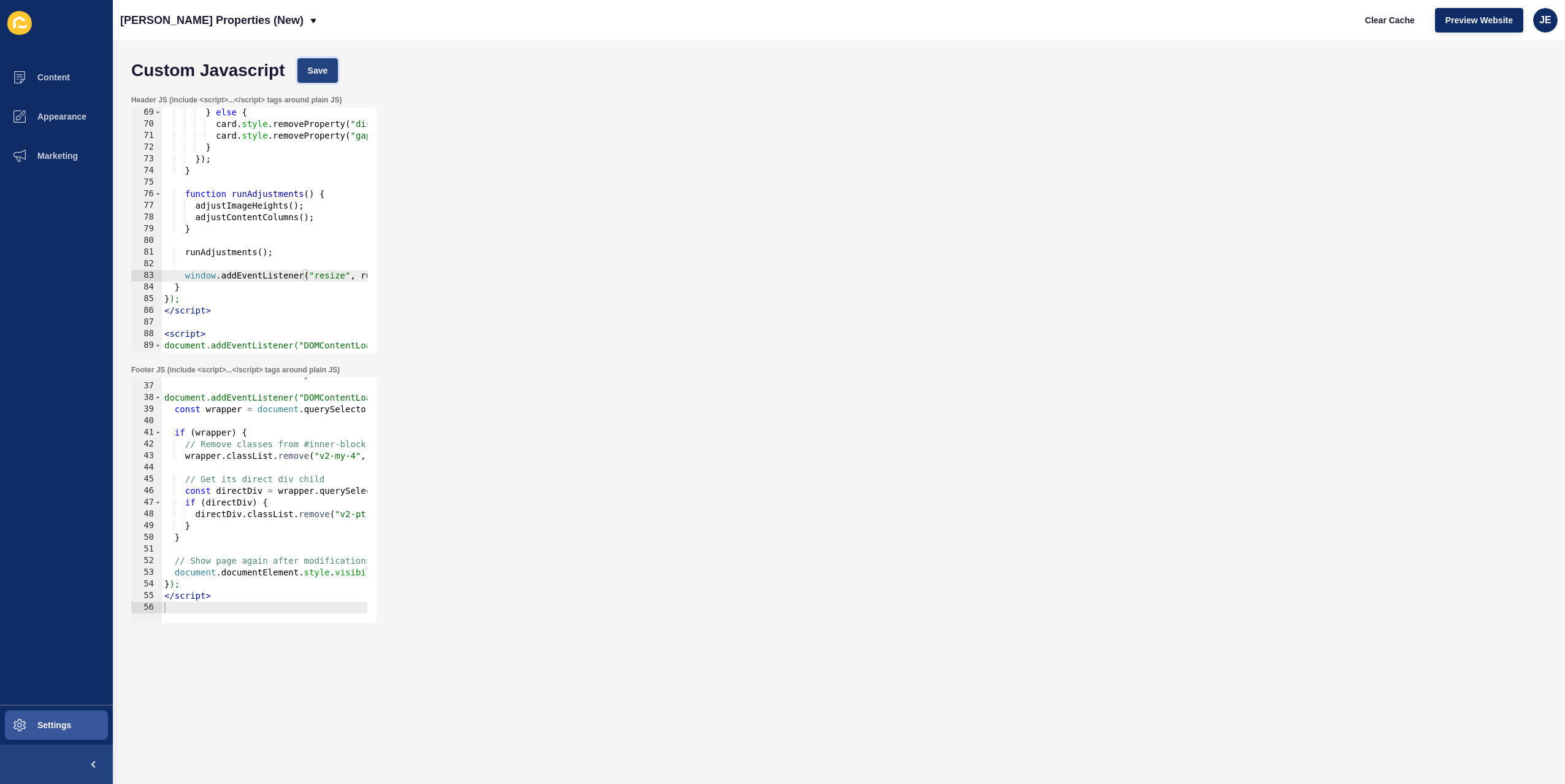
click at [332, 67] on button "Save" at bounding box center [318, 70] width 41 height 24
click at [1396, 26] on button "Clear Cache" at bounding box center [1390, 20] width 70 height 24
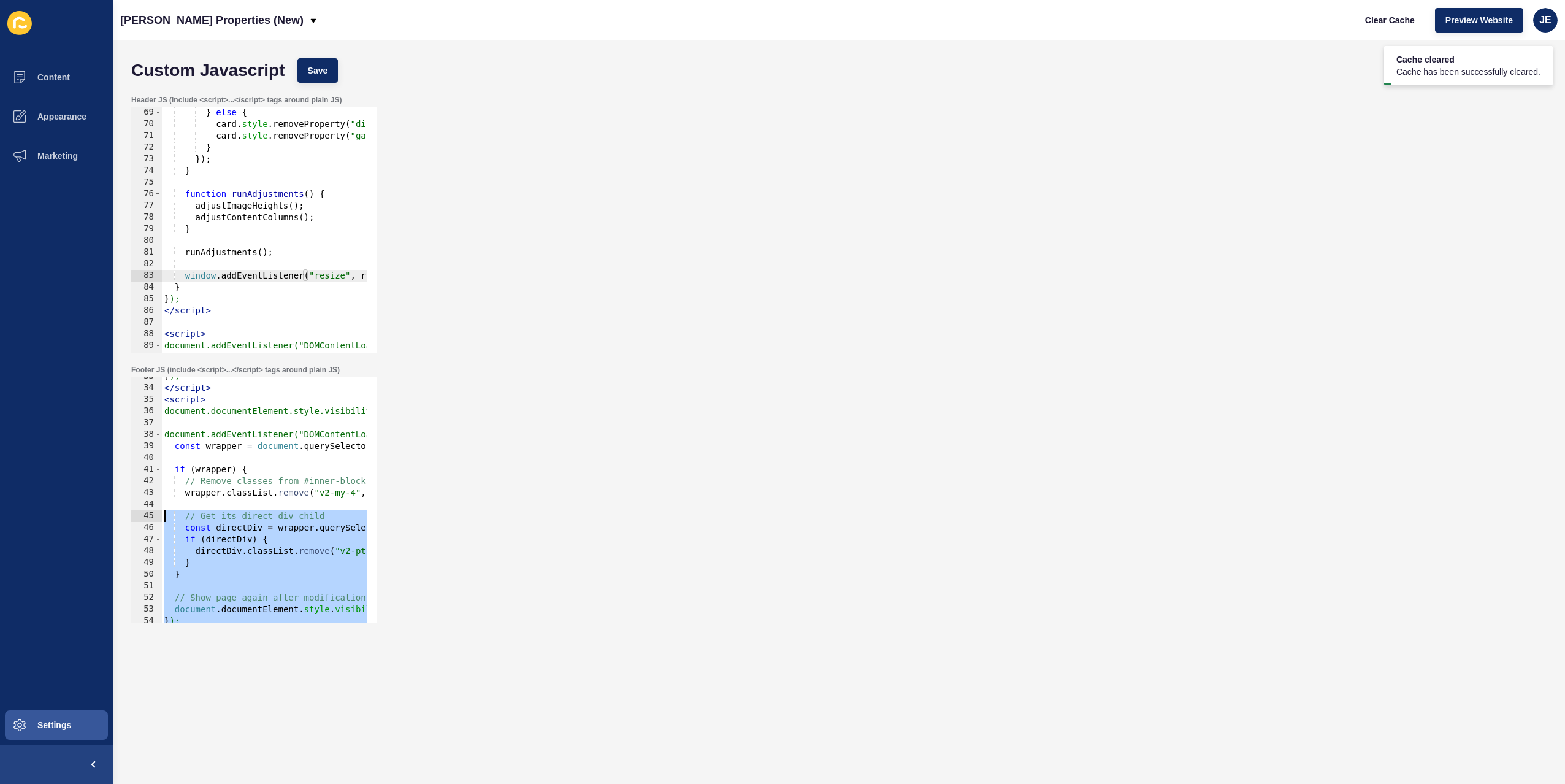
scroll to position [342, 0]
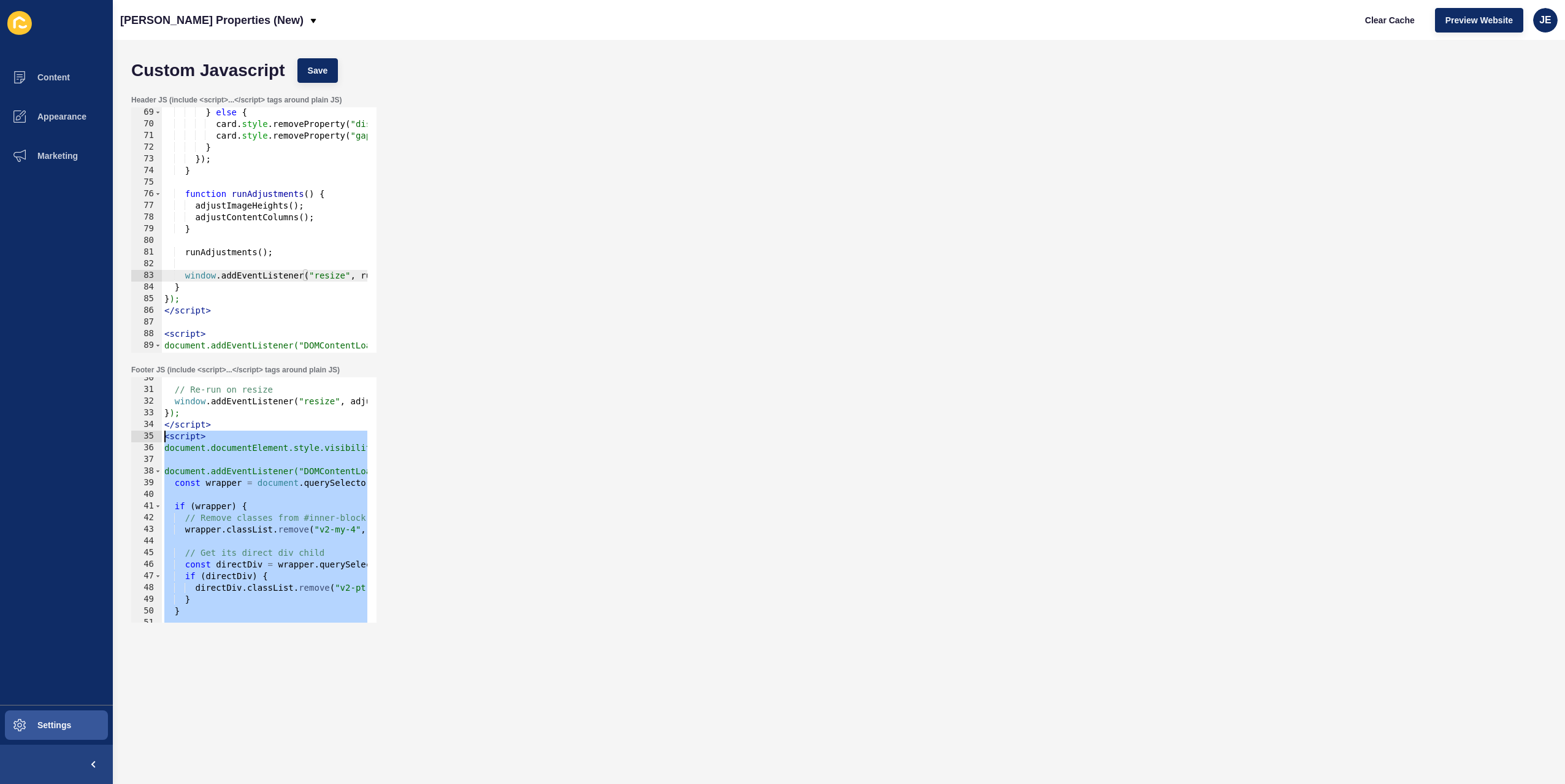
drag, startPoint x: 233, startPoint y: 600, endPoint x: 141, endPoint y: 437, distance: 187.2
click at [141, 437] on div "</script> 30 31 32 33 34 35 36 37 38 39 40 41 42 43 44 45 46 47 48 49 50 51 52 …" at bounding box center [254, 500] width 245 height 245
type textarea "<script> document.documentElement.style.visibility = "hidden"; // hide page at …"
paste textarea
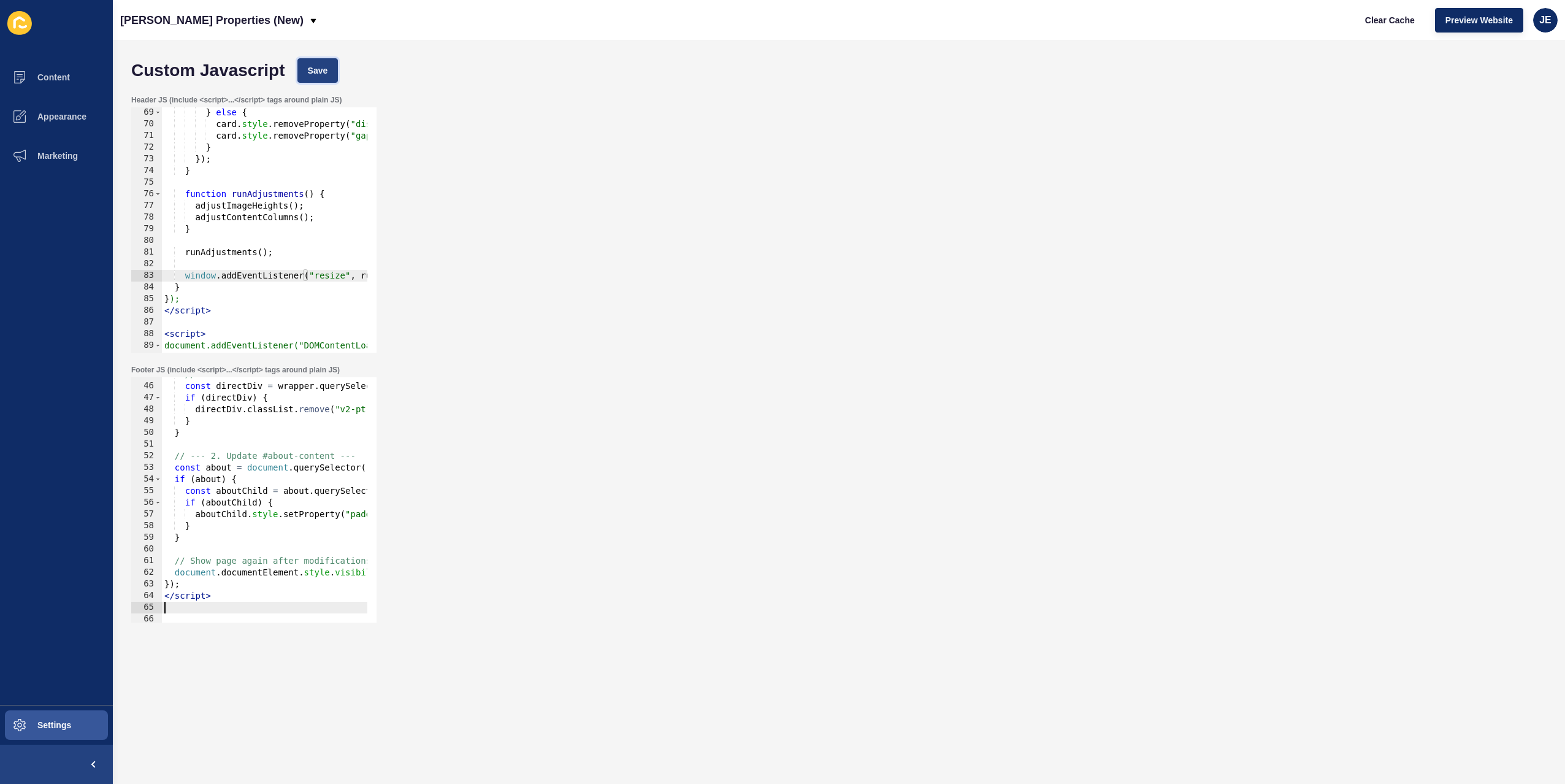
click at [327, 73] on span "Save" at bounding box center [318, 70] width 20 height 12
click at [1398, 24] on span "Clear Cache" at bounding box center [1390, 20] width 50 height 12
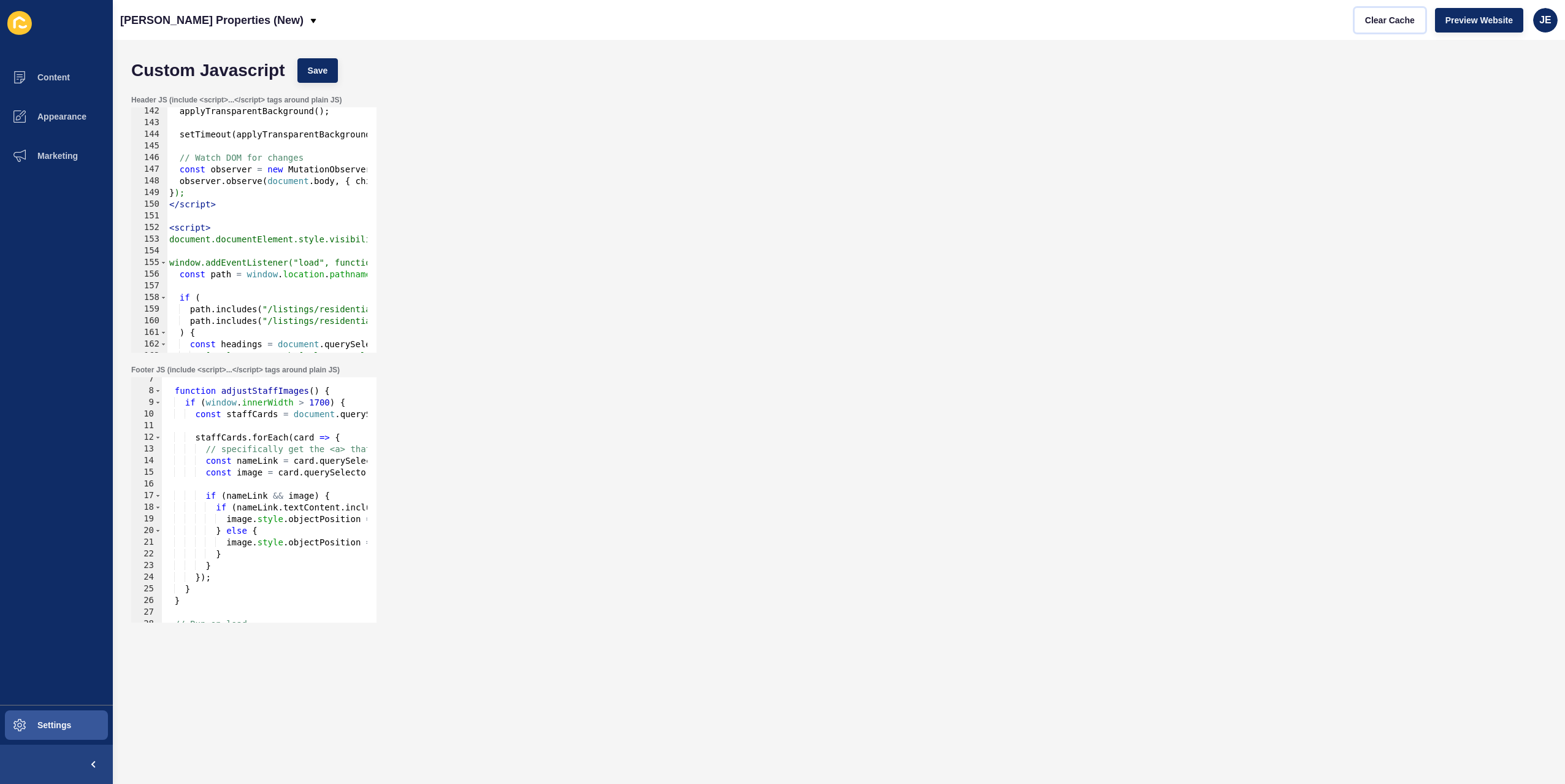
scroll to position [1718, 0]
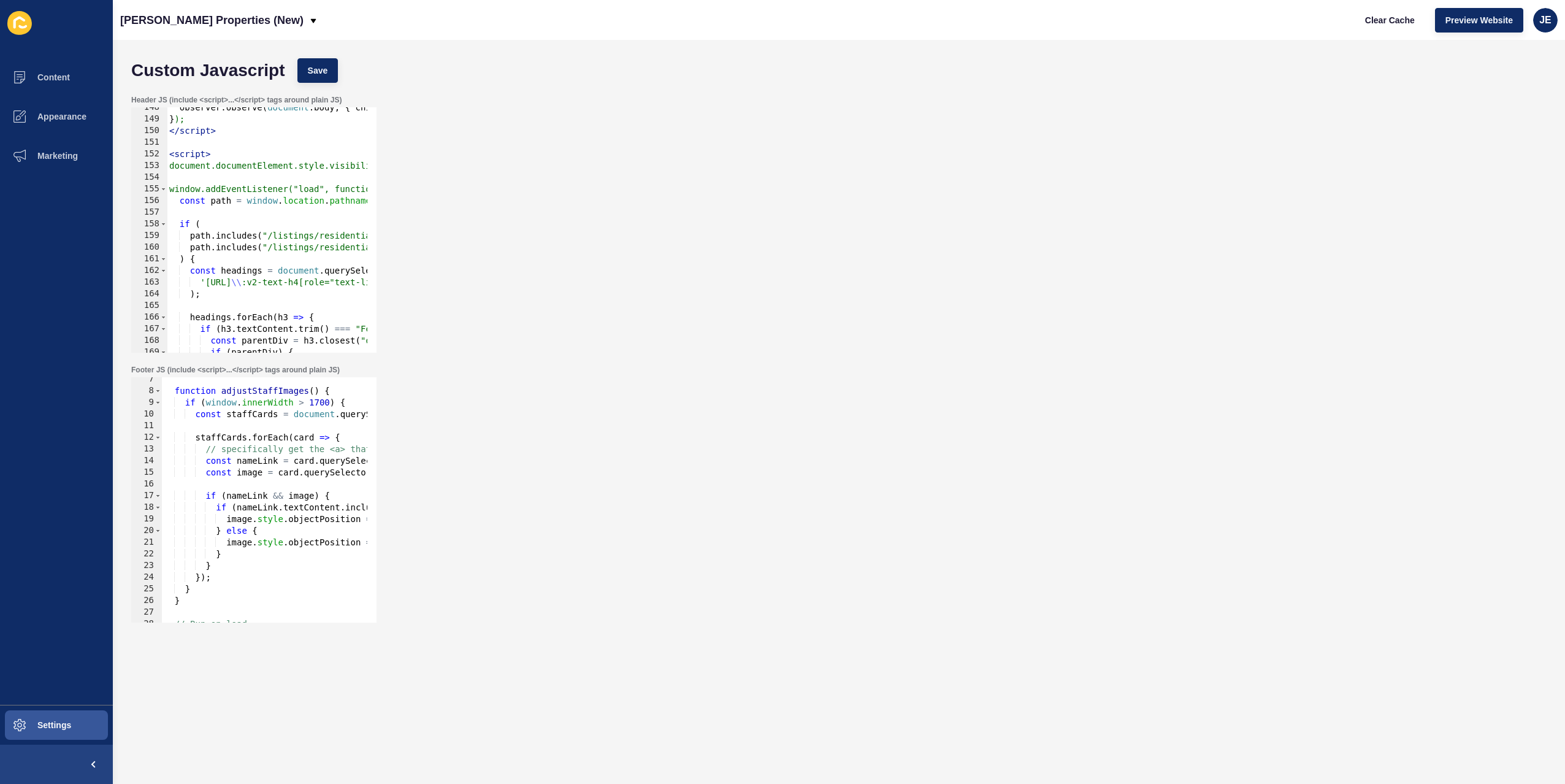
click at [283, 167] on div "observer . observe ( document . body , { childList : true , subtree : true }) ;…" at bounding box center [458, 231] width 582 height 259
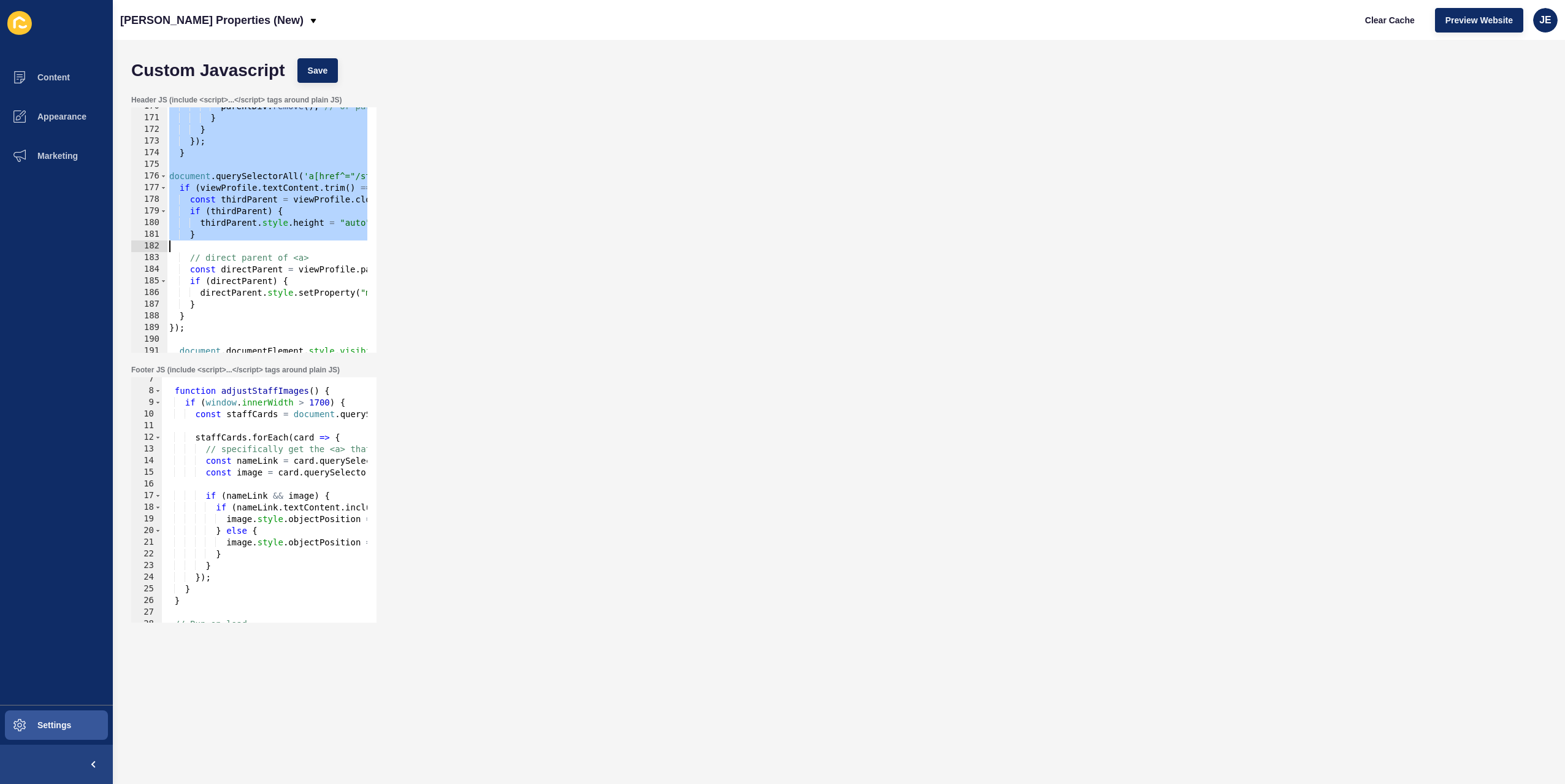
scroll to position [2013, 0]
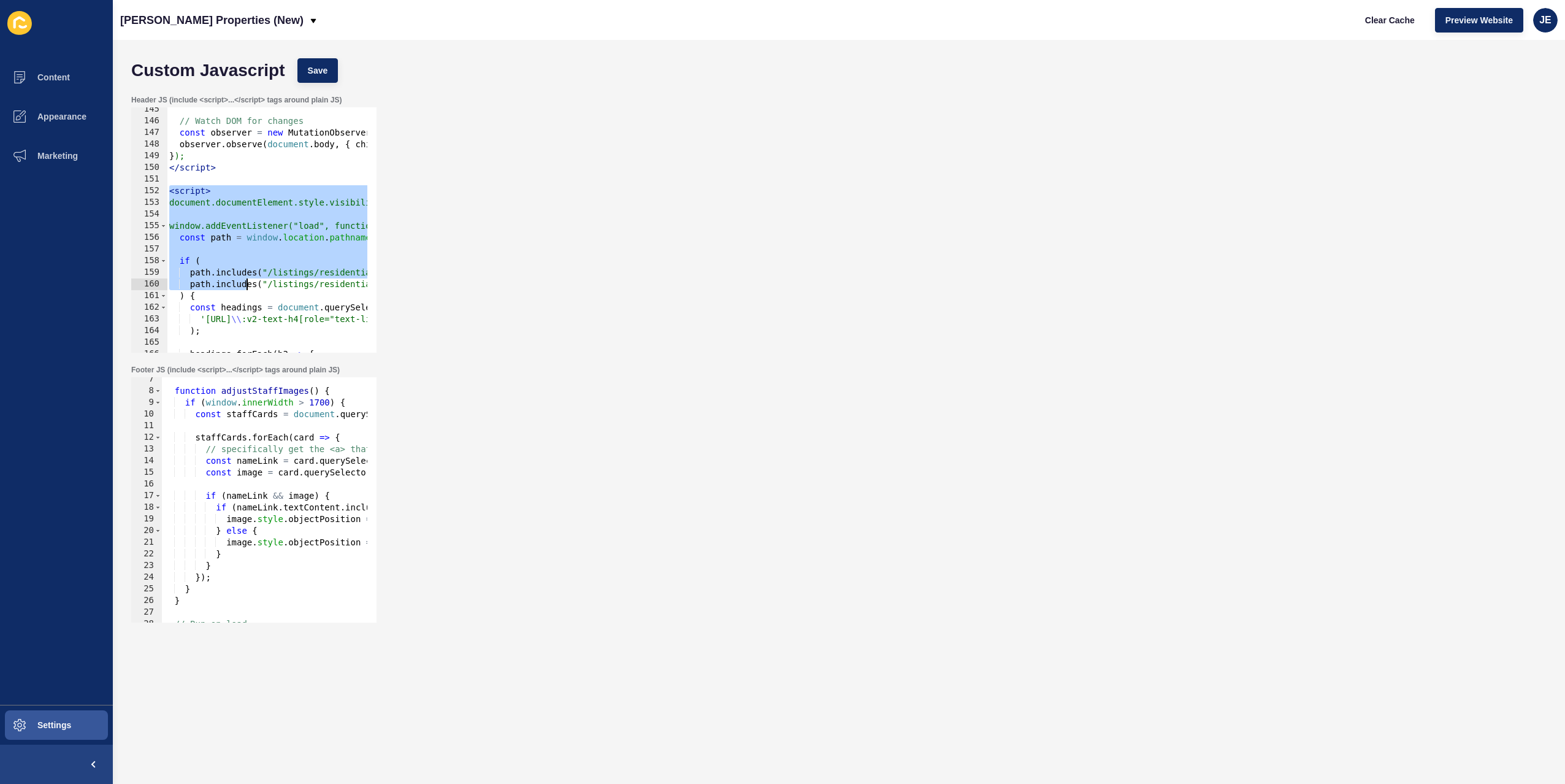
drag, startPoint x: 187, startPoint y: 167, endPoint x: 245, endPoint y: 287, distance: 133.3
click at [245, 287] on div "// Watch DOM for changes const observer = new MutationObserver ( applyTranspare…" at bounding box center [458, 233] width 582 height 259
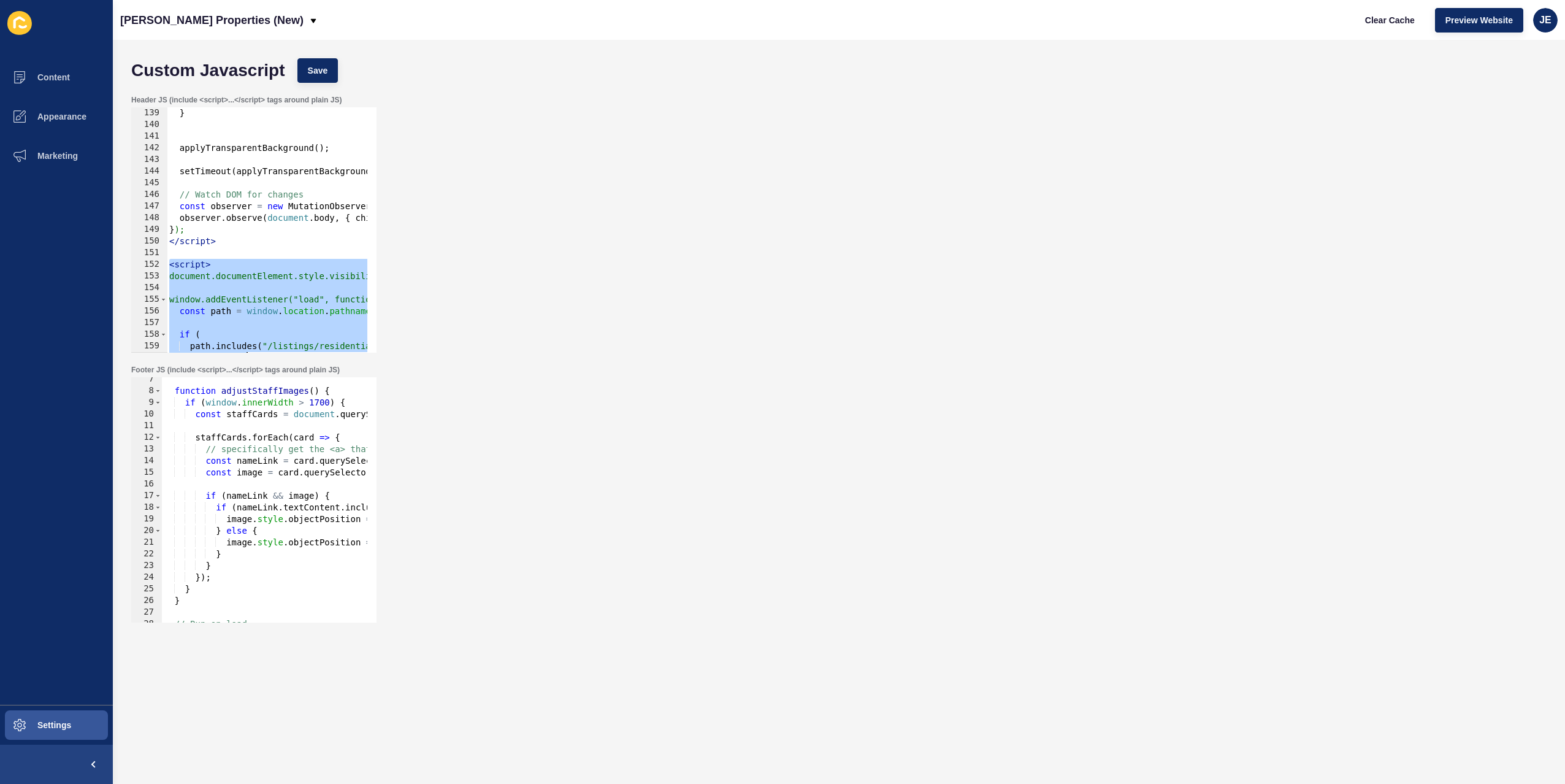
click at [261, 273] on div "} applyTransparentBackground ( ) ; setTimeout ( applyTransparentBackground , 20…" at bounding box center [458, 237] width 582 height 259
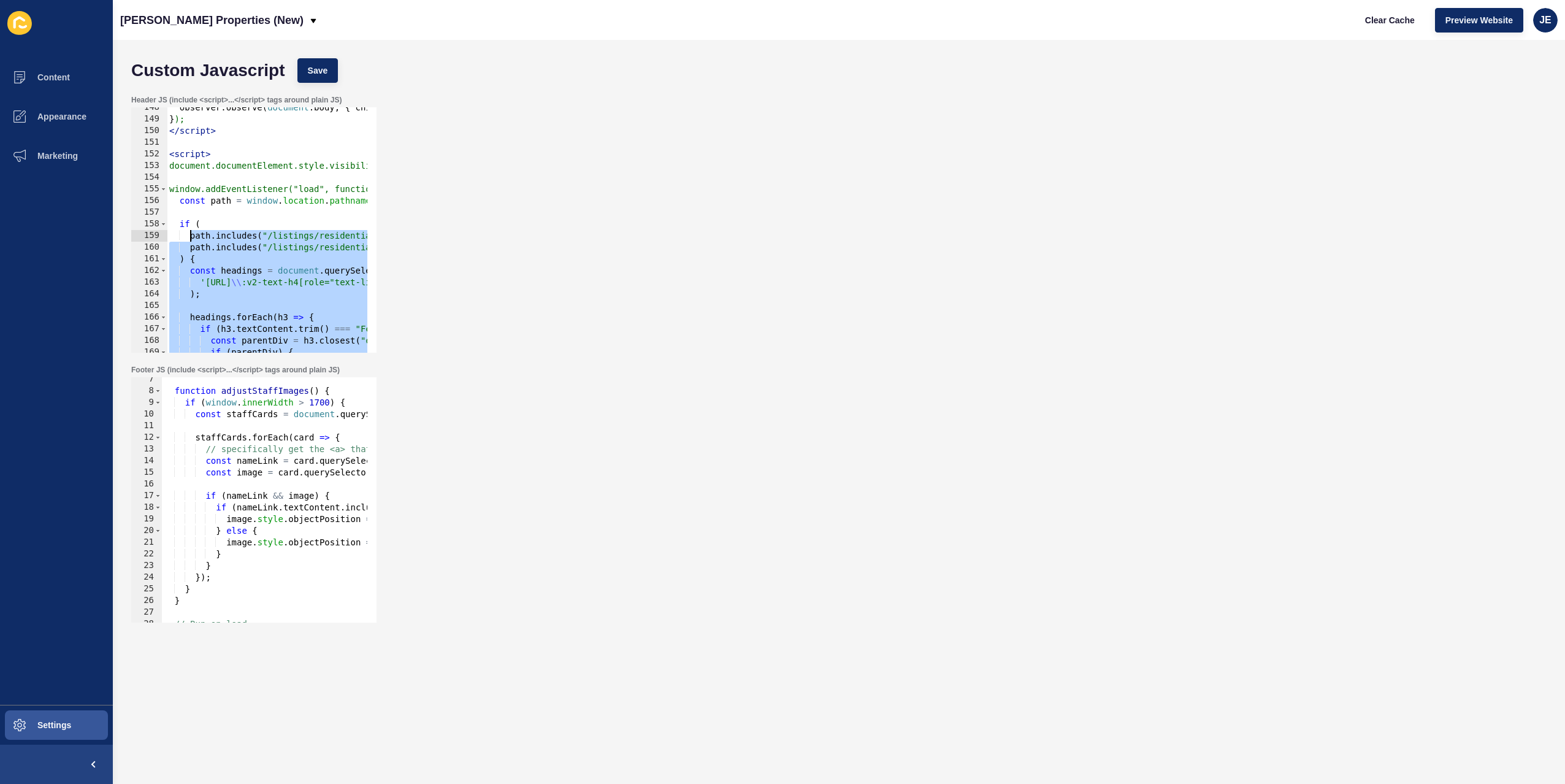
scroll to position [1682, 0]
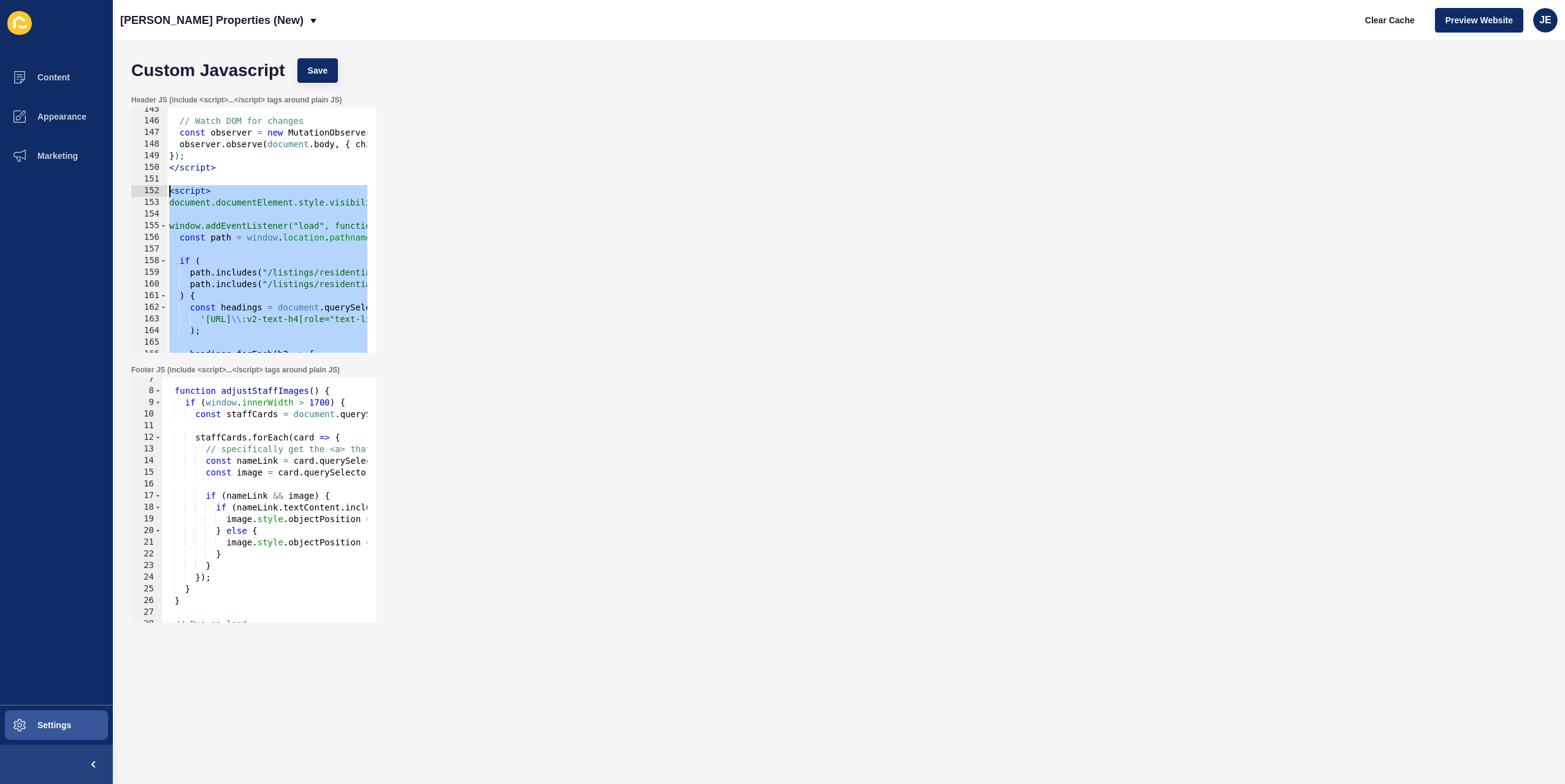
drag, startPoint x: 226, startPoint y: 339, endPoint x: 157, endPoint y: 191, distance: 163.3
click at [157, 191] on div "document.documentElement.style.visibility = "hidden"; 145 146 147 148 149 150 1…" at bounding box center [254, 230] width 245 height 245
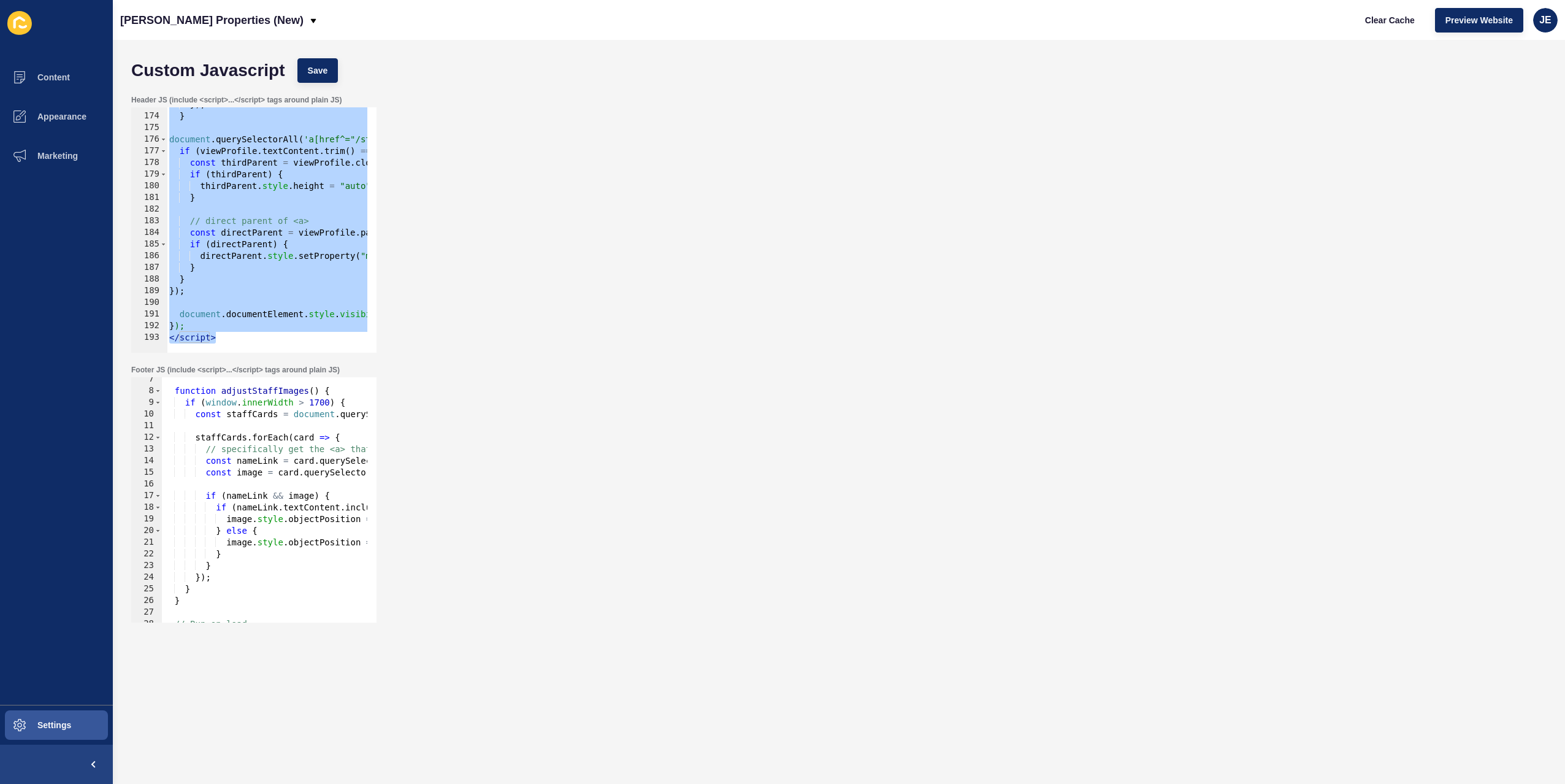
click at [229, 312] on div "}) ; } document . querySelectorAll ( 'a[href^="/staff/"][class*="v2-btn"]' ) . …" at bounding box center [458, 229] width 582 height 259
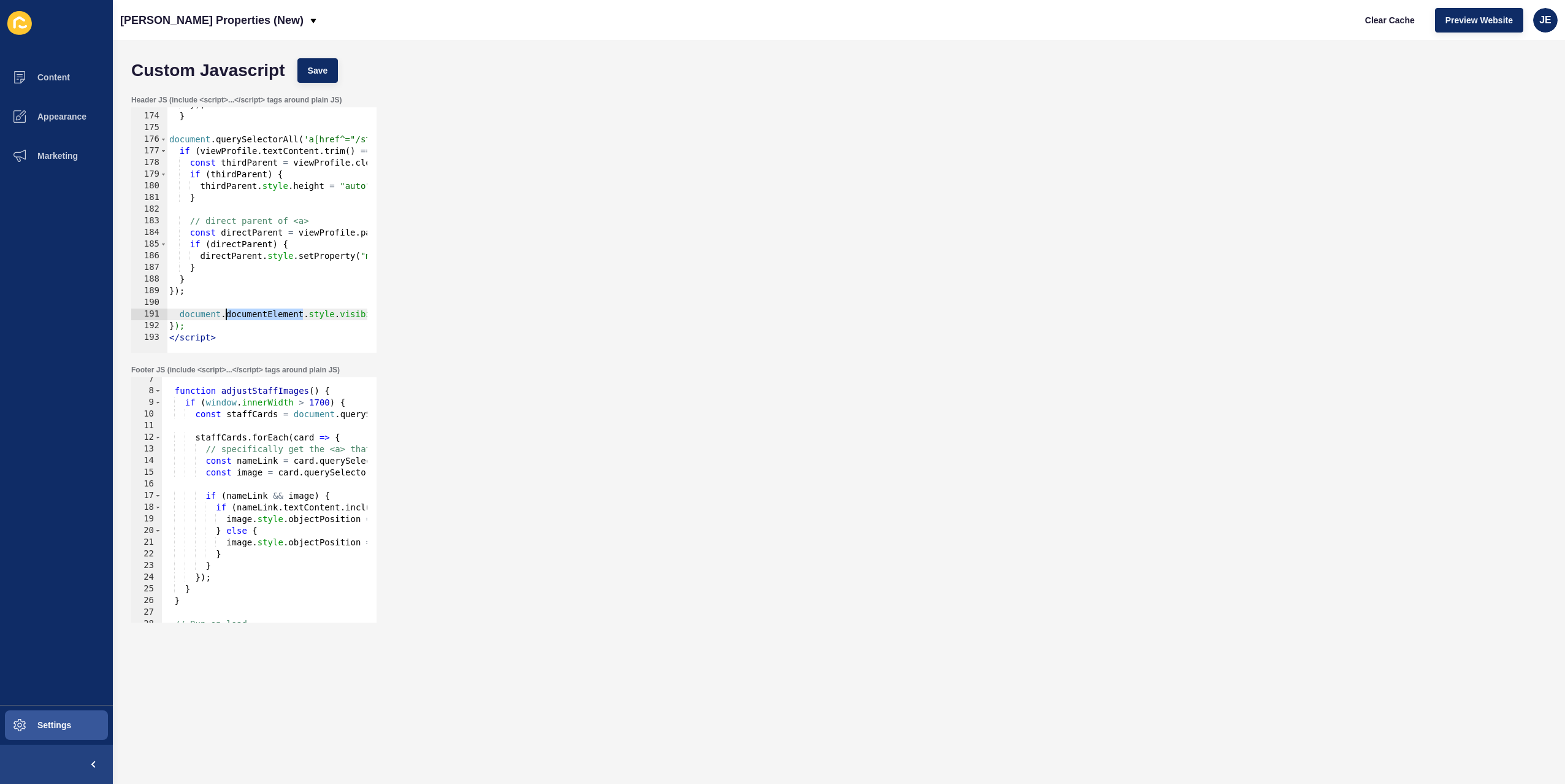
click at [229, 312] on div "}) ; } document . querySelectorAll ( 'a[href^="/staff/"][class*="v2-btn"]' ) . …" at bounding box center [458, 229] width 582 height 259
paste textarea "});"
type textarea "});});"
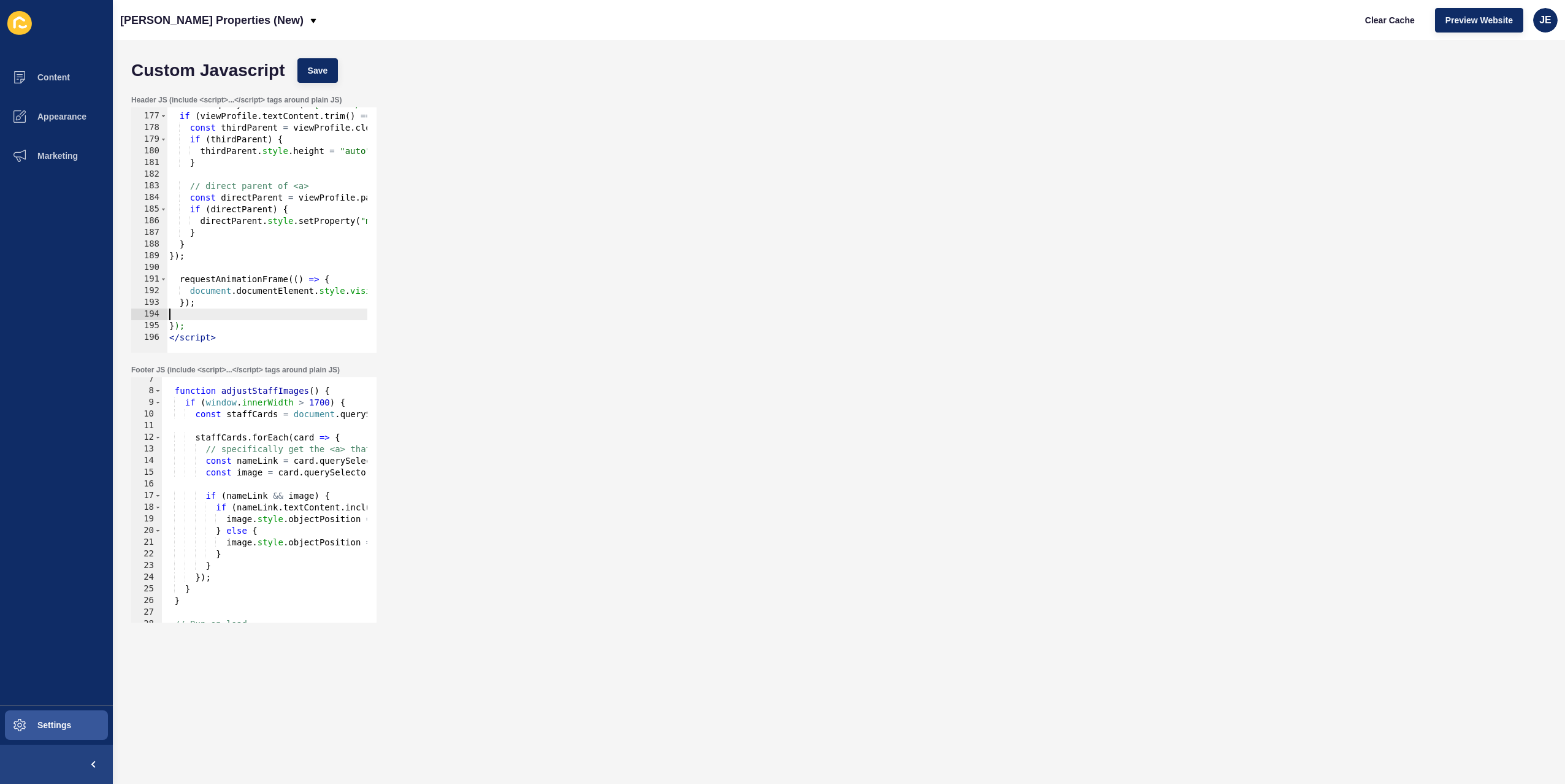
scroll to position [2036, 0]
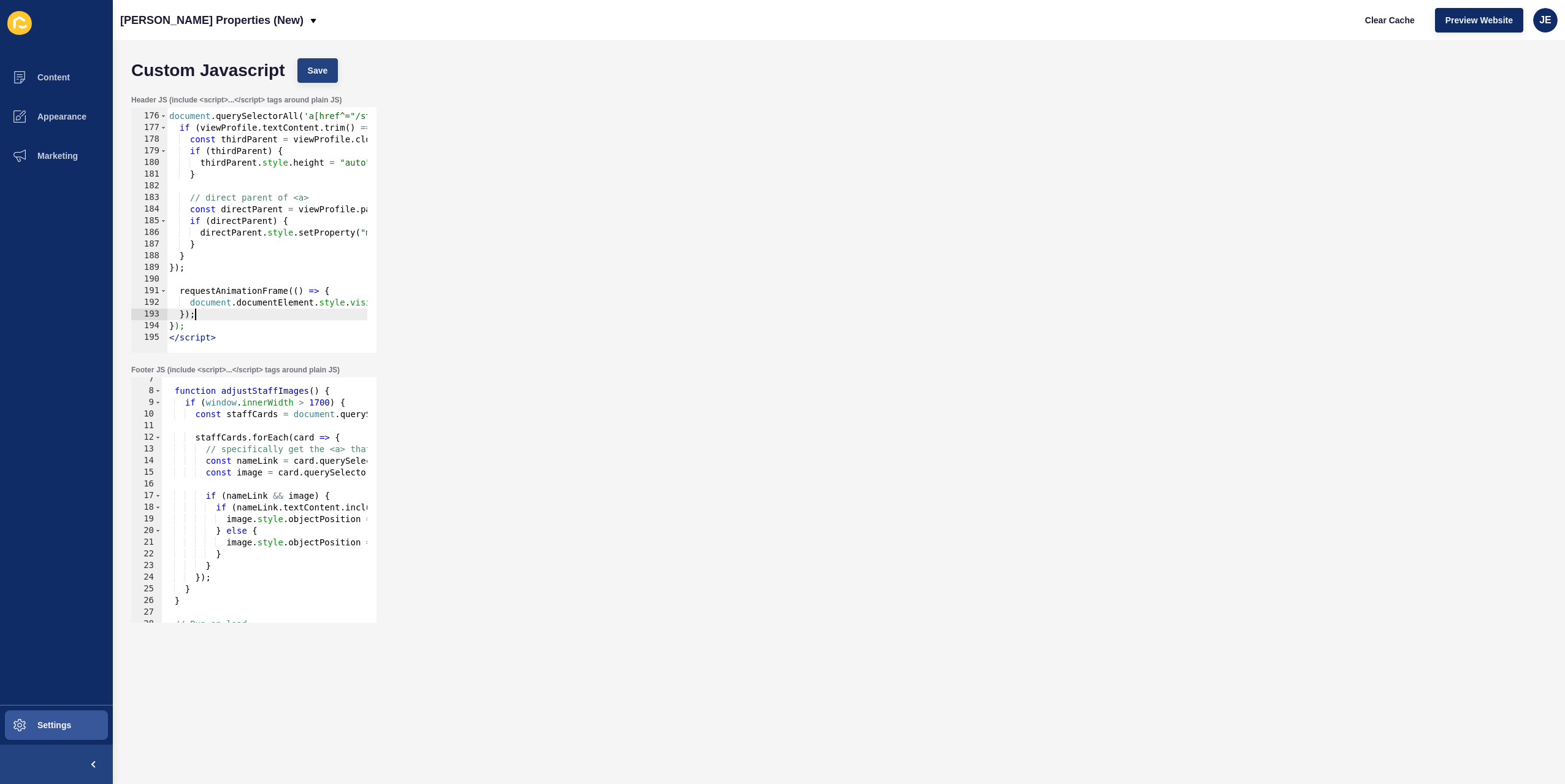
type textarea "});"
click at [320, 63] on button "Save" at bounding box center [318, 70] width 41 height 24
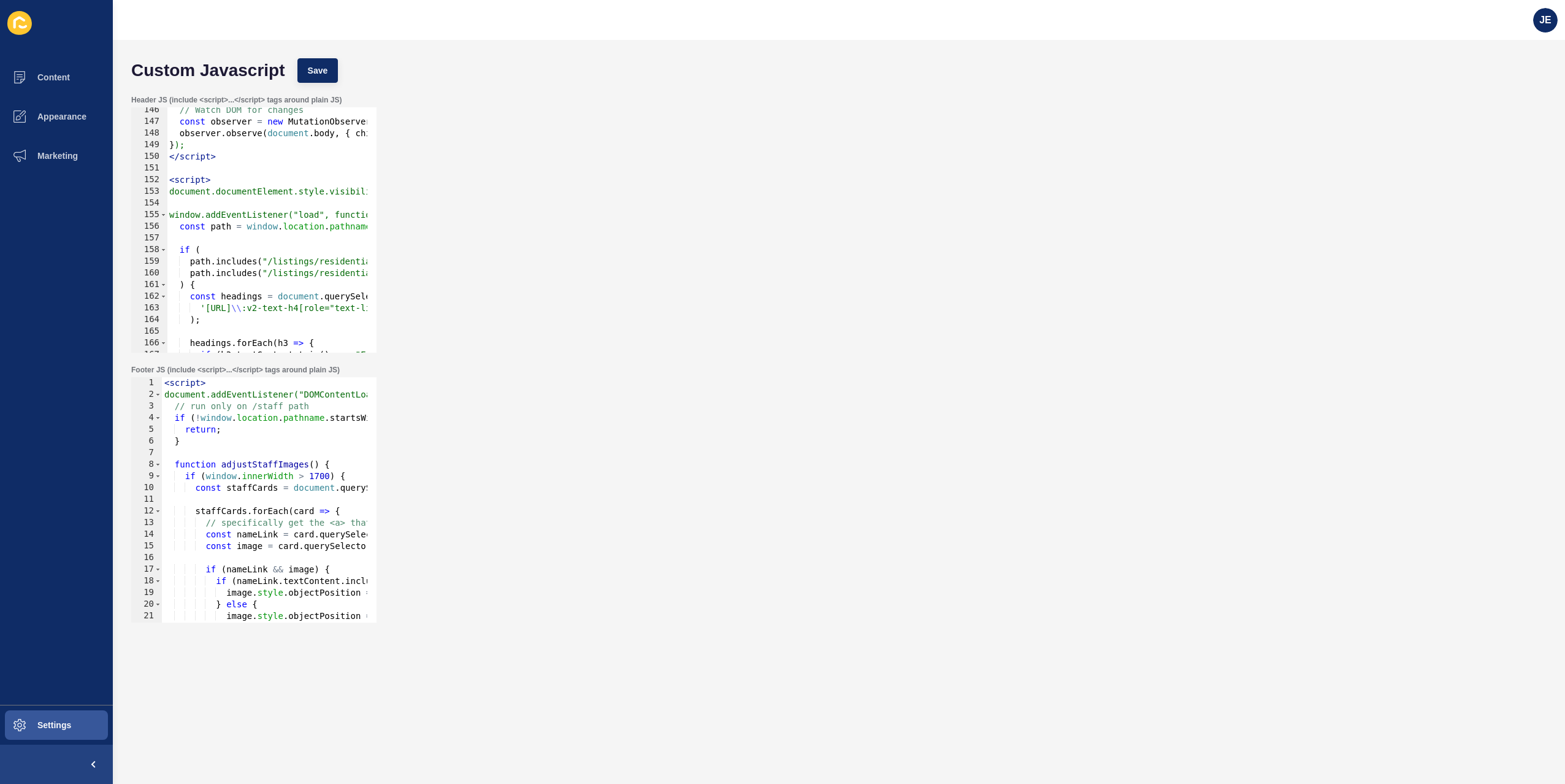
scroll to position [2036, 0]
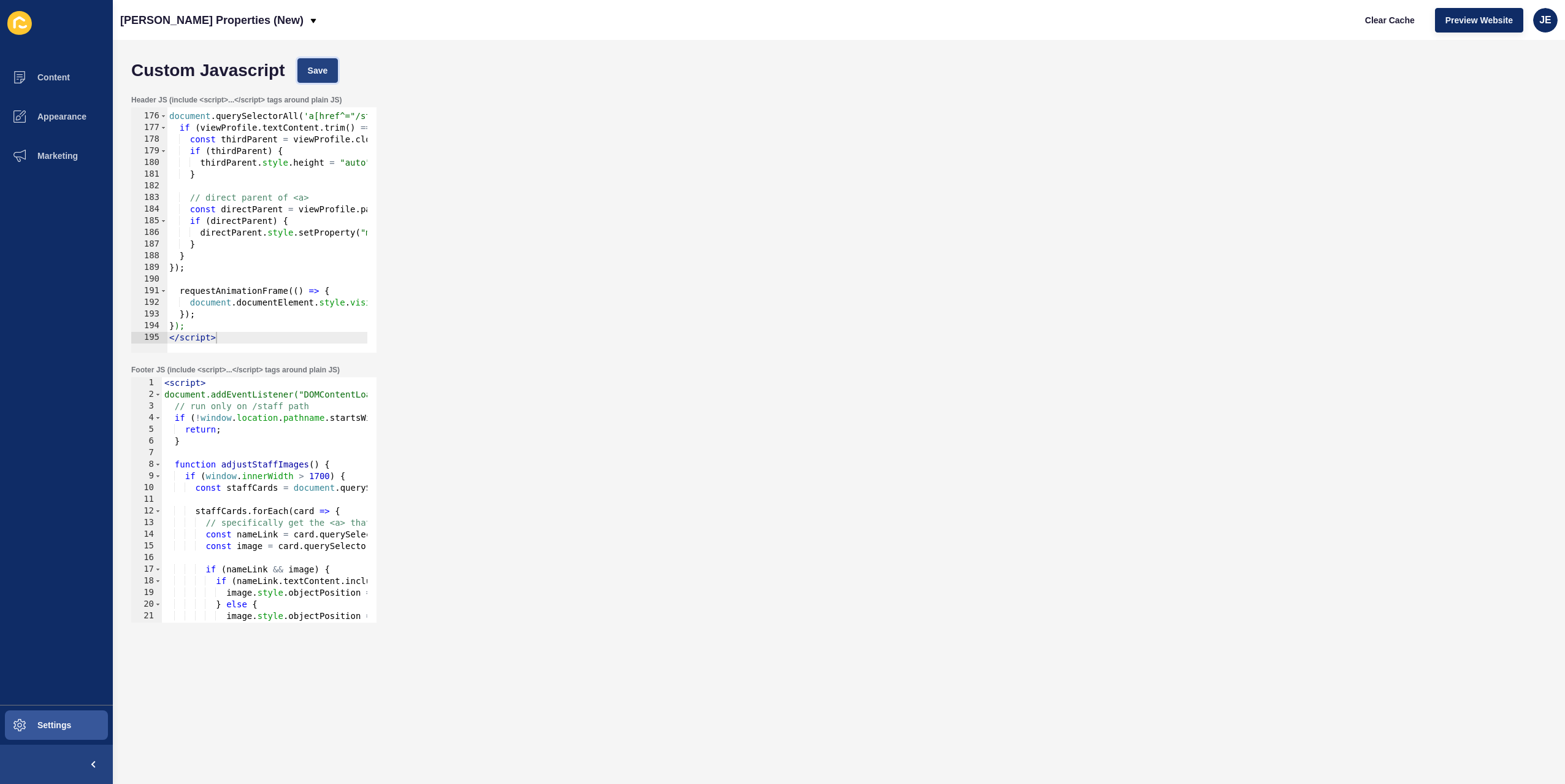
click at [331, 73] on button "Save" at bounding box center [318, 70] width 41 height 24
click at [1375, 17] on span "Clear Cache" at bounding box center [1390, 20] width 50 height 12
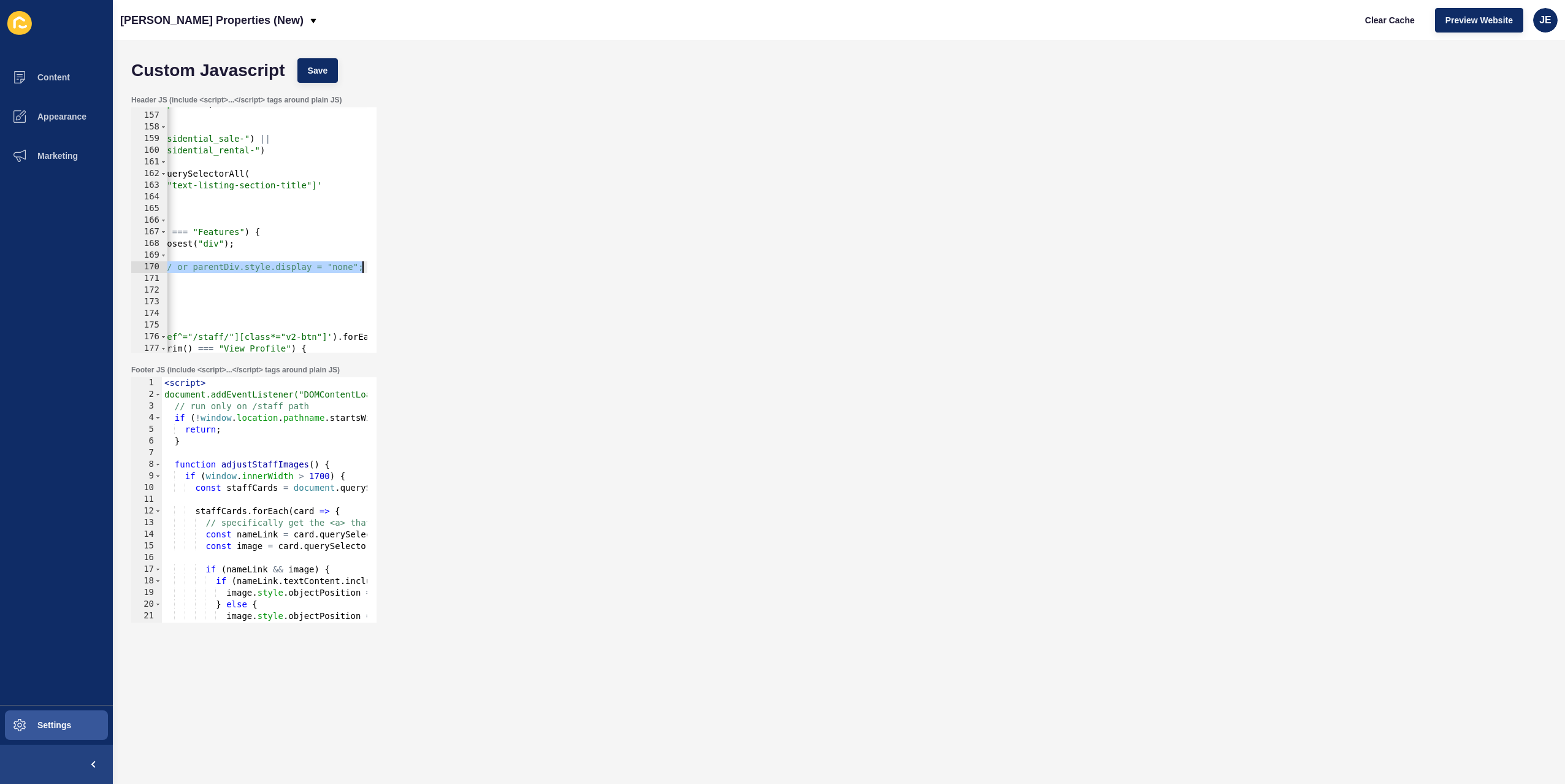
scroll to position [0, 162]
drag, startPoint x: 323, startPoint y: 268, endPoint x: 419, endPoint y: 262, distance: 96.2
click at [419, 262] on div "Header JS (include <script>...</script> tags around plain JS) parentDiv.remove(…" at bounding box center [839, 224] width 1428 height 270
click at [325, 77] on button "Save" at bounding box center [318, 70] width 41 height 24
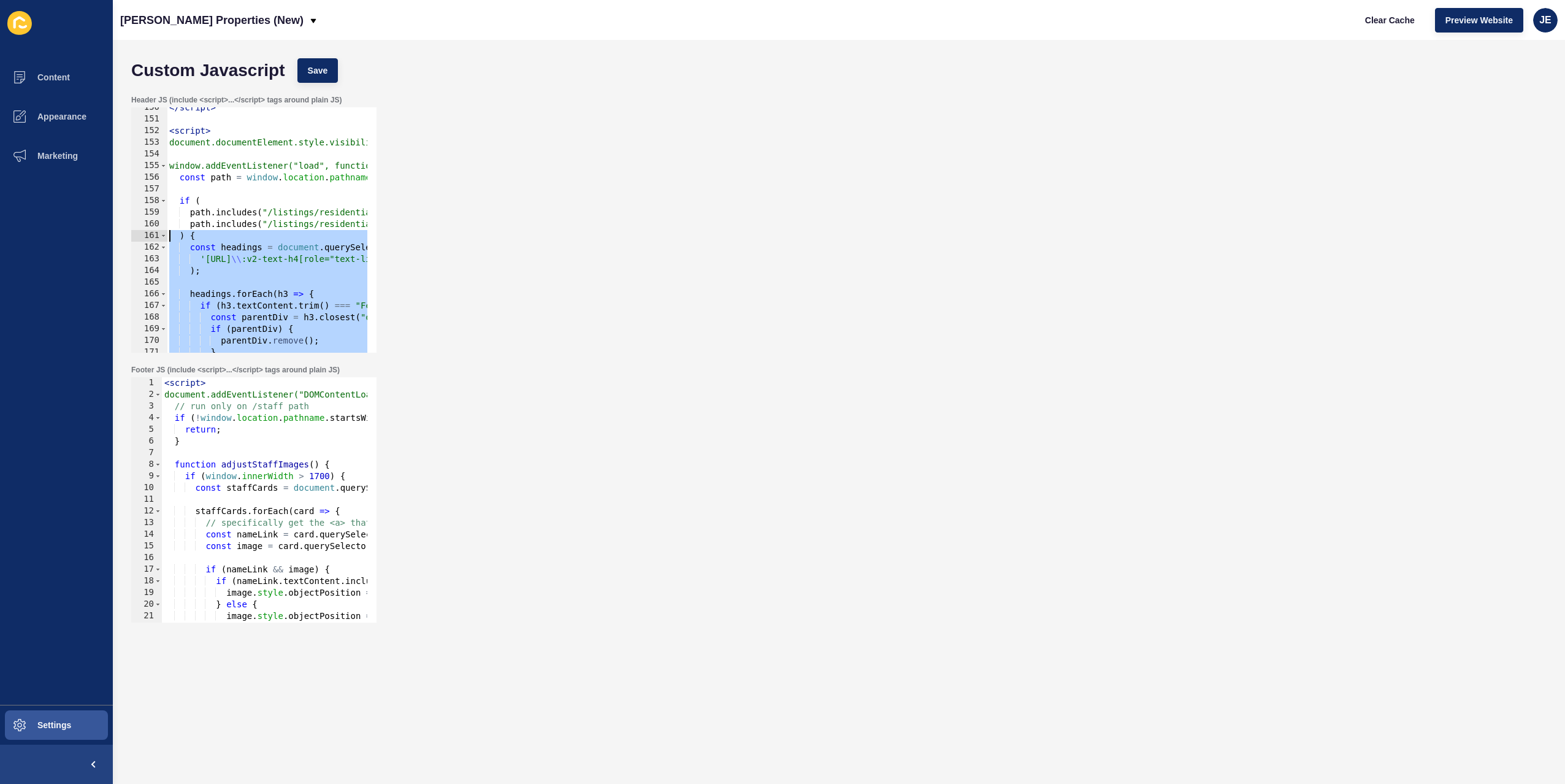
scroll to position [1742, 0]
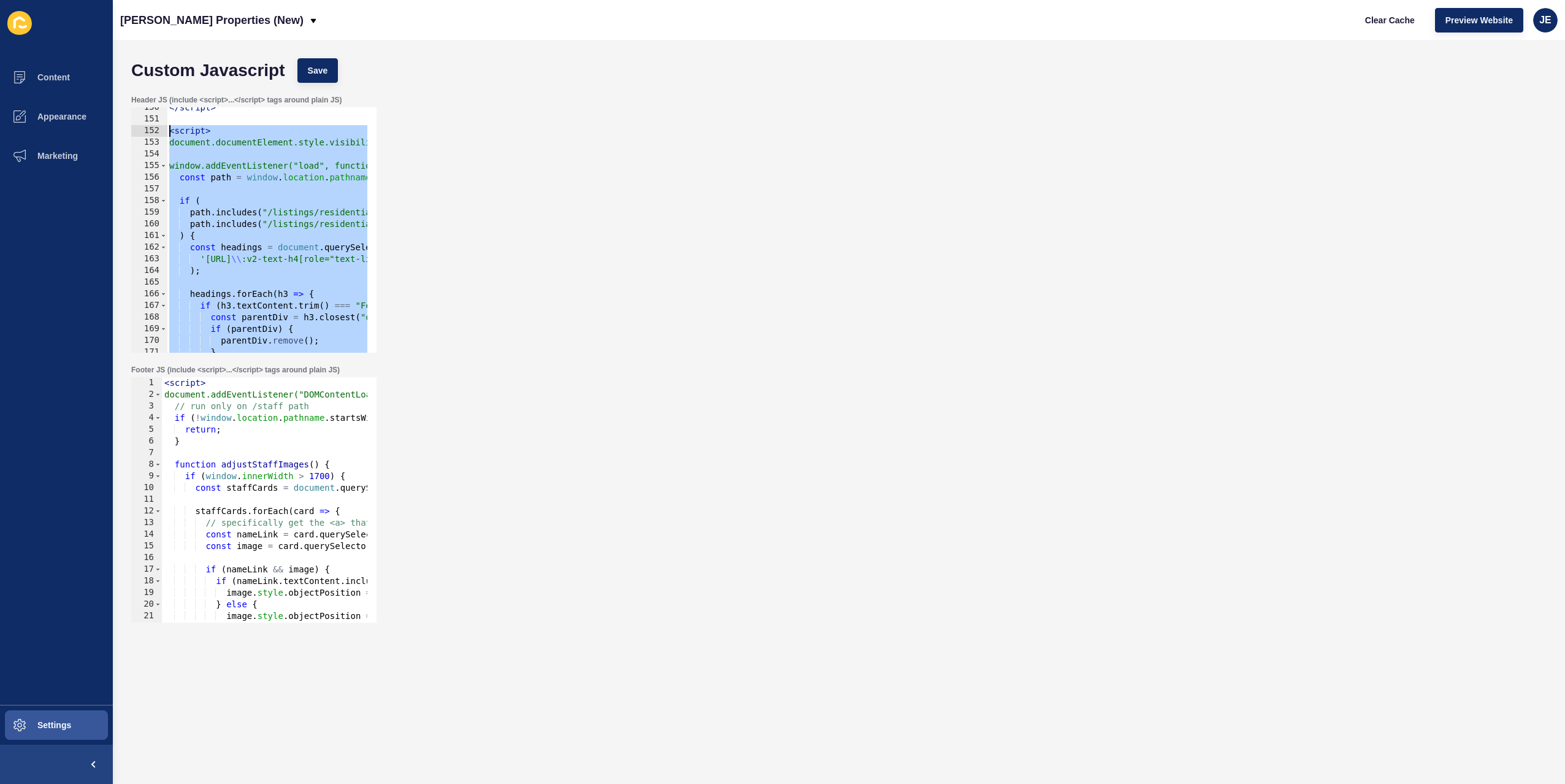
drag, startPoint x: 240, startPoint y: 335, endPoint x: 131, endPoint y: 130, distance: 232.2
click at [131, 130] on div "</script> 150 151 152 153 154 155 156 157 158 159 160 161 162 163 164 165 166 1…" at bounding box center [254, 230] width 245 height 245
type textarea "<script> document.documentElement.style.visibility = "hidden";"
paste textarea
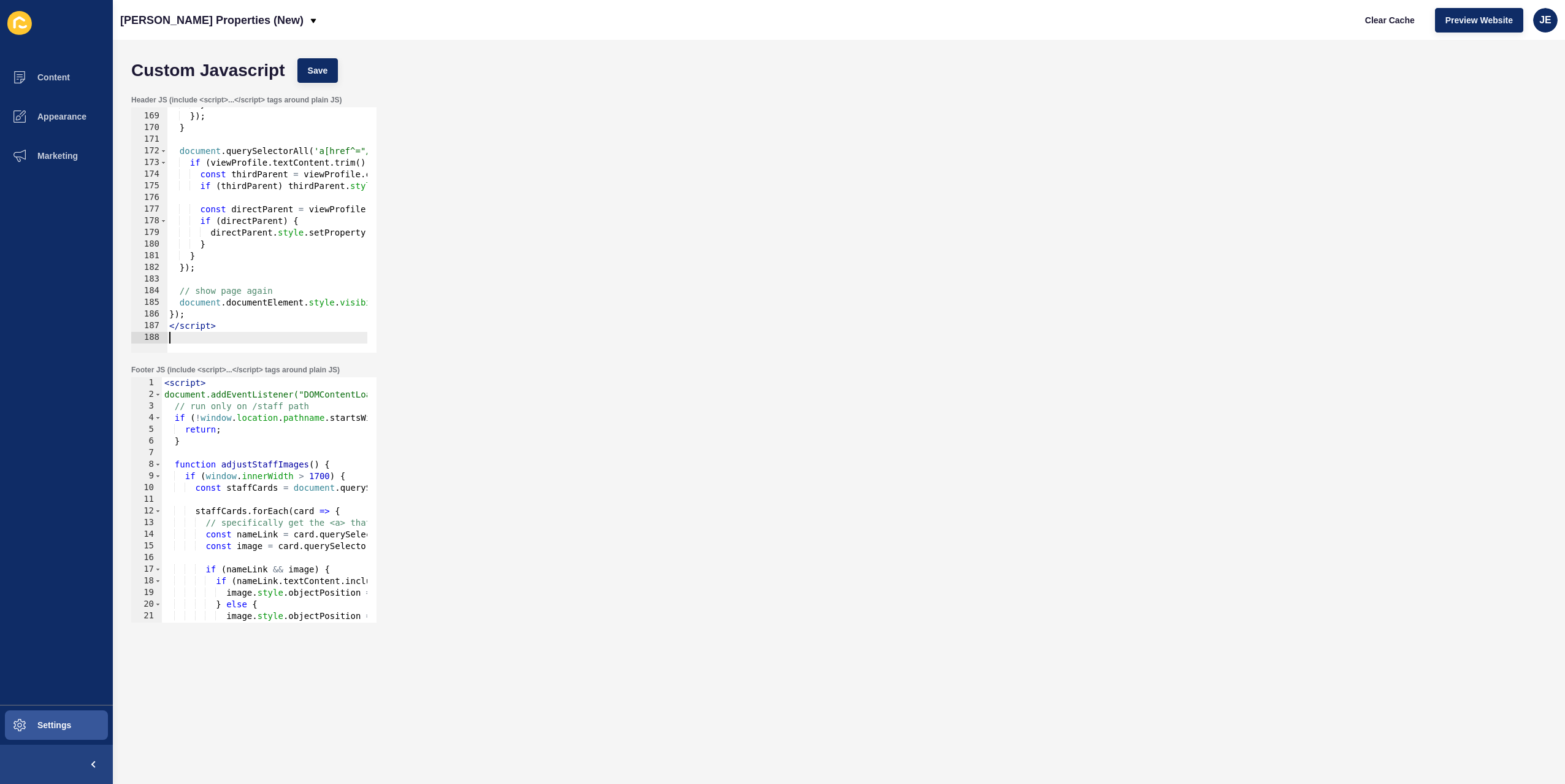
scroll to position [1955, 0]
click at [315, 69] on span "Save" at bounding box center [318, 70] width 20 height 12
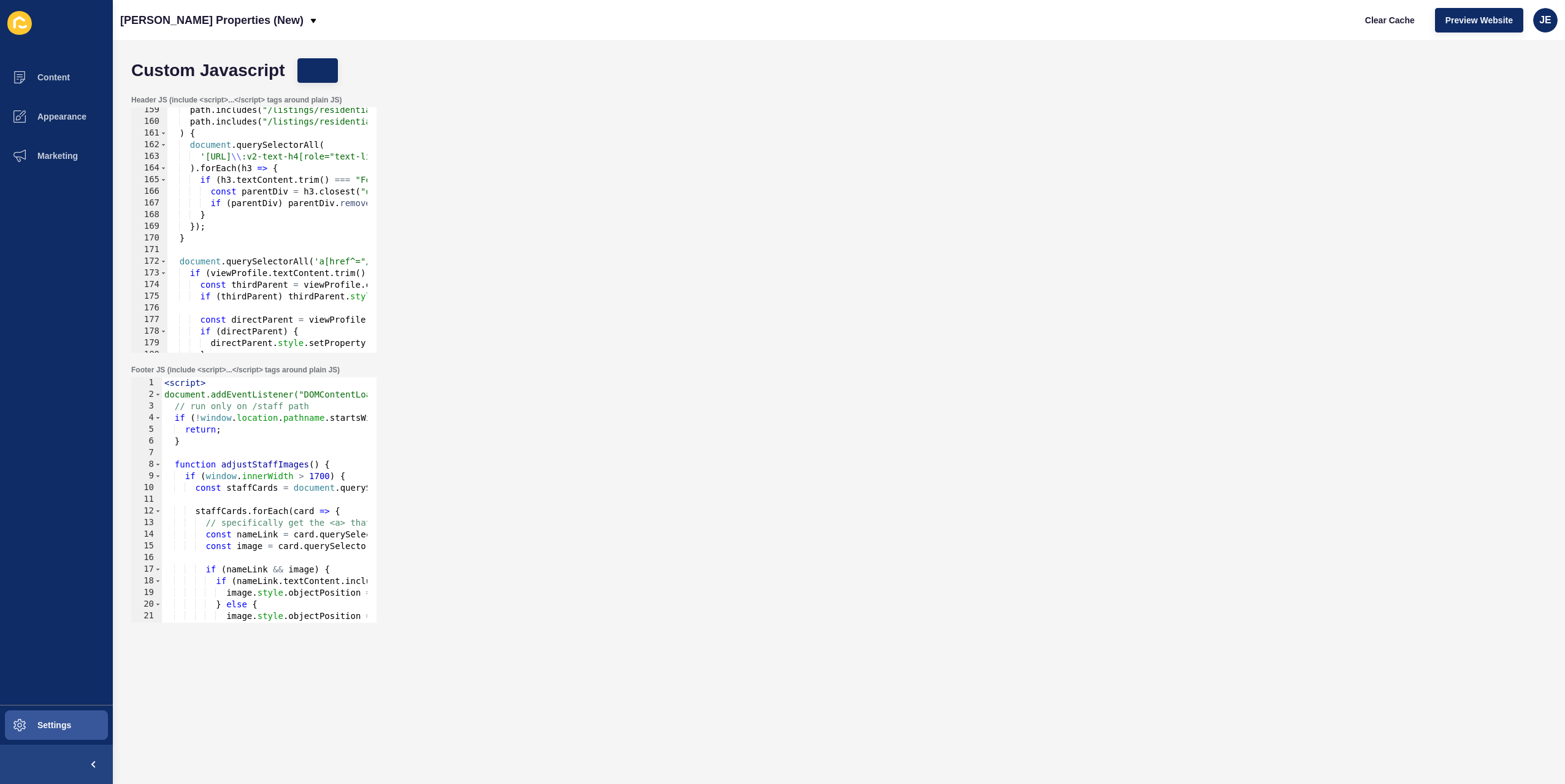
scroll to position [1697, 0]
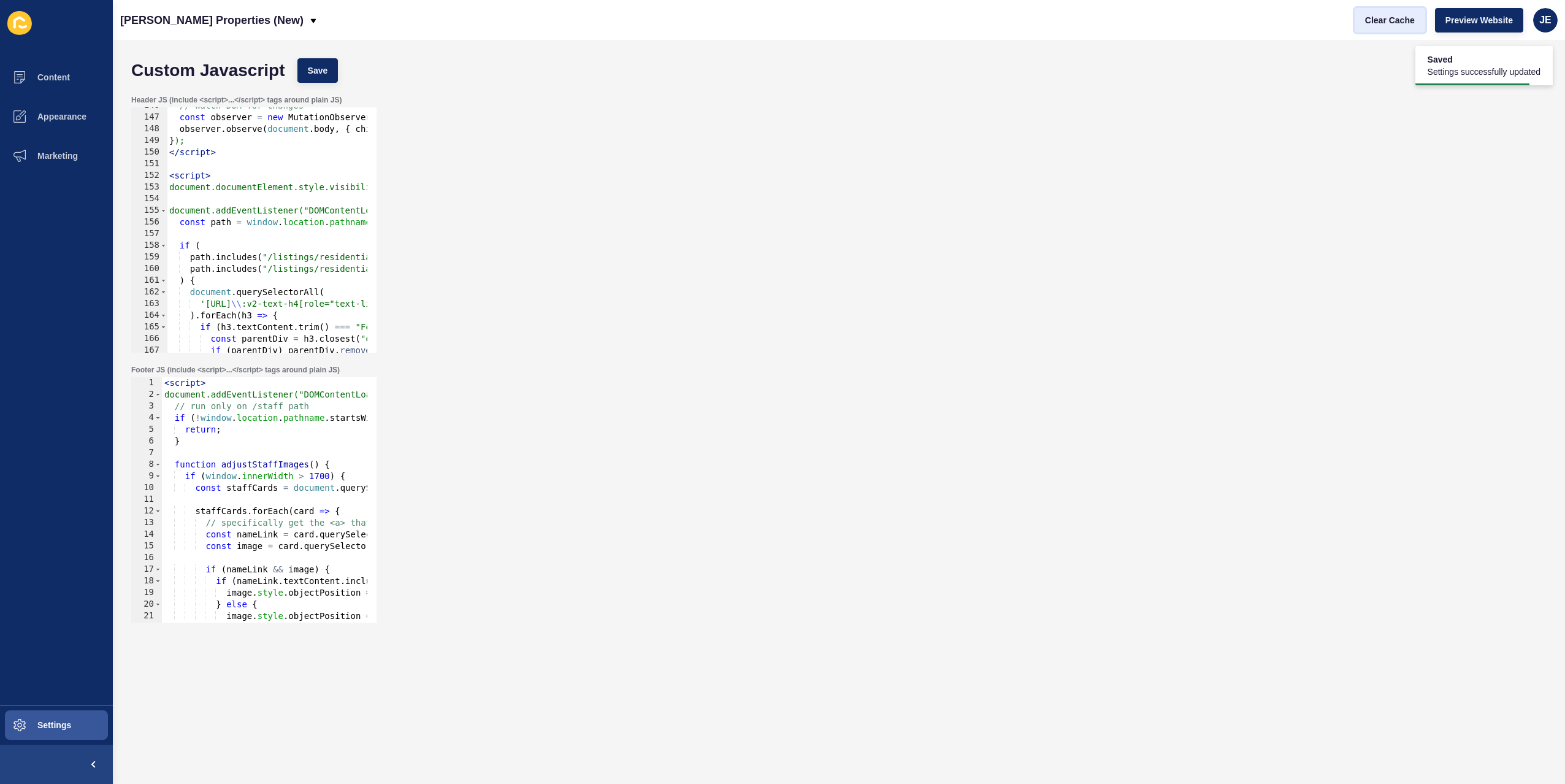
click at [1371, 20] on span "Clear Cache" at bounding box center [1390, 20] width 50 height 12
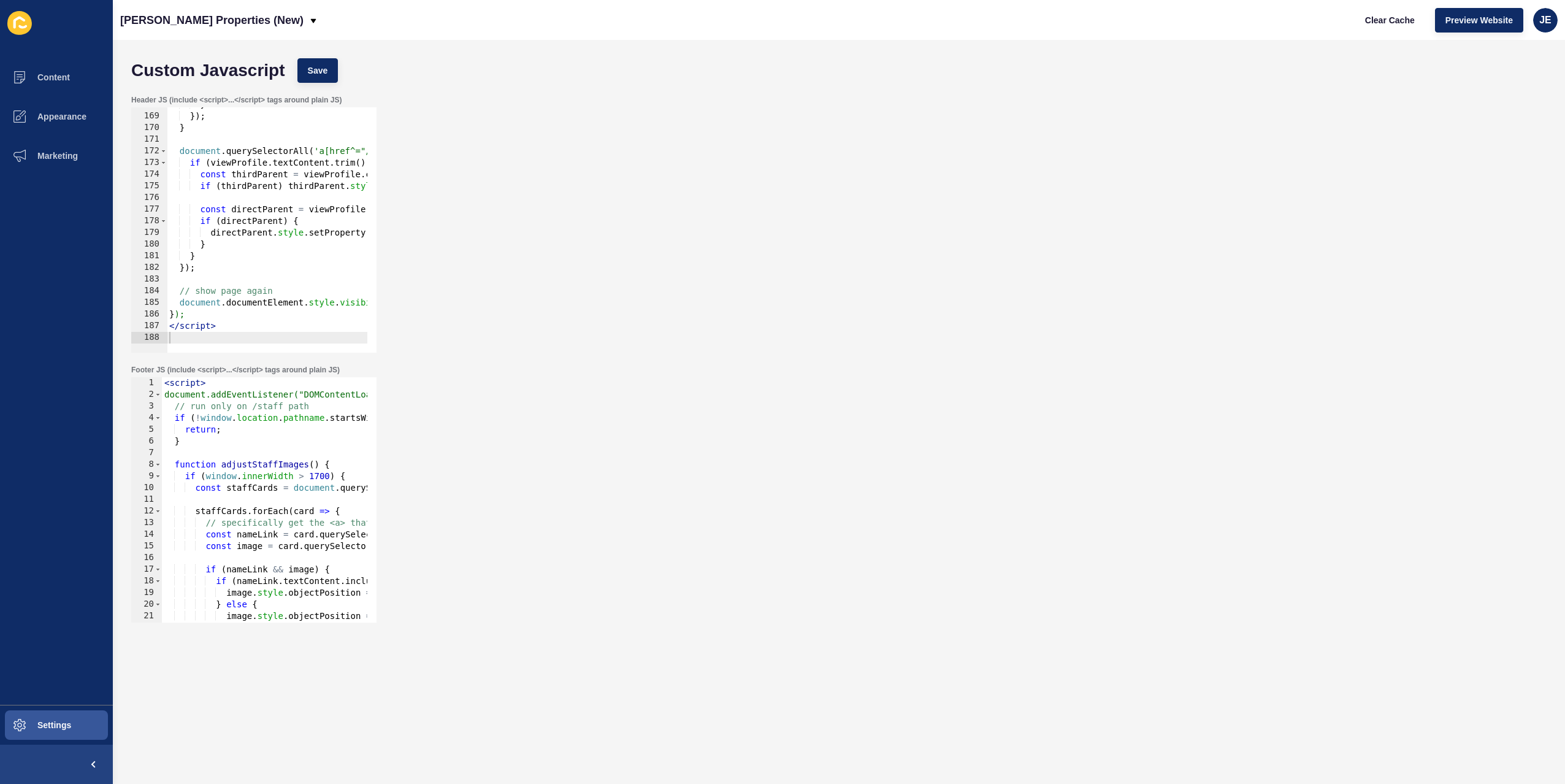
type textarea "});"
click at [254, 269] on div "} }) ; } document . querySelectorAll ( 'a[href^="/staff/"][class*="v2-btn"]' ) …" at bounding box center [458, 229] width 582 height 259
paste textarea
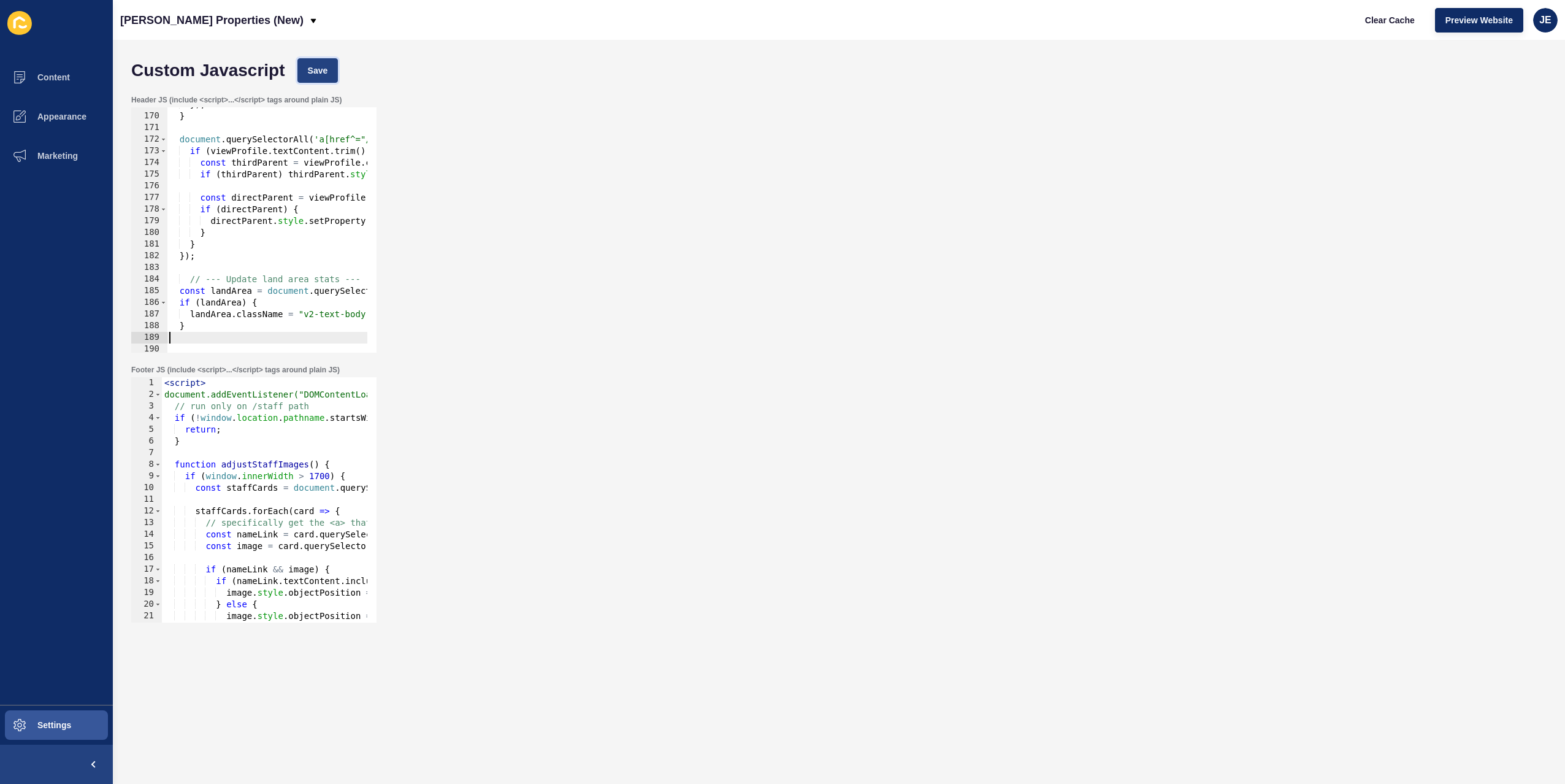
click at [314, 79] on button "Save" at bounding box center [318, 70] width 41 height 24
click at [1404, 14] on span "Clear Cache" at bounding box center [1390, 20] width 50 height 12
type textarea "if (landArea) {"
click at [274, 302] on div "}) ; } document . querySelectorAll ( 'a[href^="/staff/"][class*="v2-btn"]' ) . …" at bounding box center [458, 229] width 582 height 259
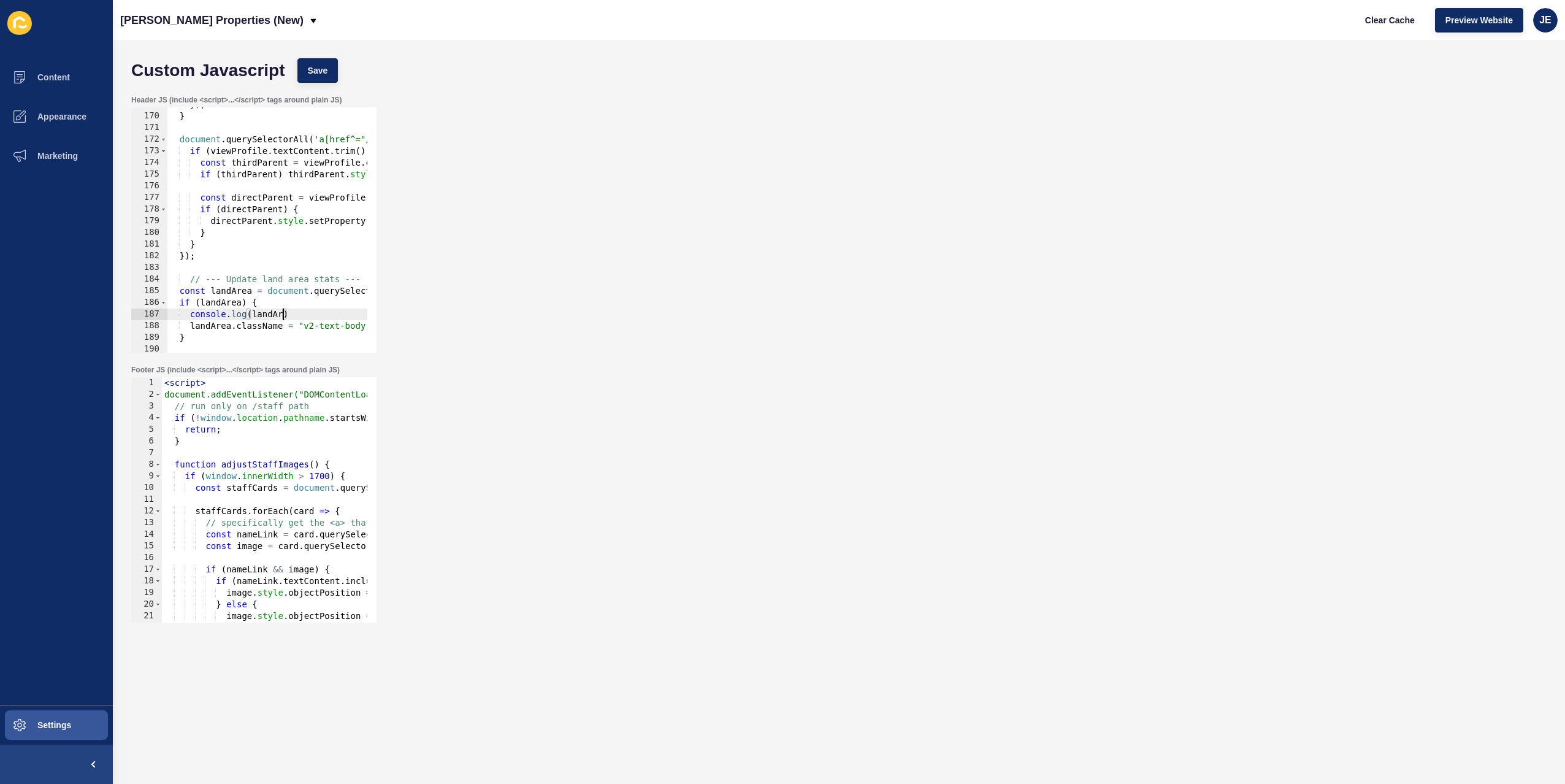
scroll to position [0, 8]
click at [320, 73] on span "Save" at bounding box center [318, 70] width 20 height 12
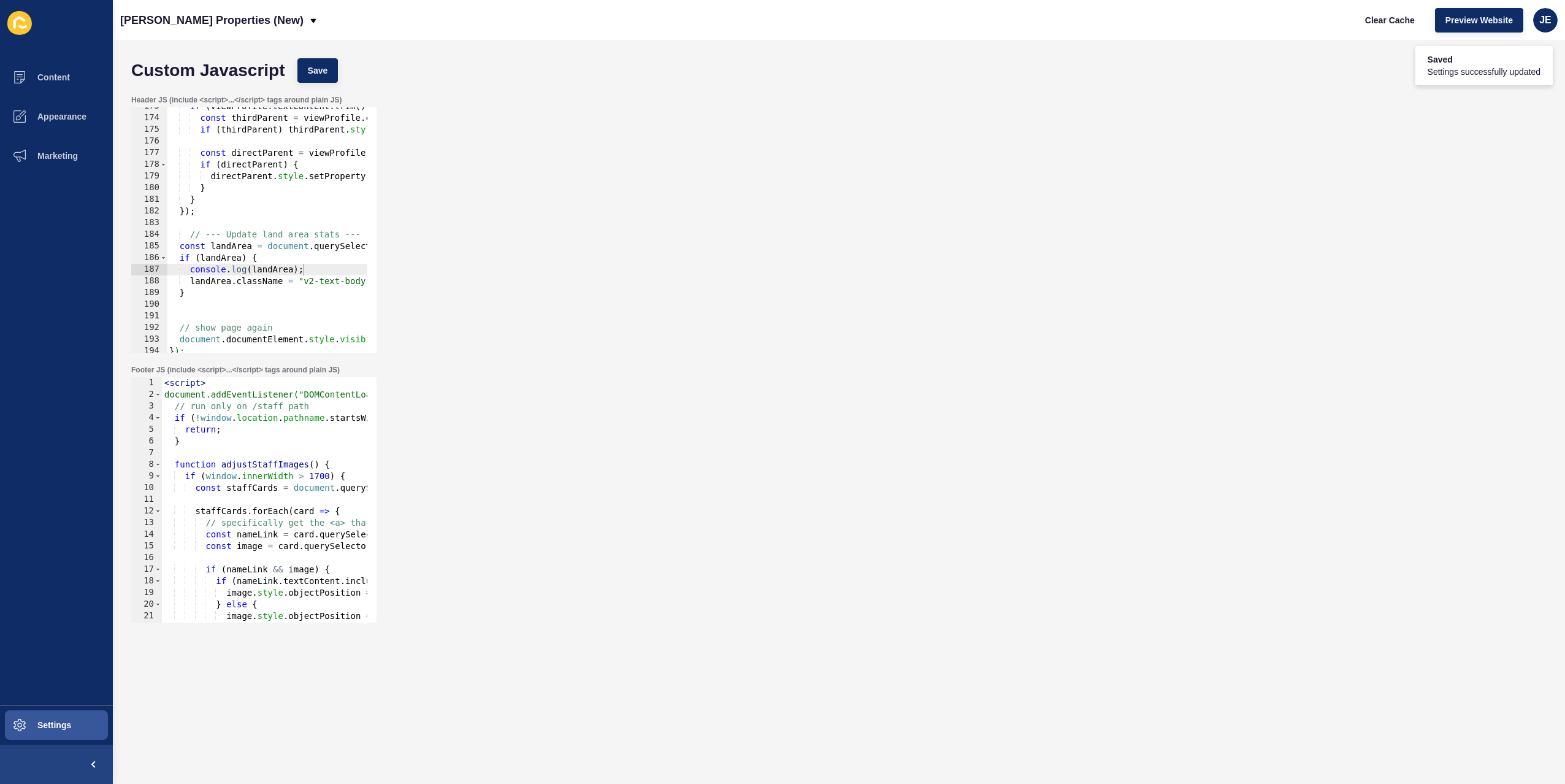
scroll to position [1974, 0]
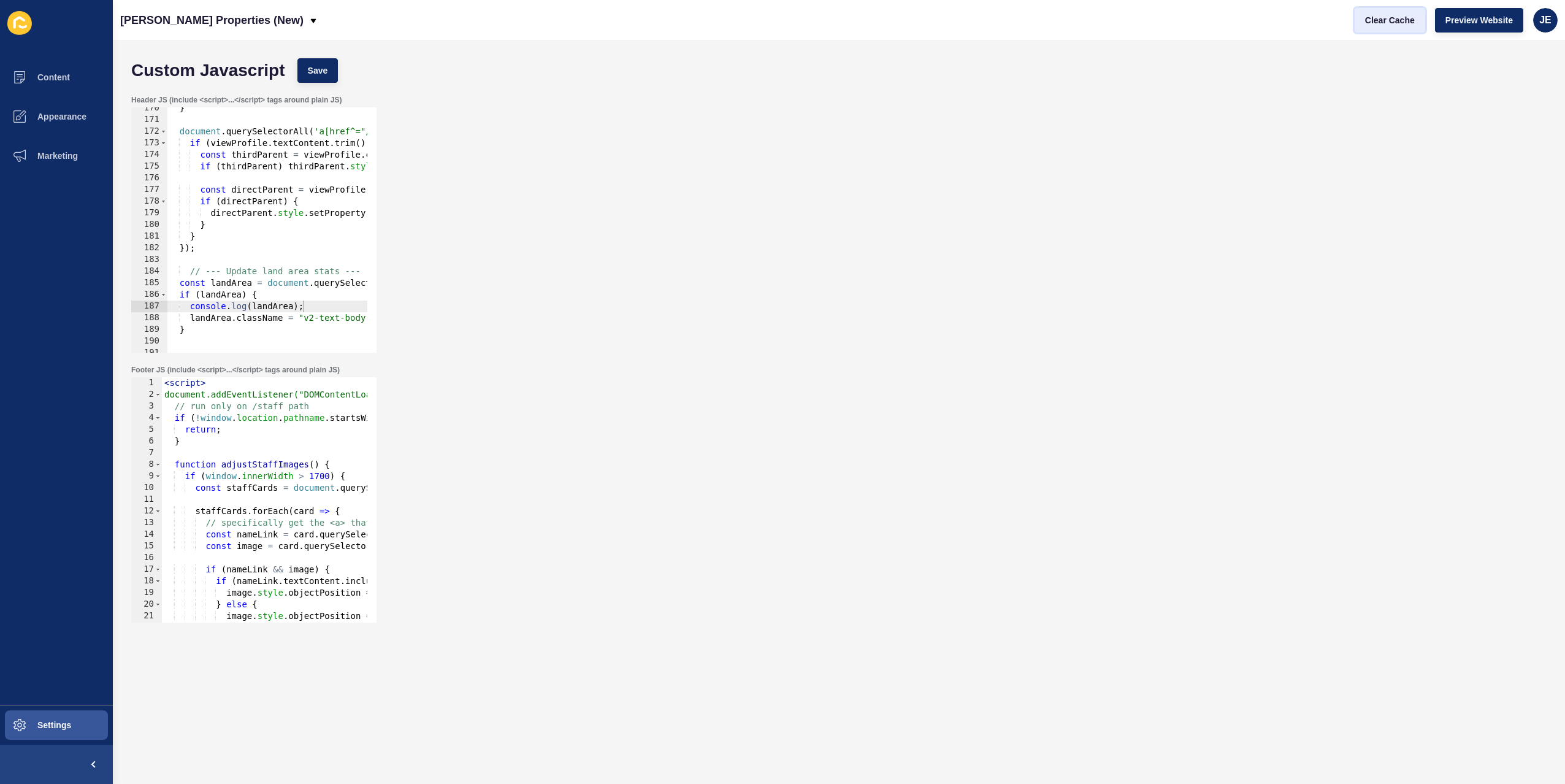
click at [1410, 23] on span "Clear Cache" at bounding box center [1390, 20] width 50 height 12
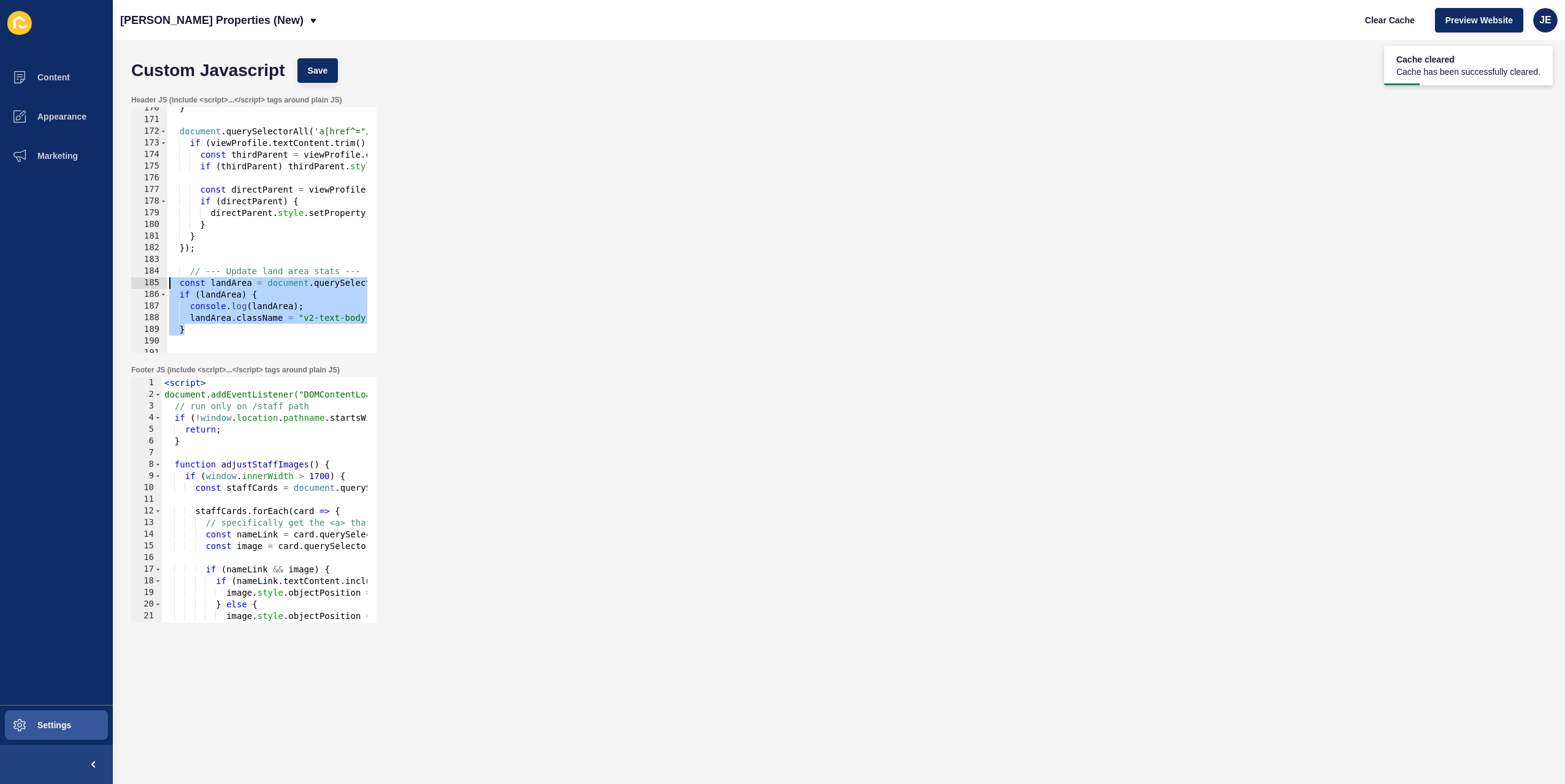
drag, startPoint x: 200, startPoint y: 327, endPoint x: 157, endPoint y: 286, distance: 59.4
click at [157, 286] on div "} 170 171 172 173 174 175 176 177 178 179 180 181 182 183 184 185 186 187 188 1…" at bounding box center [254, 230] width 245 height 245
paste textarea "});"
click at [319, 66] on span "Save" at bounding box center [318, 70] width 20 height 12
drag, startPoint x: 224, startPoint y: 270, endPoint x: 204, endPoint y: 270, distance: 20.0
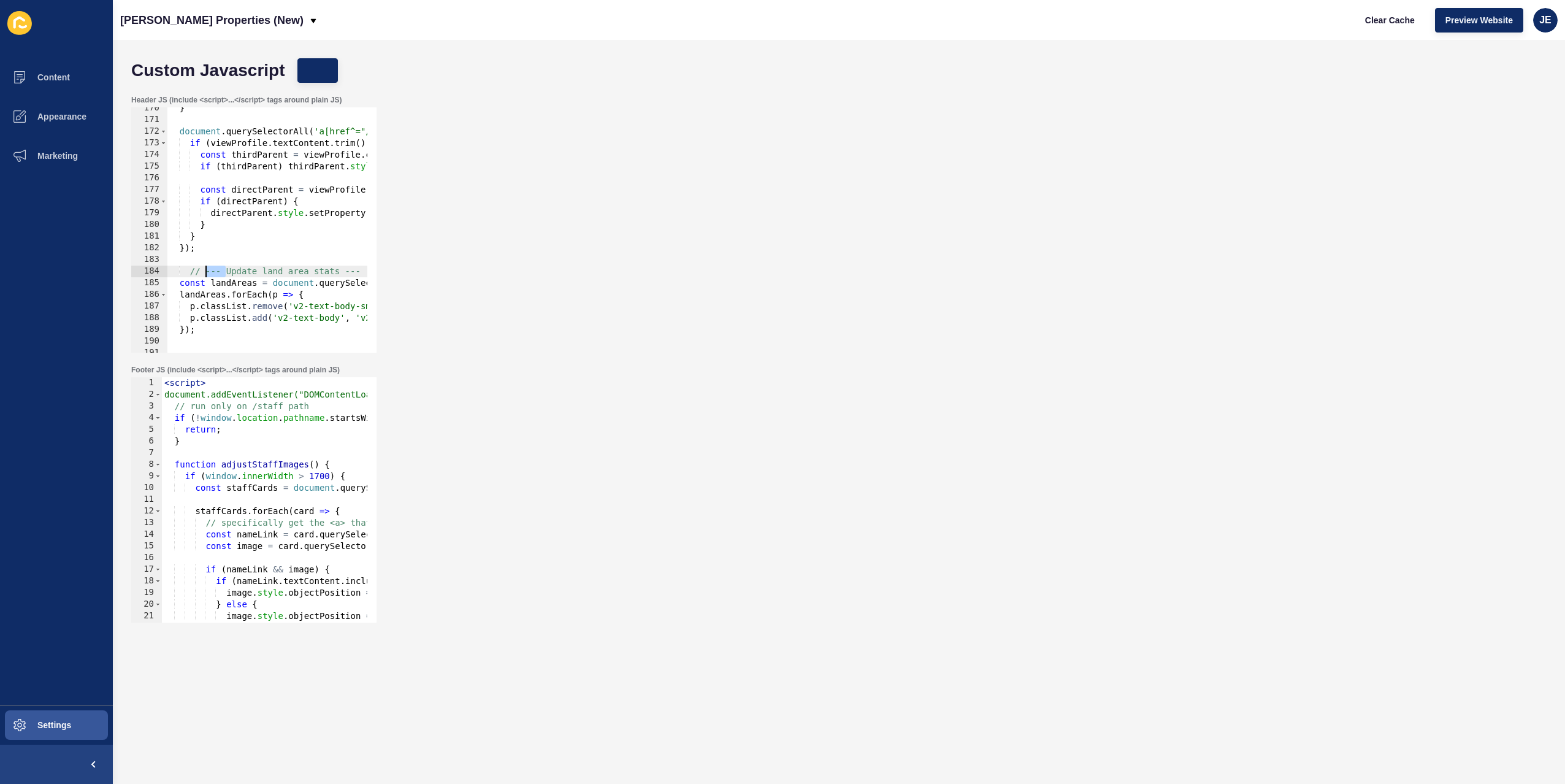
click at [204, 270] on div "} document . querySelectorAll ( 'a[href^="/staff/"][class*="v2-btn"]' ) . forEa…" at bounding box center [458, 232] width 582 height 259
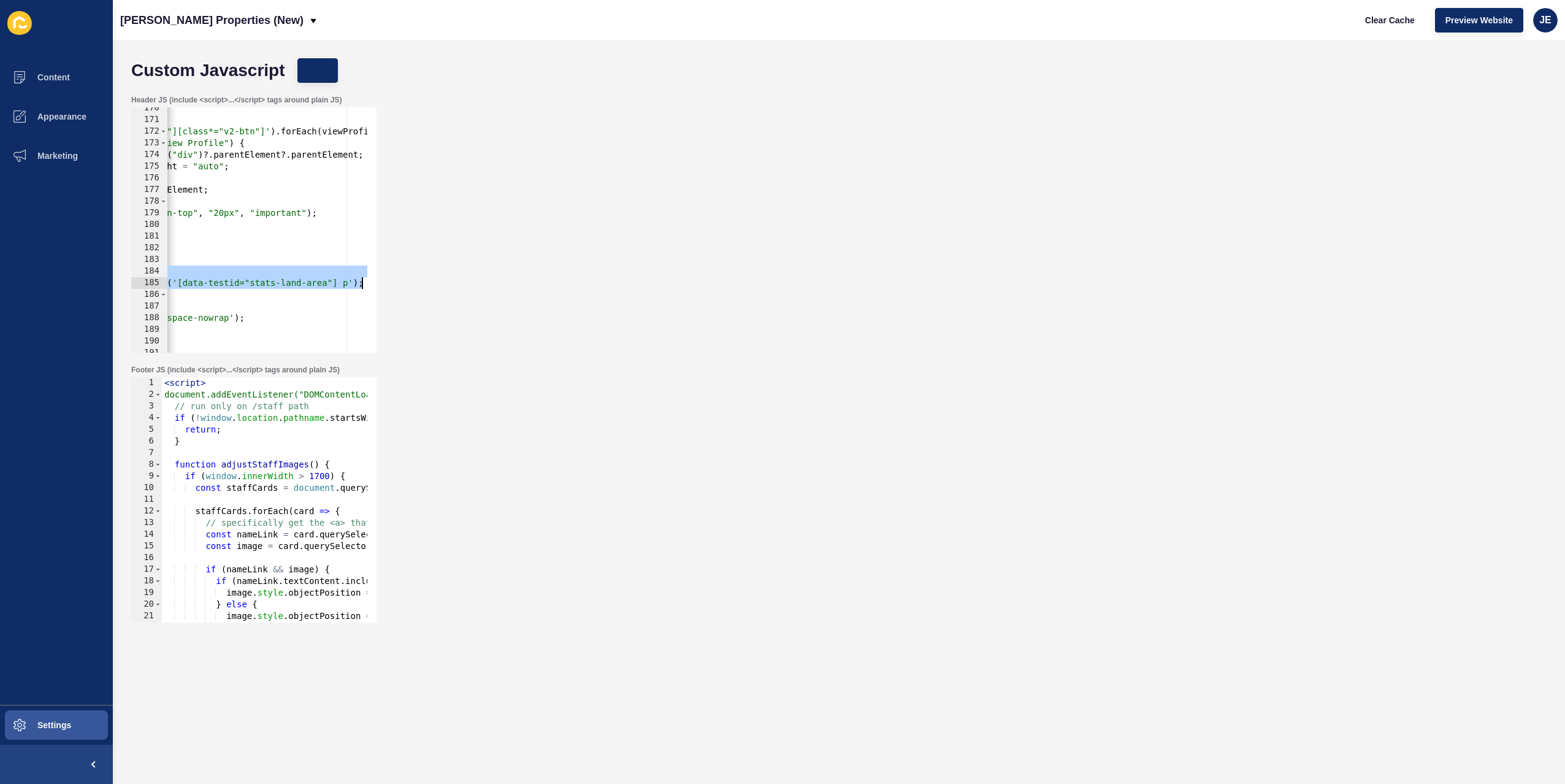
drag, startPoint x: 320, startPoint y: 273, endPoint x: 421, endPoint y: 277, distance: 101.1
click at [421, 277] on div "Header JS (include <script>...</script> tags around plain JS) // Update land ar…" at bounding box center [839, 224] width 1428 height 270
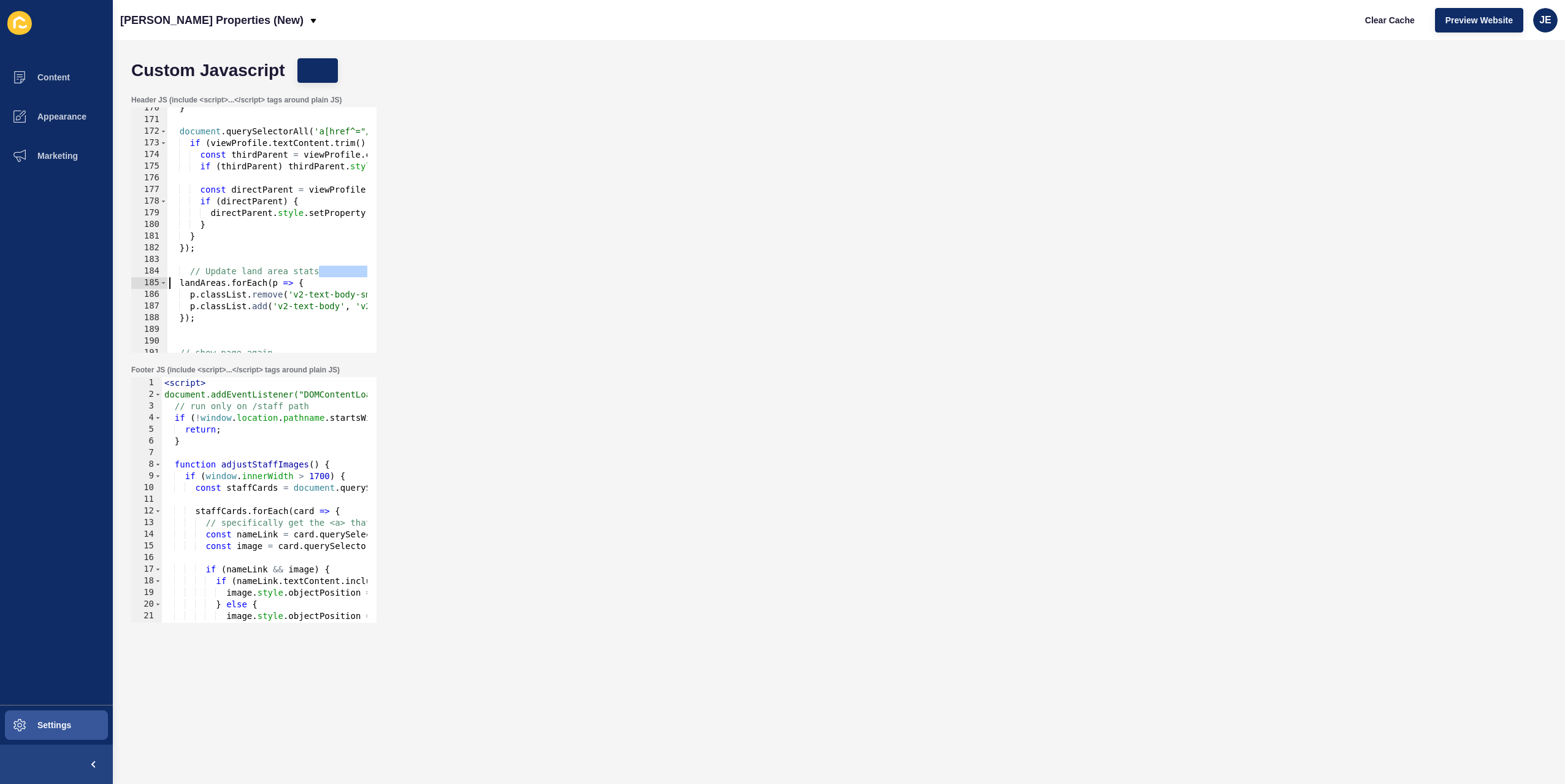
scroll to position [0, 0]
drag, startPoint x: 257, startPoint y: 275, endPoint x: 302, endPoint y: 269, distance: 45.4
click at [142, 279] on div "// Update land area stats 170 171 172 173 174 175 176 177 178 179 180 181 182 1…" at bounding box center [254, 230] width 245 height 245
click at [323, 268] on div "} document . querySelectorAll ( 'a[href^="/staff/"][class*="v2-btn"]' ) . forEa…" at bounding box center [458, 232] width 582 height 259
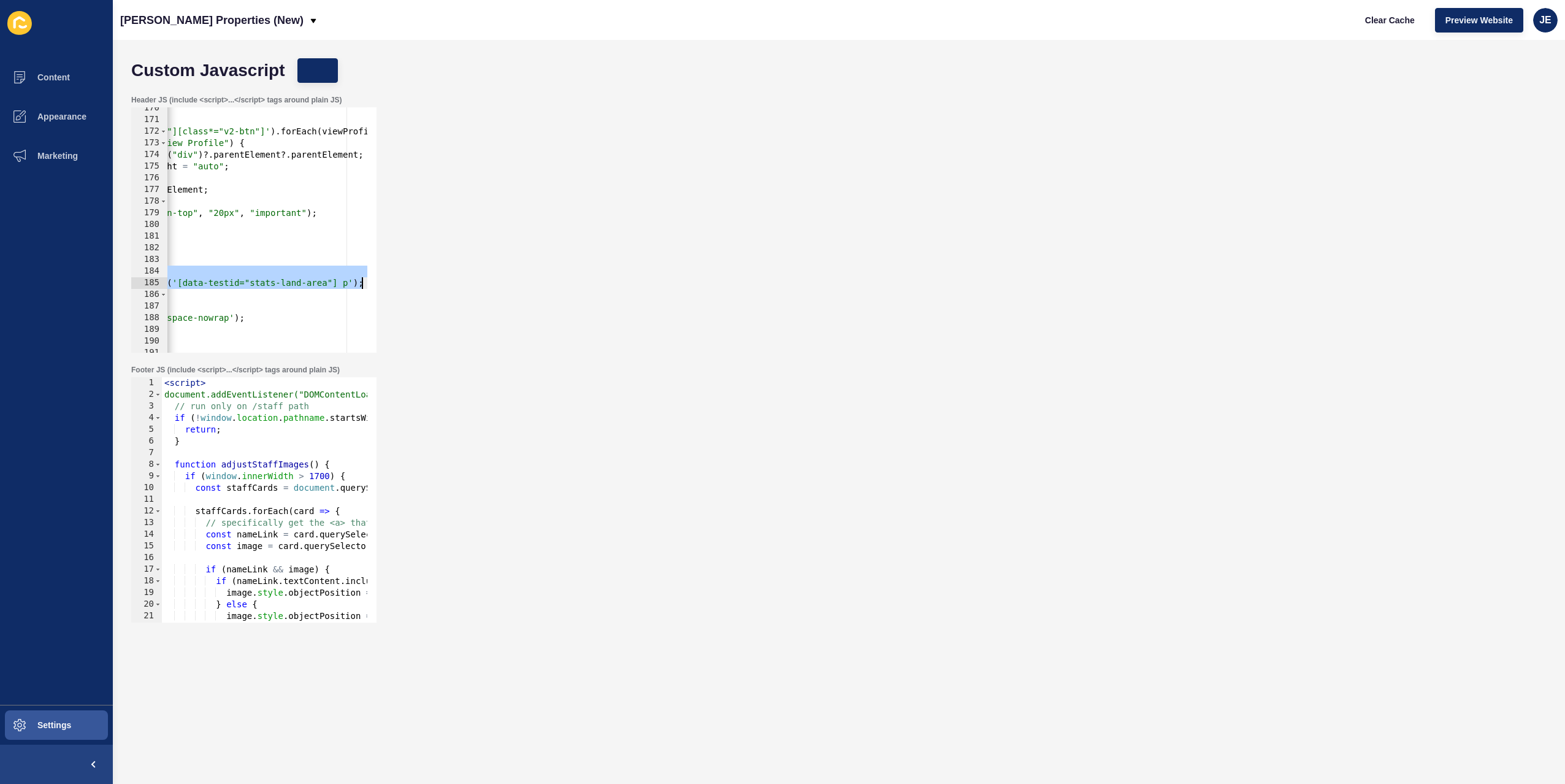
click at [316, 273] on div "} document . querySelectorAll ( 'a[href^="/staff/"][class*="v2-btn"]' ) . forEa…" at bounding box center [222, 232] width 582 height 259
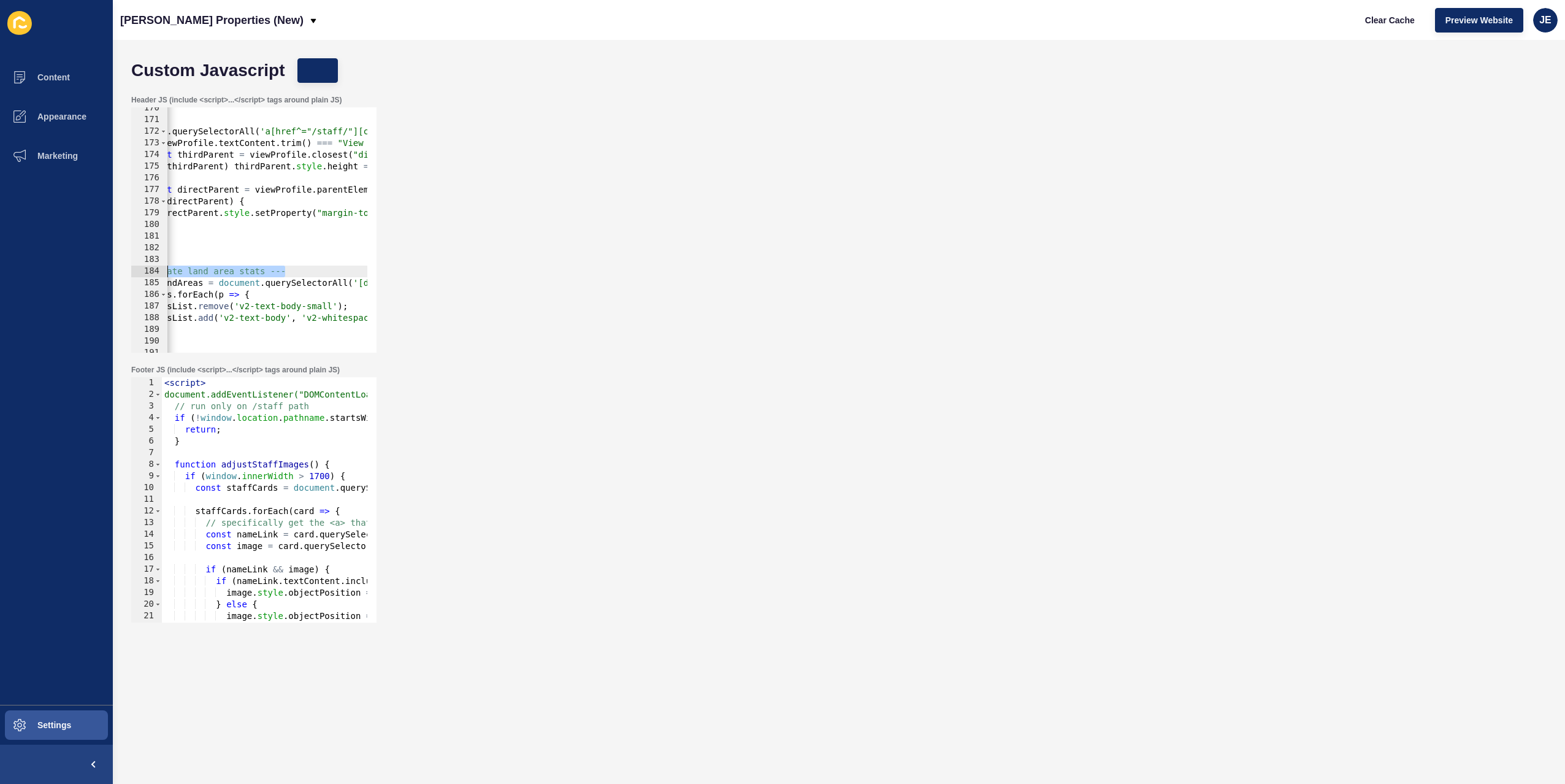
scroll to position [0, 13]
drag, startPoint x: 282, startPoint y: 272, endPoint x: 308, endPoint y: 272, distance: 26.0
click at [308, 272] on div "} document . querySelectorAll ( 'a[href^="/staff/"][class*="v2-btn"]' ) . forEa…" at bounding box center [445, 232] width 582 height 259
type textarea "// Update land area stats font"
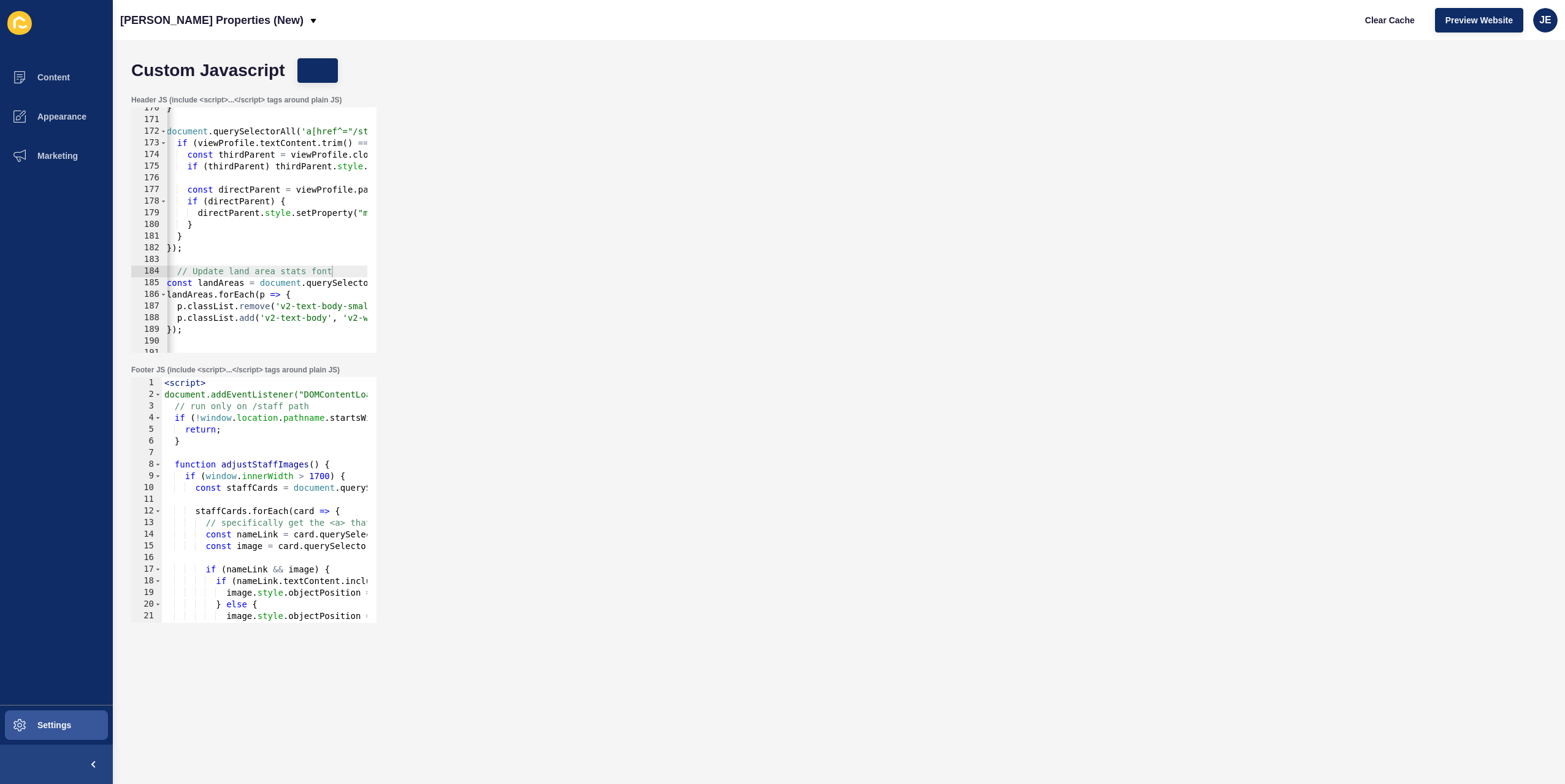
click at [350, 46] on div "Custom Javascript Save Header JS (include <script>...</script> tags around plai…" at bounding box center [839, 411] width 1453 height 744
drag, startPoint x: 288, startPoint y: 57, endPoint x: 293, endPoint y: 66, distance: 10.3
click at [288, 57] on div "Custom Javascript Save" at bounding box center [839, 71] width 1428 height 37
click at [300, 69] on button "Save" at bounding box center [318, 70] width 41 height 24
click at [1400, 22] on span "Clear Cache" at bounding box center [1390, 20] width 50 height 12
